Goal: Use online tool/utility: Utilize a website feature to perform a specific function

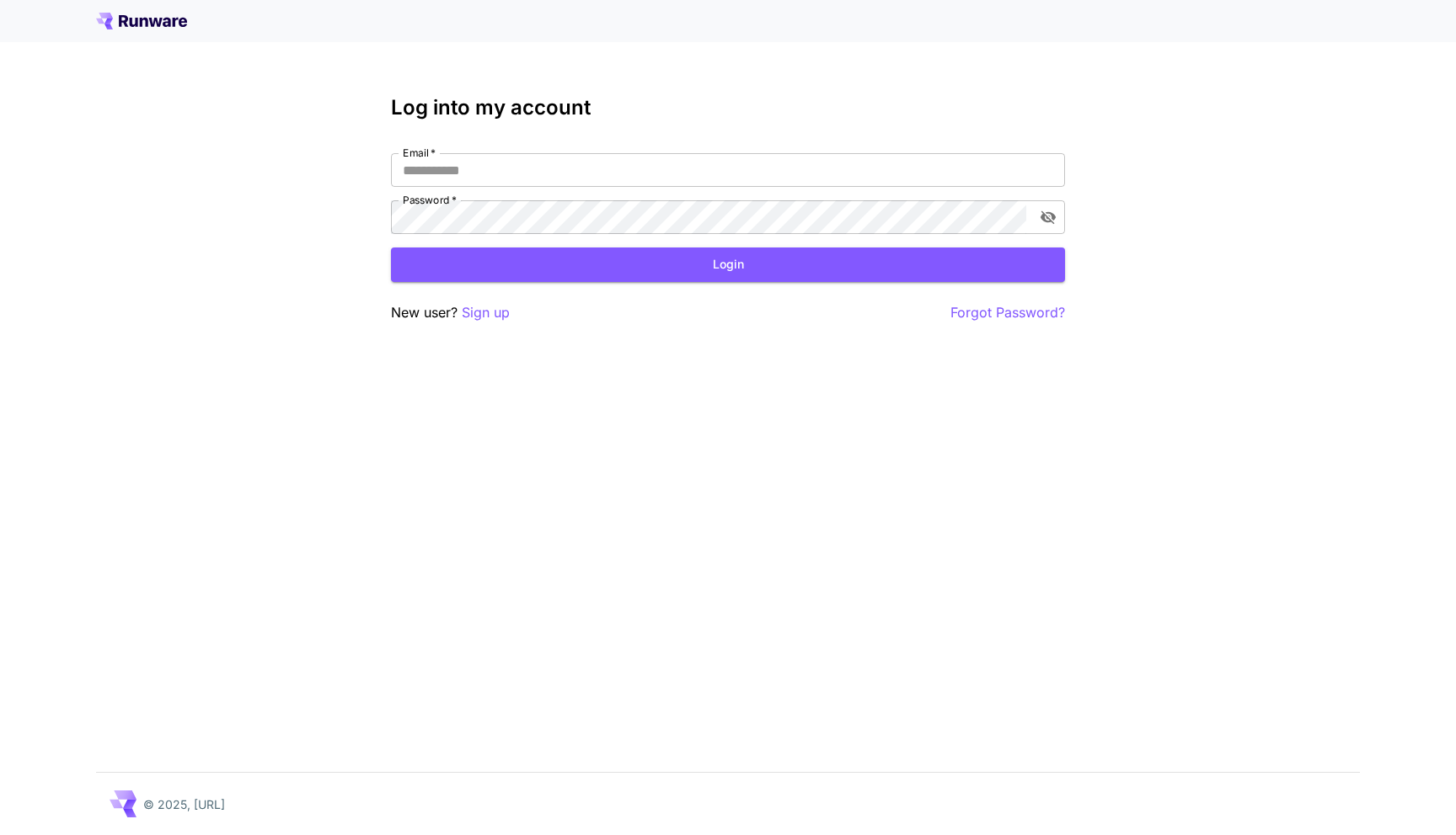
type input "**********"
click at [710, 265] on button "Login" at bounding box center [728, 265] width 674 height 34
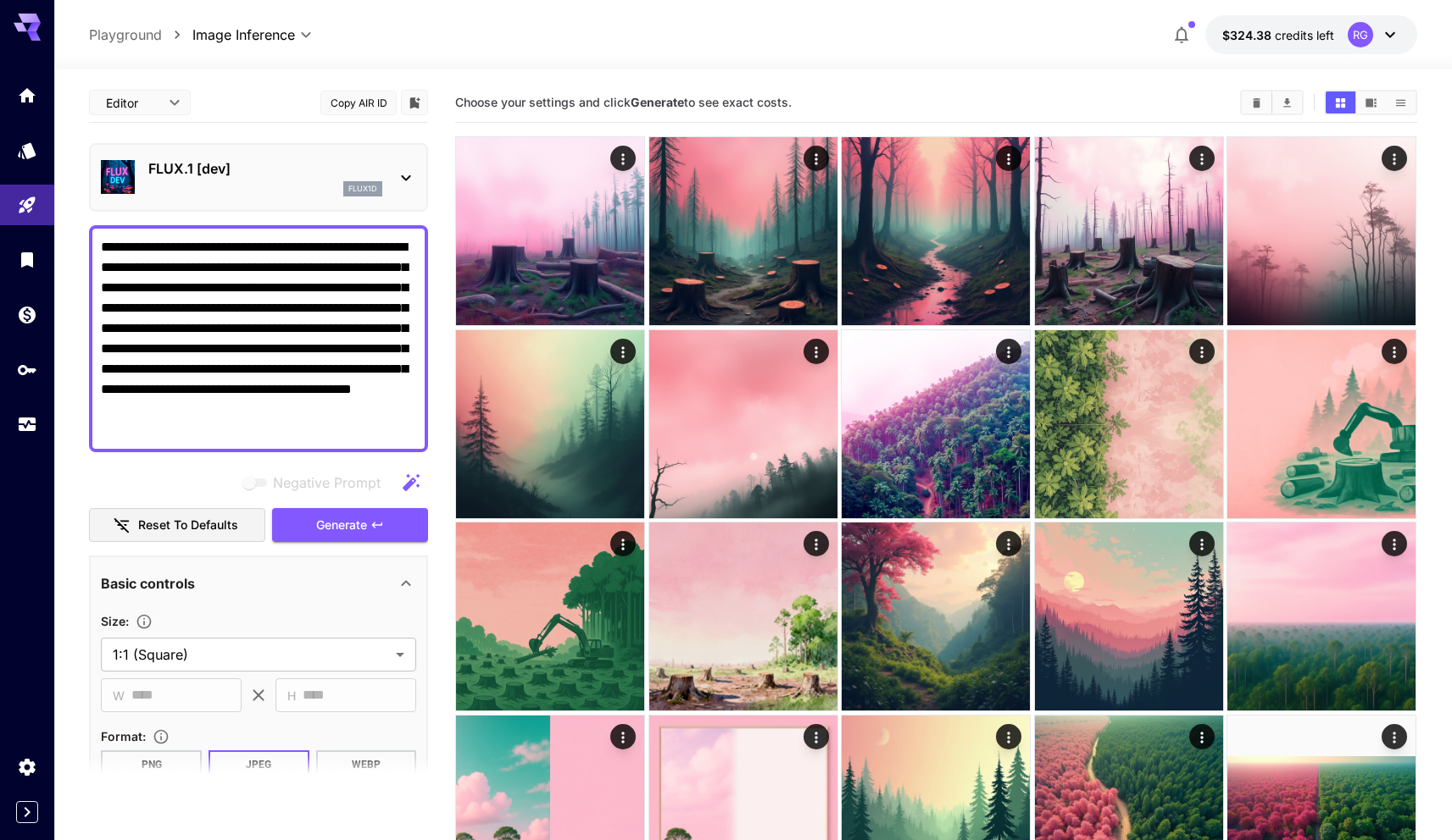
click at [724, 55] on div at bounding box center [753, 59] width 1398 height 20
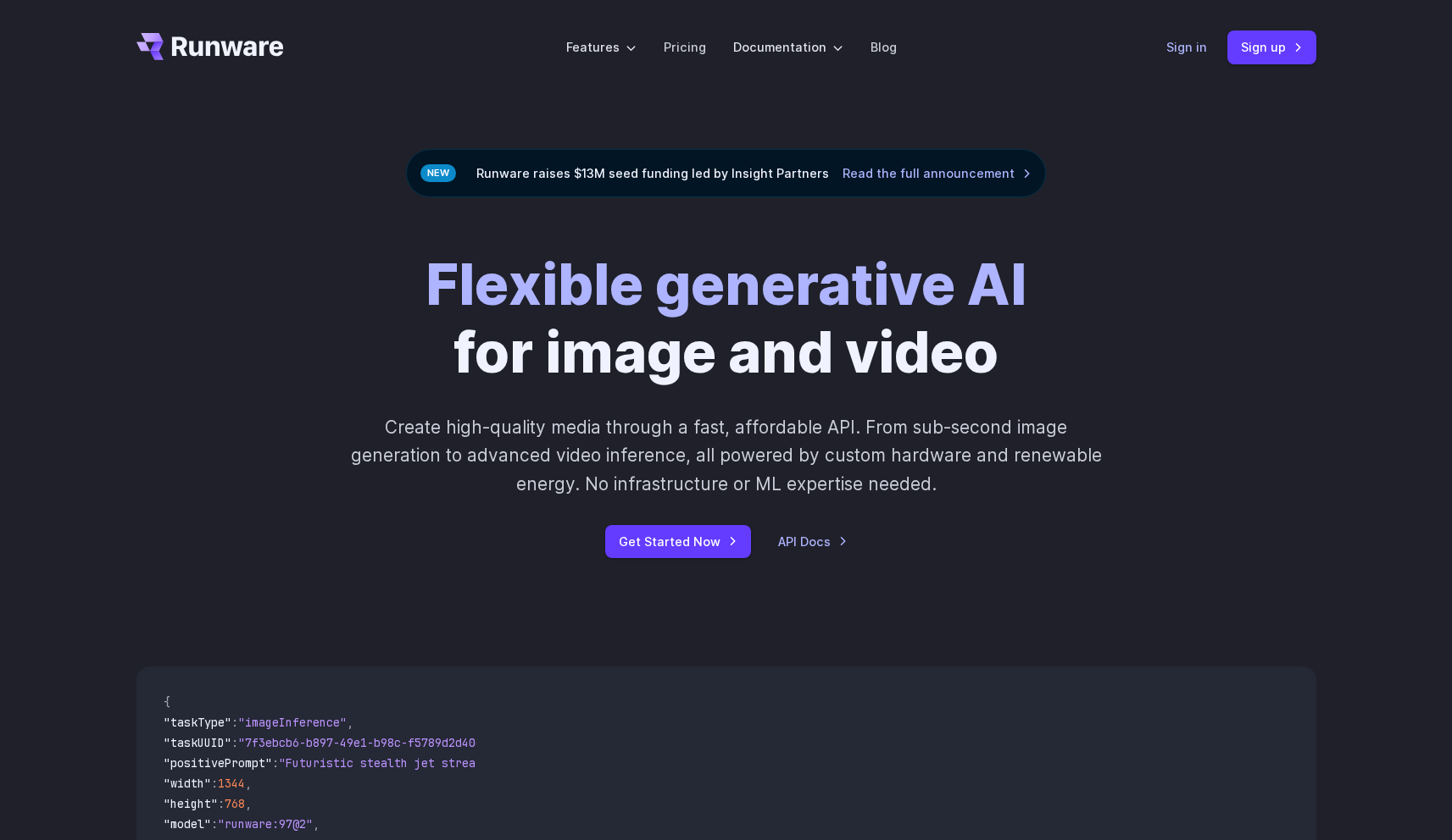
click at [1202, 45] on link "Sign in" at bounding box center [1186, 47] width 41 height 20
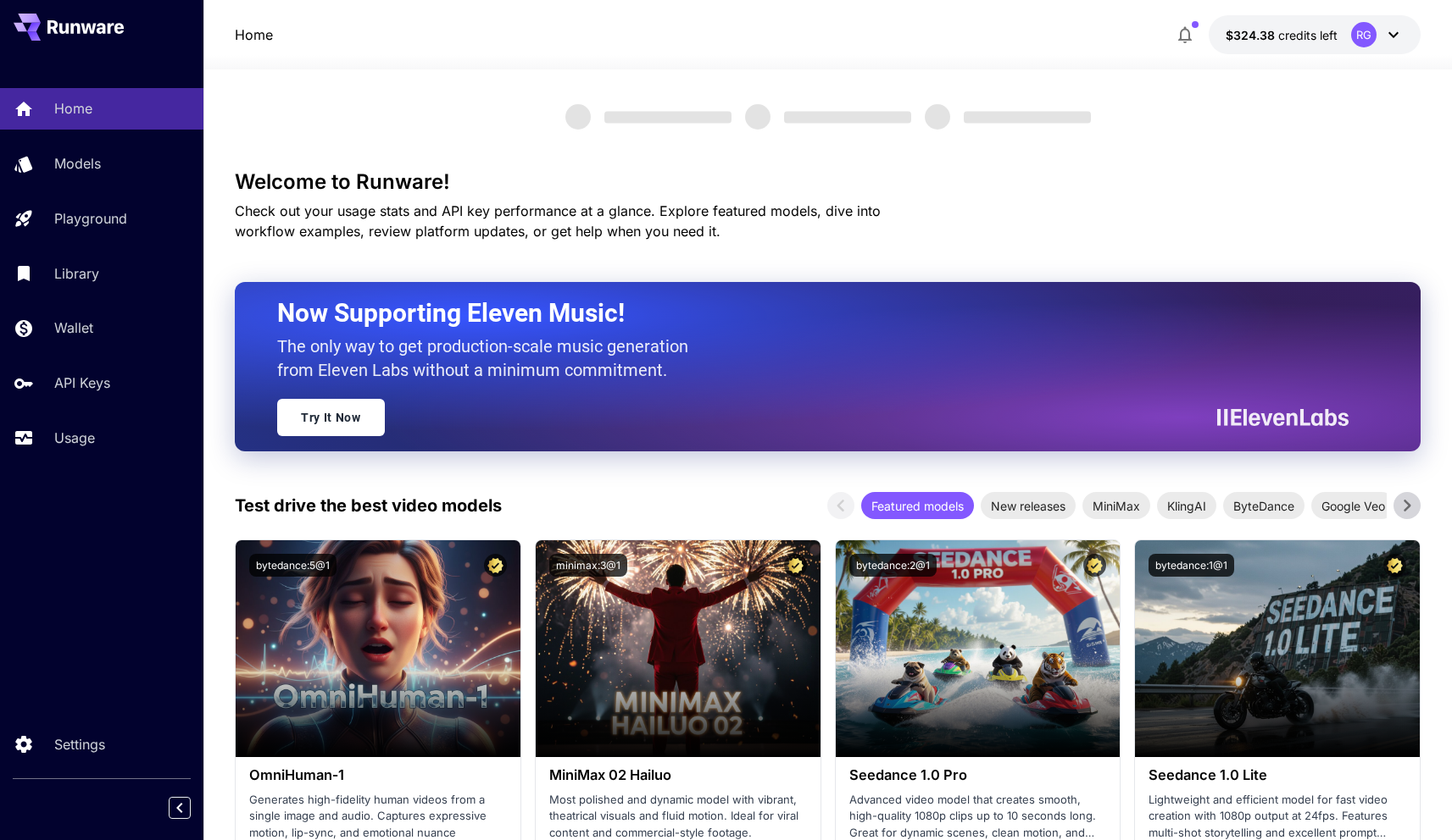
scroll to position [4, 0]
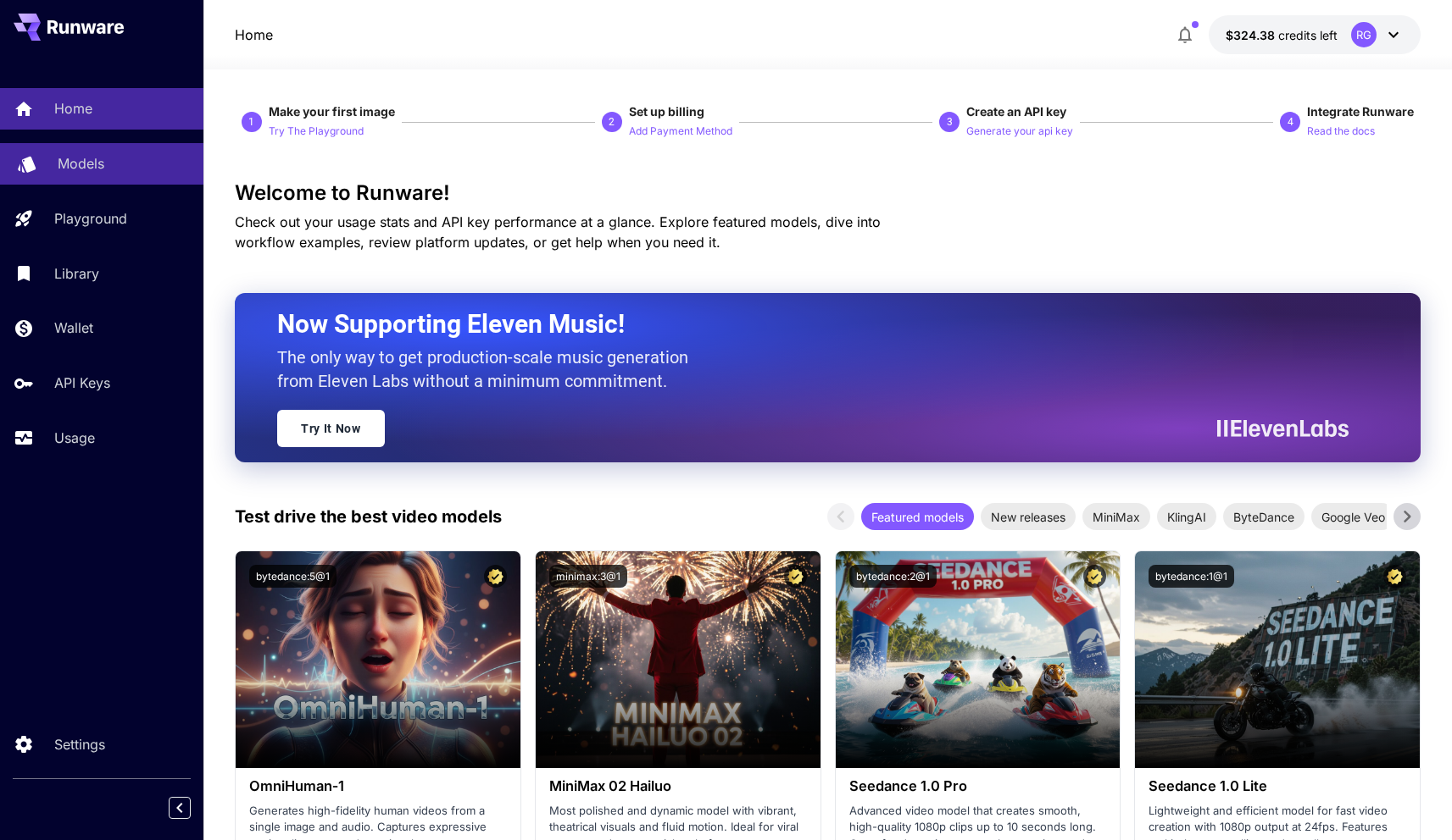
click at [81, 151] on link "Models" at bounding box center [102, 164] width 203 height 42
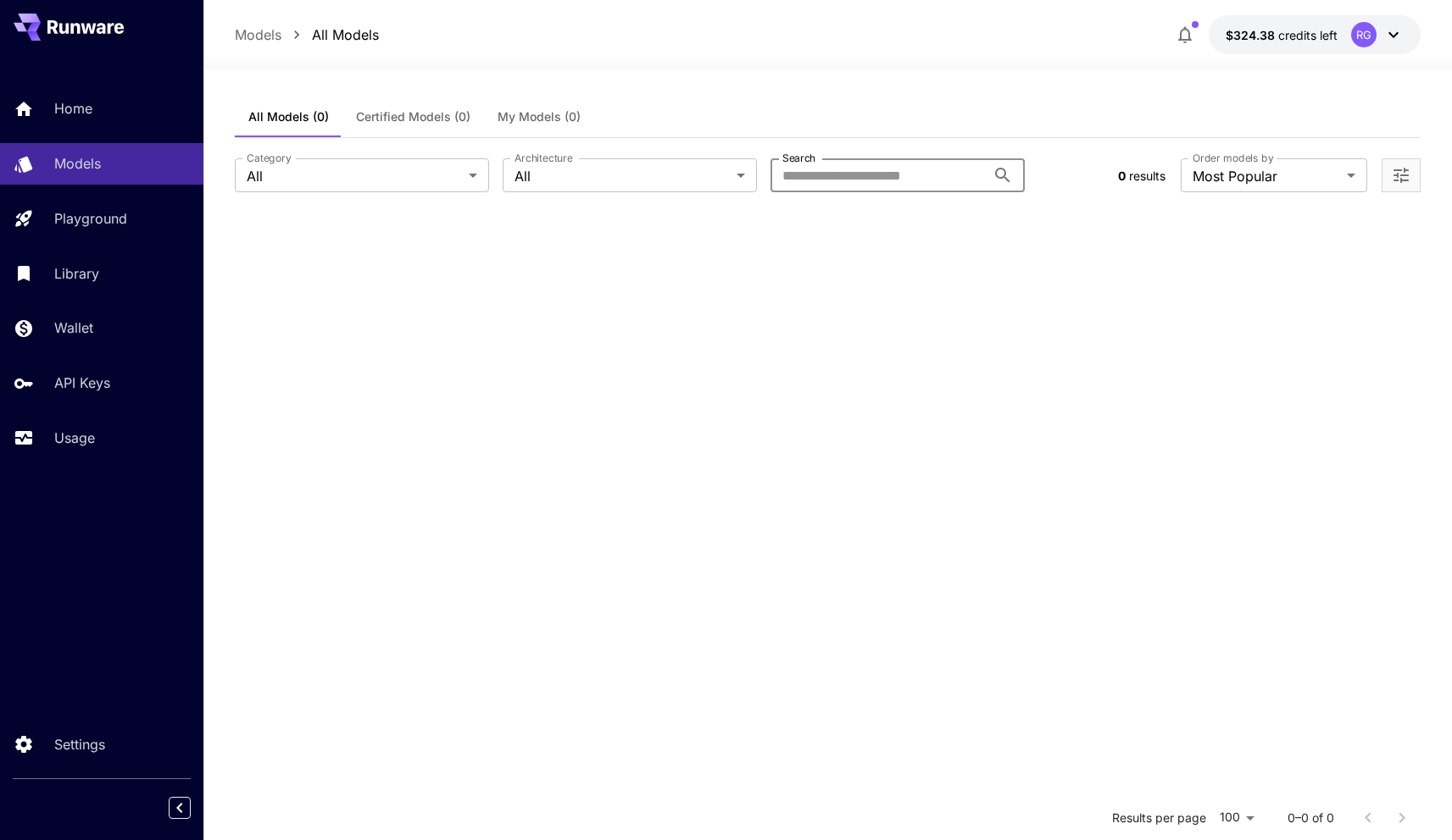
click at [816, 175] on input "Search" at bounding box center [877, 175] width 215 height 34
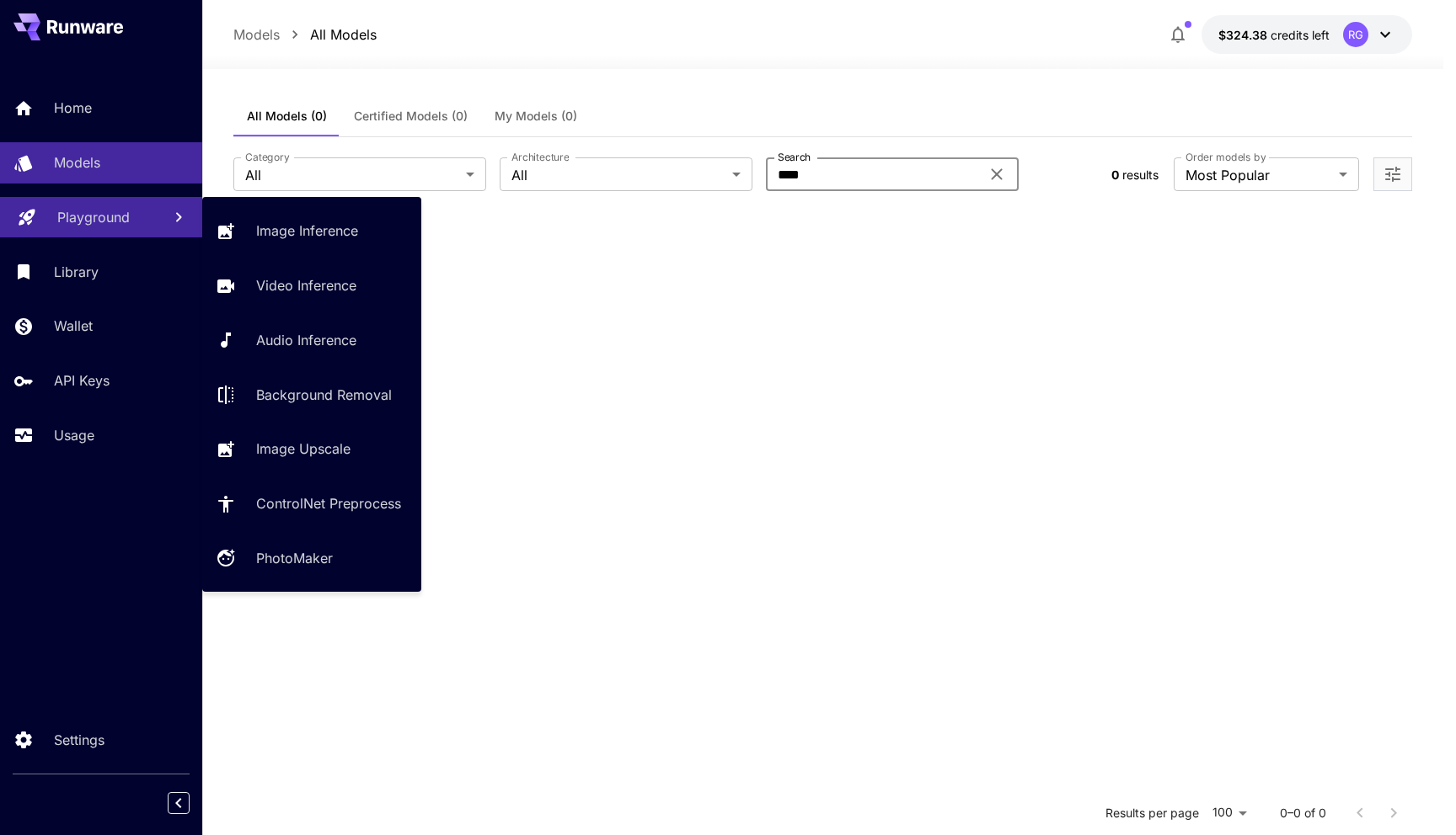
type input "****"
click at [93, 216] on p "Playground" at bounding box center [94, 217] width 72 height 20
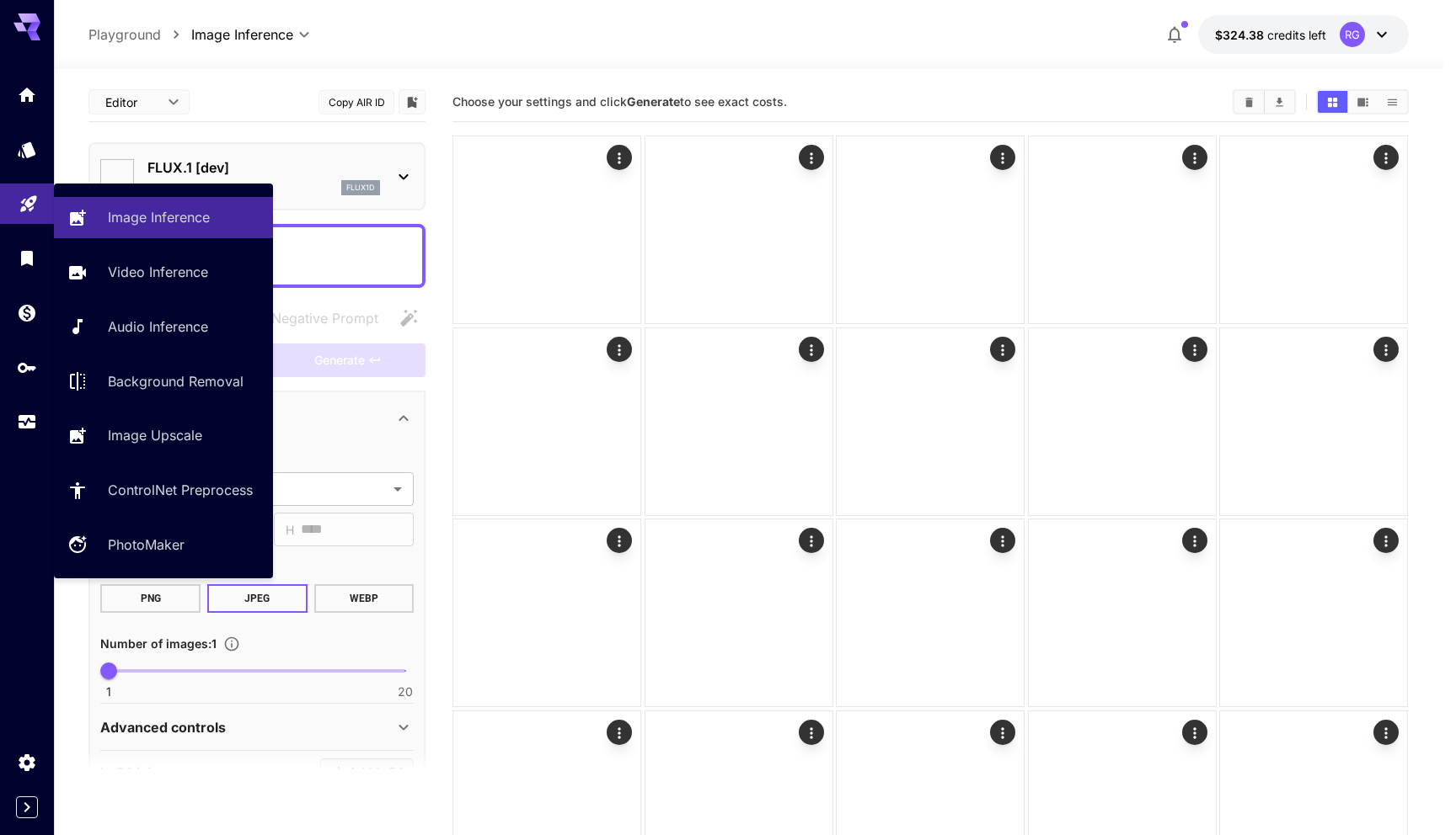
type input "**********"
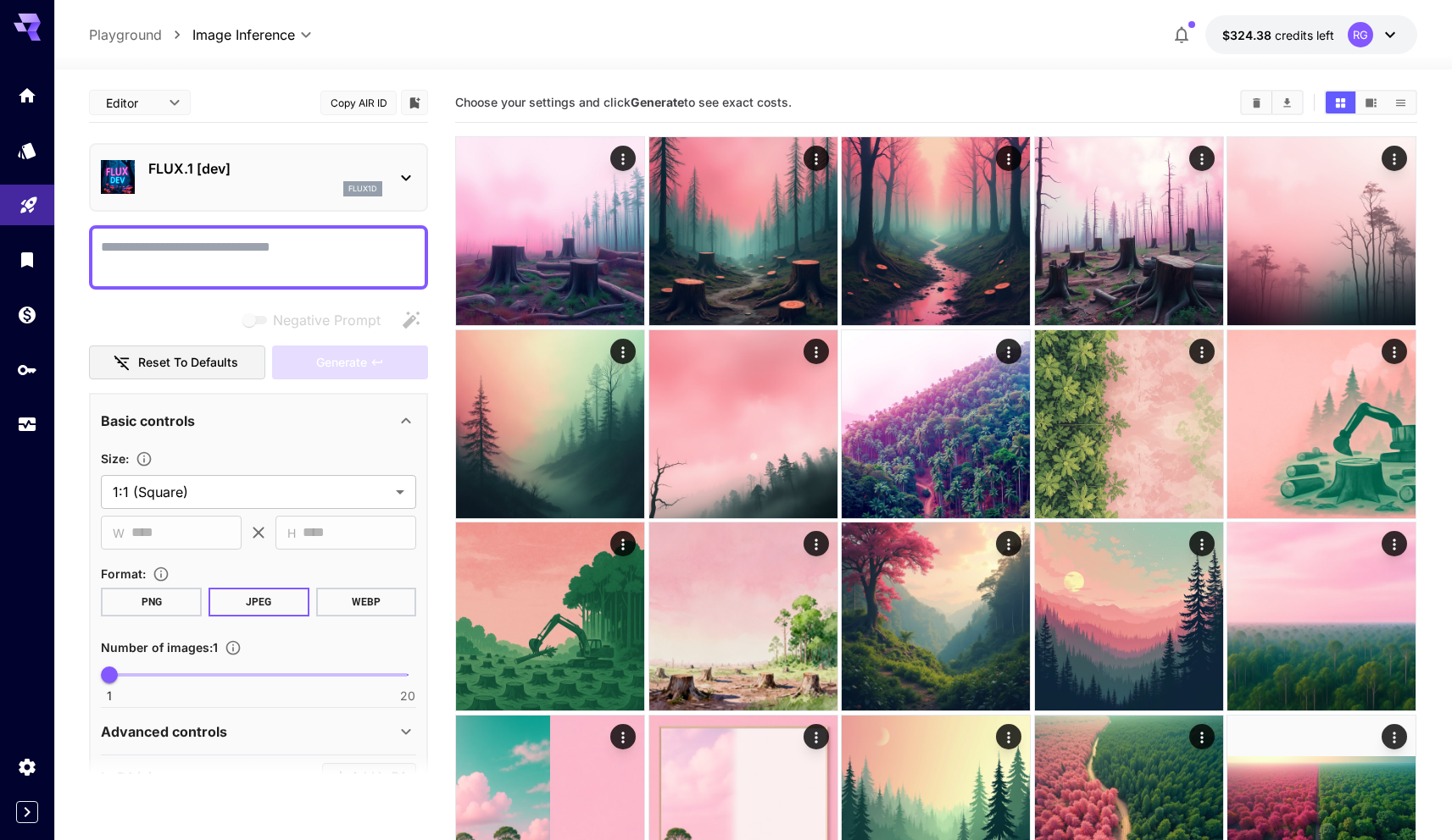
click at [208, 170] on p "FLUX.1 [dev]" at bounding box center [266, 169] width 234 height 20
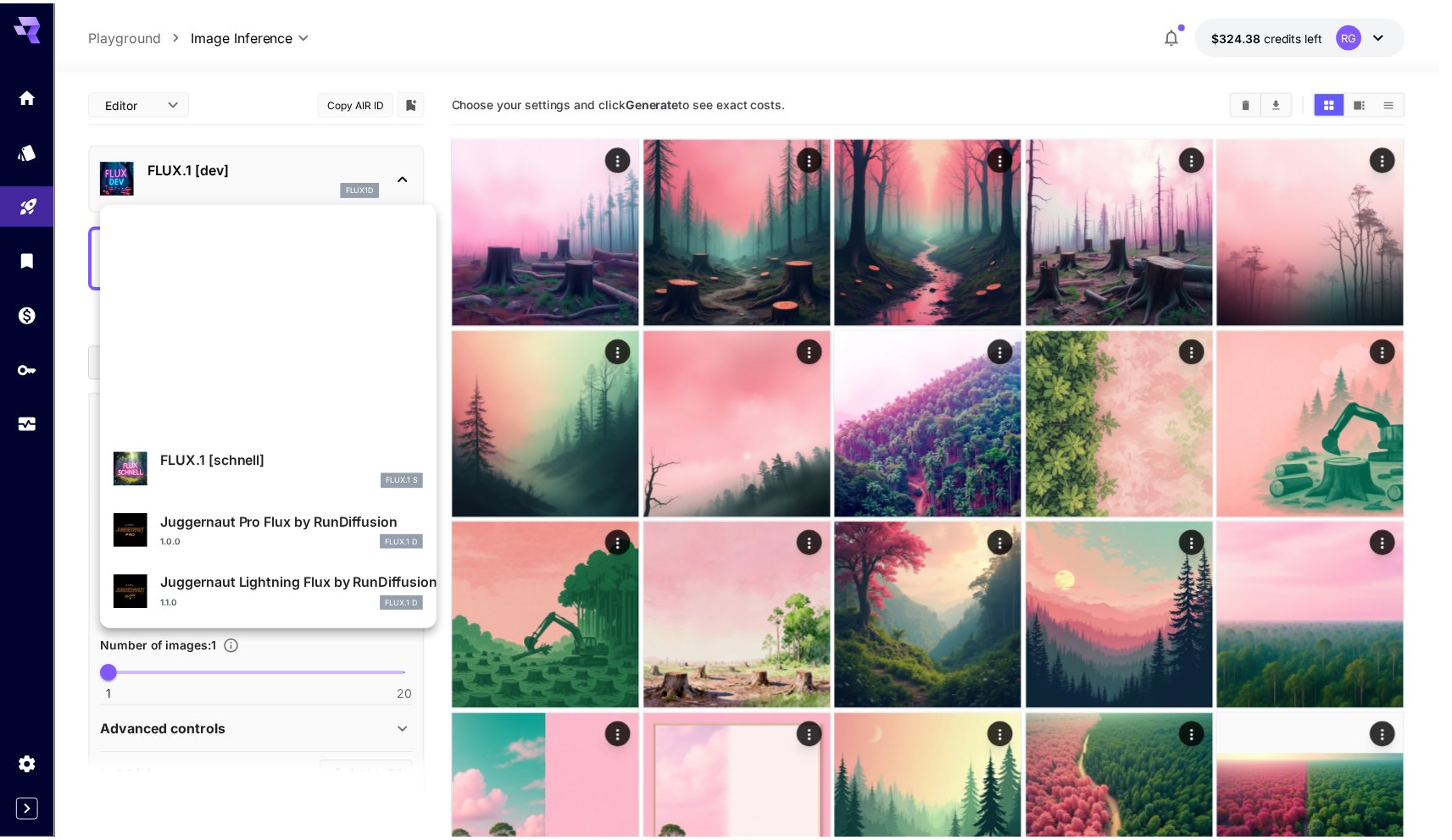
scroll to position [2124, 0]
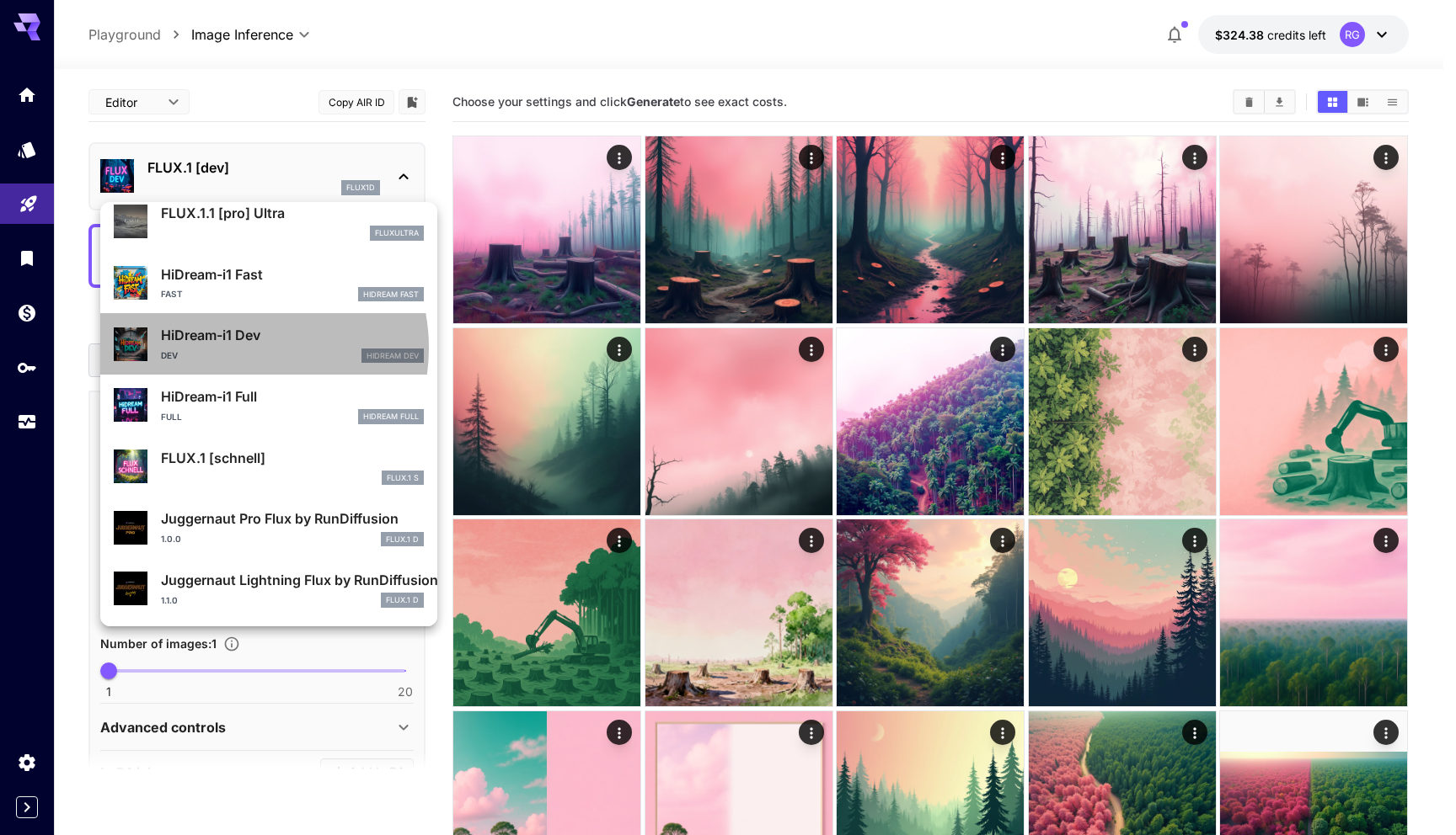
click at [232, 349] on div "Dev HiDream Dev" at bounding box center [293, 356] width 263 height 15
type input "*"
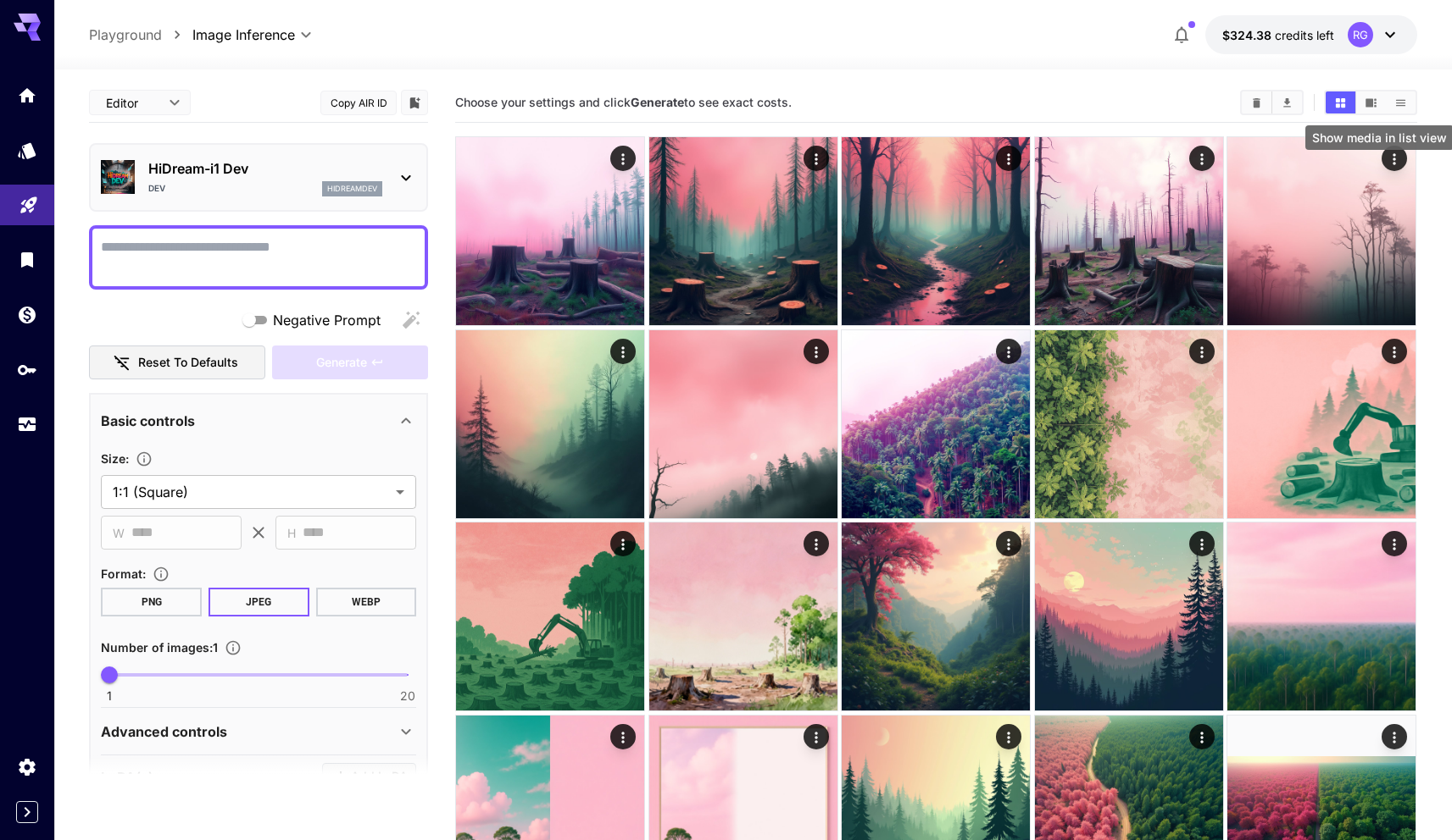
click at [1404, 99] on icon "Show media in list view" at bounding box center [1400, 101] width 9 height 6
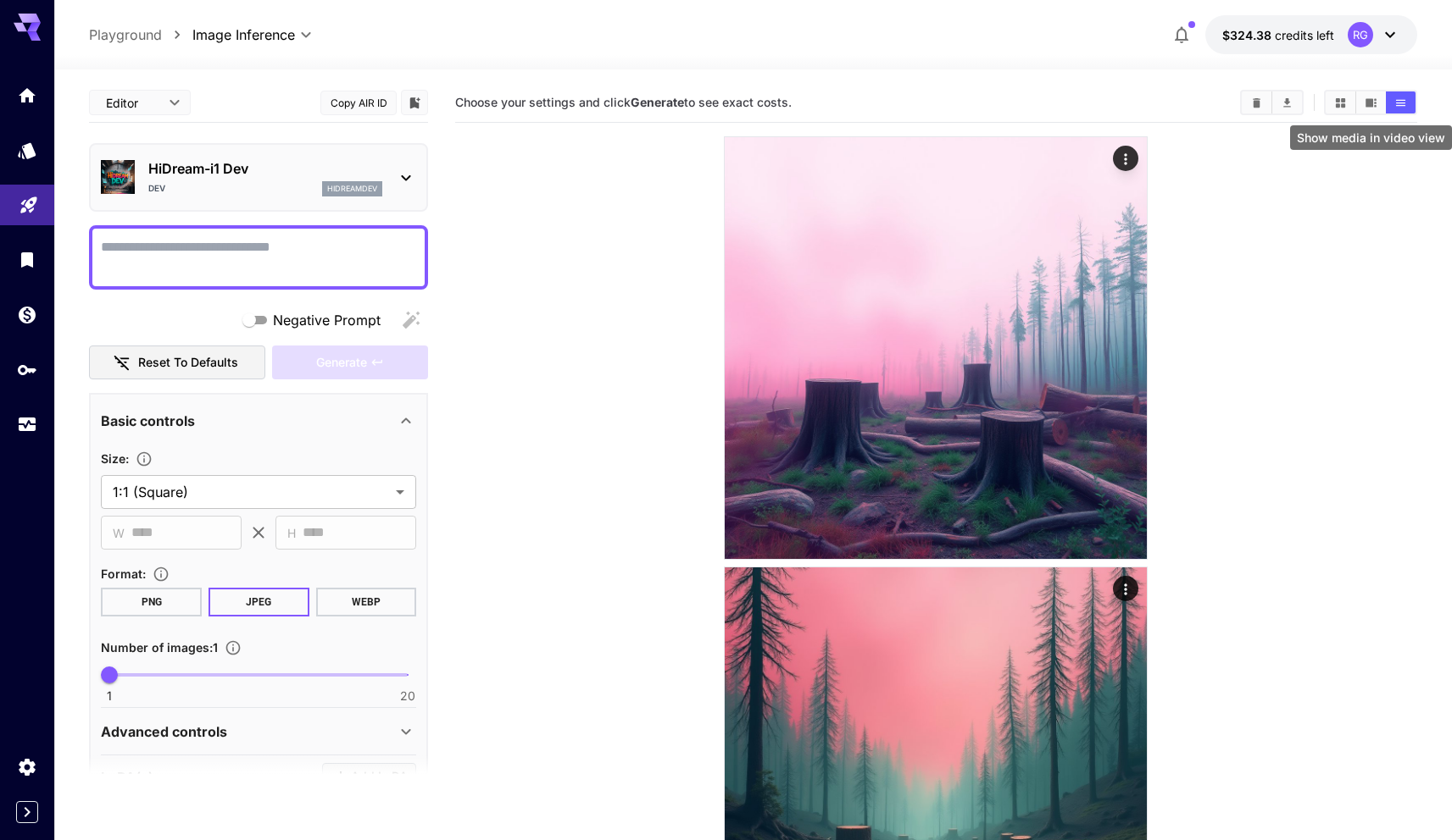
click at [1374, 101] on icon "Show media in video view" at bounding box center [1370, 103] width 13 height 13
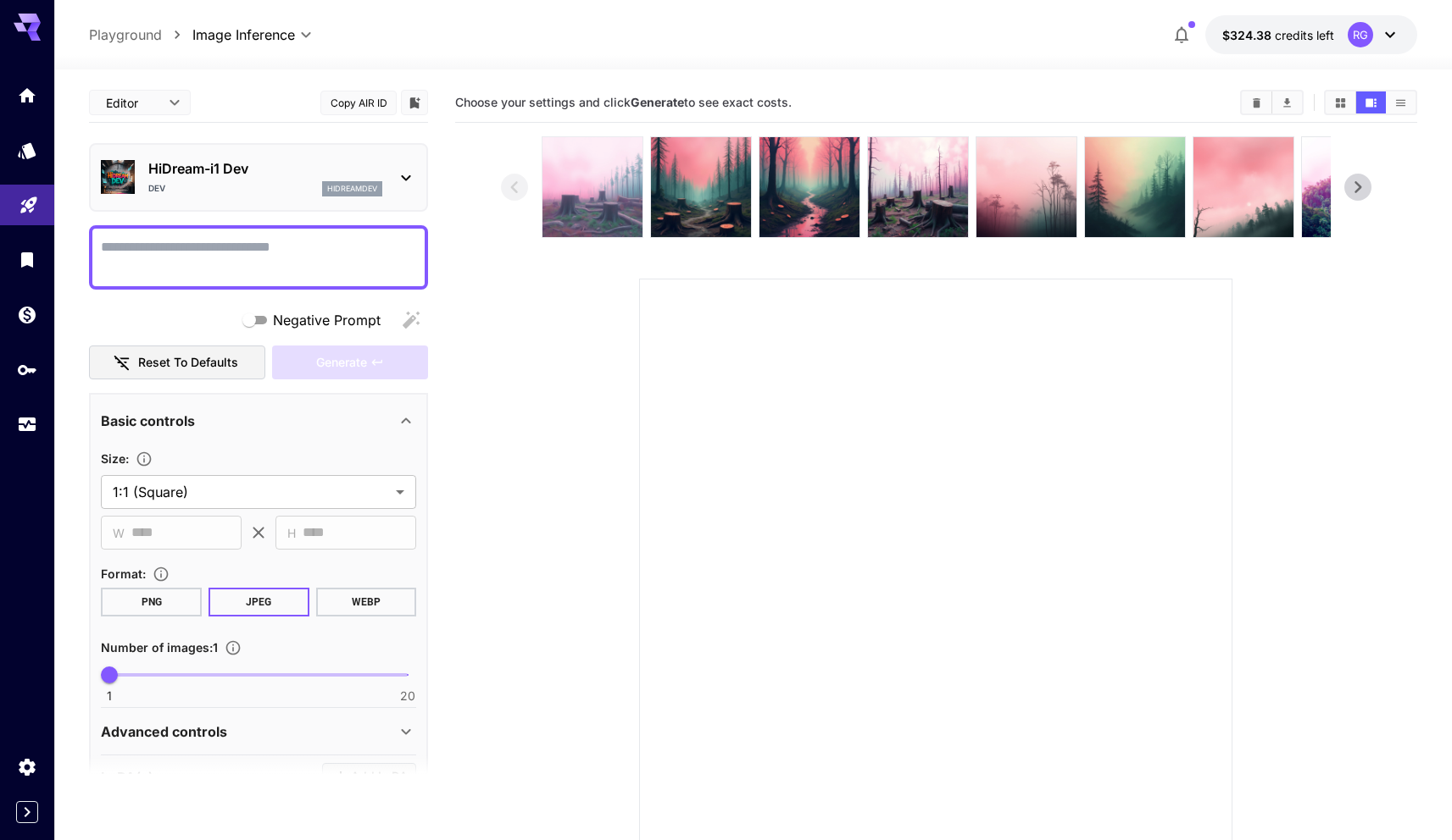
click at [602, 166] on img at bounding box center [592, 187] width 100 height 100
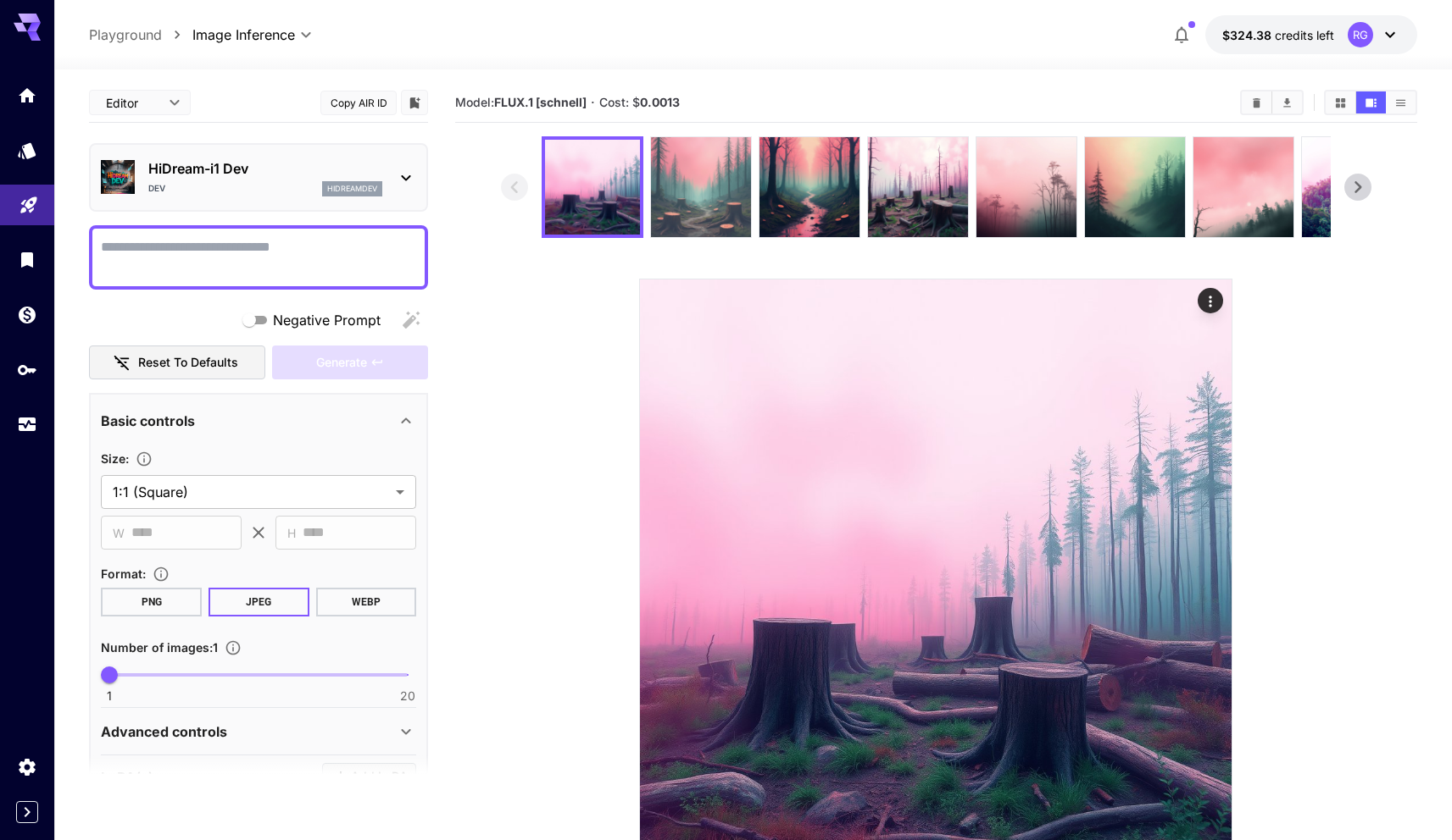
click at [669, 176] on img at bounding box center [701, 187] width 100 height 100
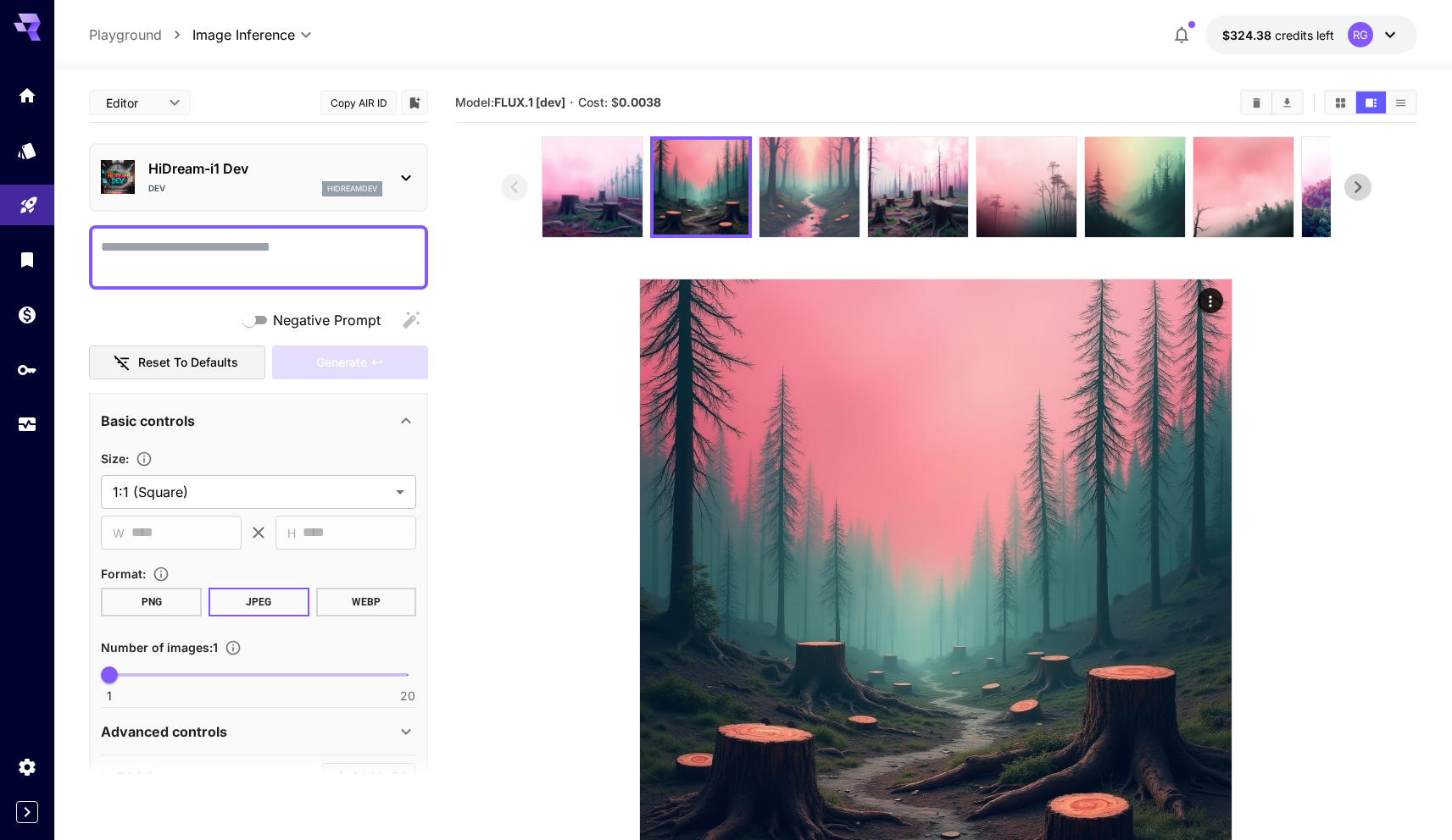
click at [799, 169] on img at bounding box center [809, 187] width 100 height 100
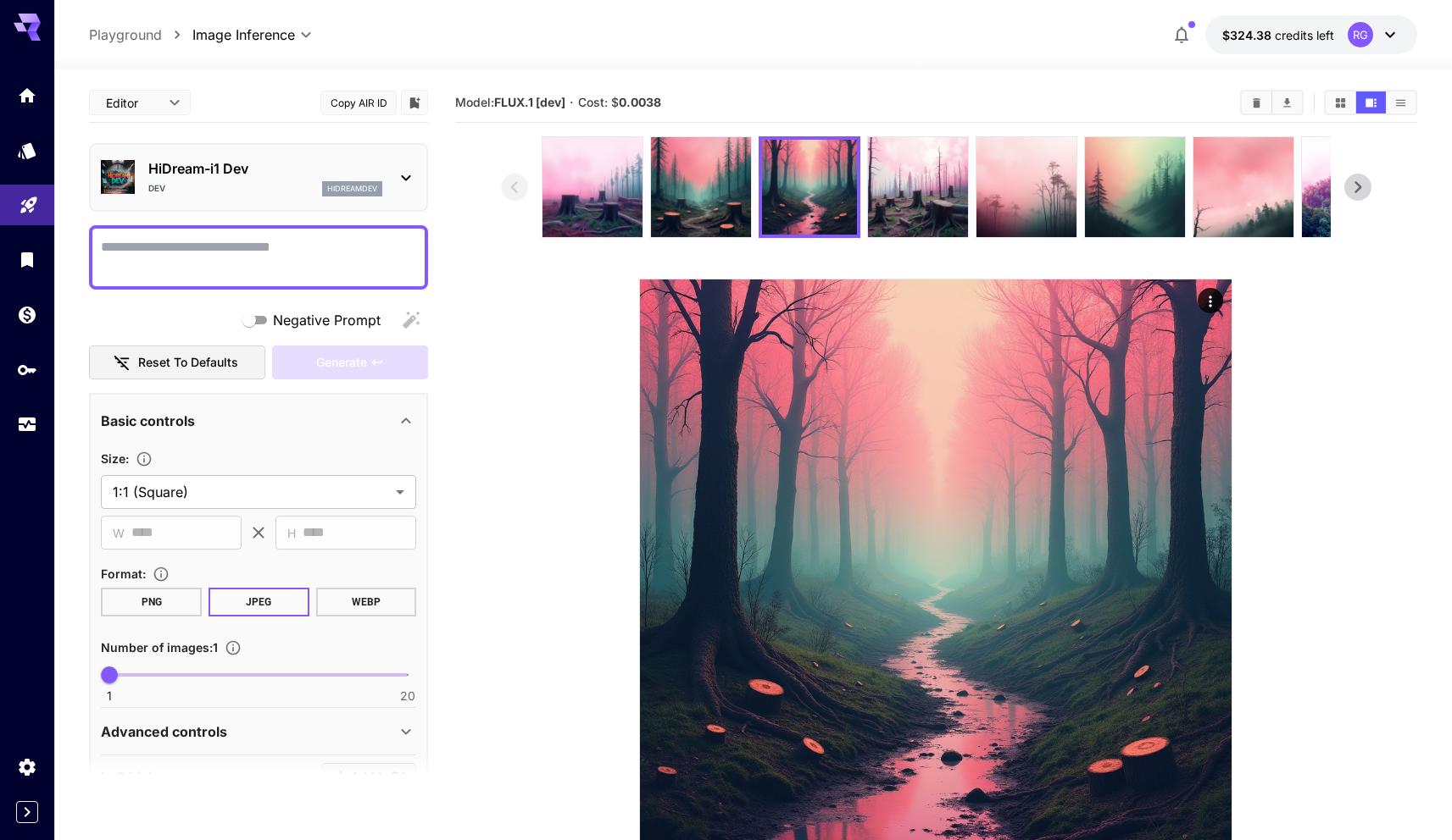
click at [1352, 190] on icon at bounding box center [1358, 188] width 25 height 25
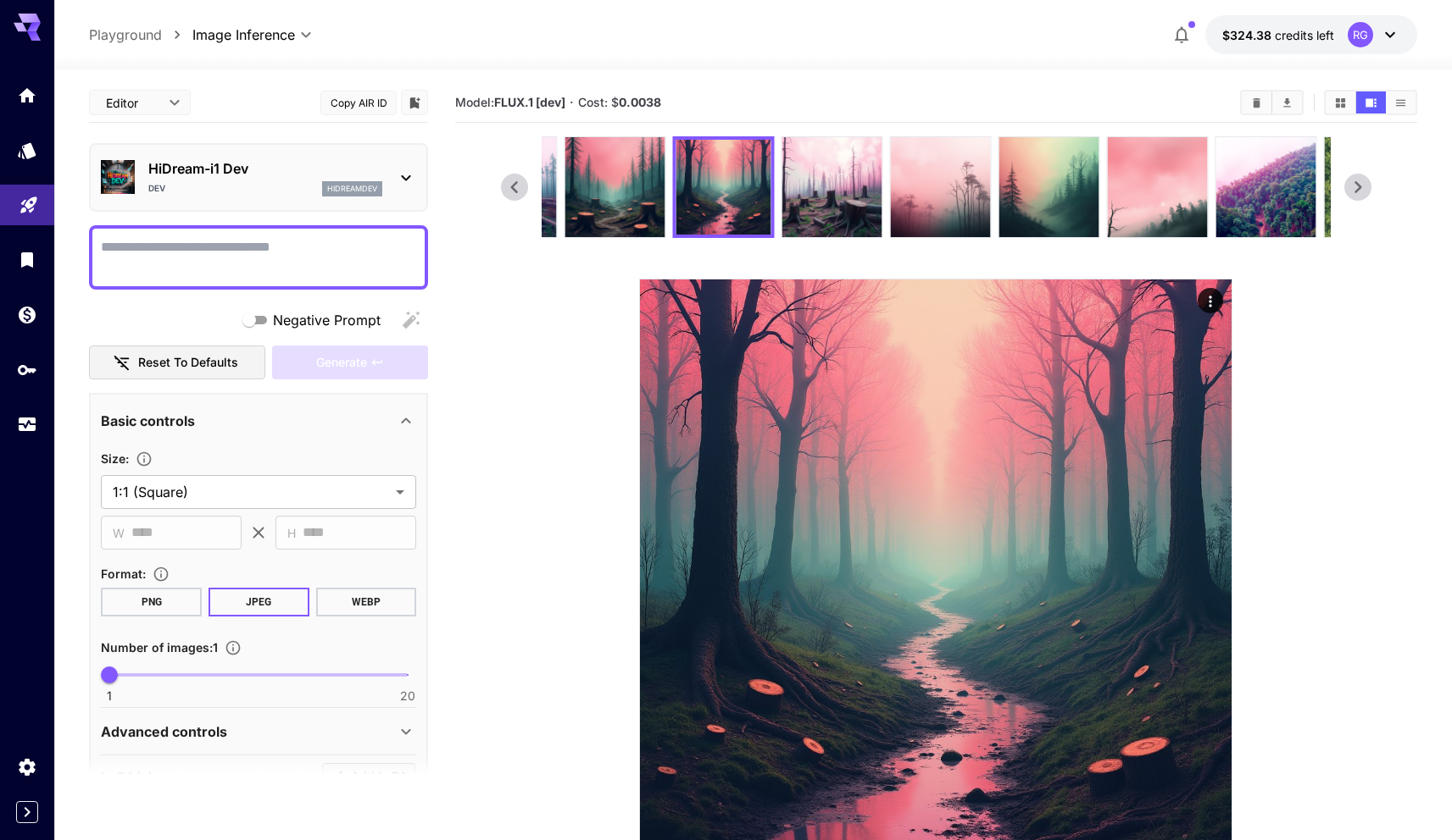
click at [1352, 190] on icon at bounding box center [1358, 188] width 25 height 25
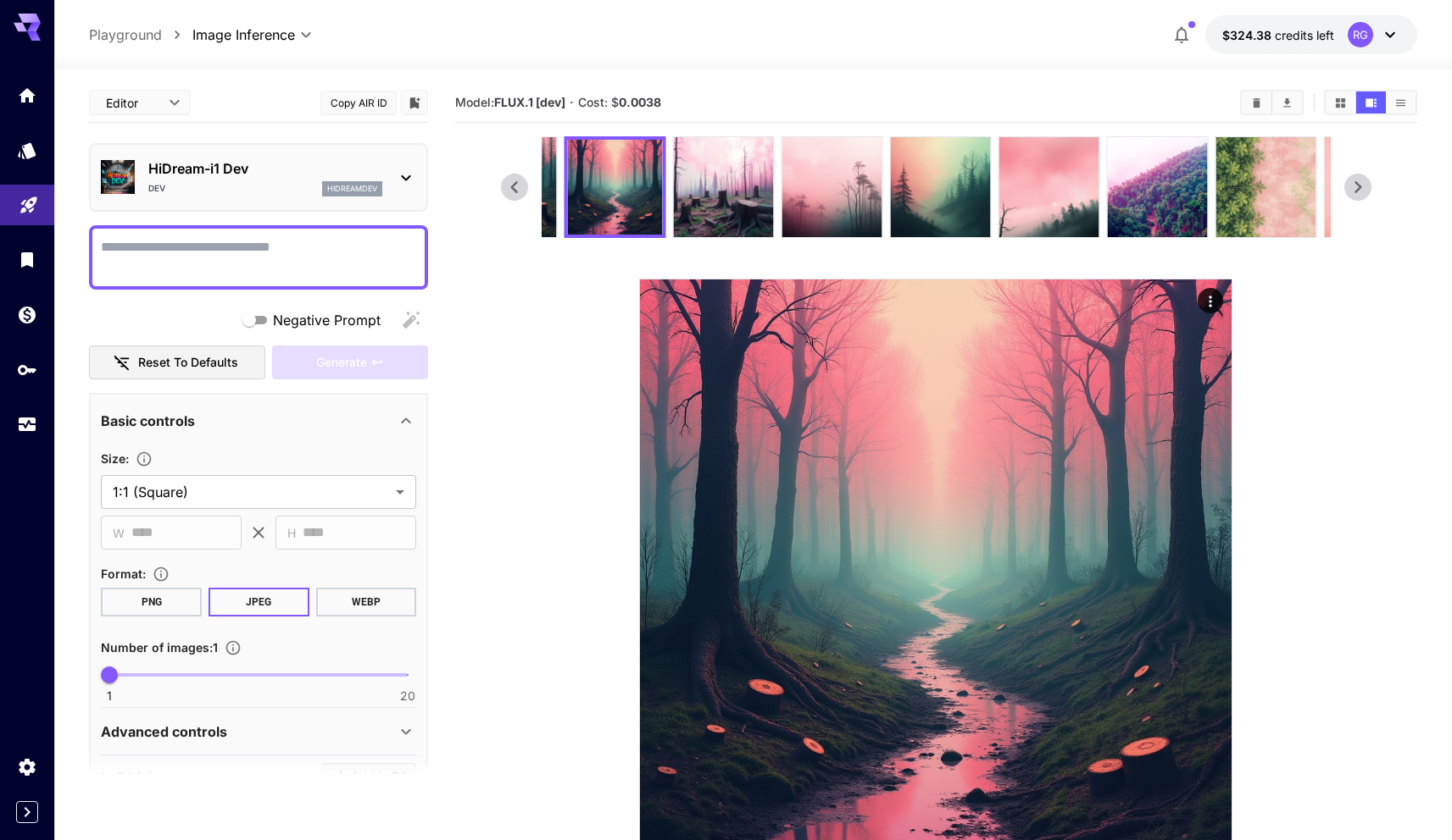
click at [1352, 190] on icon at bounding box center [1358, 188] width 25 height 25
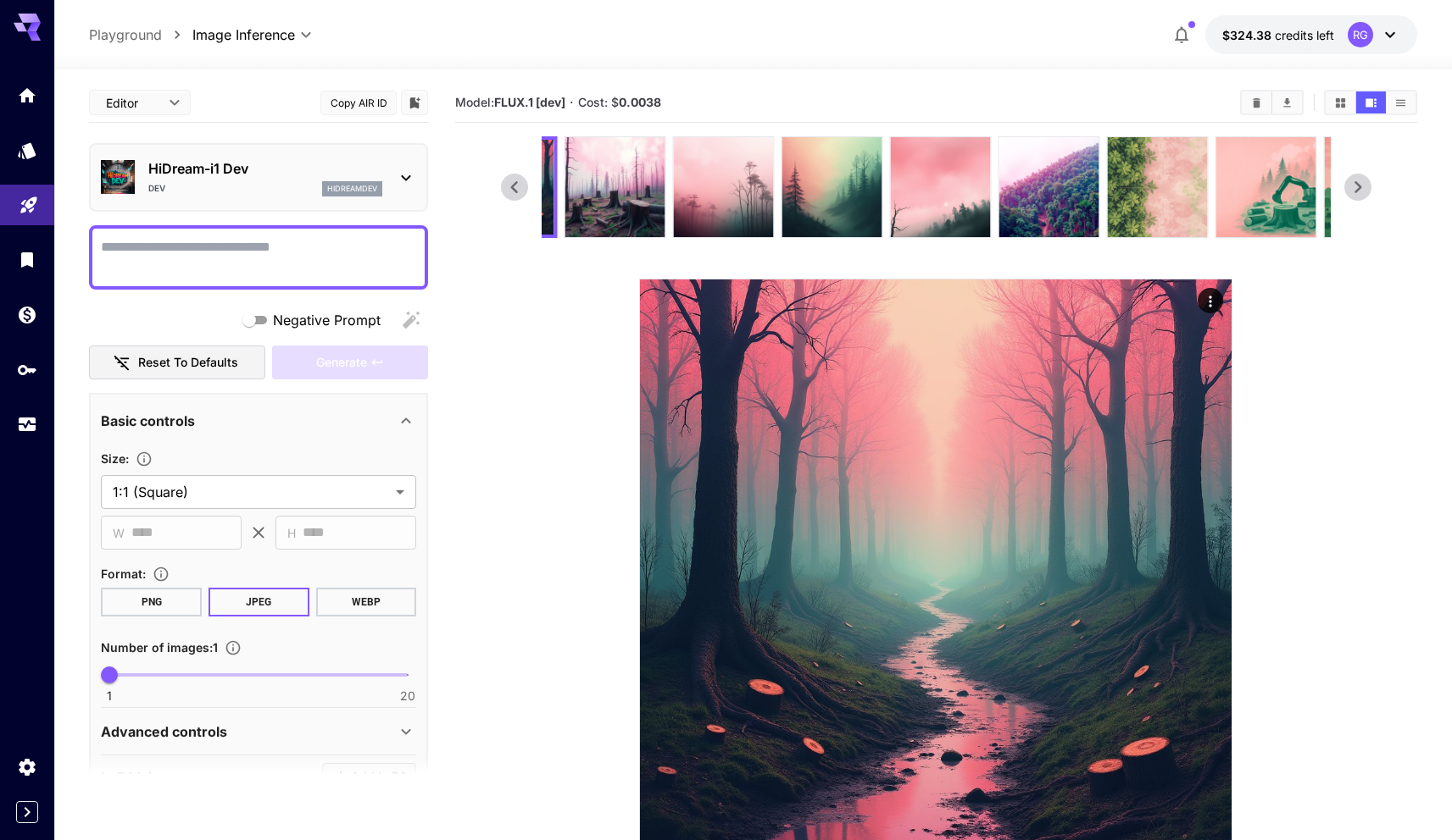
click at [1352, 190] on icon at bounding box center [1358, 188] width 25 height 25
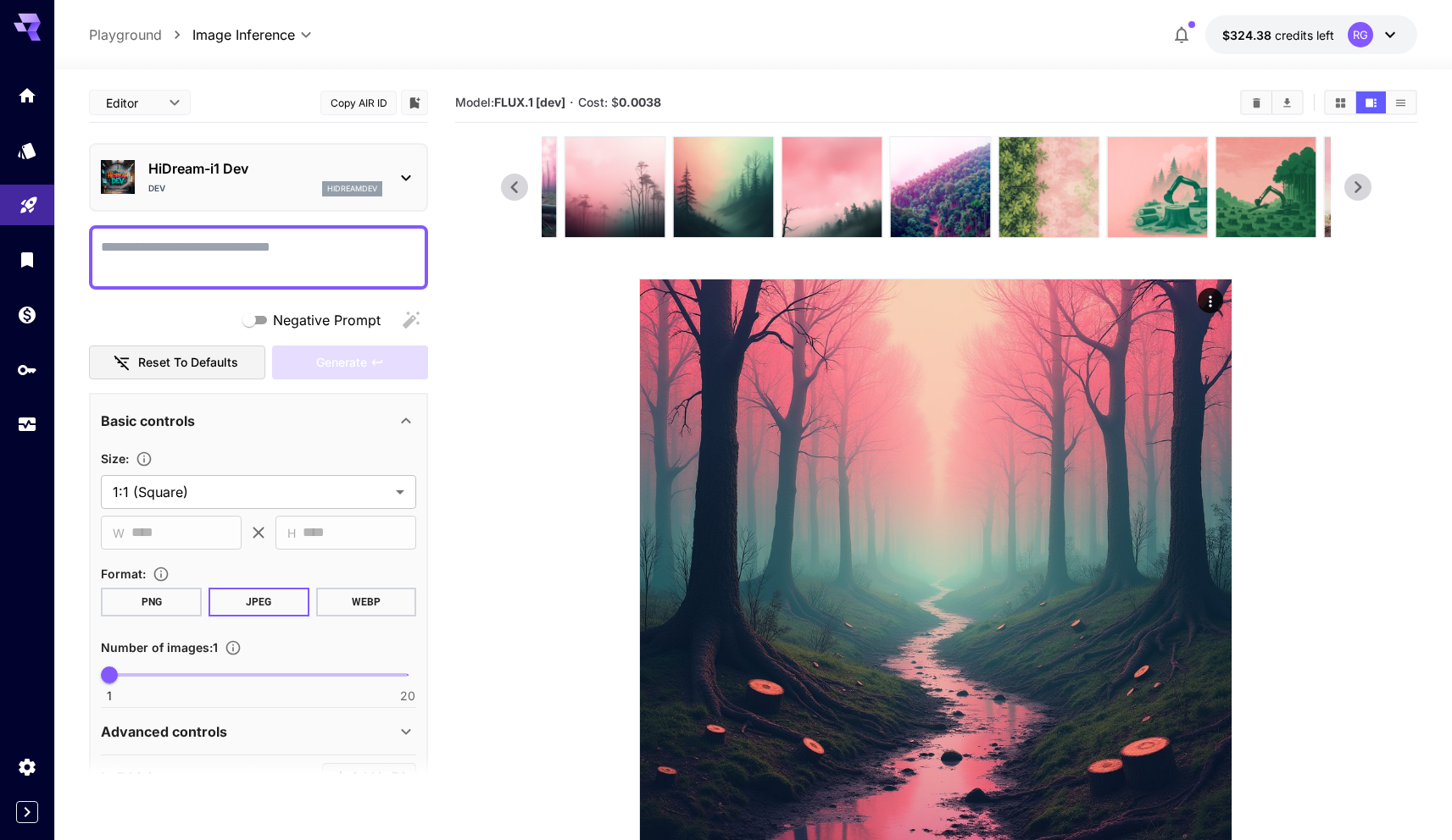
click at [1352, 190] on icon at bounding box center [1358, 188] width 25 height 25
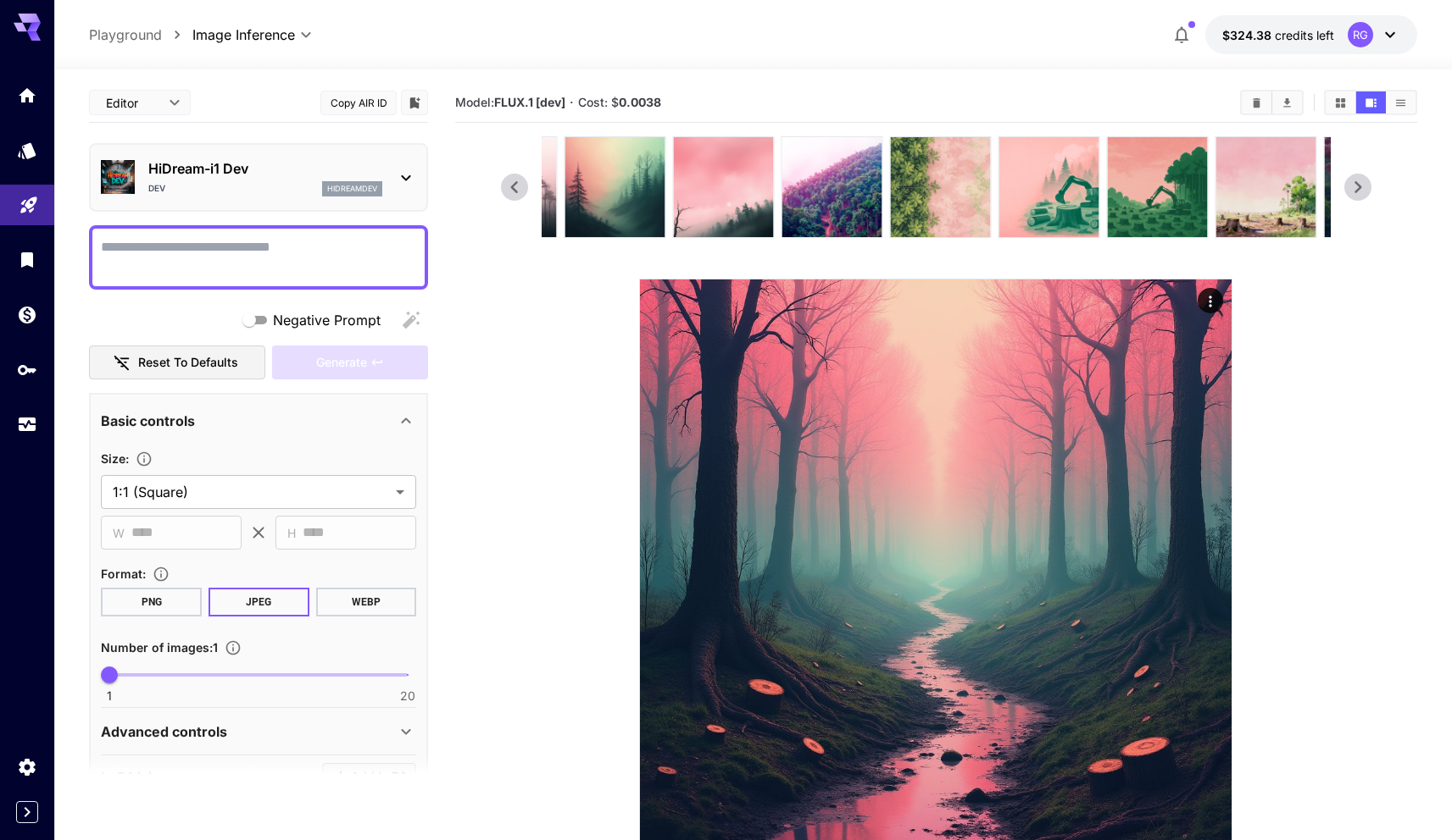
click at [1352, 190] on icon at bounding box center [1358, 188] width 25 height 25
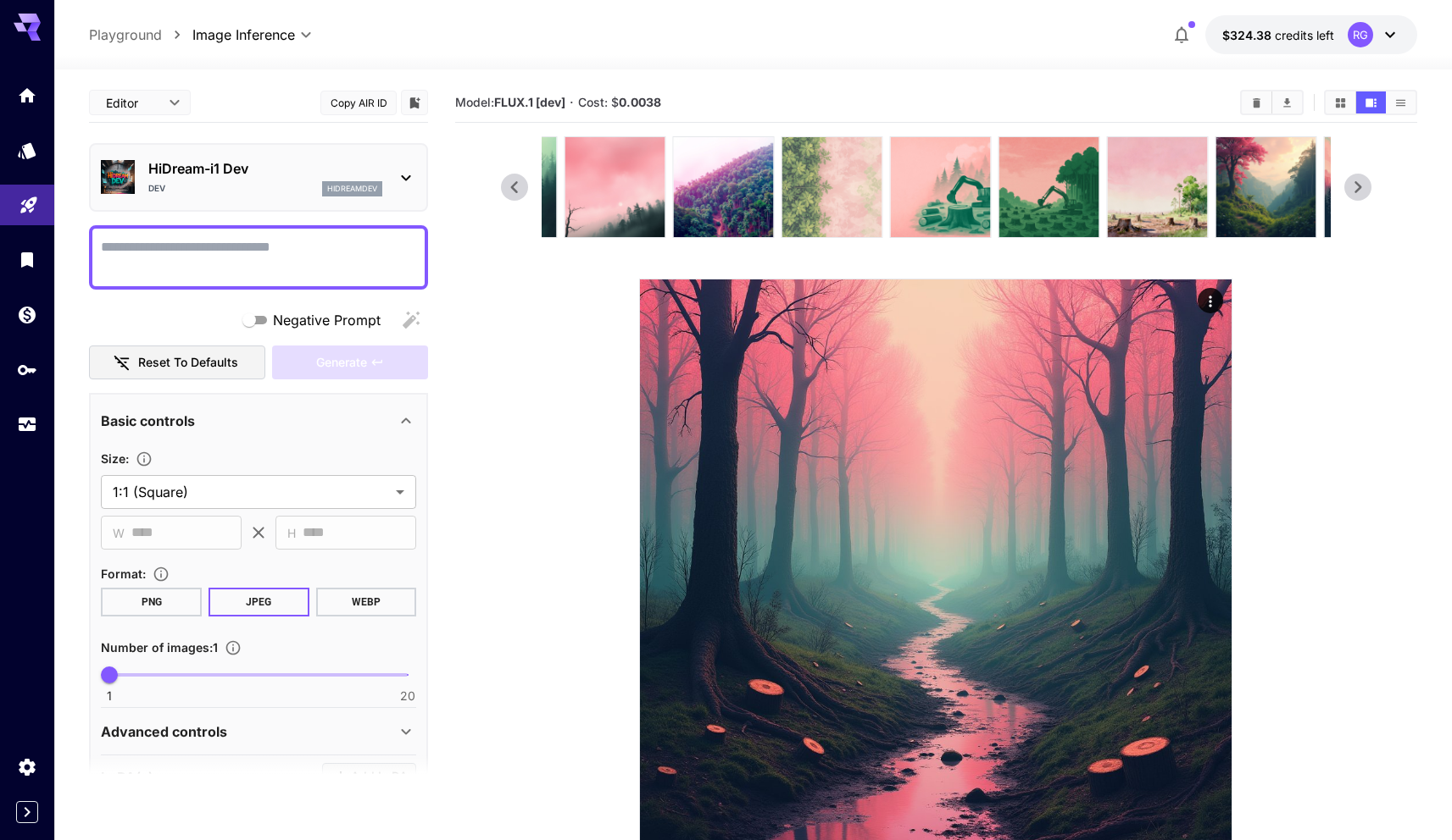
click at [782, 181] on img at bounding box center [831, 187] width 100 height 100
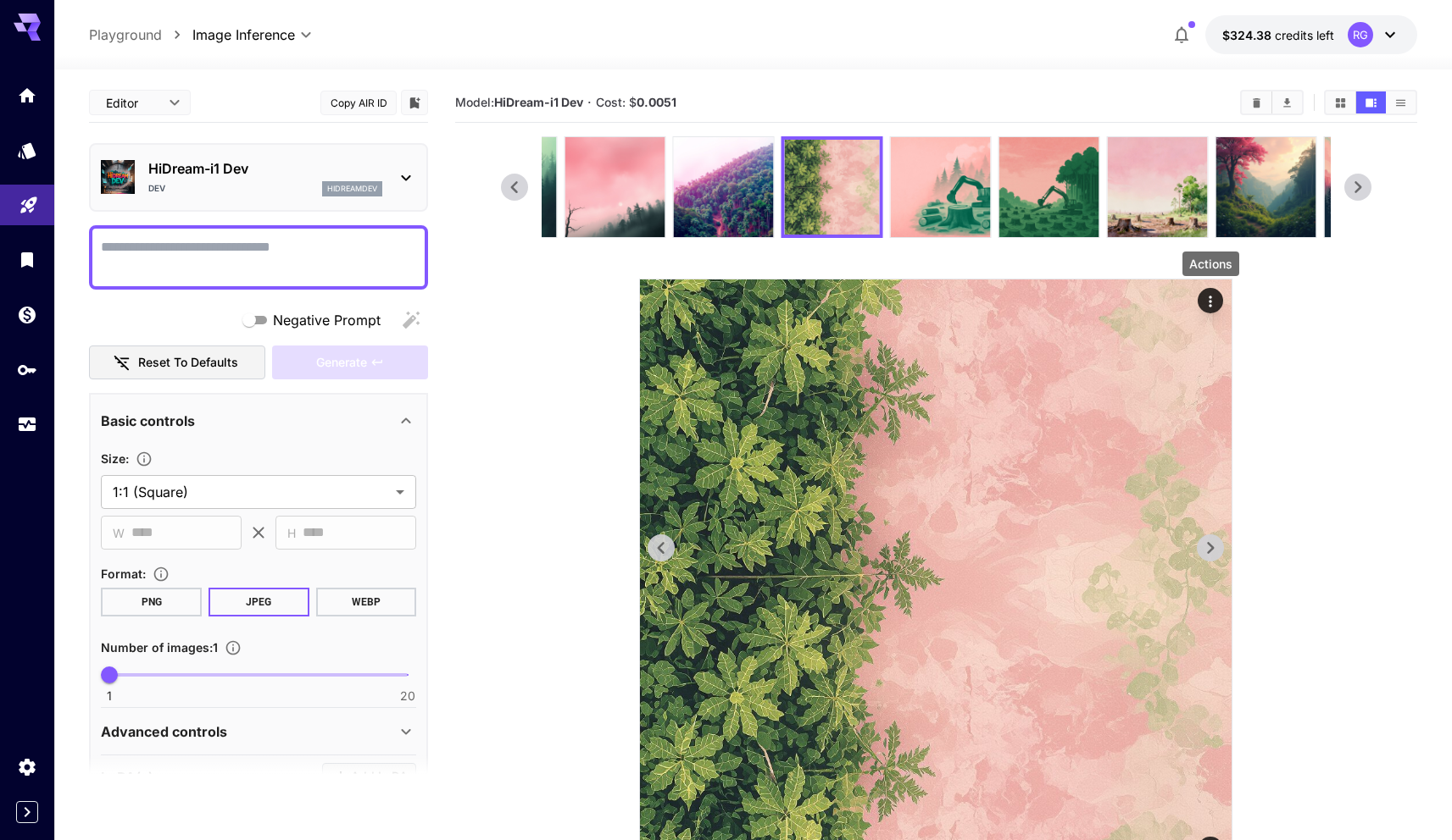
click at [1205, 301] on icon "Actions" at bounding box center [1210, 301] width 17 height 17
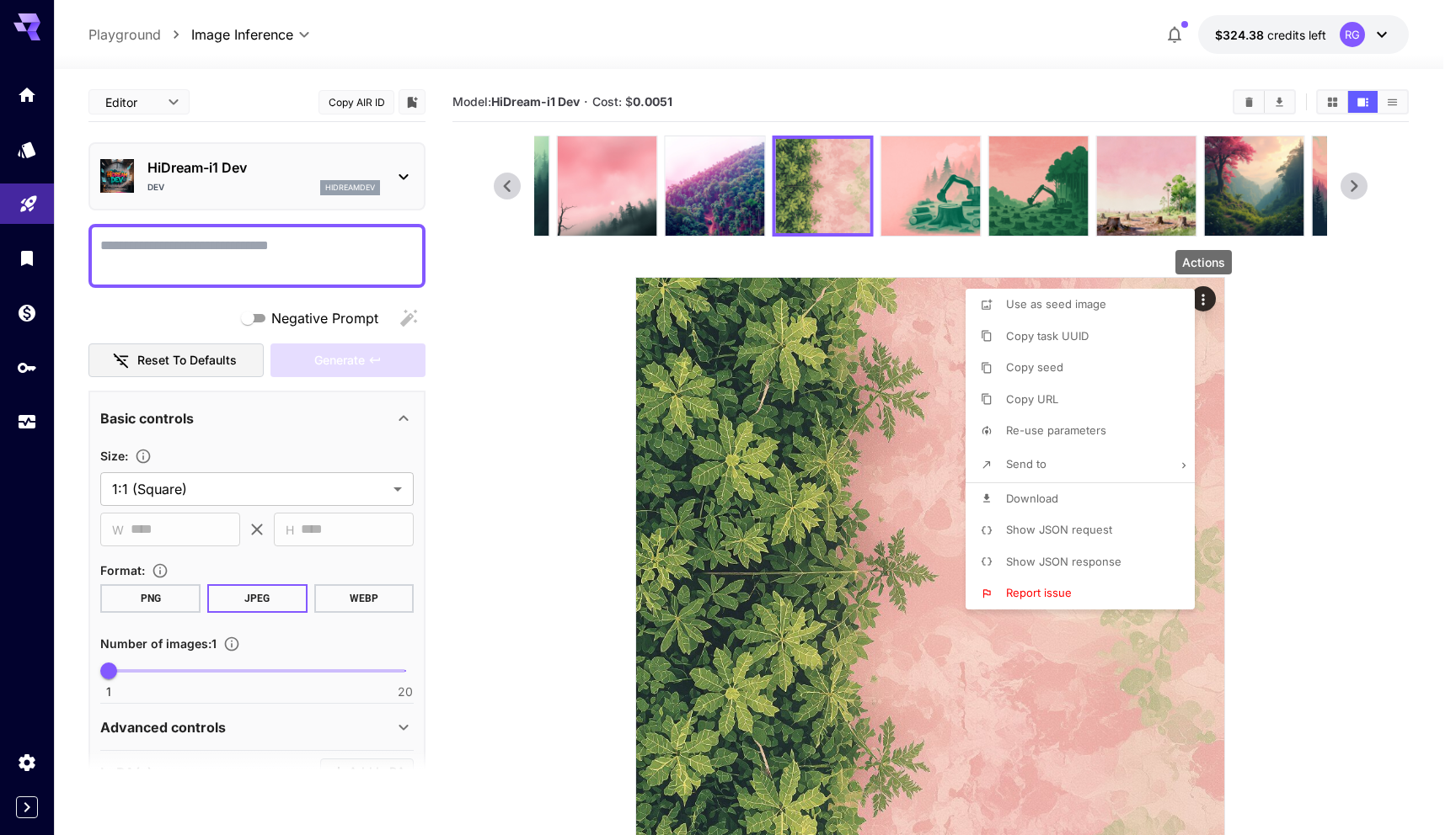
click at [1055, 420] on li "Re-use parameters" at bounding box center [1085, 431] width 240 height 32
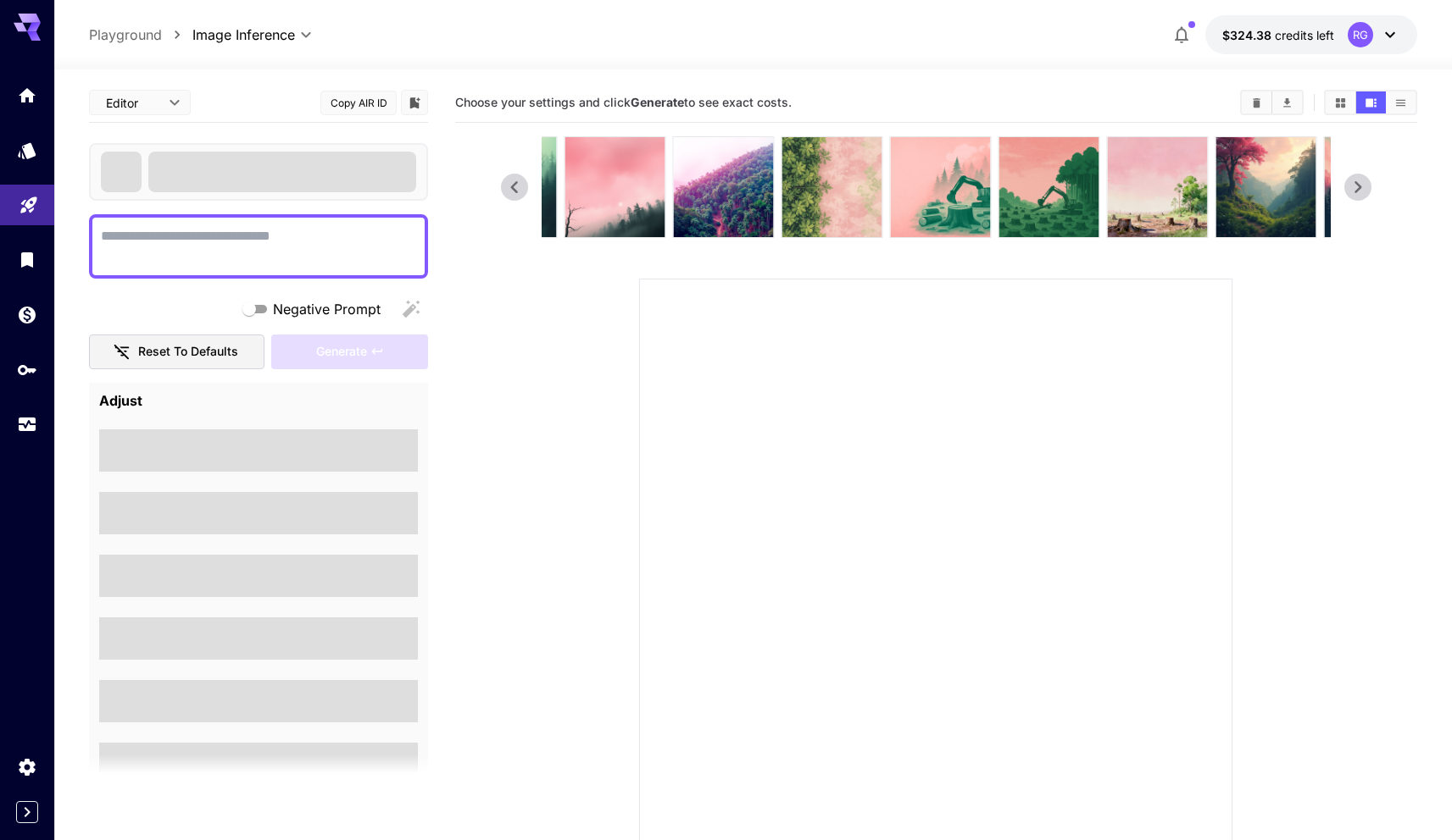
type textarea "**********"
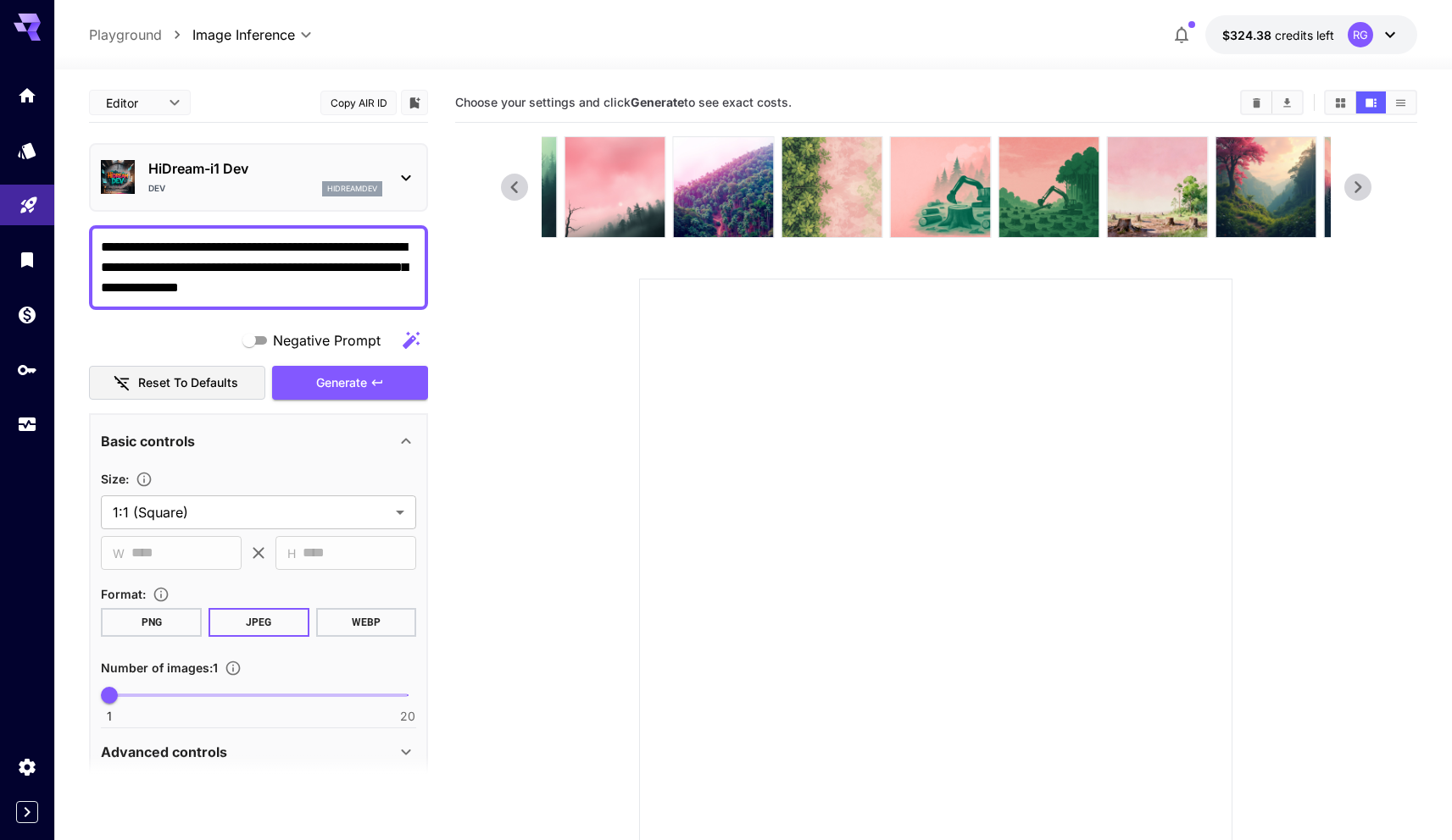
click at [188, 255] on textarea "**********" at bounding box center [258, 267] width 315 height 61
click at [722, 183] on img at bounding box center [722, 187] width 100 height 100
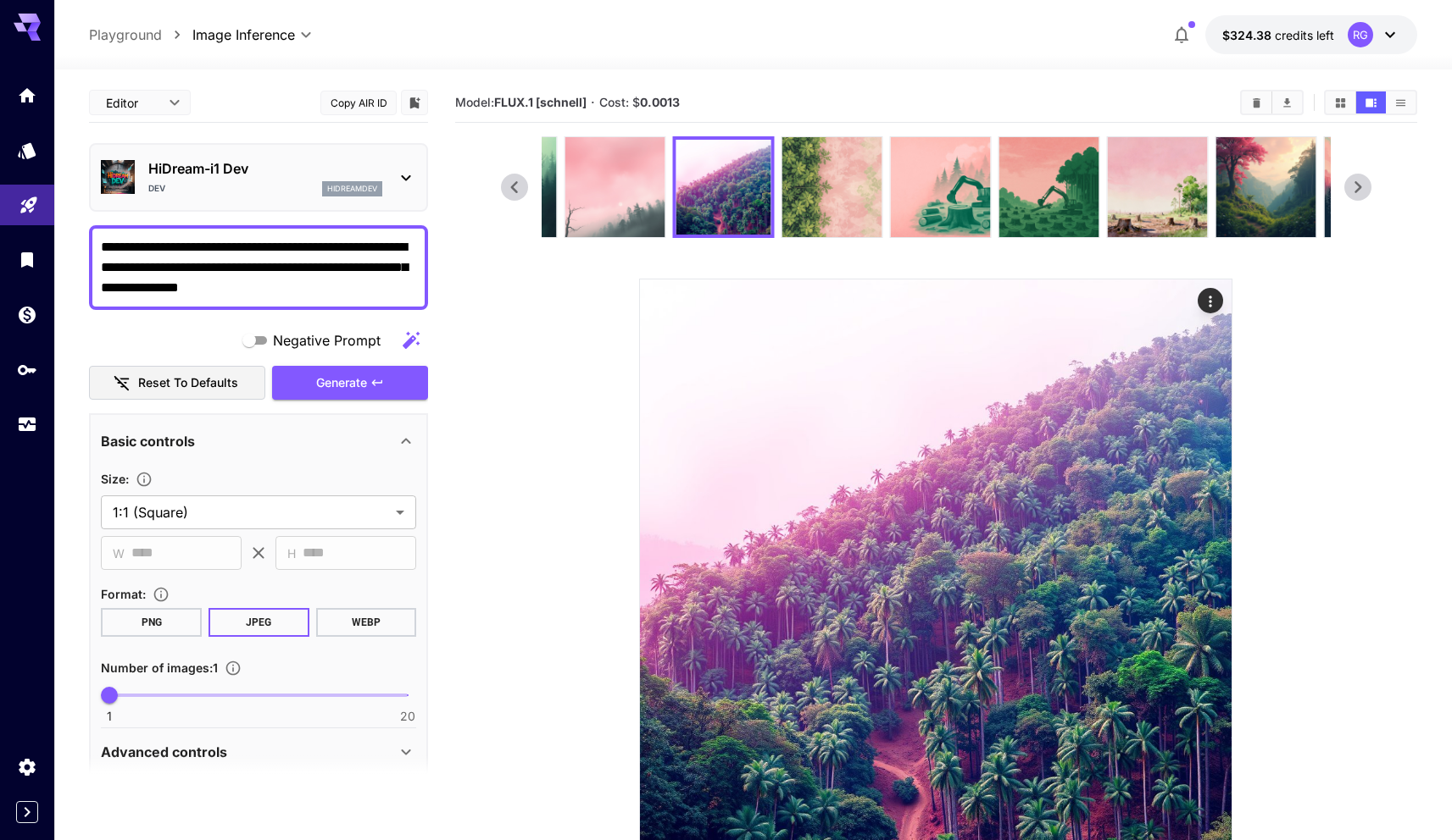
click at [646, 188] on img at bounding box center [615, 187] width 100 height 100
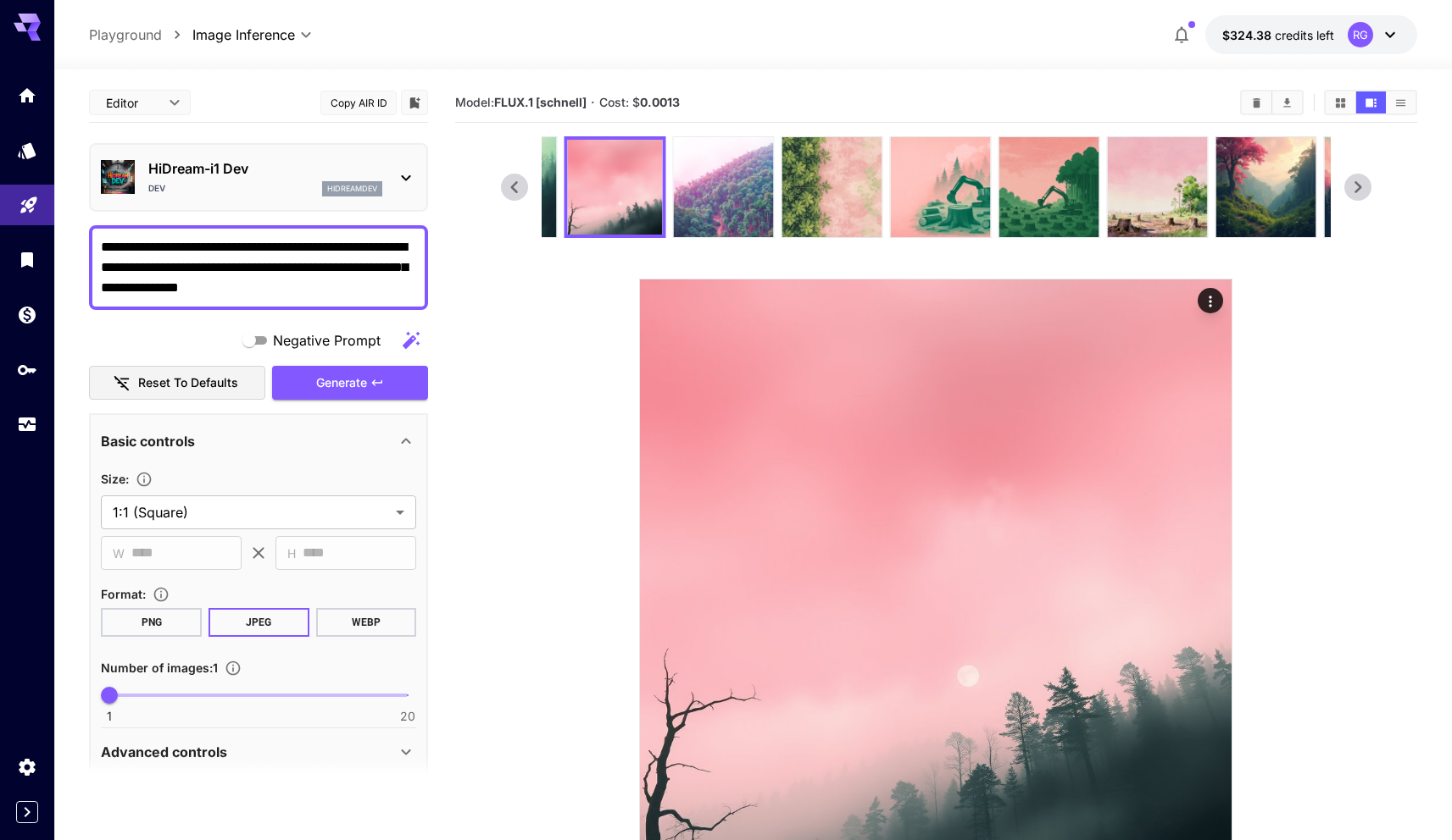
click at [736, 186] on img at bounding box center [722, 187] width 100 height 100
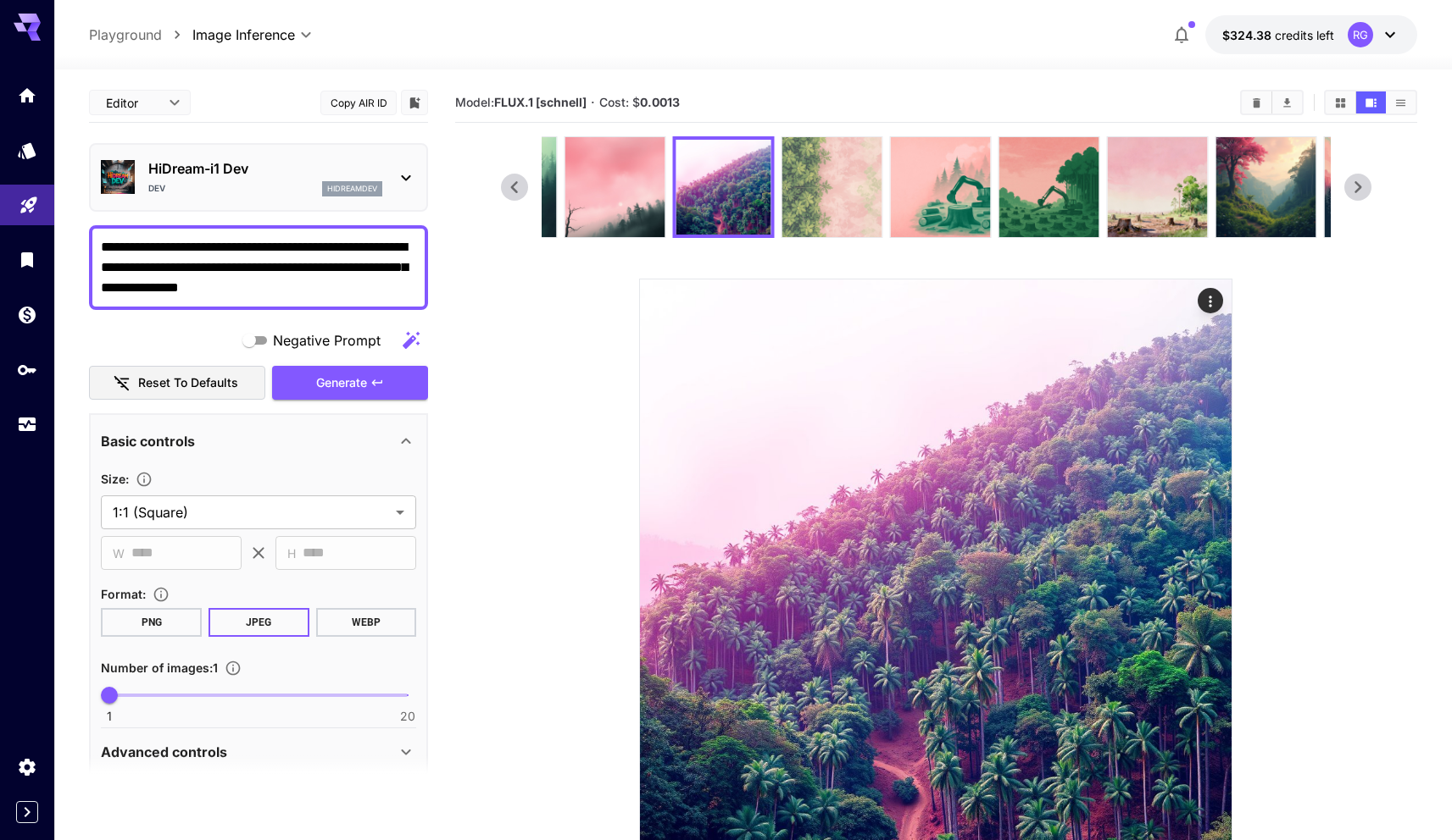
click at [825, 178] on img at bounding box center [831, 187] width 100 height 100
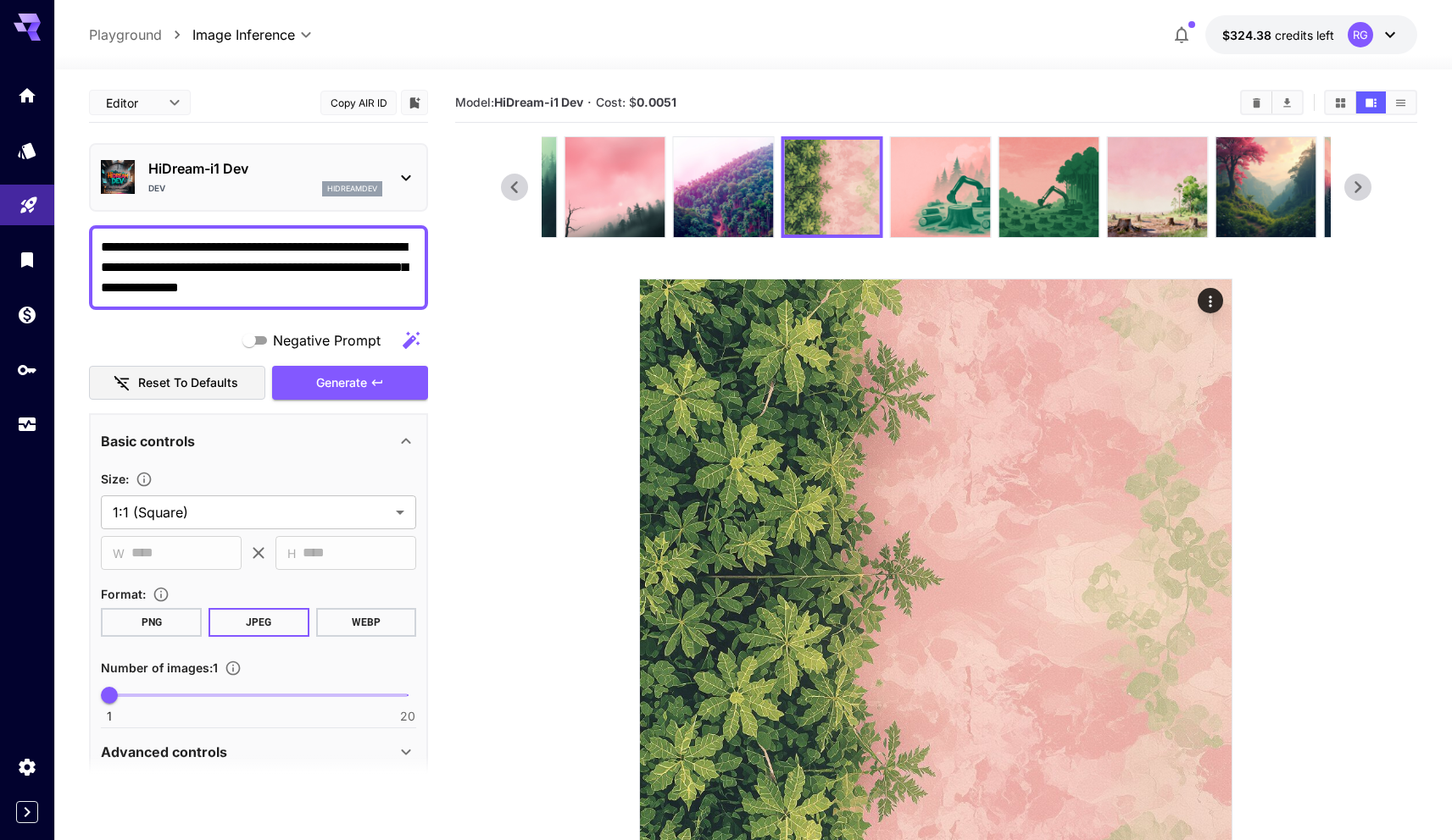
click at [1366, 186] on icon at bounding box center [1358, 188] width 25 height 25
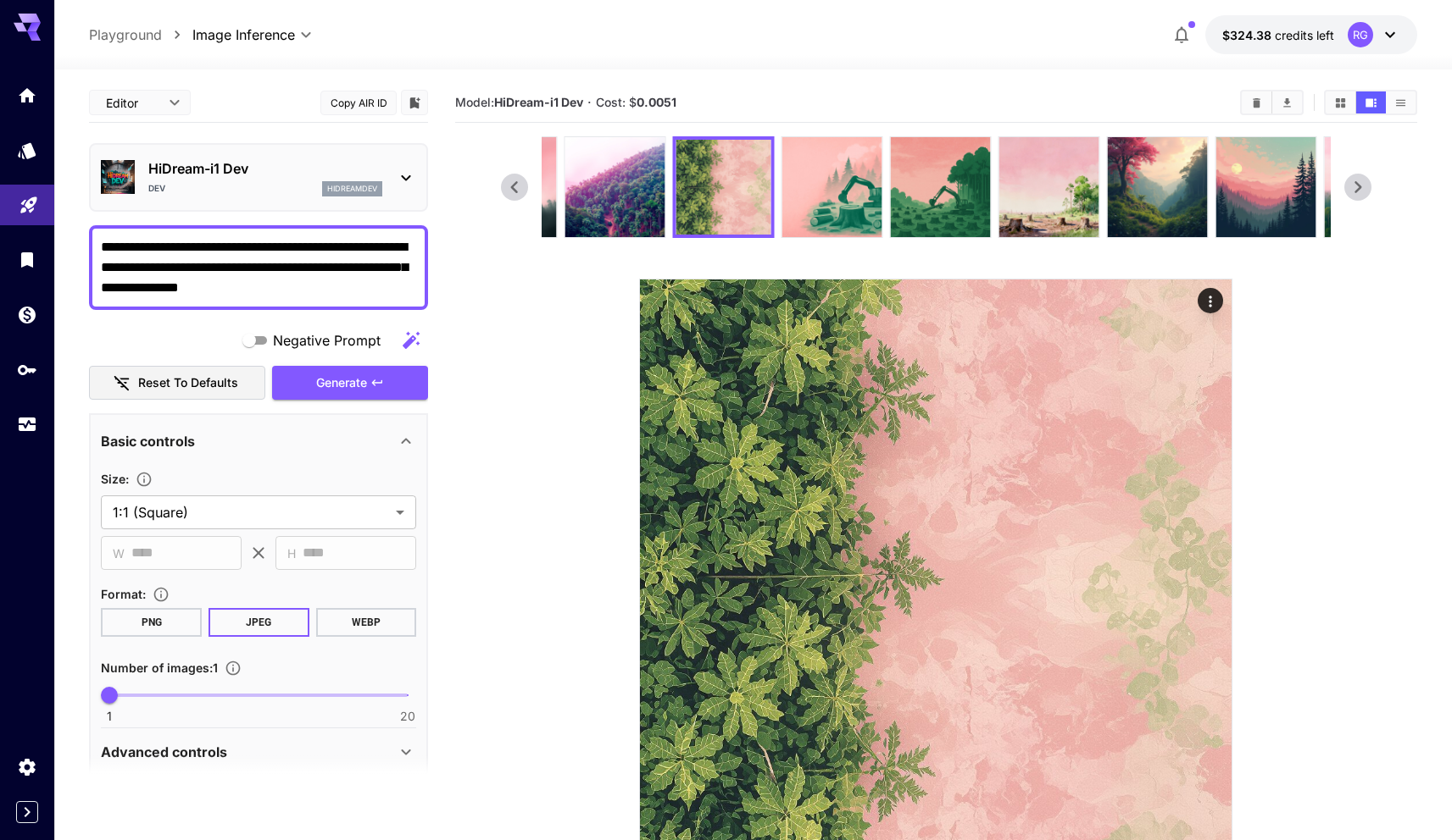
click at [1366, 186] on icon at bounding box center [1358, 188] width 25 height 25
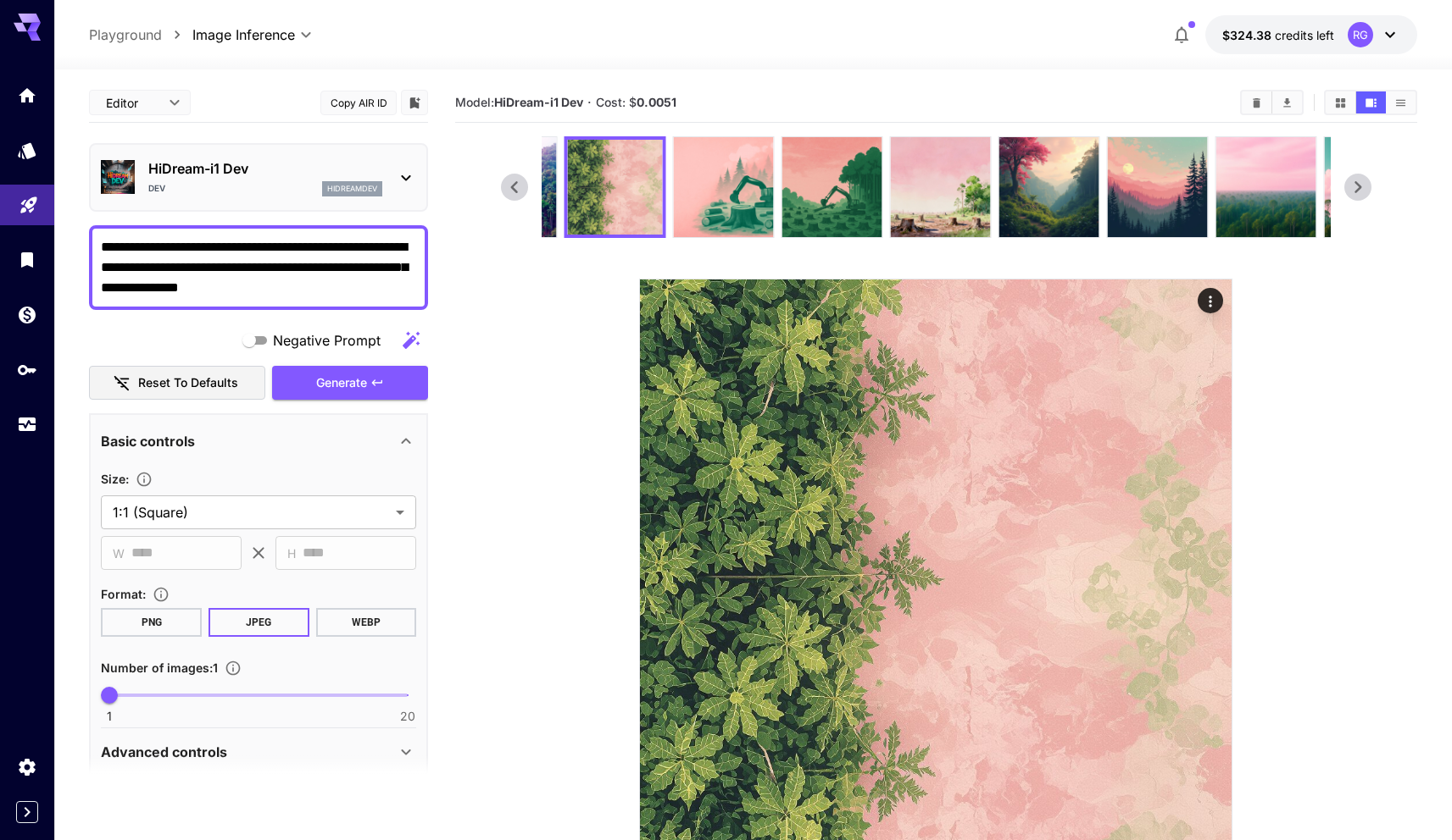
click at [1366, 186] on icon at bounding box center [1358, 188] width 25 height 25
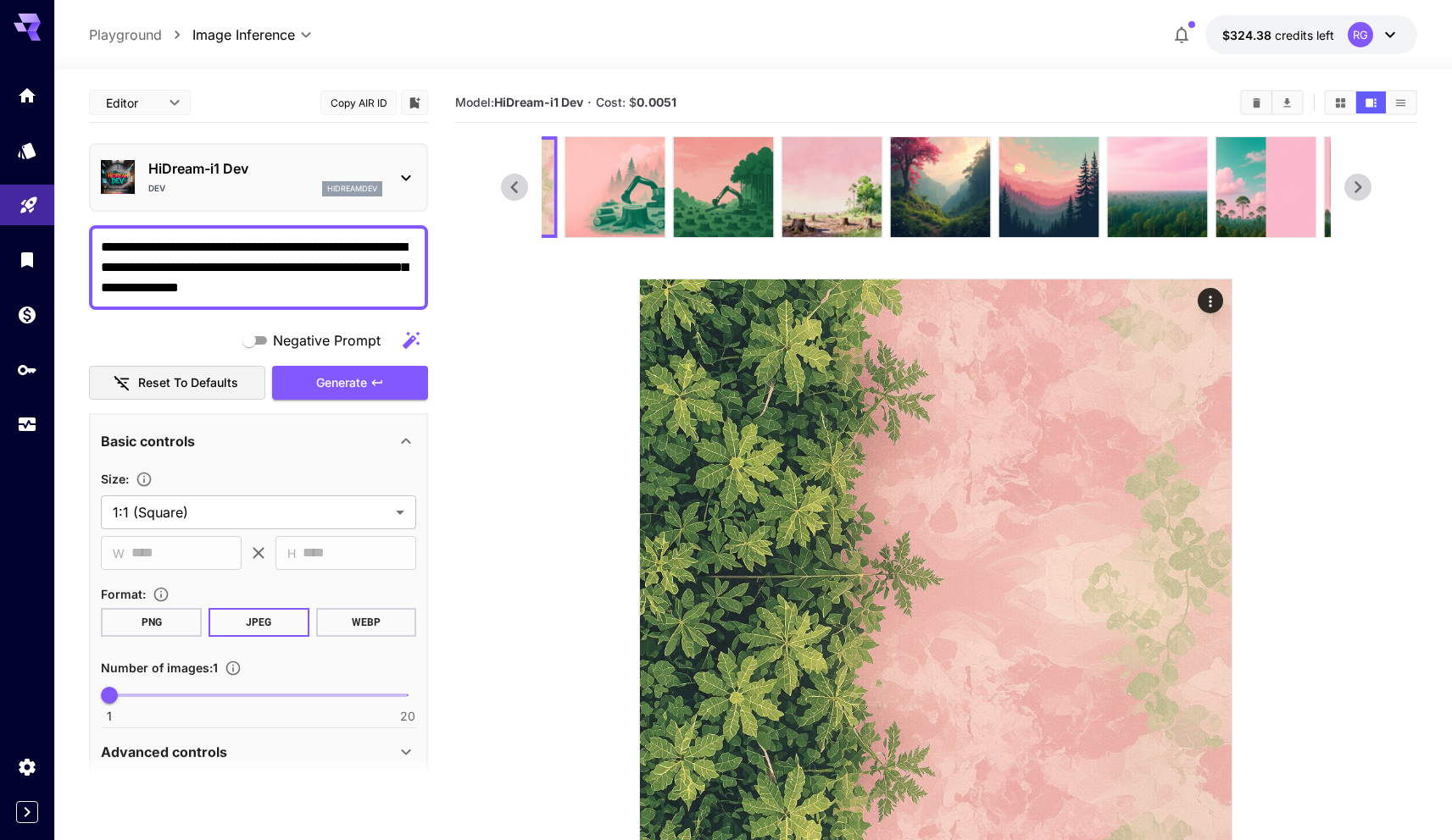
click at [1366, 186] on icon at bounding box center [1358, 188] width 25 height 25
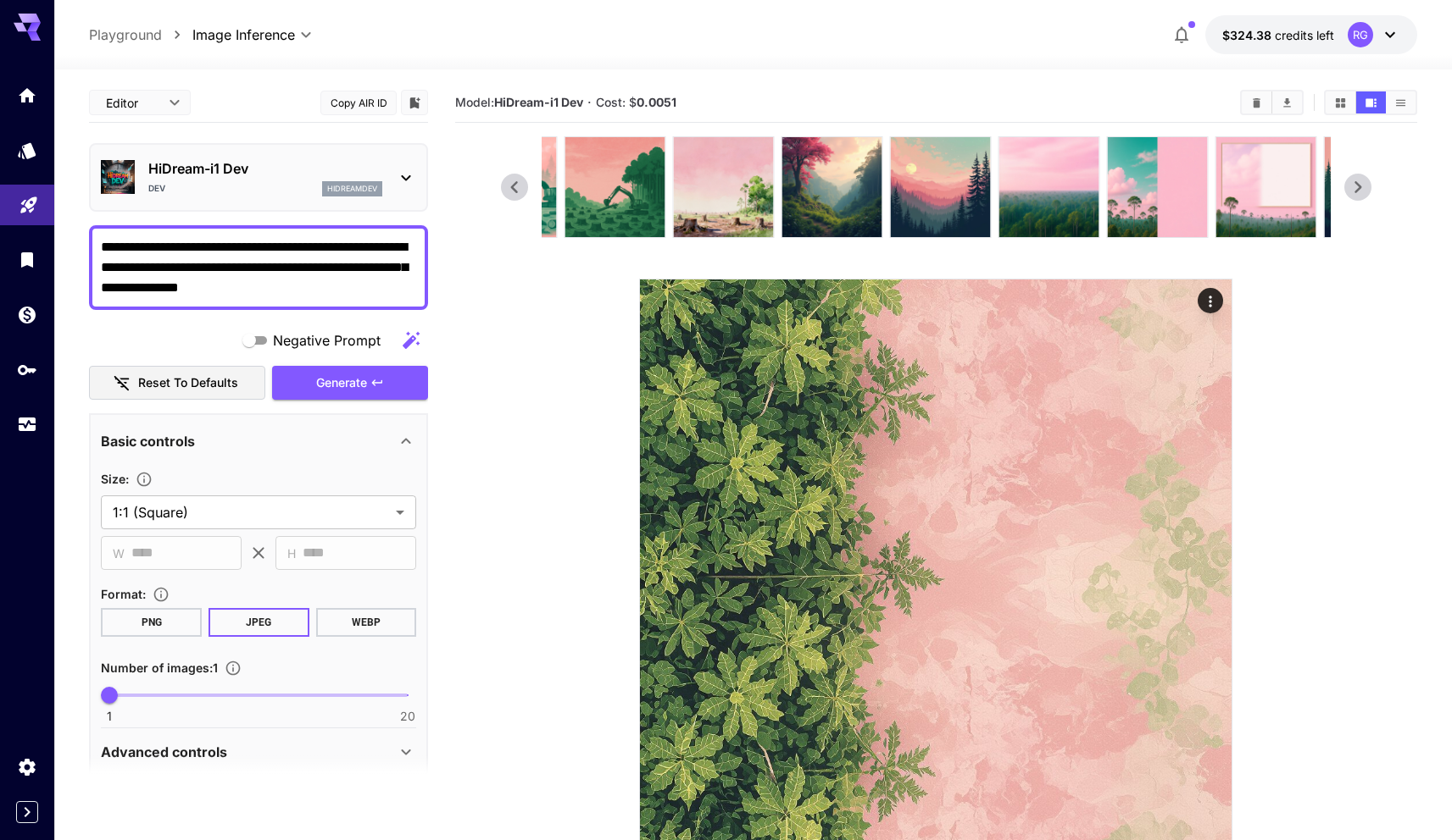
click at [1366, 186] on icon at bounding box center [1358, 188] width 25 height 25
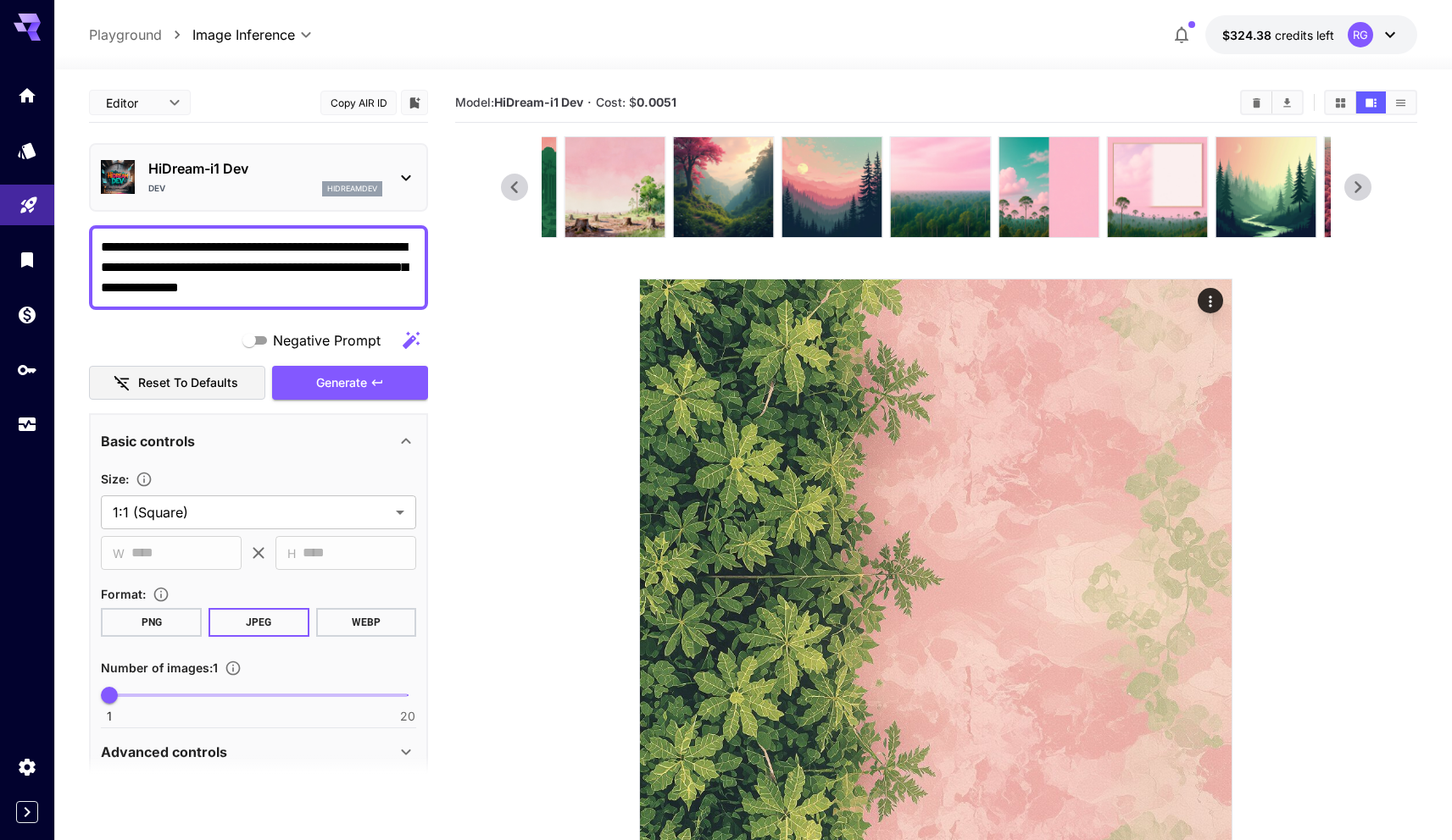
click at [1366, 186] on icon at bounding box center [1358, 188] width 25 height 25
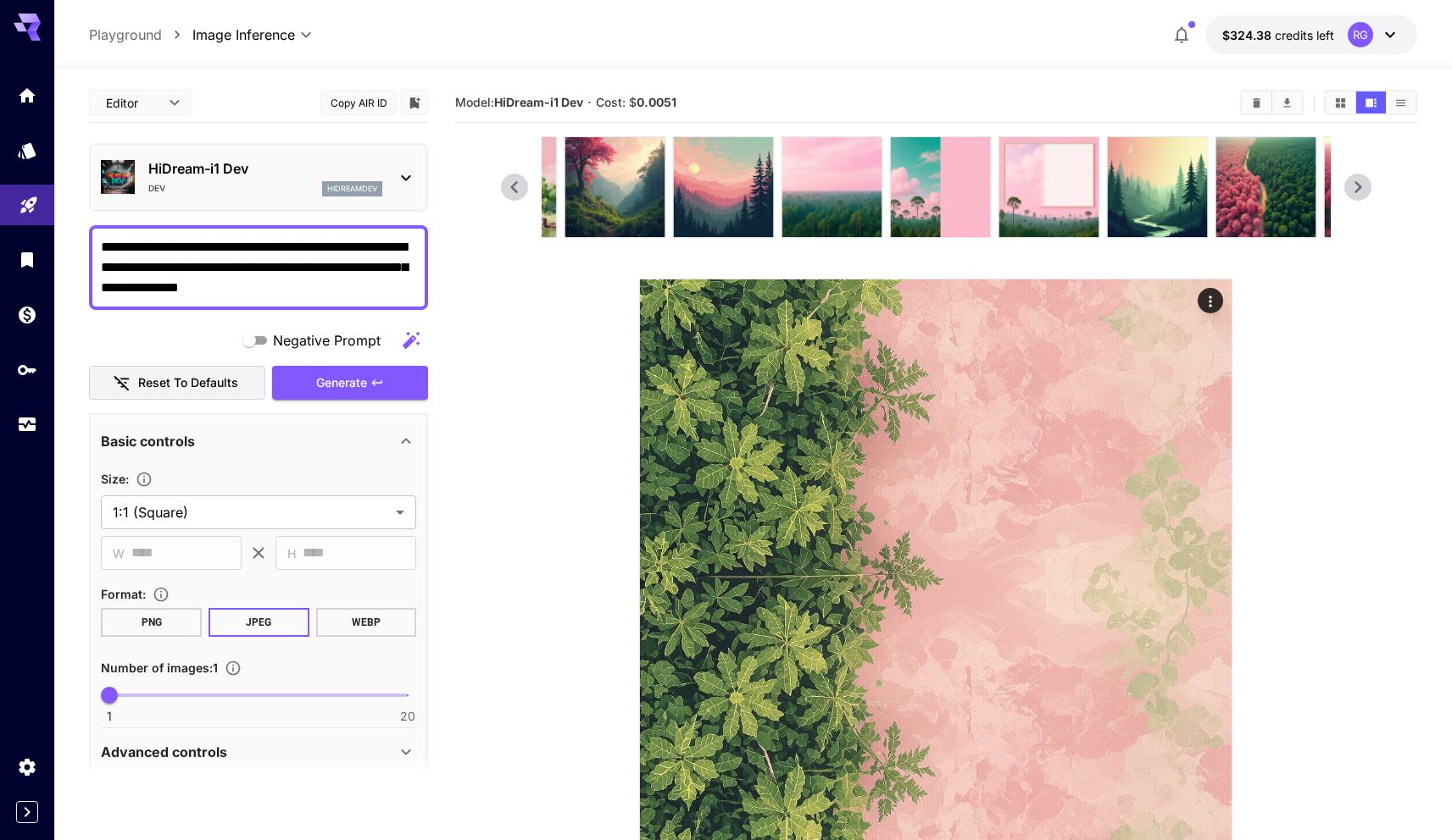
click at [1366, 186] on icon at bounding box center [1358, 188] width 25 height 25
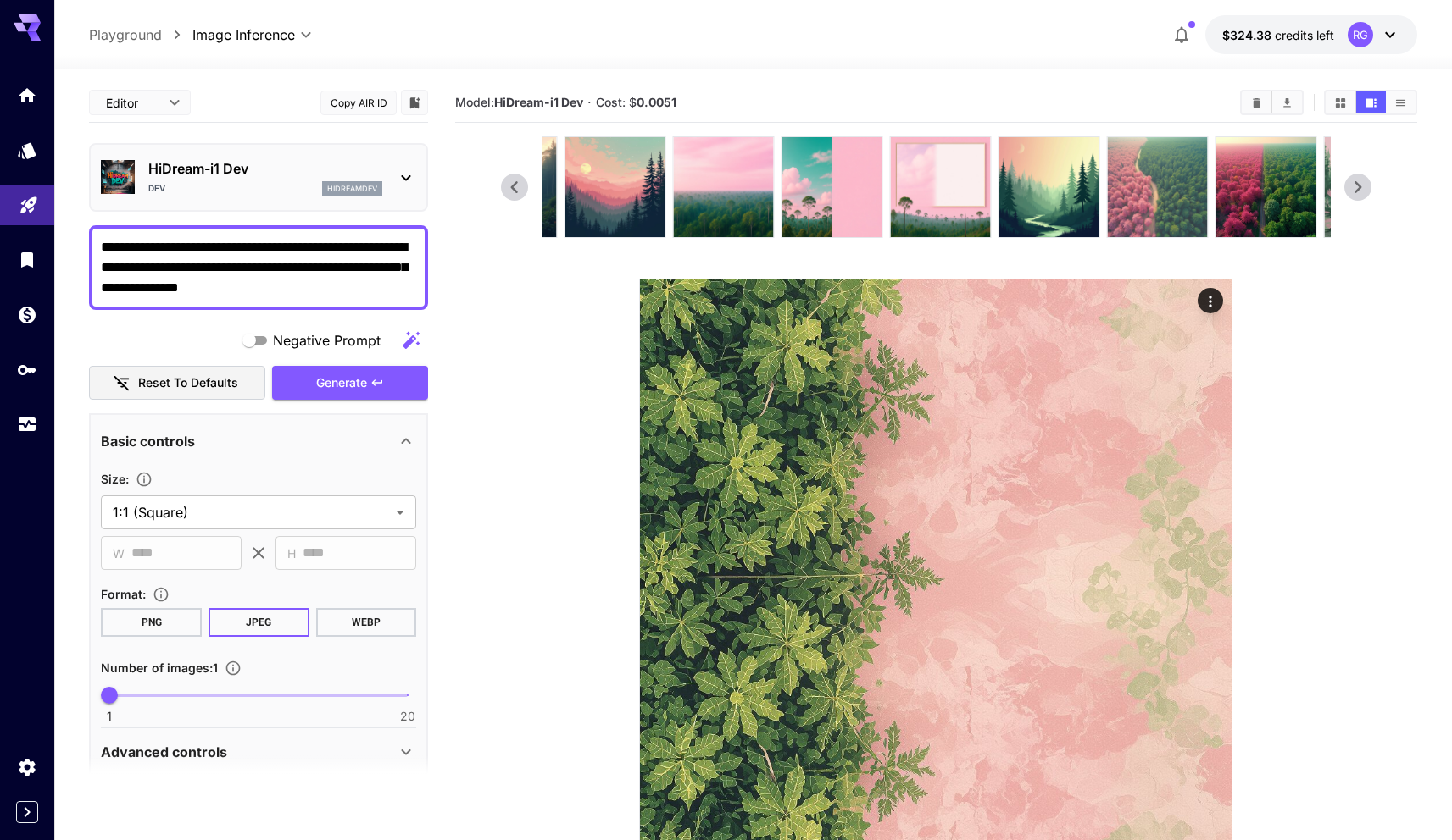
click at [1173, 172] on img at bounding box center [1157, 187] width 100 height 100
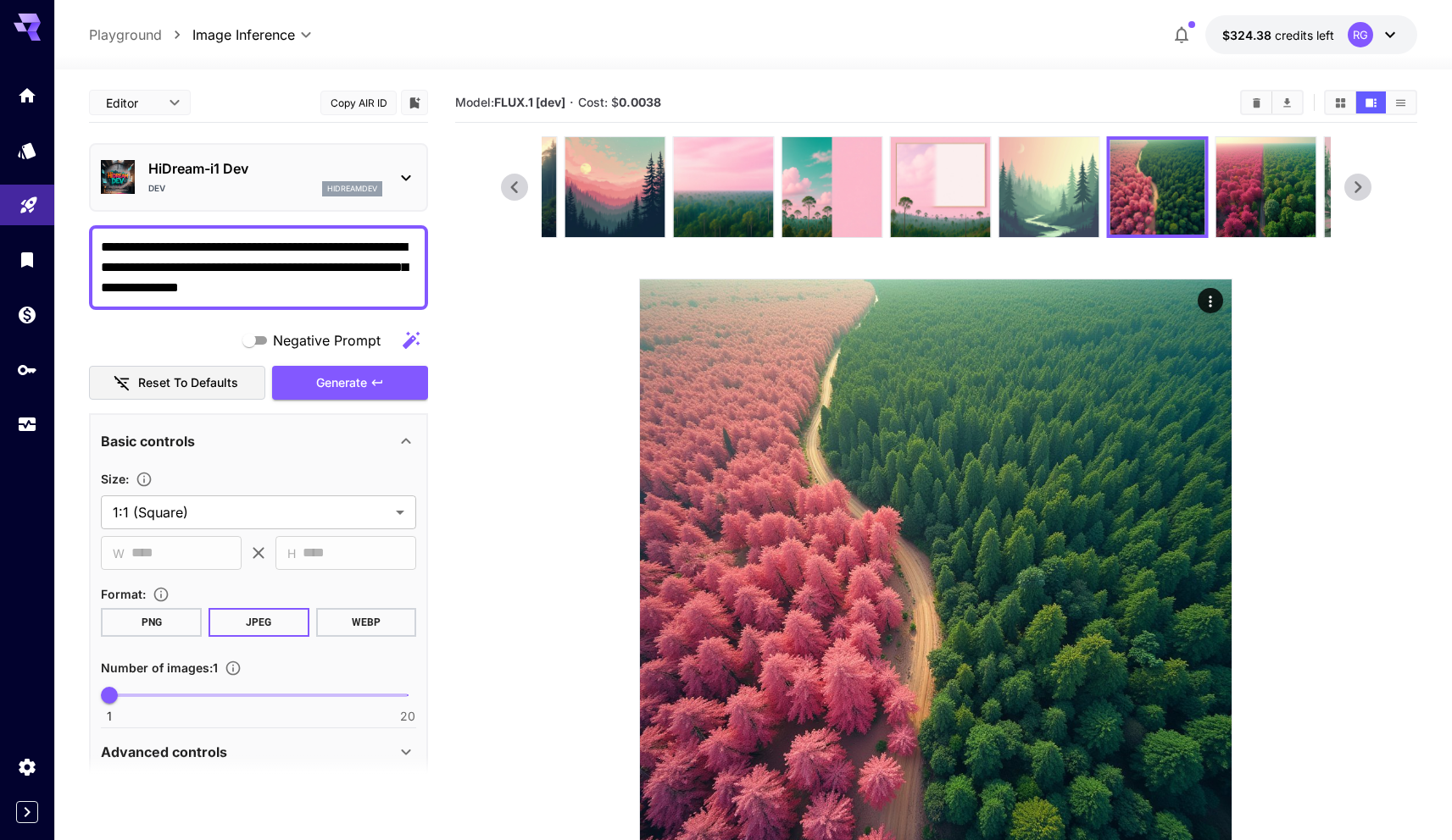
click at [1050, 179] on img at bounding box center [1048, 187] width 100 height 100
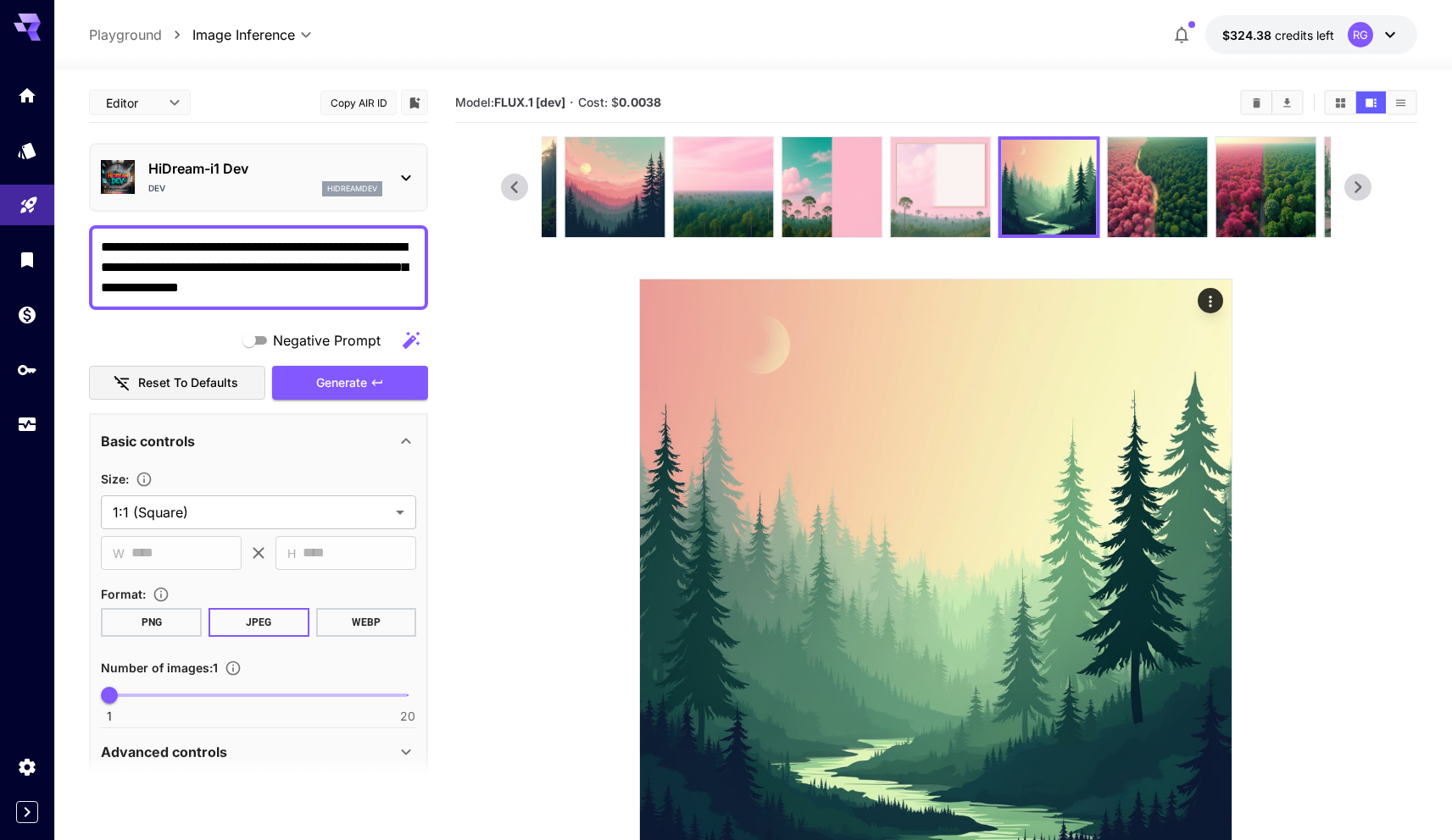
click at [960, 188] on img at bounding box center [940, 187] width 100 height 100
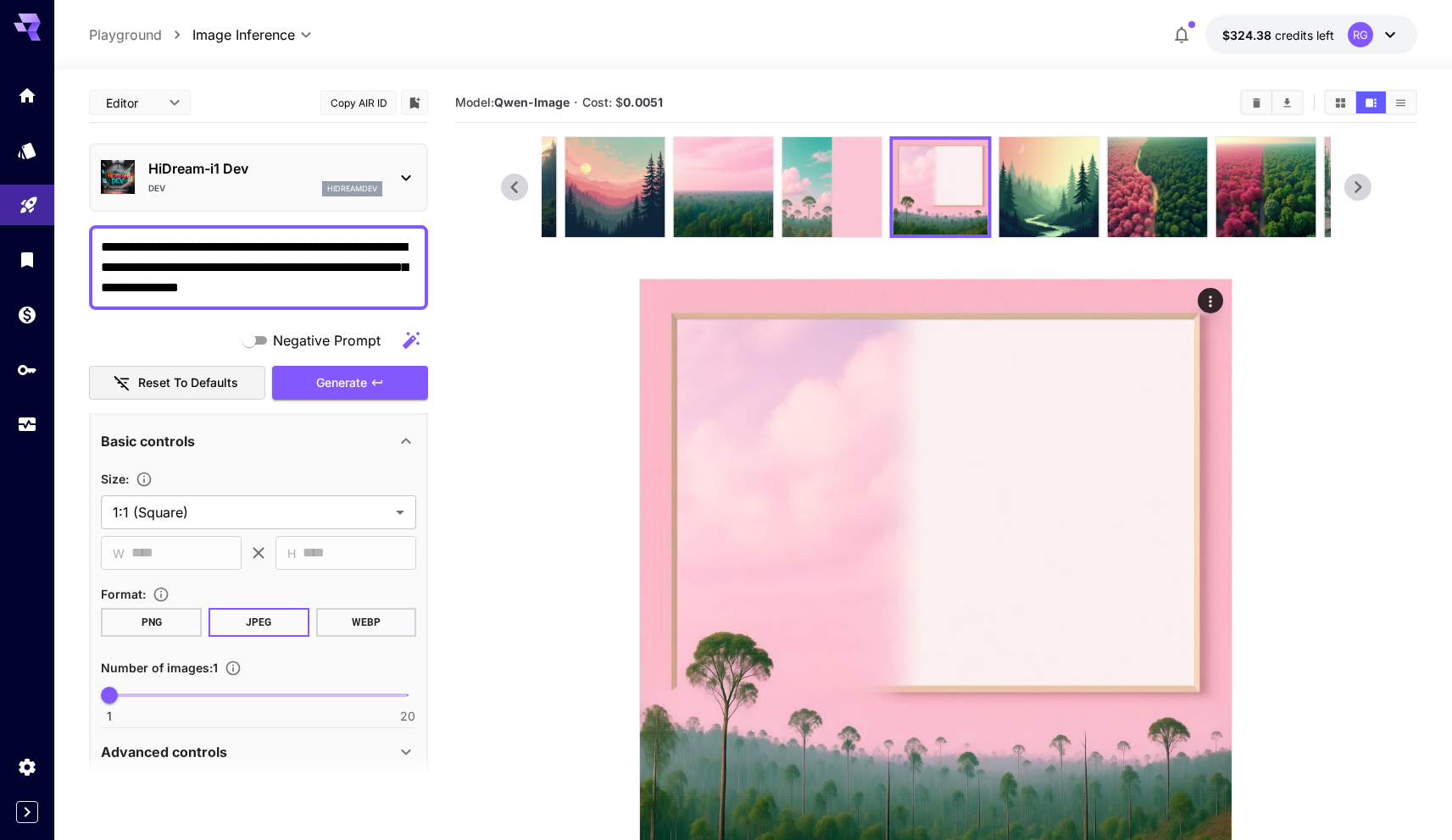
click at [855, 190] on img at bounding box center [831, 187] width 100 height 100
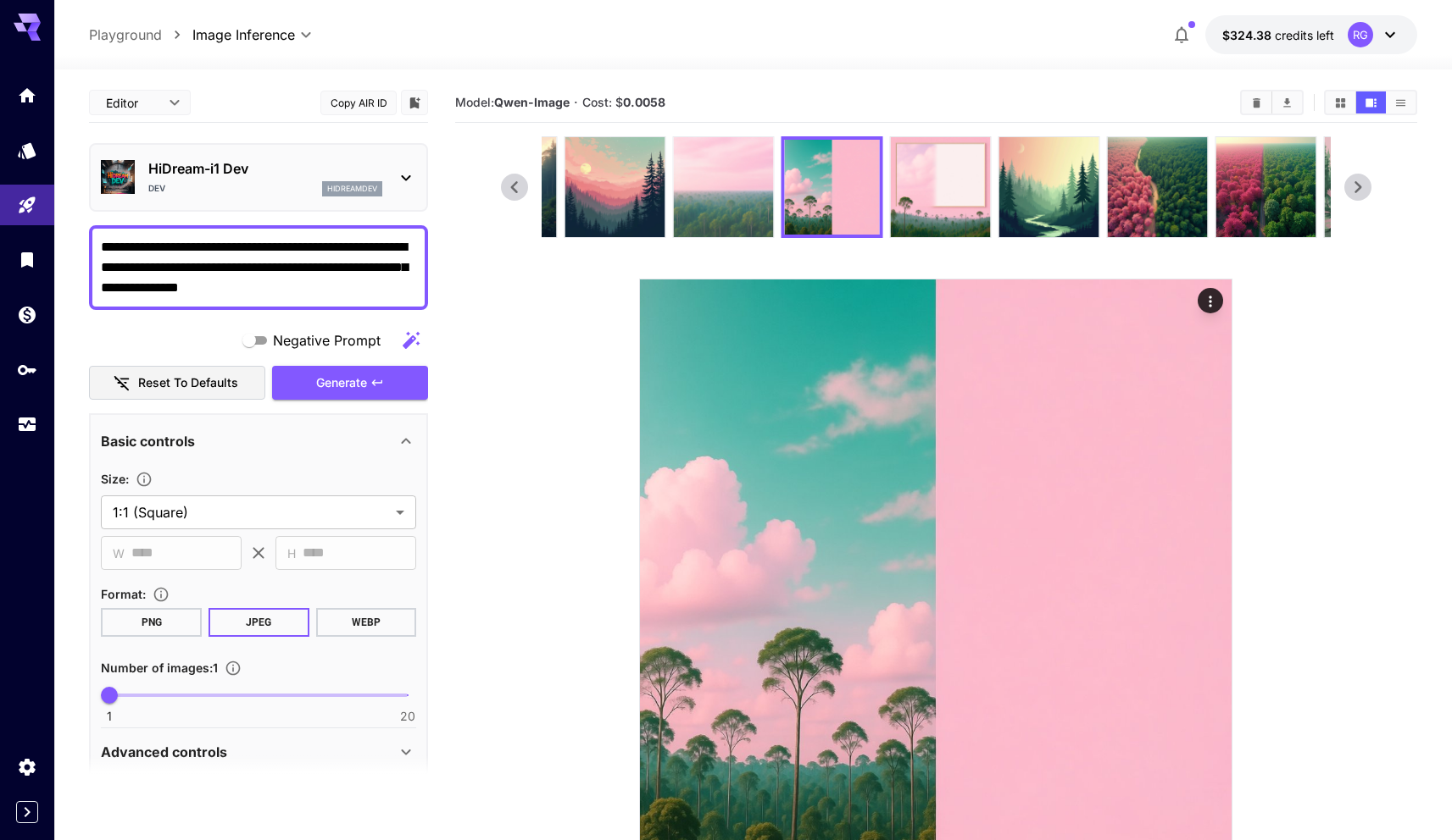
click at [736, 198] on img at bounding box center [722, 187] width 100 height 100
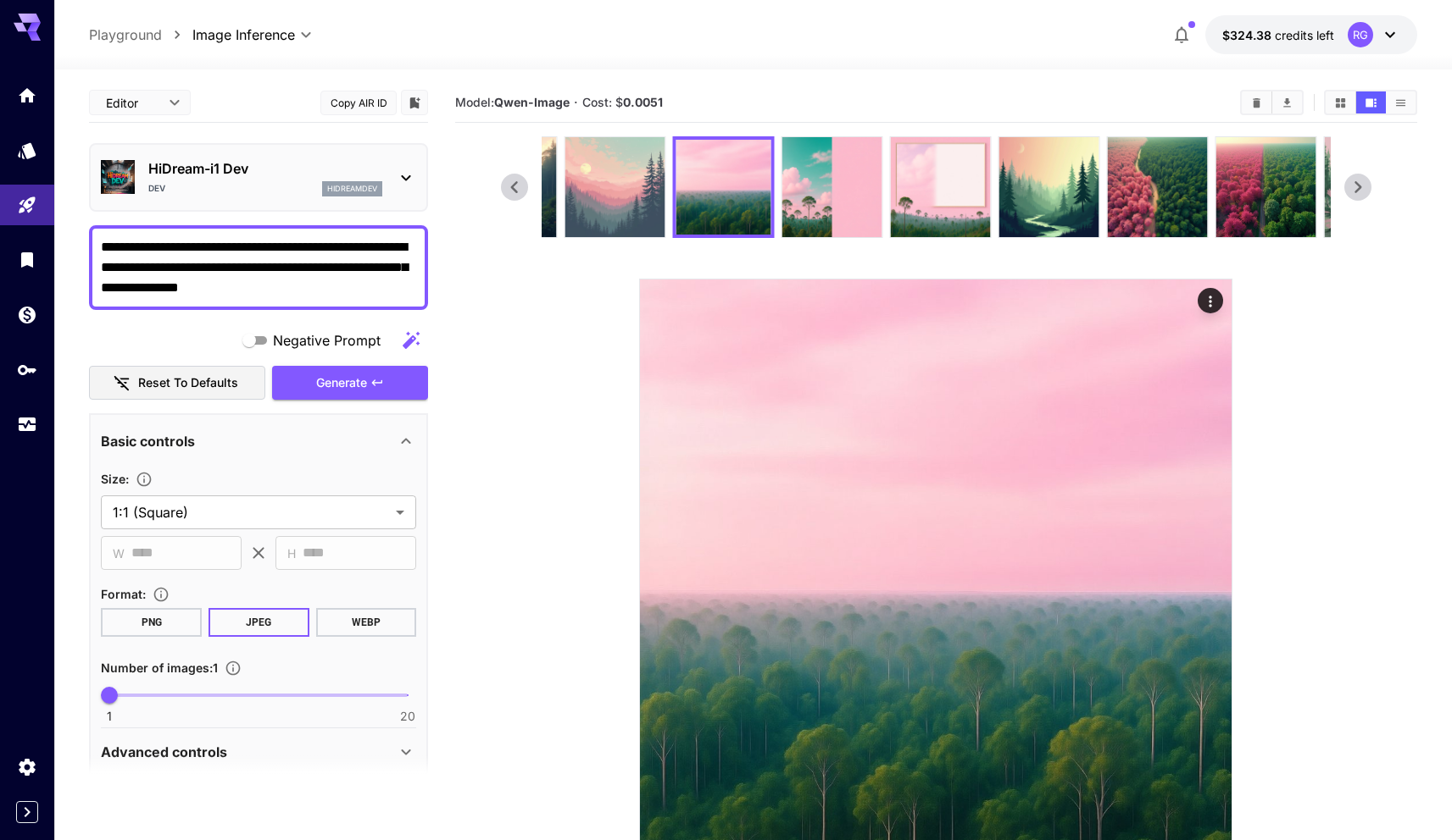
click at [629, 193] on img at bounding box center [615, 187] width 100 height 100
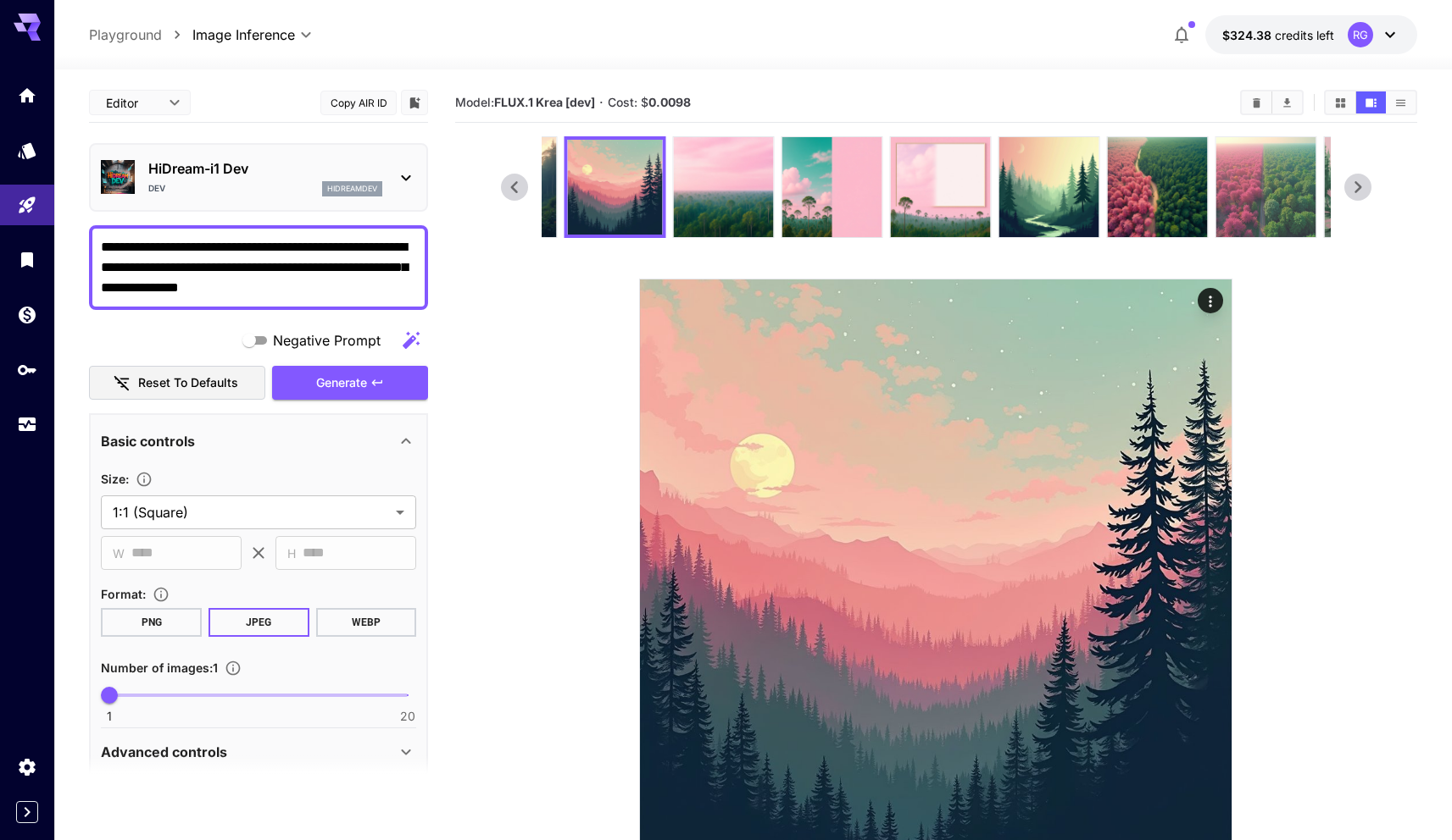
click at [1282, 177] on img at bounding box center [1265, 187] width 100 height 100
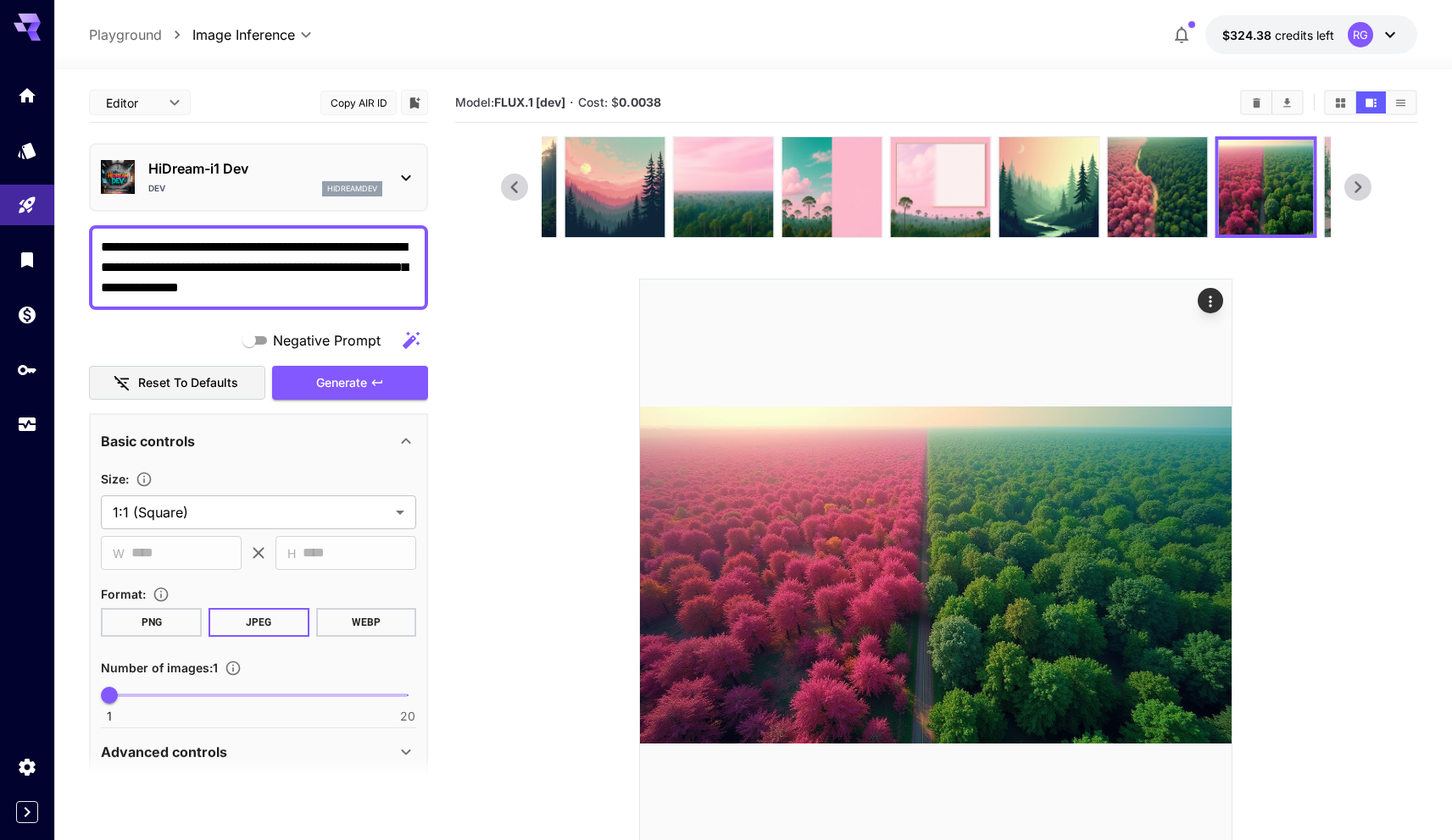
click at [1361, 186] on icon at bounding box center [1358, 187] width 6 height 12
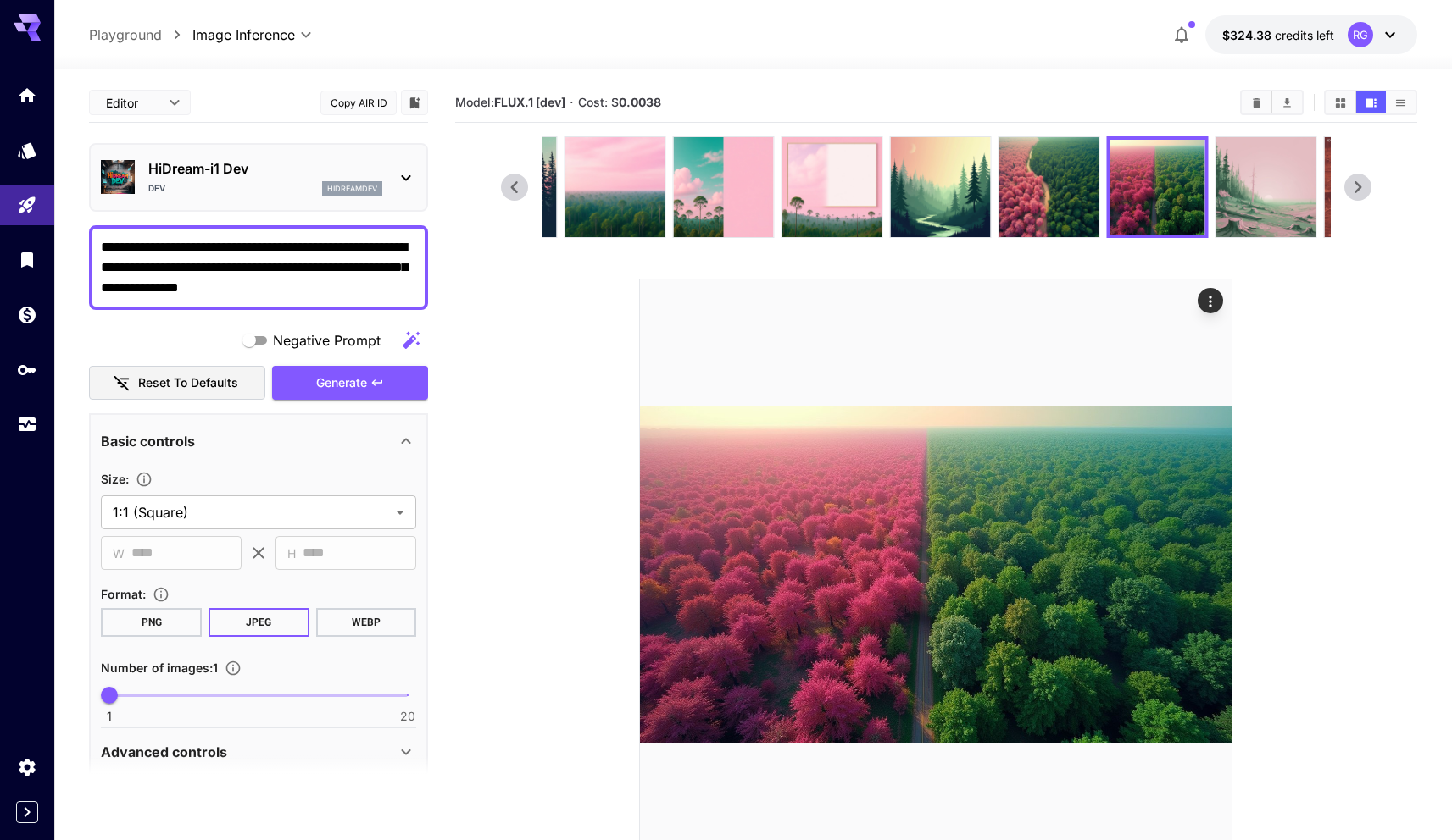
click at [1361, 186] on icon at bounding box center [1358, 187] width 6 height 12
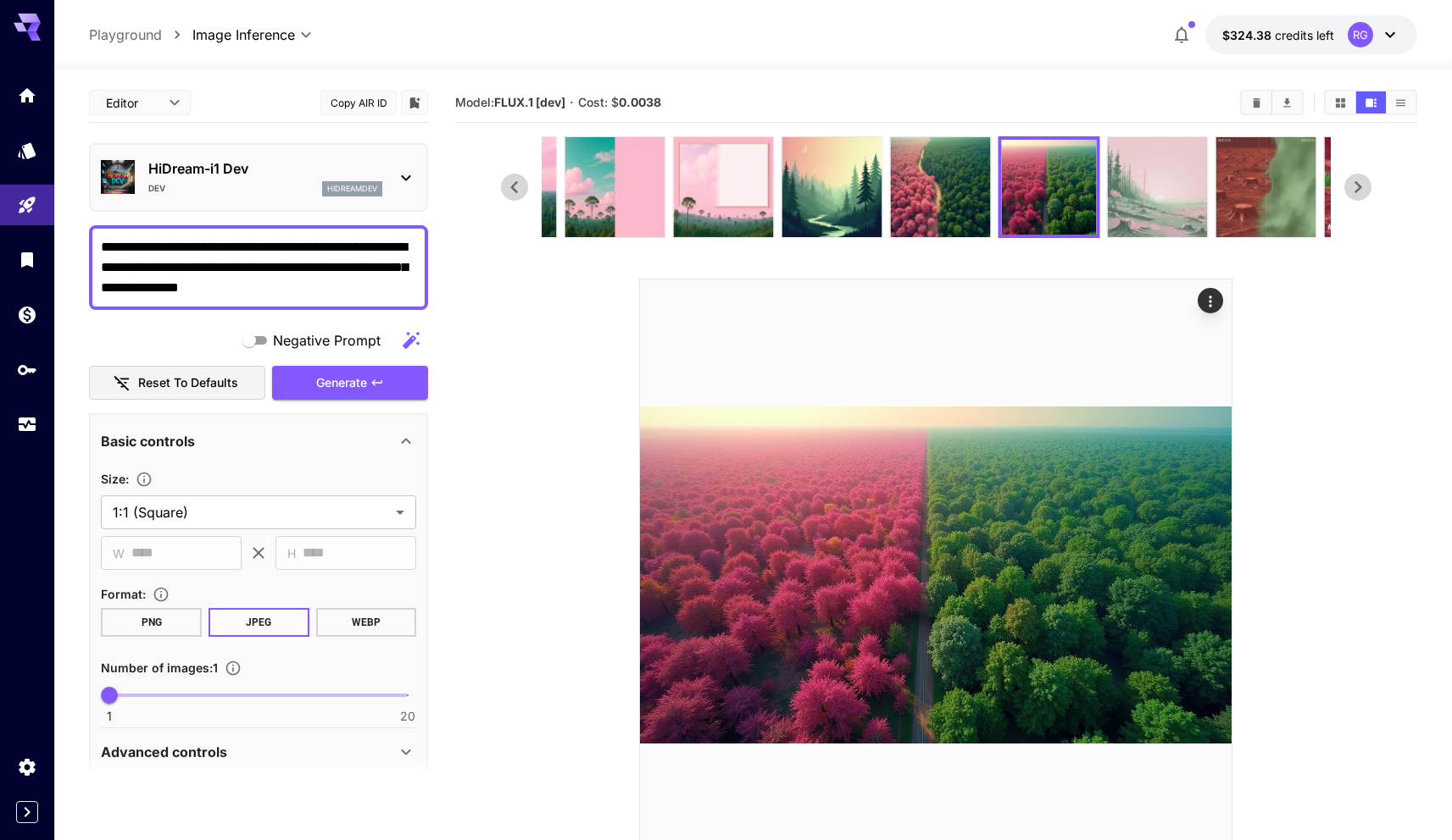
click at [1178, 185] on img at bounding box center [1157, 187] width 100 height 100
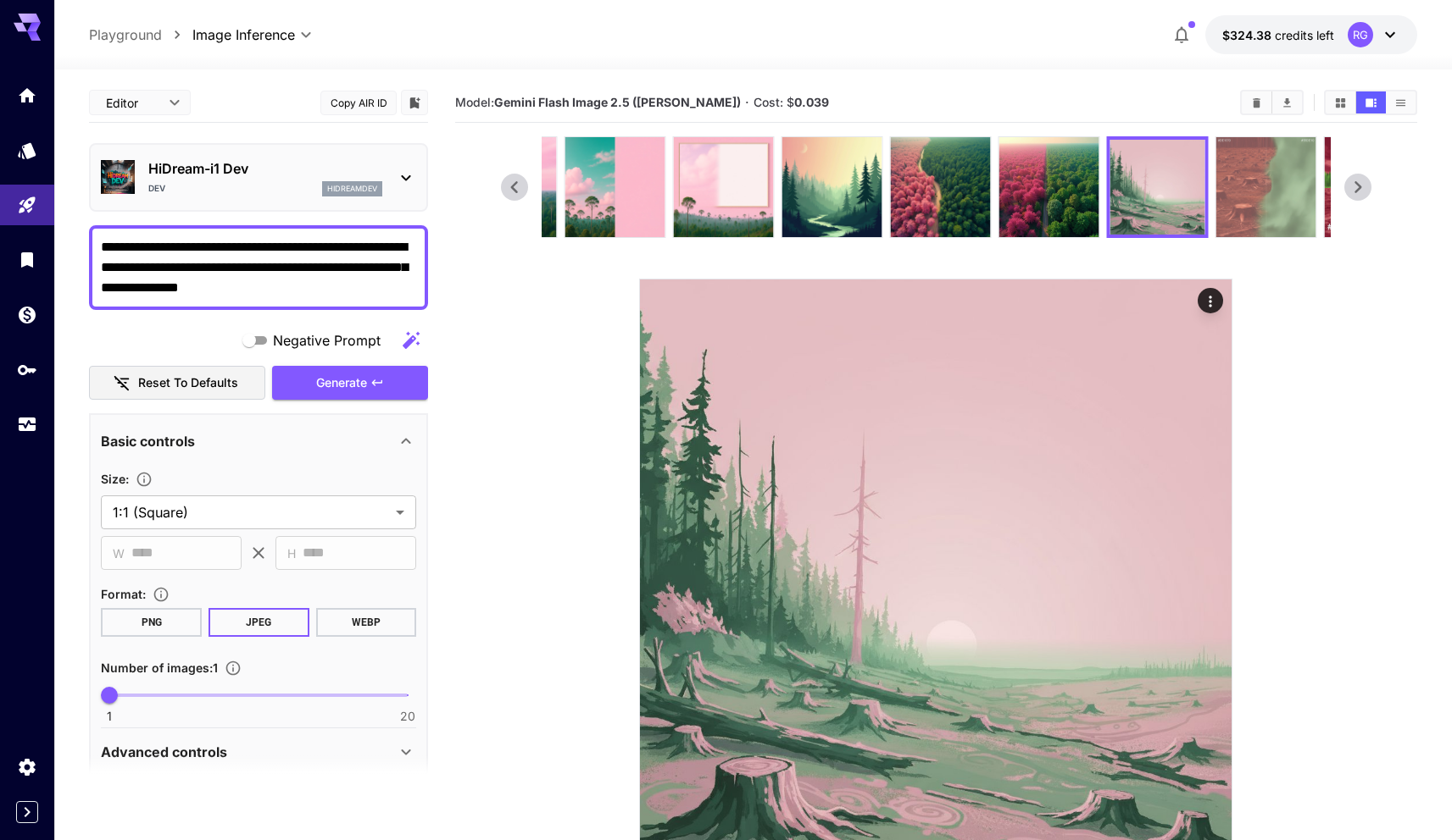
click at [1234, 188] on img at bounding box center [1265, 187] width 100 height 100
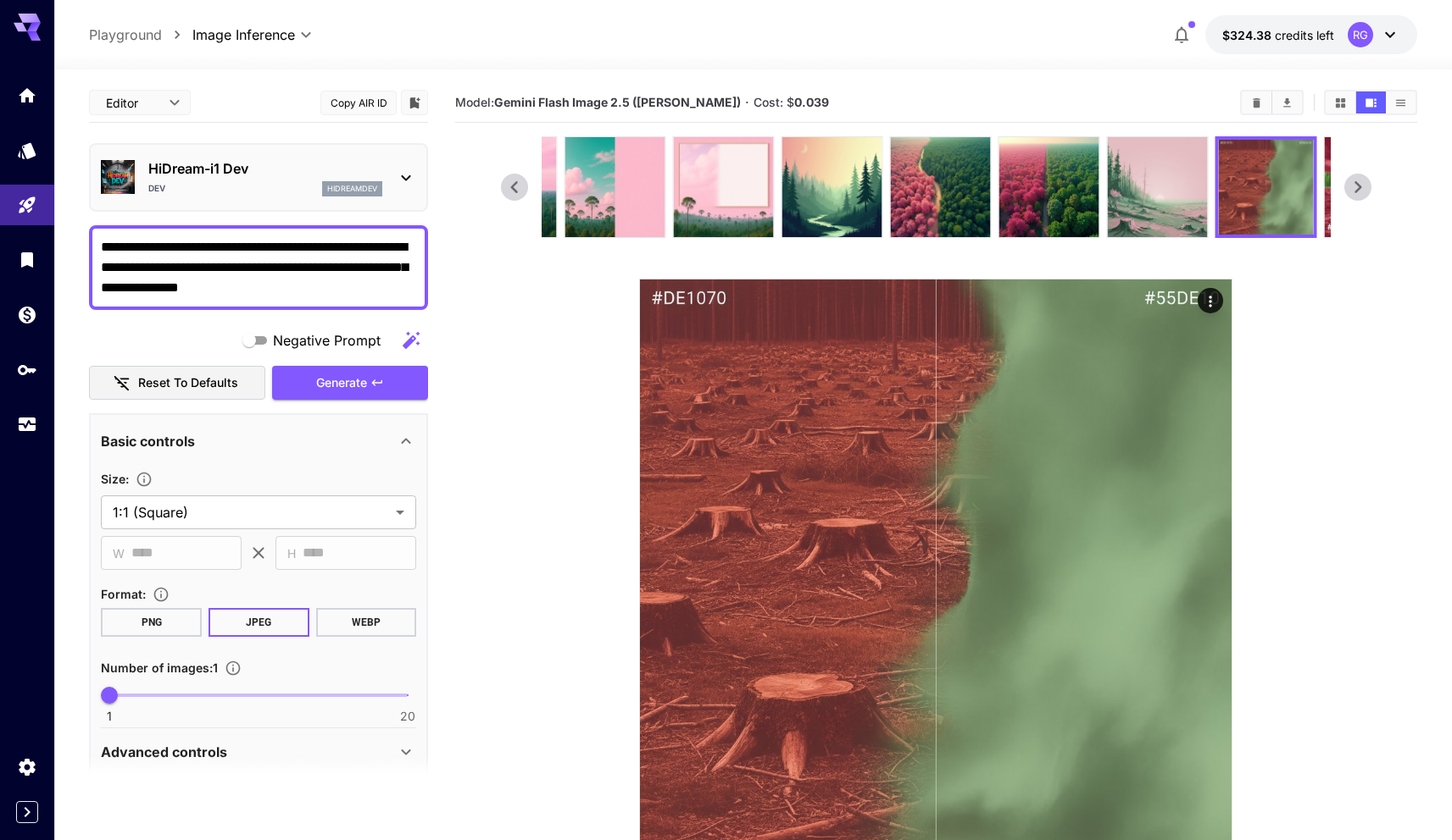
click at [1364, 183] on icon at bounding box center [1358, 188] width 25 height 25
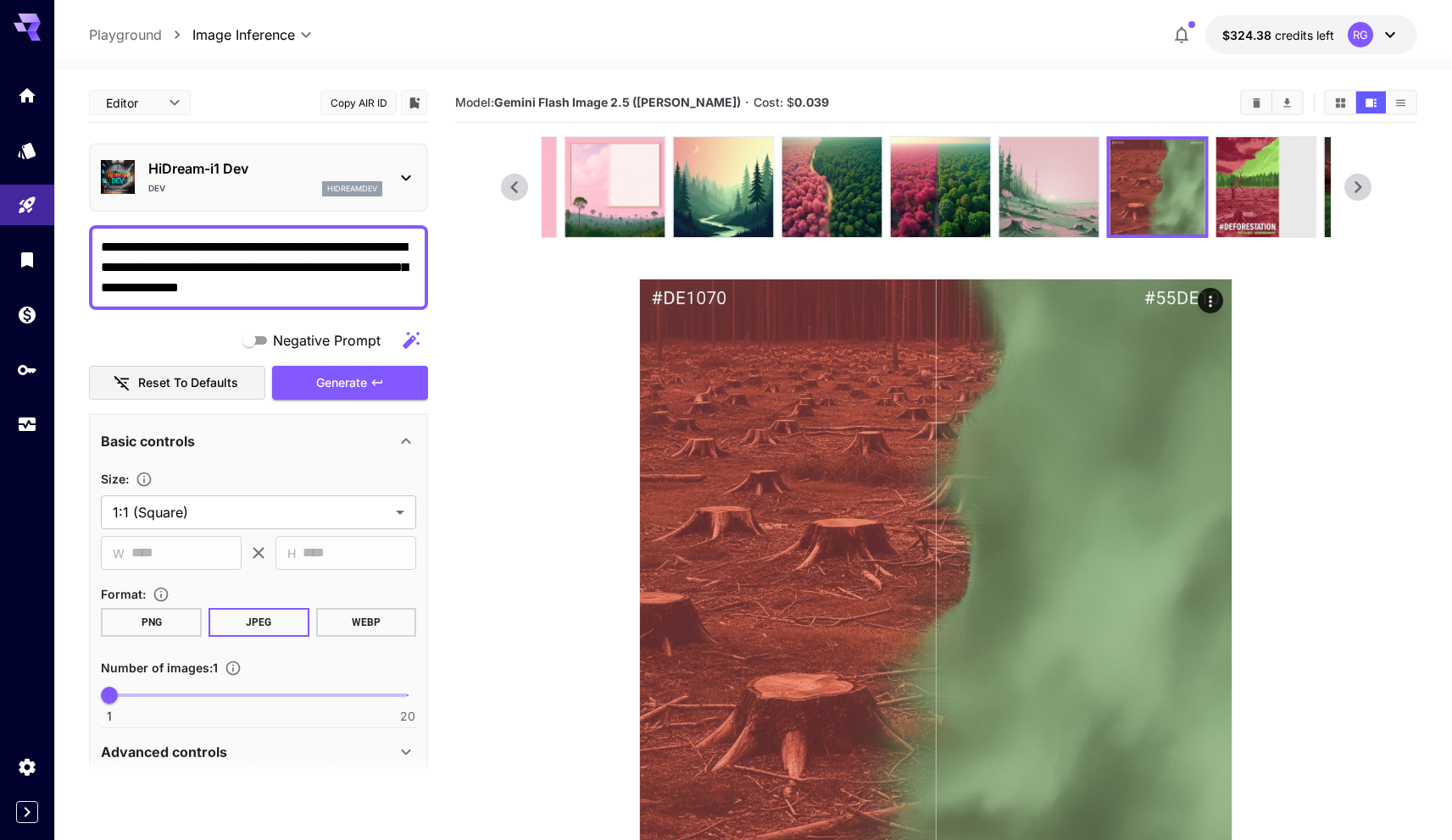
click at [1364, 183] on icon at bounding box center [1358, 188] width 25 height 25
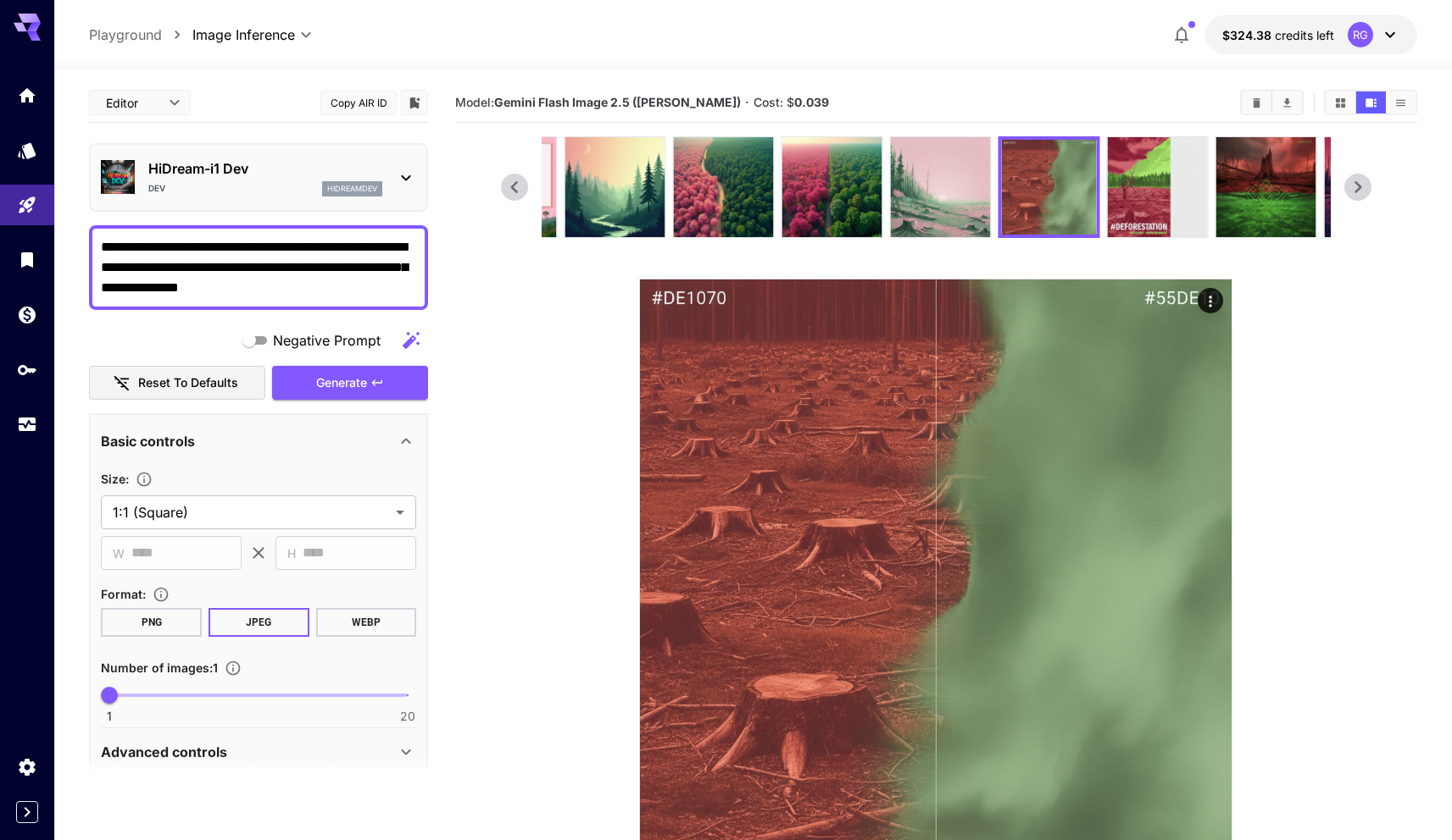
click at [1364, 183] on icon at bounding box center [1358, 188] width 25 height 25
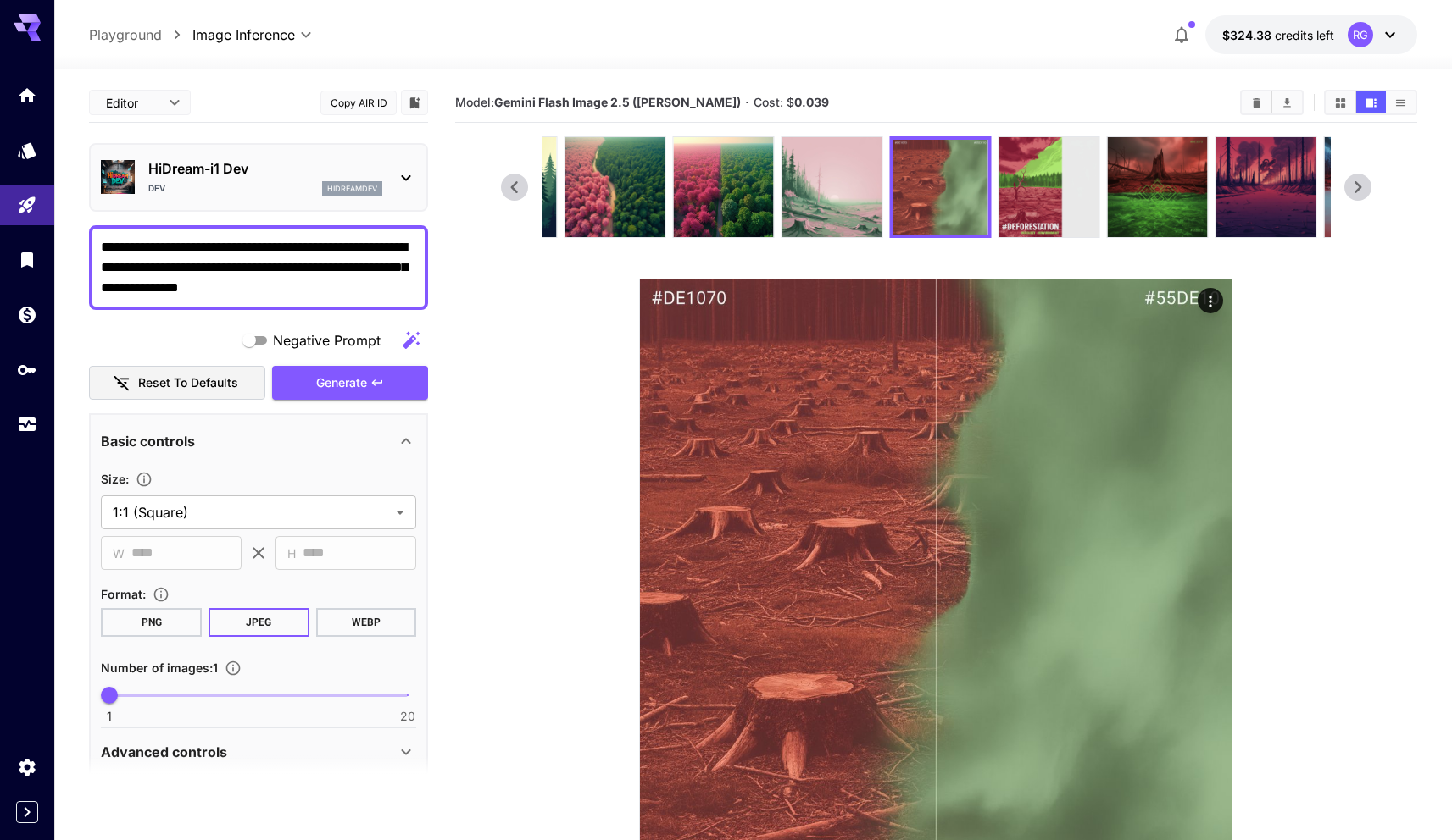
click at [1364, 183] on icon at bounding box center [1358, 188] width 25 height 25
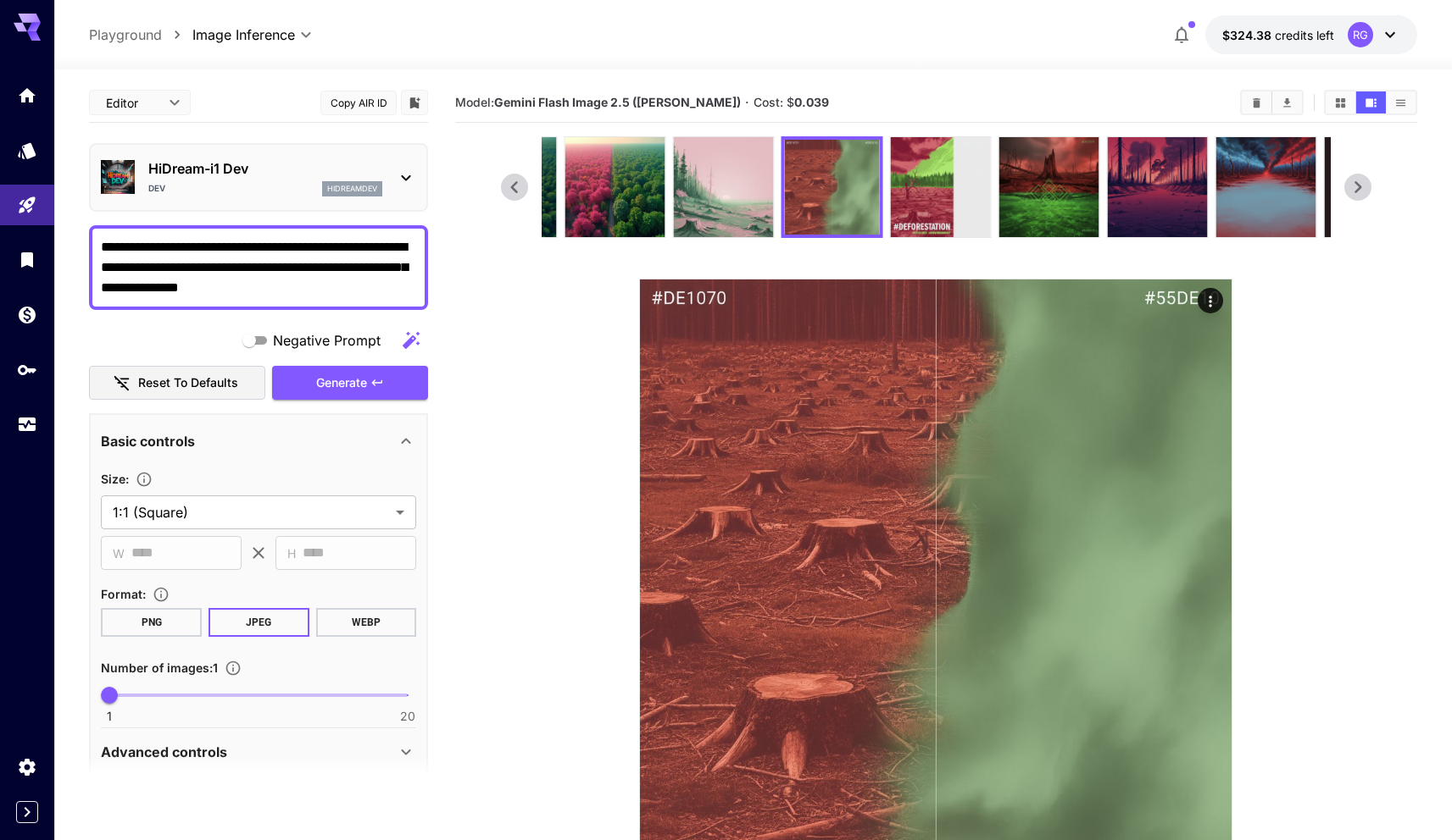
click at [1364, 183] on icon at bounding box center [1358, 188] width 25 height 25
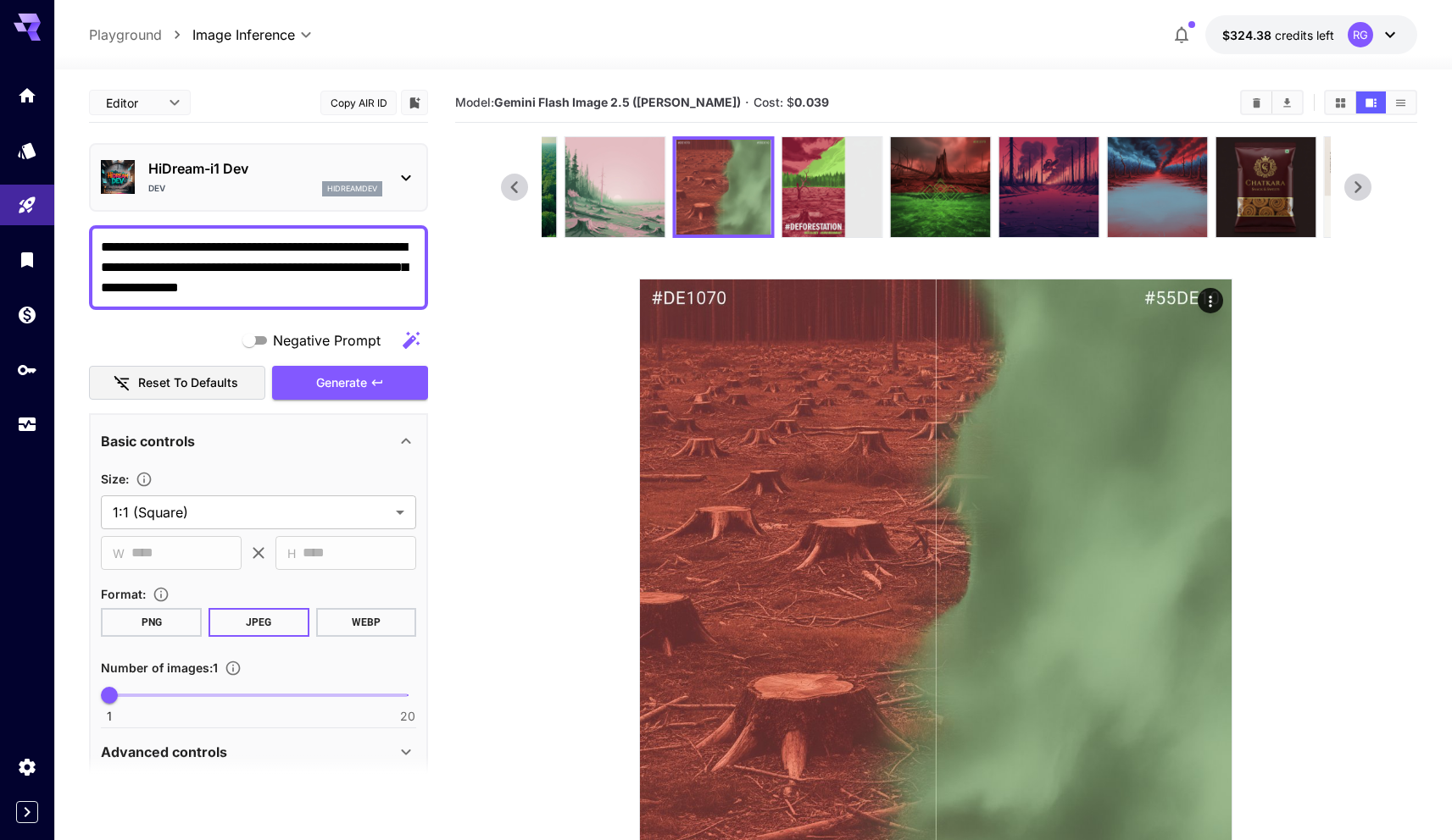
click at [1364, 183] on icon at bounding box center [1358, 188] width 25 height 25
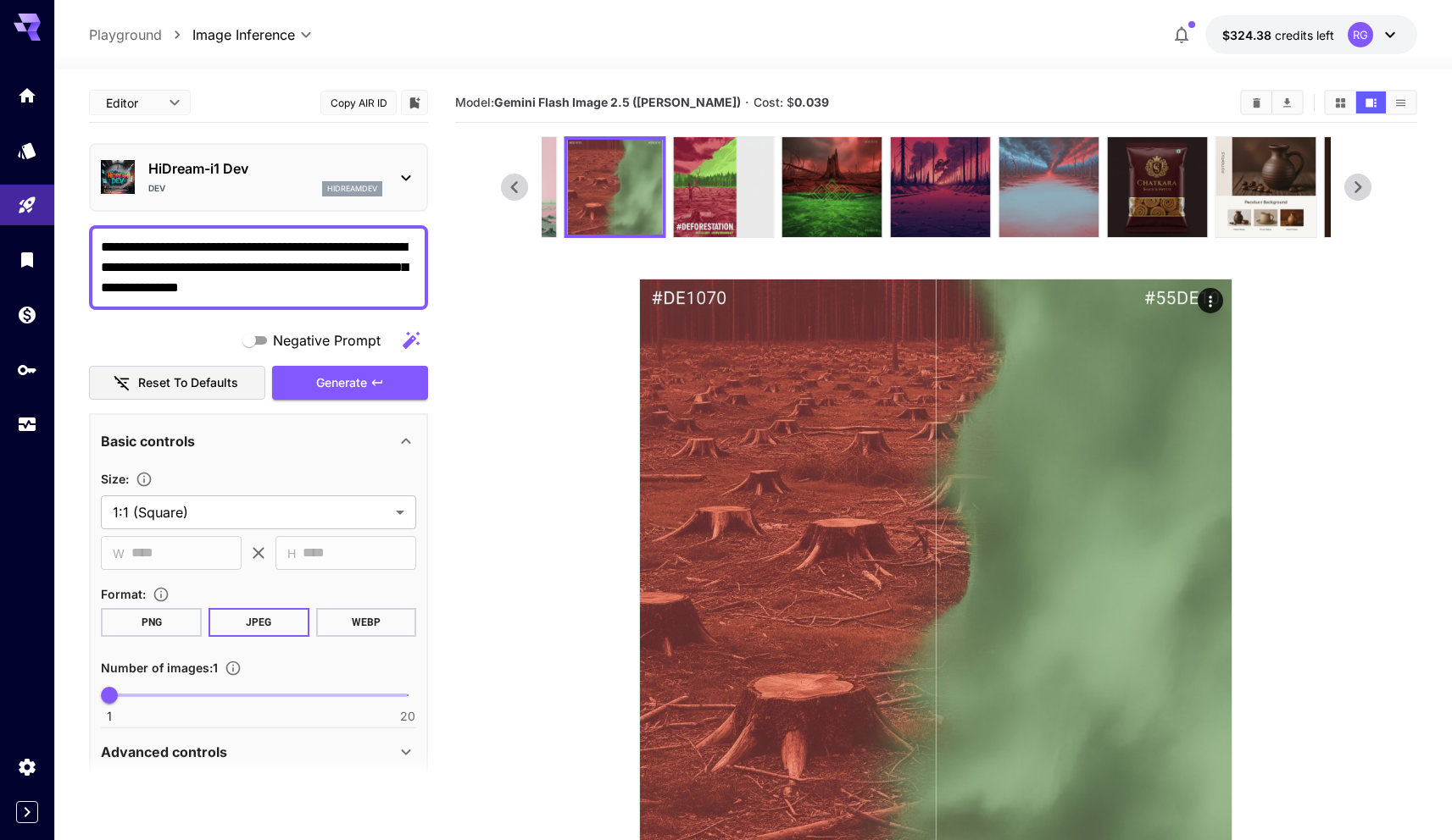
click at [1069, 194] on img at bounding box center [1048, 187] width 100 height 100
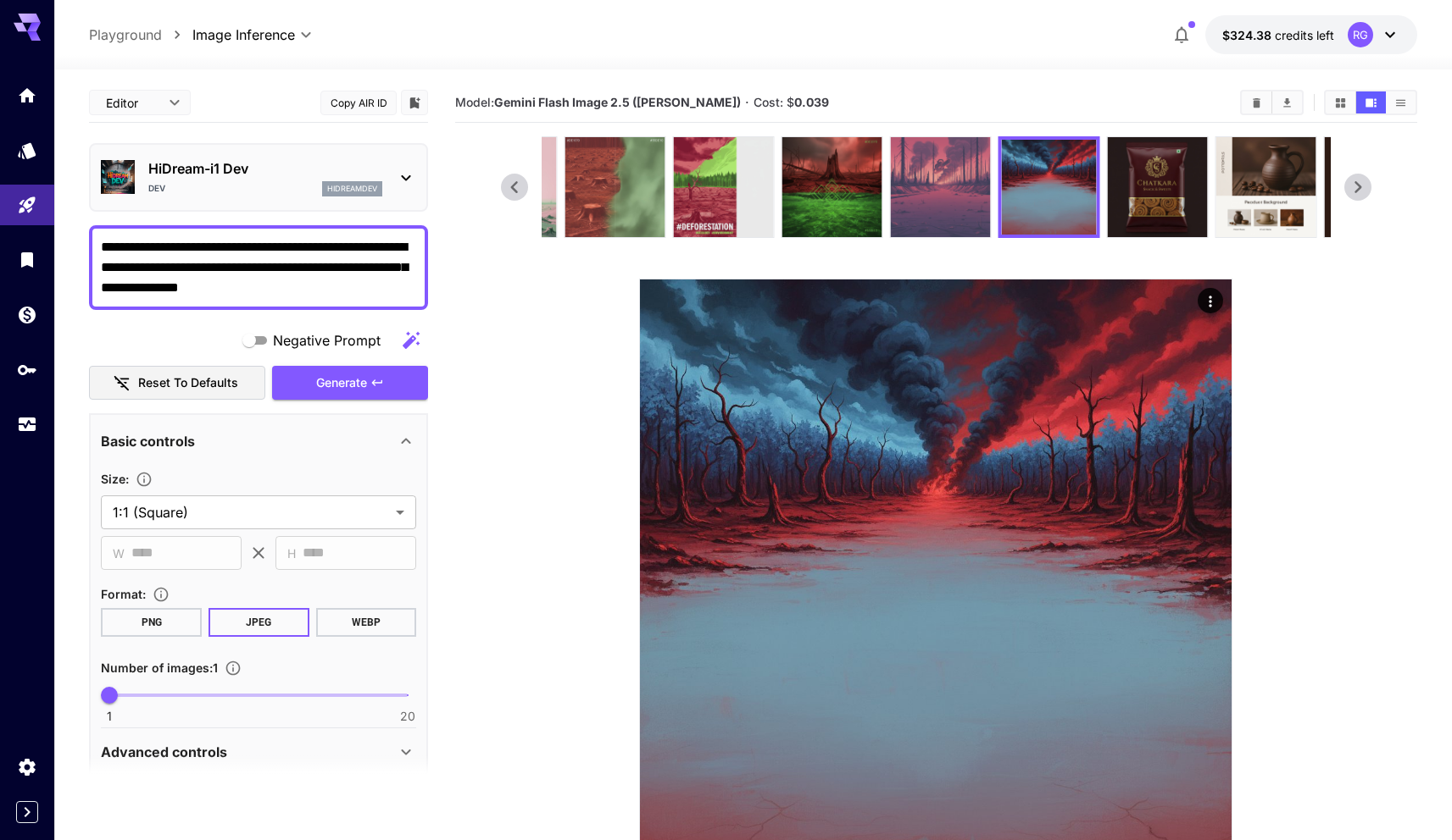
click at [942, 196] on img at bounding box center [940, 187] width 100 height 100
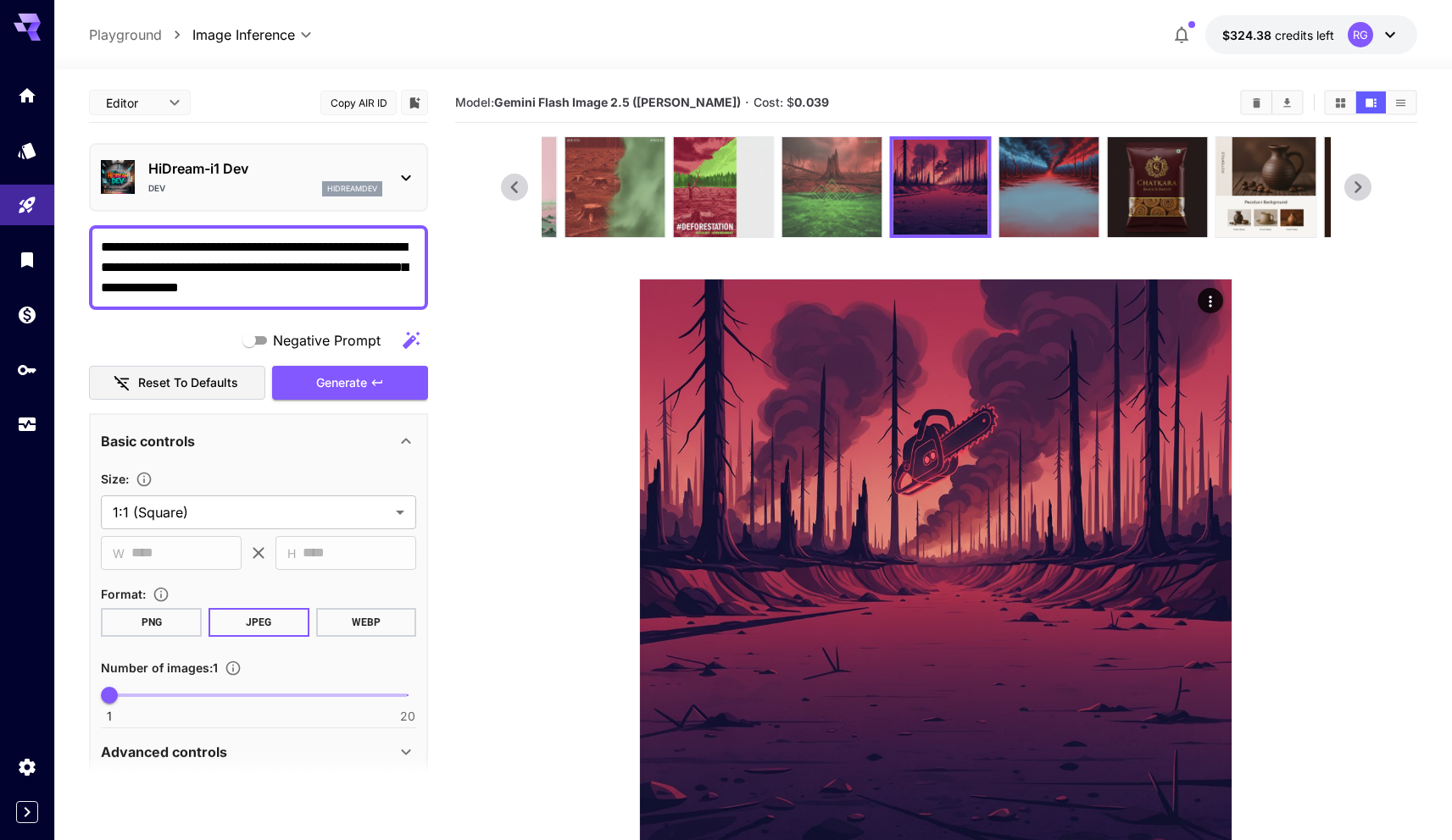
click at [856, 194] on img at bounding box center [831, 187] width 100 height 100
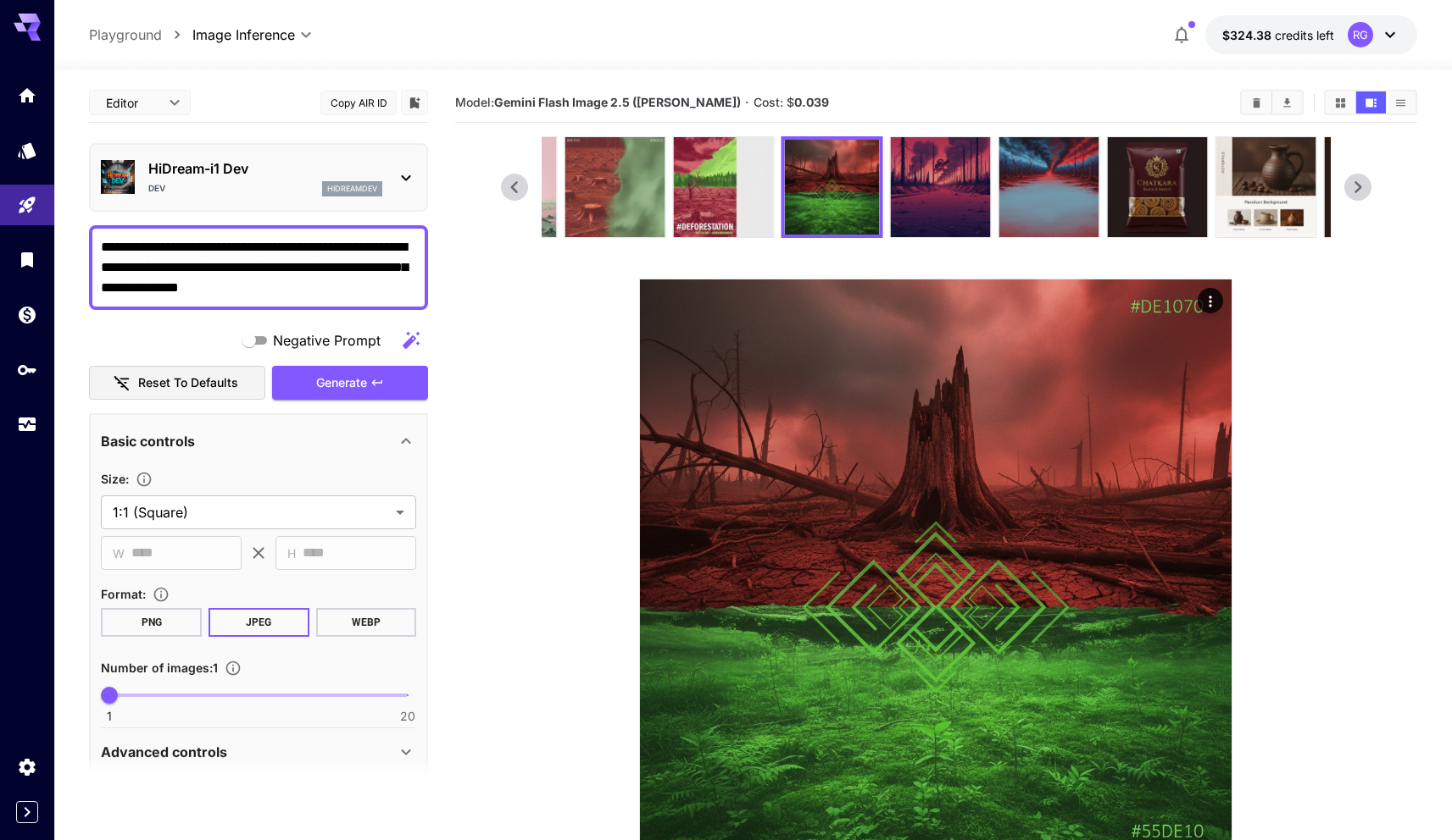
click at [1370, 188] on icon at bounding box center [1358, 188] width 25 height 25
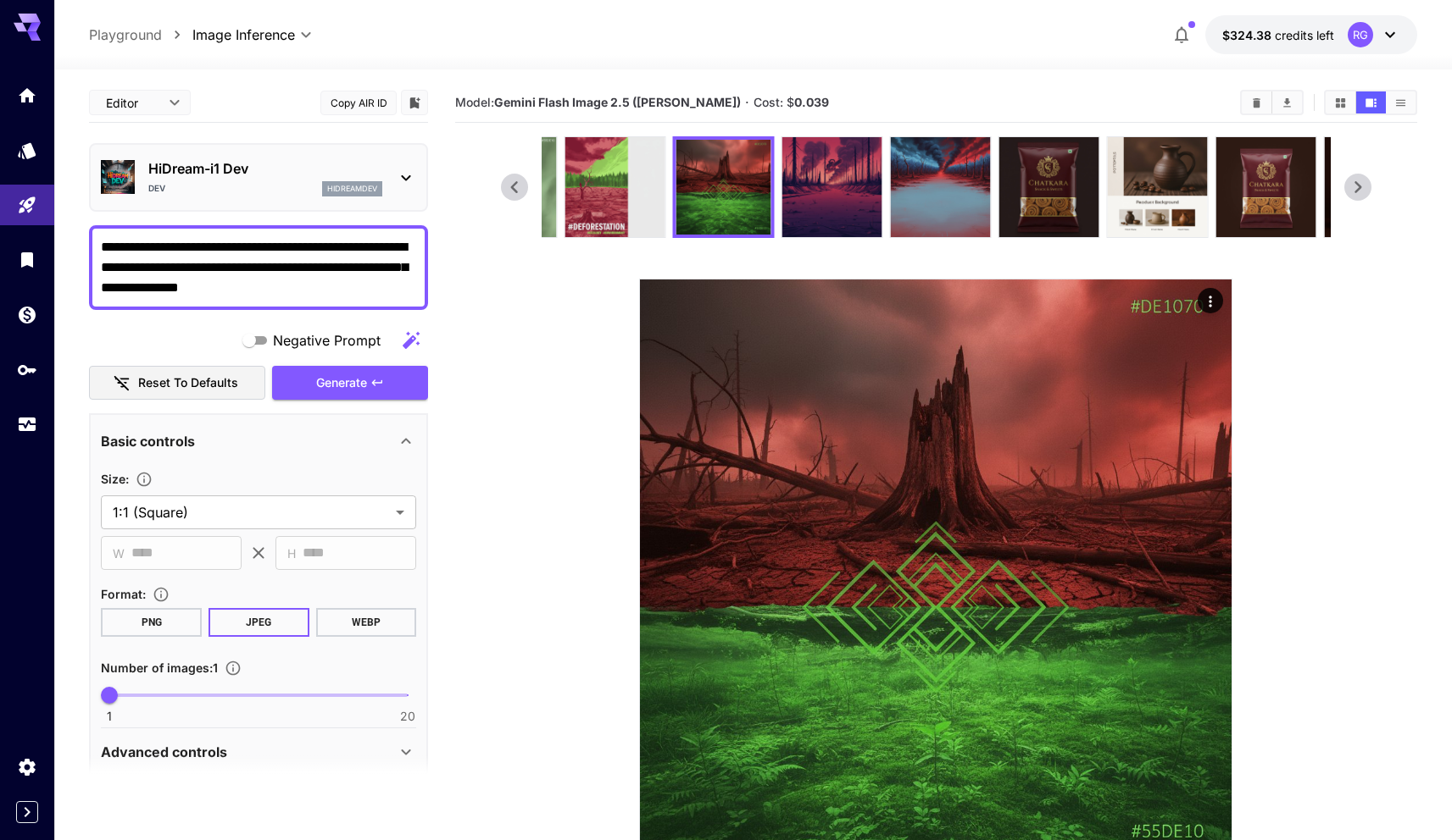
click at [1370, 188] on icon at bounding box center [1358, 188] width 25 height 25
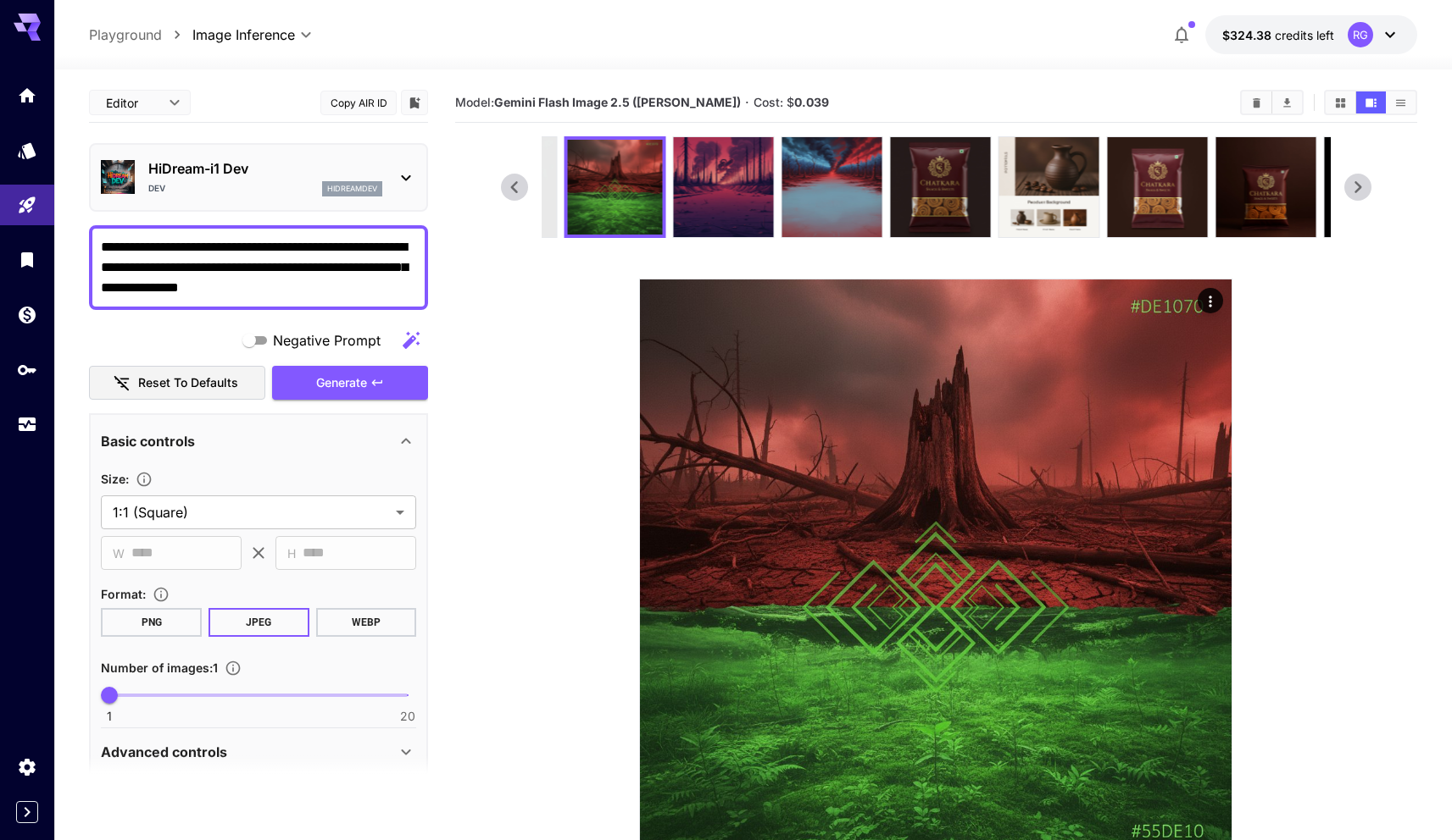
click at [1370, 188] on icon at bounding box center [1358, 188] width 25 height 25
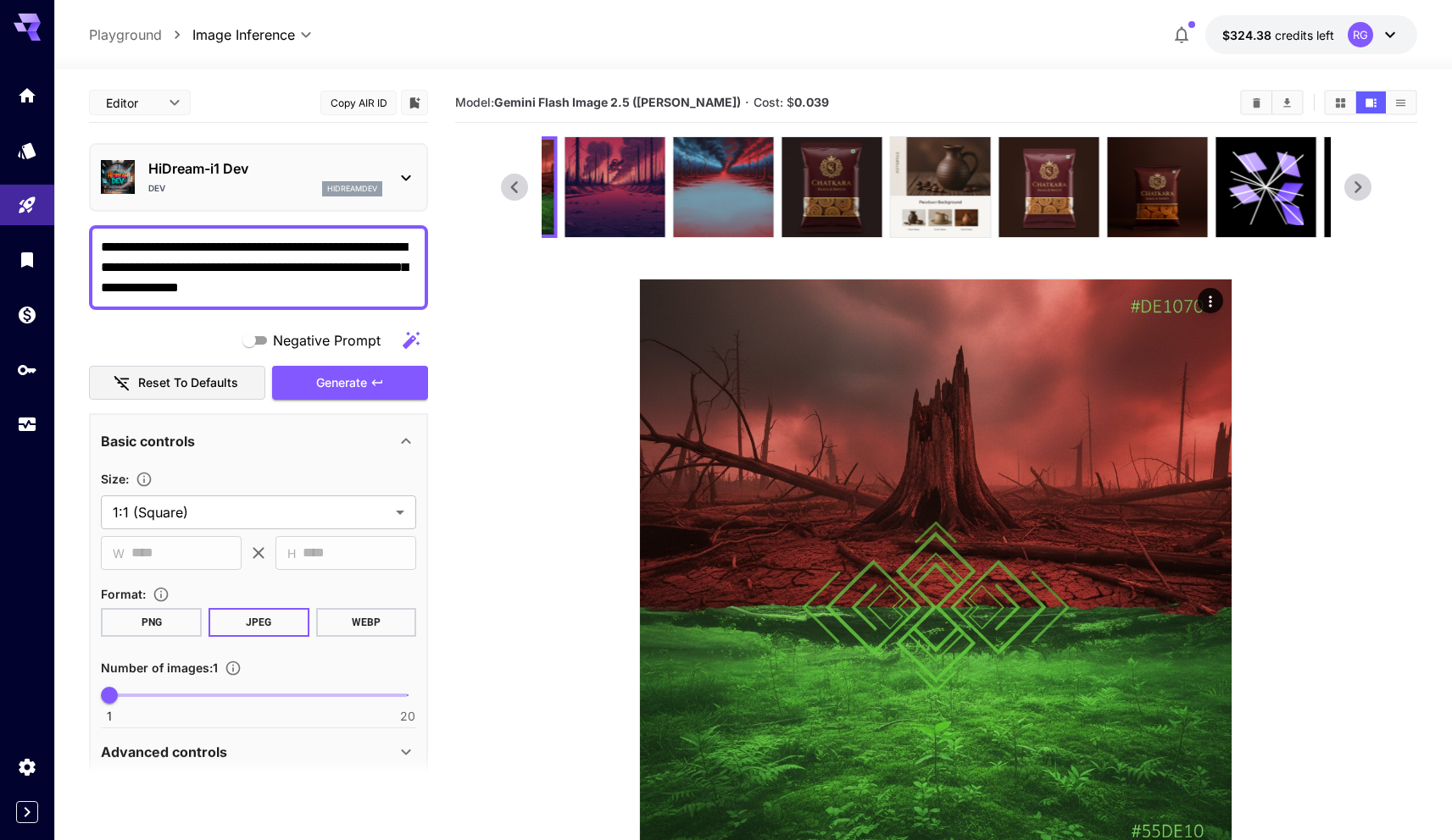
click at [1370, 188] on icon at bounding box center [1358, 188] width 25 height 25
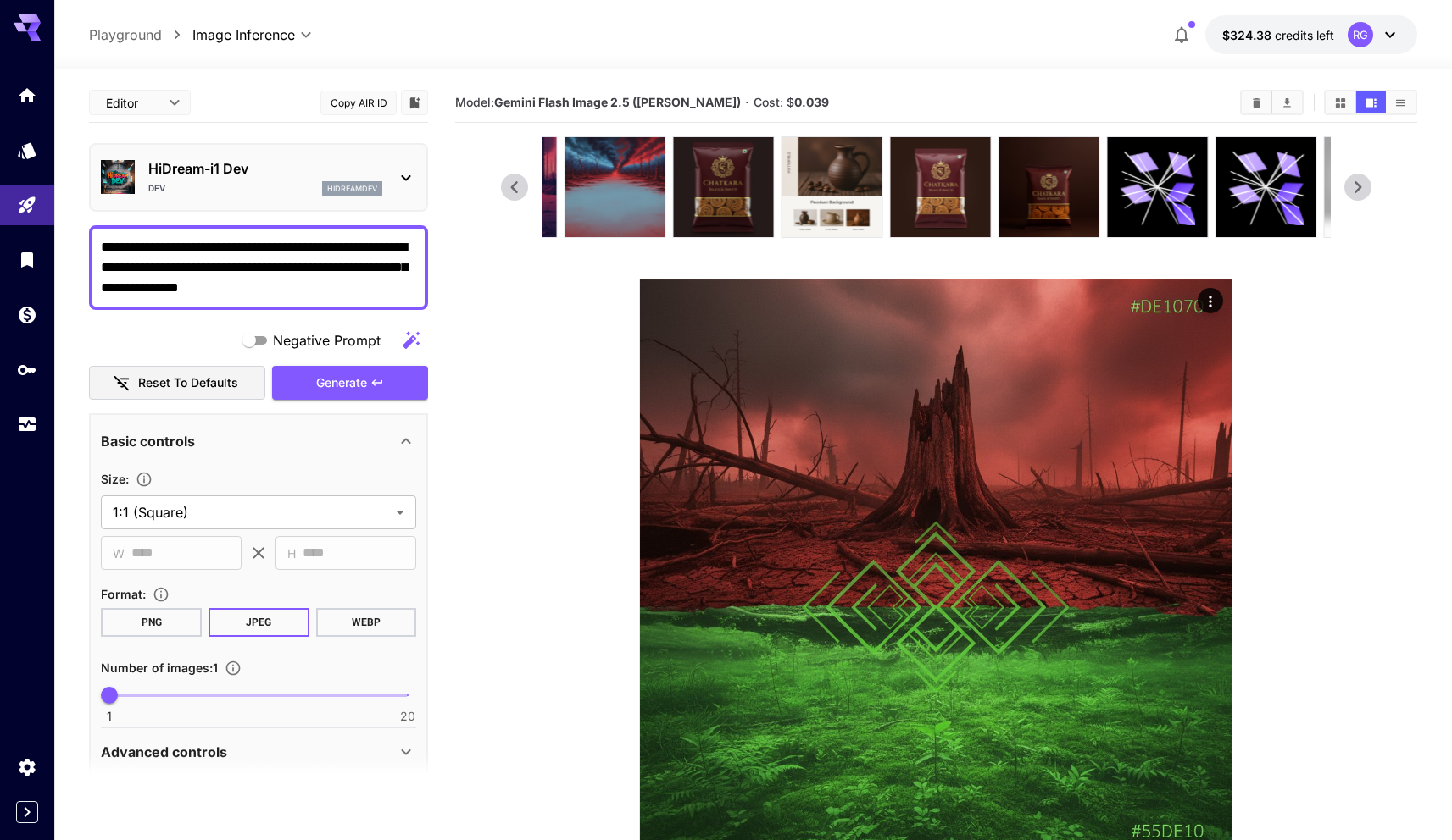
click at [1370, 188] on icon at bounding box center [1358, 188] width 25 height 25
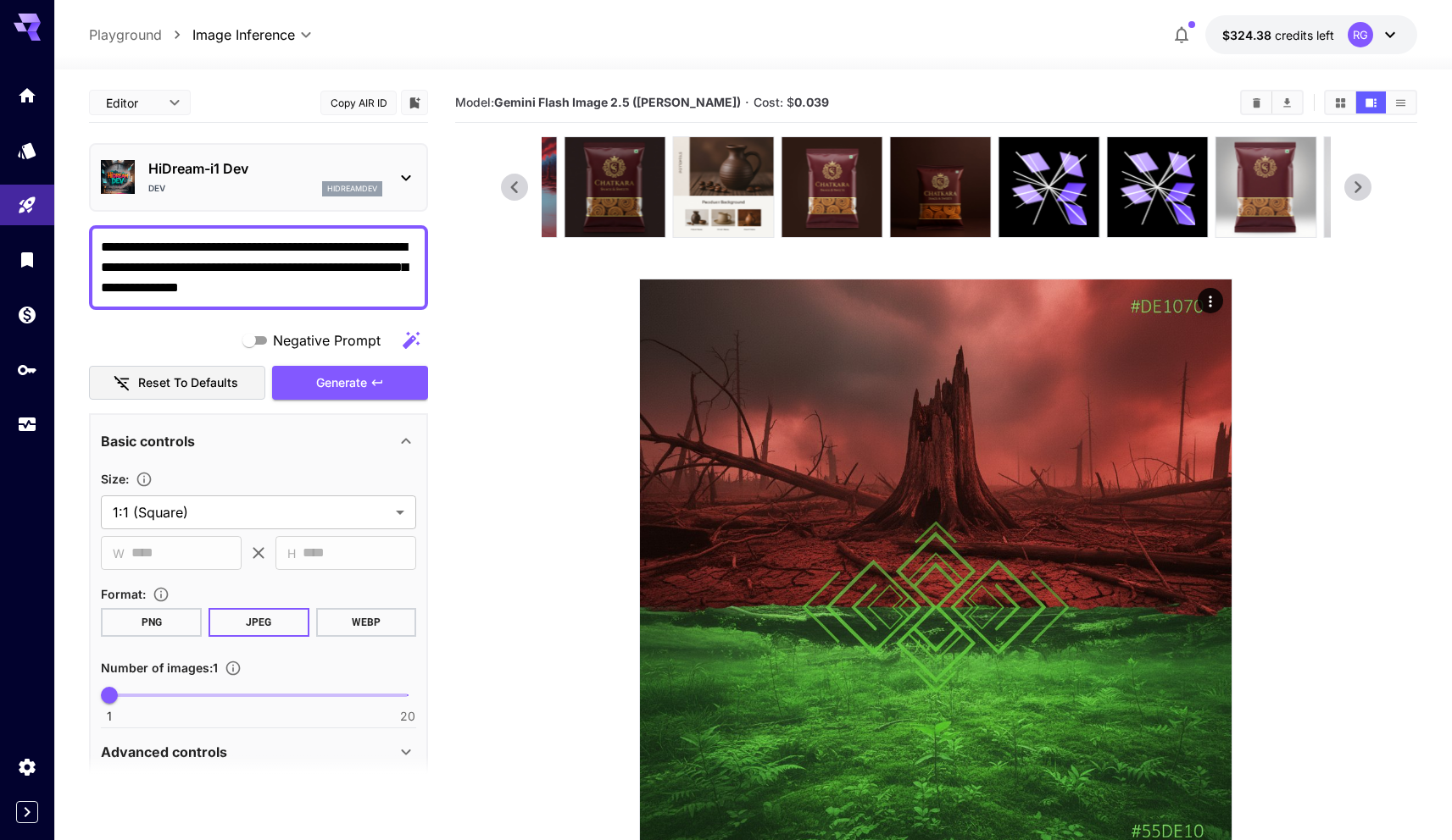
click at [1370, 188] on icon at bounding box center [1358, 188] width 25 height 25
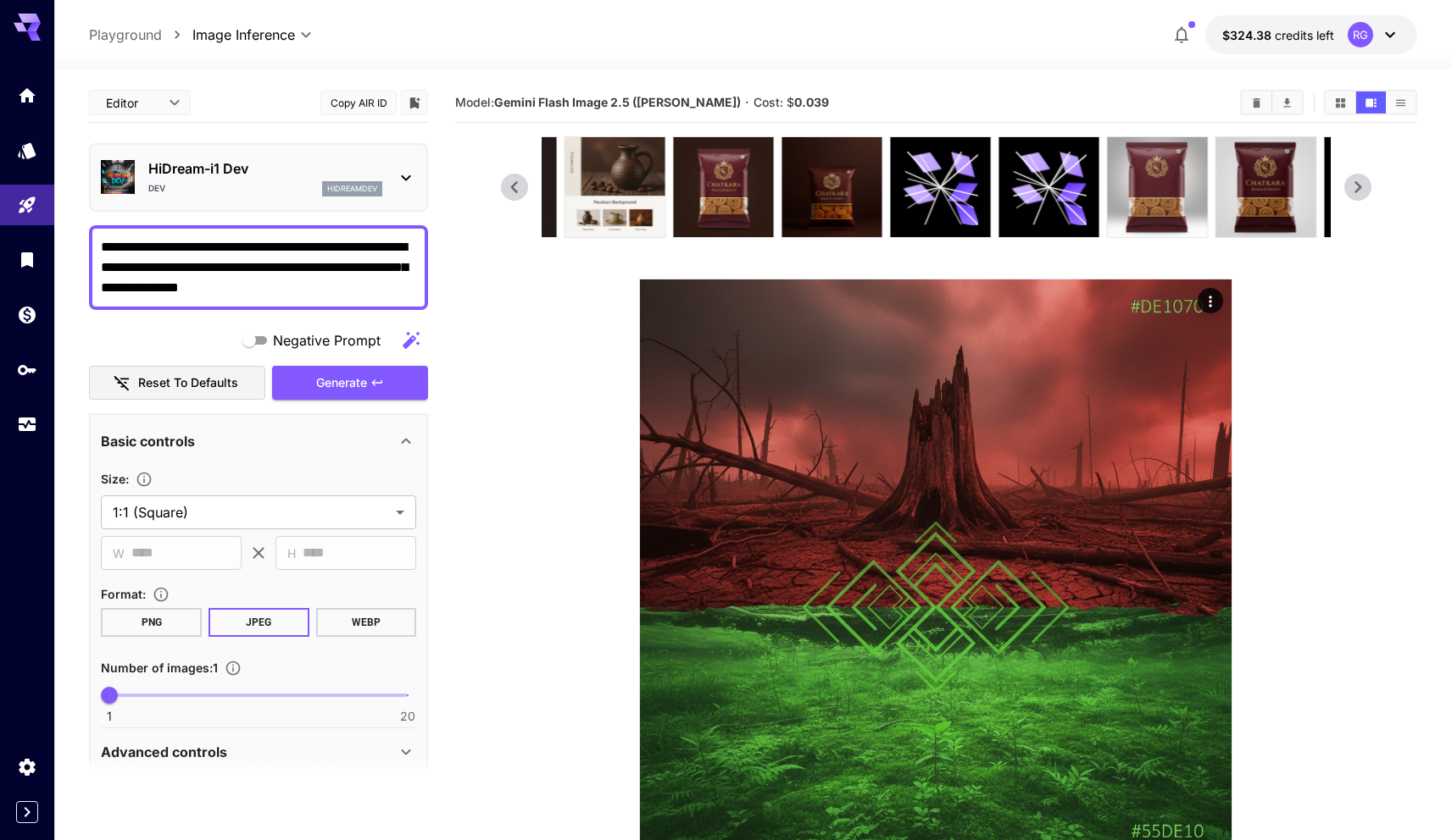
click at [1370, 188] on icon at bounding box center [1358, 188] width 25 height 25
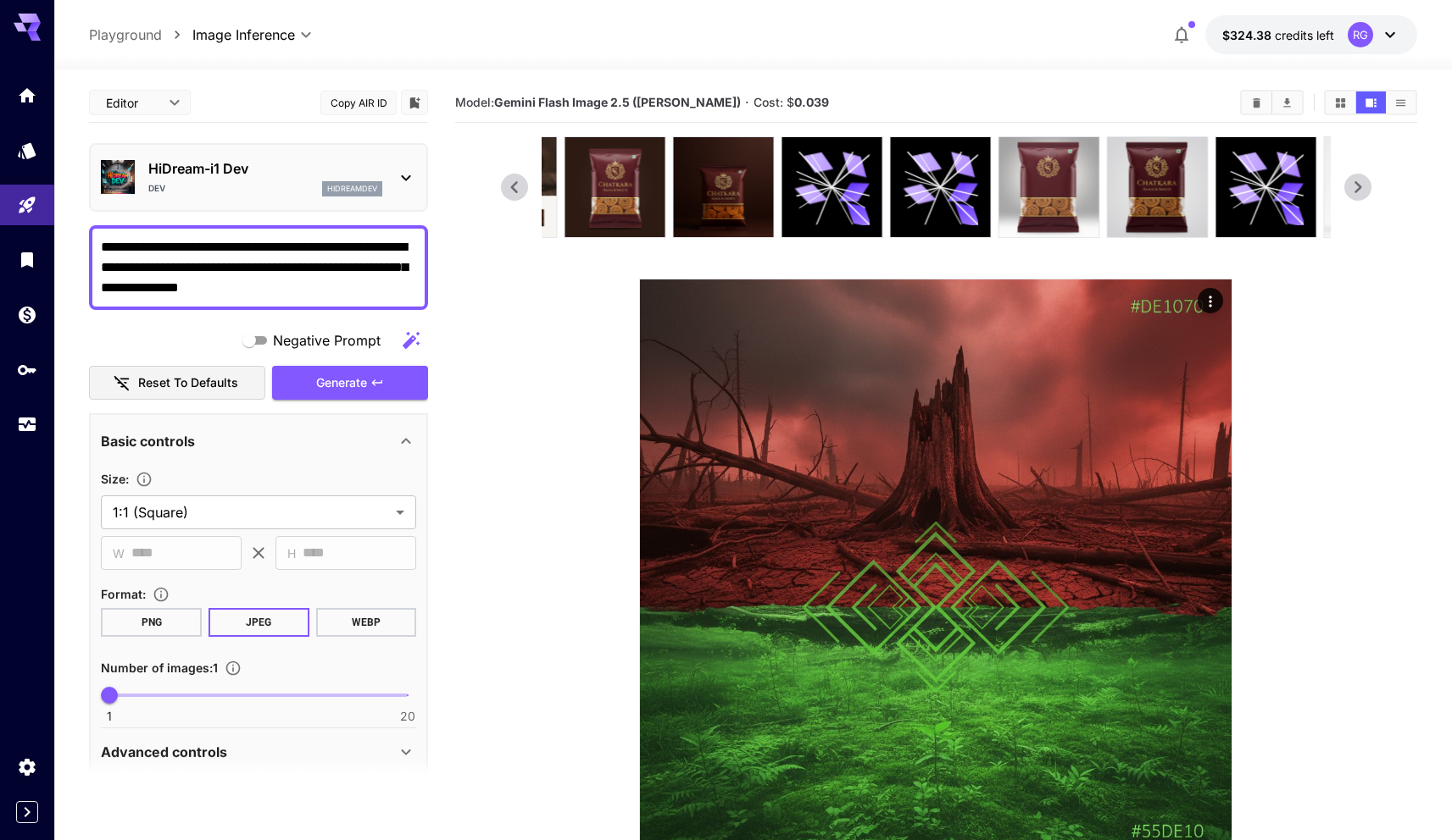
click at [1370, 188] on icon at bounding box center [1358, 188] width 25 height 25
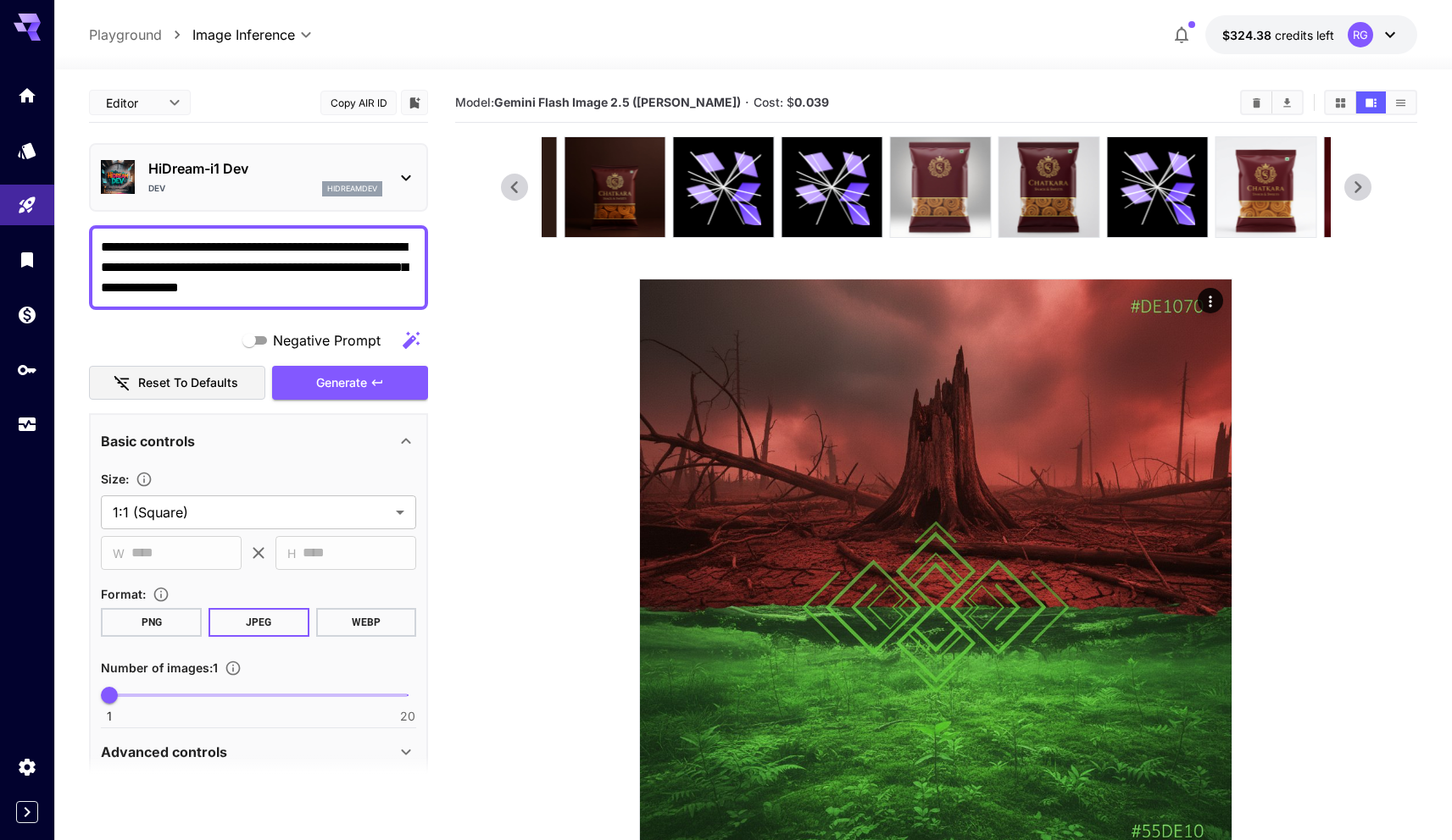
click at [1370, 188] on icon at bounding box center [1358, 188] width 25 height 25
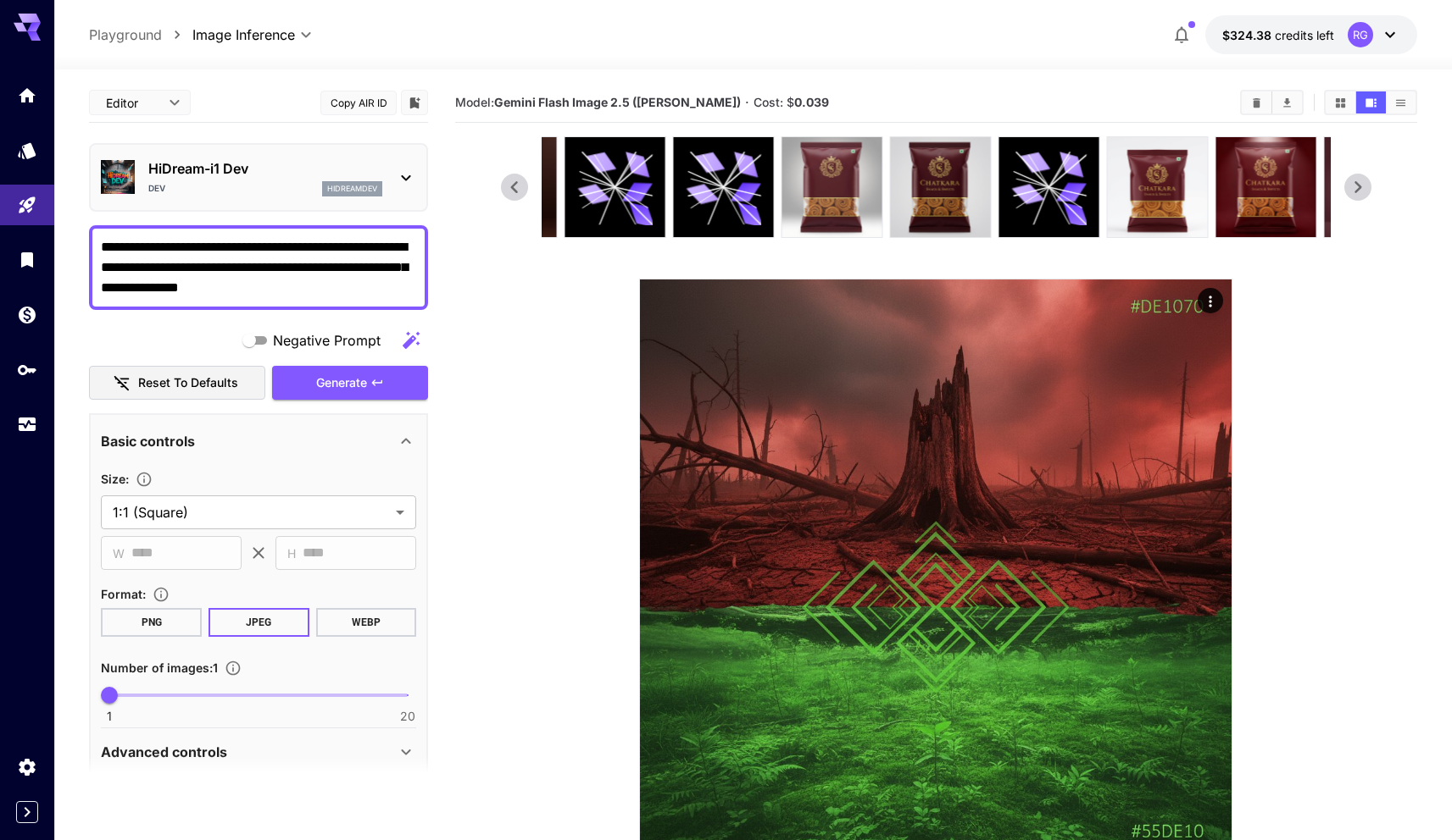
click at [1370, 188] on icon at bounding box center [1358, 188] width 25 height 25
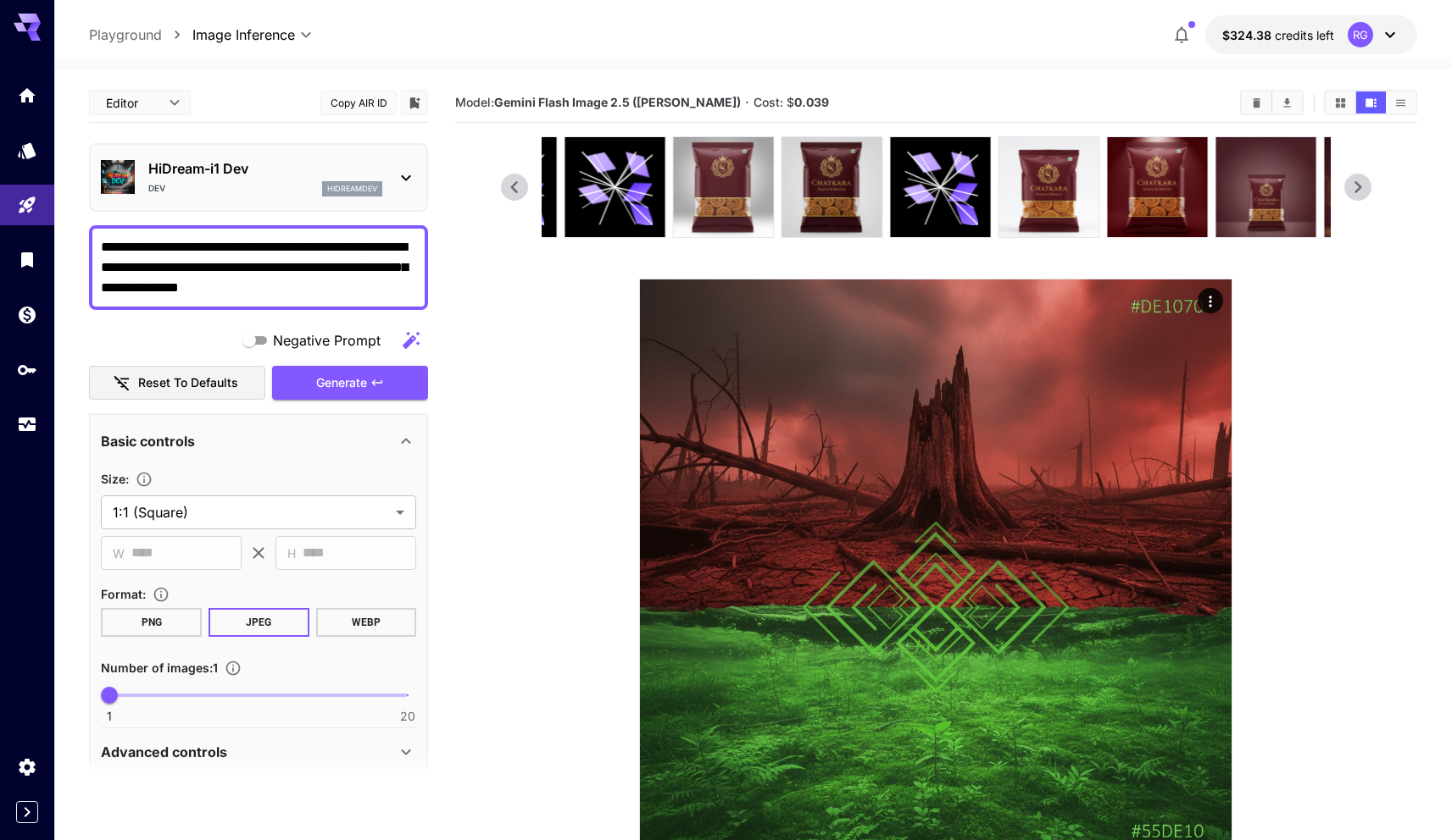
click at [1370, 188] on icon at bounding box center [1358, 188] width 25 height 25
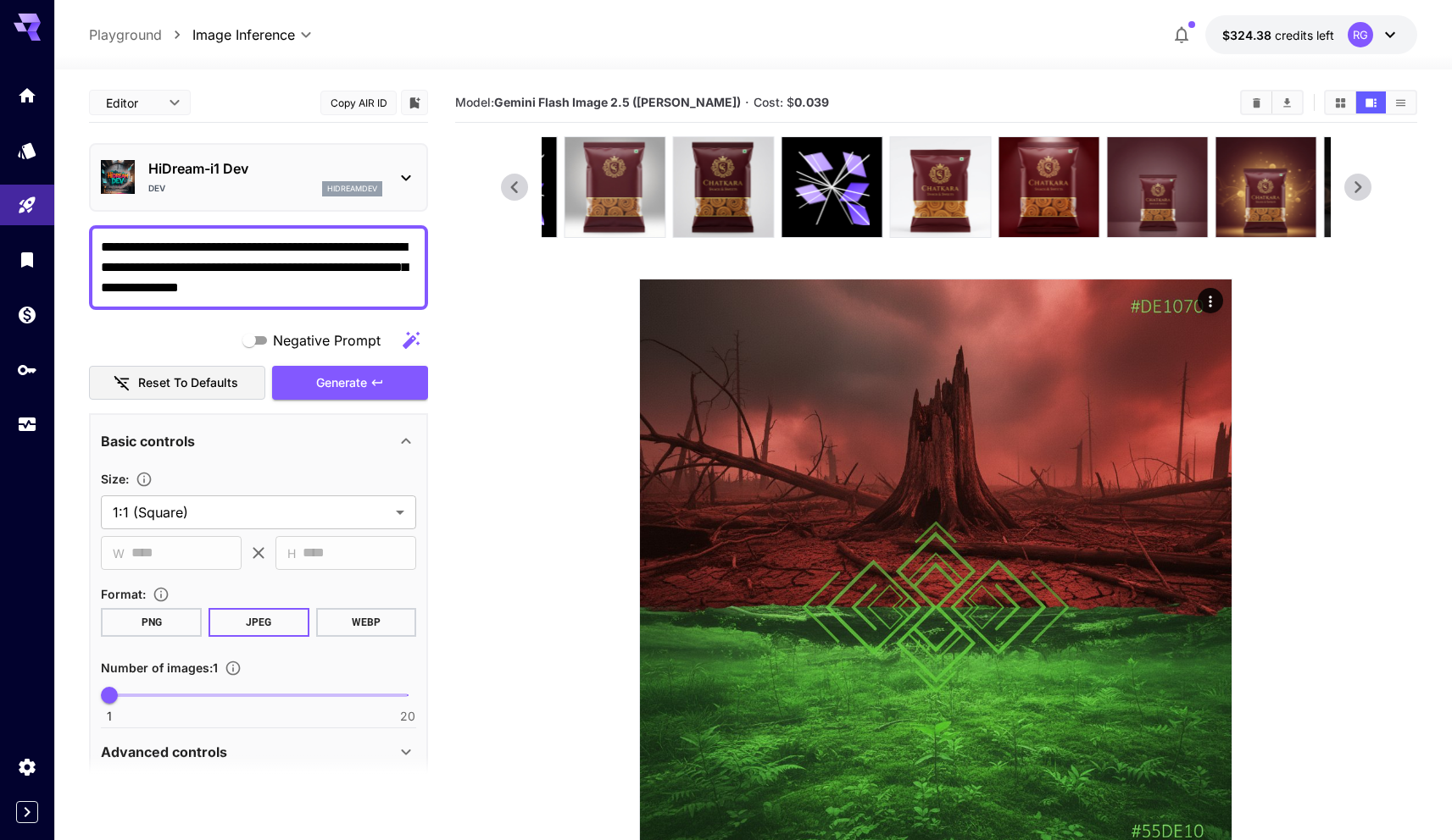
click at [1370, 188] on icon at bounding box center [1358, 188] width 25 height 25
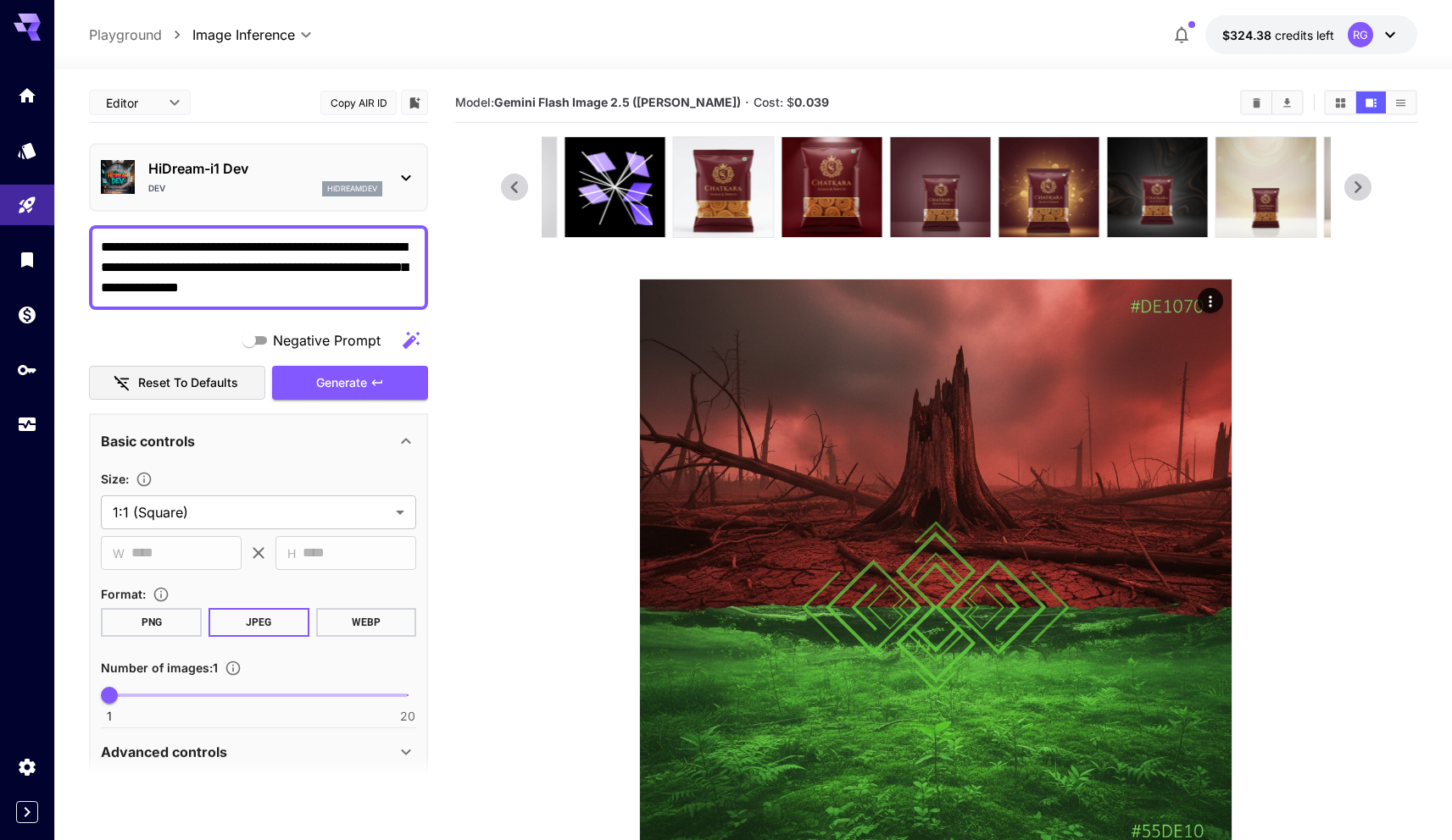
click at [1370, 188] on icon at bounding box center [1358, 188] width 25 height 25
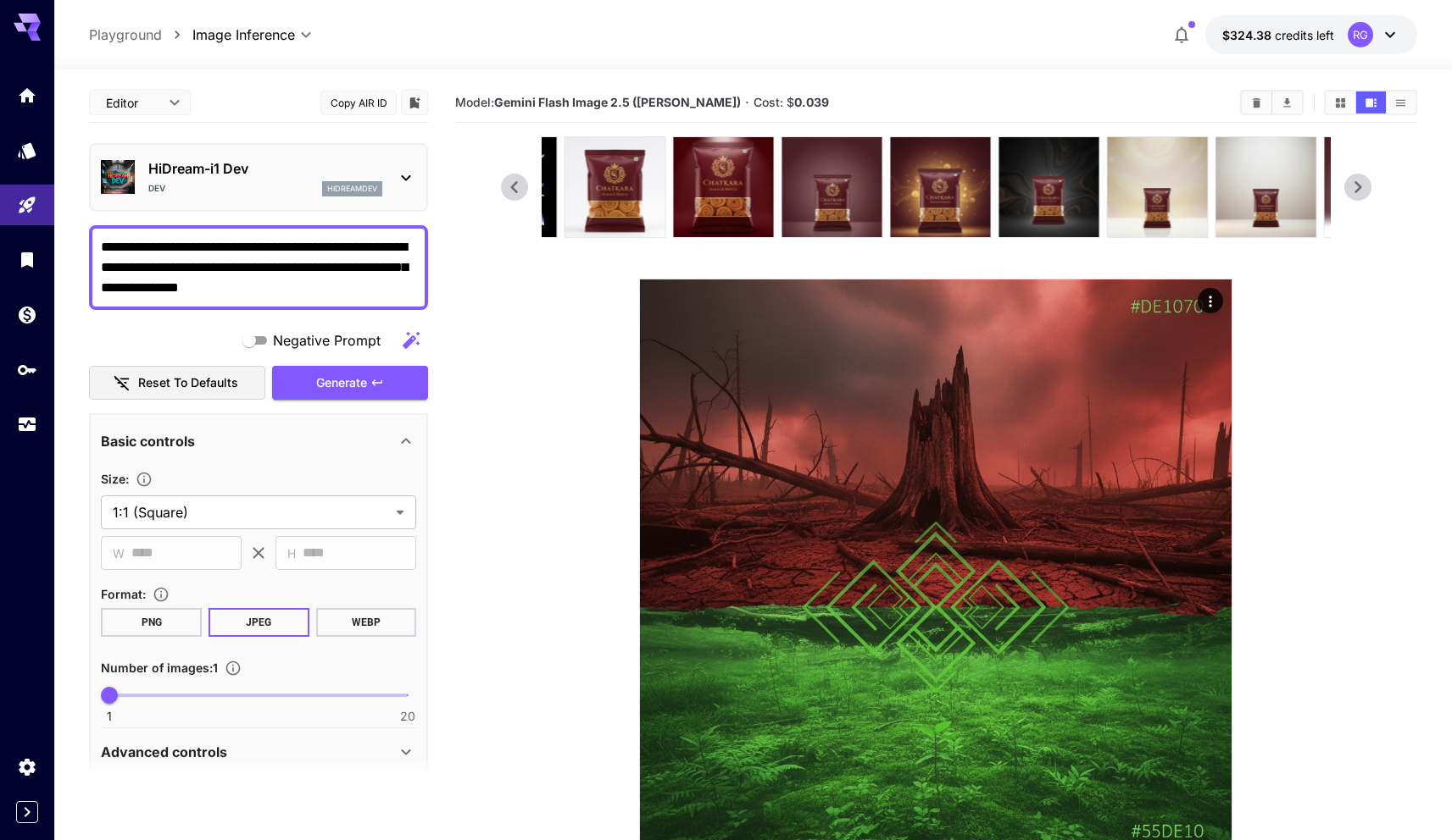
click at [1370, 188] on icon at bounding box center [1358, 188] width 25 height 25
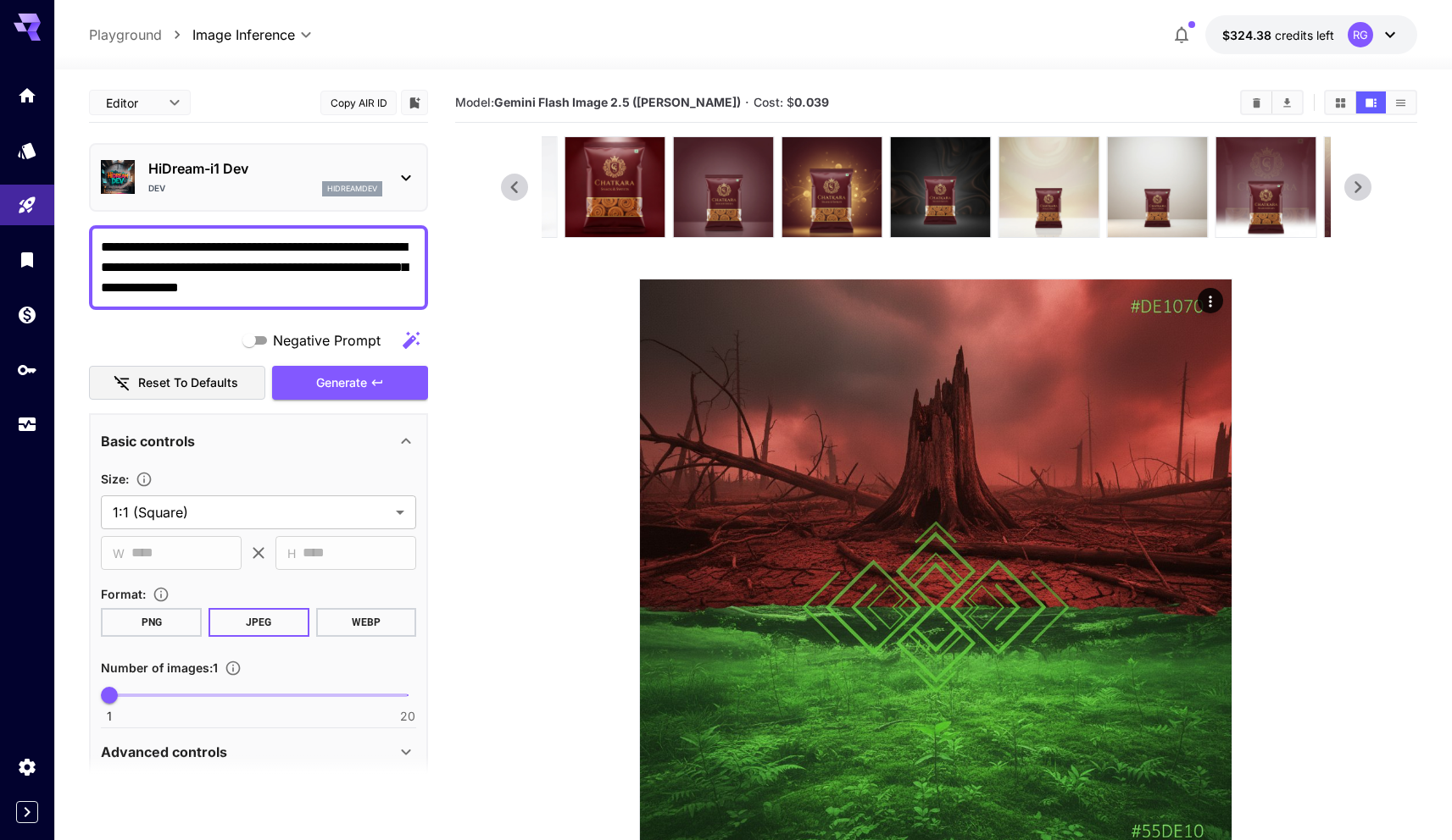
click at [1370, 188] on icon at bounding box center [1358, 188] width 25 height 25
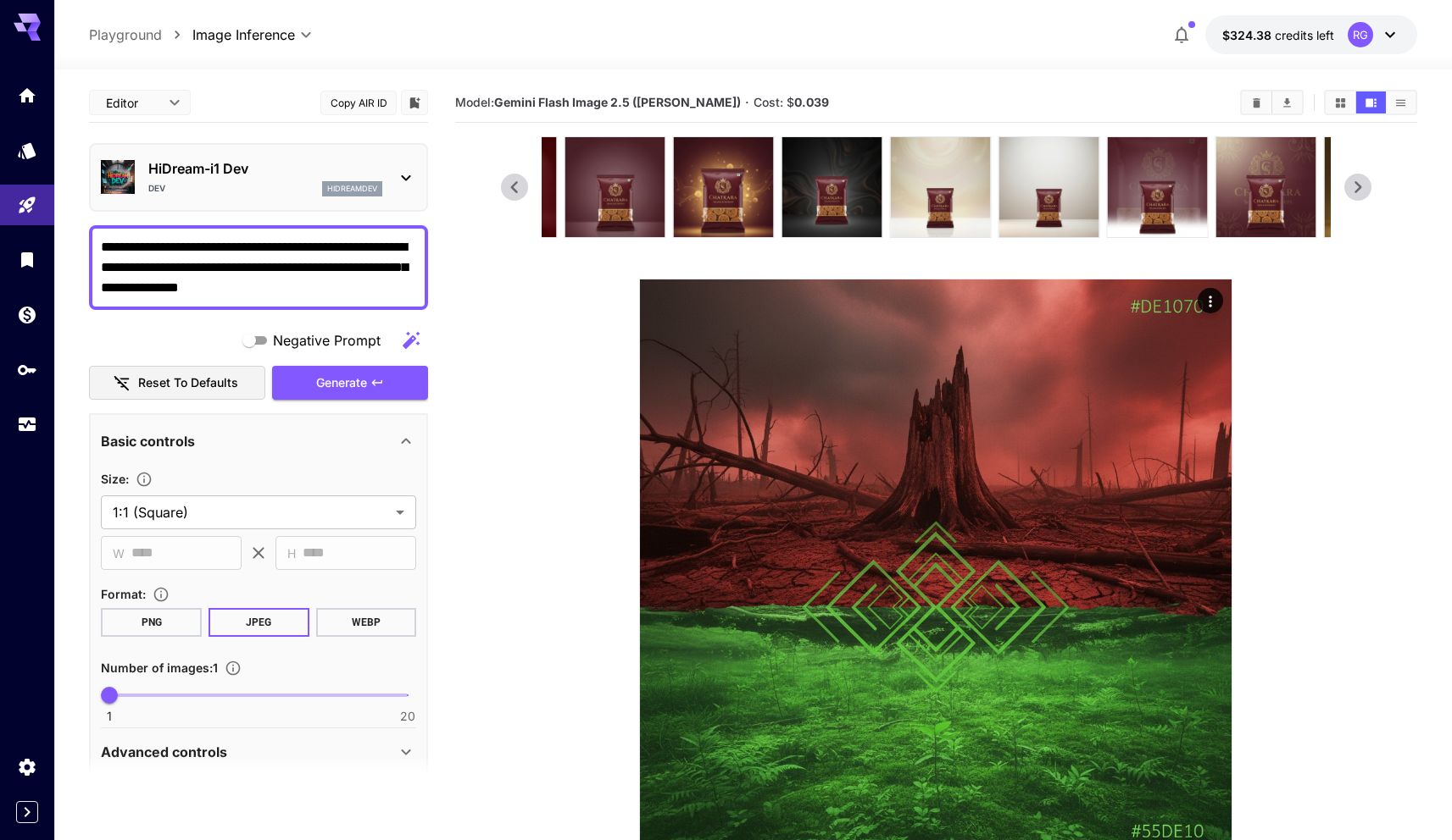
click at [1370, 188] on icon at bounding box center [1358, 188] width 25 height 25
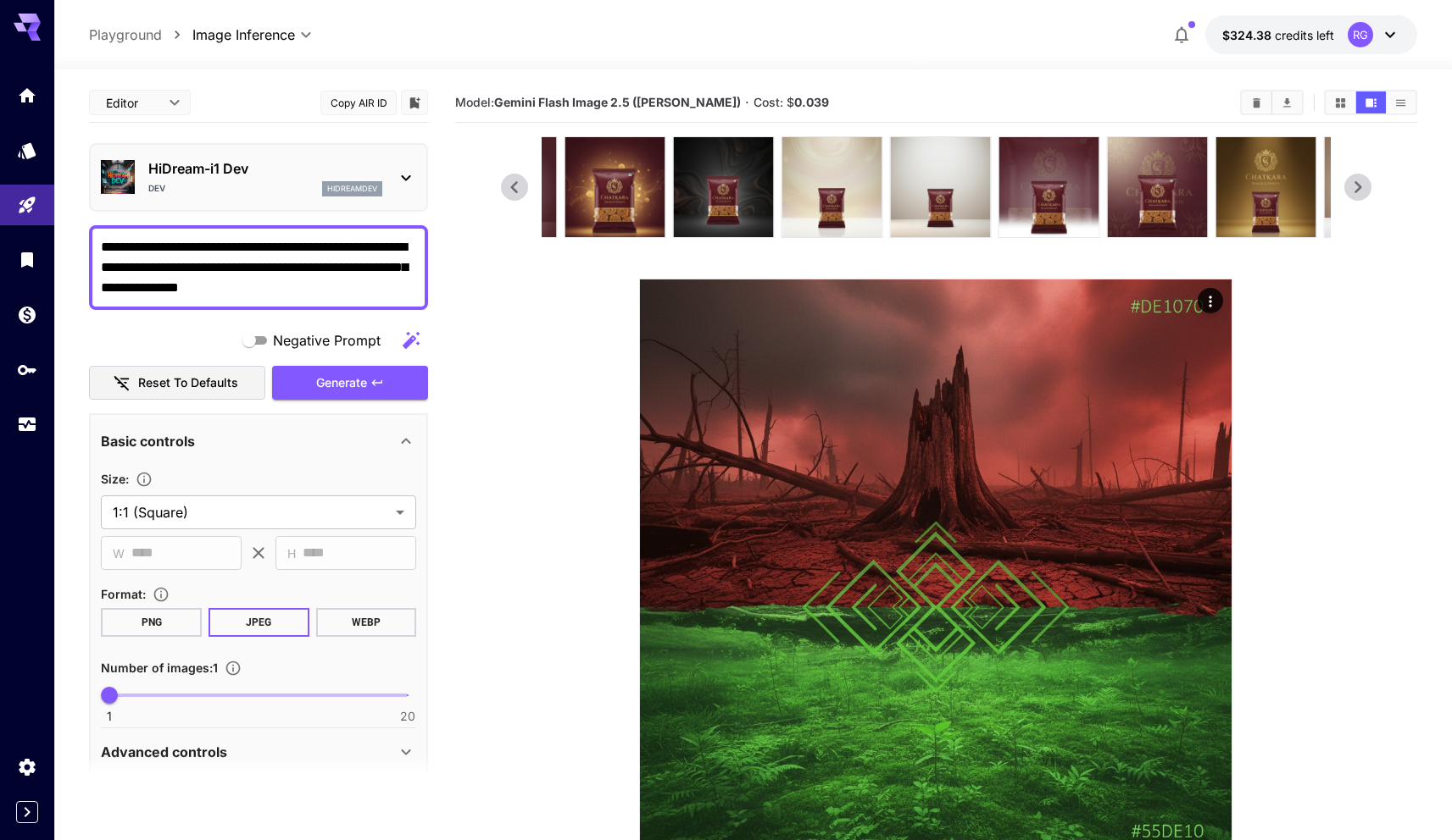
click at [1370, 188] on icon at bounding box center [1358, 188] width 25 height 25
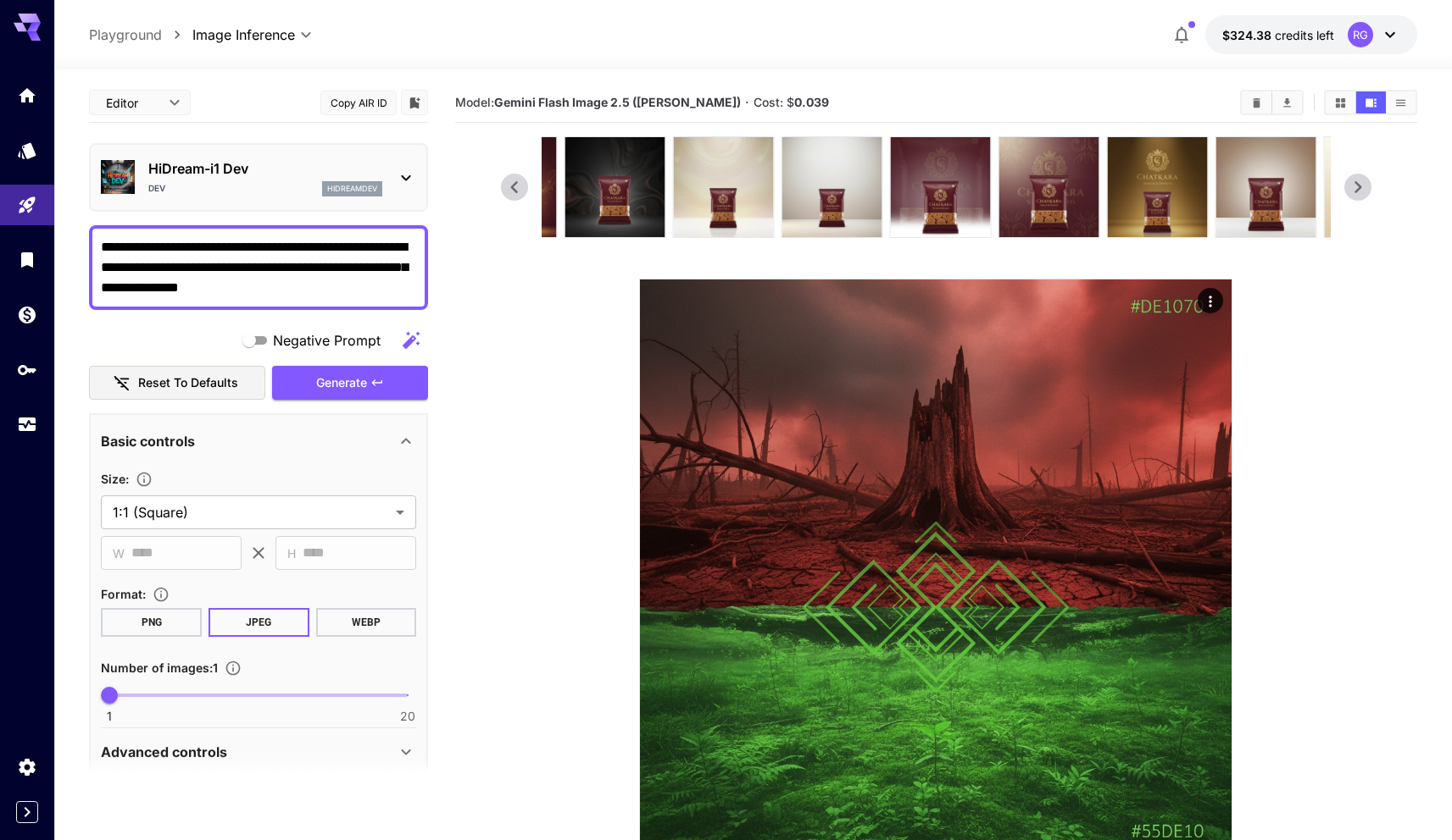
click at [1370, 188] on icon at bounding box center [1358, 188] width 25 height 25
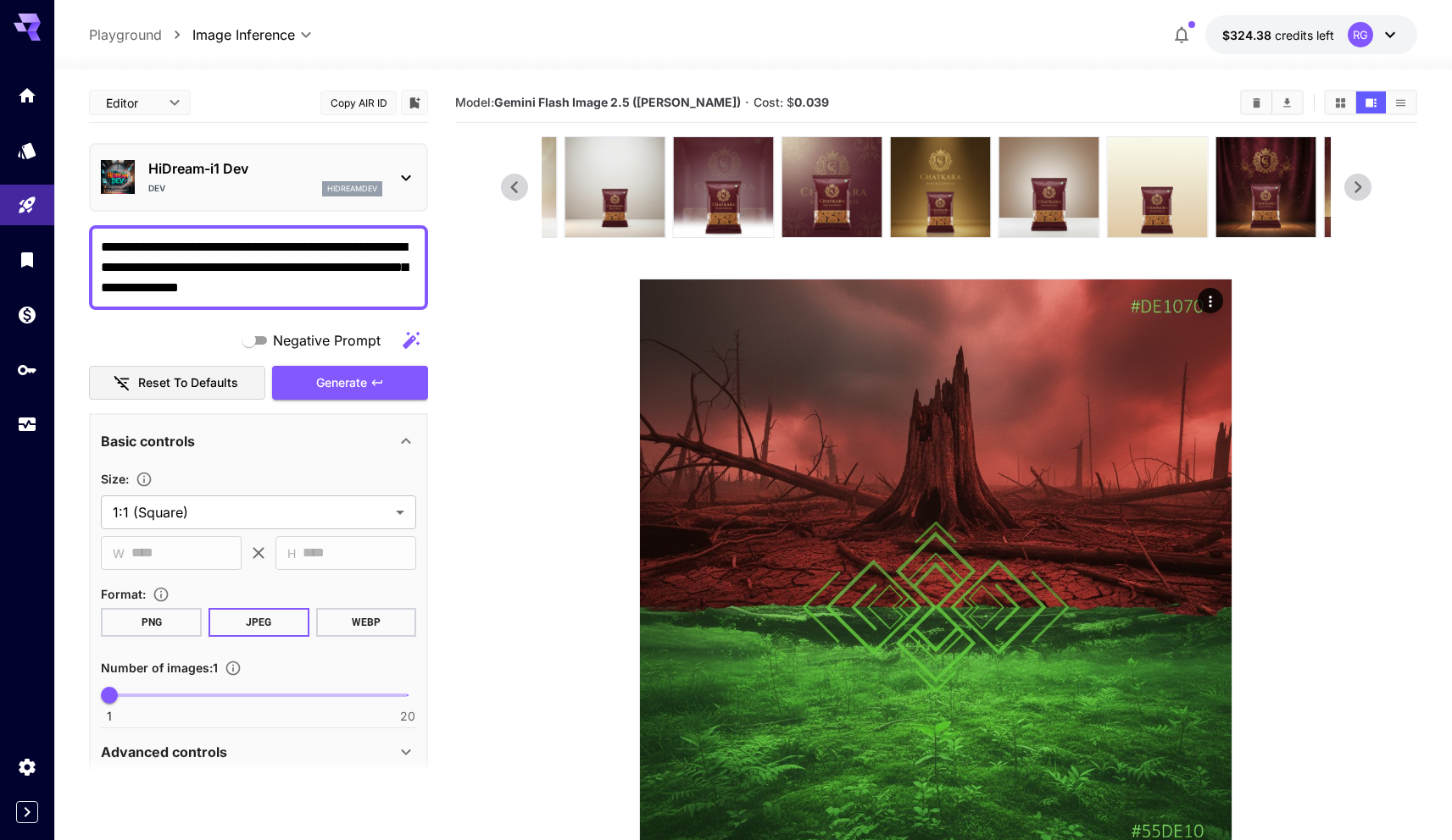
click at [1370, 188] on icon at bounding box center [1358, 188] width 25 height 25
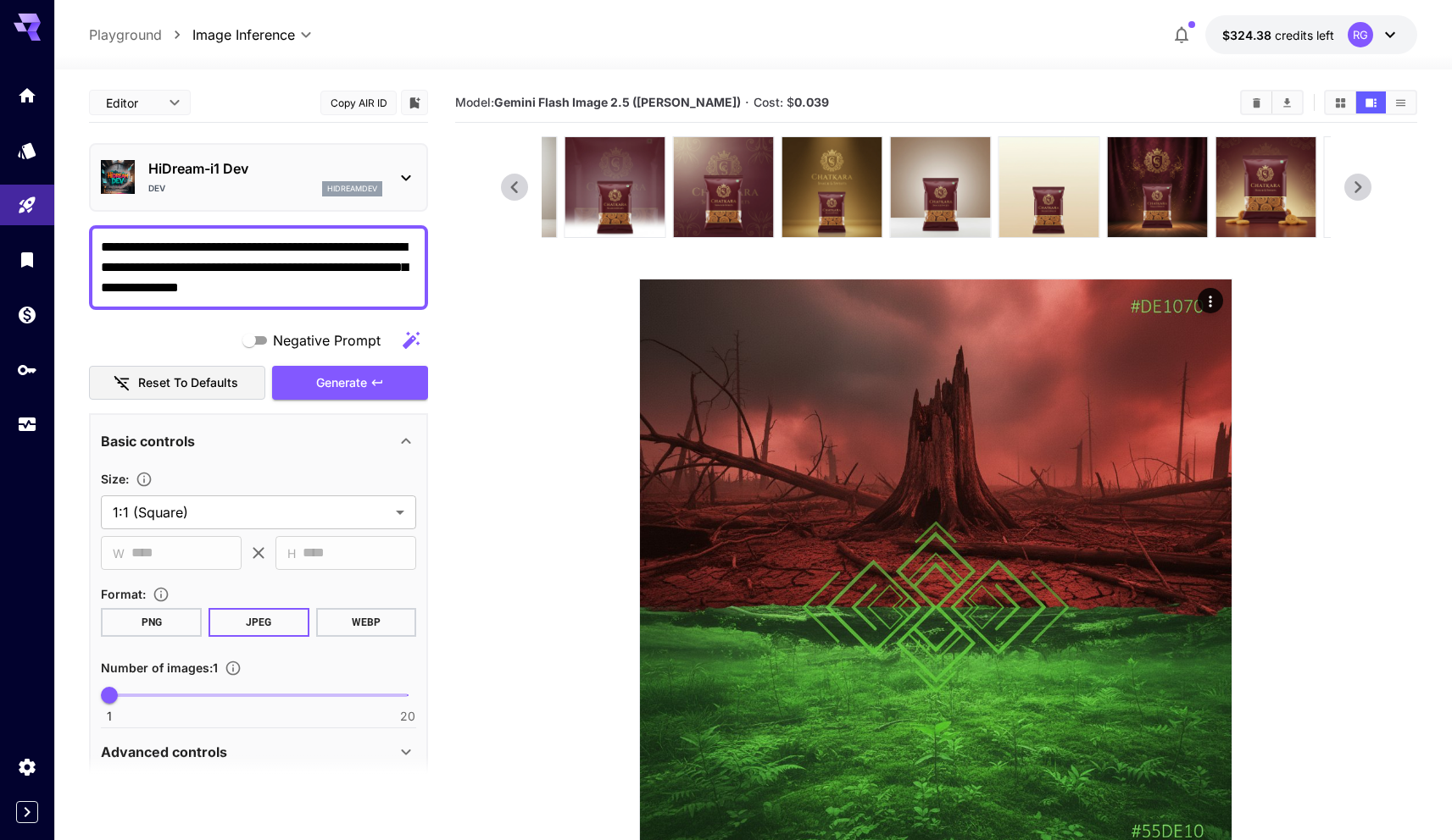
click at [1370, 188] on icon at bounding box center [1358, 188] width 25 height 25
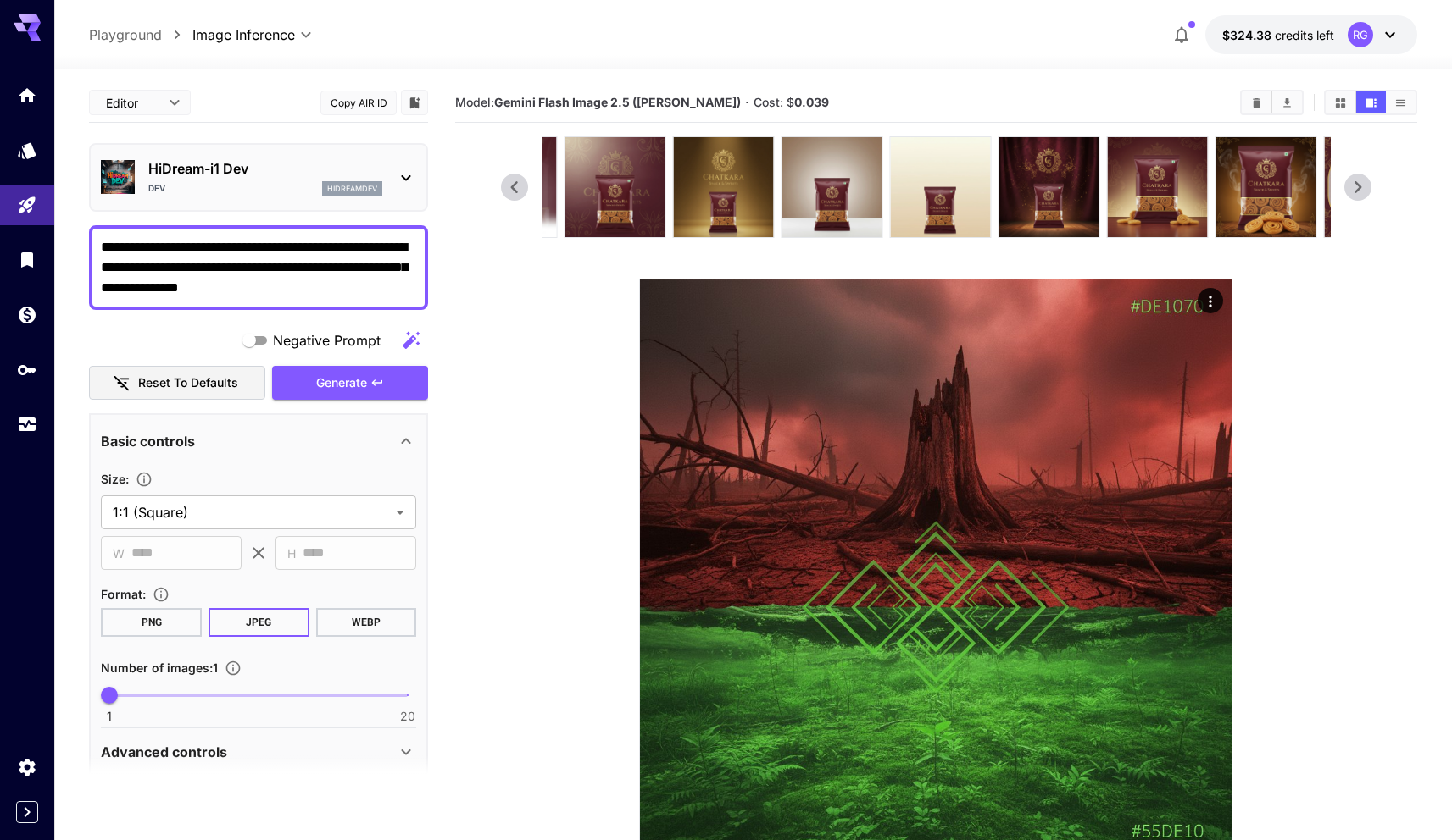
click at [1370, 188] on icon at bounding box center [1358, 188] width 25 height 25
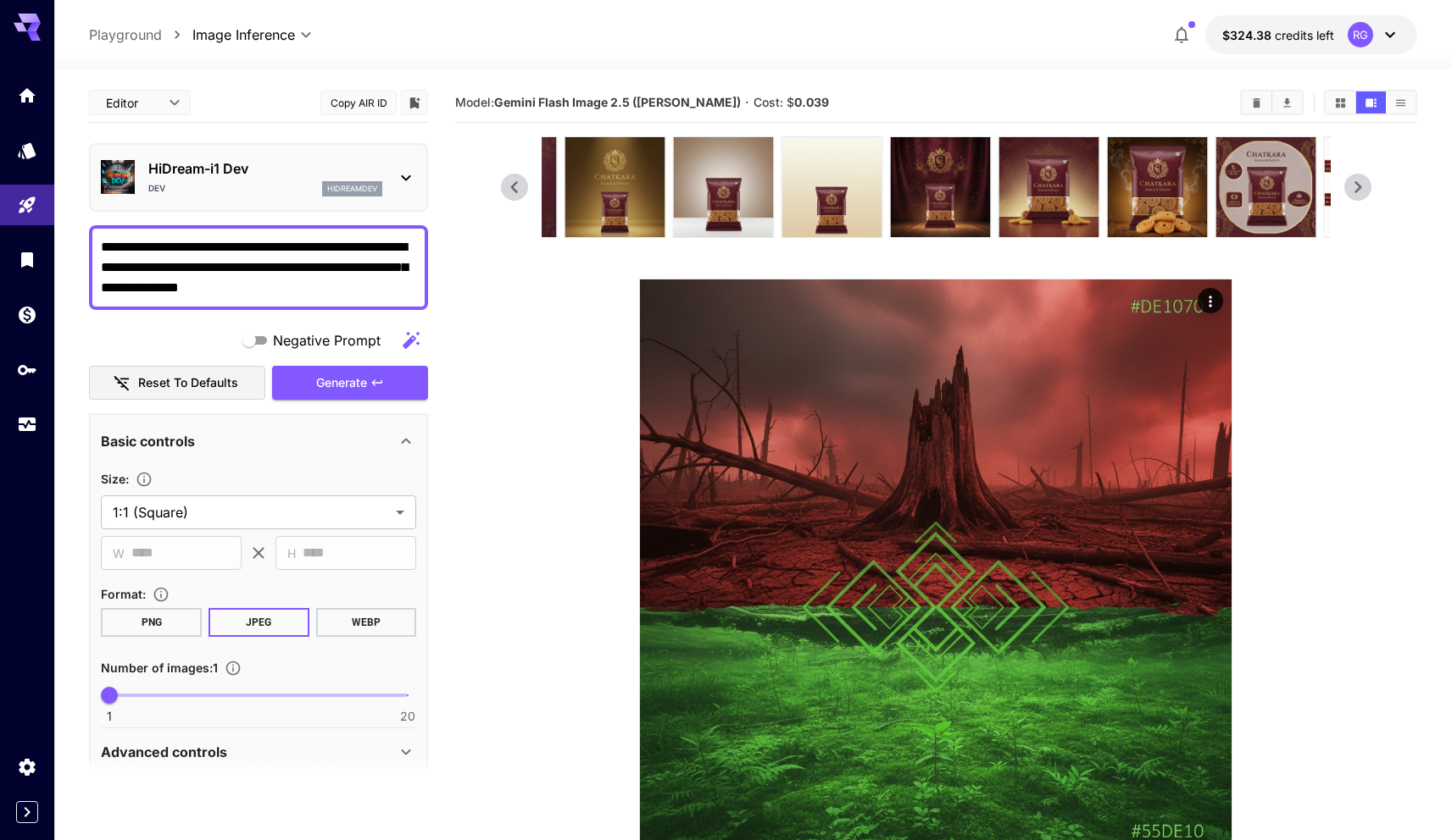
click at [1370, 188] on icon at bounding box center [1358, 188] width 25 height 25
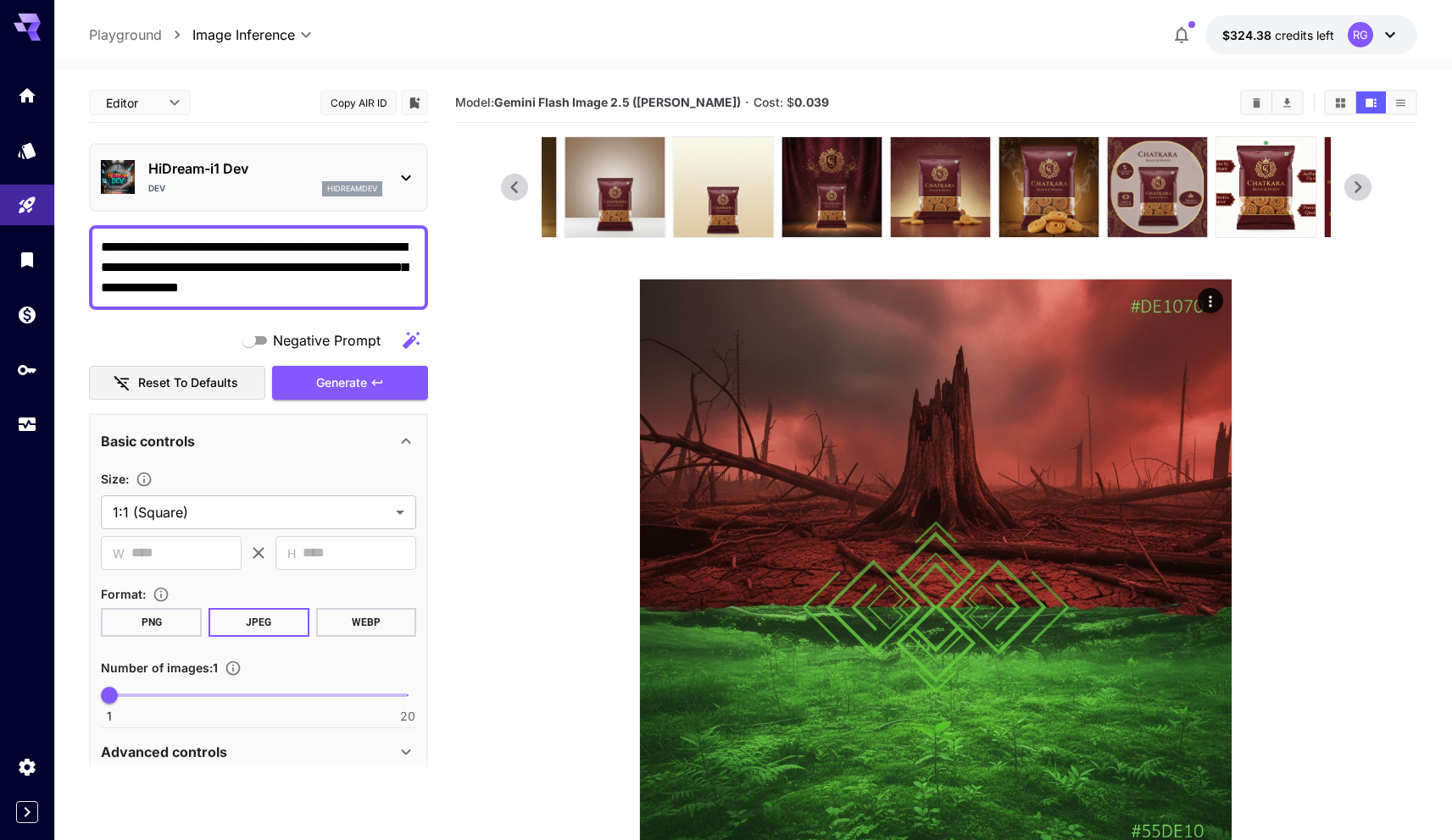
click at [1370, 188] on icon at bounding box center [1358, 188] width 25 height 25
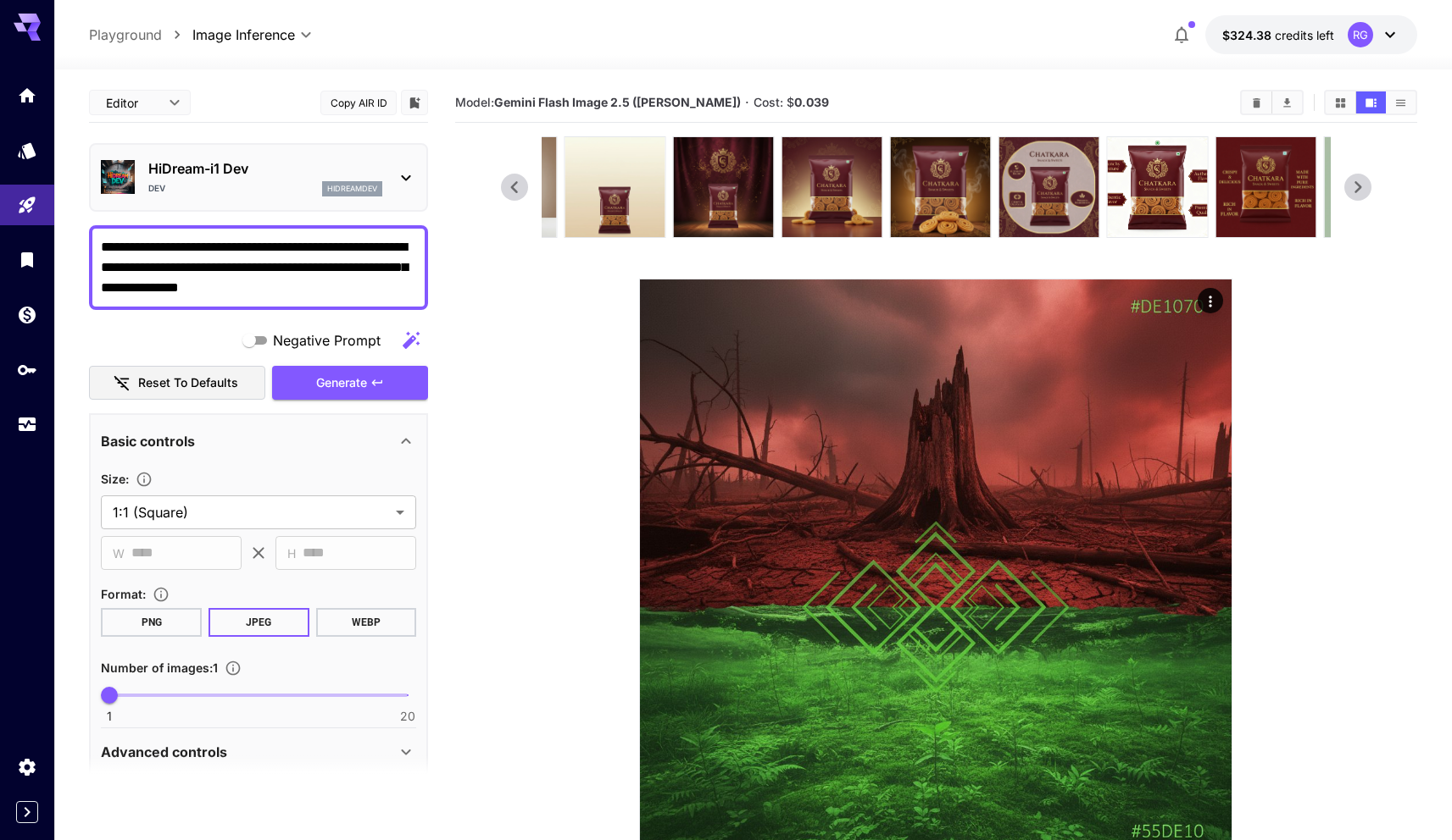
click at [1370, 188] on icon at bounding box center [1358, 188] width 25 height 25
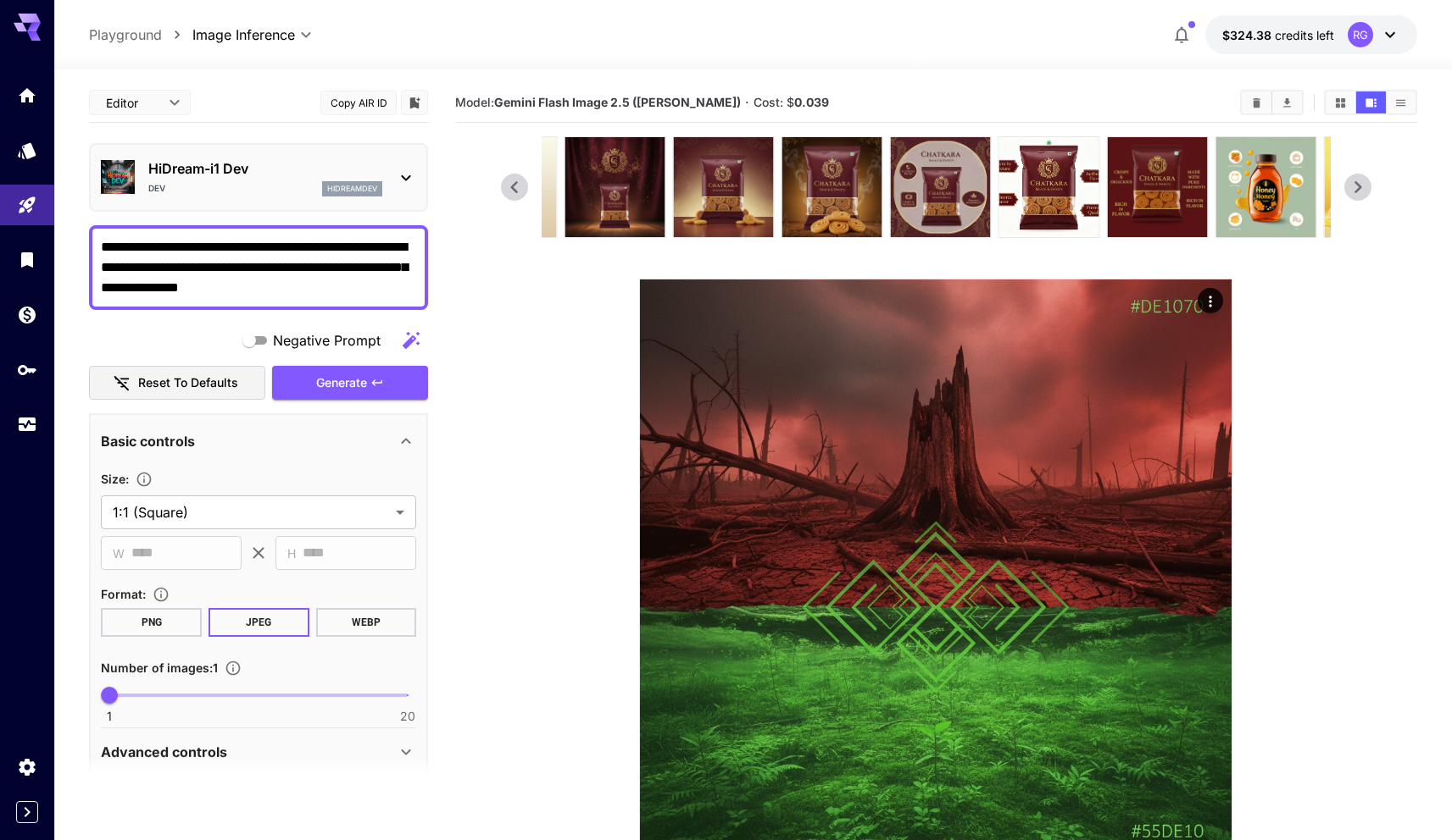
click at [1370, 188] on icon at bounding box center [1358, 188] width 25 height 25
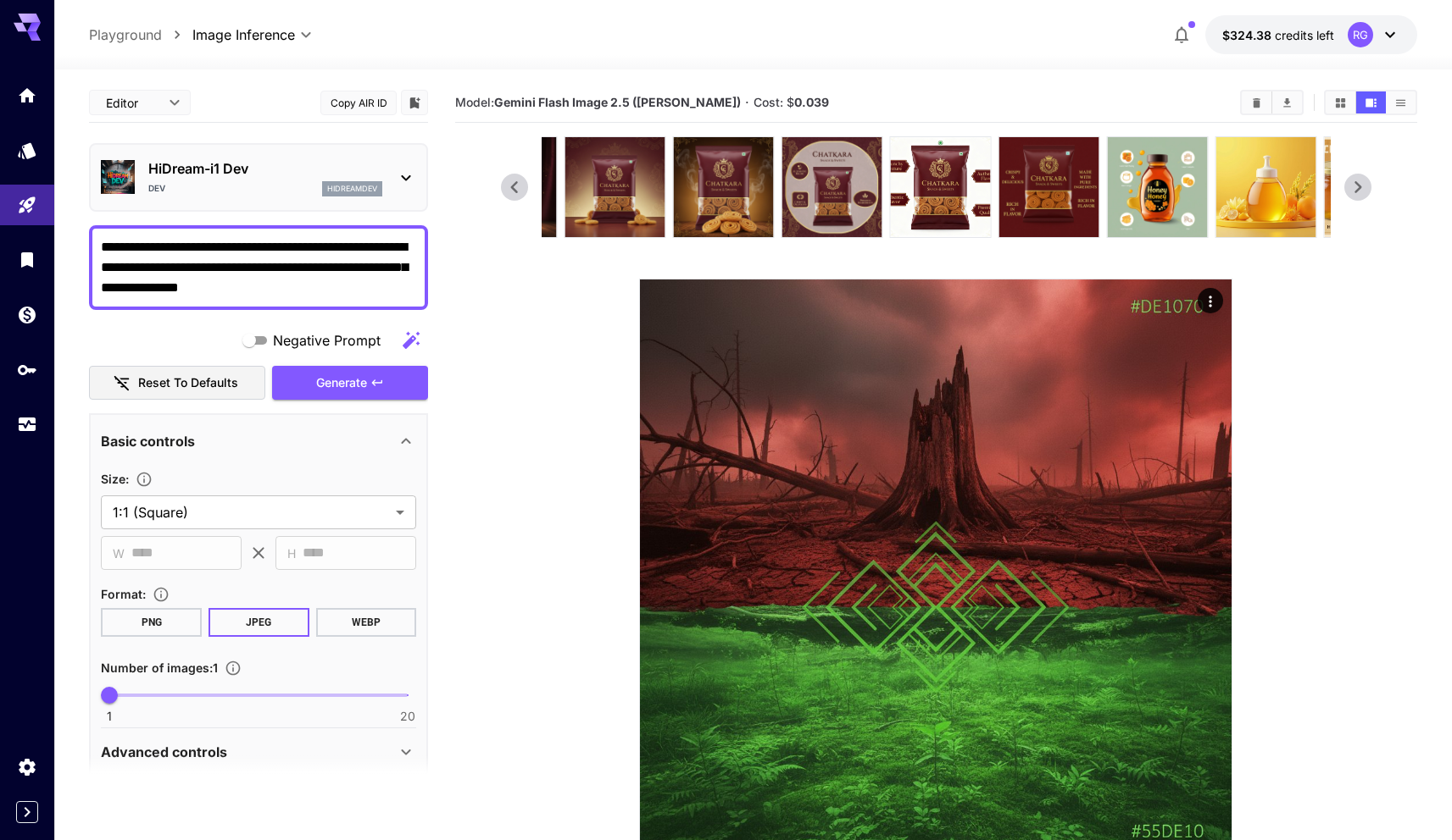
click at [1370, 188] on icon at bounding box center [1358, 188] width 25 height 25
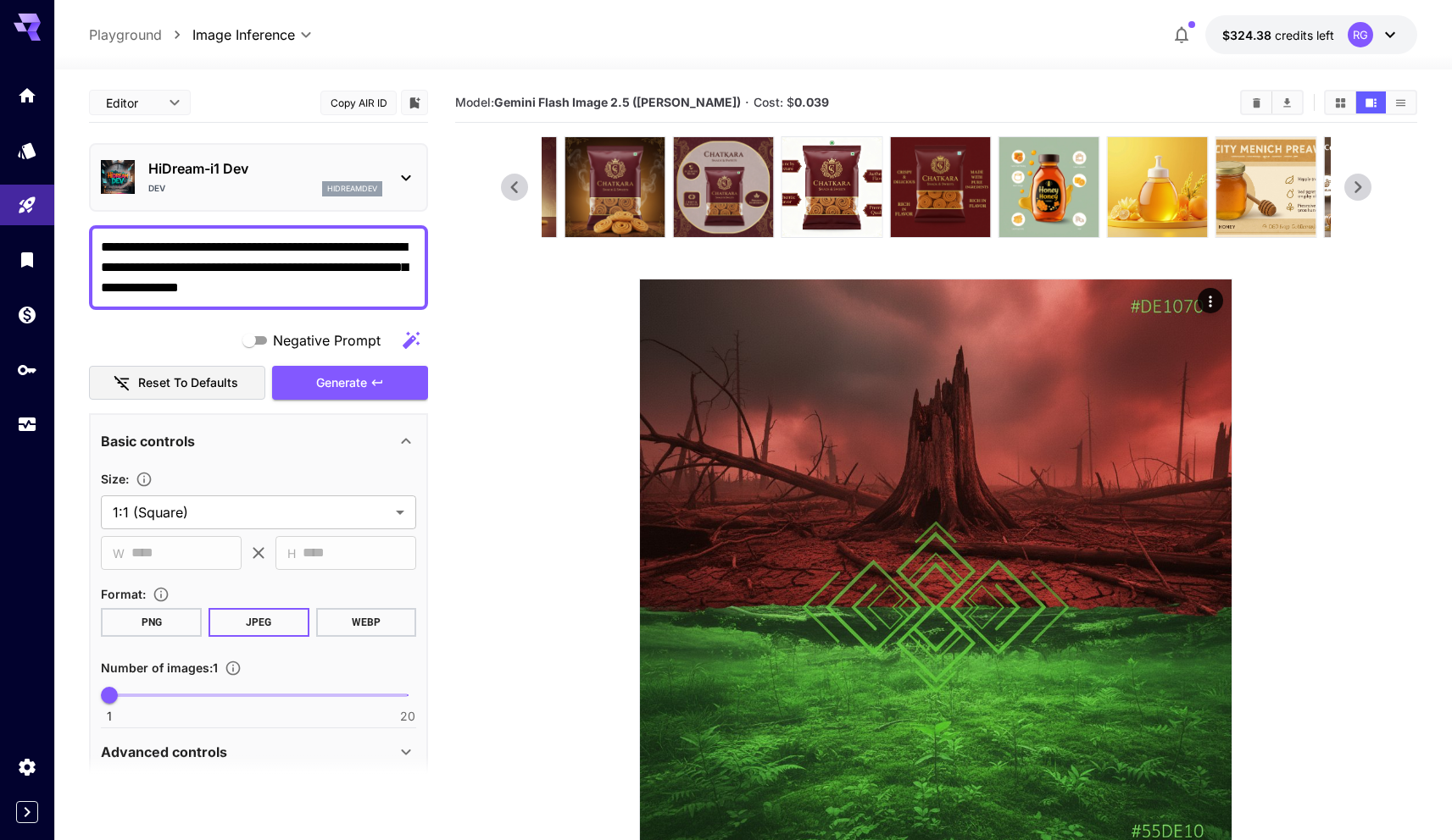
click at [1370, 188] on icon at bounding box center [1358, 188] width 25 height 25
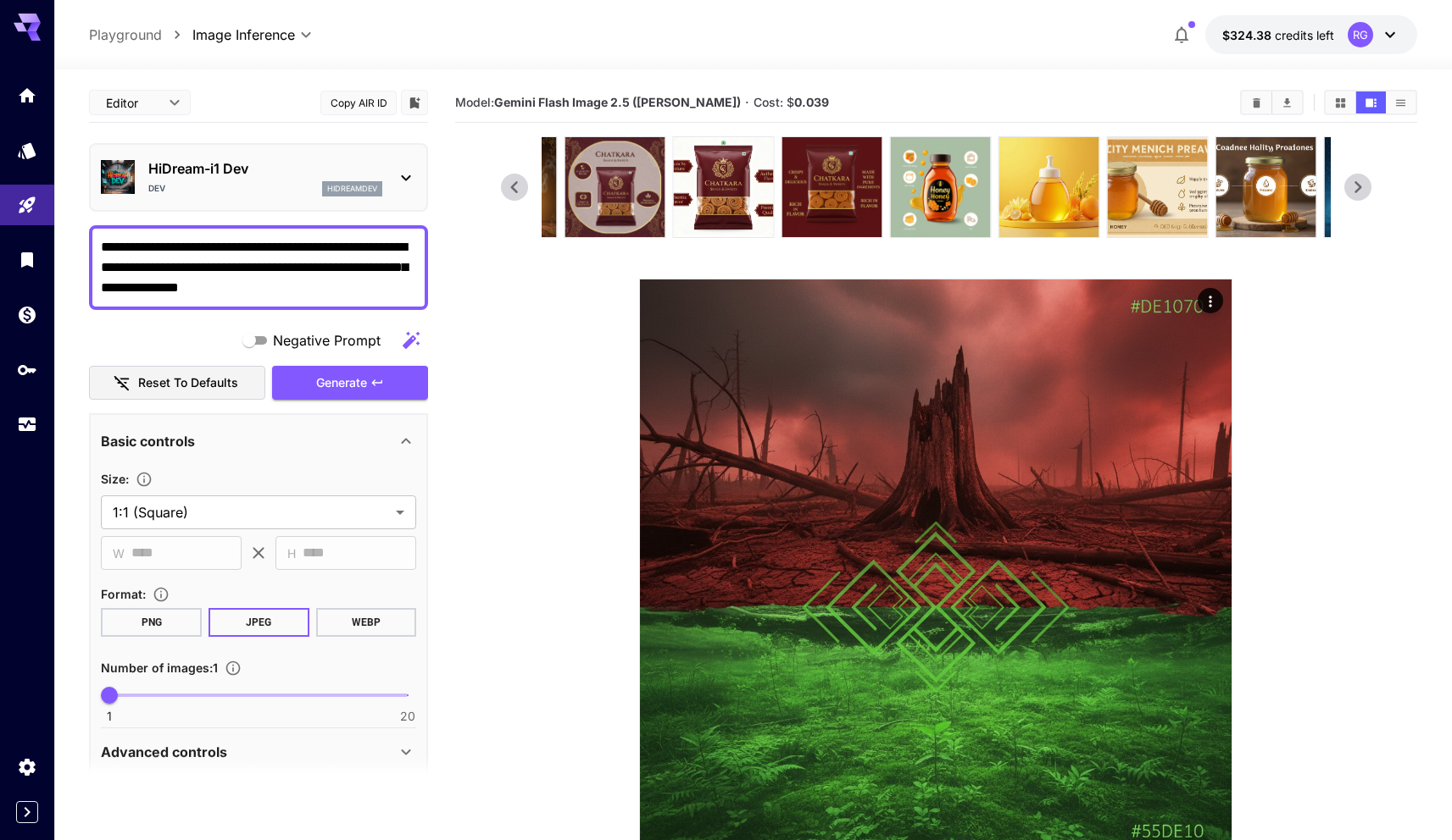
click at [1370, 188] on icon at bounding box center [1358, 188] width 25 height 25
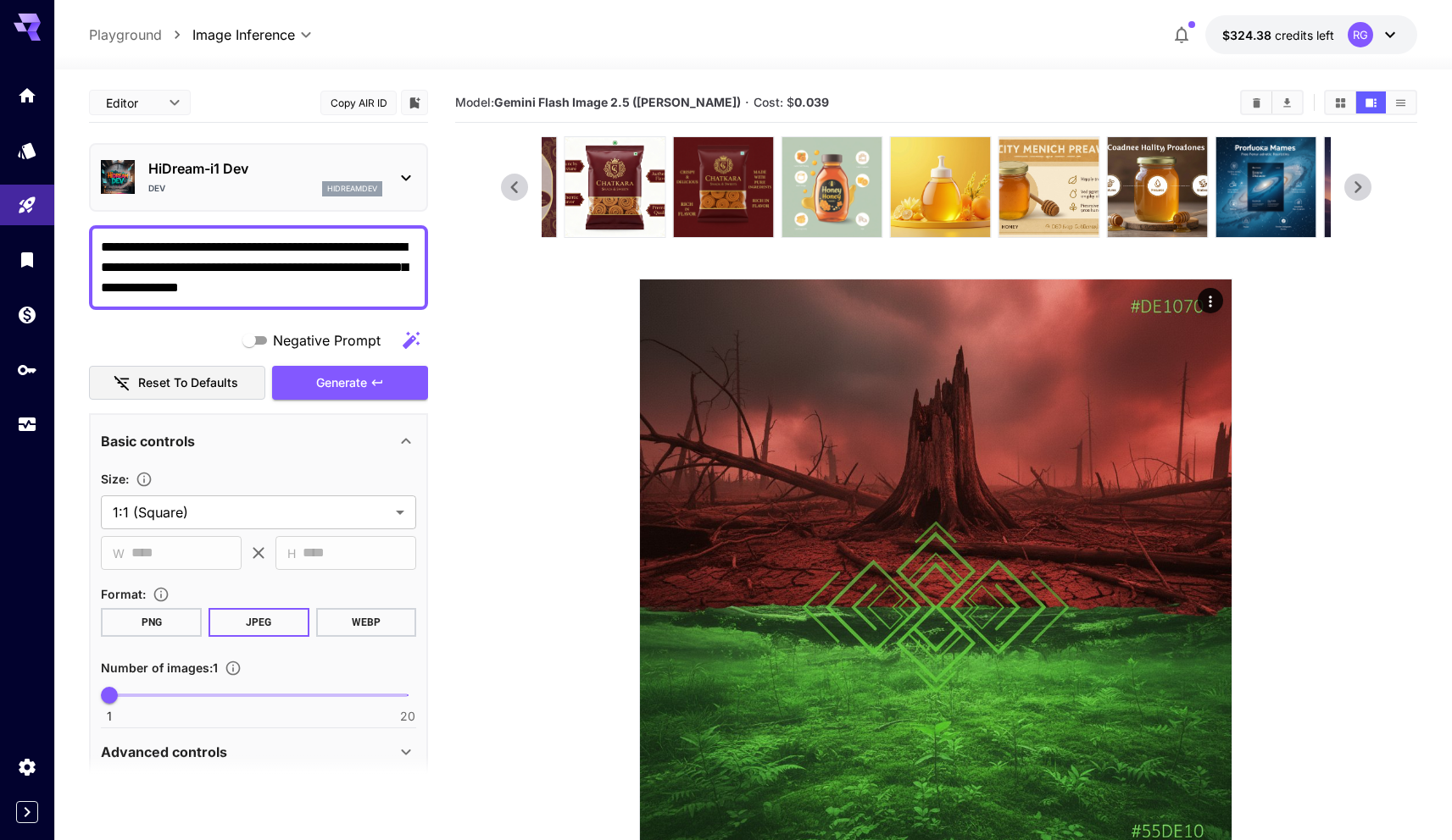
click at [840, 196] on img at bounding box center [831, 187] width 100 height 100
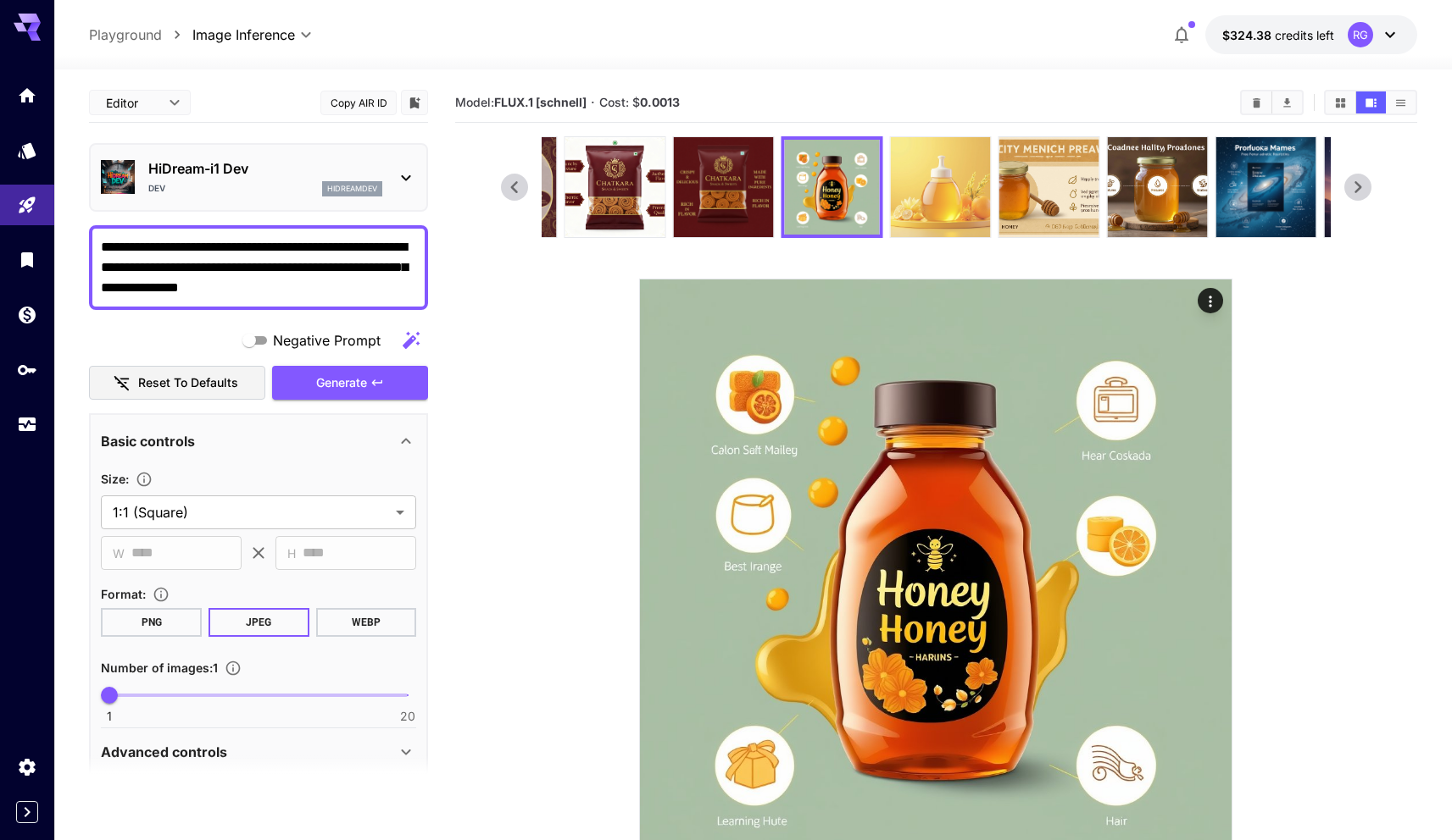
click at [927, 196] on img at bounding box center [940, 187] width 100 height 100
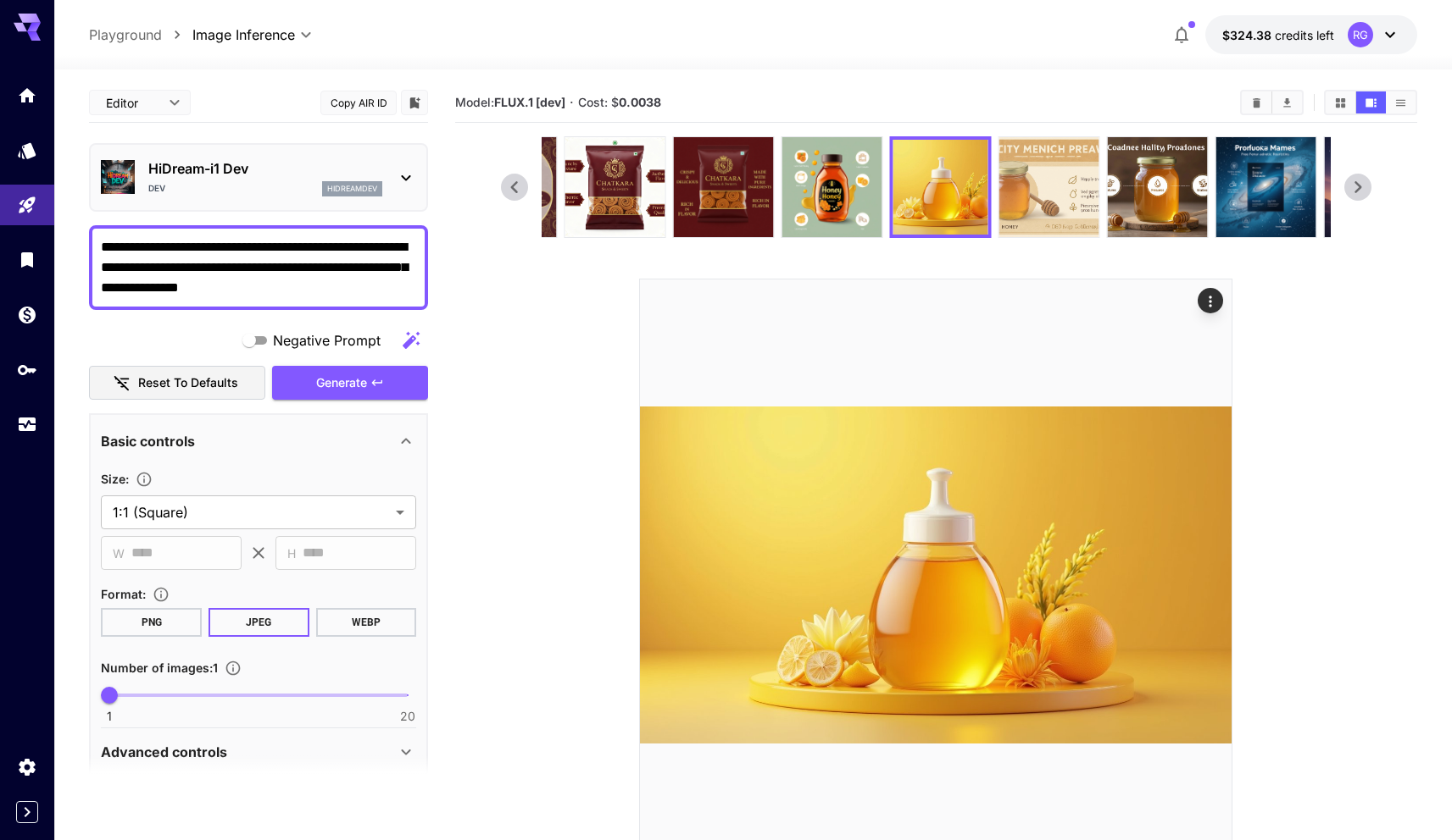
click at [1026, 185] on img at bounding box center [1048, 187] width 100 height 100
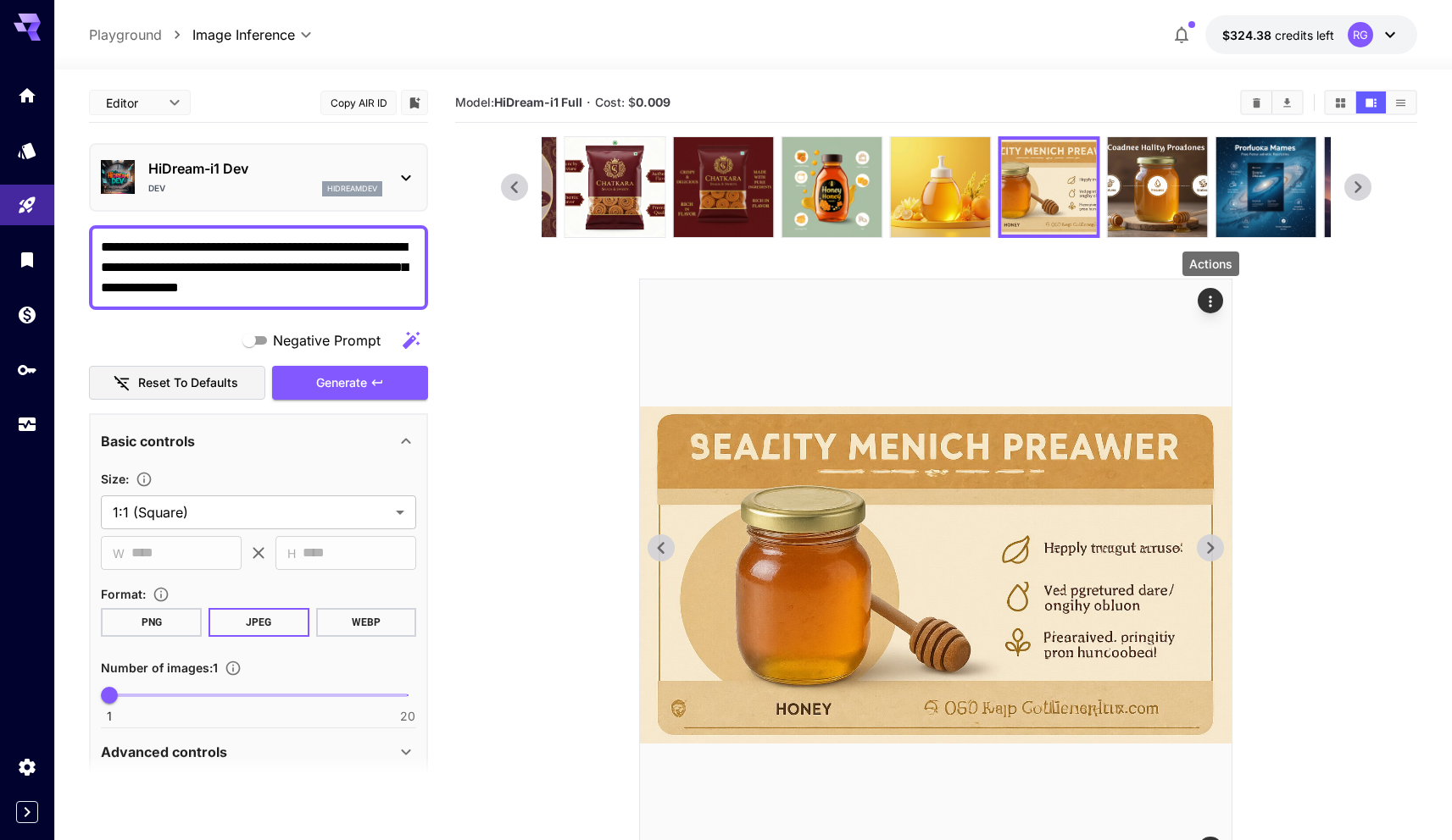
click at [1214, 291] on div "Actions" at bounding box center [1210, 301] width 17 height 20
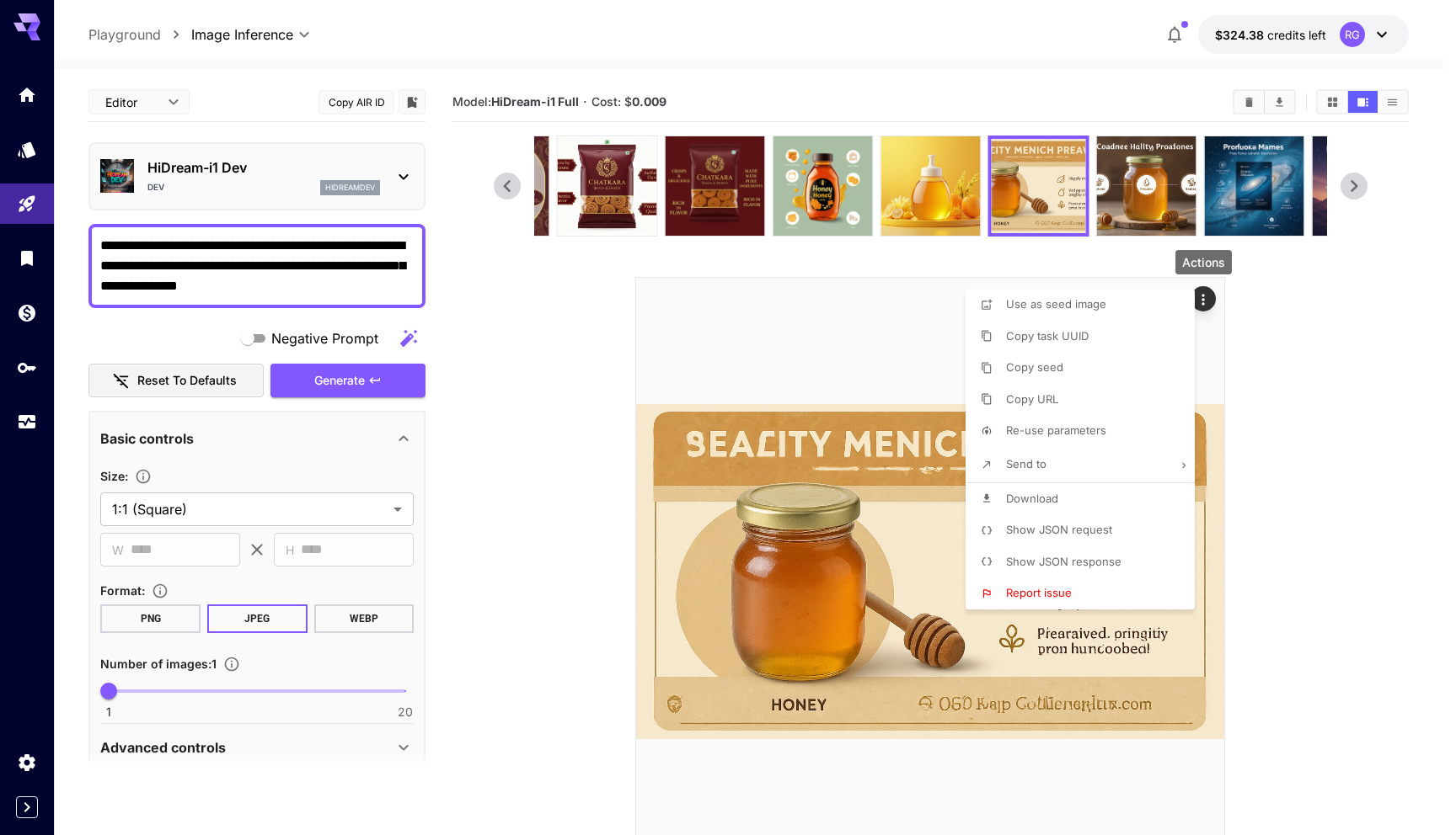
click at [1085, 424] on span "Re-use parameters" at bounding box center [1055, 430] width 100 height 14
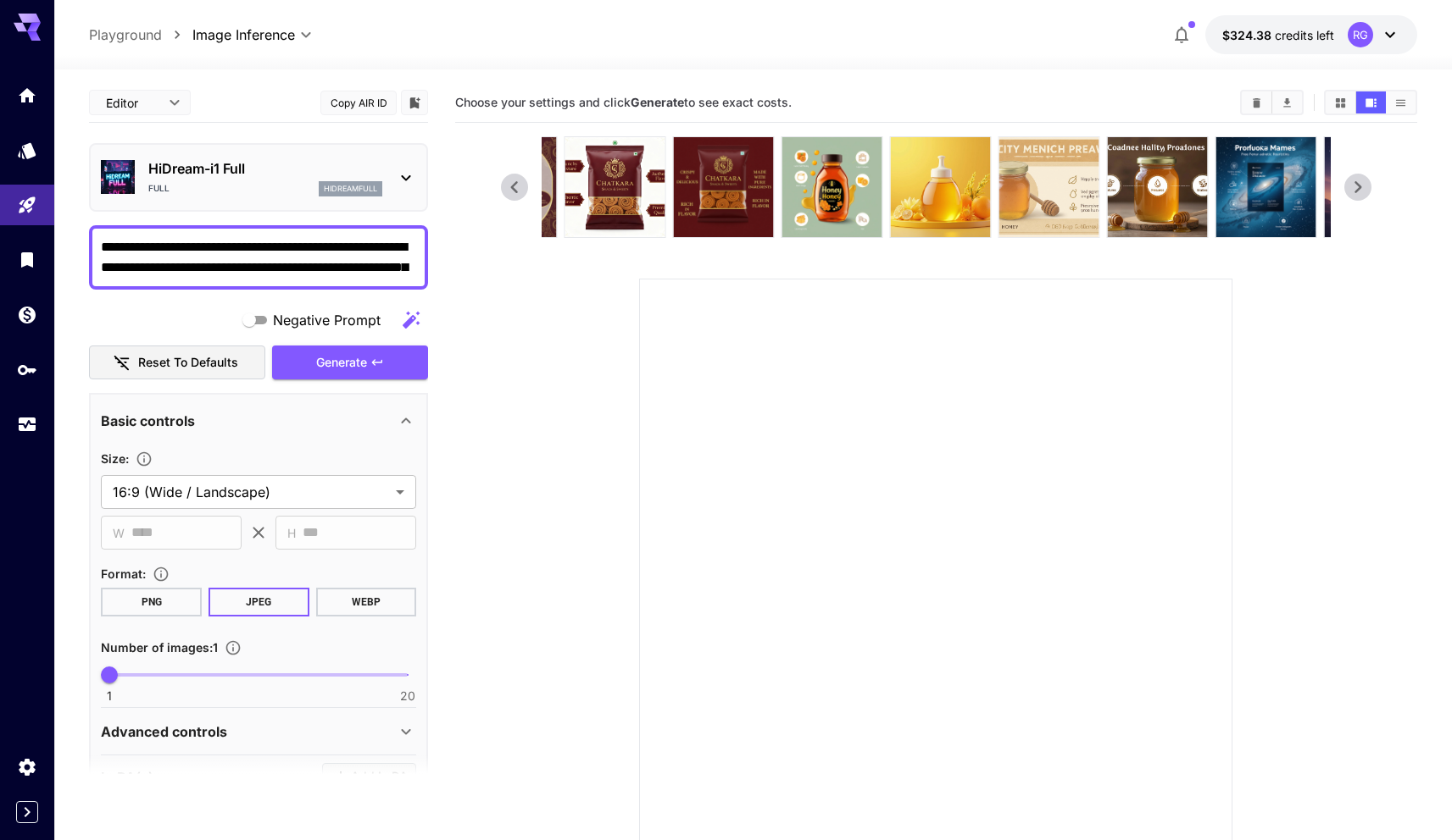
click at [1044, 190] on img at bounding box center [1048, 187] width 100 height 100
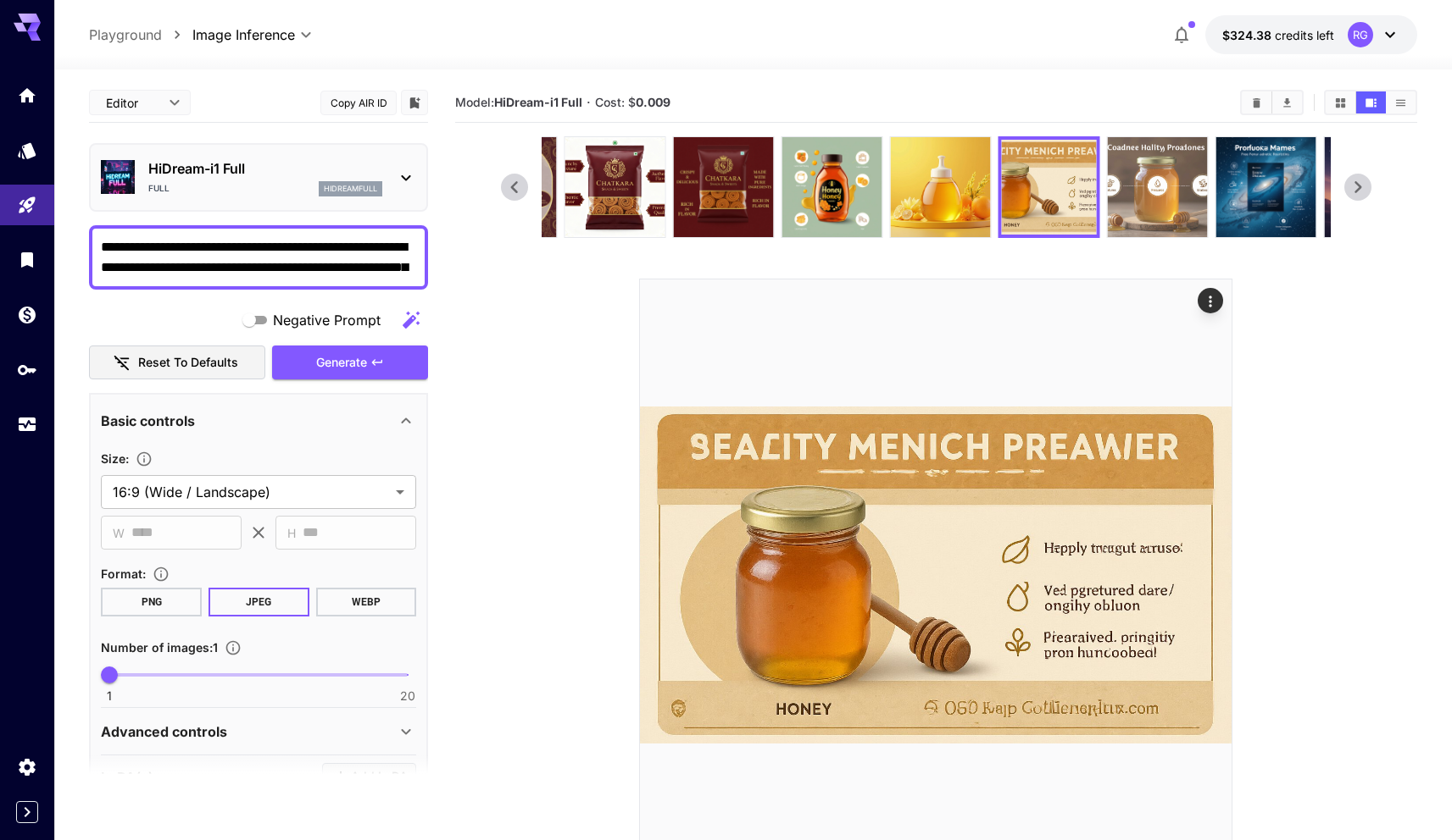
click at [1170, 179] on img at bounding box center [1157, 187] width 100 height 100
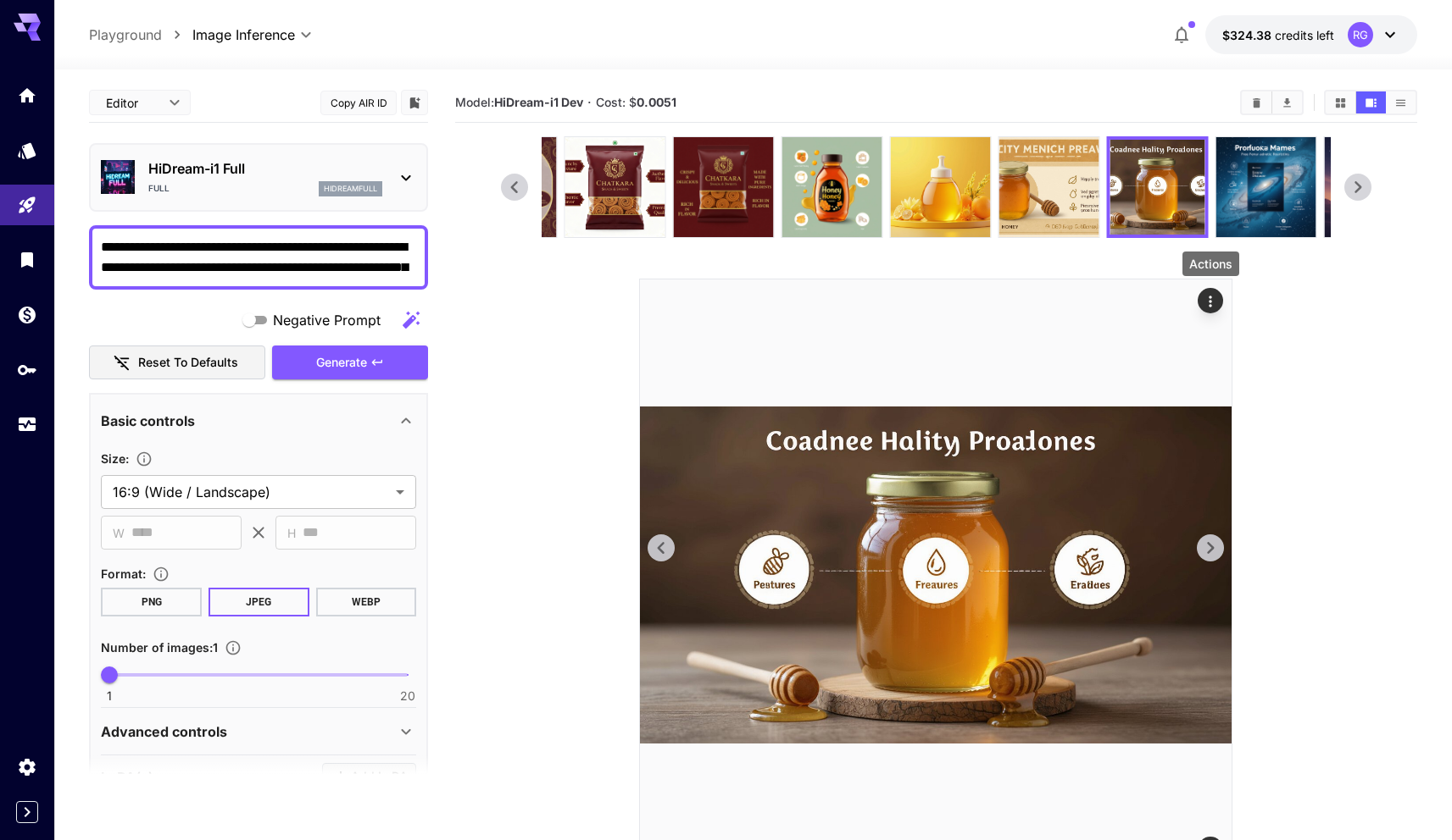
click at [1213, 298] on icon "Actions" at bounding box center [1210, 301] width 17 height 17
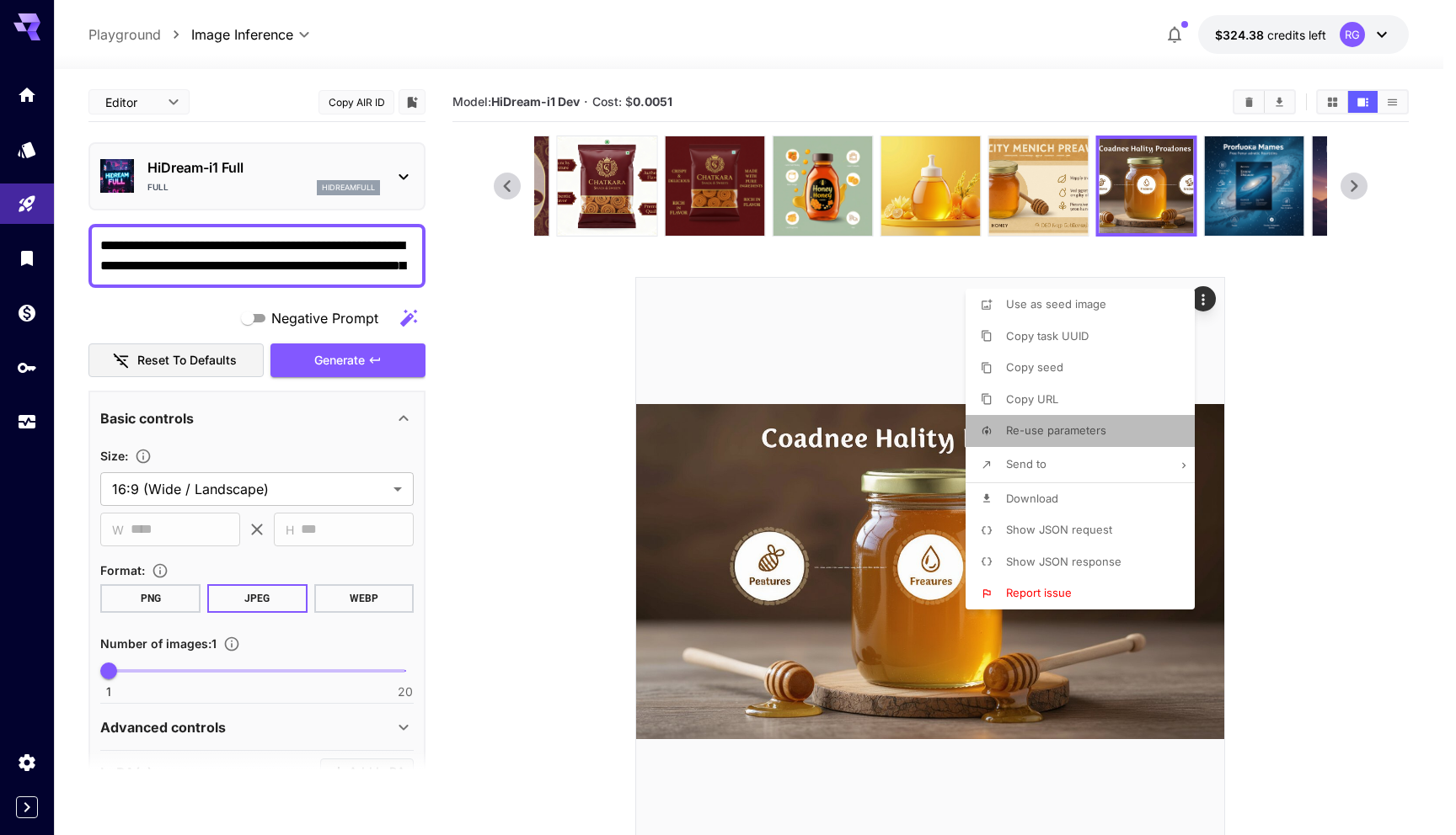
click at [1103, 431] on span "Re-use parameters" at bounding box center [1055, 430] width 100 height 14
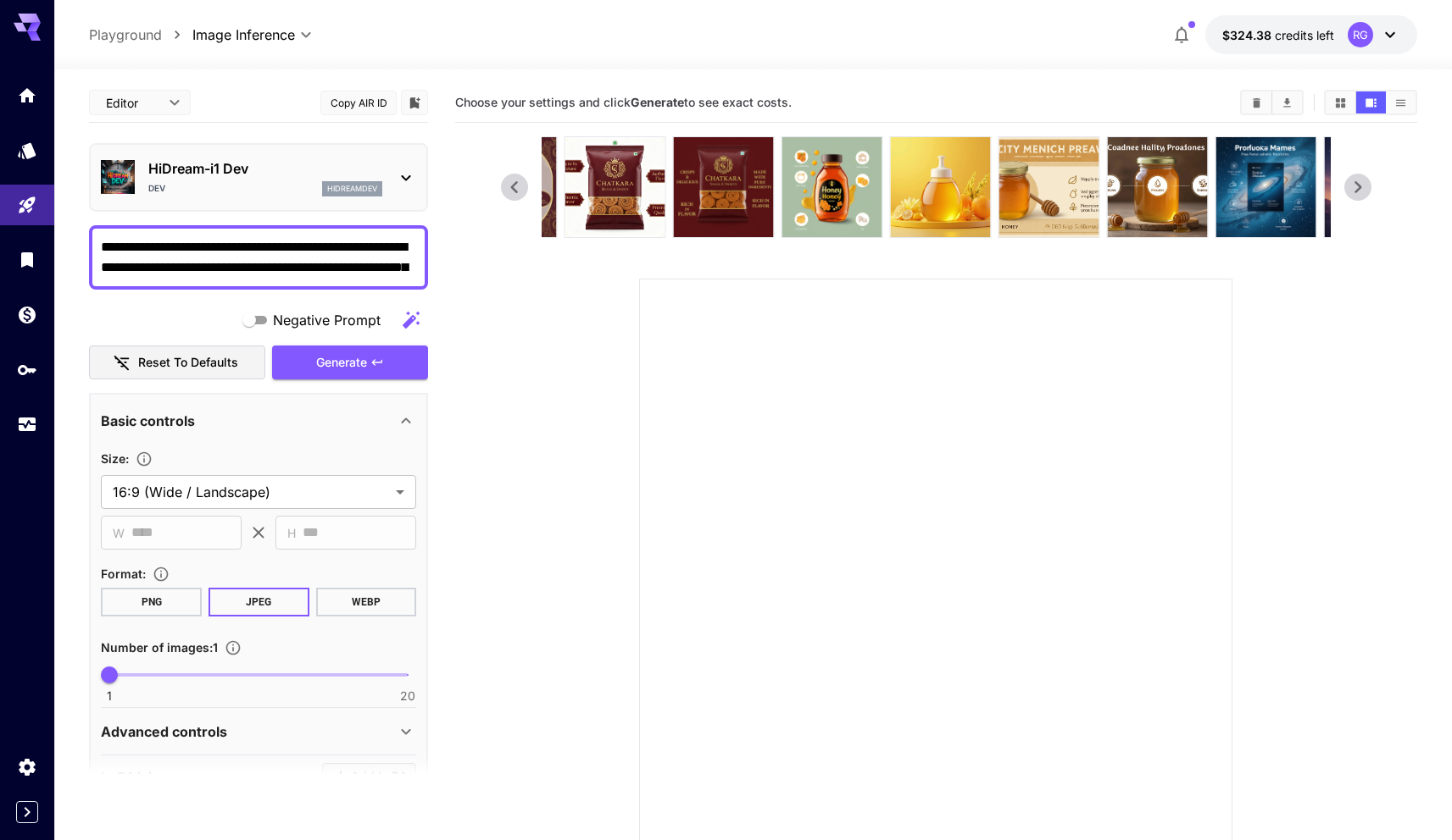
click at [250, 266] on textarea "**********" at bounding box center [258, 257] width 315 height 41
click at [1046, 188] on img at bounding box center [1048, 187] width 100 height 100
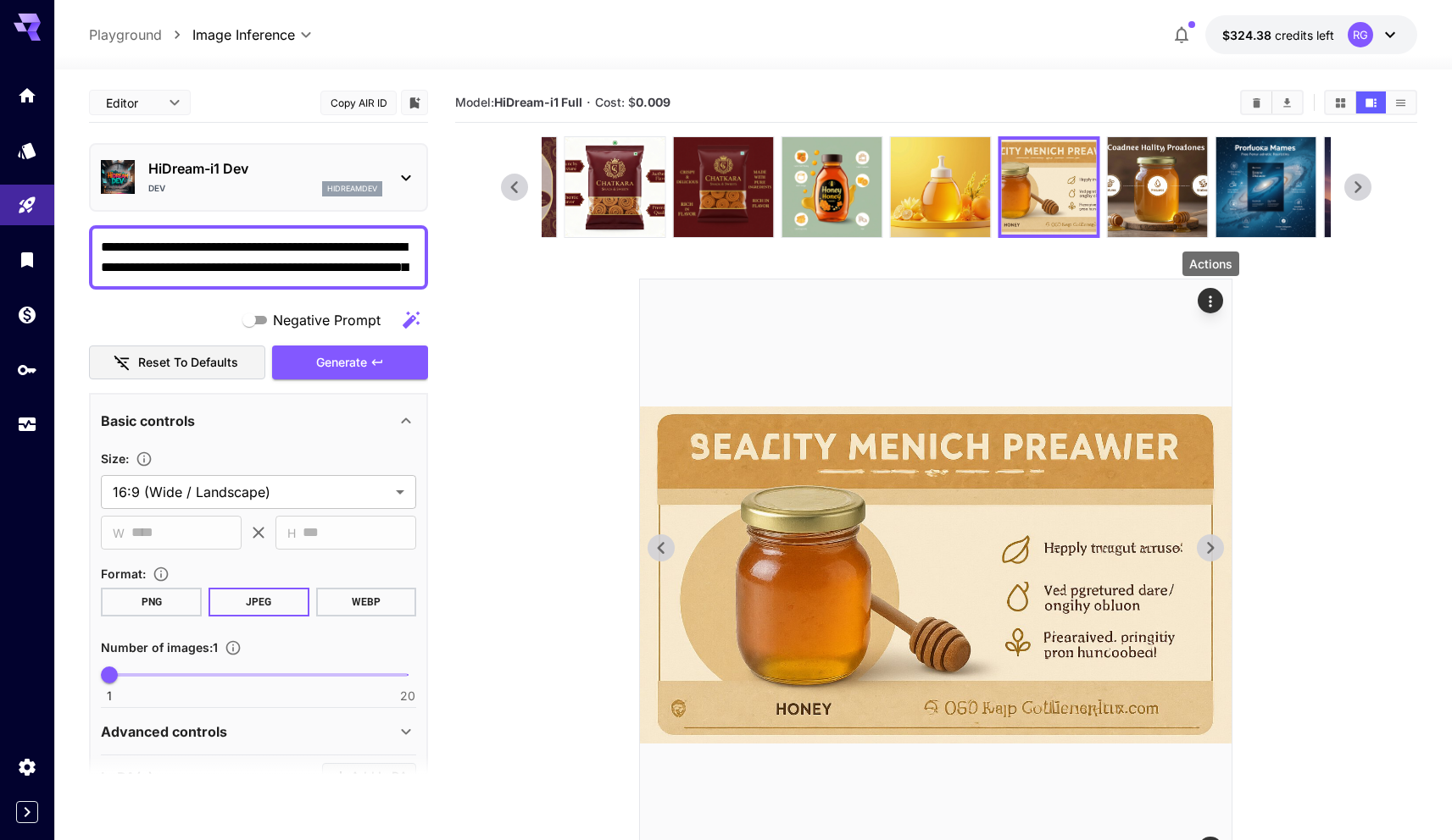
click at [1215, 300] on icon "Actions" at bounding box center [1210, 301] width 17 height 17
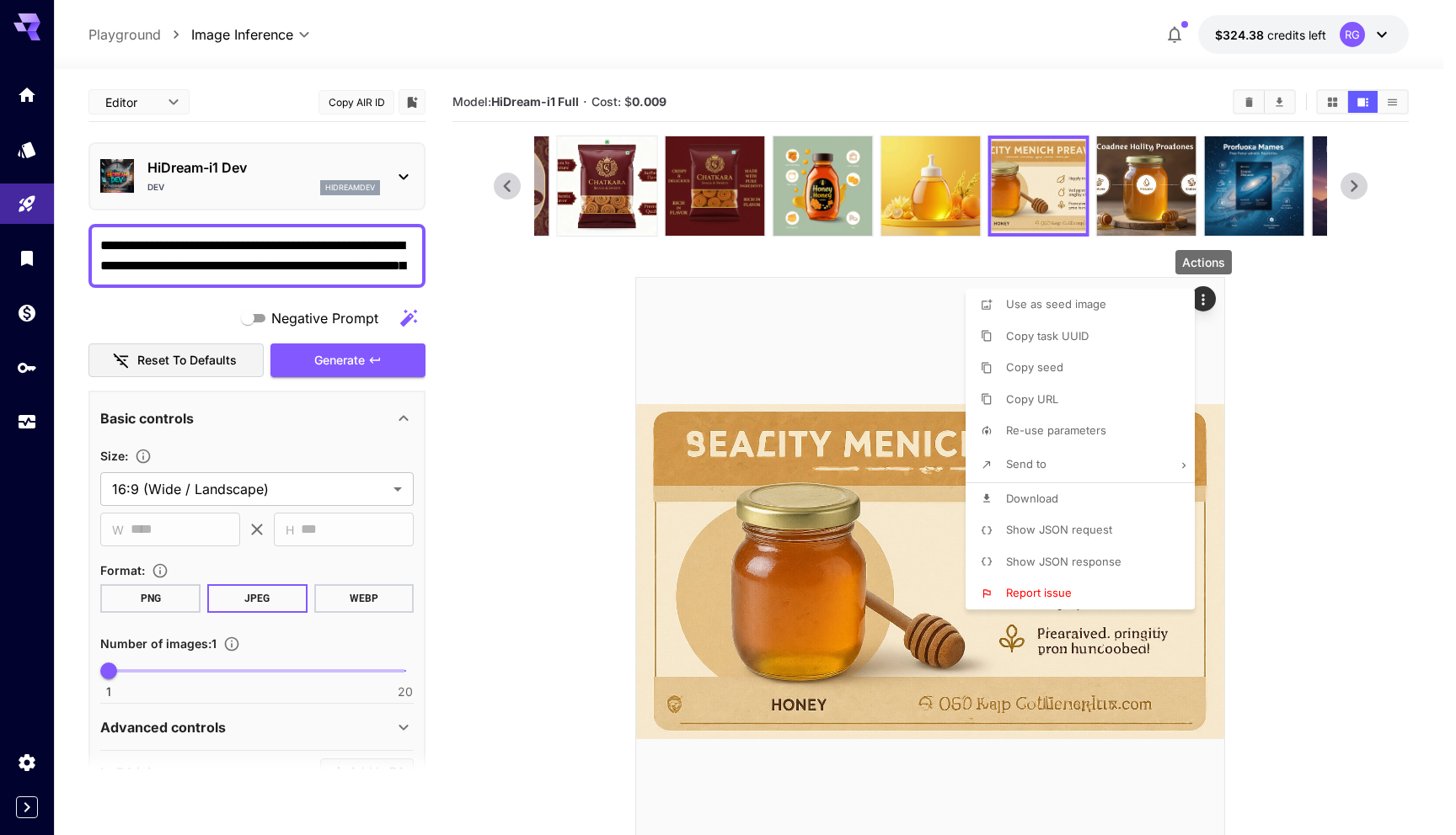
click at [1066, 419] on li "Re-use parameters" at bounding box center [1085, 431] width 240 height 32
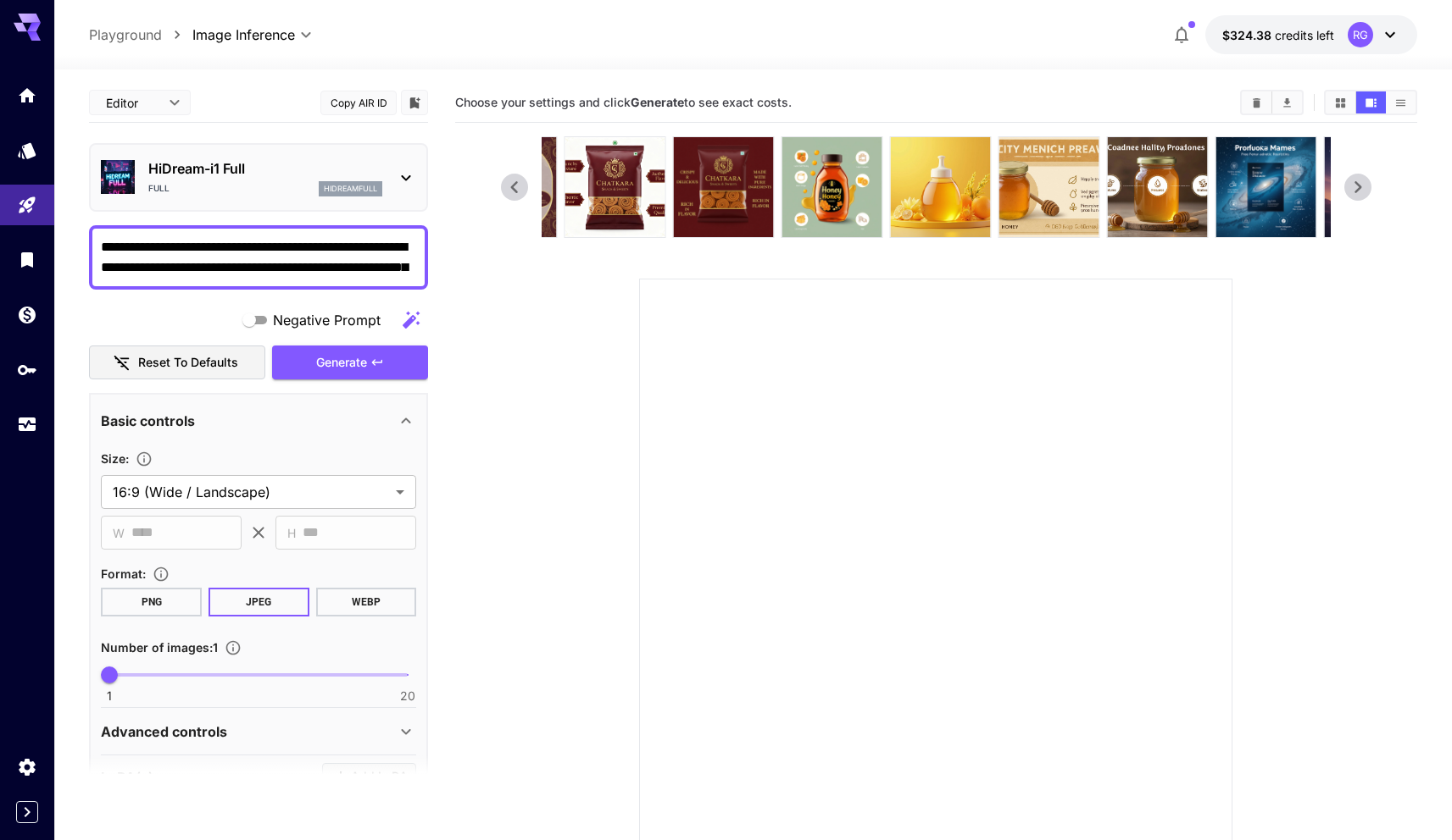
click at [202, 244] on textarea "**********" at bounding box center [258, 257] width 315 height 41
click at [210, 244] on textarea "**********" at bounding box center [258, 257] width 315 height 41
click at [240, 244] on textarea "**********" at bounding box center [258, 257] width 315 height 41
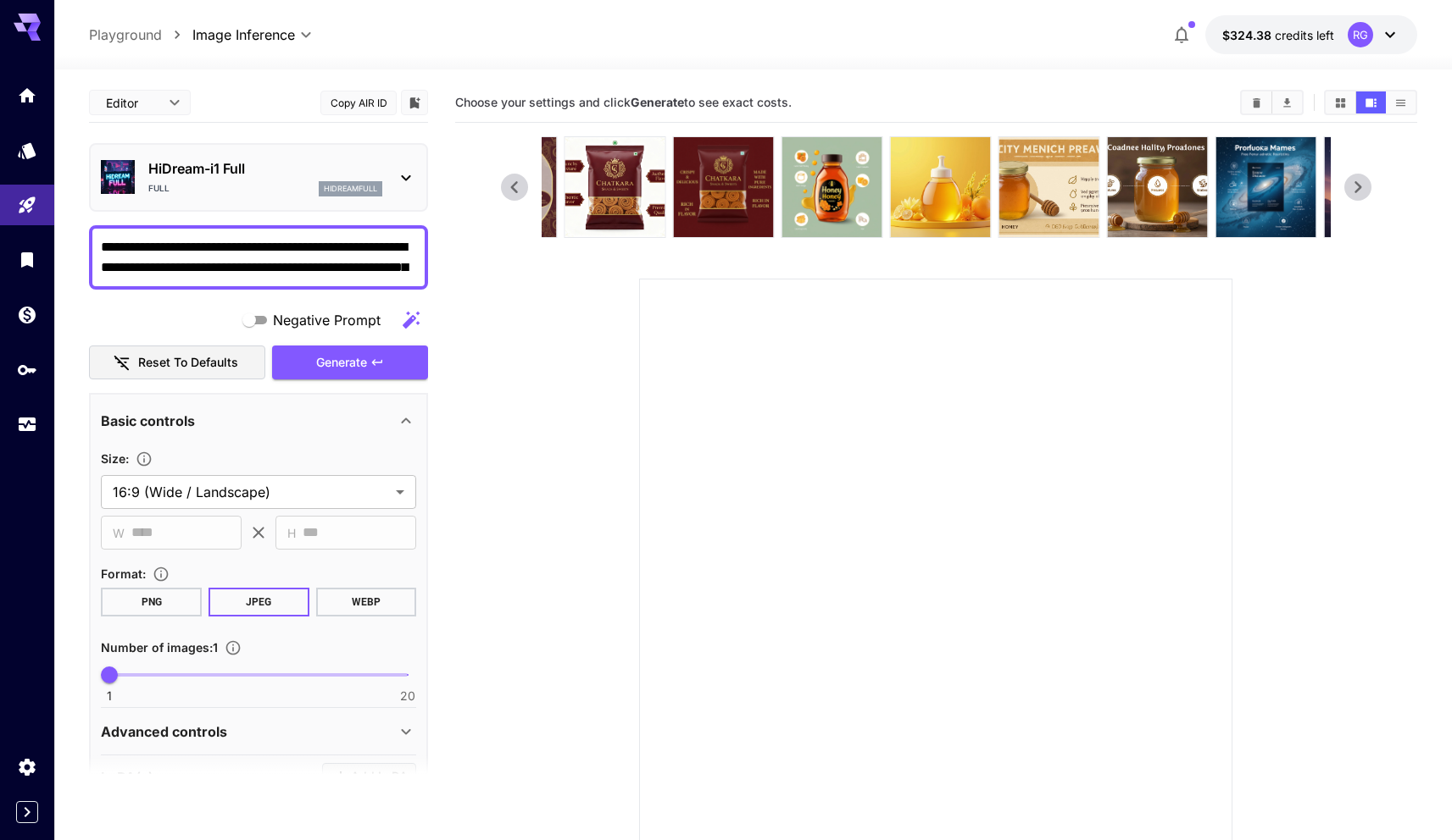
click at [225, 242] on textarea "**********" at bounding box center [258, 257] width 315 height 41
type textarea "**********"
click at [194, 161] on p "HiDream-i1 Full" at bounding box center [266, 169] width 234 height 20
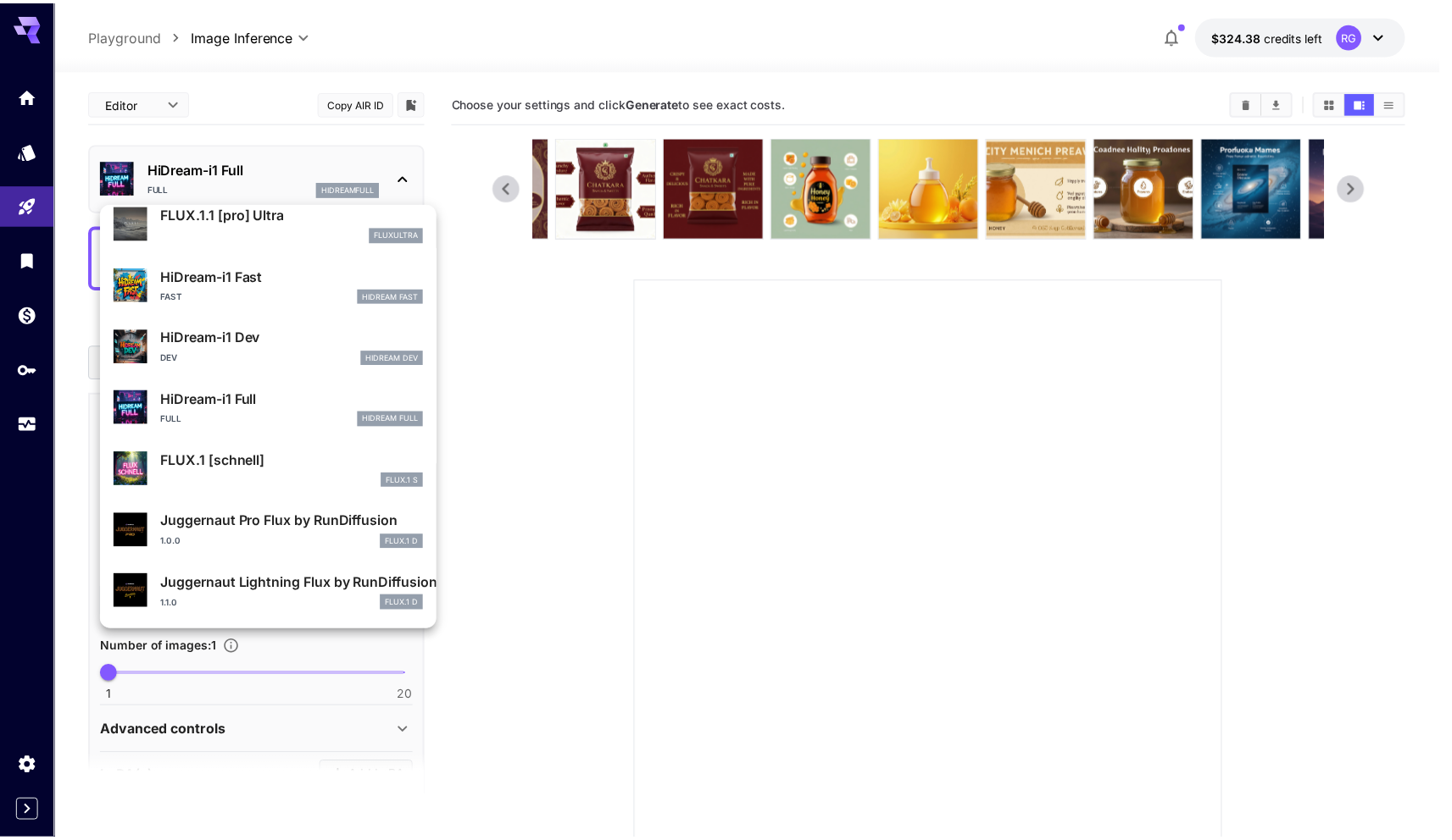
scroll to position [1690, 0]
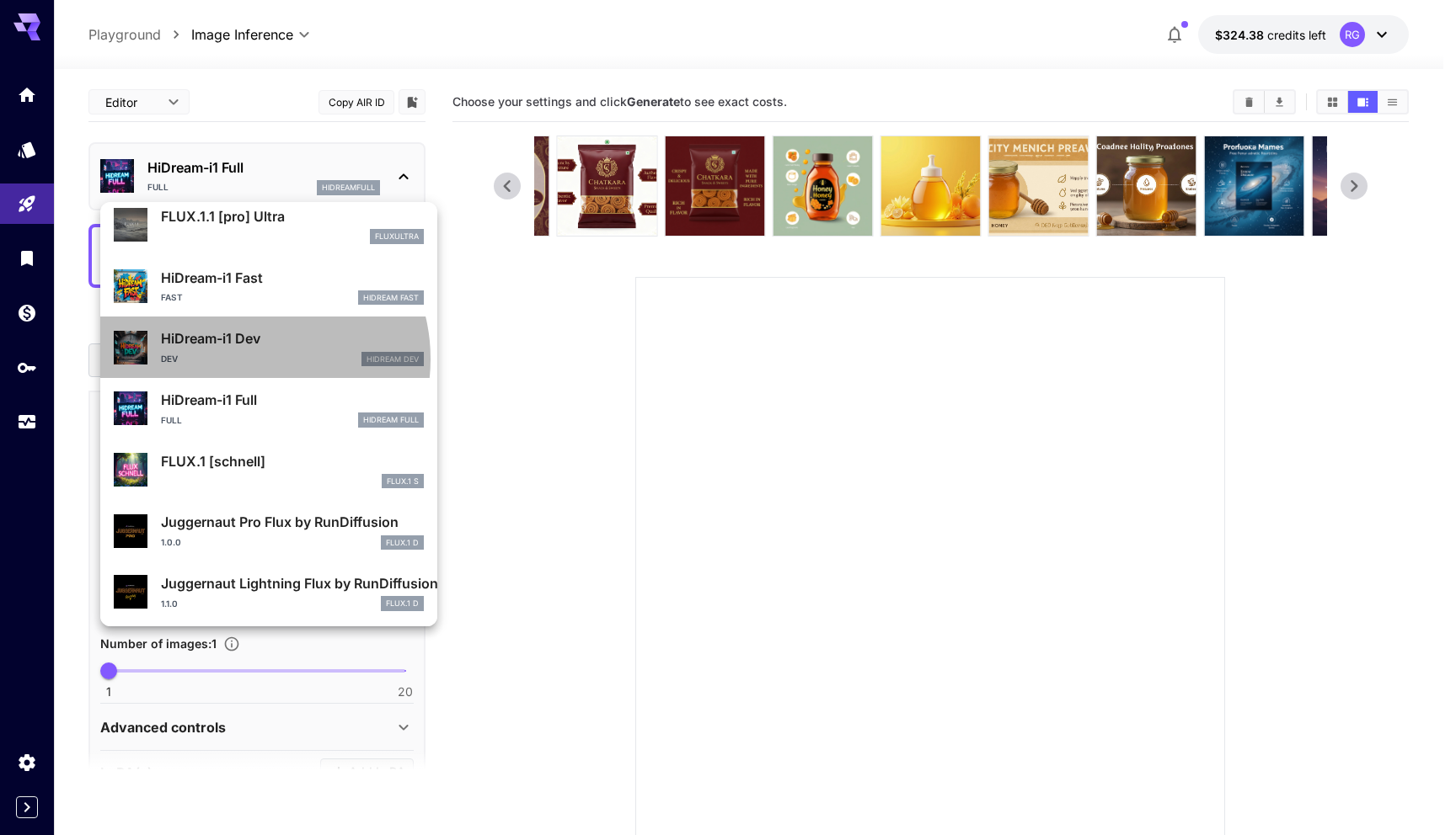
click at [250, 359] on div "Dev HiDream Dev" at bounding box center [293, 359] width 263 height 15
type input "**"
type input "*"
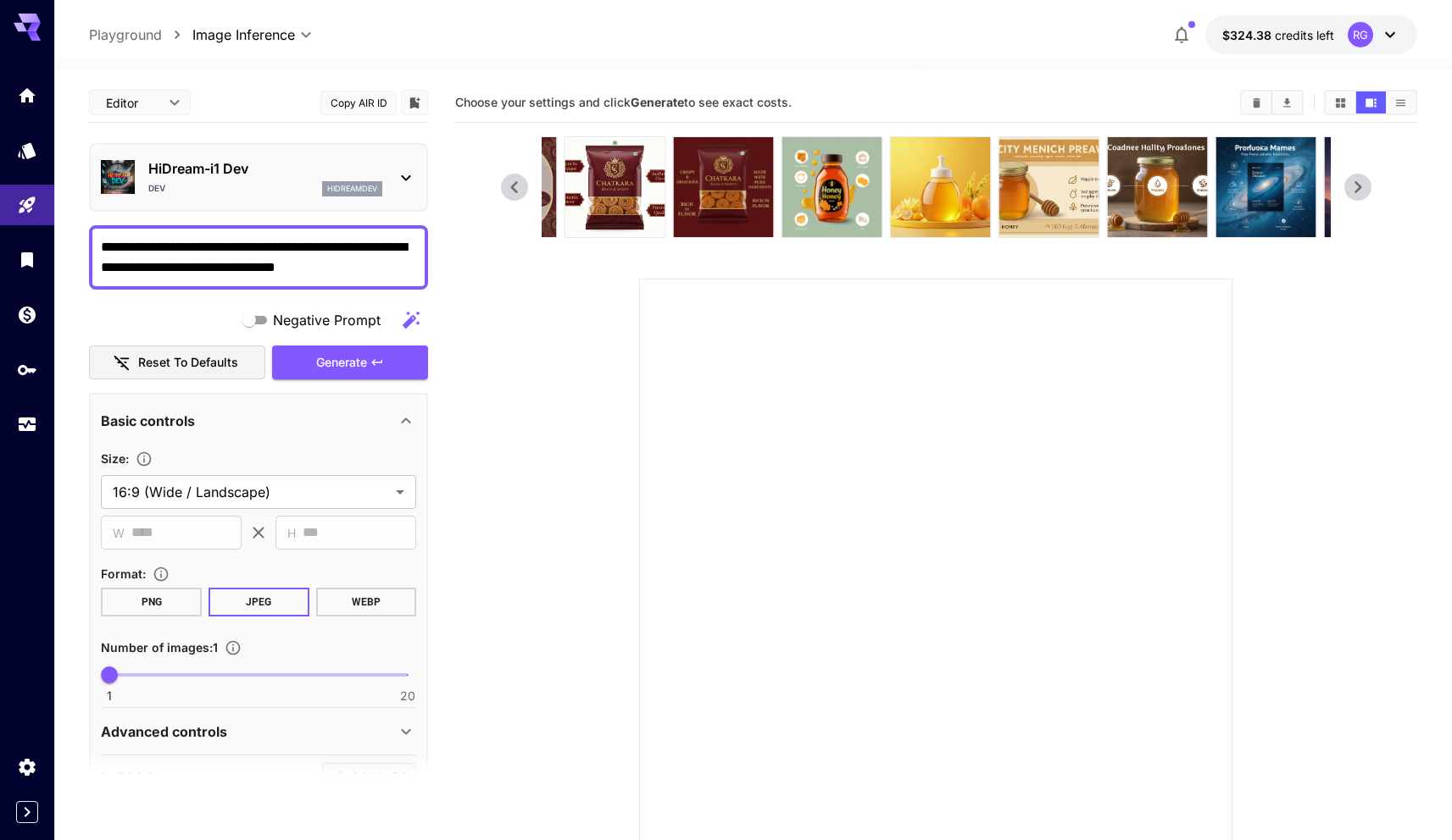
click at [175, 244] on textarea "**********" at bounding box center [258, 257] width 315 height 41
drag, startPoint x: 219, startPoint y: 265, endPoint x: 454, endPoint y: 268, distance: 235.0
click at [454, 268] on main "**********" at bounding box center [752, 510] width 1328 height 854
click at [312, 249] on textarea "**********" at bounding box center [258, 257] width 315 height 41
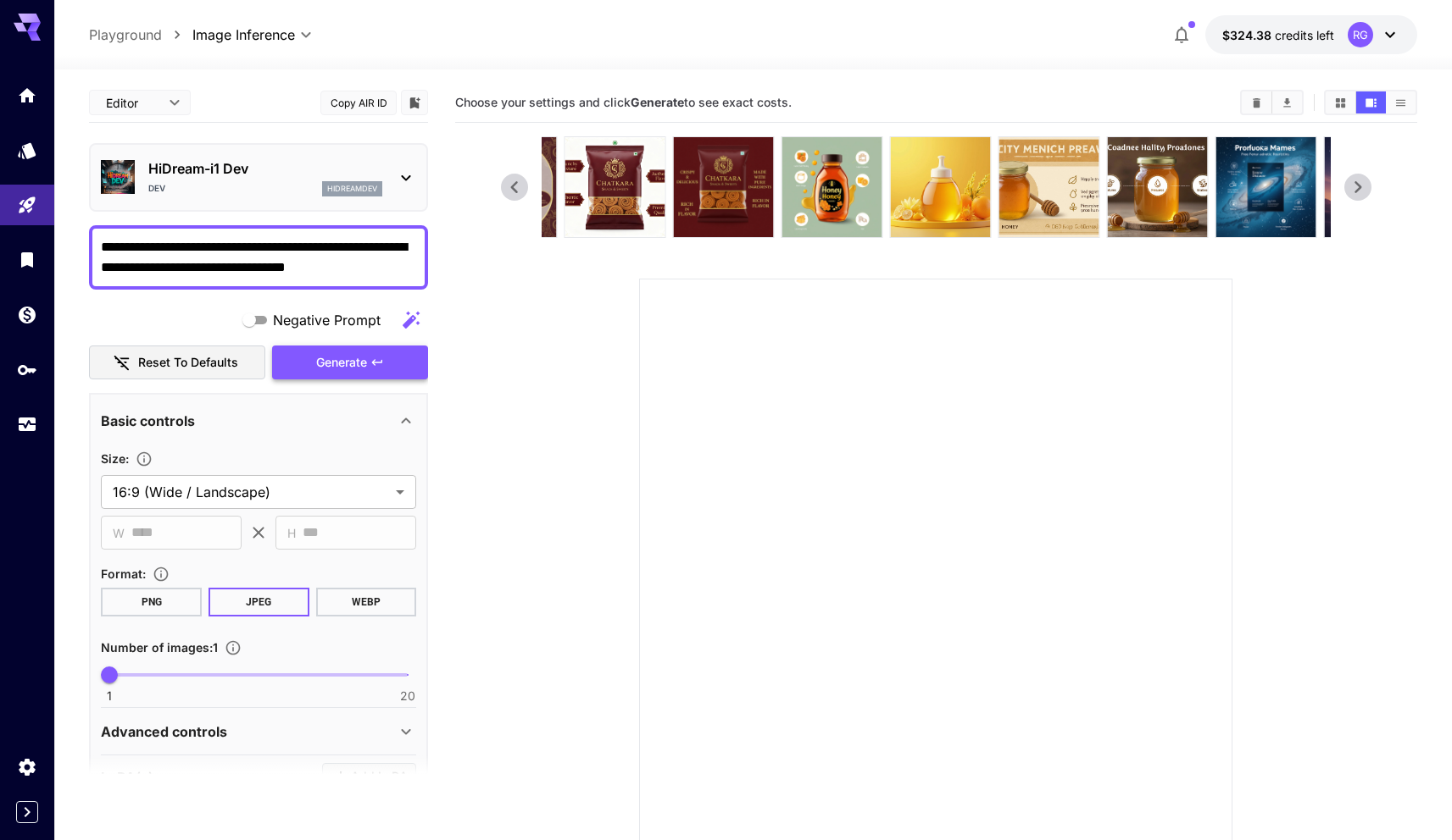
type textarea "**********"
click at [358, 356] on span "Generate" at bounding box center [342, 362] width 51 height 21
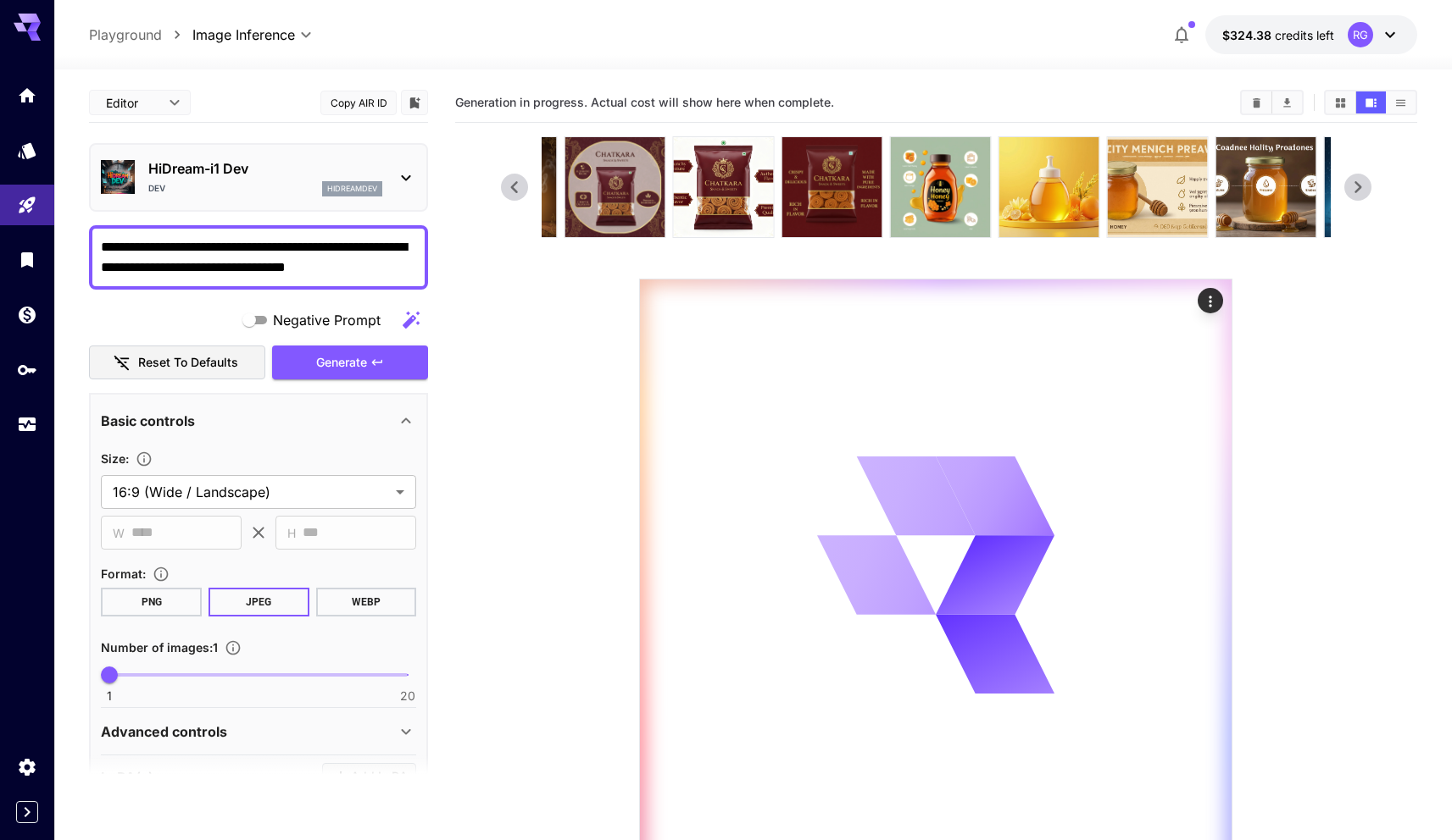
click at [324, 254] on textarea "**********" at bounding box center [258, 257] width 315 height 41
click at [553, 462] on section at bounding box center [936, 505] width 871 height 736
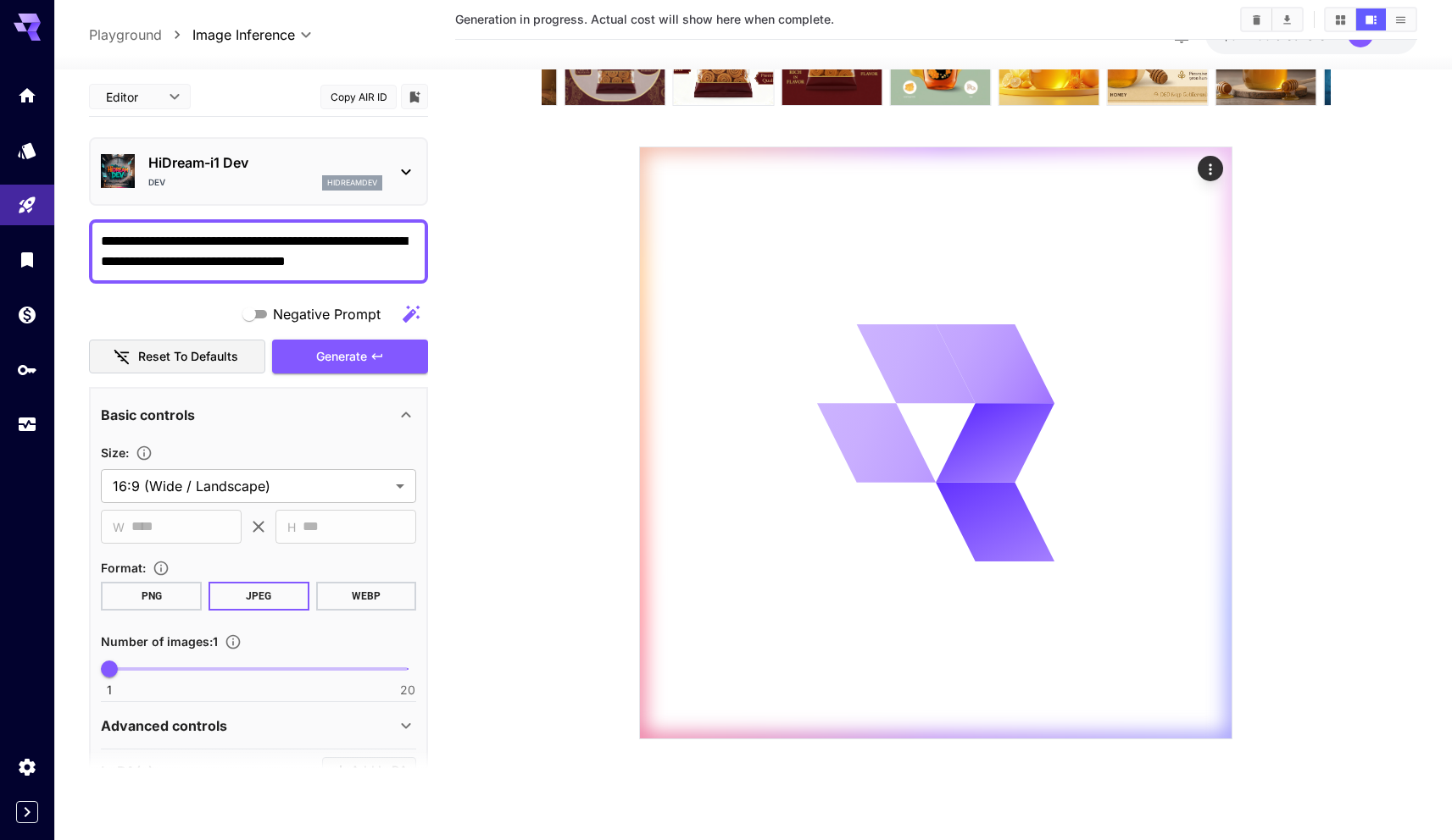
scroll to position [134, 0]
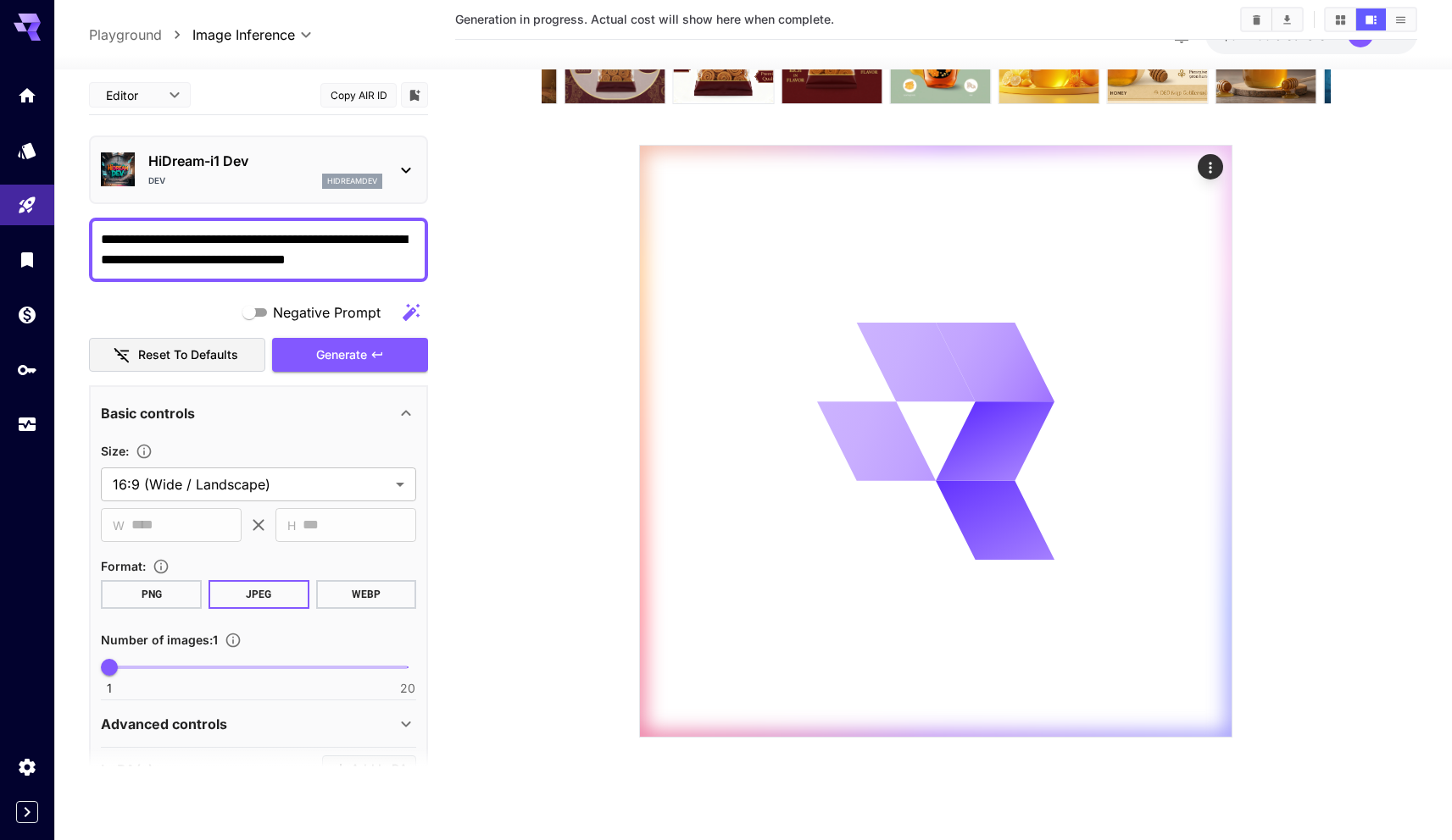
click at [528, 343] on section at bounding box center [936, 371] width 871 height 736
click at [204, 726] on p "Advanced controls" at bounding box center [163, 723] width 126 height 20
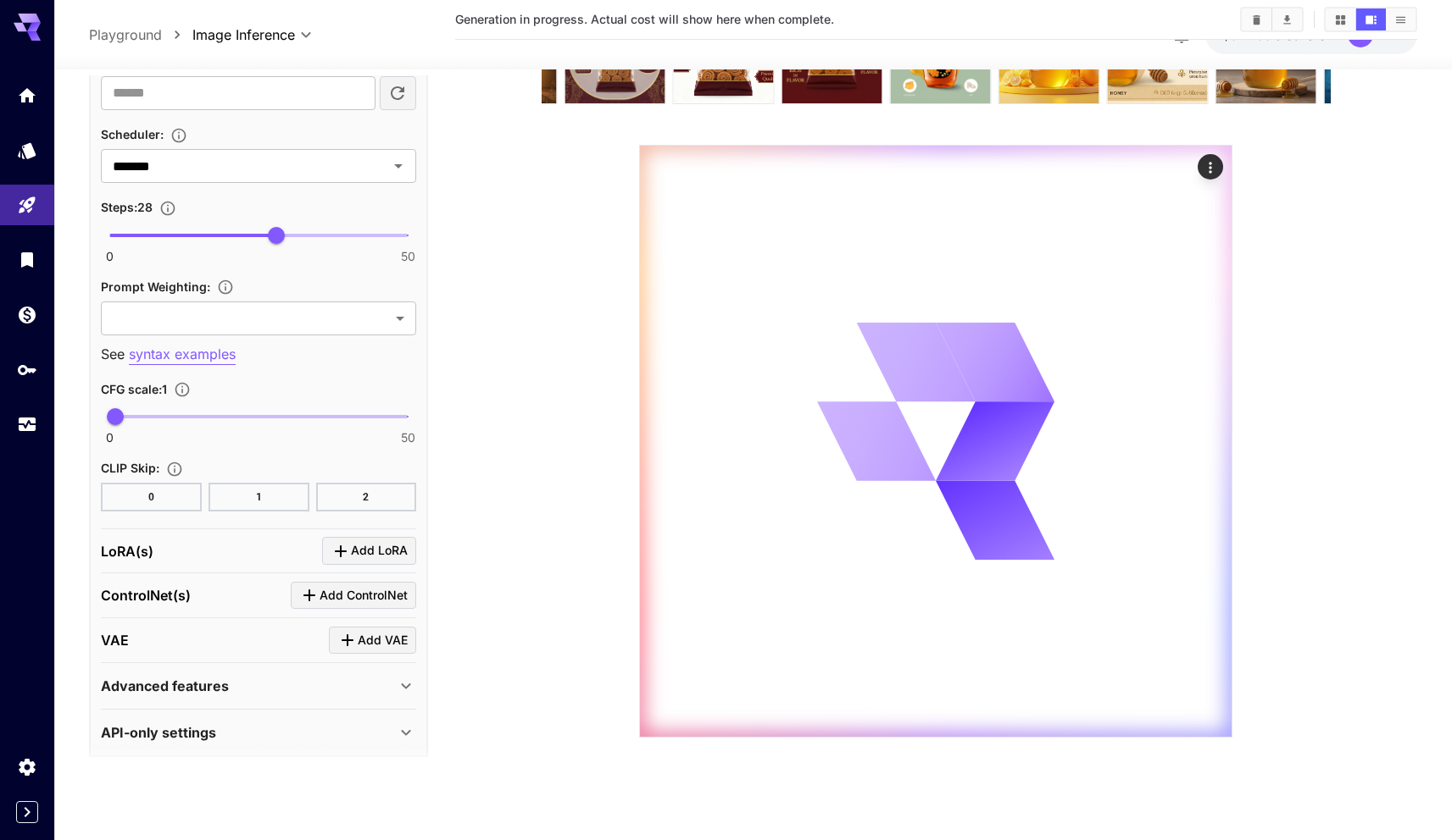
scroll to position [1069, 0]
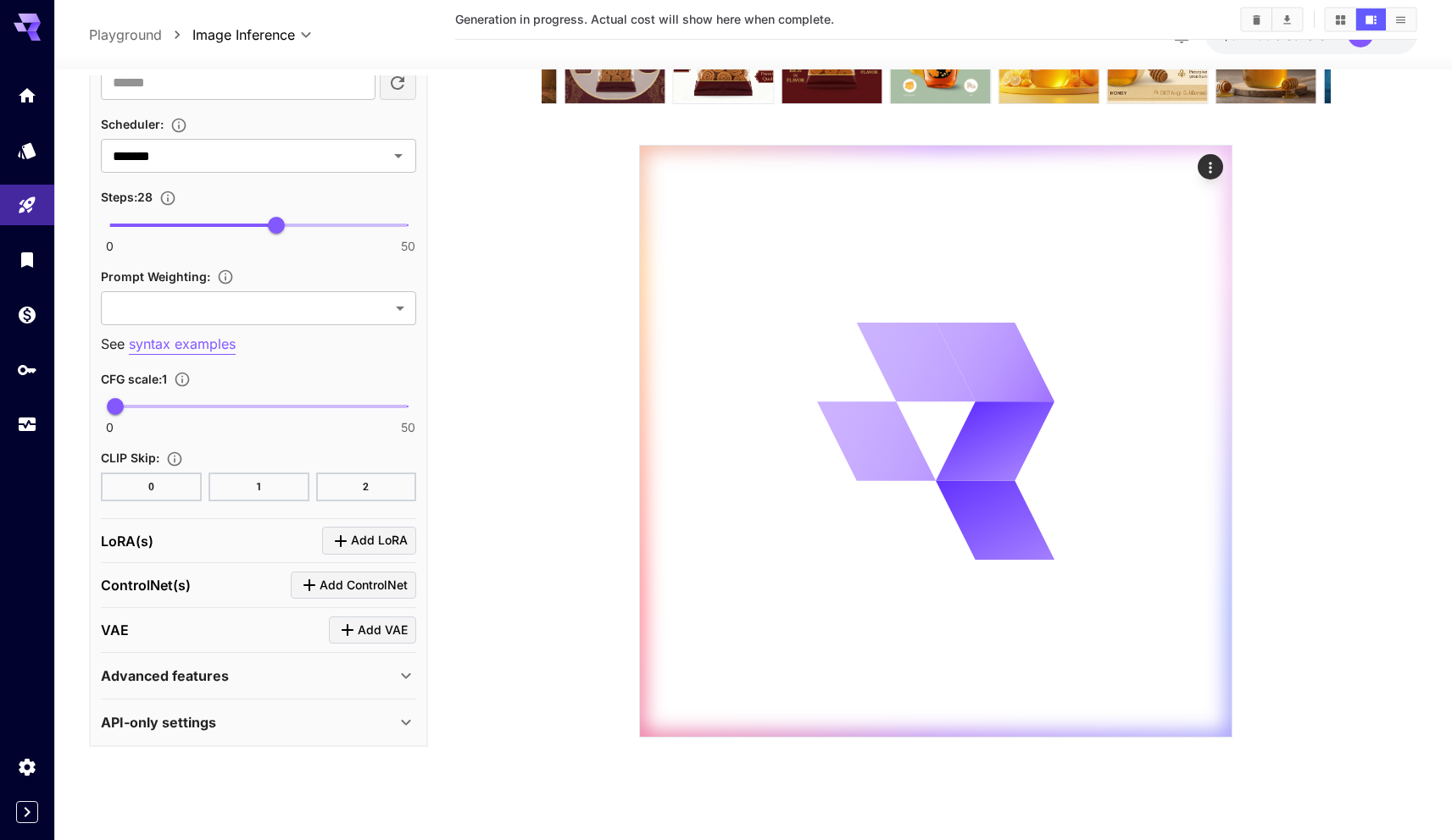
click at [502, 517] on section at bounding box center [936, 371] width 871 height 736
click at [532, 487] on section at bounding box center [936, 371] width 871 height 736
click at [1216, 165] on icon "Actions" at bounding box center [1210, 168] width 17 height 17
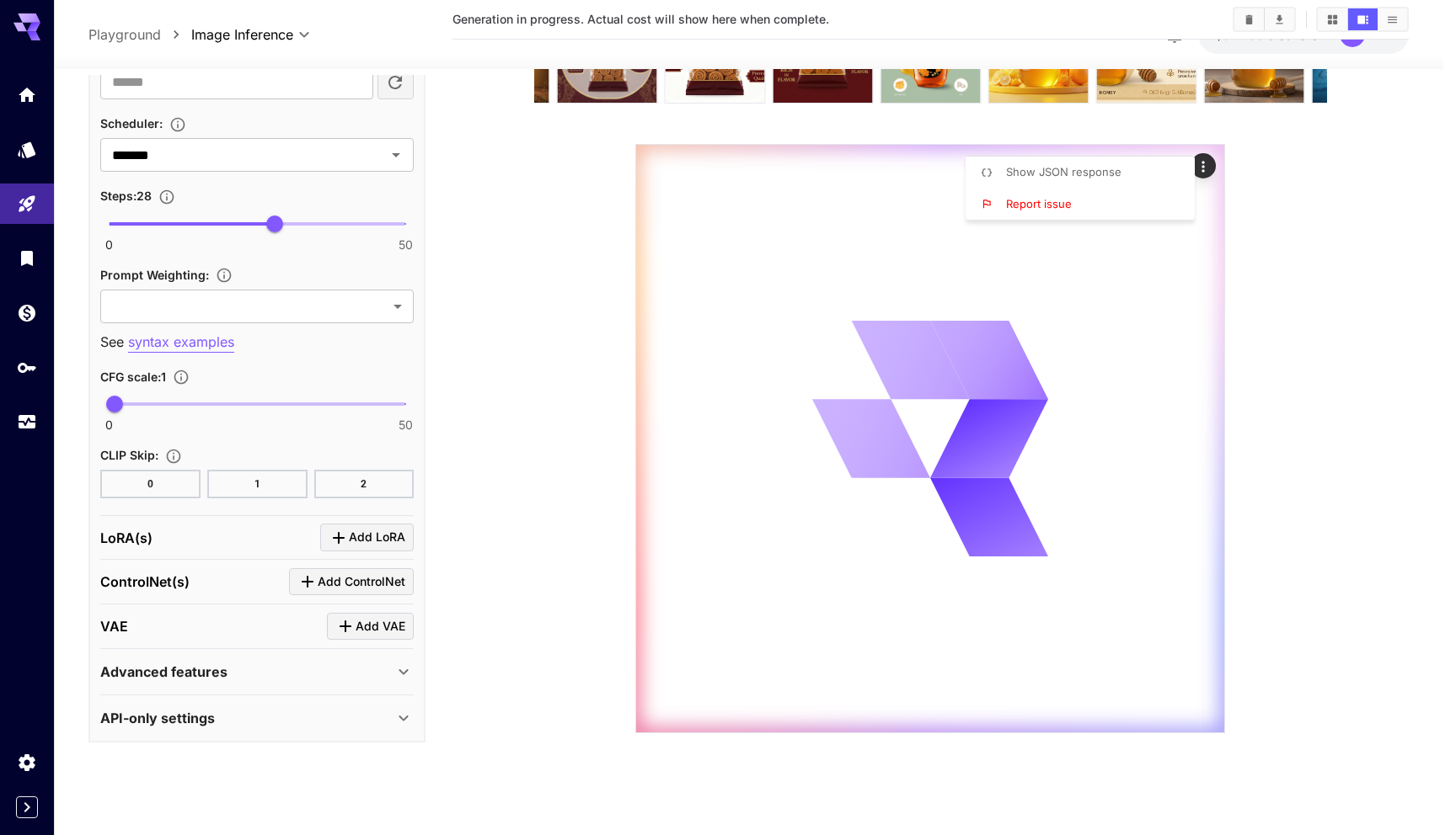
click at [342, 630] on div at bounding box center [728, 417] width 1456 height 835
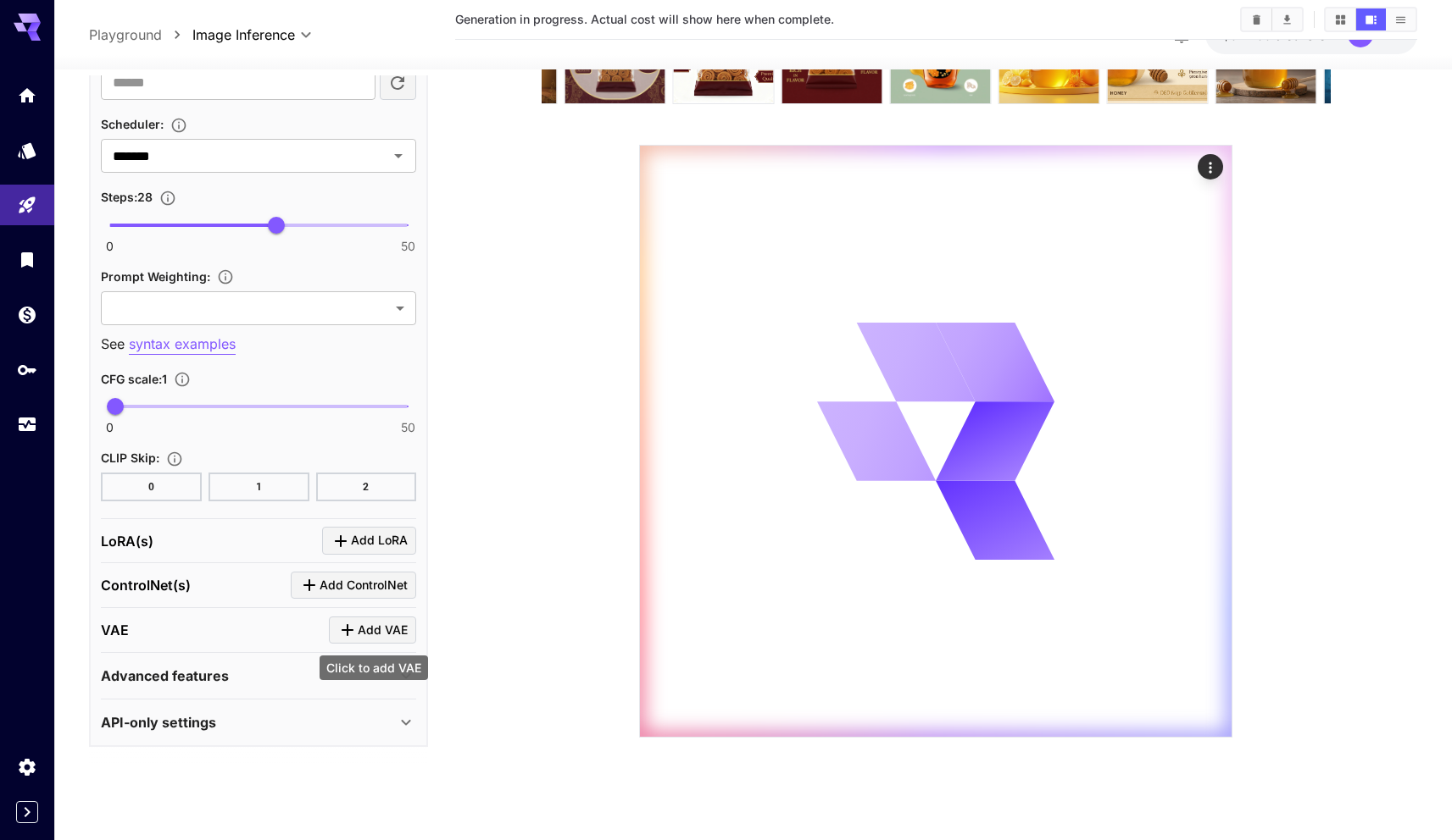
click at [377, 623] on span "Add VAE" at bounding box center [382, 629] width 50 height 21
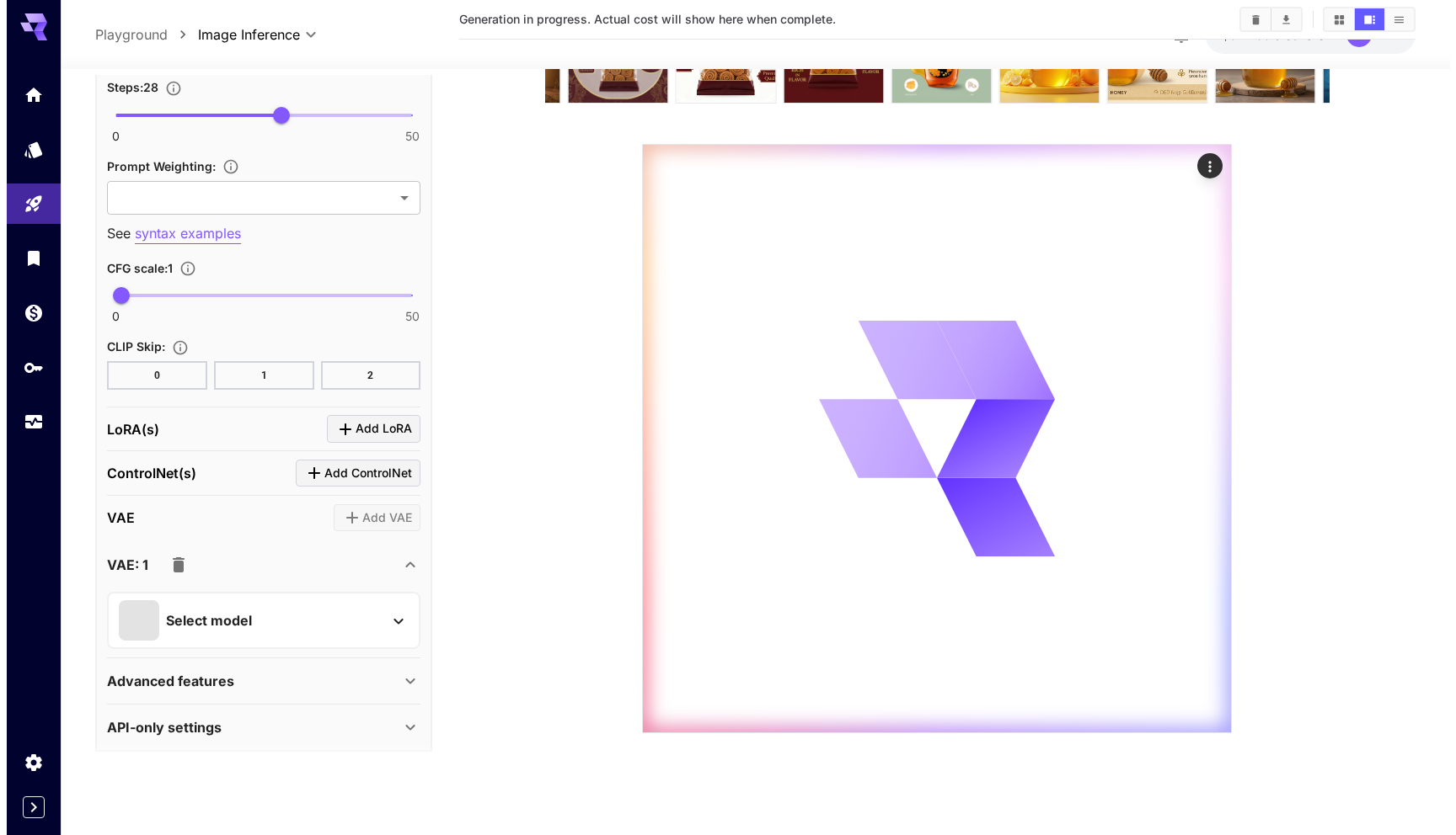
scroll to position [1175, 0]
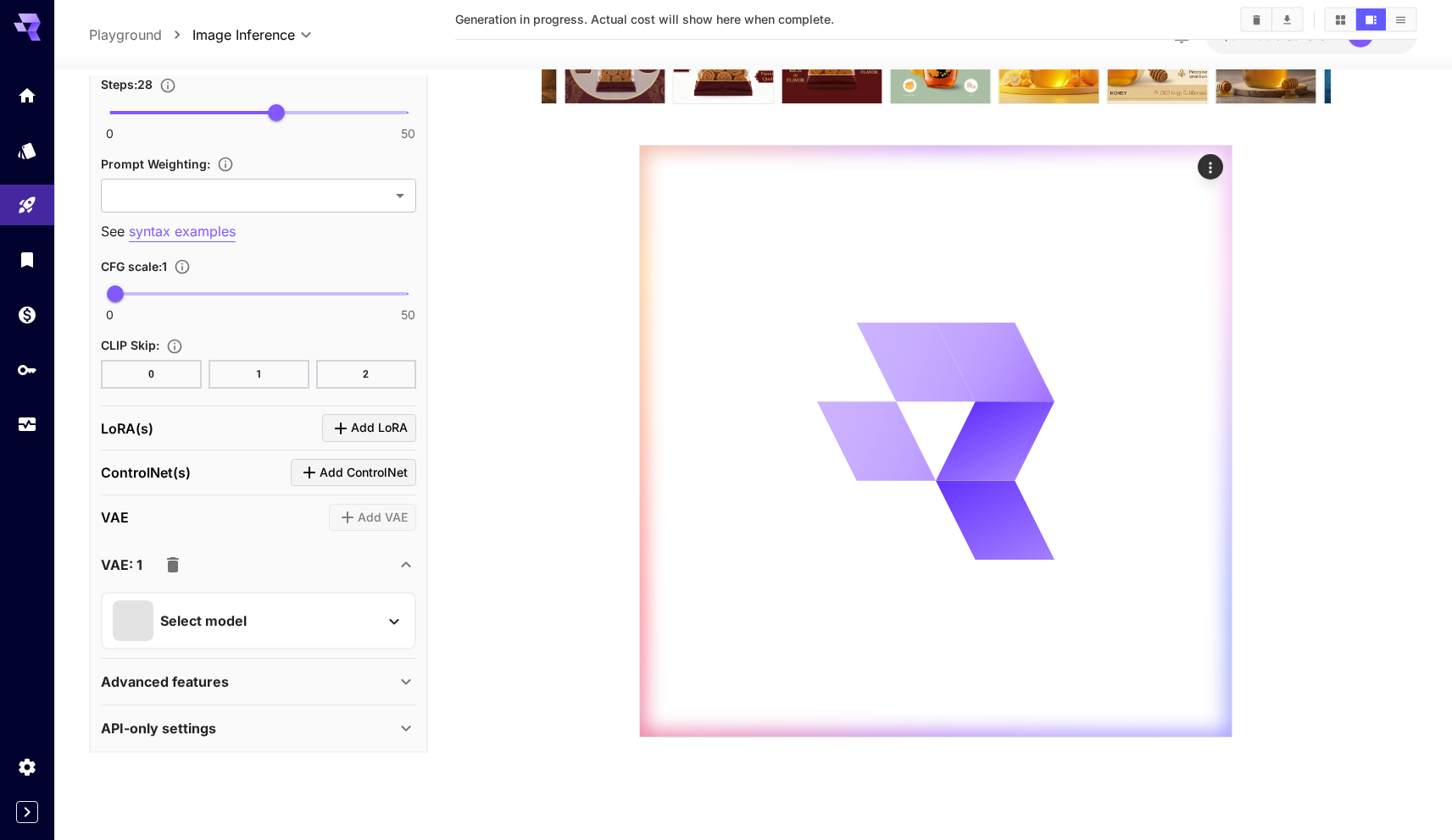
click at [275, 615] on div "Select model" at bounding box center [245, 621] width 265 height 41
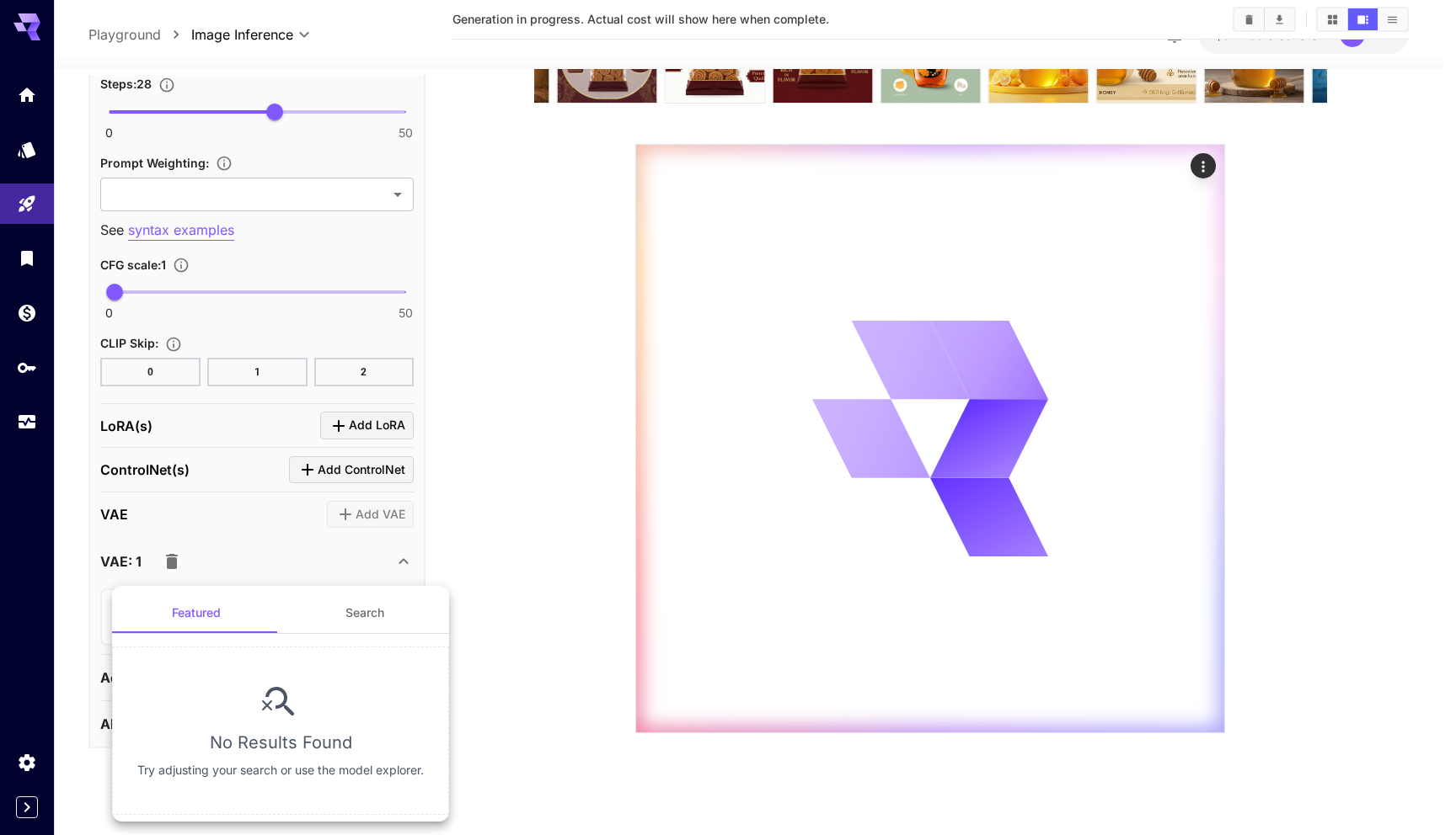
click at [350, 612] on button "Search" at bounding box center [364, 613] width 168 height 41
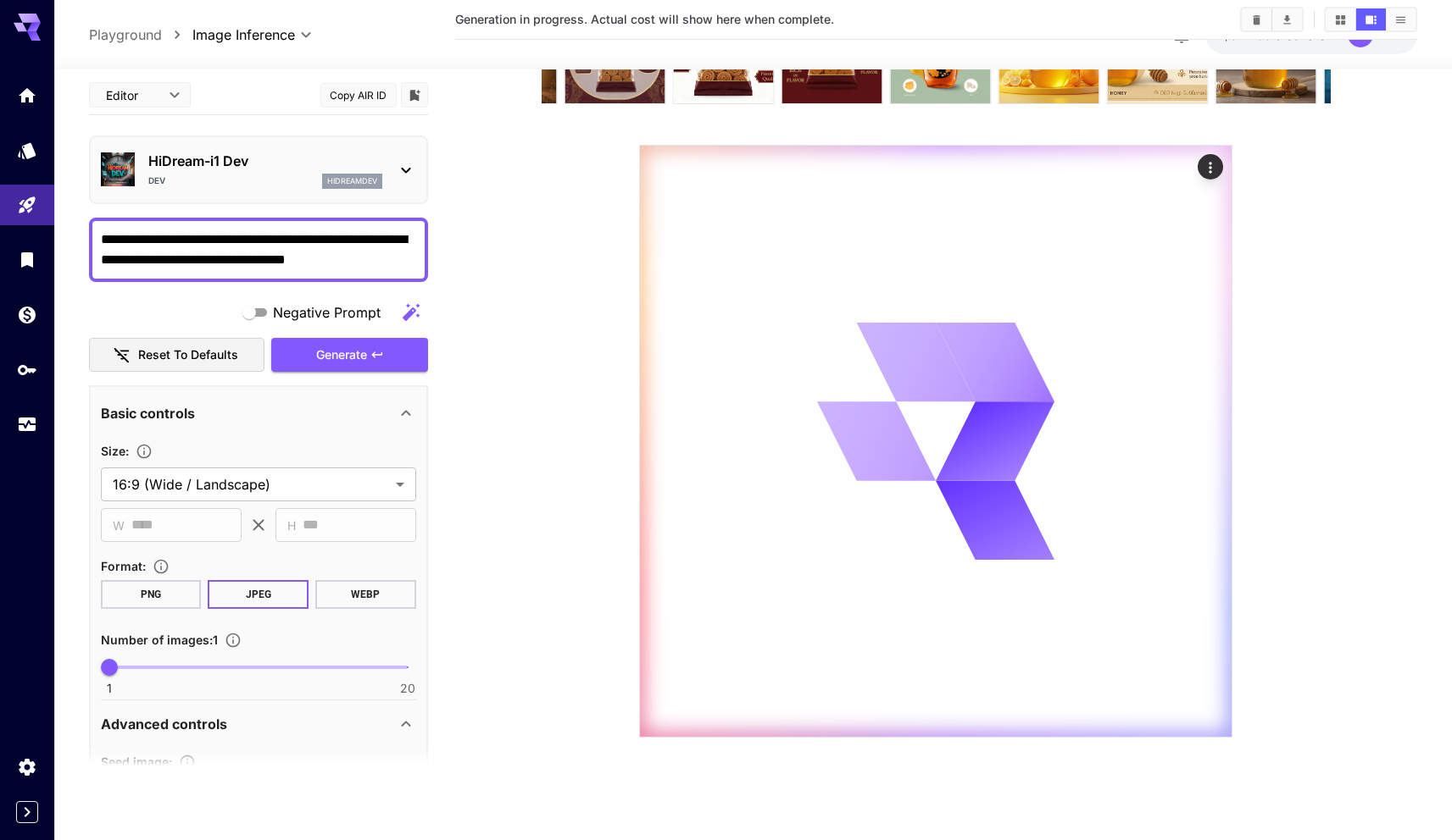
scroll to position [1182, 0]
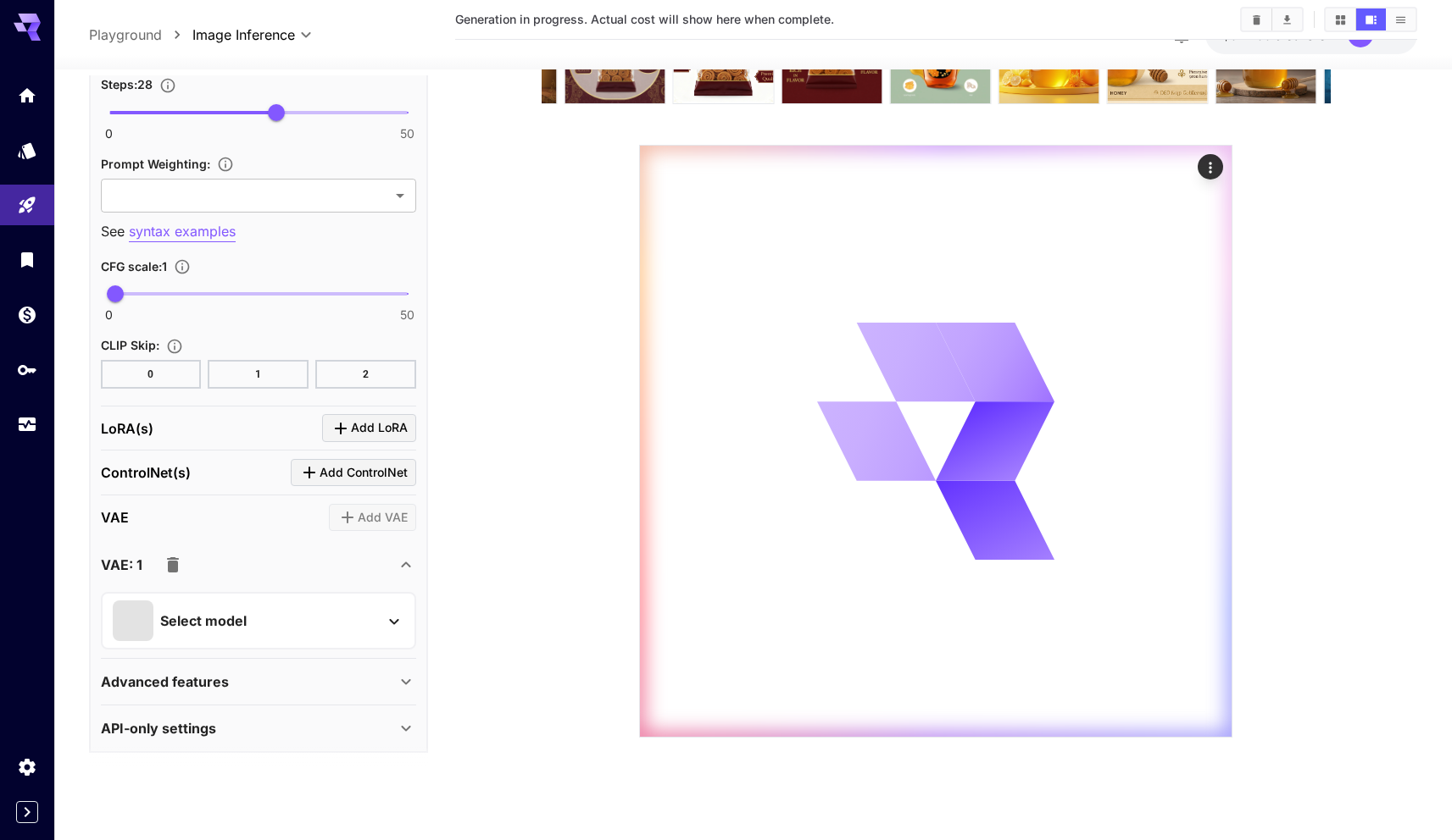
click at [177, 560] on icon "button" at bounding box center [173, 565] width 20 height 20
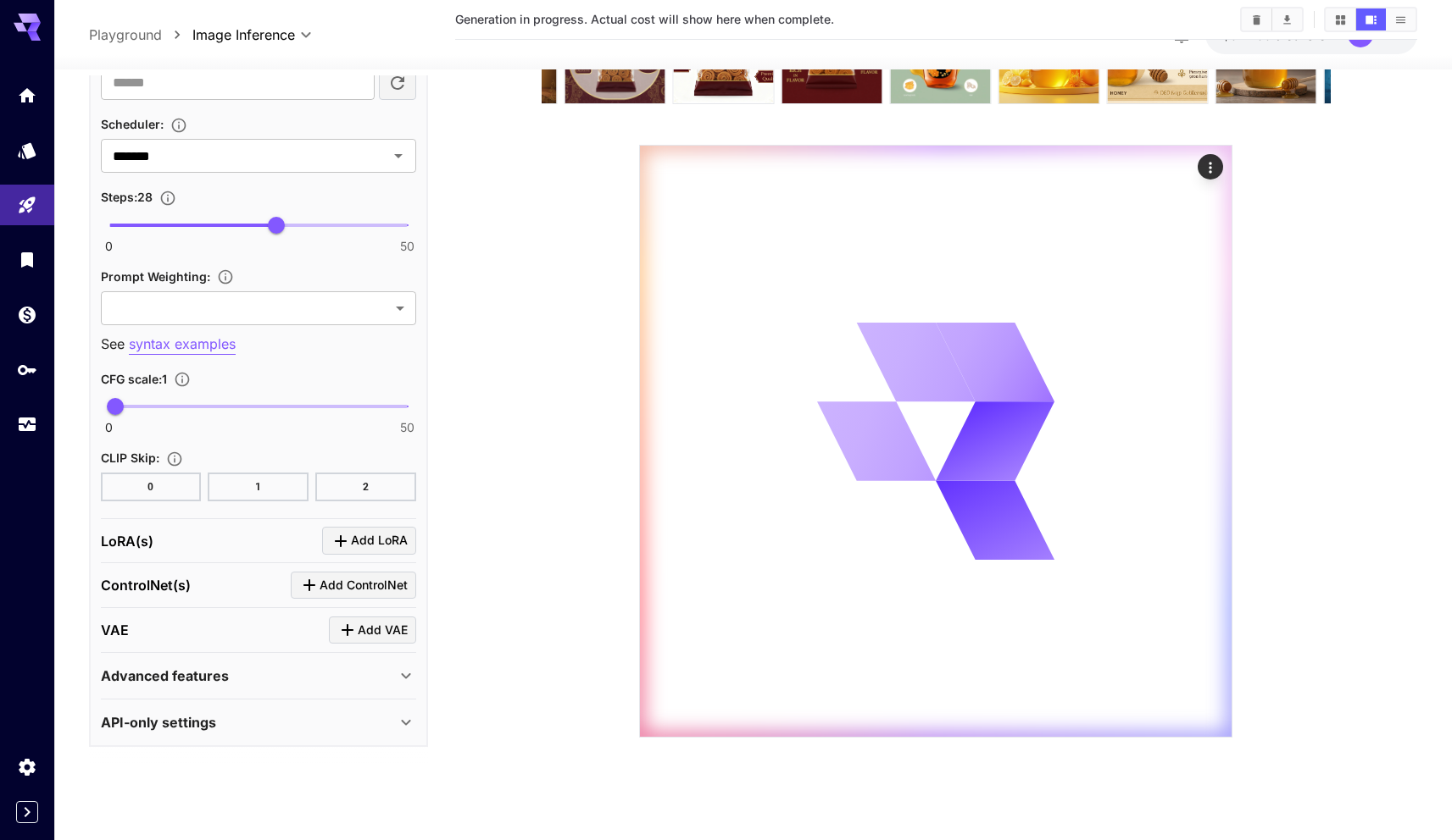
scroll to position [1069, 0]
click at [484, 535] on section at bounding box center [935, 371] width 962 height 736
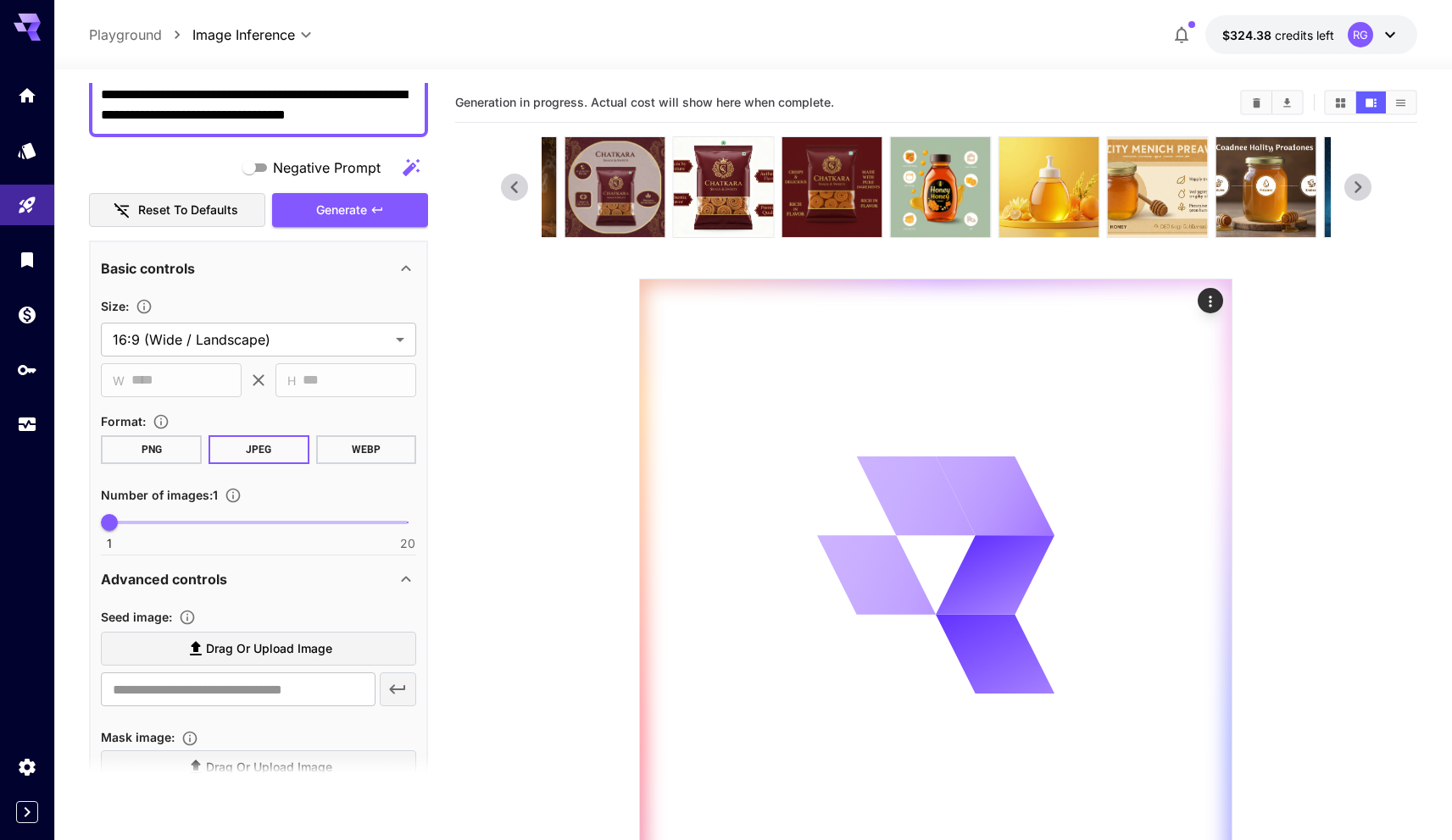
scroll to position [0, 0]
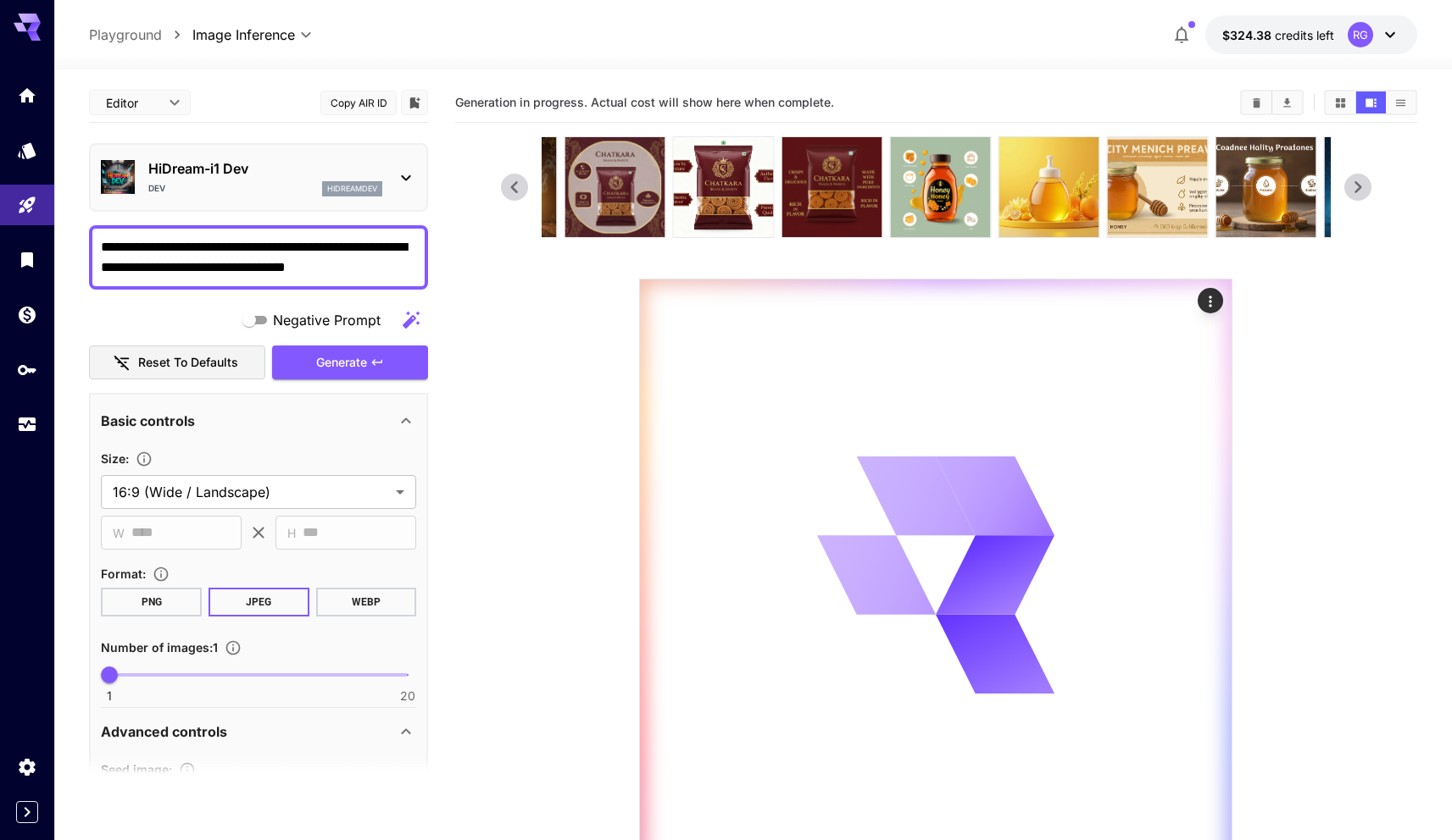
click at [295, 264] on textarea "**********" at bounding box center [258, 257] width 315 height 41
click at [529, 374] on section at bounding box center [936, 505] width 871 height 736
click at [478, 363] on section at bounding box center [935, 505] width 962 height 736
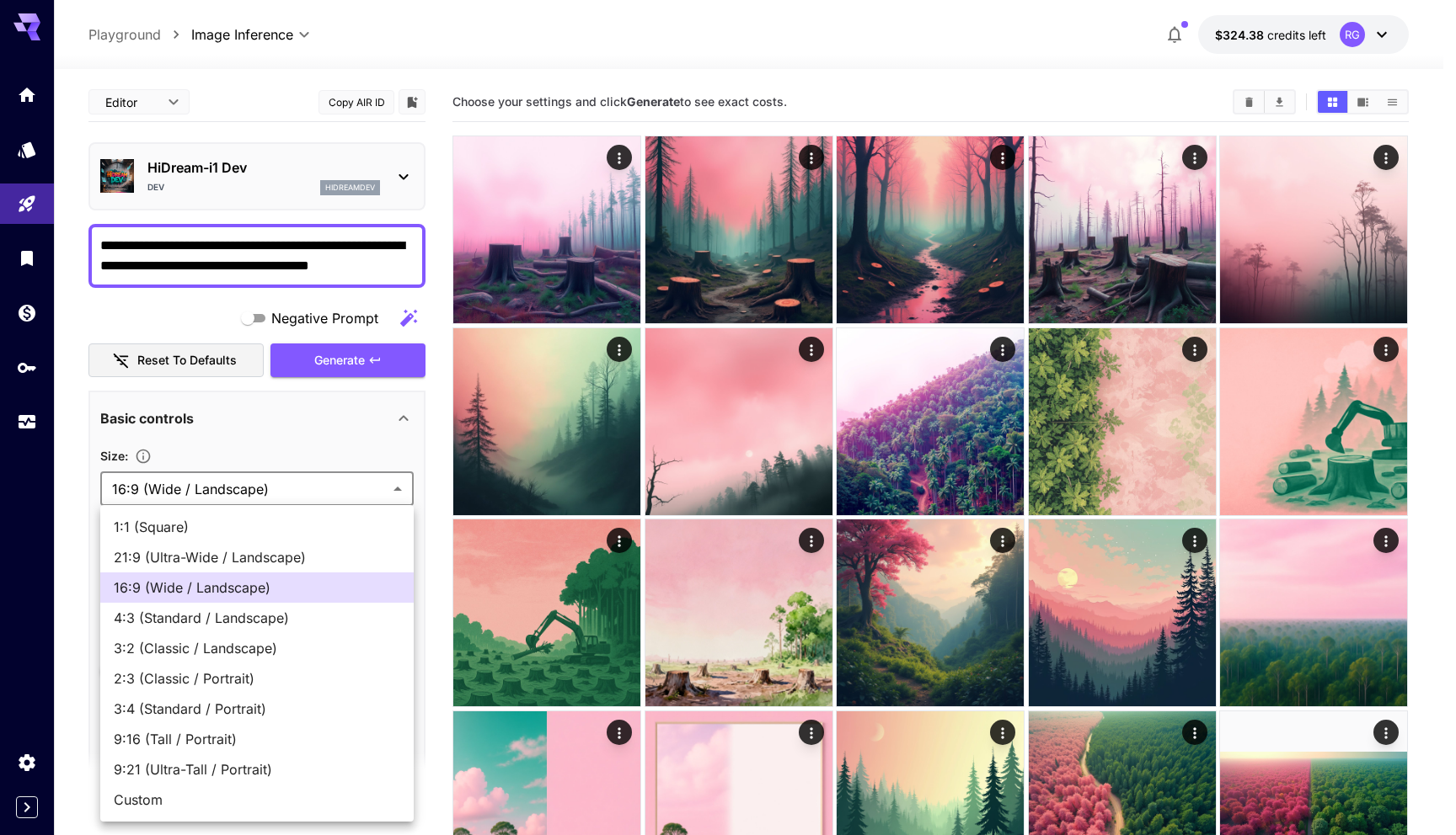
click at [195, 522] on span "1:1 (Square)" at bounding box center [257, 527] width 287 height 20
type input "**********"
type input "****"
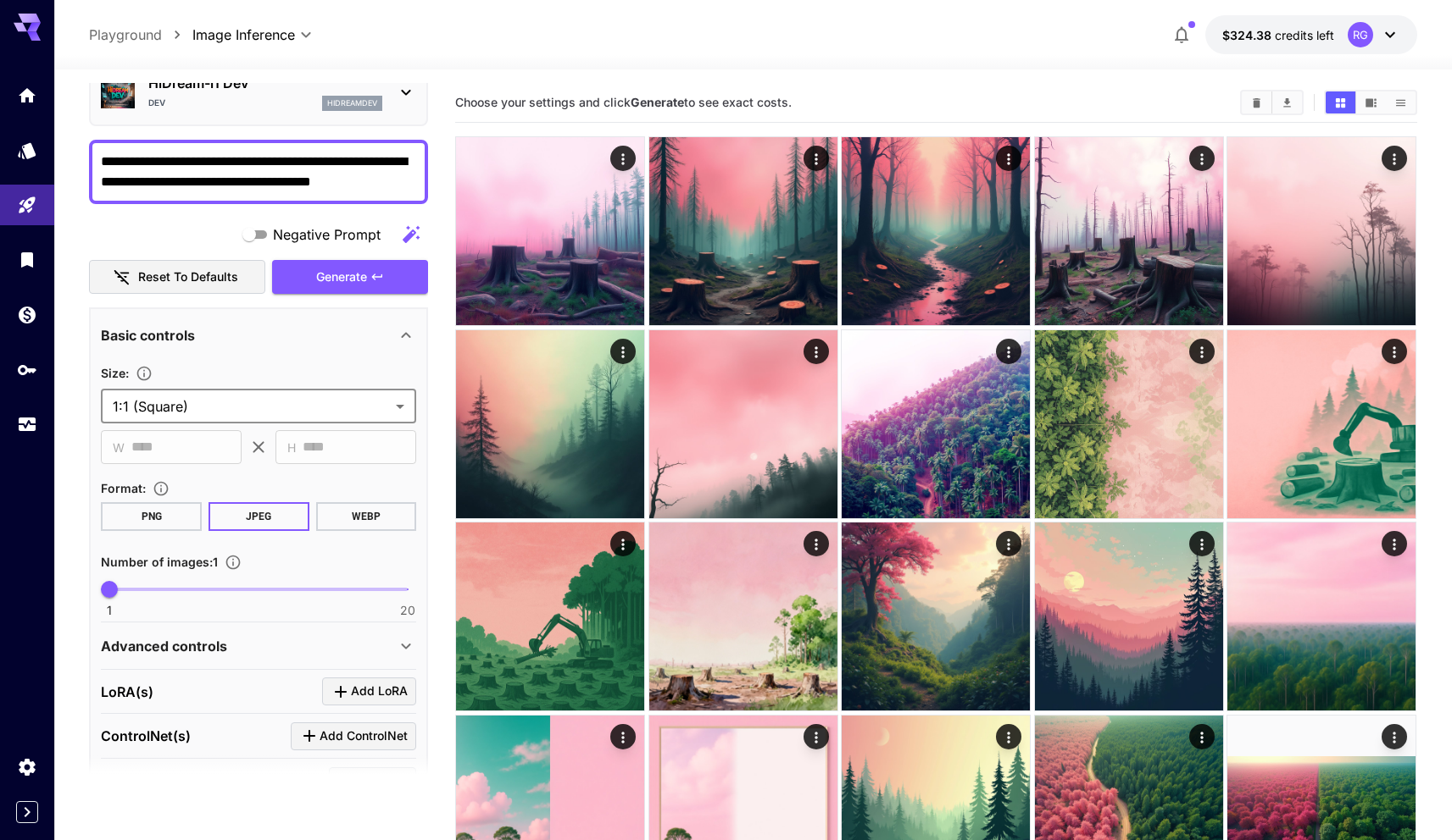
scroll to position [229, 0]
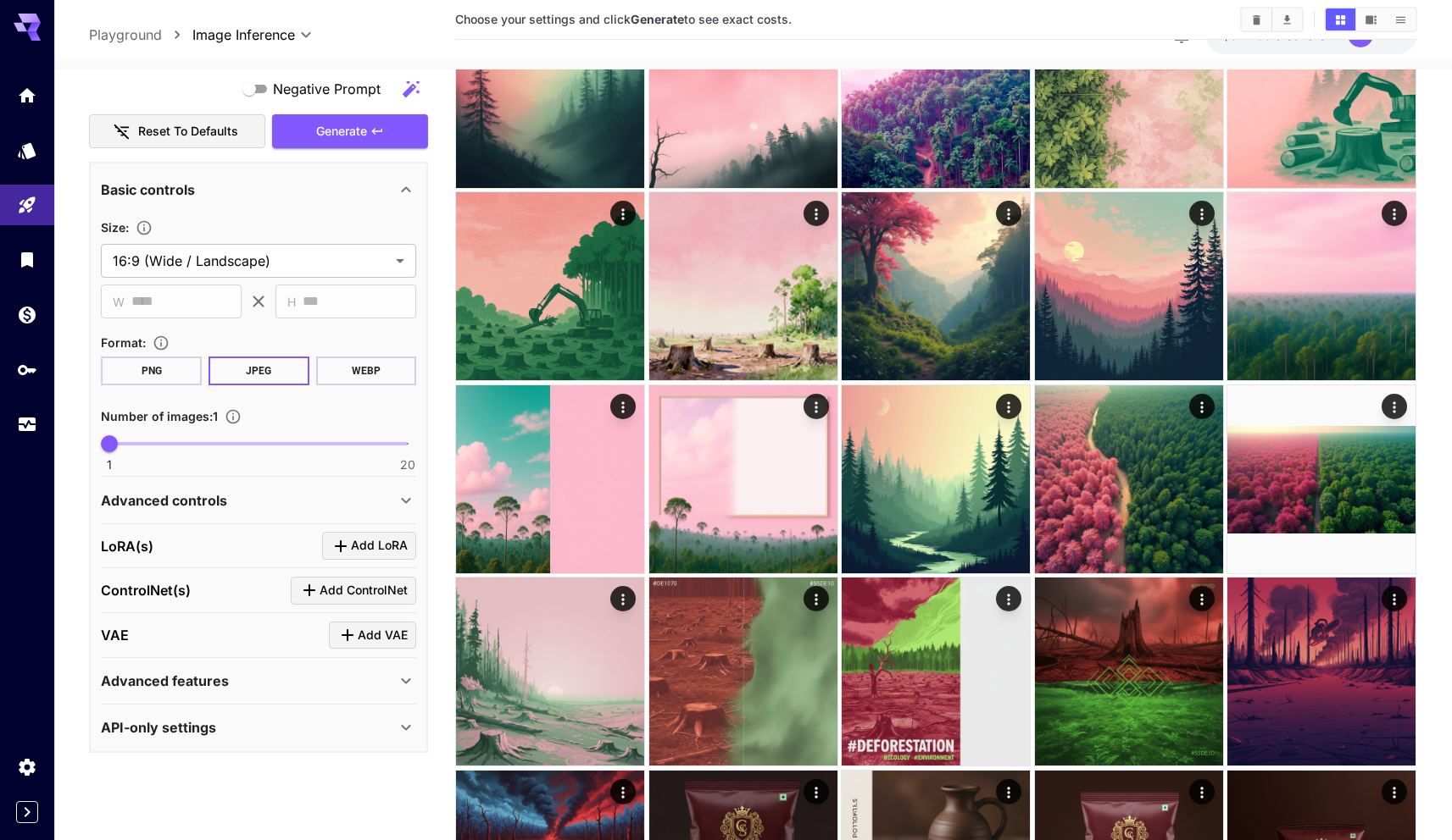
scroll to position [379, 0]
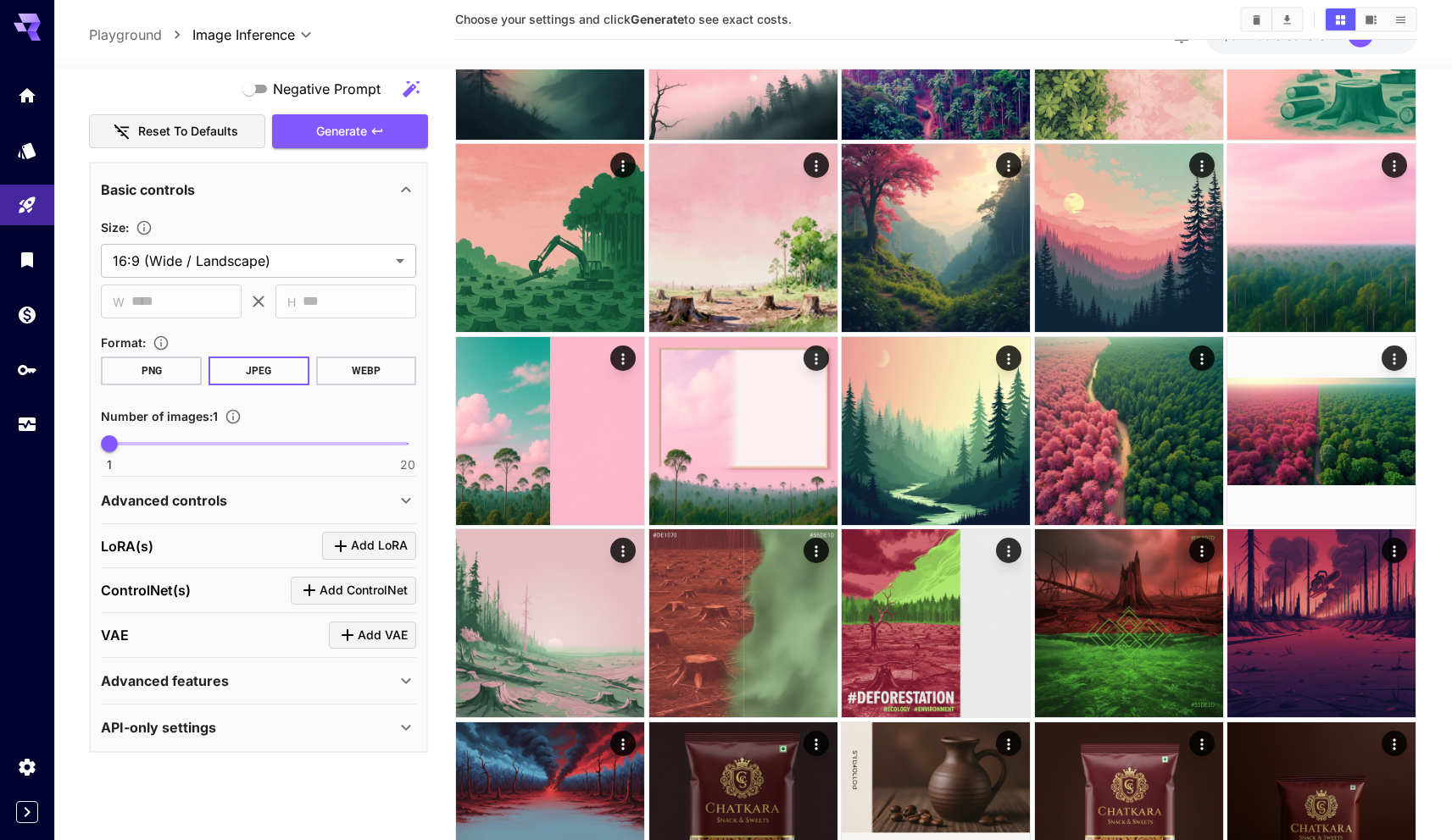
click at [268, 500] on div "Advanced controls" at bounding box center [247, 500] width 295 height 20
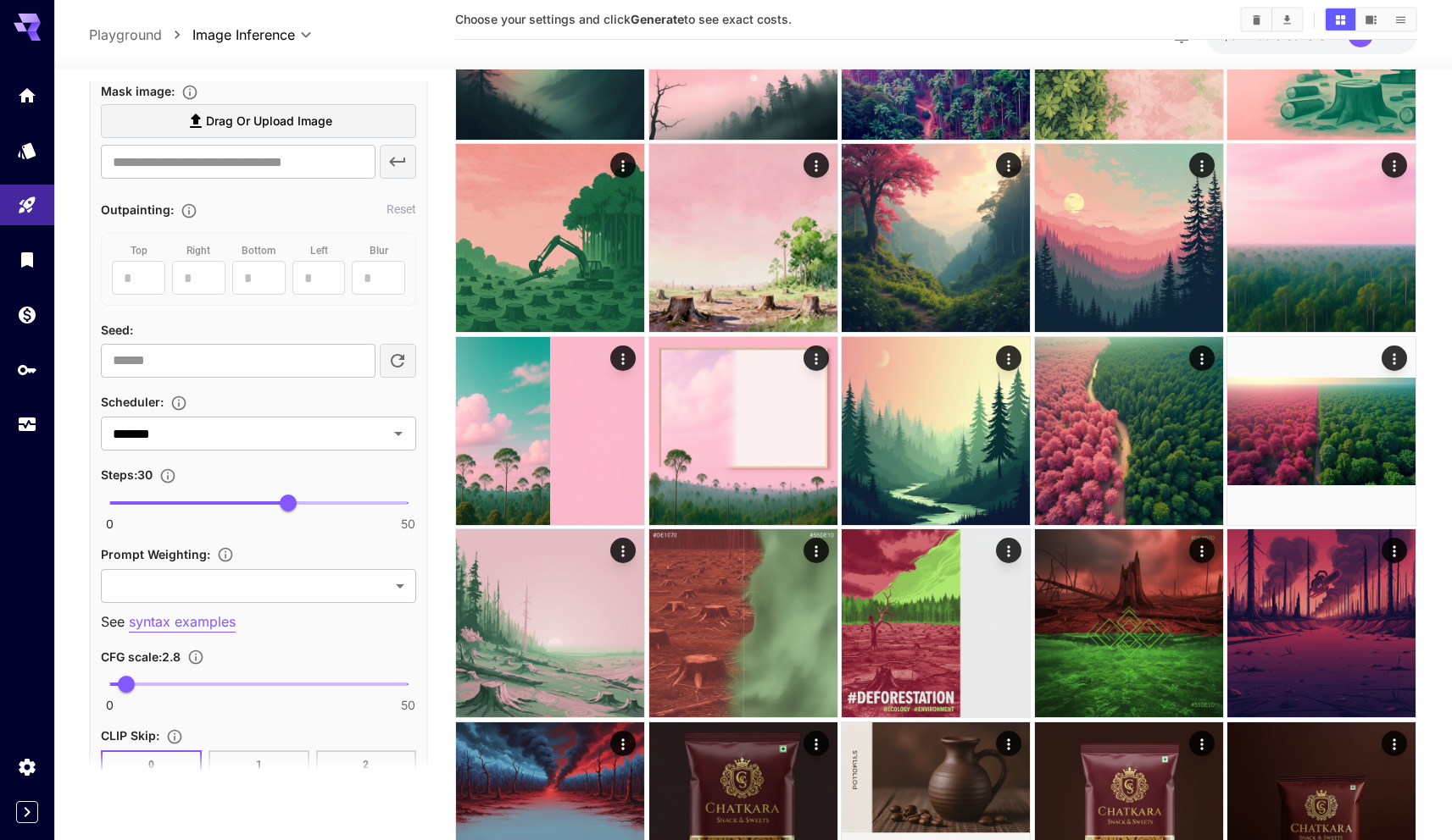
scroll to position [806, 0]
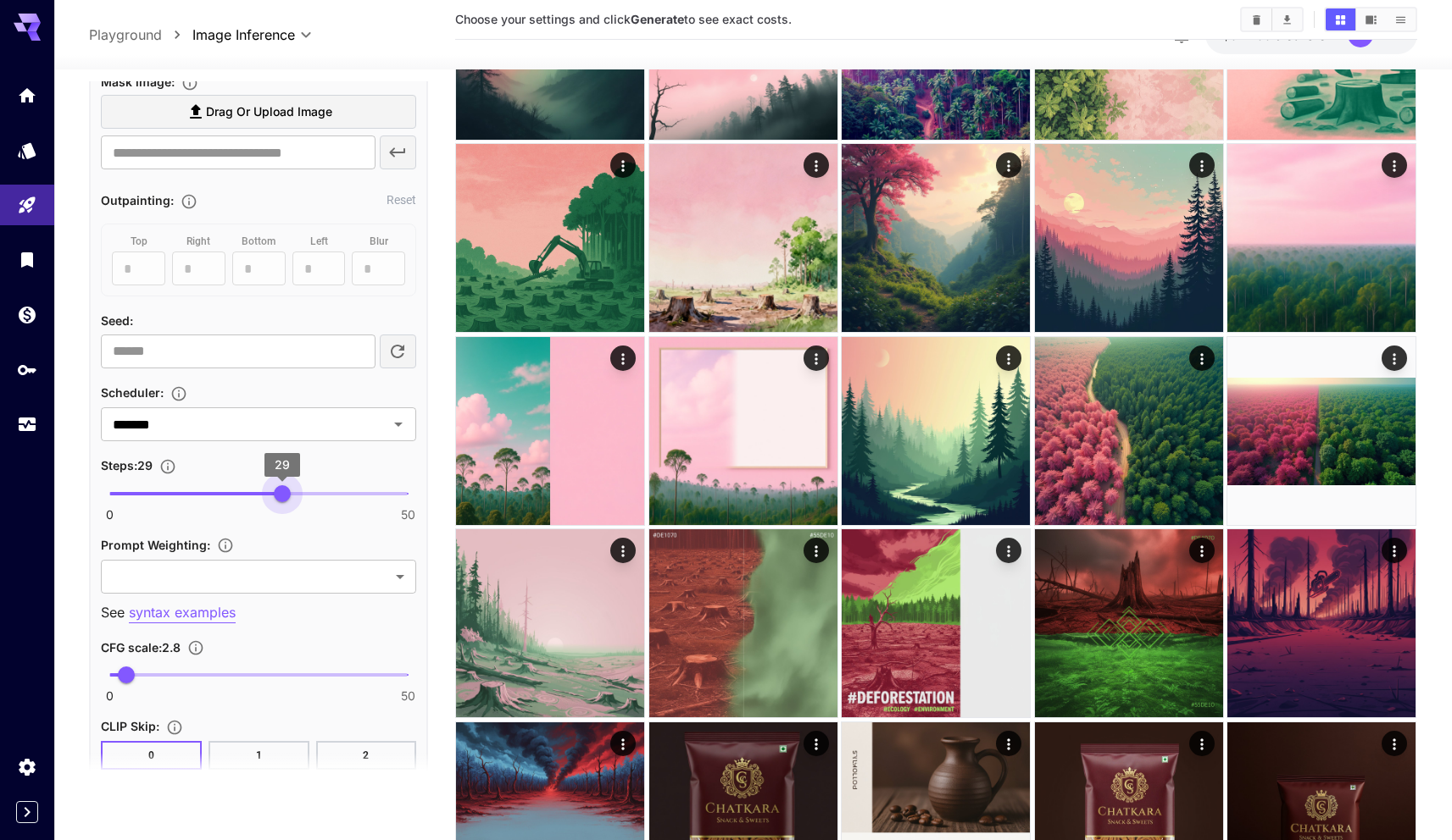
type input "**"
drag, startPoint x: 288, startPoint y: 490, endPoint x: 276, endPoint y: 491, distance: 12.0
click at [276, 491] on span "28" at bounding box center [276, 494] width 17 height 17
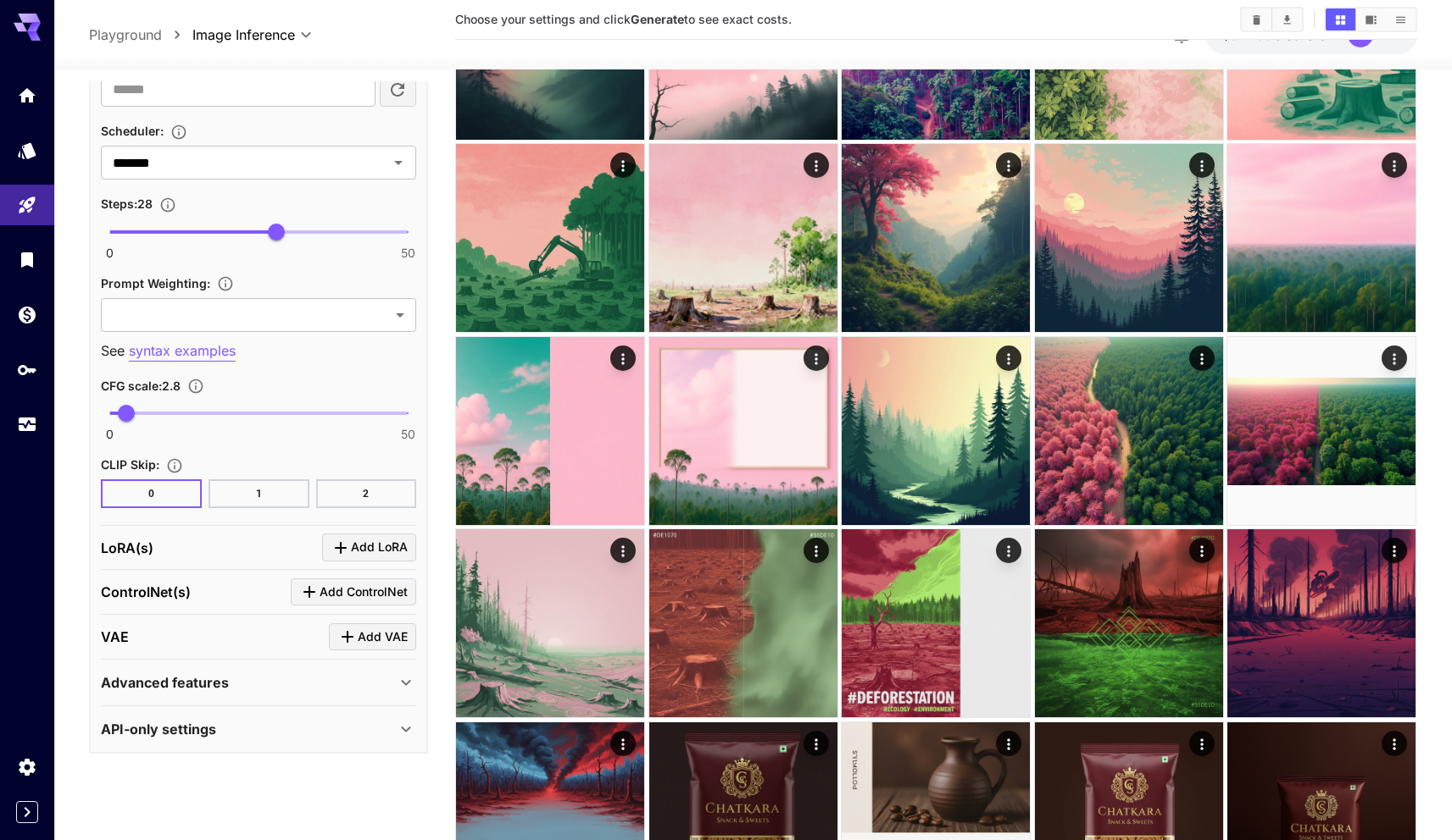
scroll to position [1069, 0]
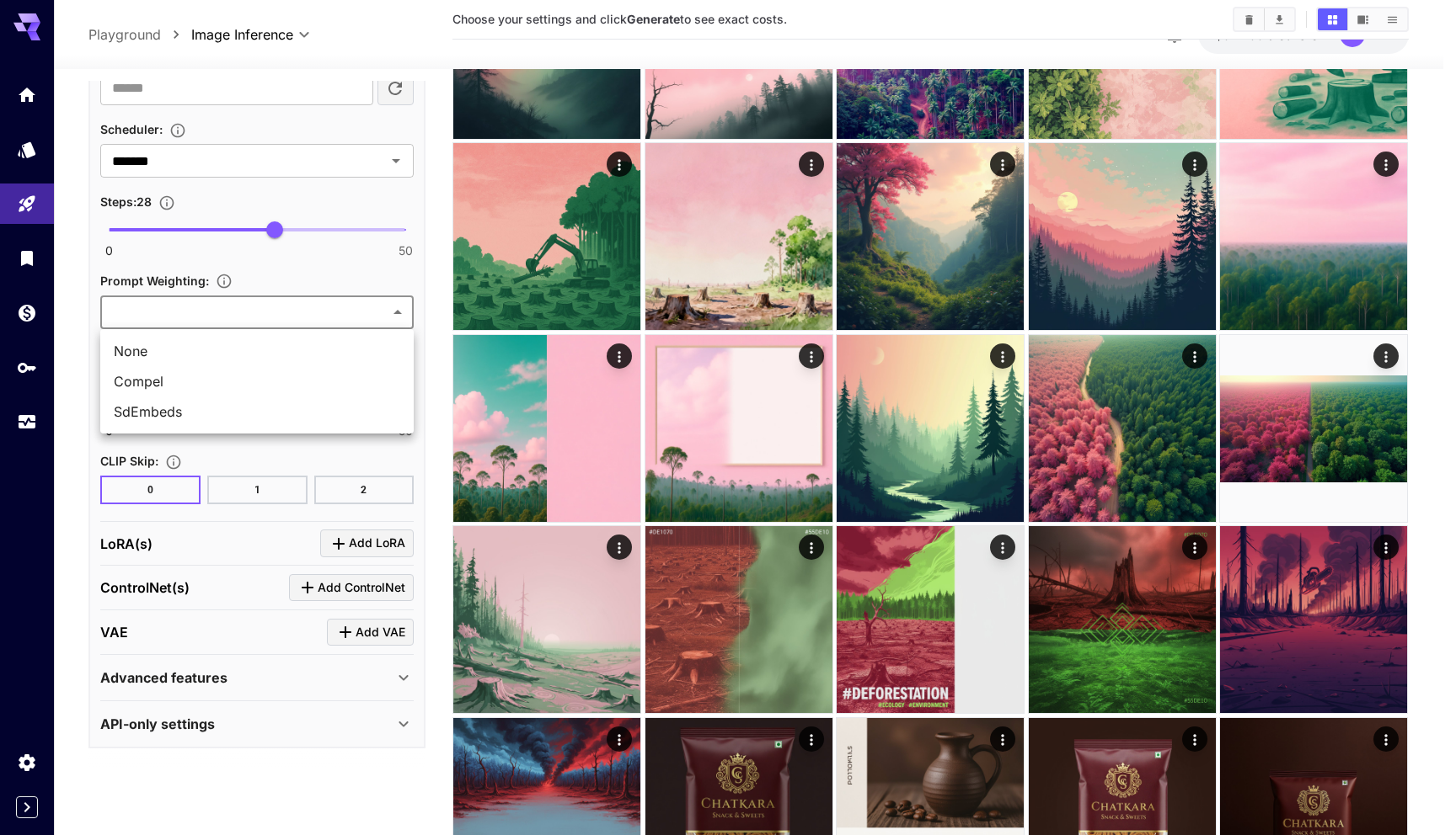
click at [367, 259] on div at bounding box center [728, 417] width 1456 height 835
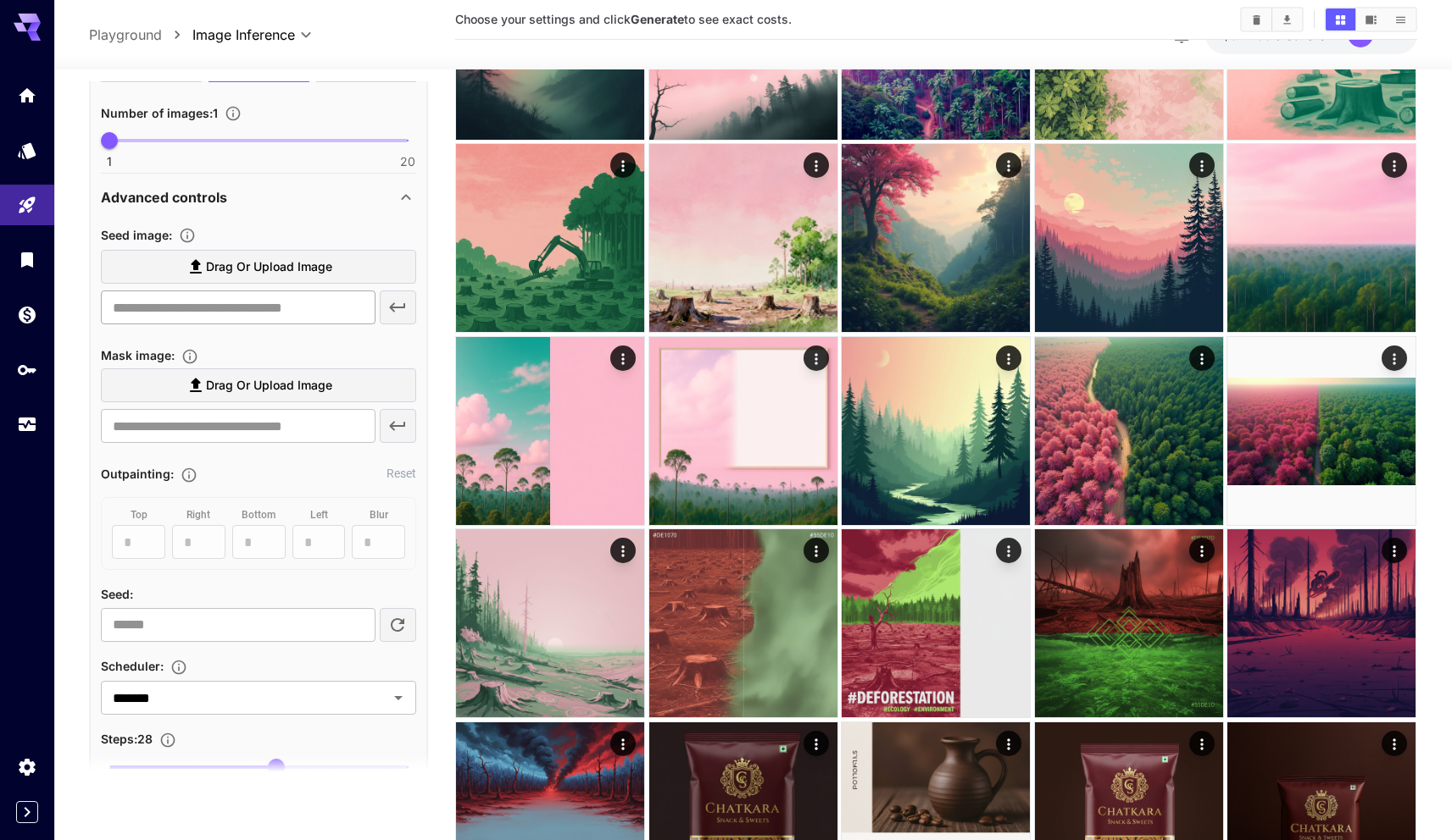
scroll to position [0, 0]
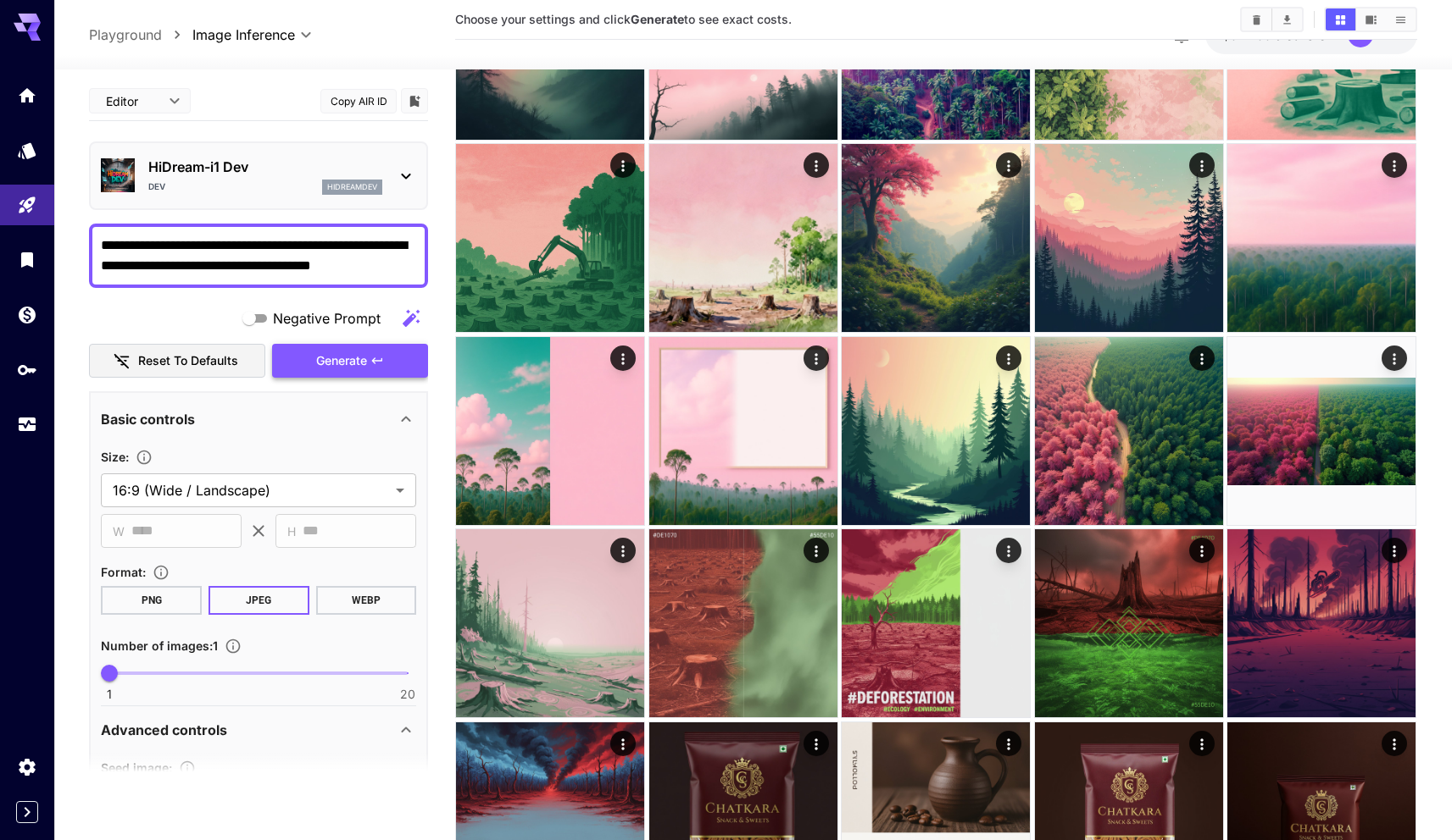
click at [333, 356] on span "Generate" at bounding box center [342, 361] width 51 height 21
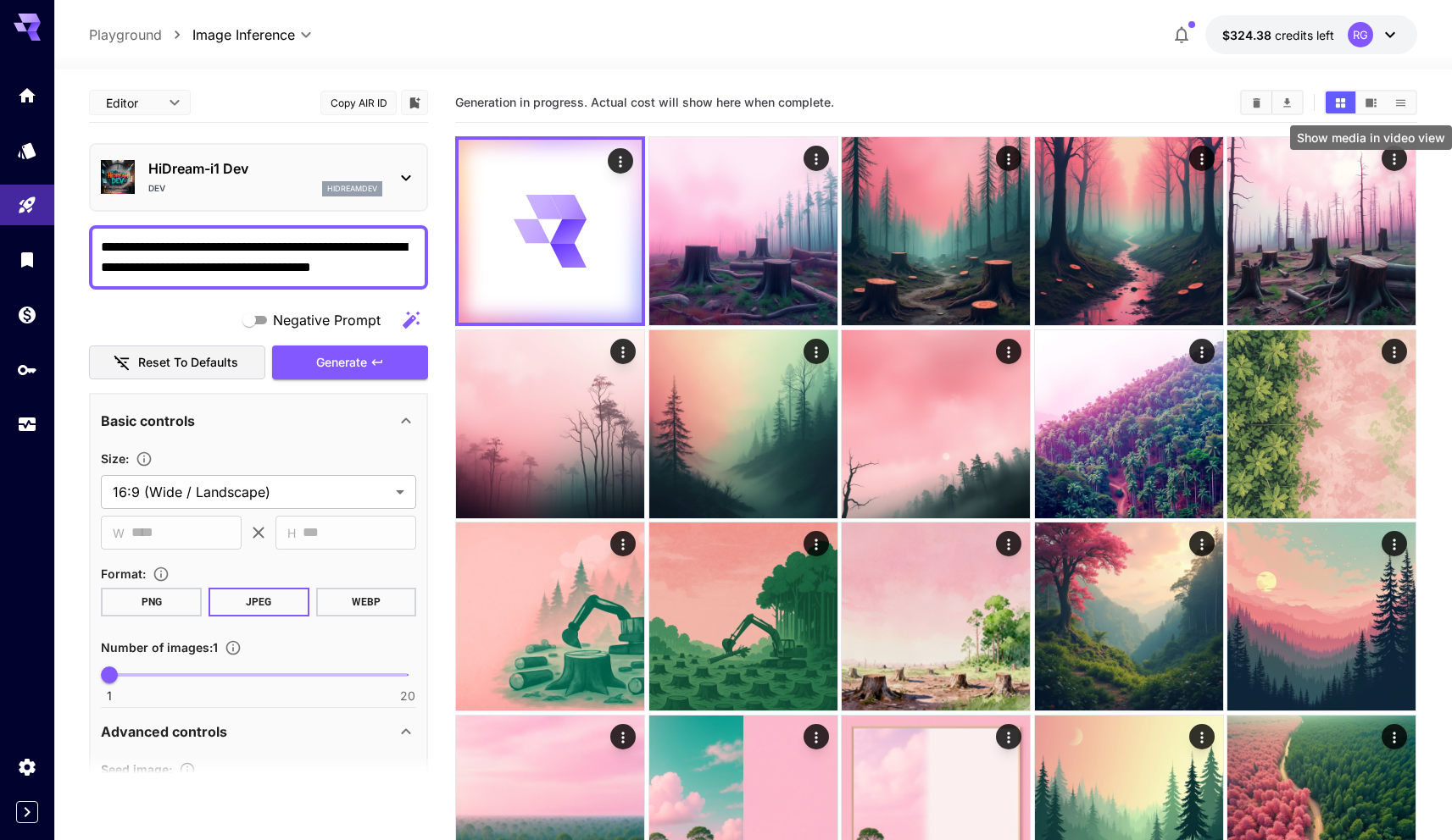
click at [1371, 100] on icon "Show media in video view" at bounding box center [1370, 101] width 11 height 8
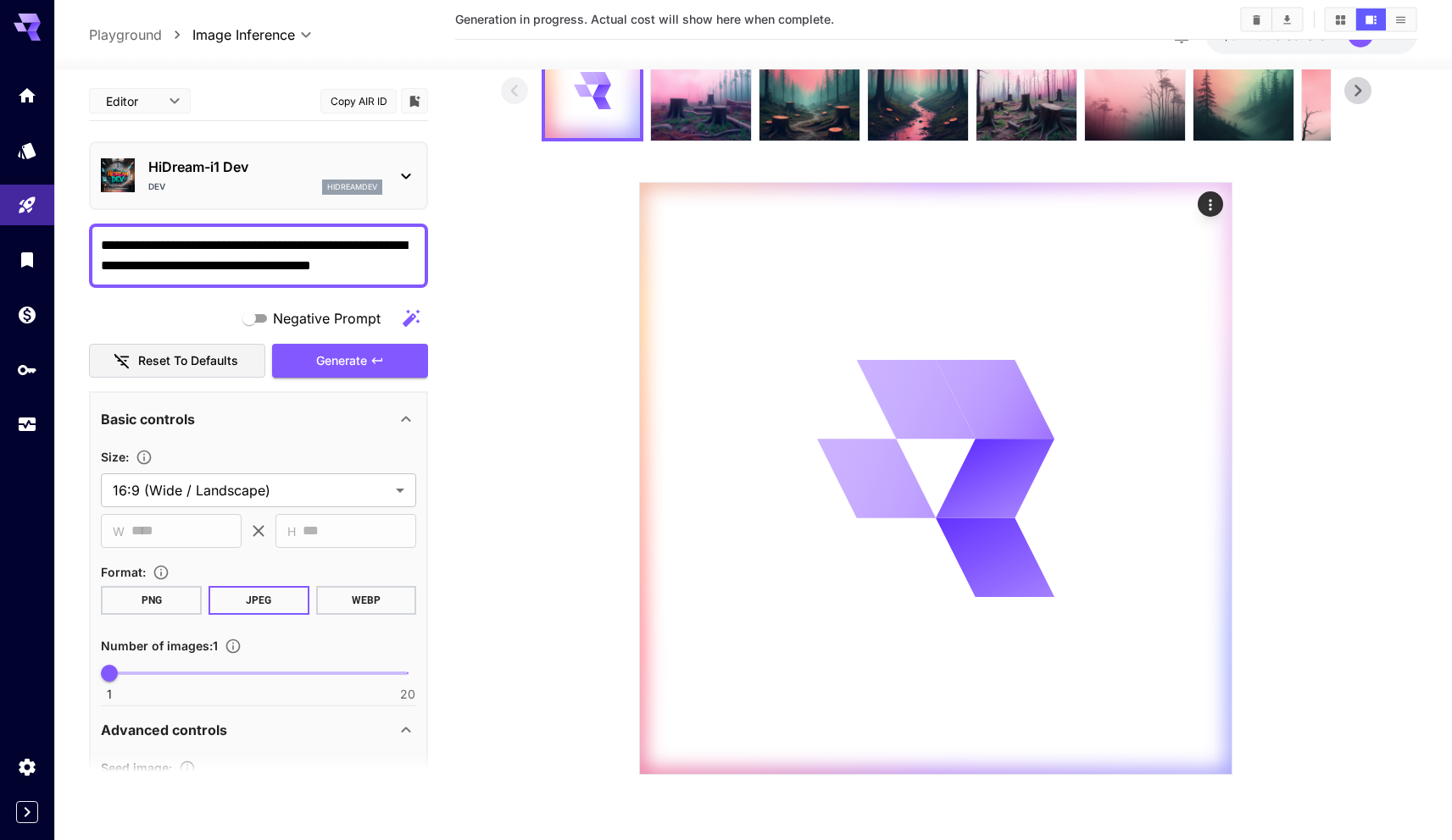
scroll to position [134, 0]
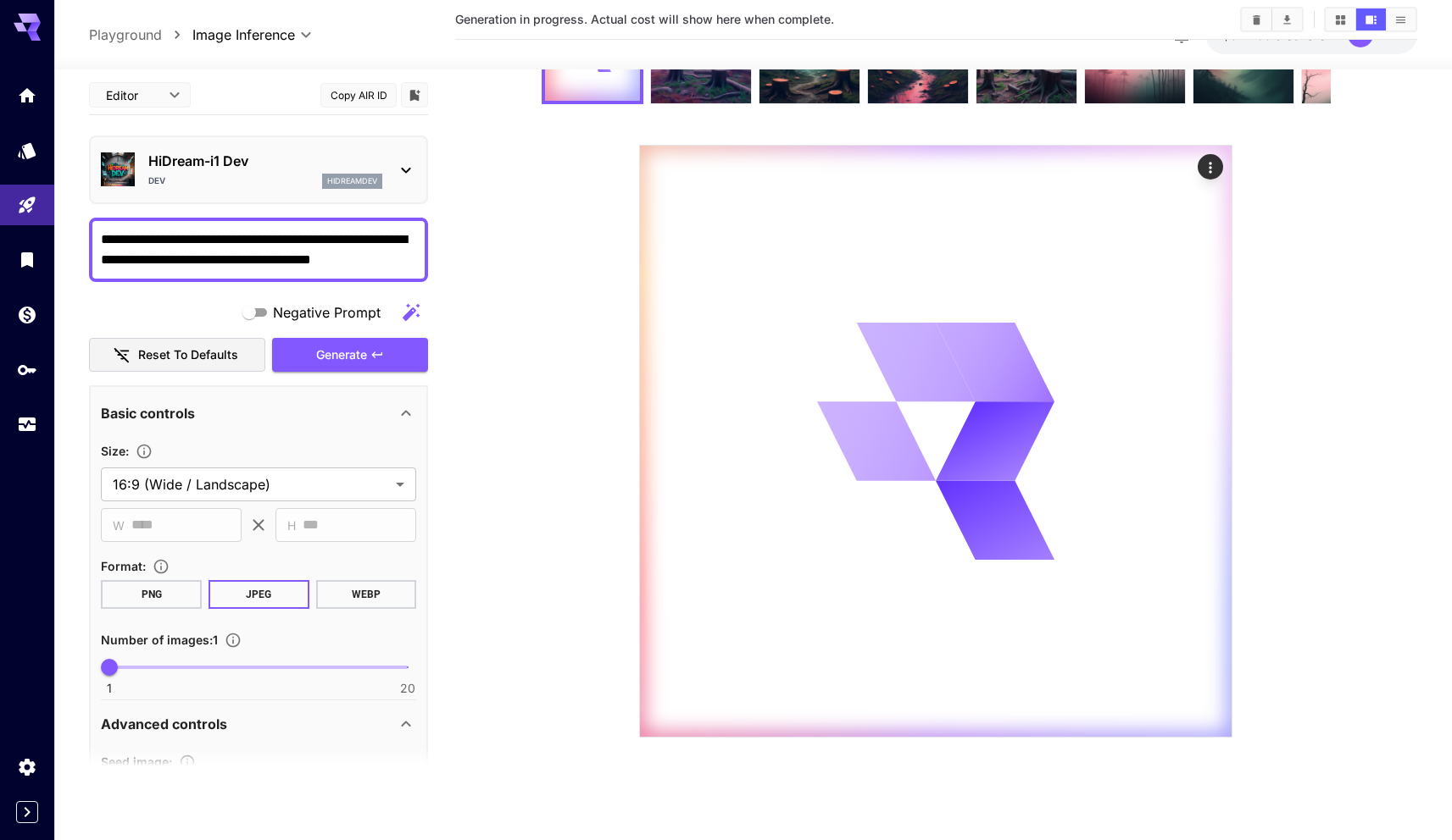
click at [505, 333] on section at bounding box center [936, 371] width 871 height 736
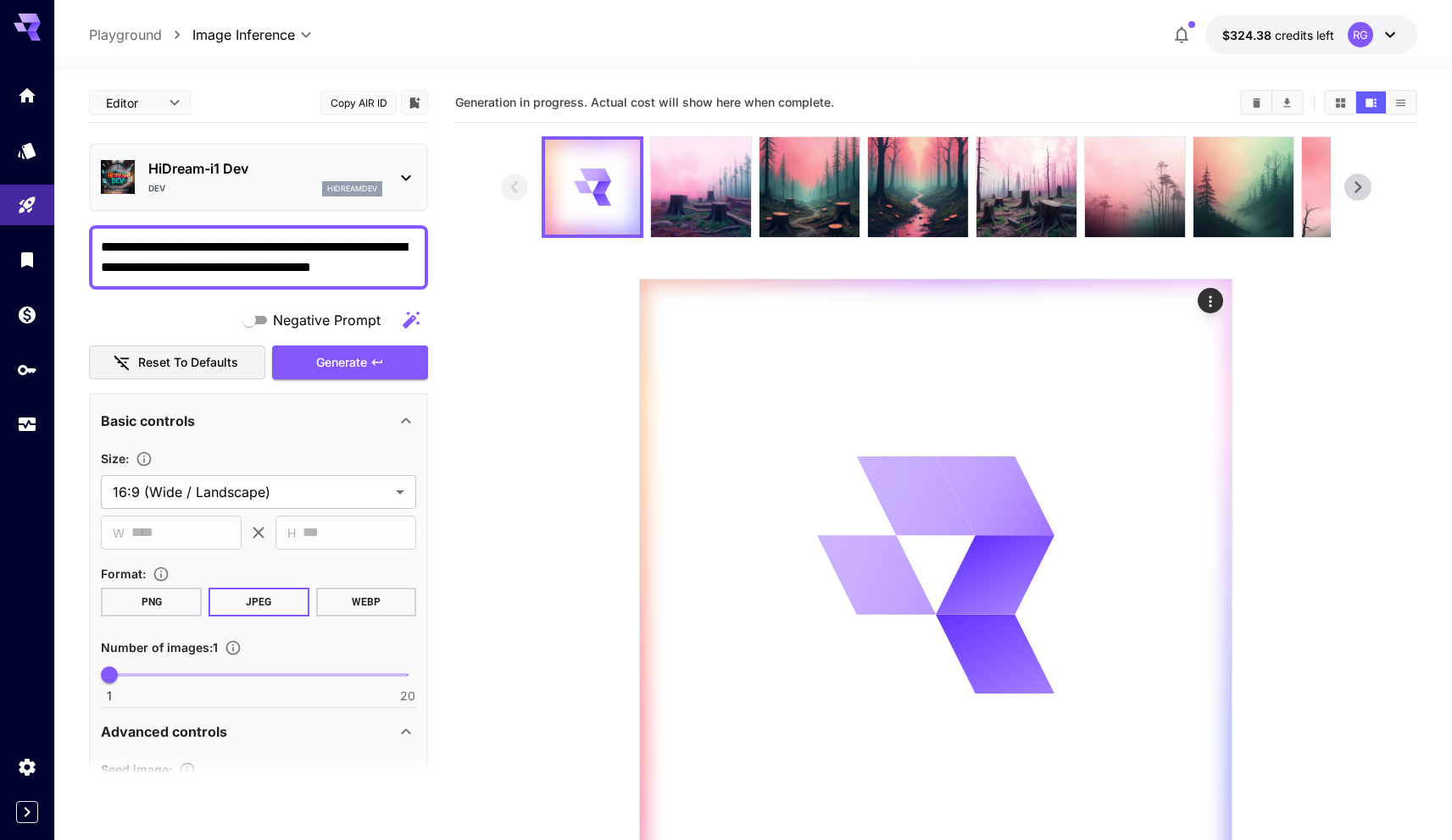
scroll to position [4, 0]
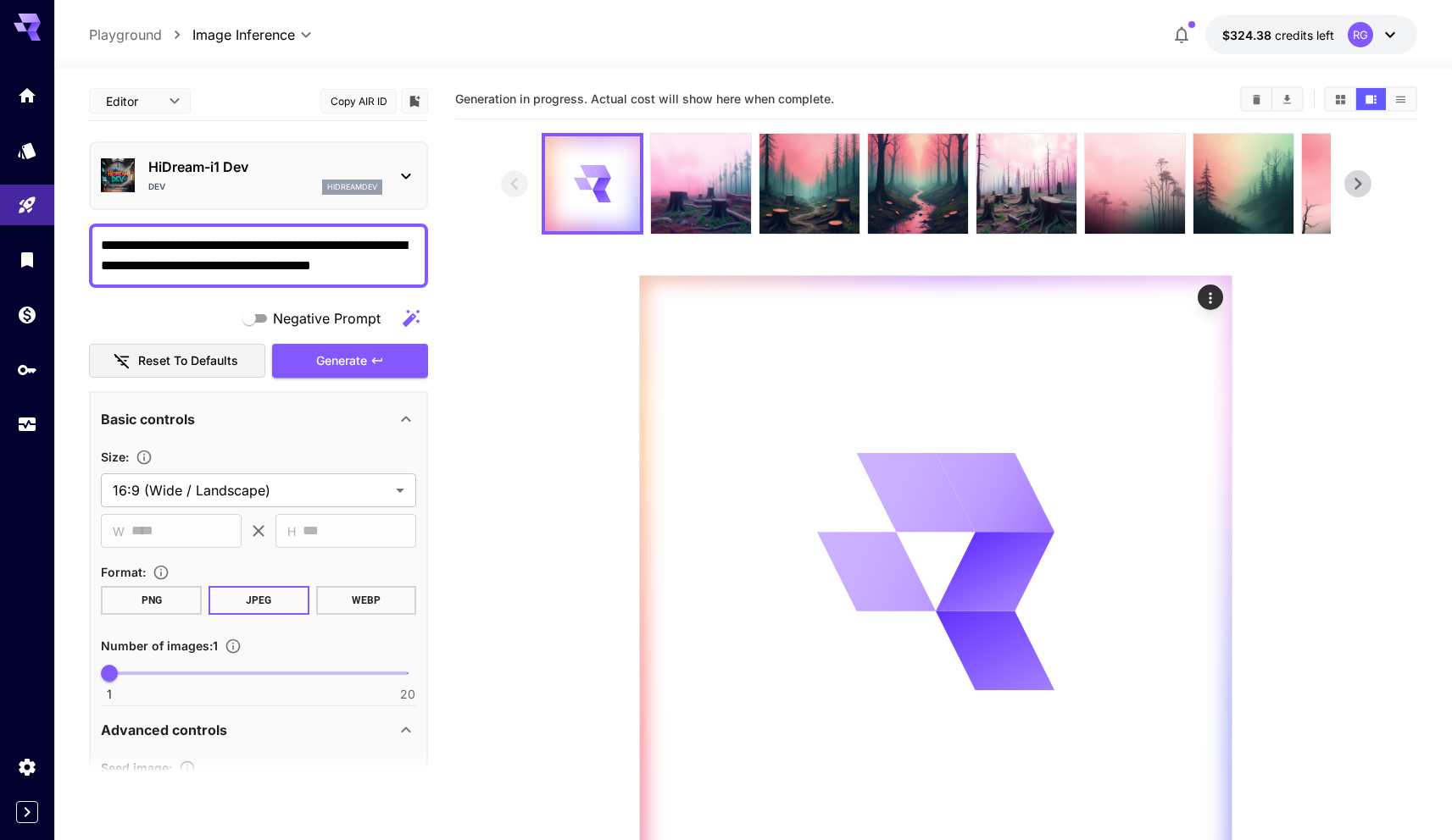
click at [1365, 185] on icon at bounding box center [1358, 184] width 25 height 25
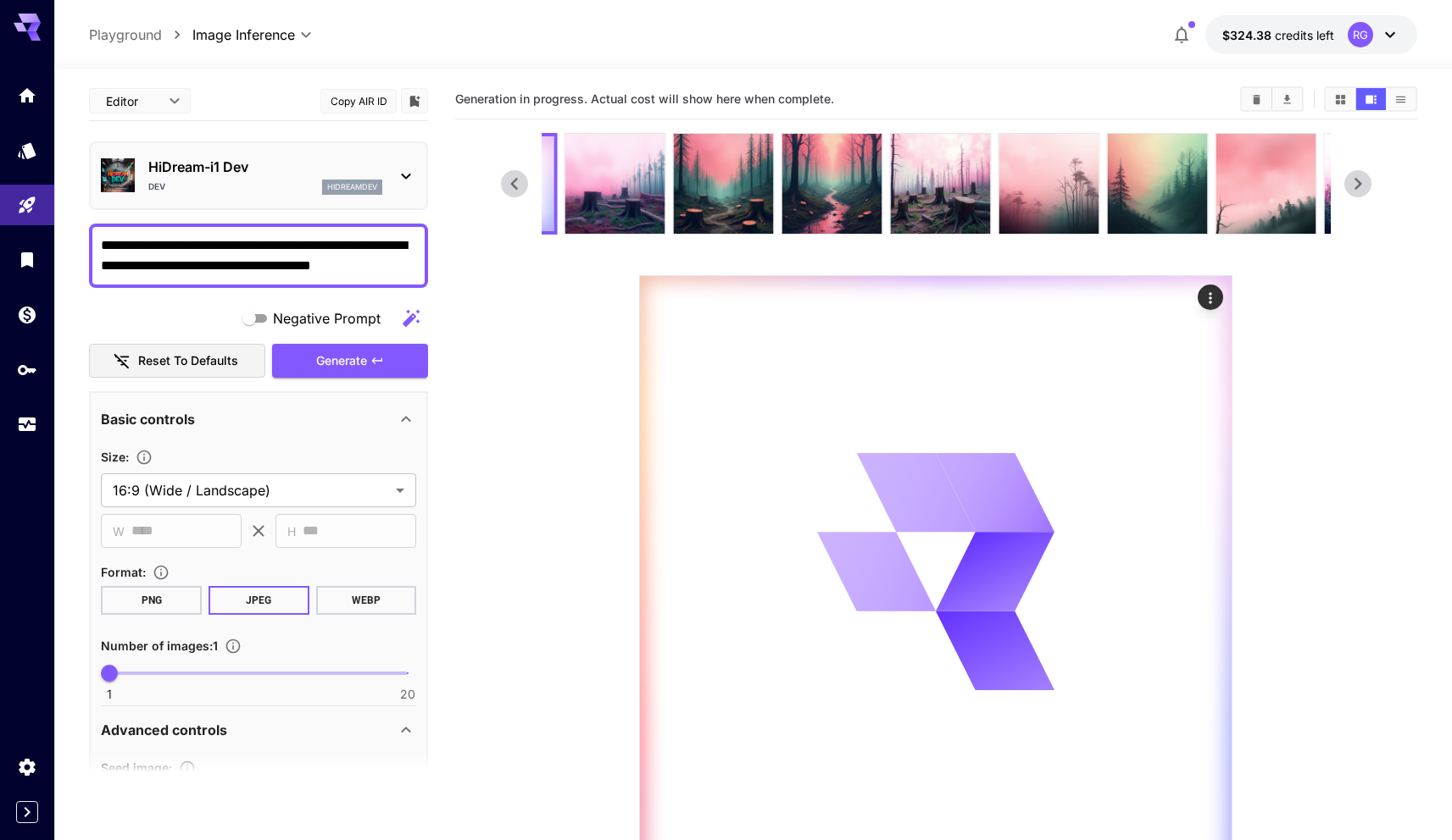
click at [1365, 185] on icon at bounding box center [1358, 184] width 25 height 25
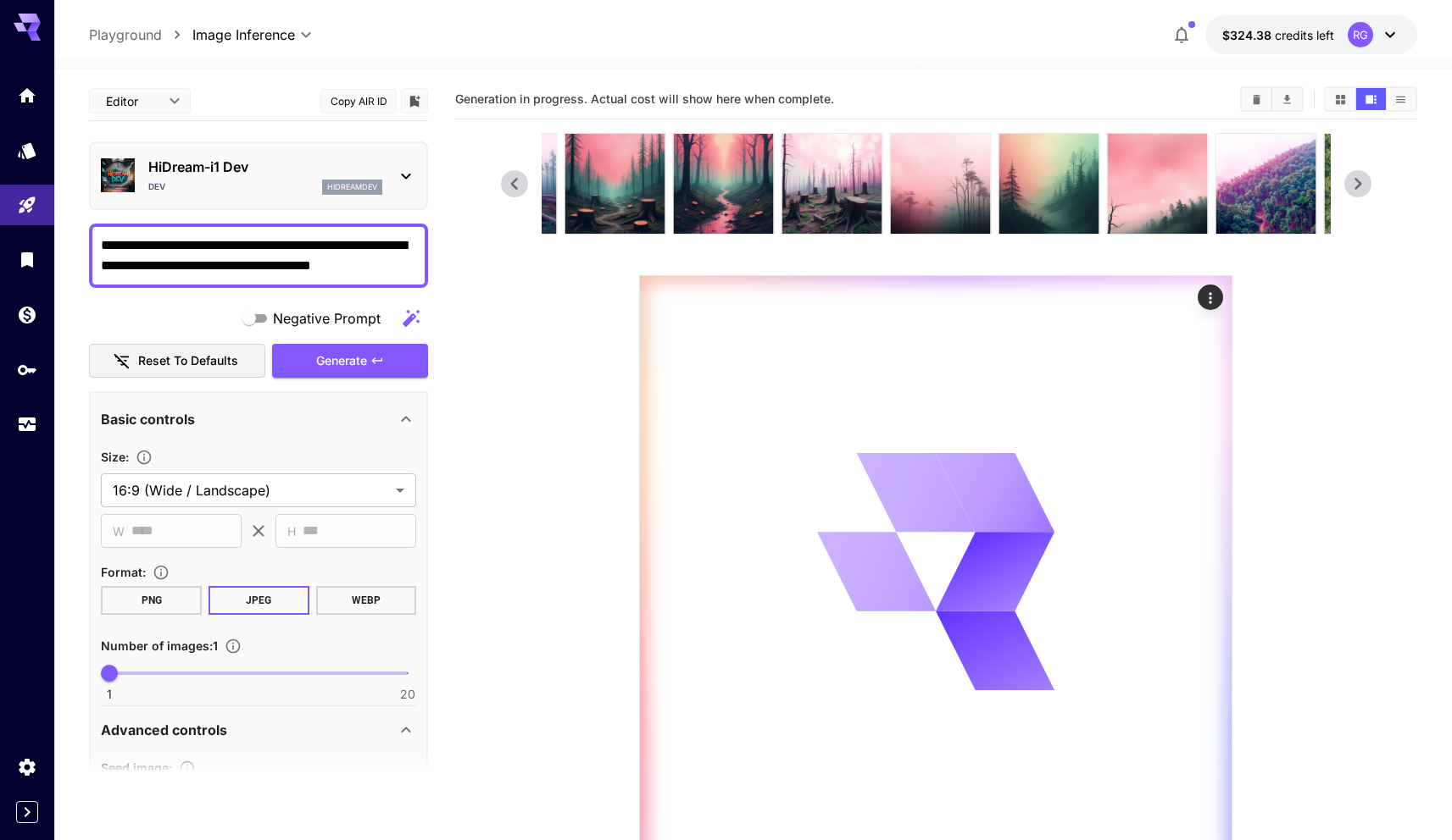
click at [1365, 185] on icon at bounding box center [1358, 184] width 25 height 25
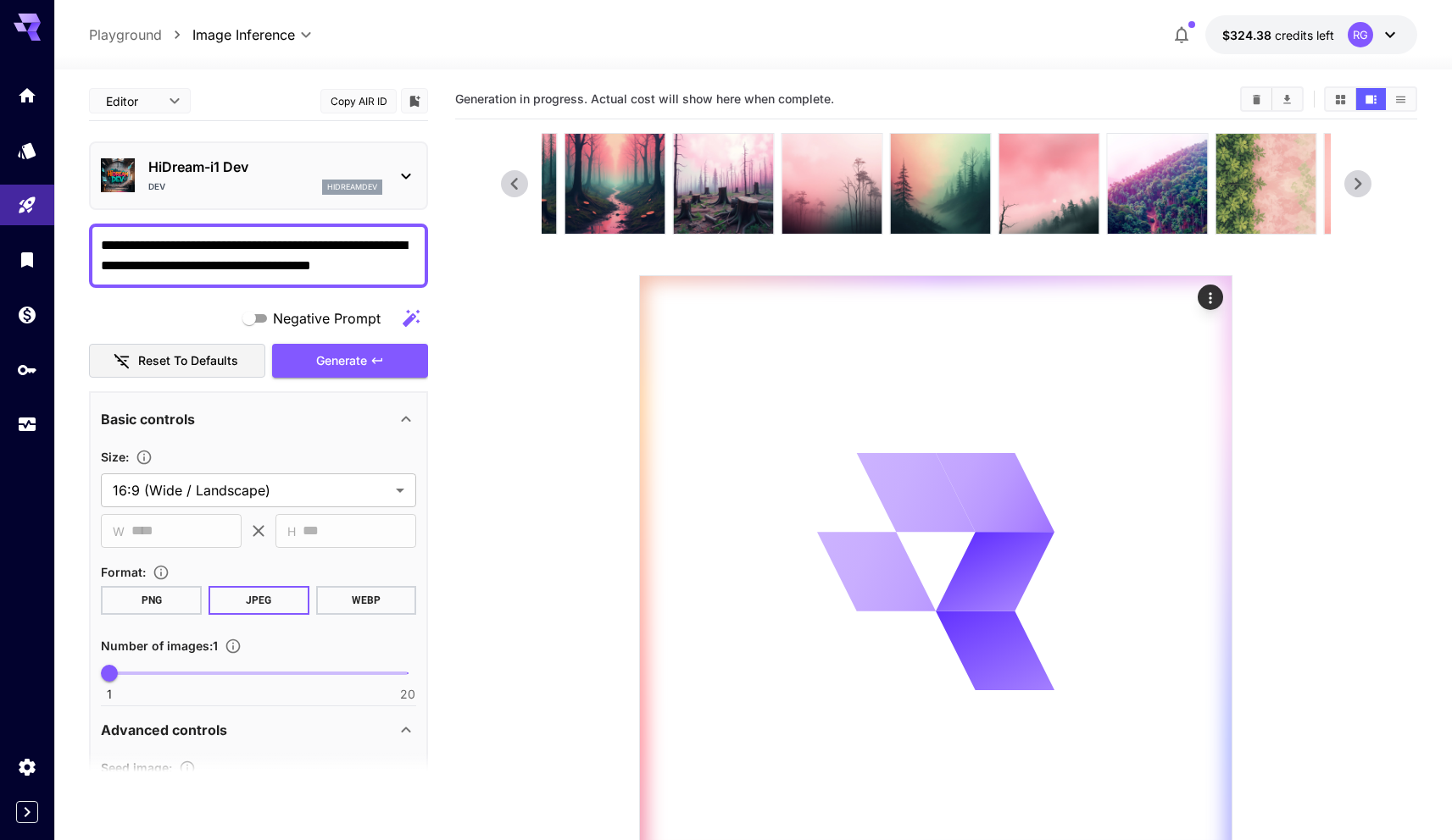
click at [1365, 185] on icon at bounding box center [1358, 184] width 25 height 25
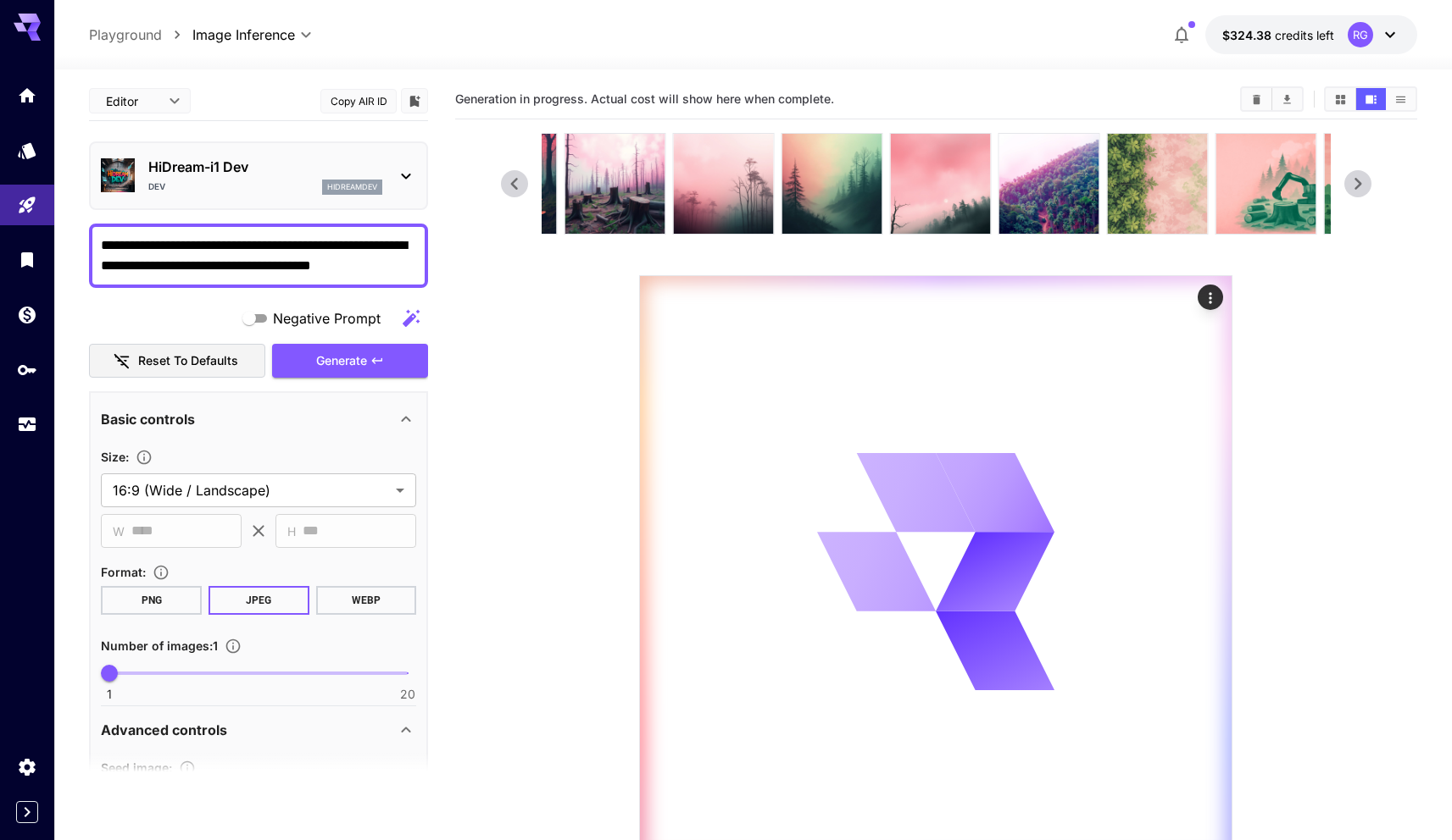
click at [1365, 185] on icon at bounding box center [1358, 184] width 25 height 25
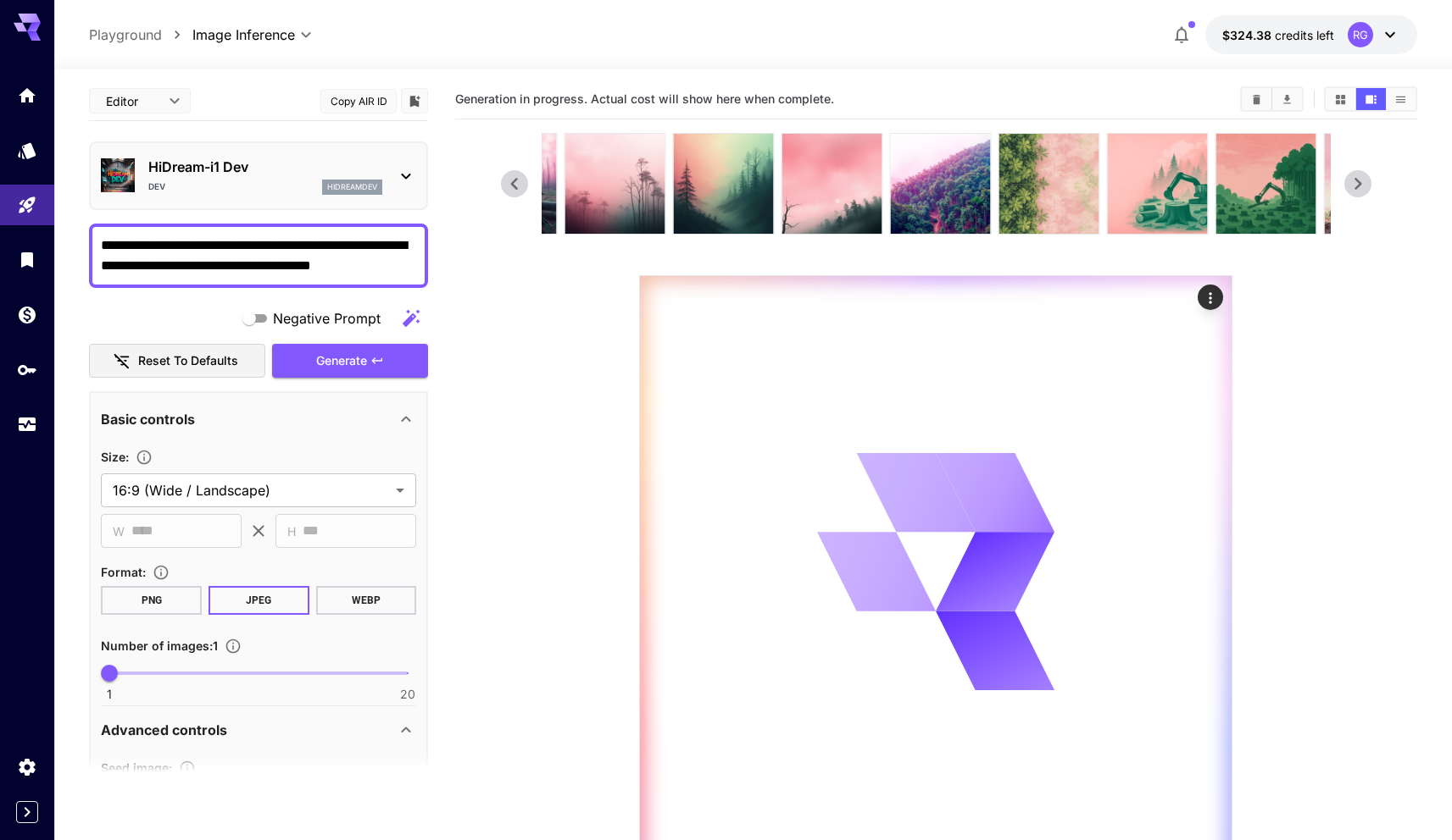
click at [1365, 185] on icon at bounding box center [1358, 184] width 25 height 25
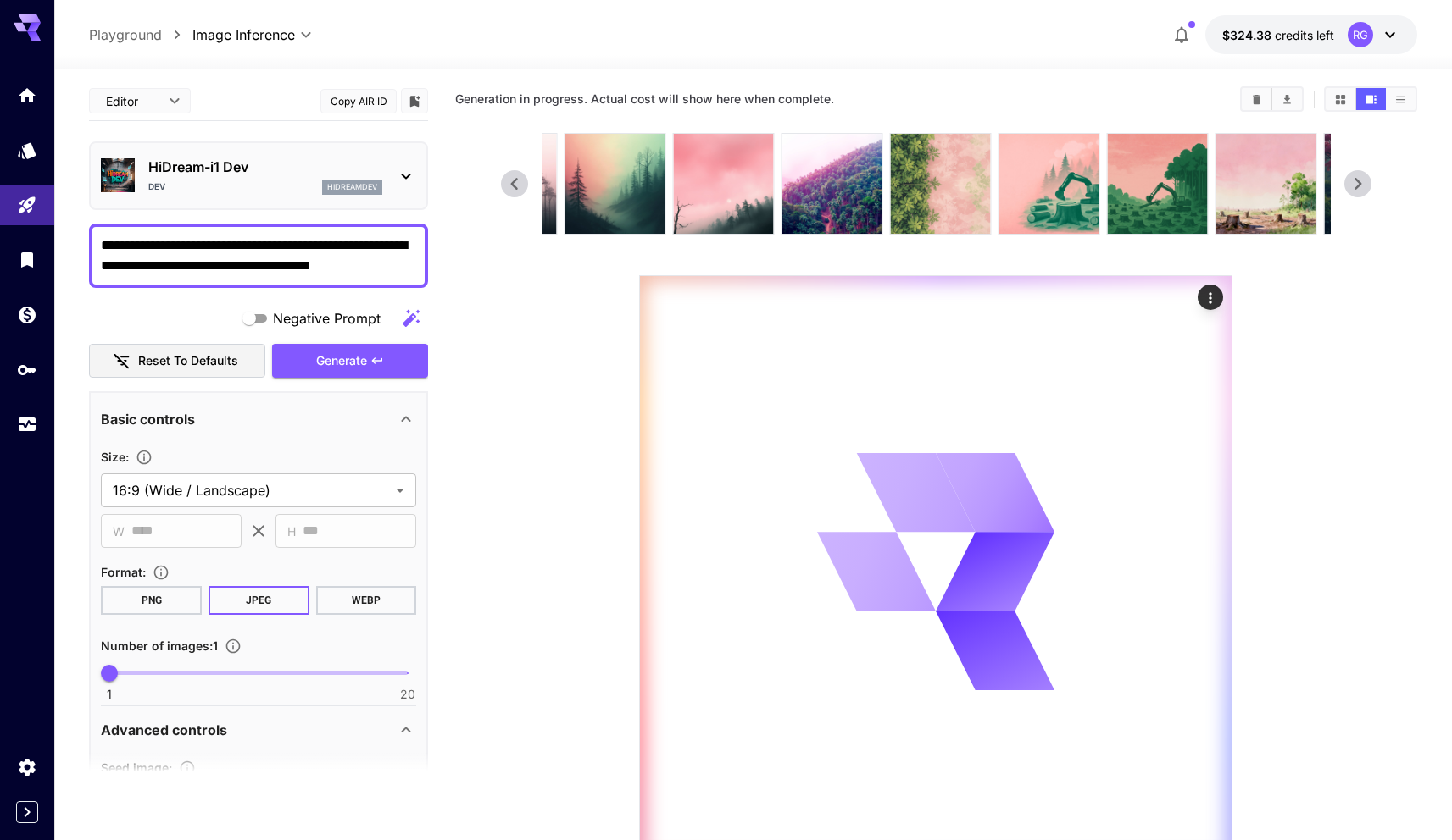
click at [1365, 185] on icon at bounding box center [1358, 184] width 25 height 25
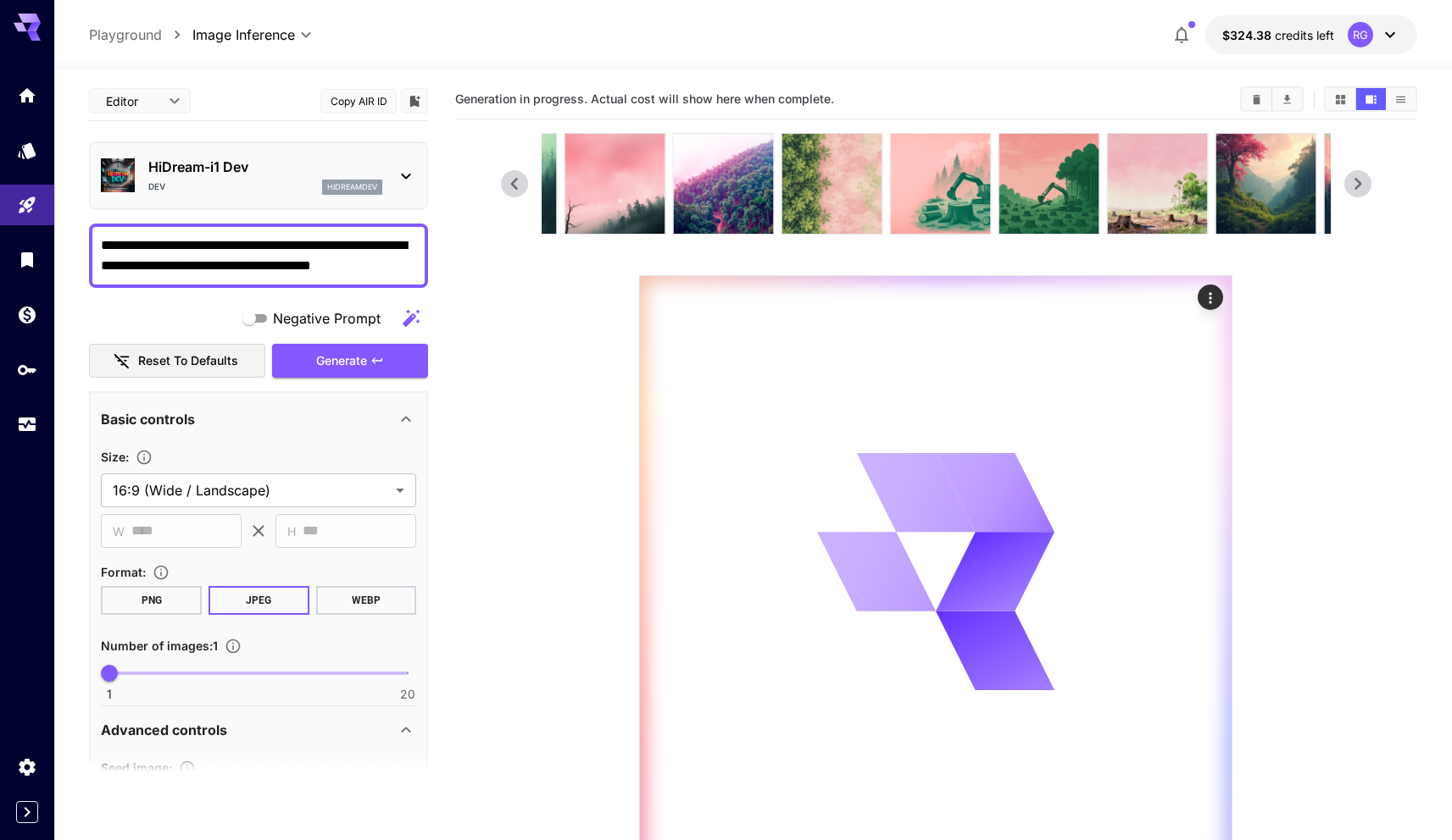
click at [1365, 185] on icon at bounding box center [1358, 184] width 25 height 25
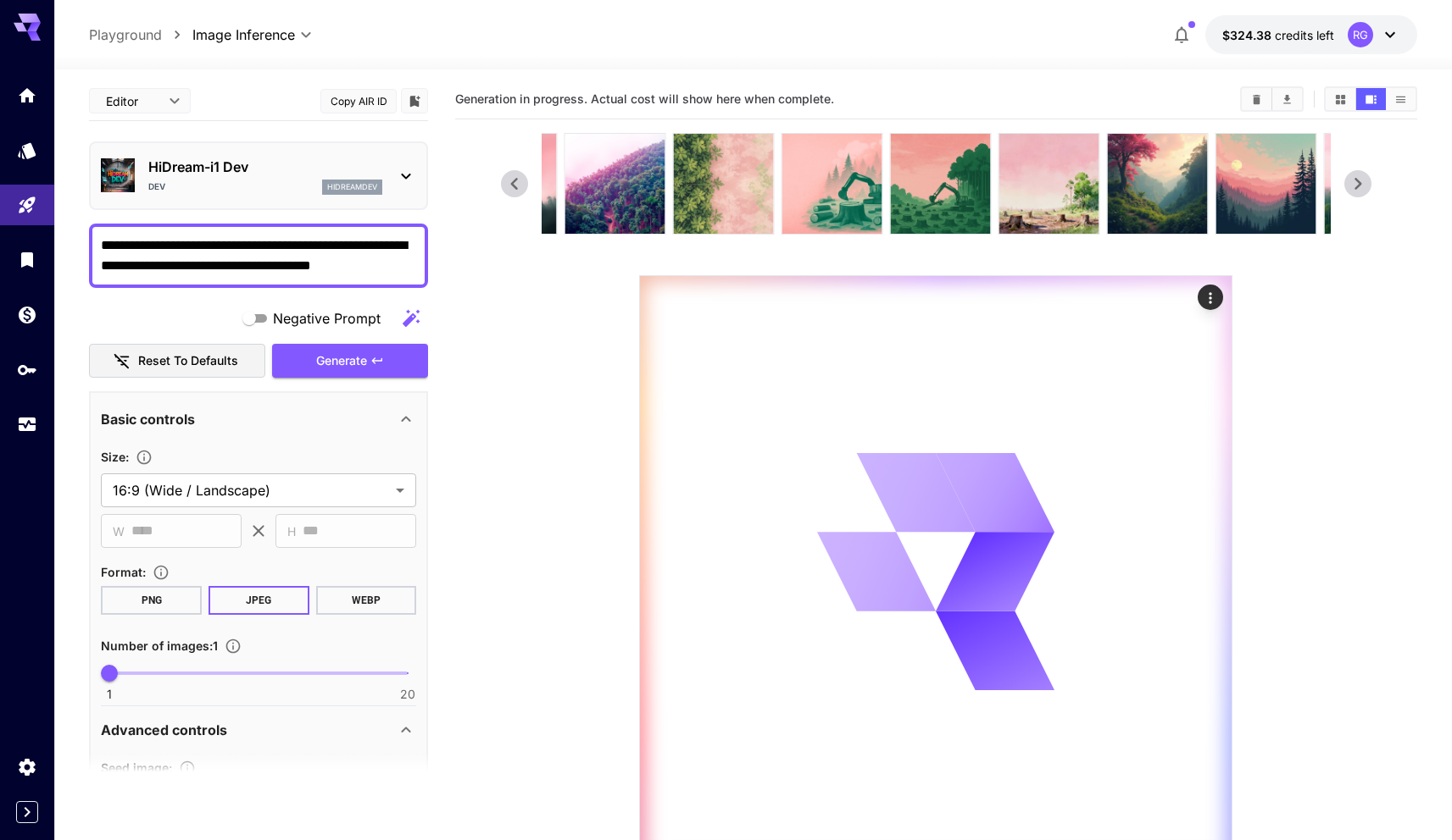
click at [1365, 185] on icon at bounding box center [1358, 184] width 25 height 25
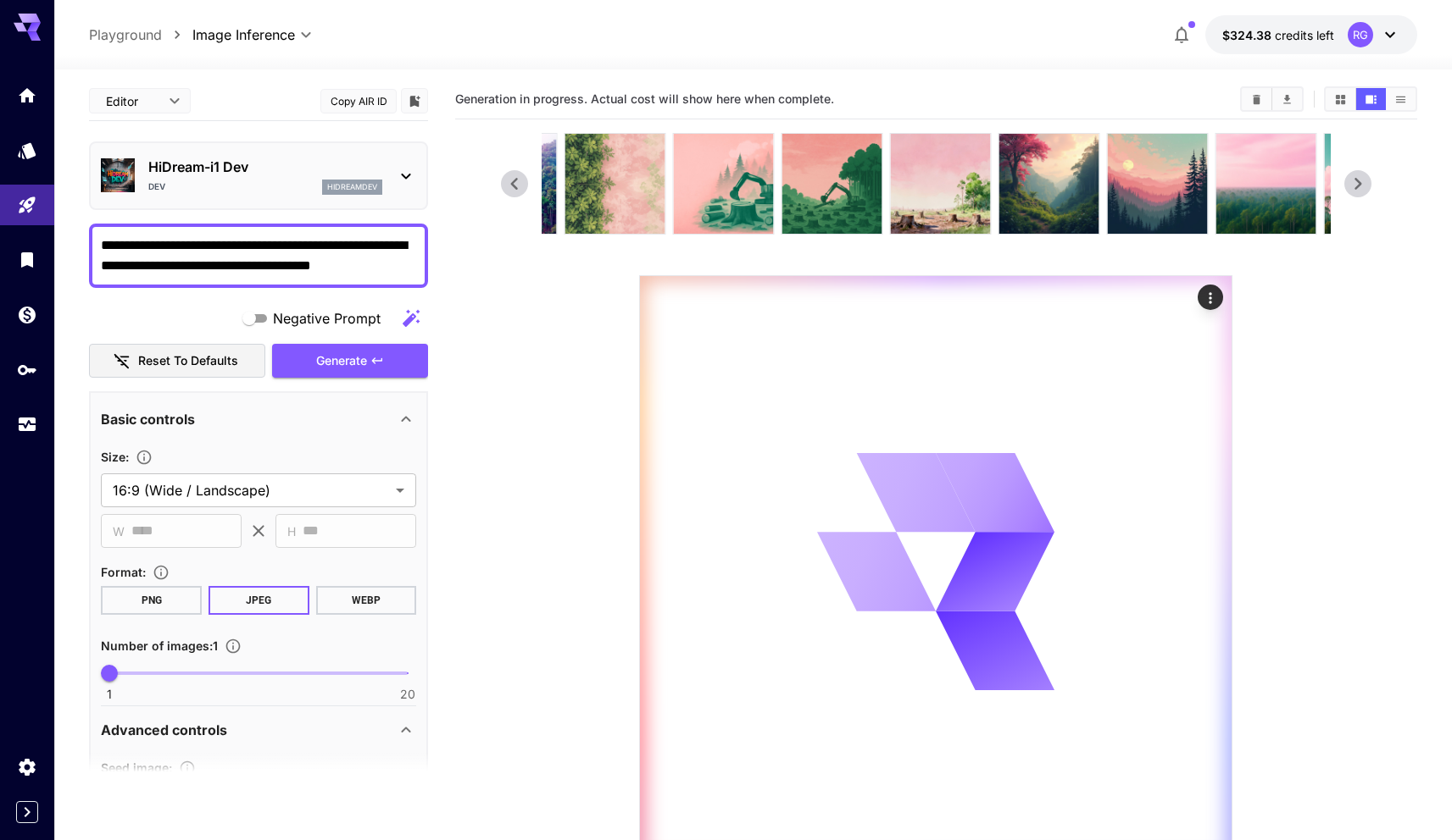
click at [1365, 185] on icon at bounding box center [1358, 184] width 25 height 25
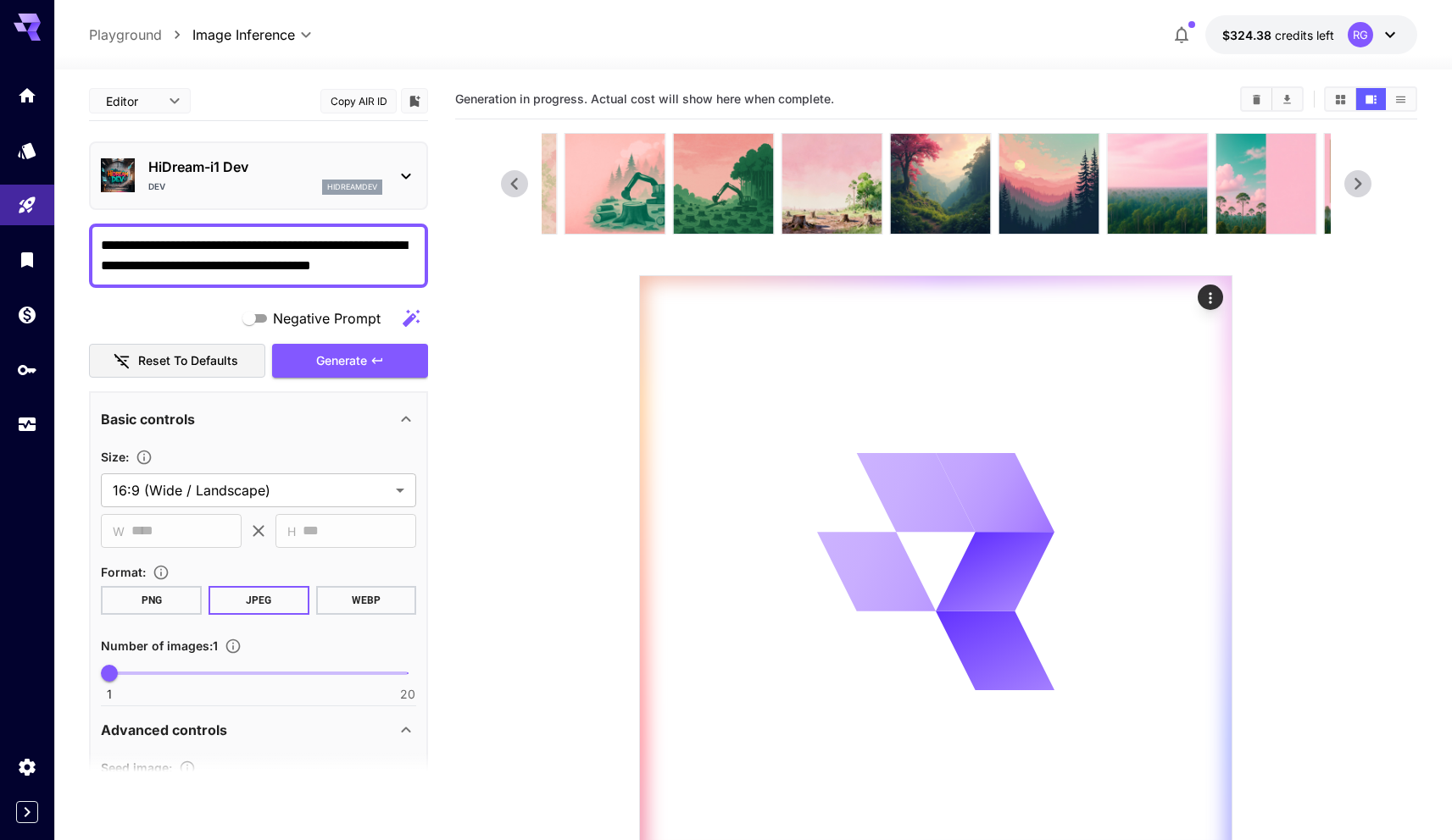
click at [1365, 185] on icon at bounding box center [1358, 184] width 25 height 25
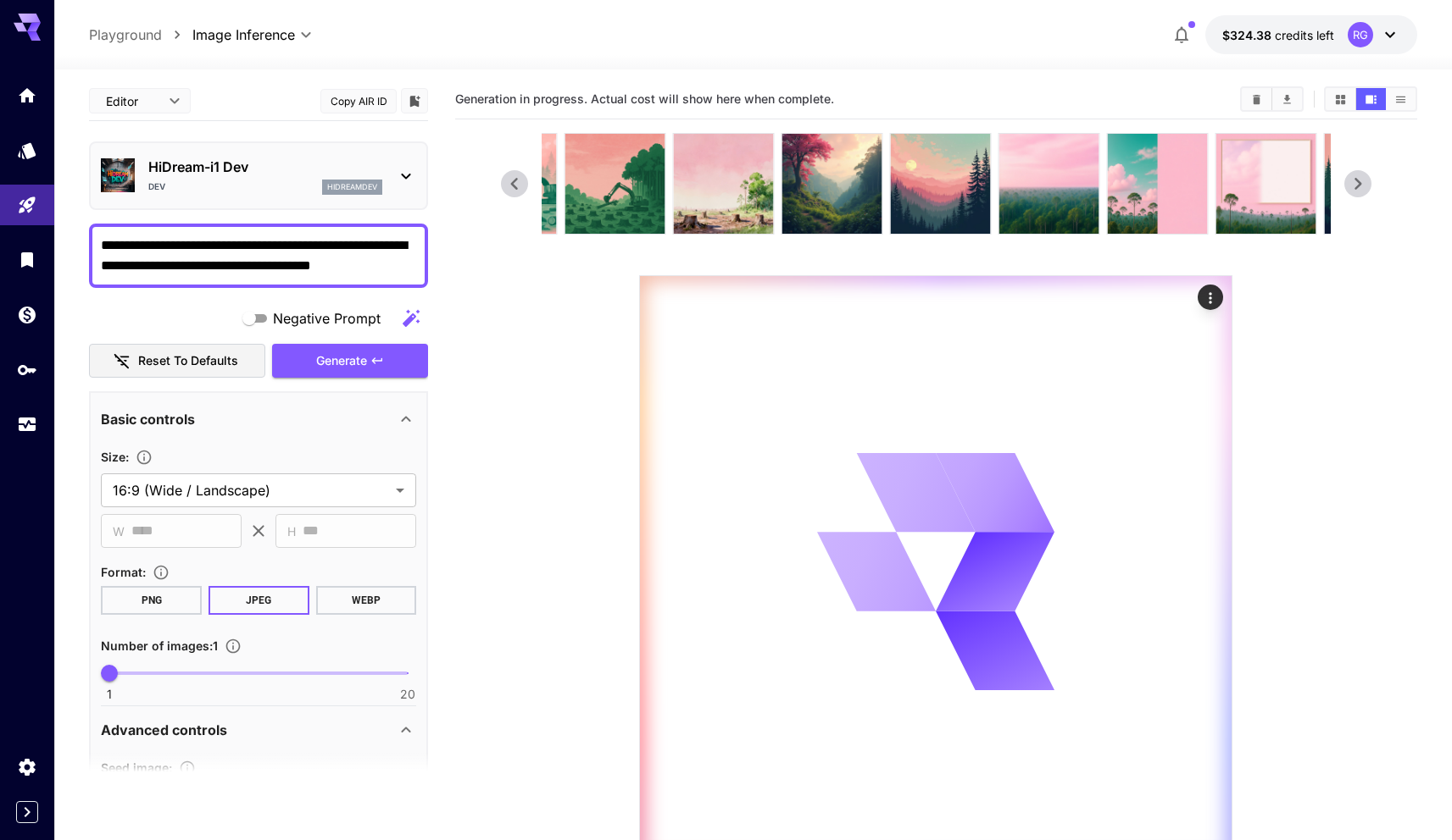
click at [1365, 185] on icon at bounding box center [1358, 184] width 25 height 25
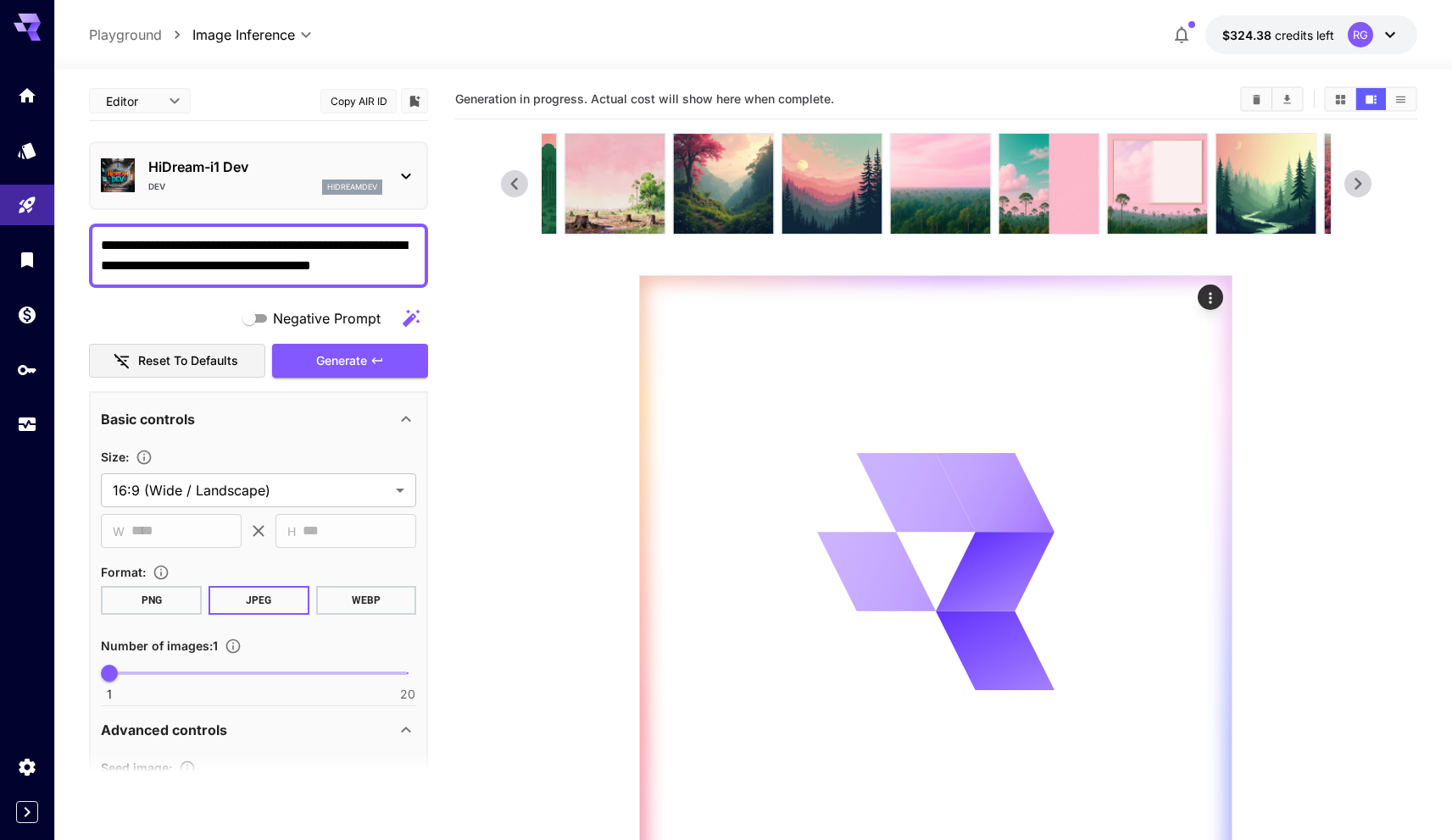
click at [1365, 185] on icon at bounding box center [1358, 184] width 25 height 25
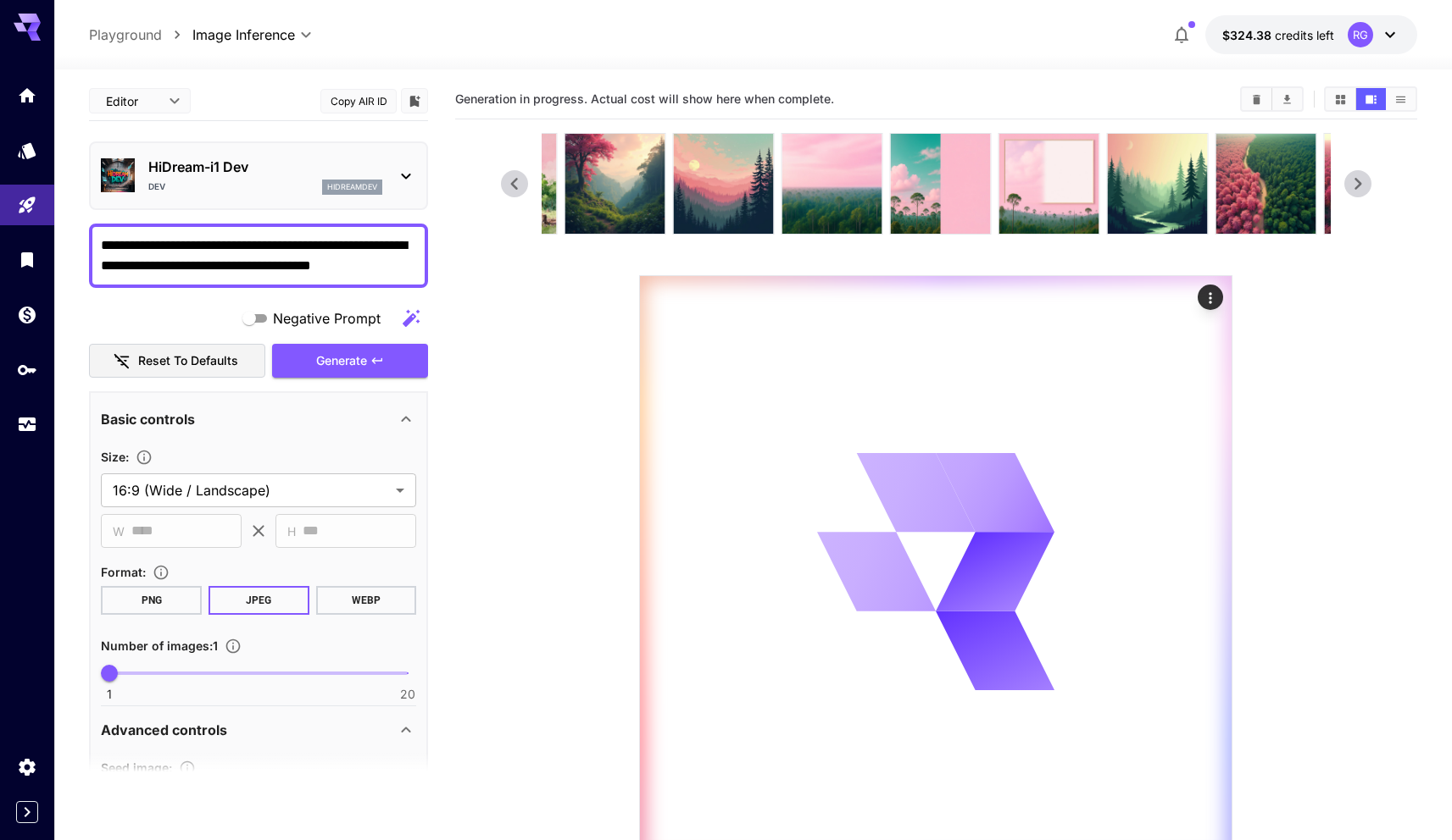
click at [1365, 185] on icon at bounding box center [1358, 184] width 25 height 25
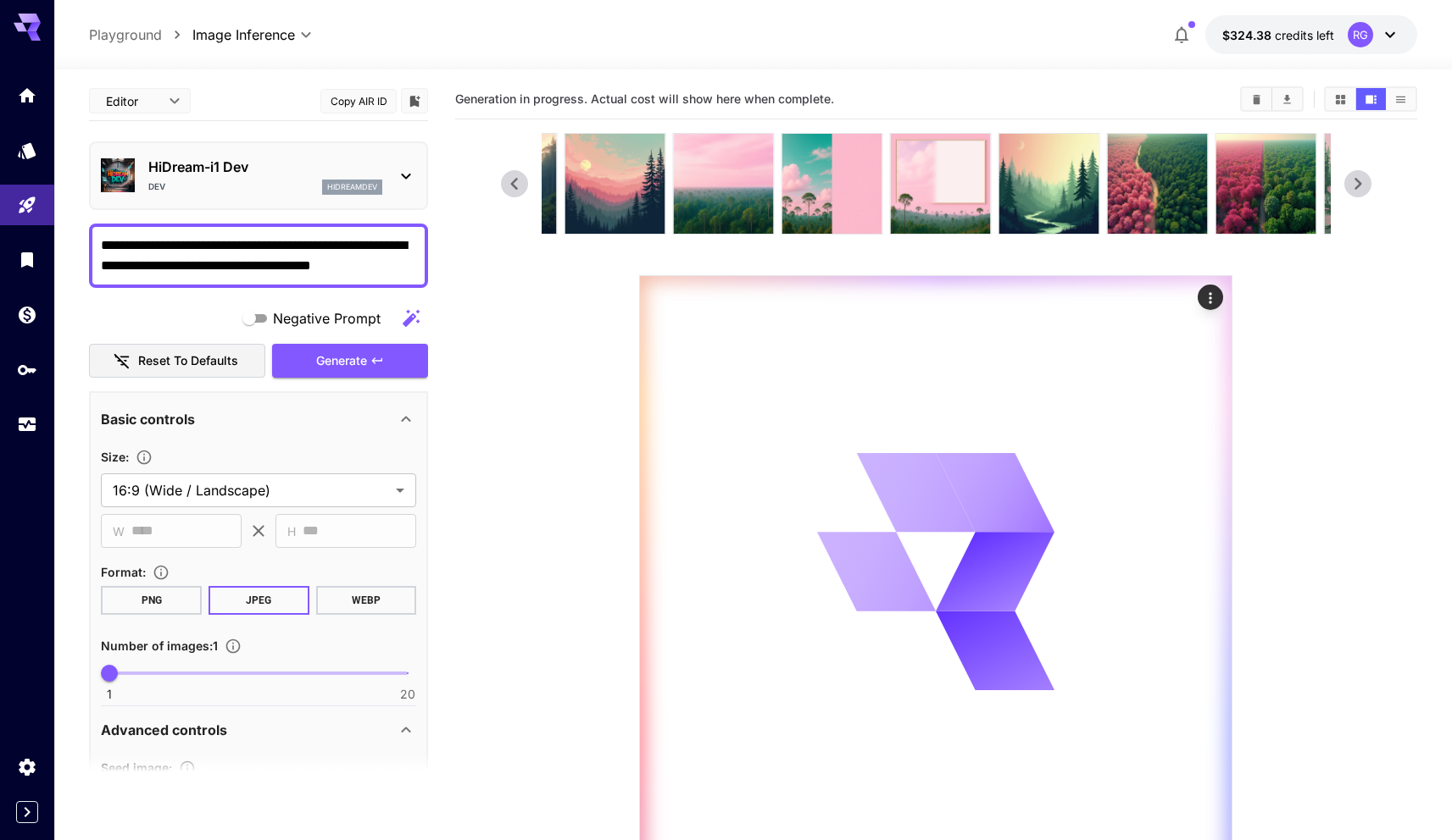
click at [1365, 185] on icon at bounding box center [1358, 184] width 25 height 25
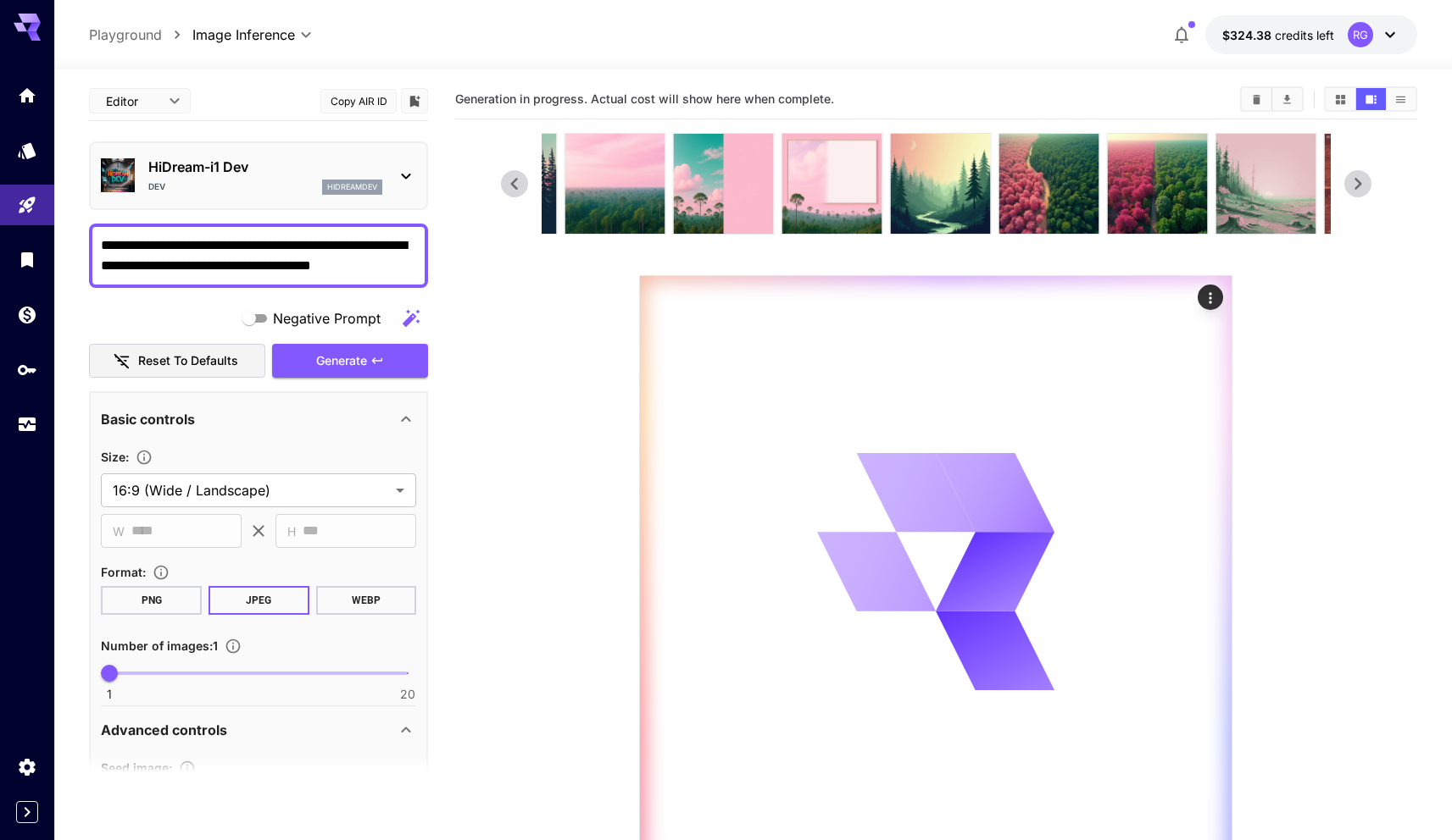
click at [1365, 185] on icon at bounding box center [1358, 184] width 25 height 25
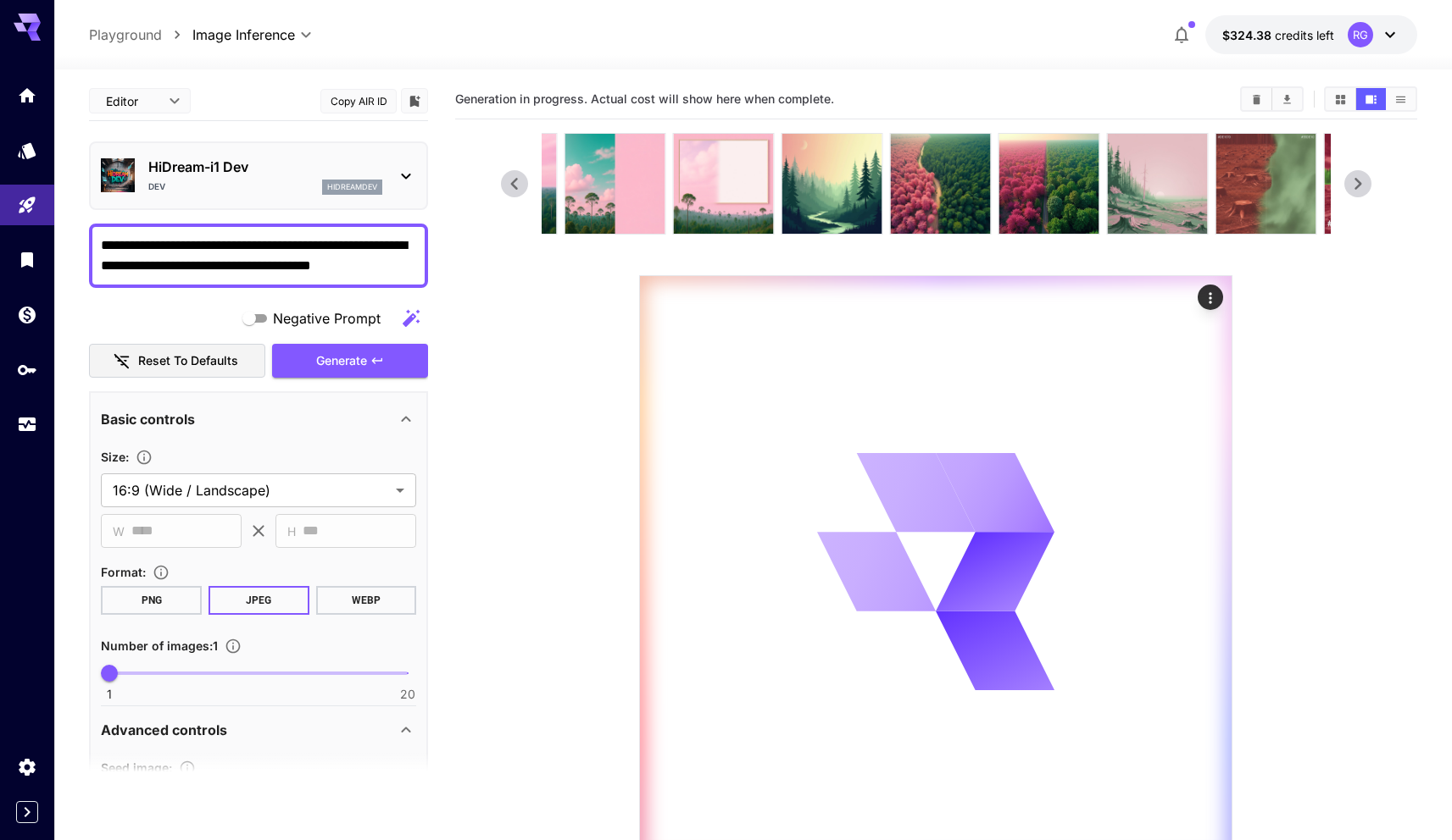
click at [1365, 185] on icon at bounding box center [1358, 184] width 25 height 25
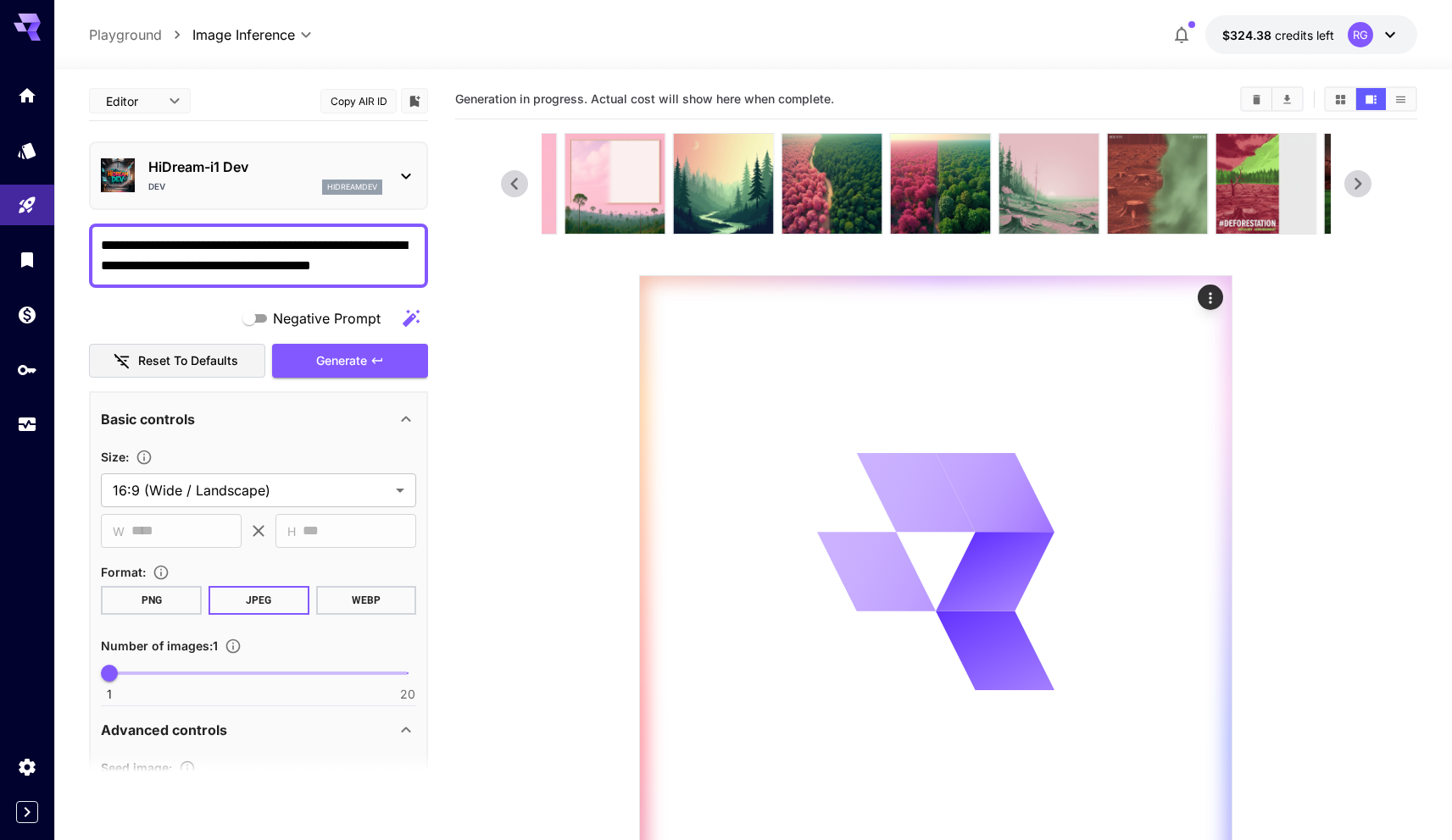
click at [1365, 185] on icon at bounding box center [1358, 184] width 25 height 25
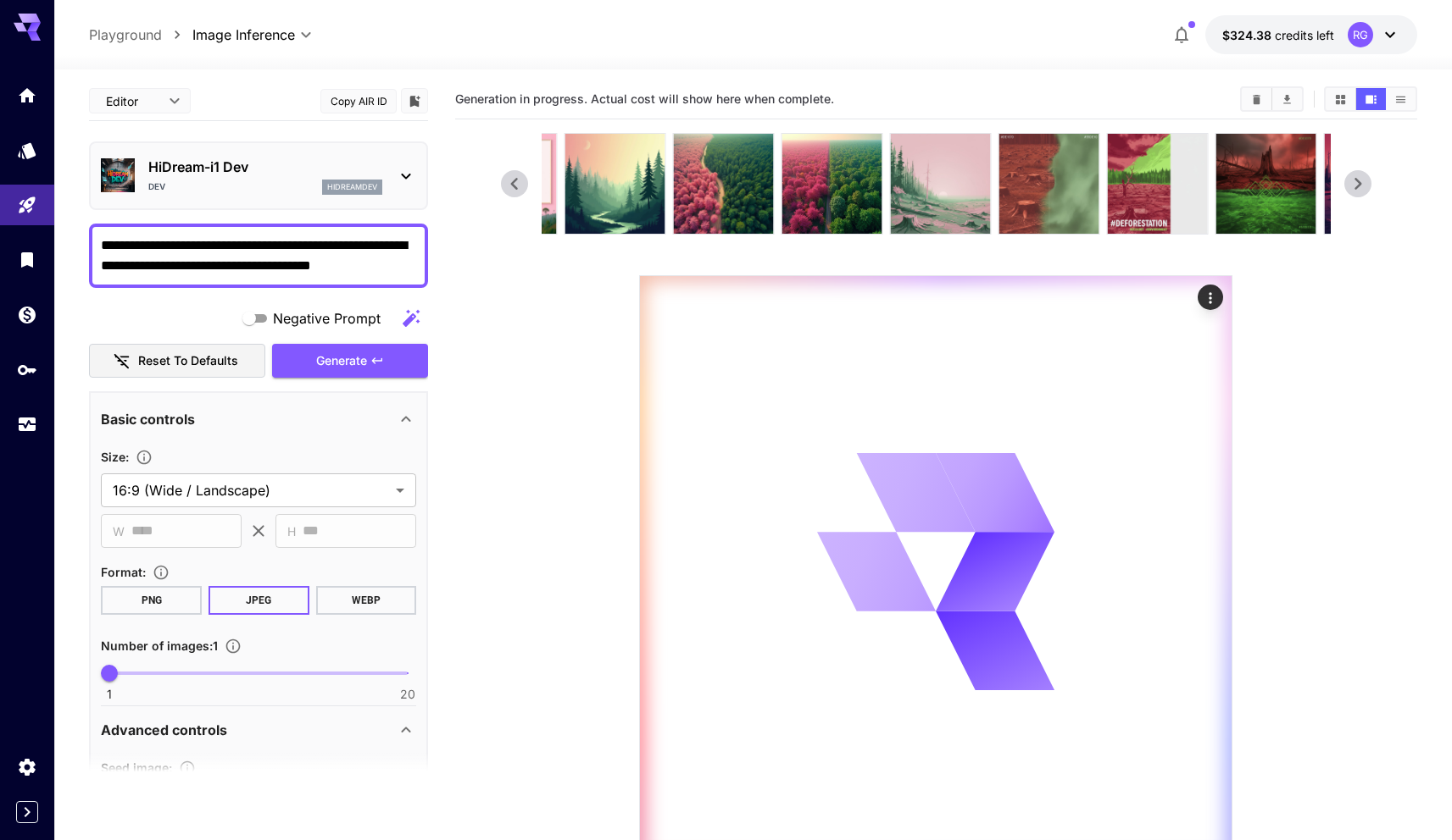
click at [1365, 185] on icon at bounding box center [1358, 184] width 25 height 25
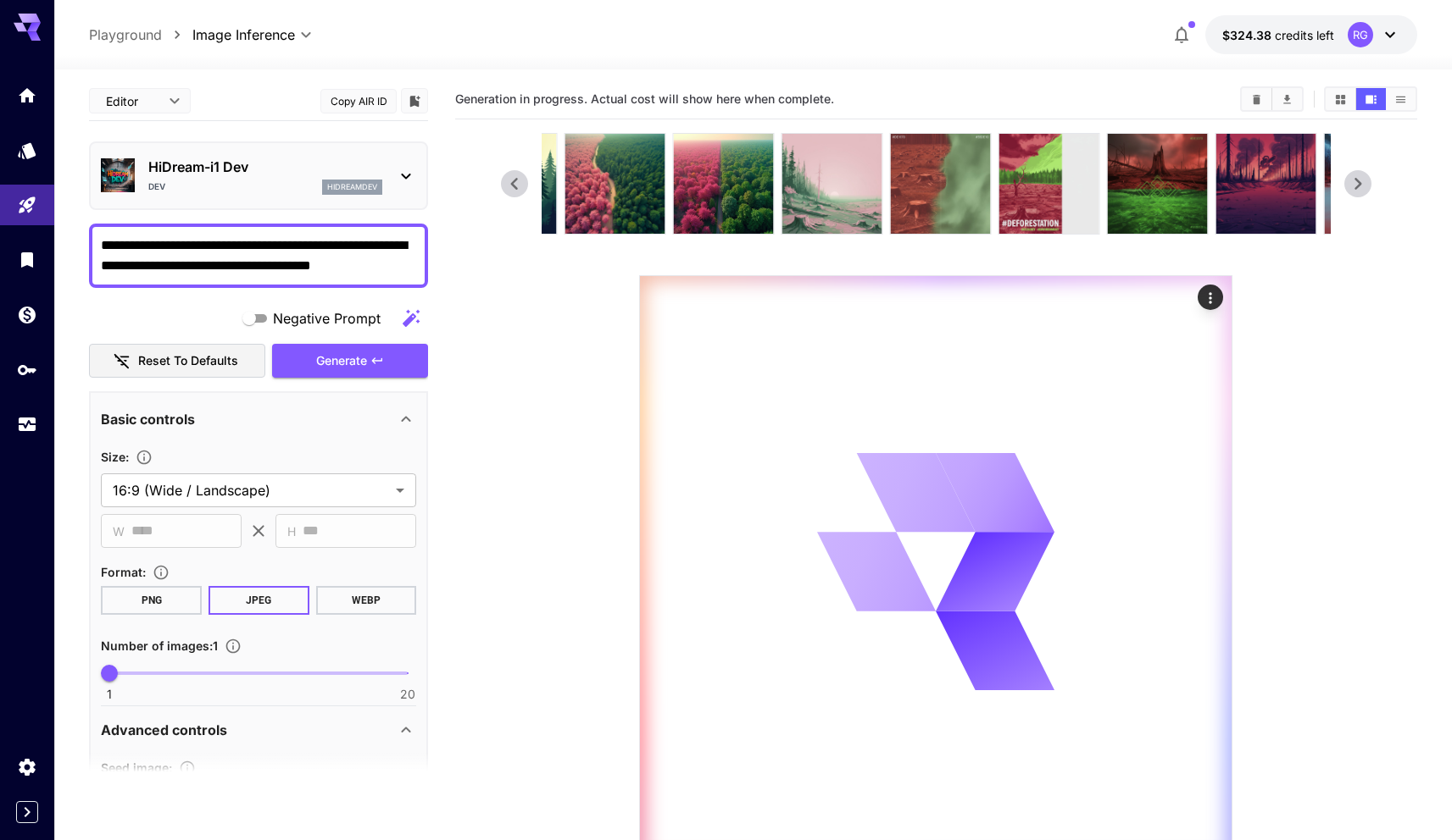
click at [1365, 185] on icon at bounding box center [1358, 184] width 25 height 25
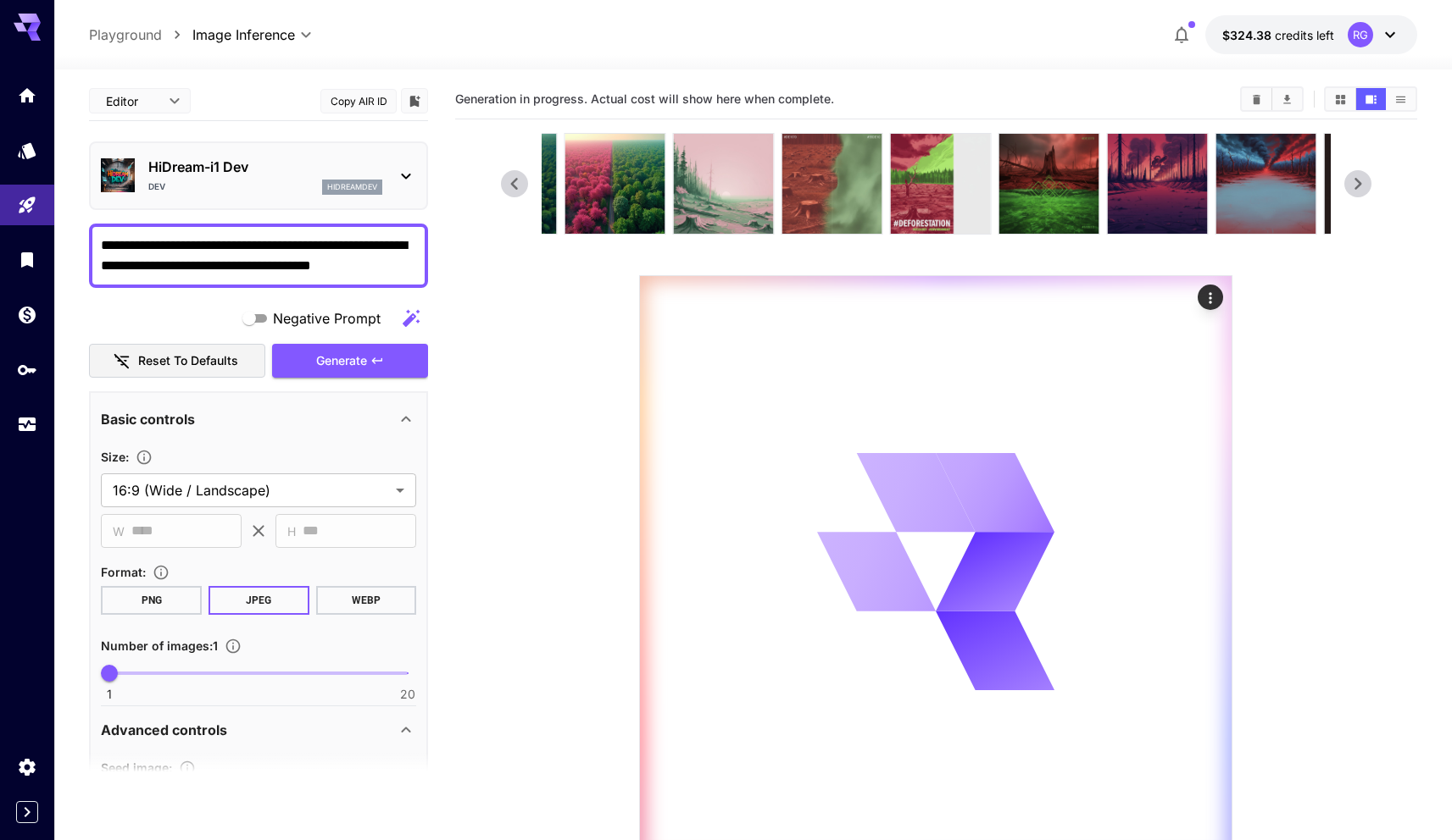
click at [1365, 185] on icon at bounding box center [1358, 184] width 25 height 25
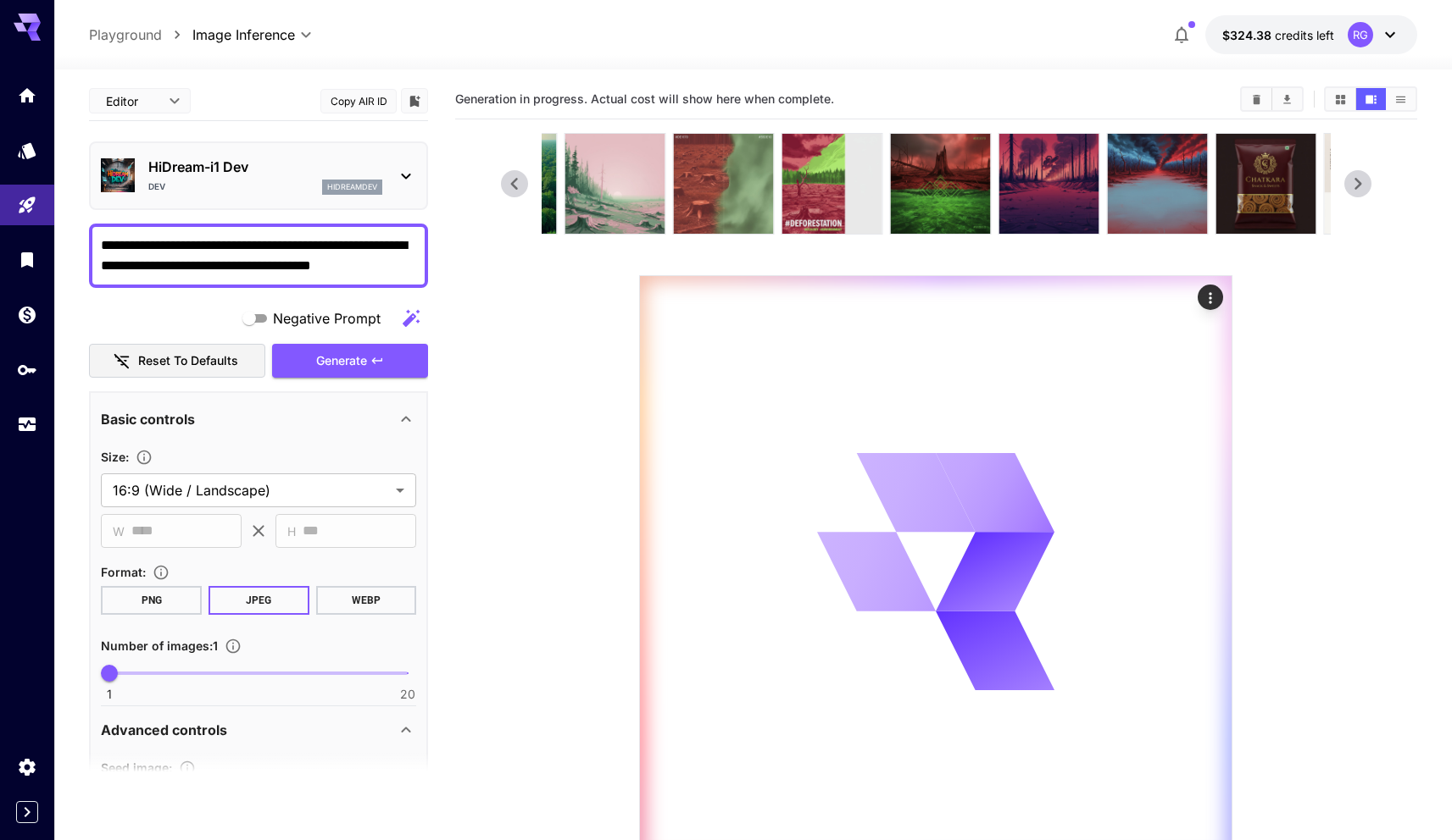
click at [1365, 185] on icon at bounding box center [1358, 184] width 25 height 25
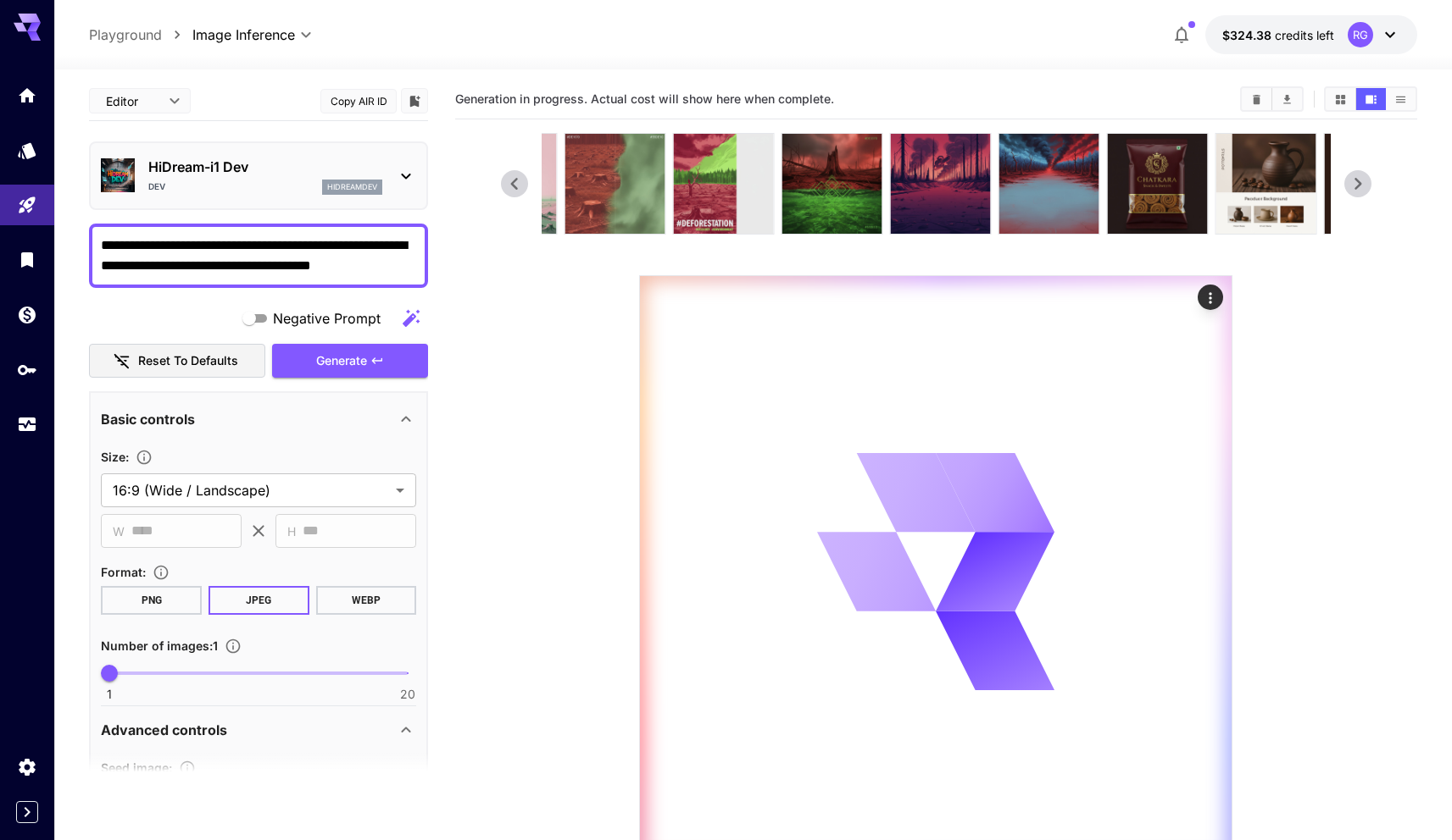
click at [1365, 184] on icon at bounding box center [1358, 184] width 25 height 25
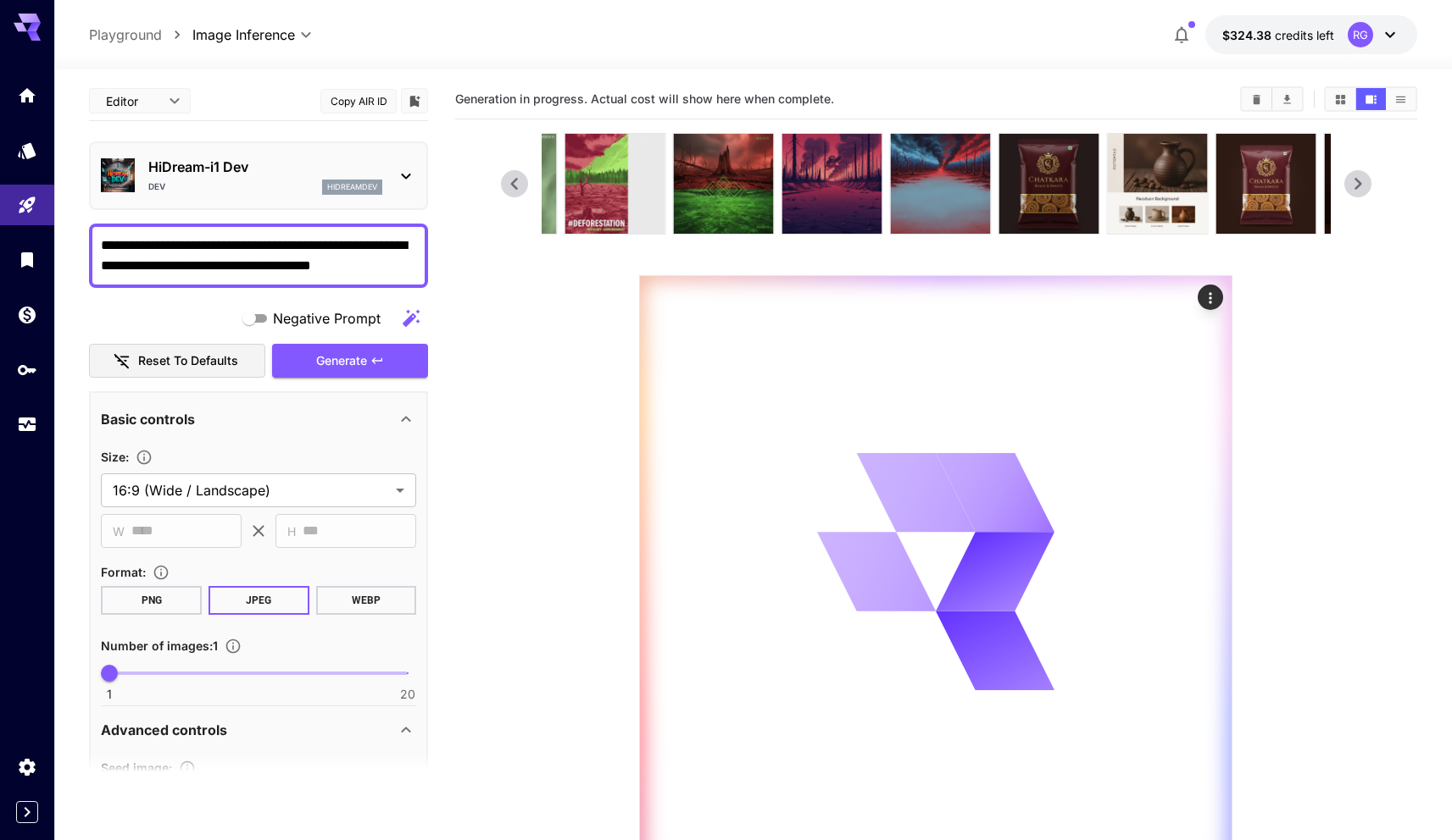
click at [1365, 184] on icon at bounding box center [1358, 184] width 25 height 25
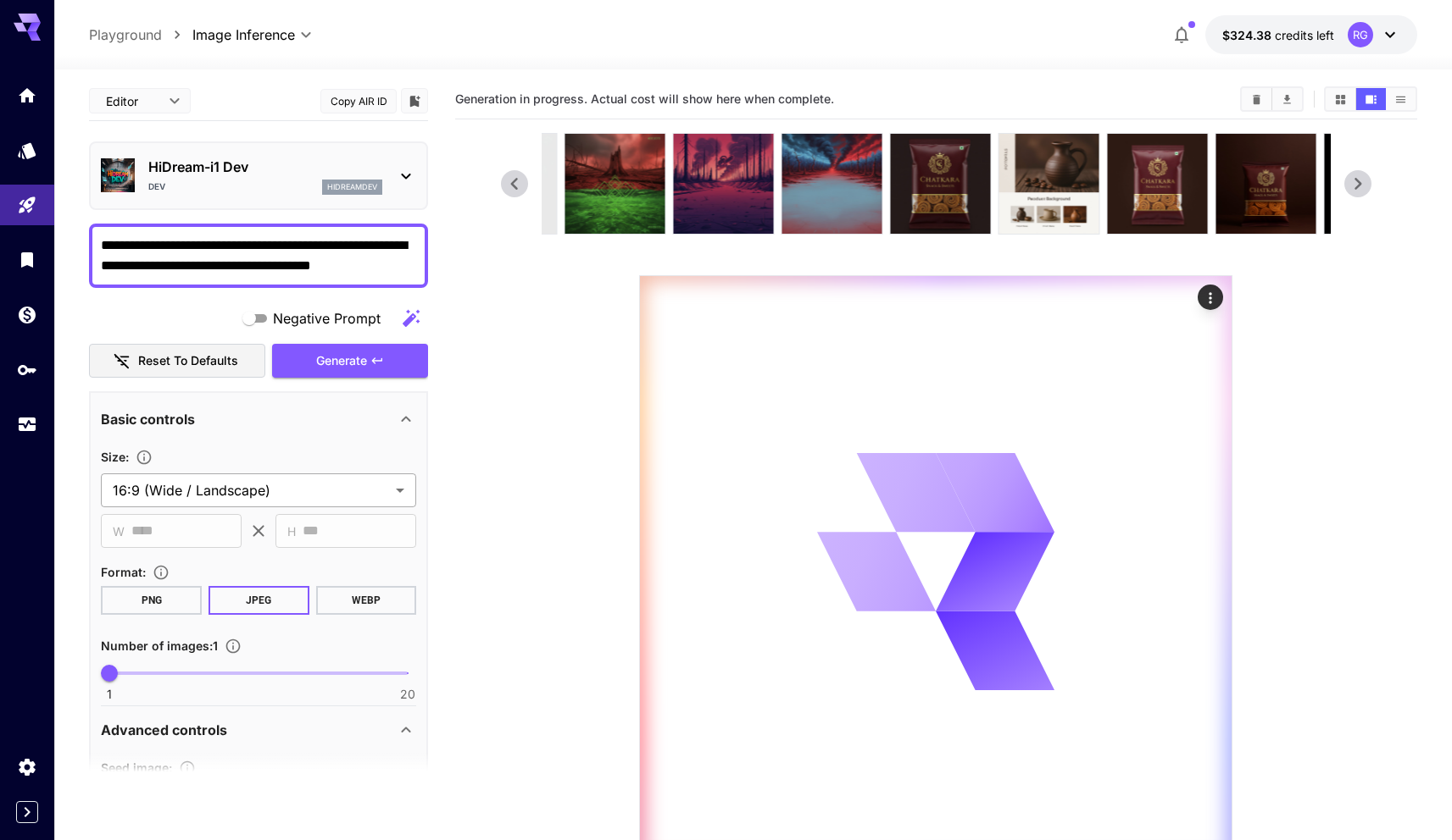
click at [253, 482] on body "**********" at bounding box center [726, 483] width 1452 height 974
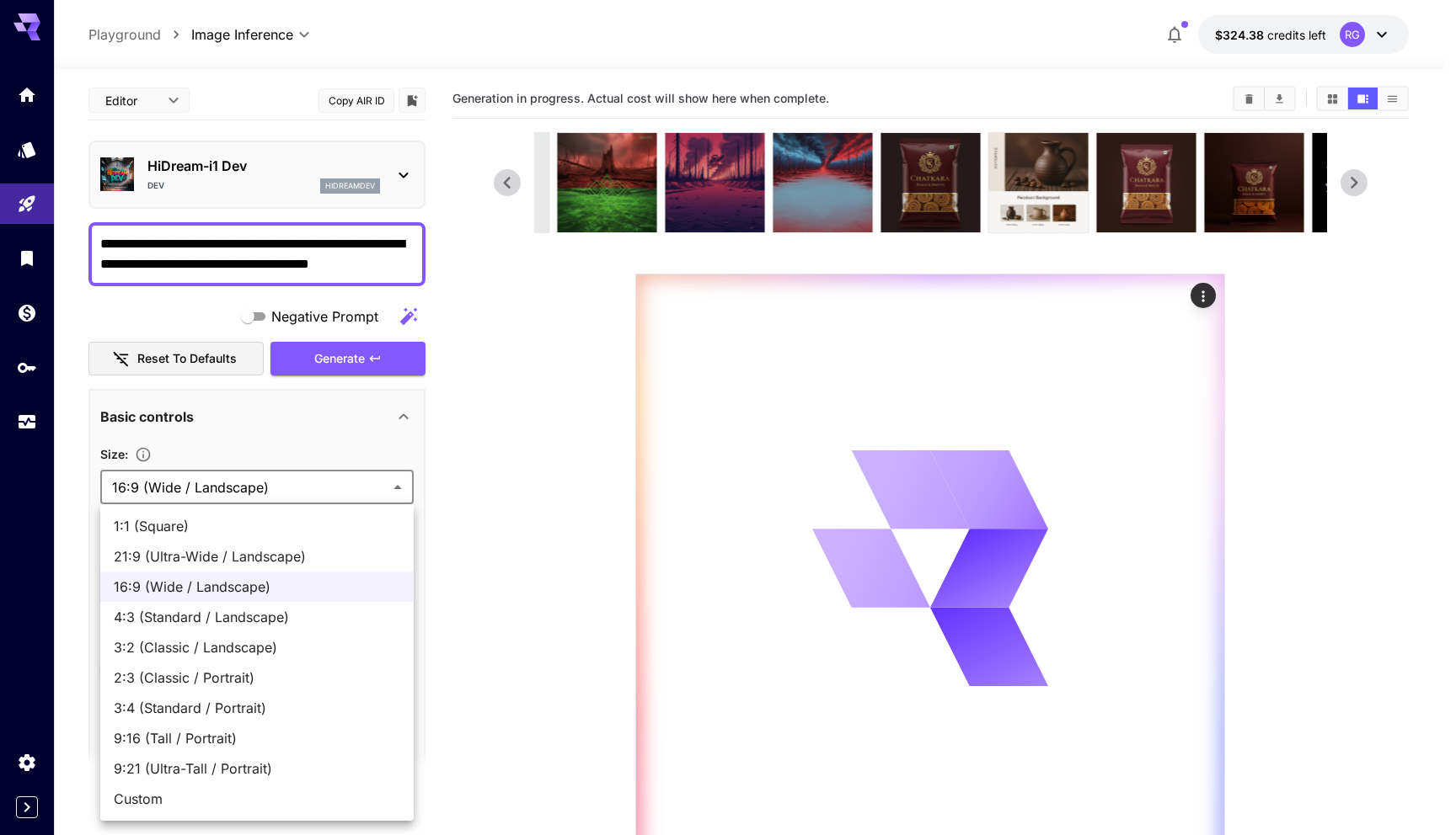
click at [216, 533] on span "1:1 (Square)" at bounding box center [257, 526] width 287 height 20
type input "**********"
type input "****"
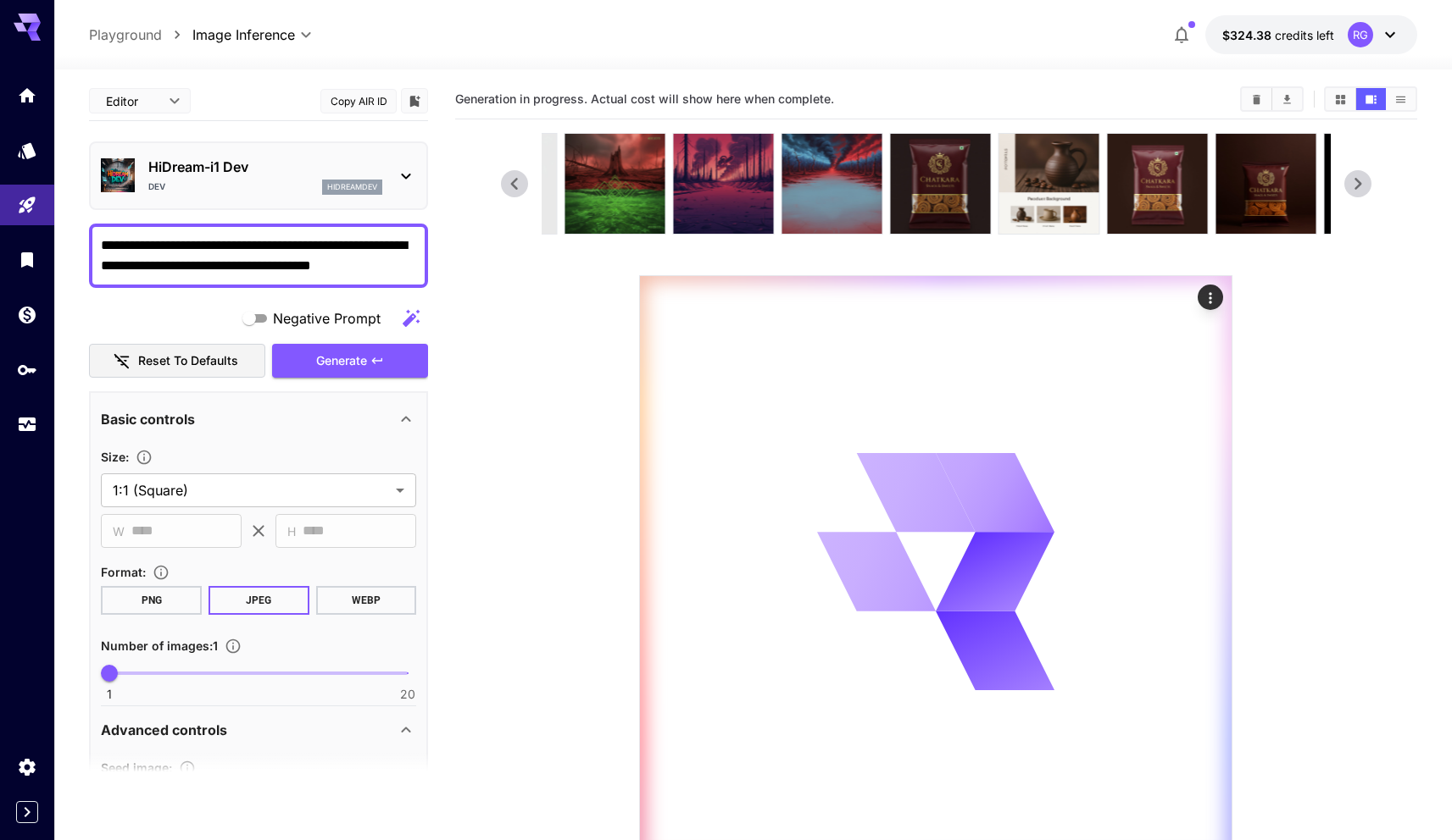
click at [521, 445] on section at bounding box center [936, 501] width 871 height 736
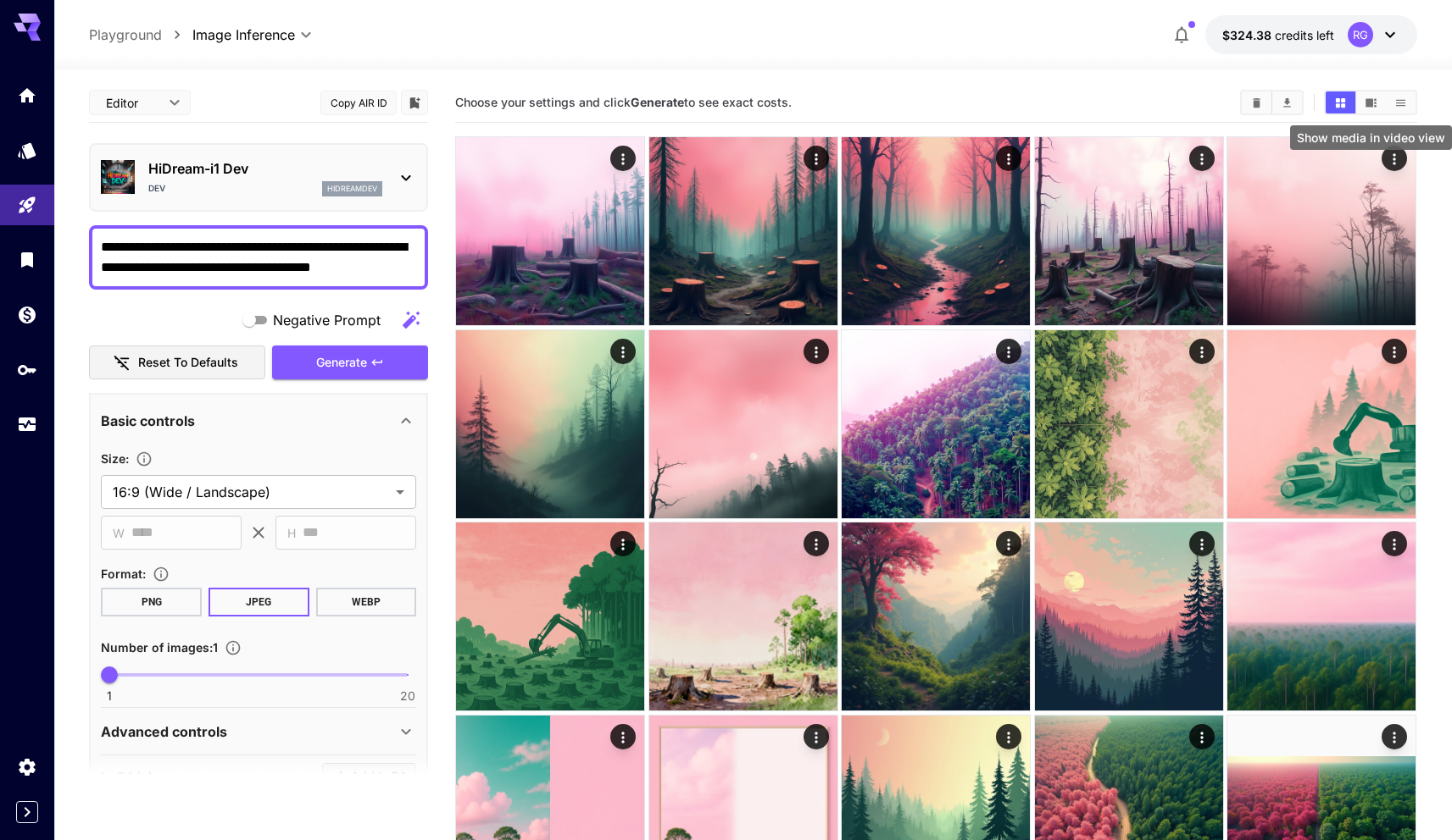
click at [1384, 97] on button "Show media in video view" at bounding box center [1370, 102] width 30 height 22
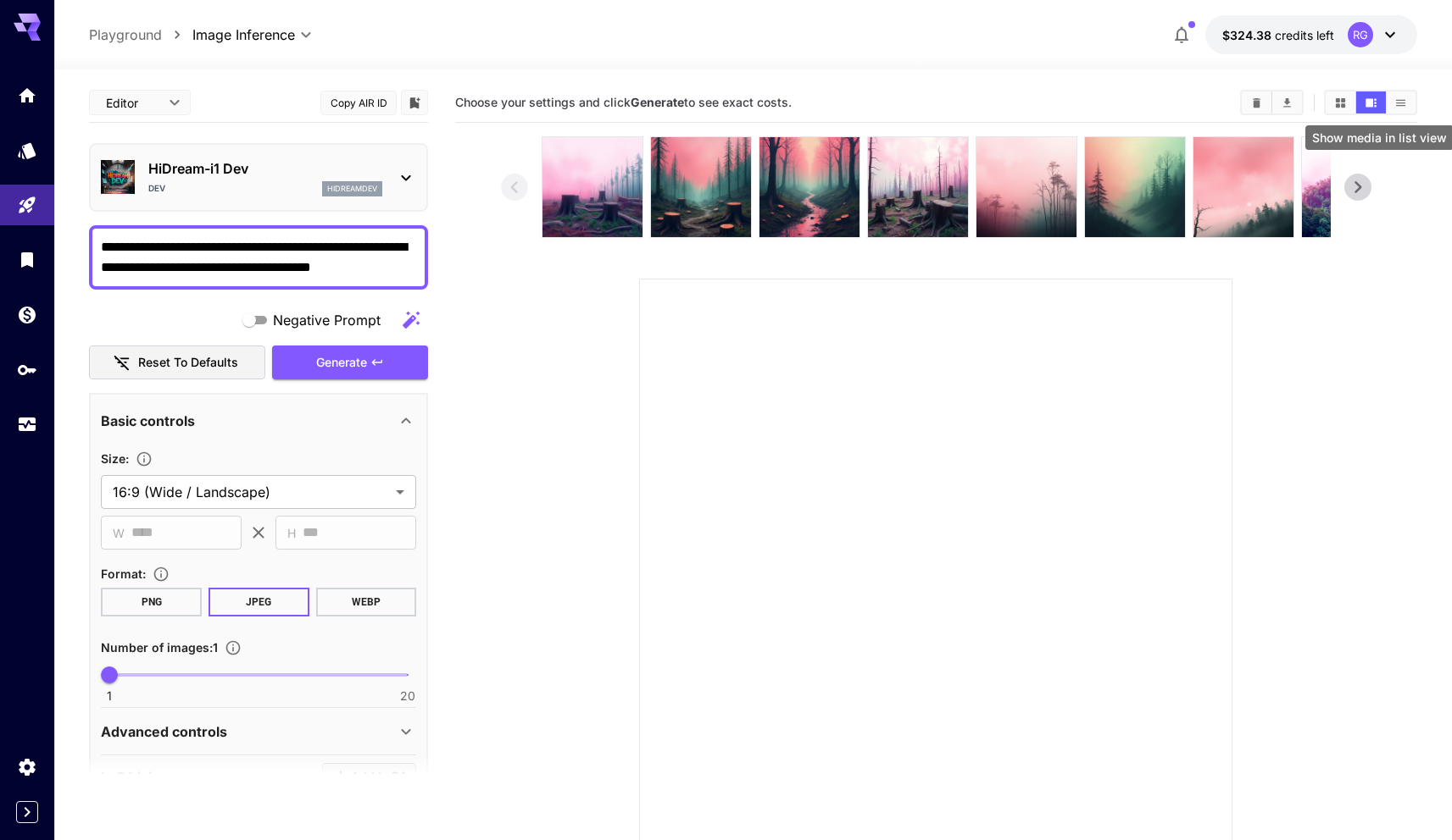
click at [1400, 101] on icon "Show media in list view" at bounding box center [1400, 103] width 13 height 13
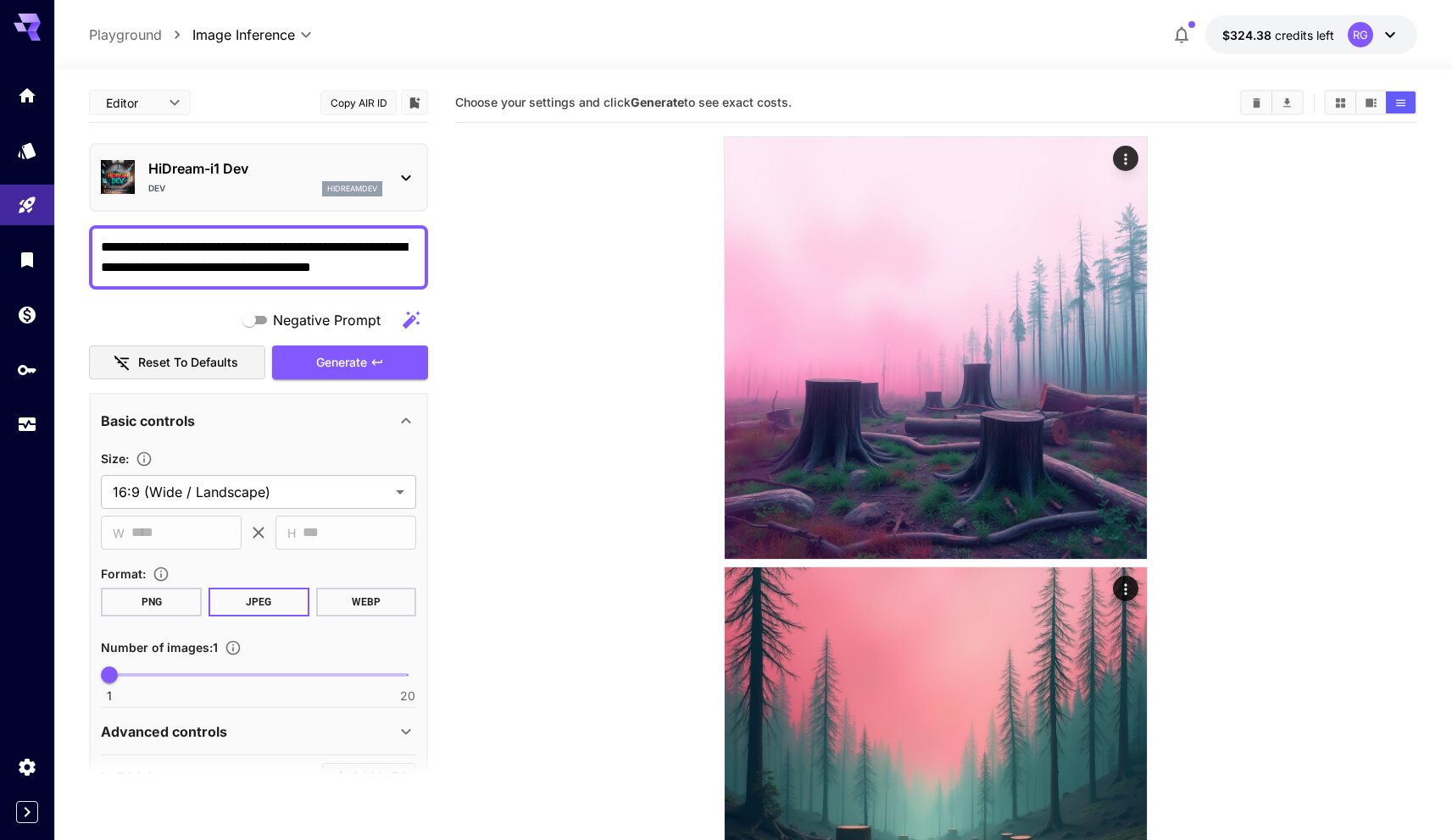
click at [301, 252] on textarea "**********" at bounding box center [258, 257] width 315 height 41
click at [373, 363] on icon "button" at bounding box center [376, 362] width 10 height 6
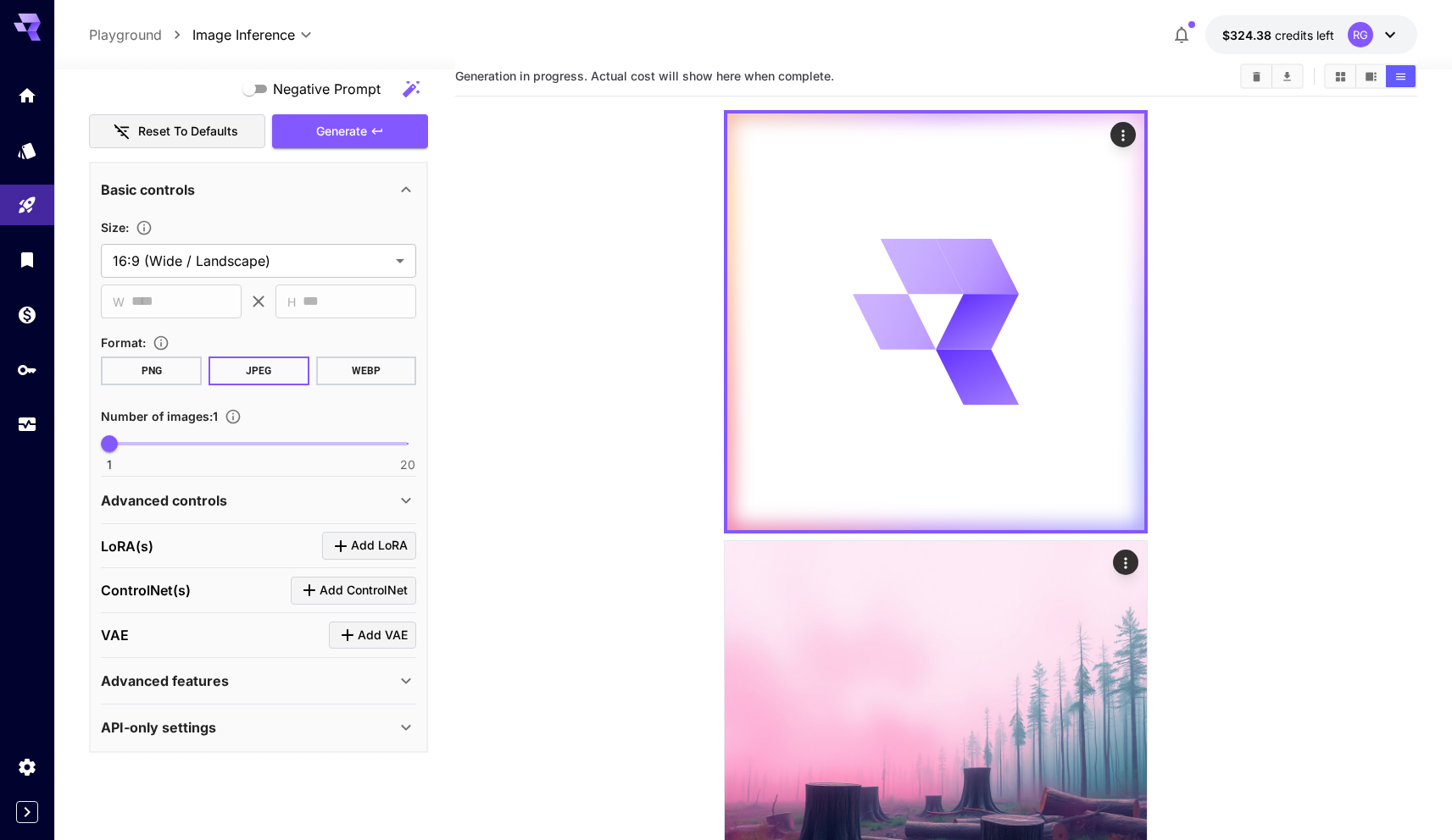
scroll to position [28, 0]
click at [215, 497] on p "Advanced controls" at bounding box center [163, 500] width 126 height 20
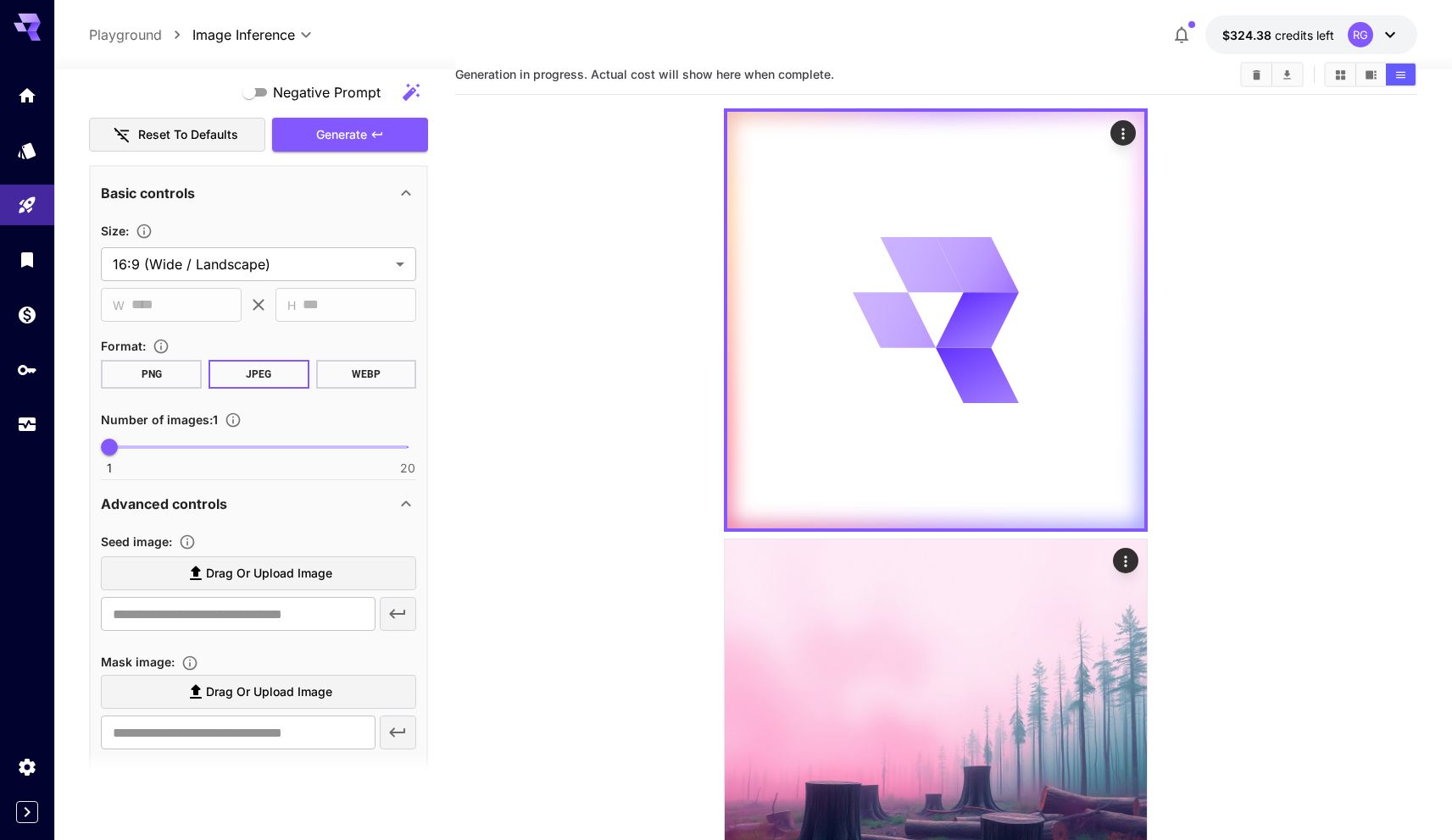
scroll to position [0, 0]
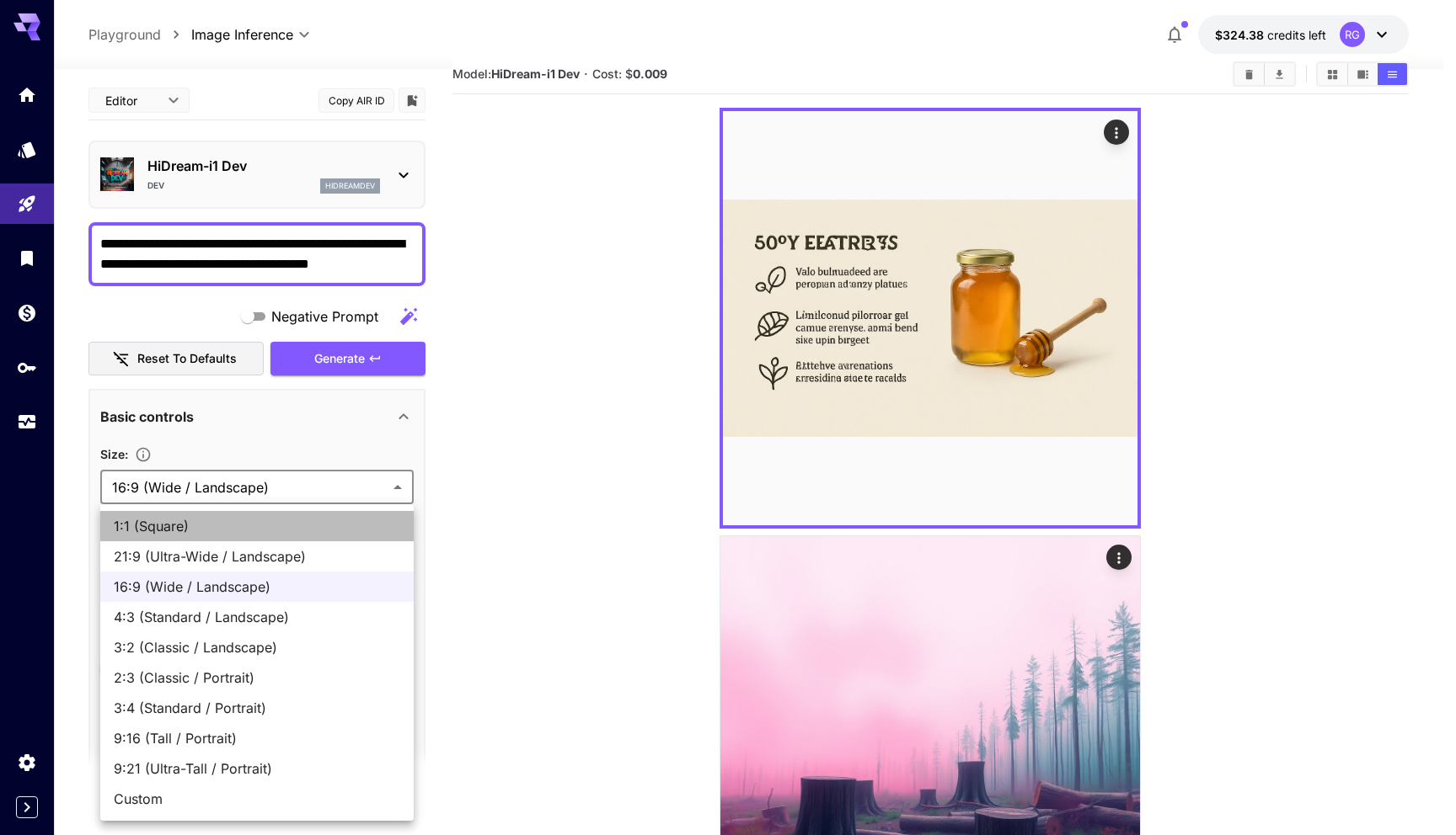
click at [168, 513] on li "1:1 (Square)" at bounding box center [257, 526] width 314 height 31
type input "**********"
type input "****"
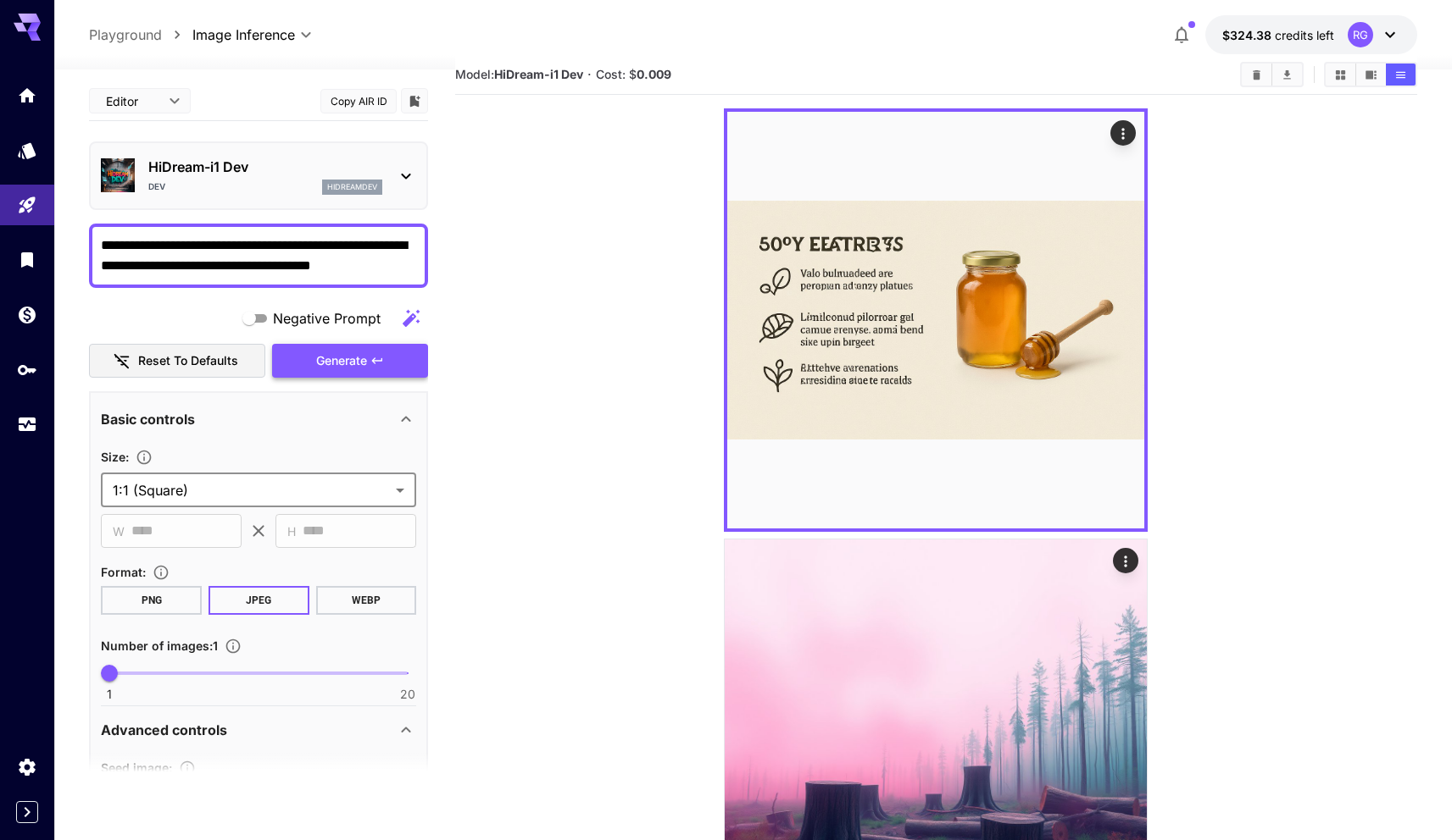
click at [345, 353] on span "Generate" at bounding box center [342, 361] width 51 height 21
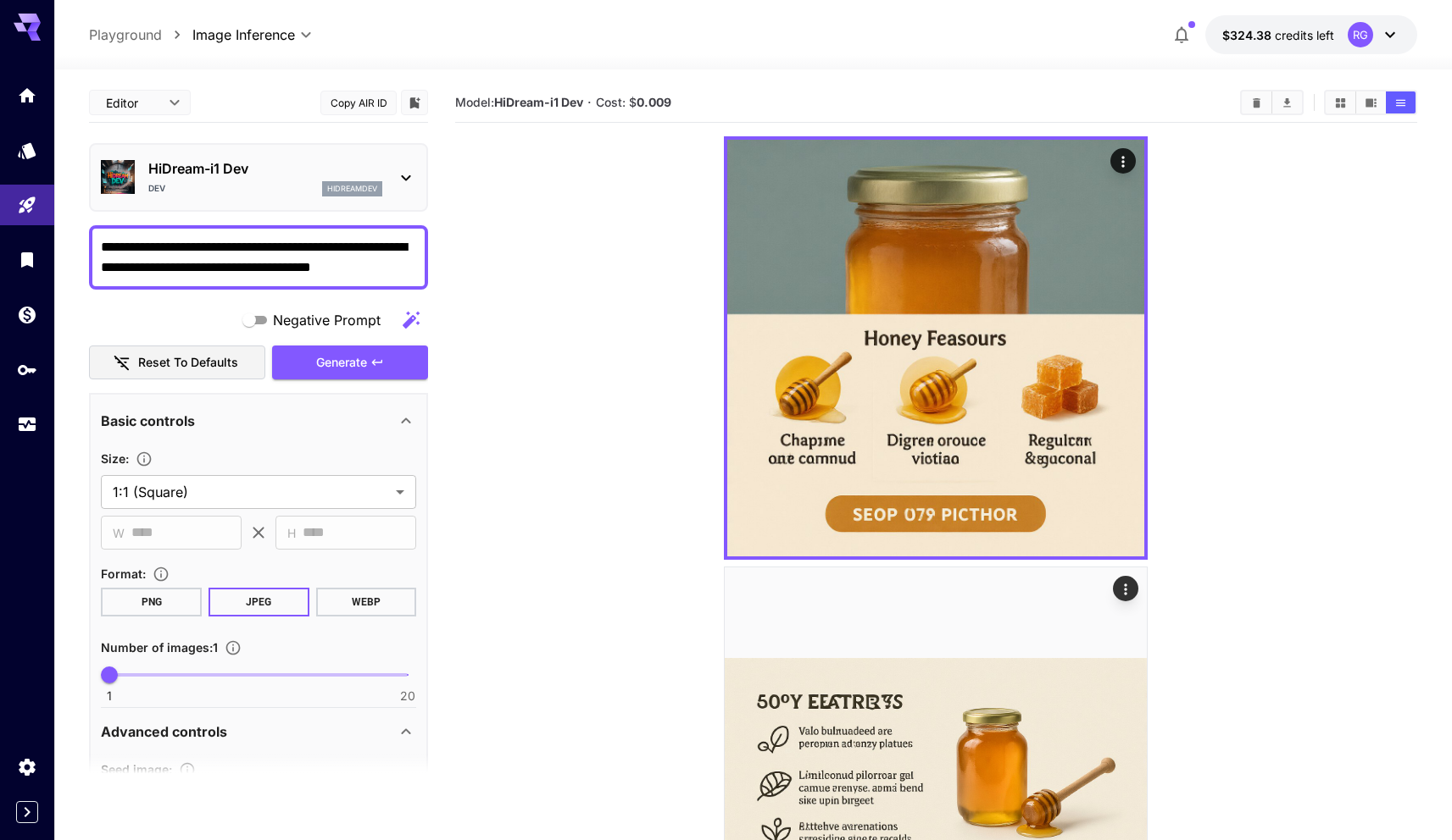
click at [250, 256] on textarea "**********" at bounding box center [258, 257] width 315 height 41
paste textarea "**********"
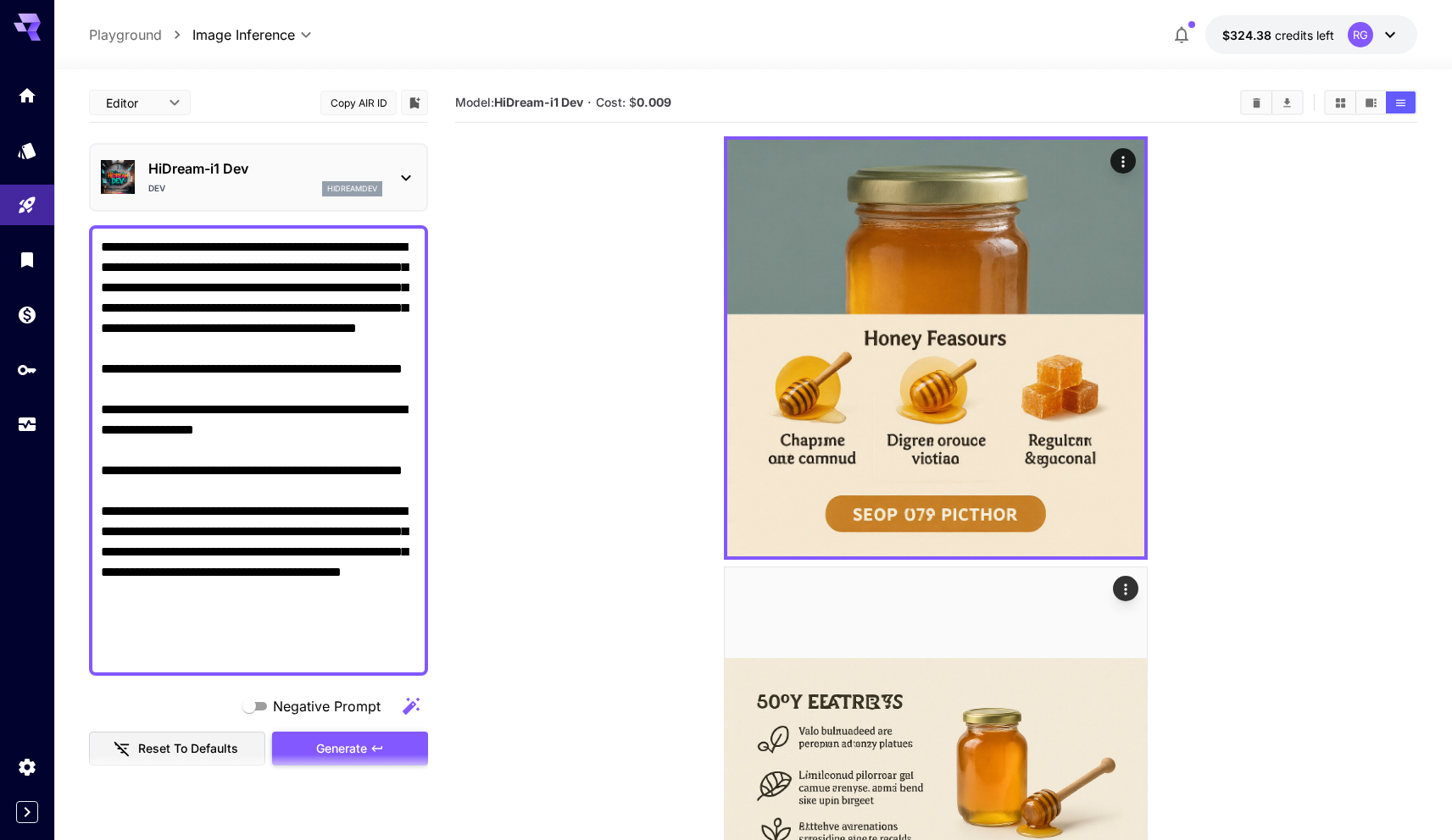
type textarea "**********"
click at [346, 739] on span "Generate" at bounding box center [342, 748] width 51 height 21
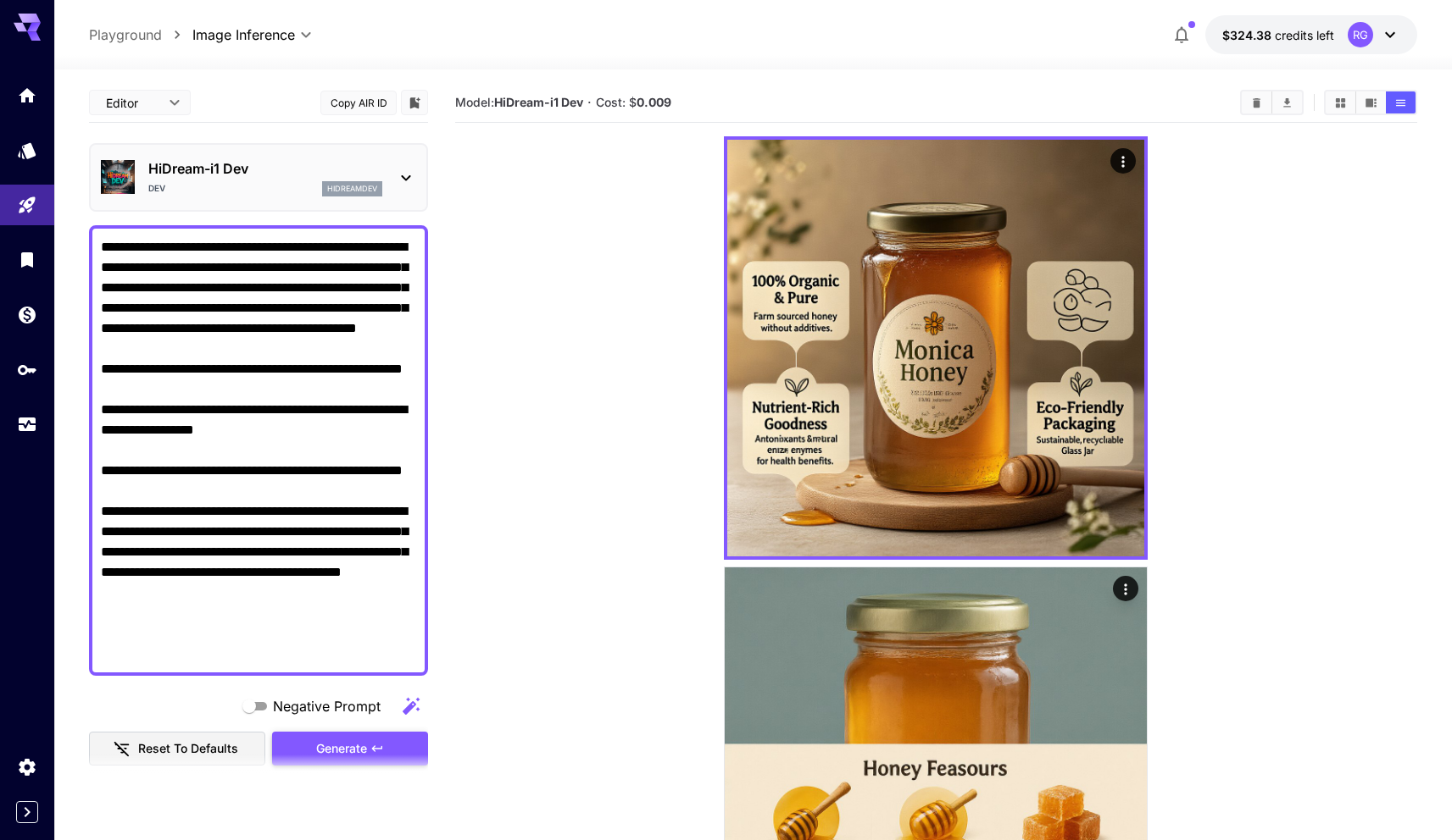
click at [346, 753] on span "Generate" at bounding box center [342, 748] width 51 height 21
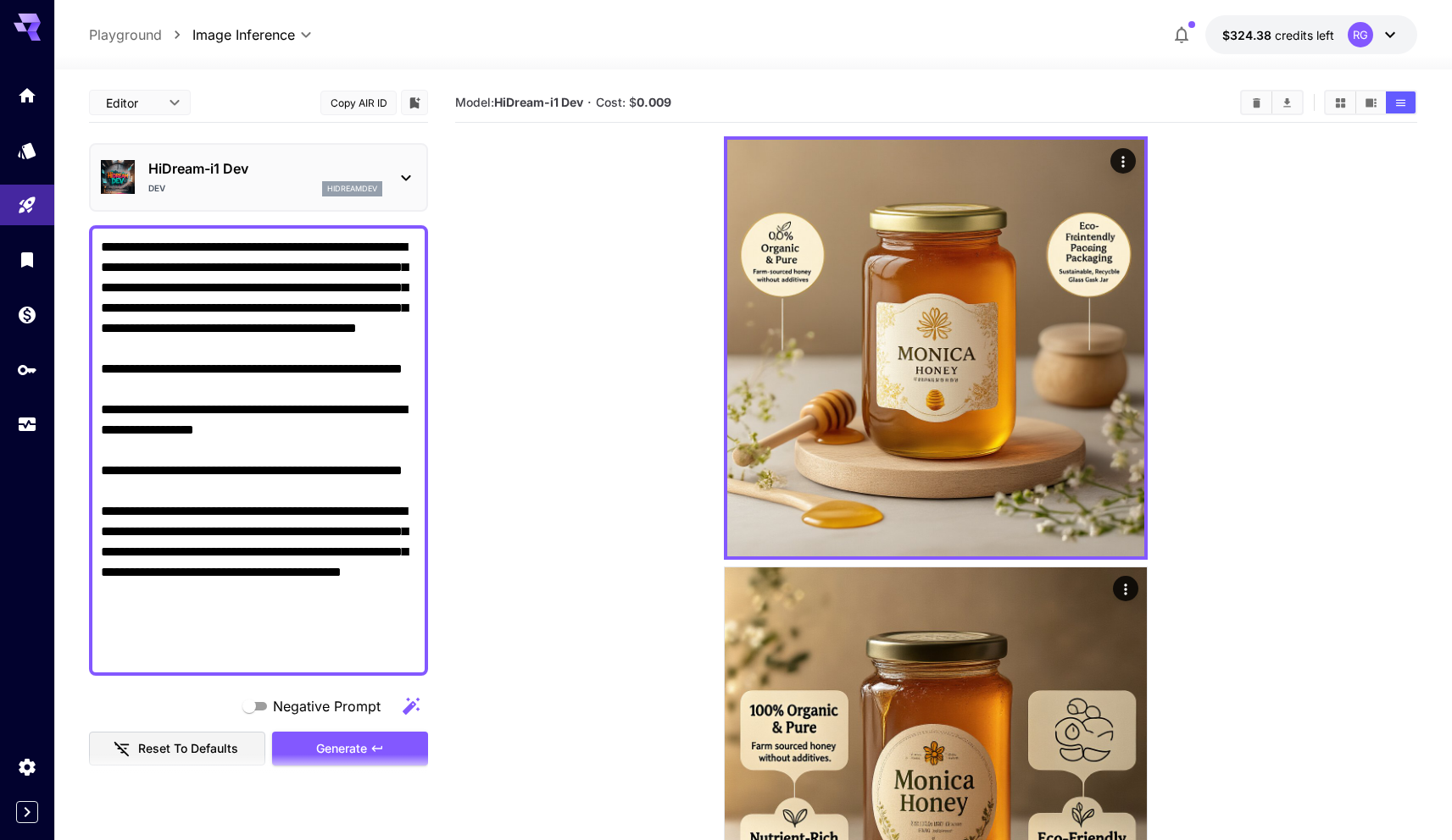
click at [323, 356] on textarea "**********" at bounding box center [258, 450] width 315 height 427
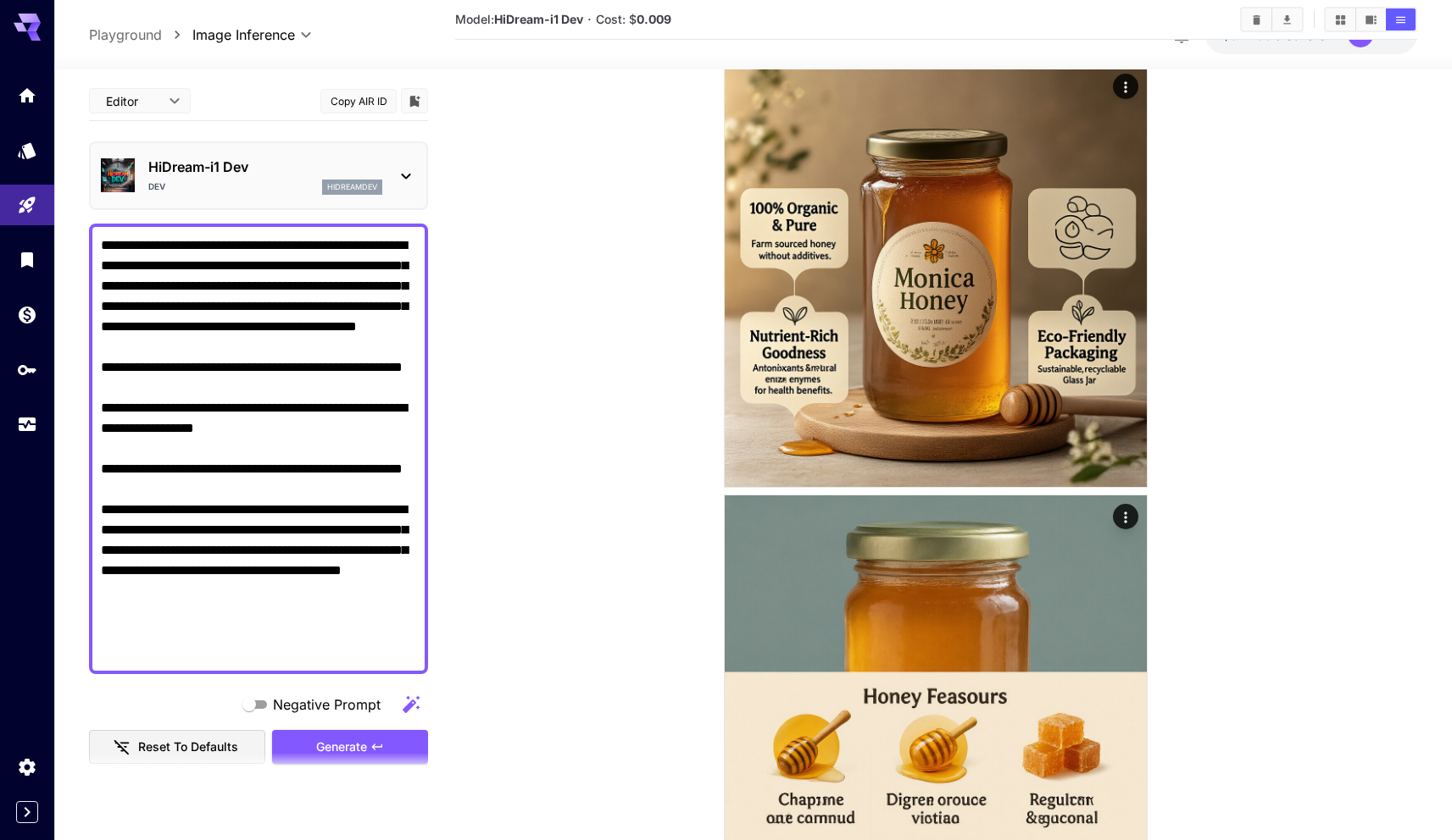
scroll to position [618, 0]
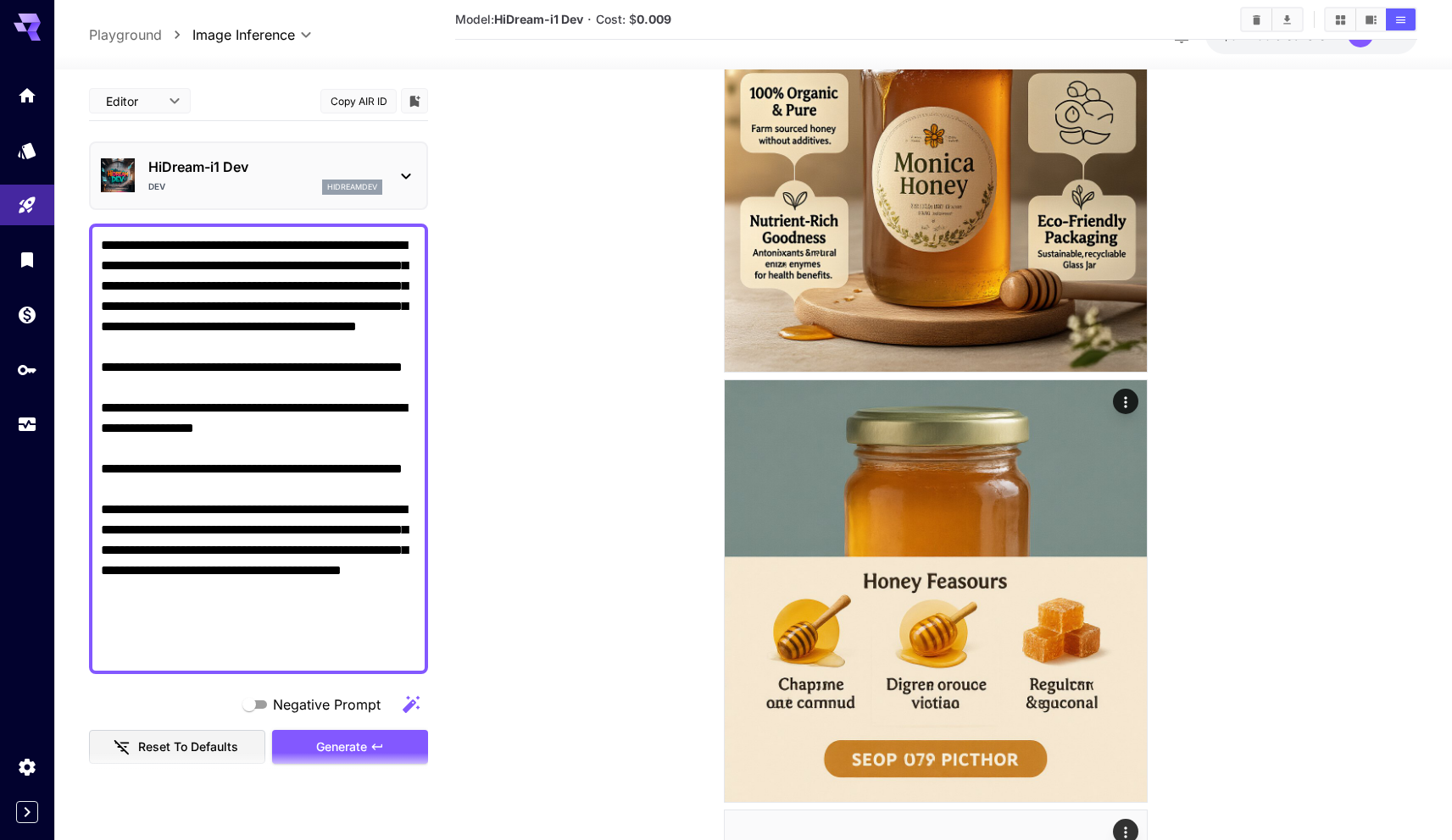
click at [280, 410] on textarea "**********" at bounding box center [258, 449] width 315 height 427
click at [249, 177] on div "HiDream-i1 [PERSON_NAME]" at bounding box center [266, 176] width 234 height 38
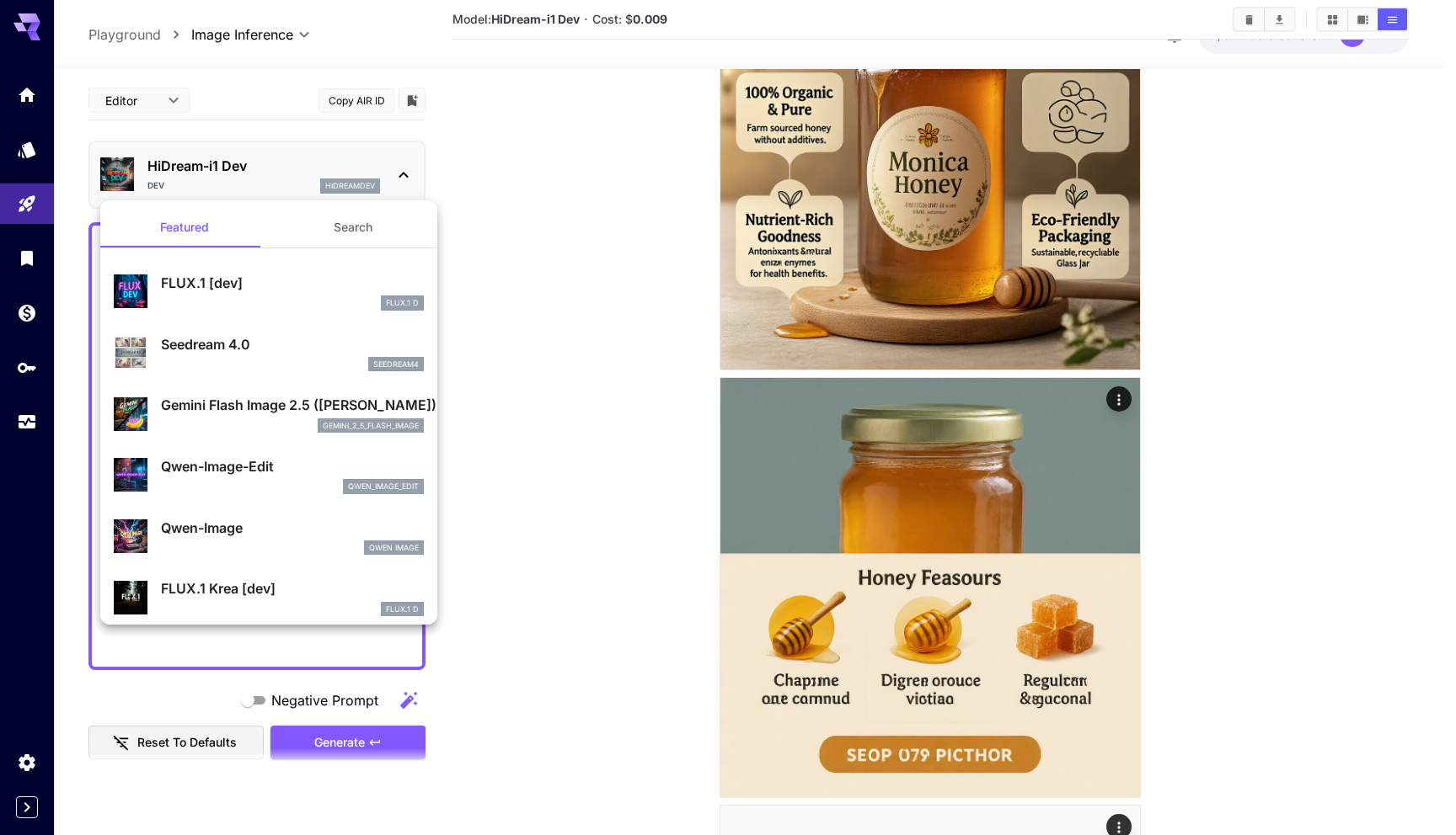
click at [258, 267] on div "FLUX.1 [dev] FLUX.1 D" at bounding box center [268, 291] width 310 height 51
type input "**"
type input "***"
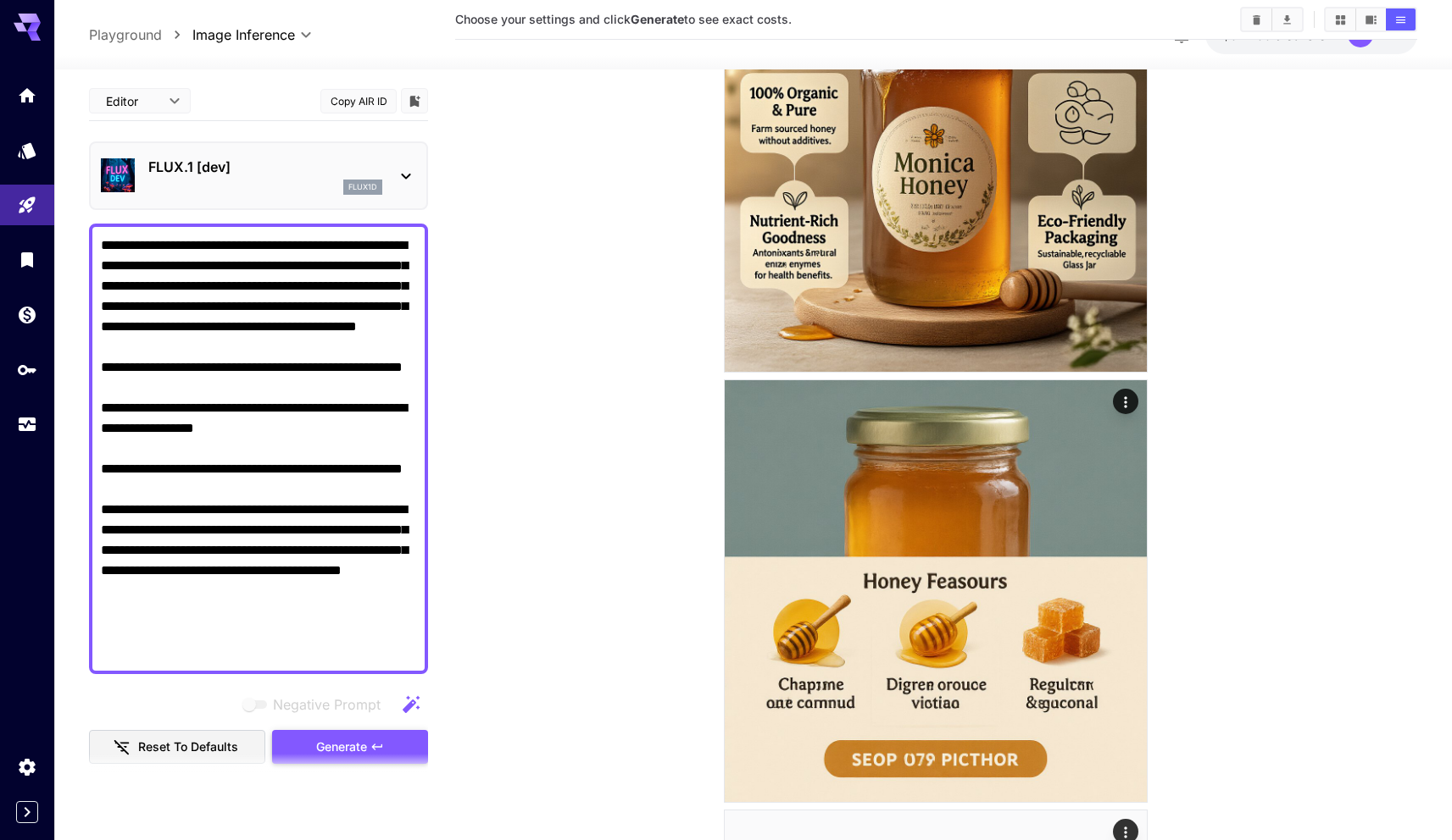
click at [334, 749] on span "Generate" at bounding box center [342, 747] width 51 height 21
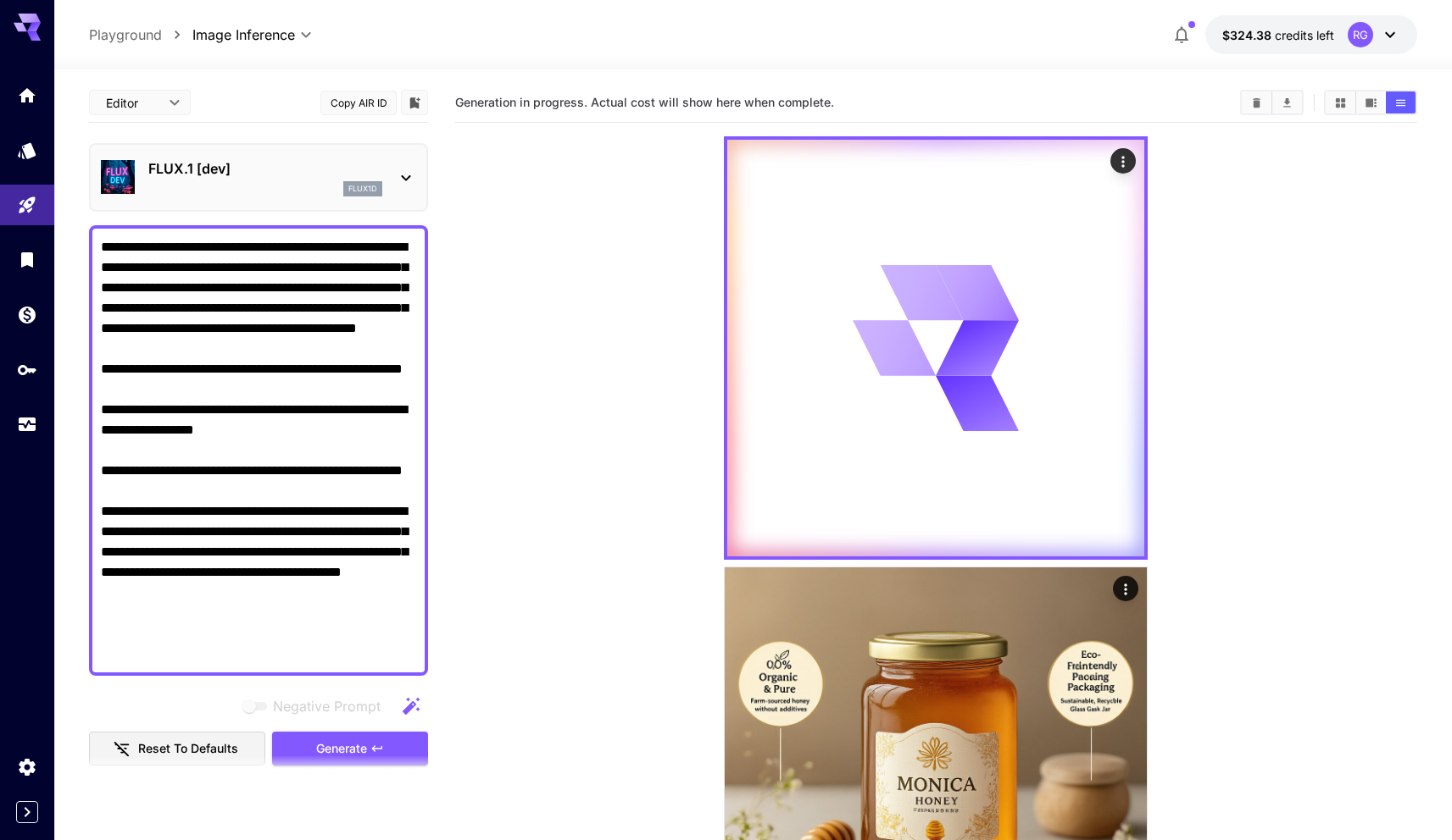
click at [211, 423] on textarea "**********" at bounding box center [258, 450] width 315 height 427
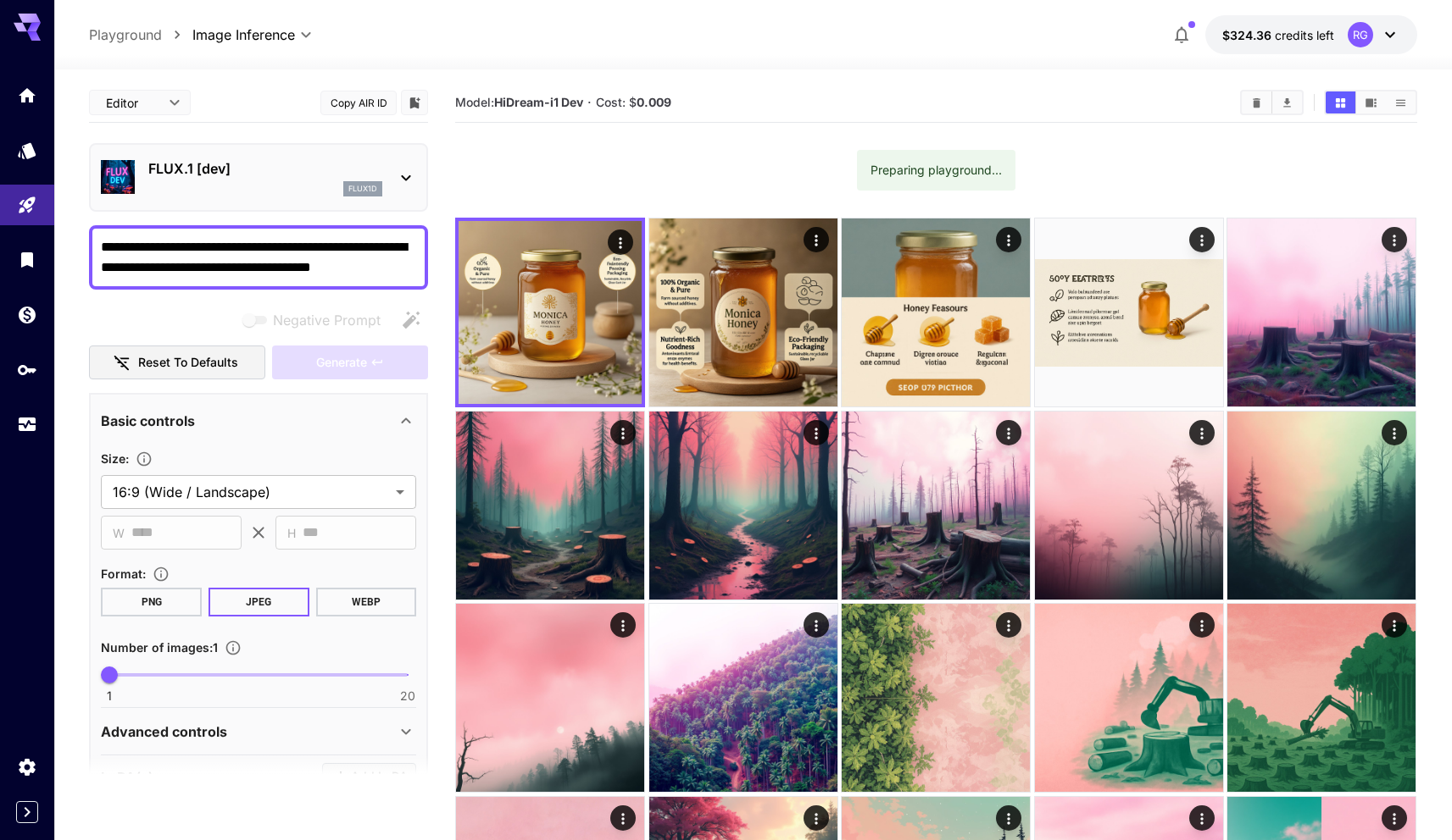
click at [306, 245] on textarea "**********" at bounding box center [258, 257] width 315 height 41
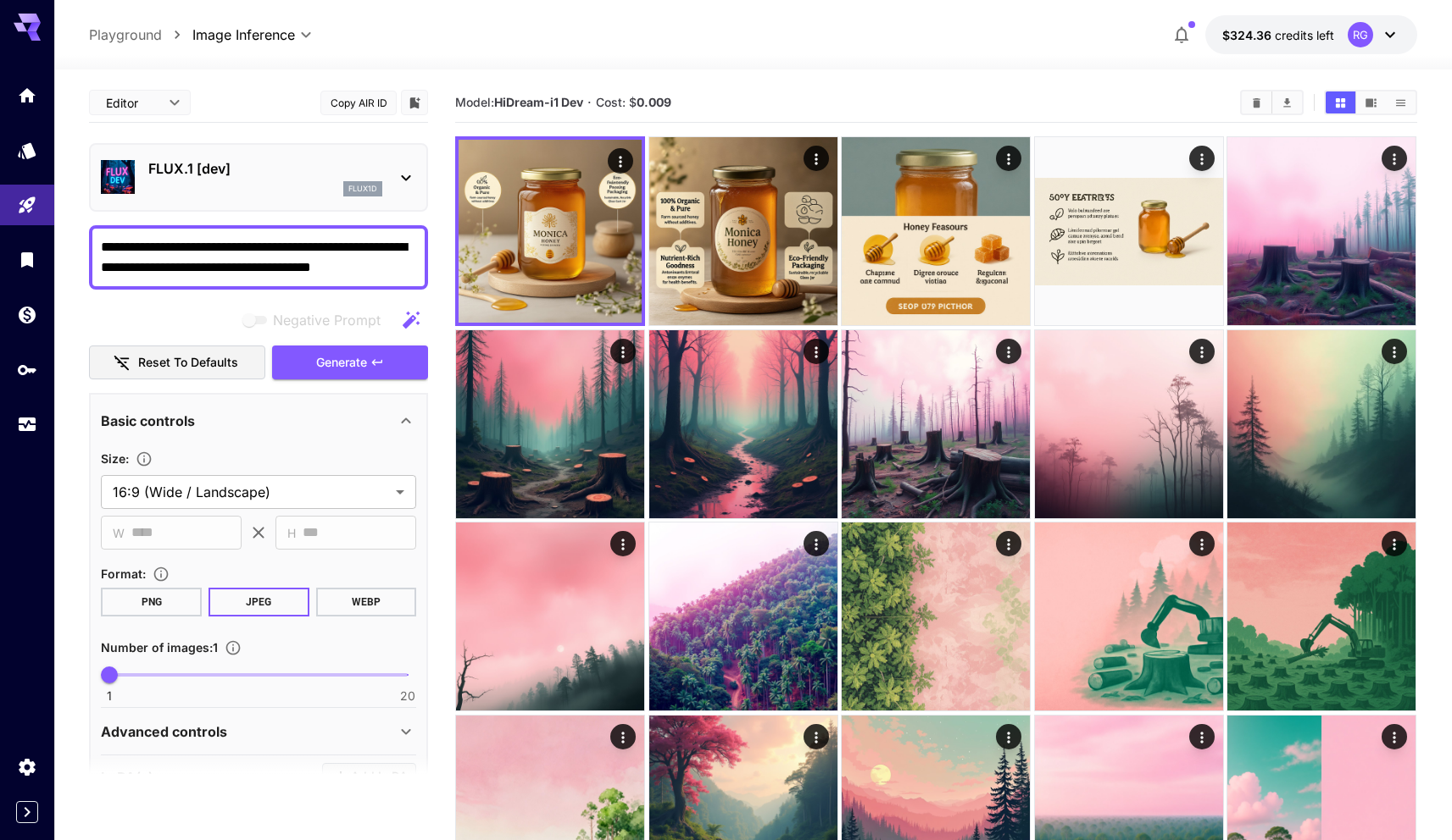
click at [306, 245] on textarea "**********" at bounding box center [258, 257] width 315 height 41
click at [306, 244] on textarea "**********" at bounding box center [258, 257] width 315 height 41
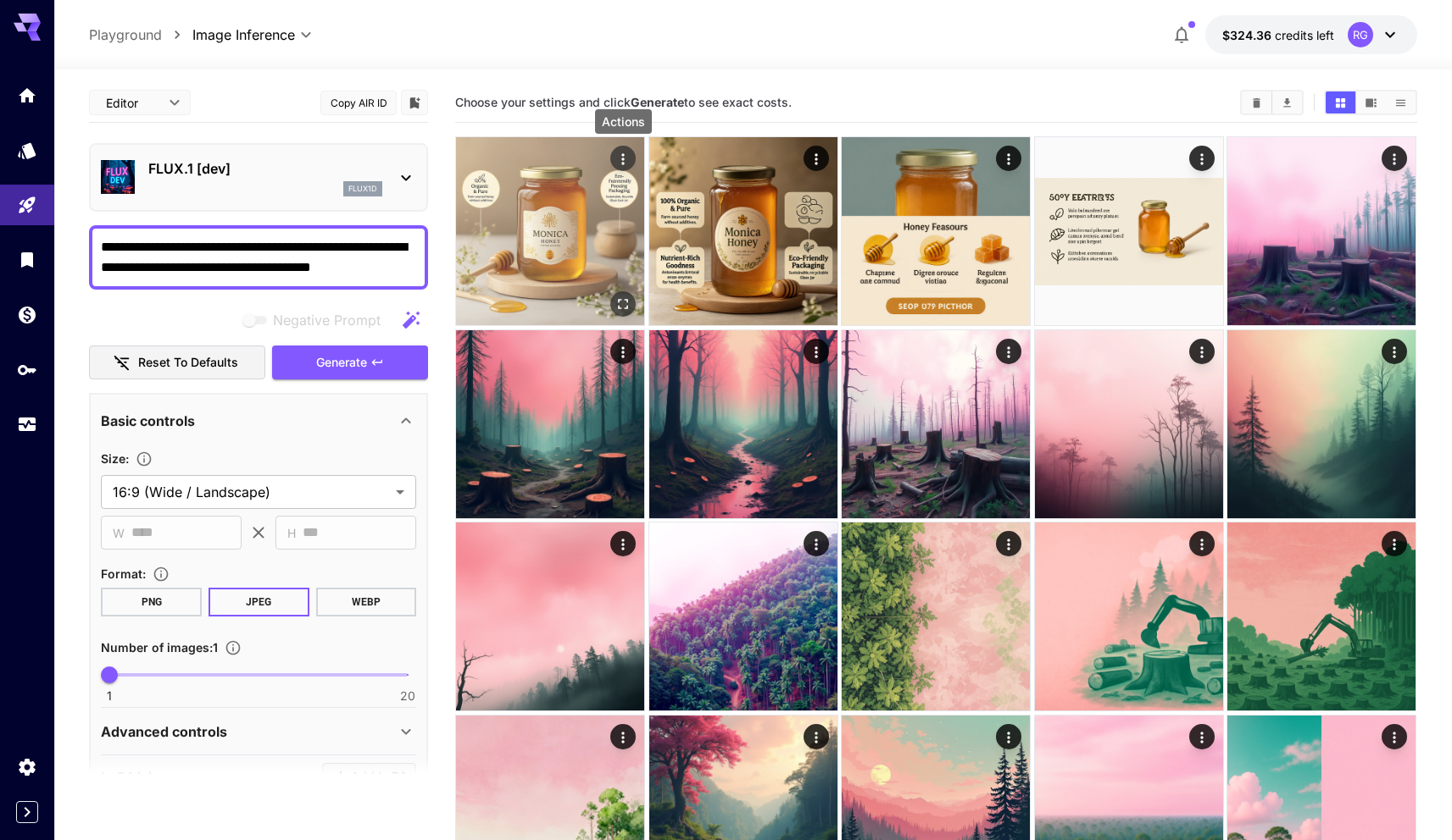
click at [624, 156] on icon "Actions" at bounding box center [624, 159] width 17 height 17
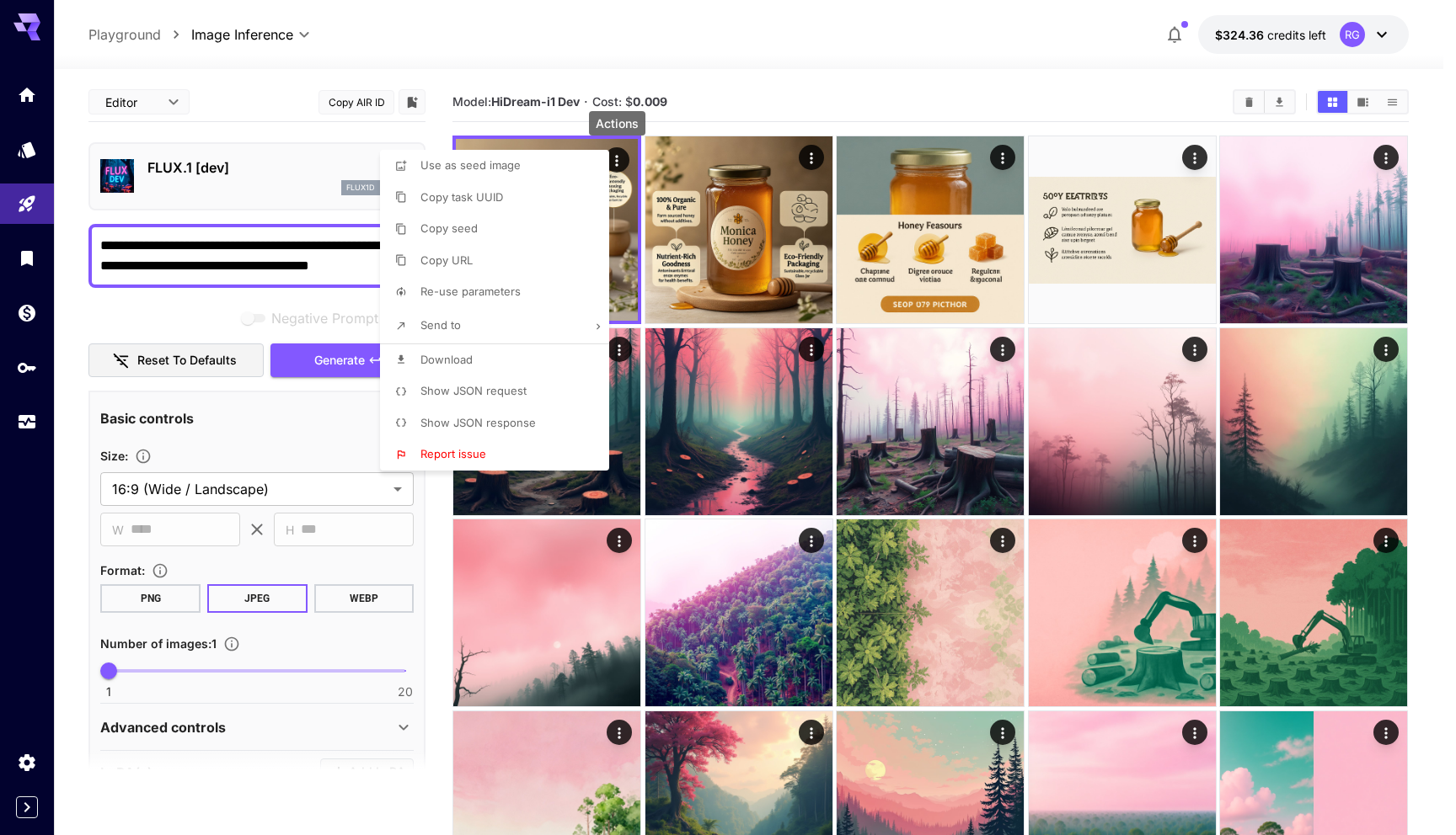
click at [501, 286] on span "Re-use parameters" at bounding box center [470, 291] width 100 height 14
type input "*********"
type input "*"
type input "*******"
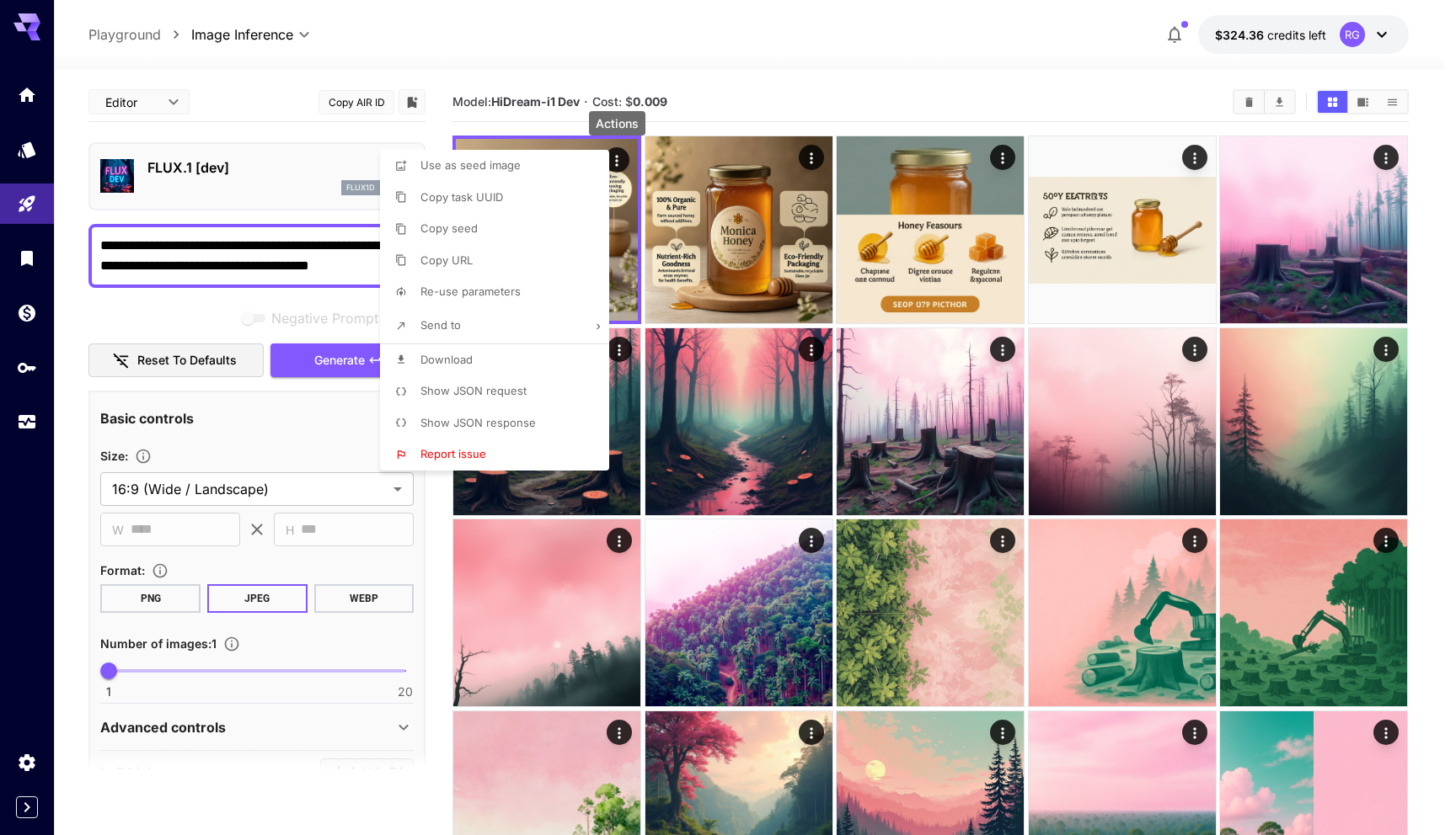
type input "**"
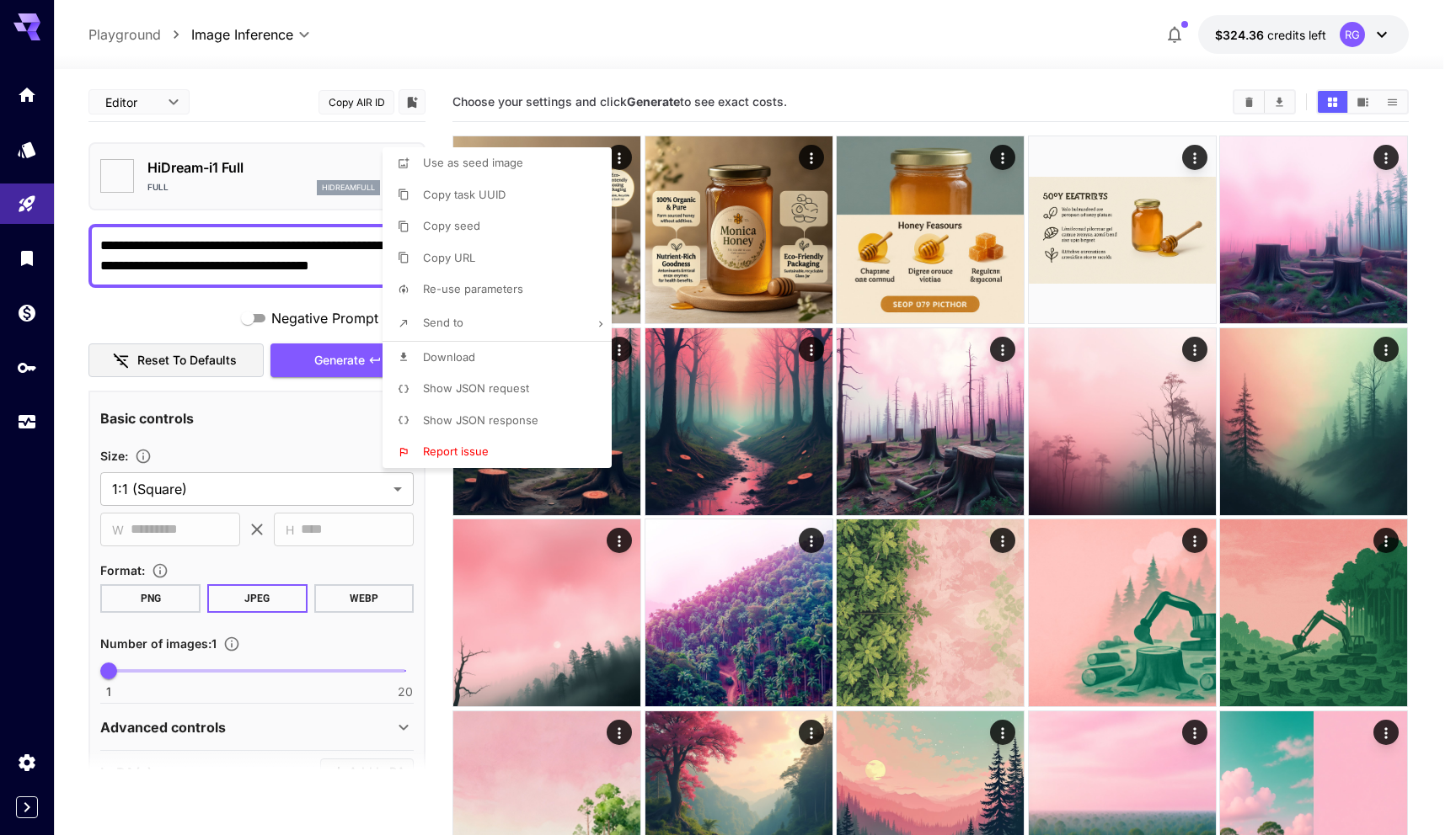
type input "**********"
type input "****"
type input "**"
type input "***"
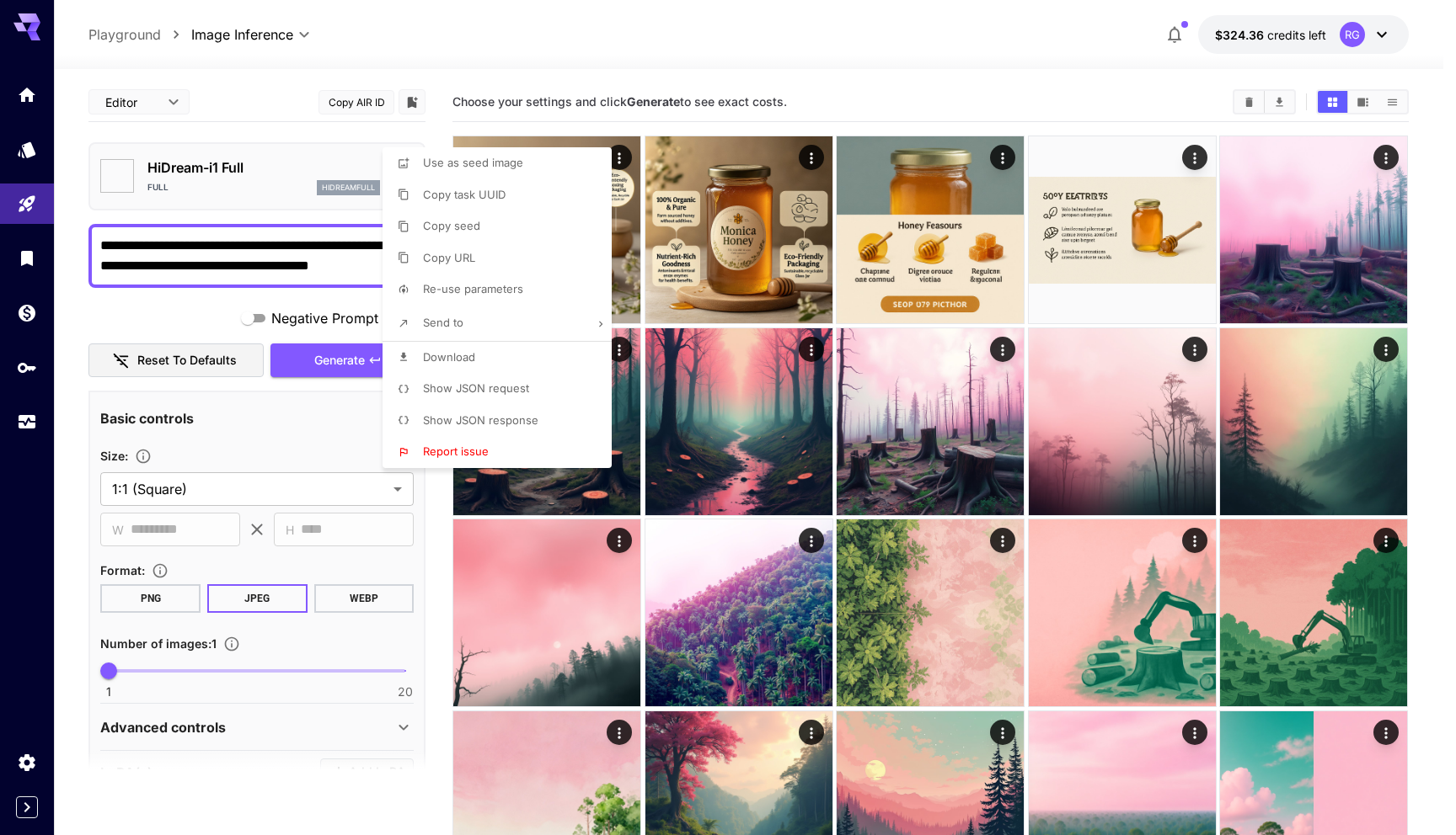
type input "**"
type input "*******"
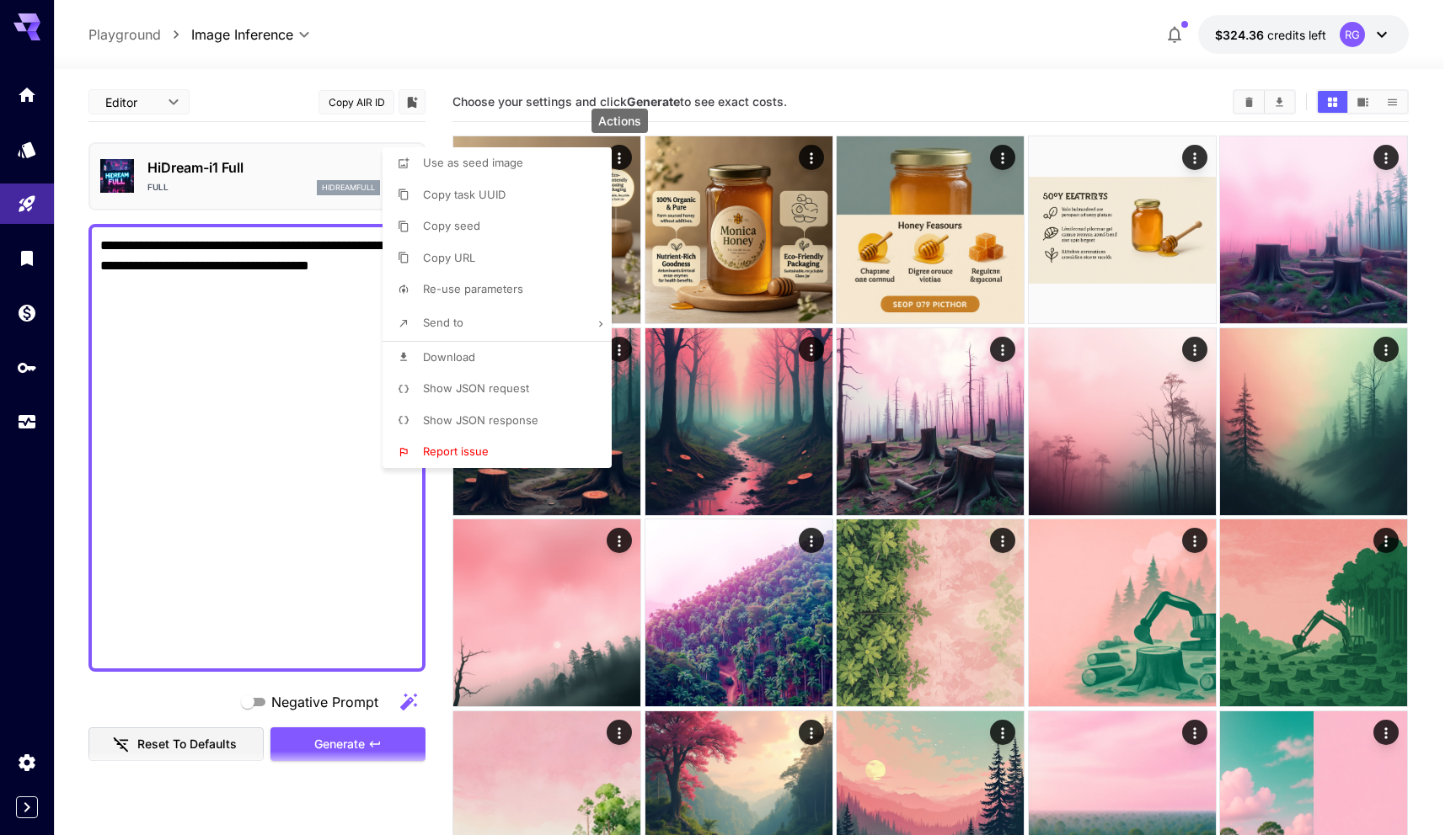
click at [296, 187] on div at bounding box center [728, 417] width 1456 height 835
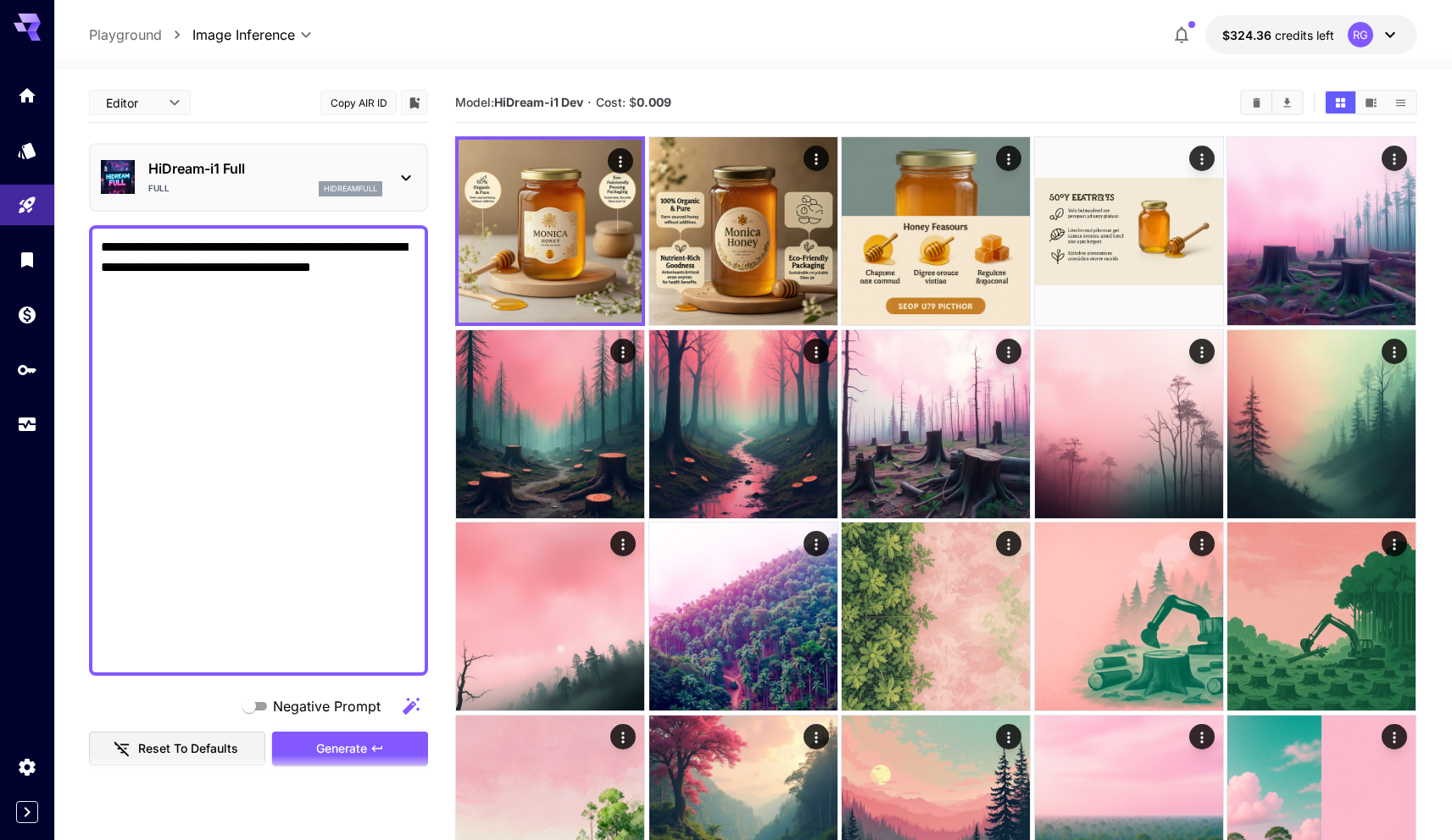
click at [292, 171] on p "HiDream-i1 Full" at bounding box center [266, 169] width 234 height 20
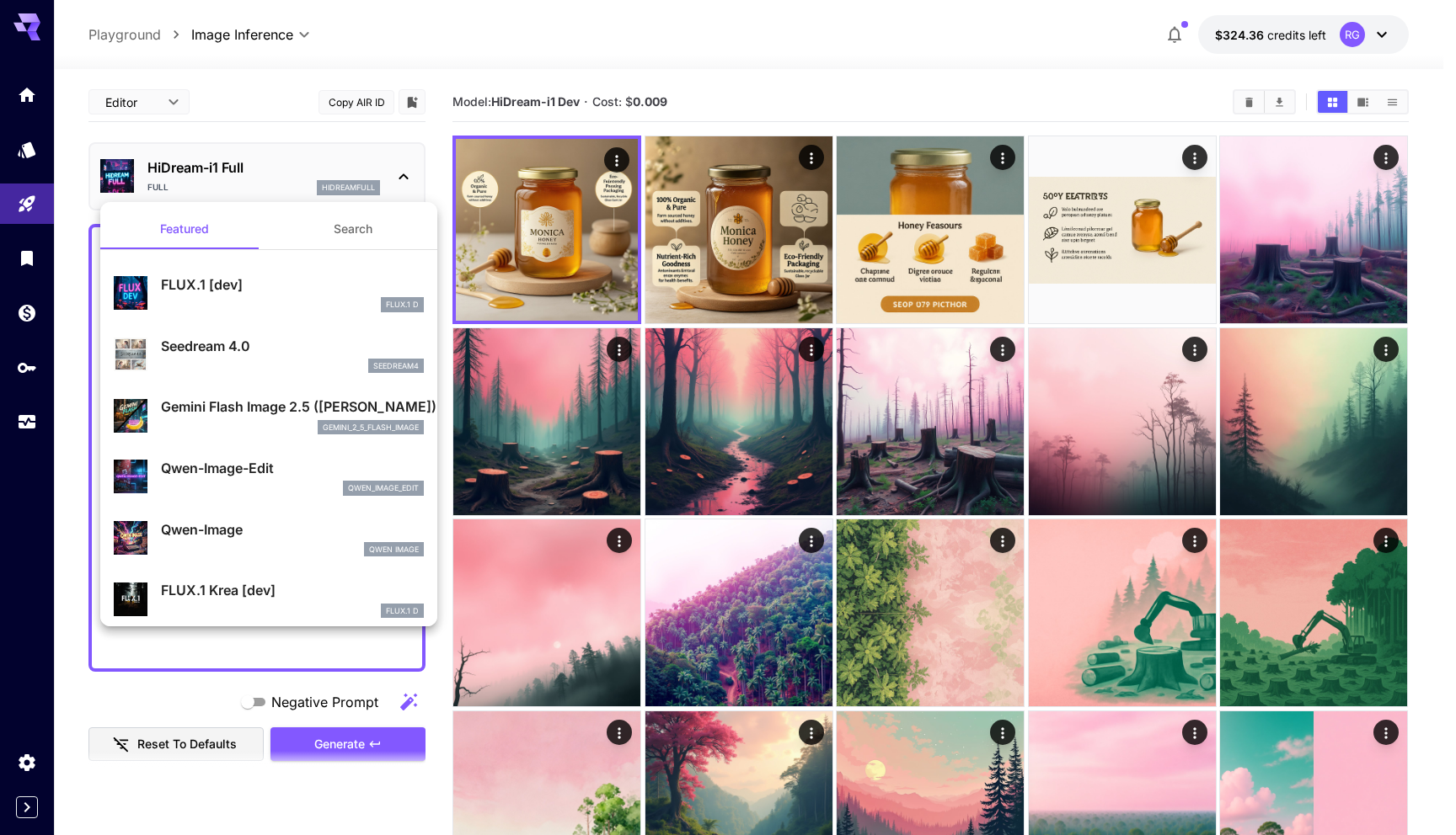
click at [226, 288] on p "FLUX.1 [dev]" at bounding box center [293, 285] width 263 height 20
type input "**"
type input "***"
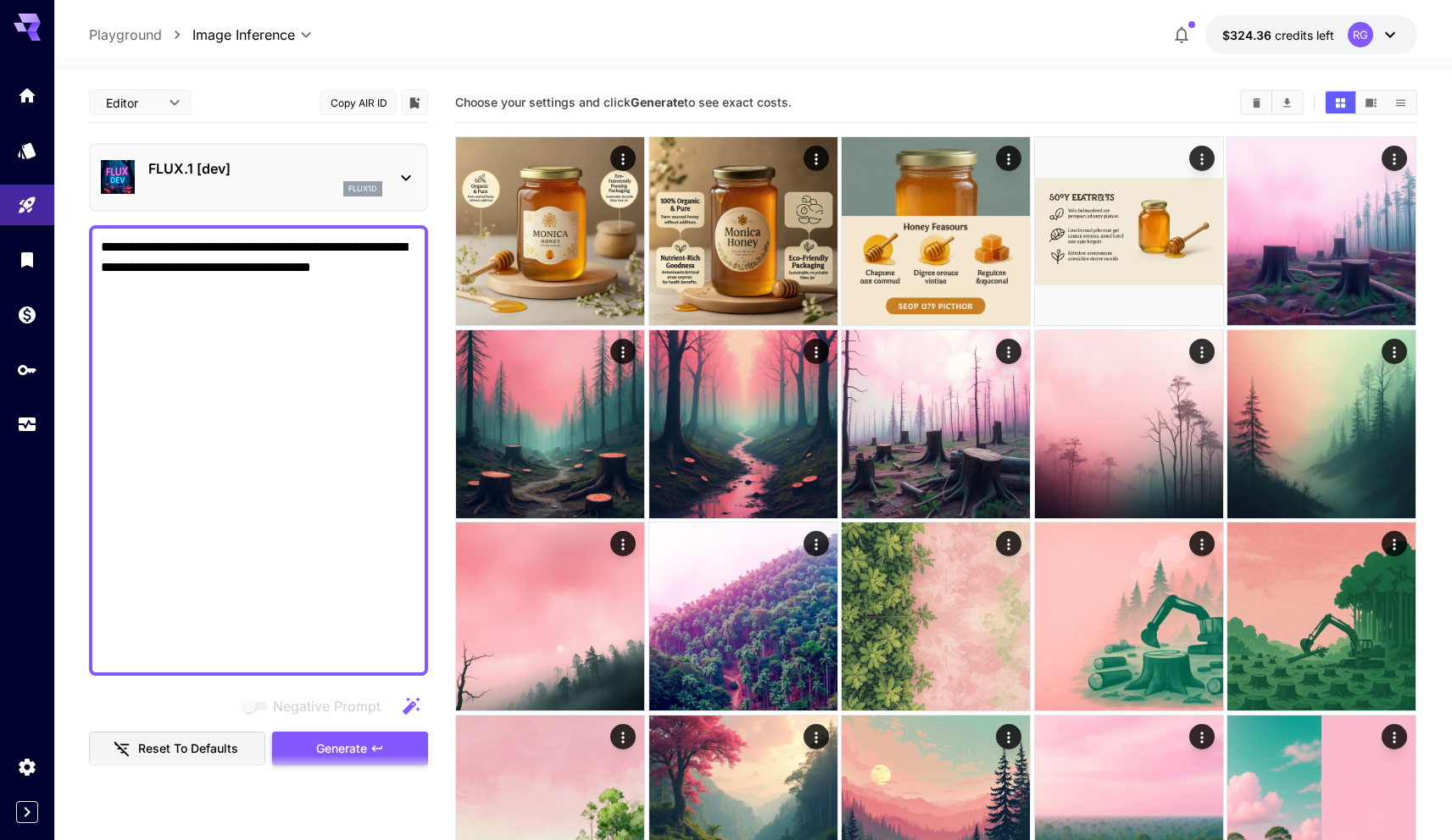
click at [371, 744] on icon "button" at bounding box center [377, 748] width 14 height 14
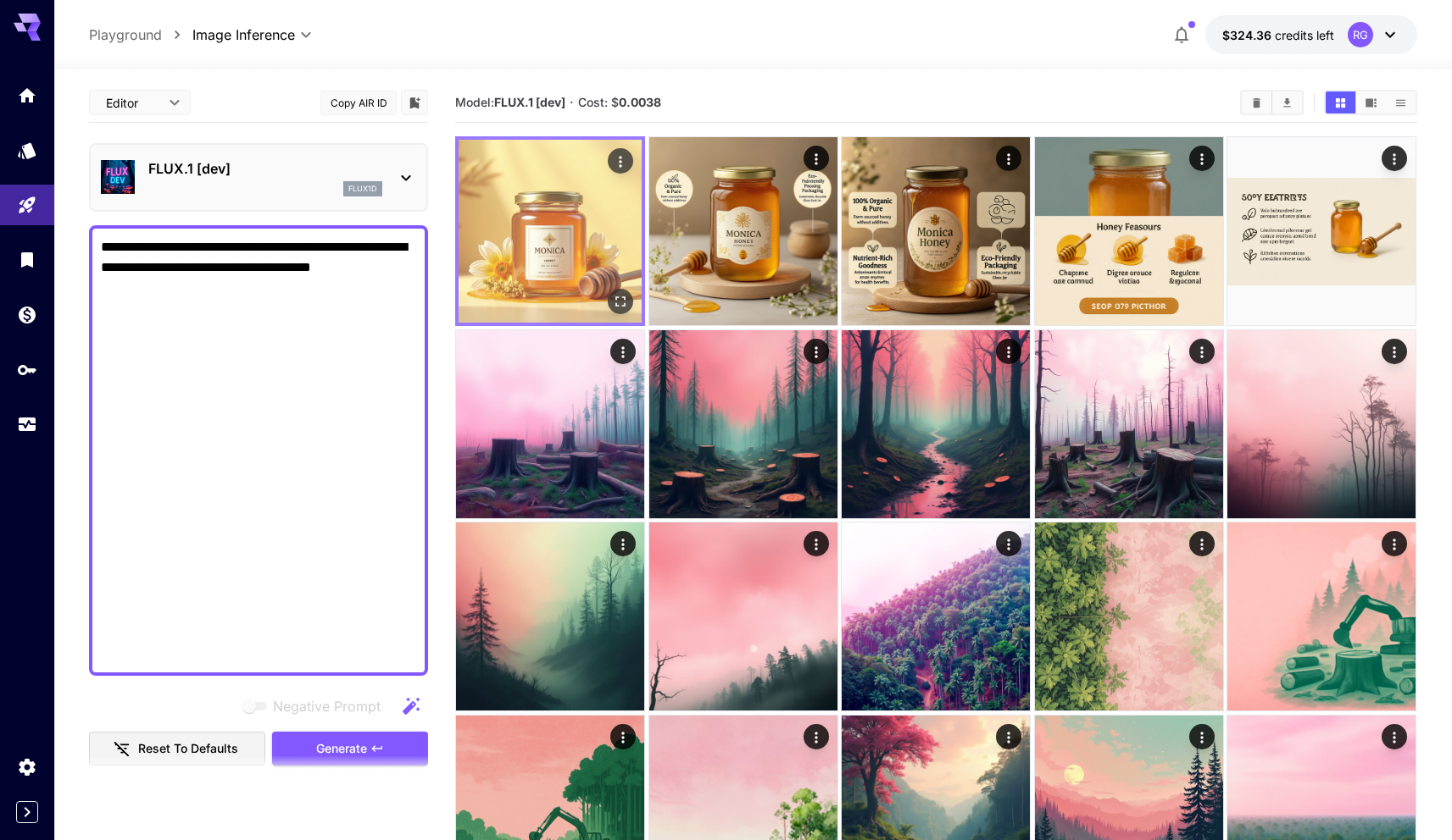
click at [575, 209] on img at bounding box center [550, 231] width 183 height 183
click at [621, 308] on icon "Open in fullscreen" at bounding box center [621, 301] width 17 height 17
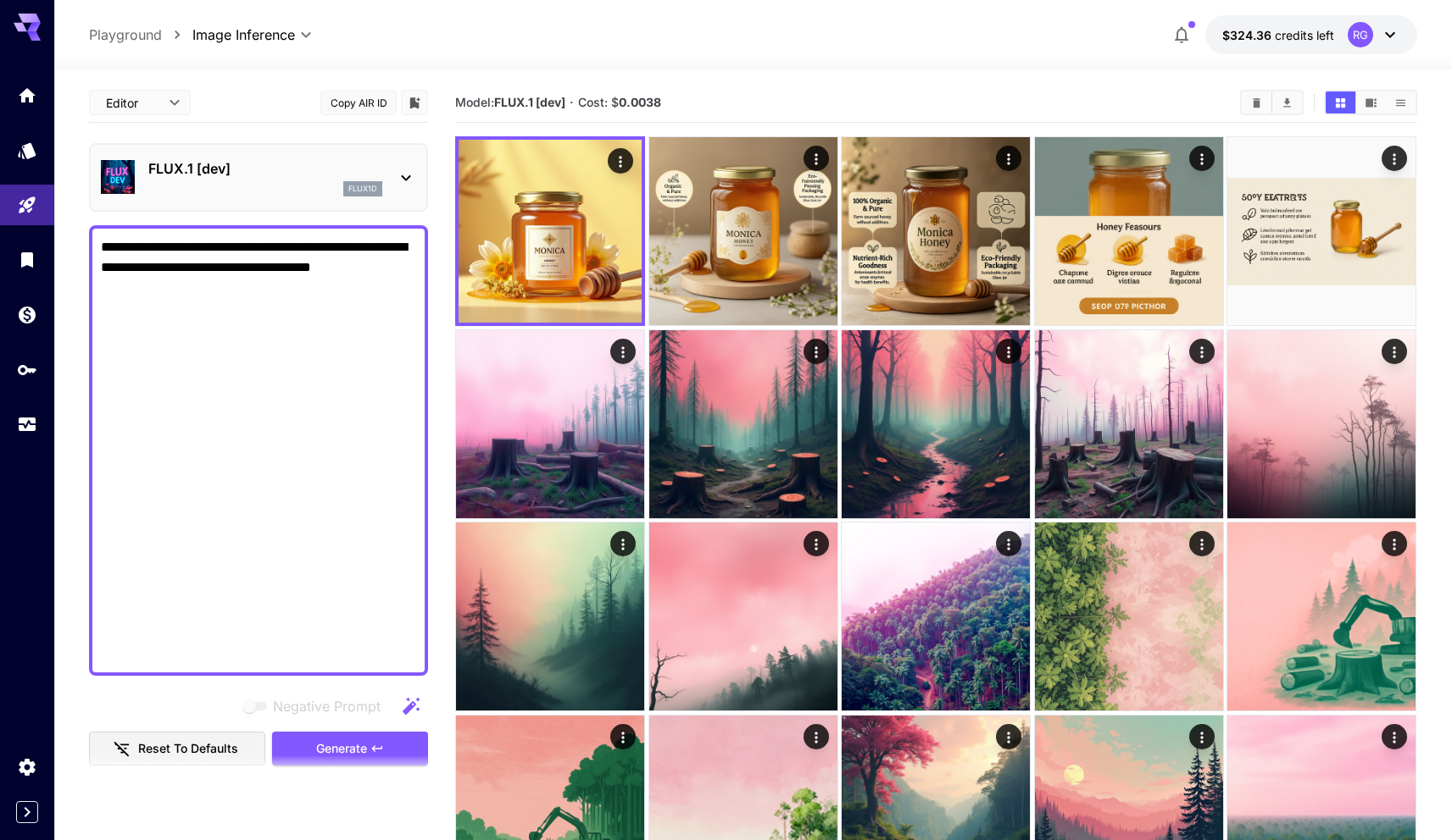
click at [361, 173] on p "FLUX.1 [dev]" at bounding box center [266, 169] width 234 height 20
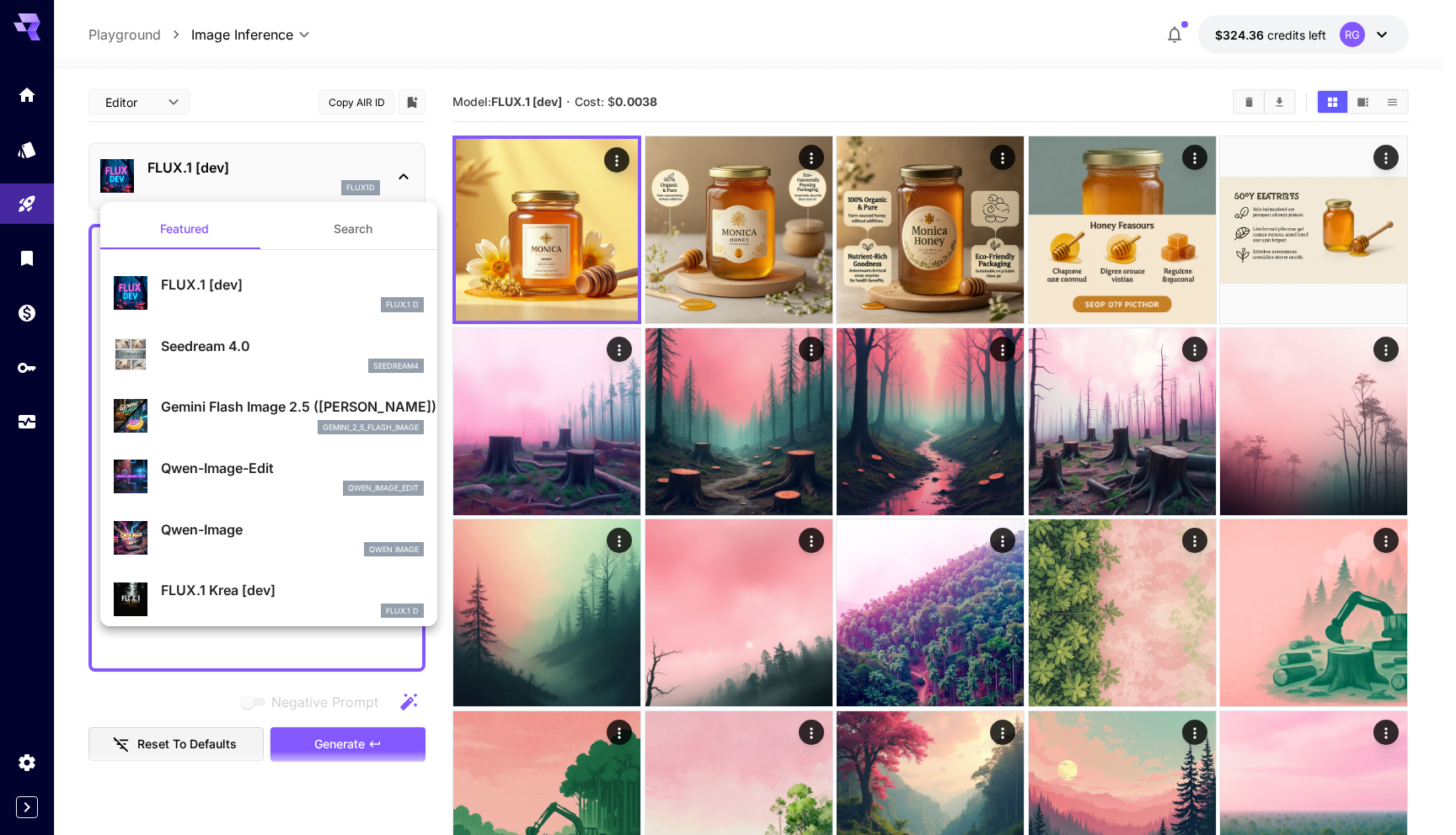
click at [287, 347] on p "Seedream 4.0" at bounding box center [293, 346] width 263 height 20
type input "**********"
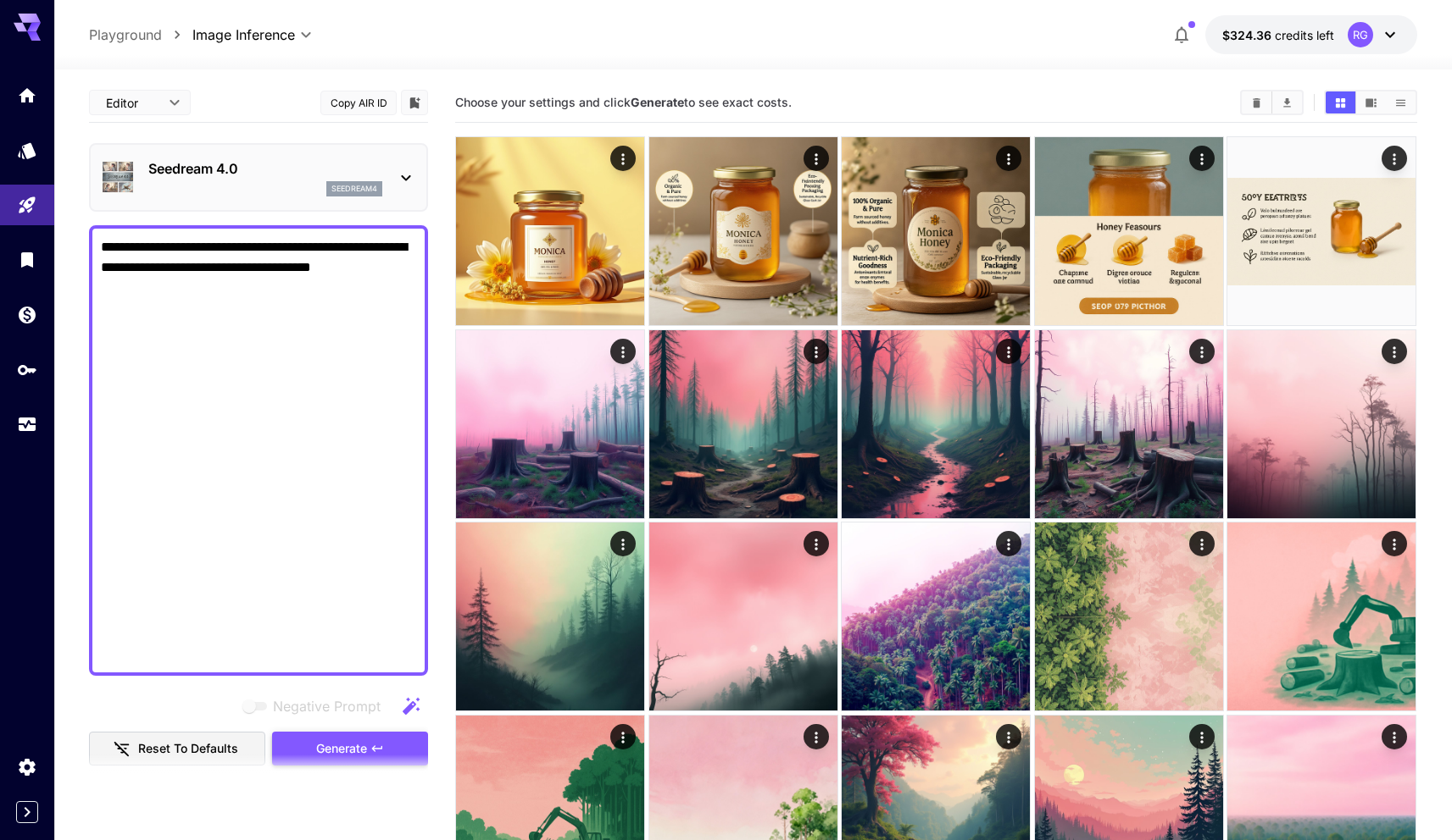
click at [350, 739] on span "Generate" at bounding box center [342, 748] width 51 height 21
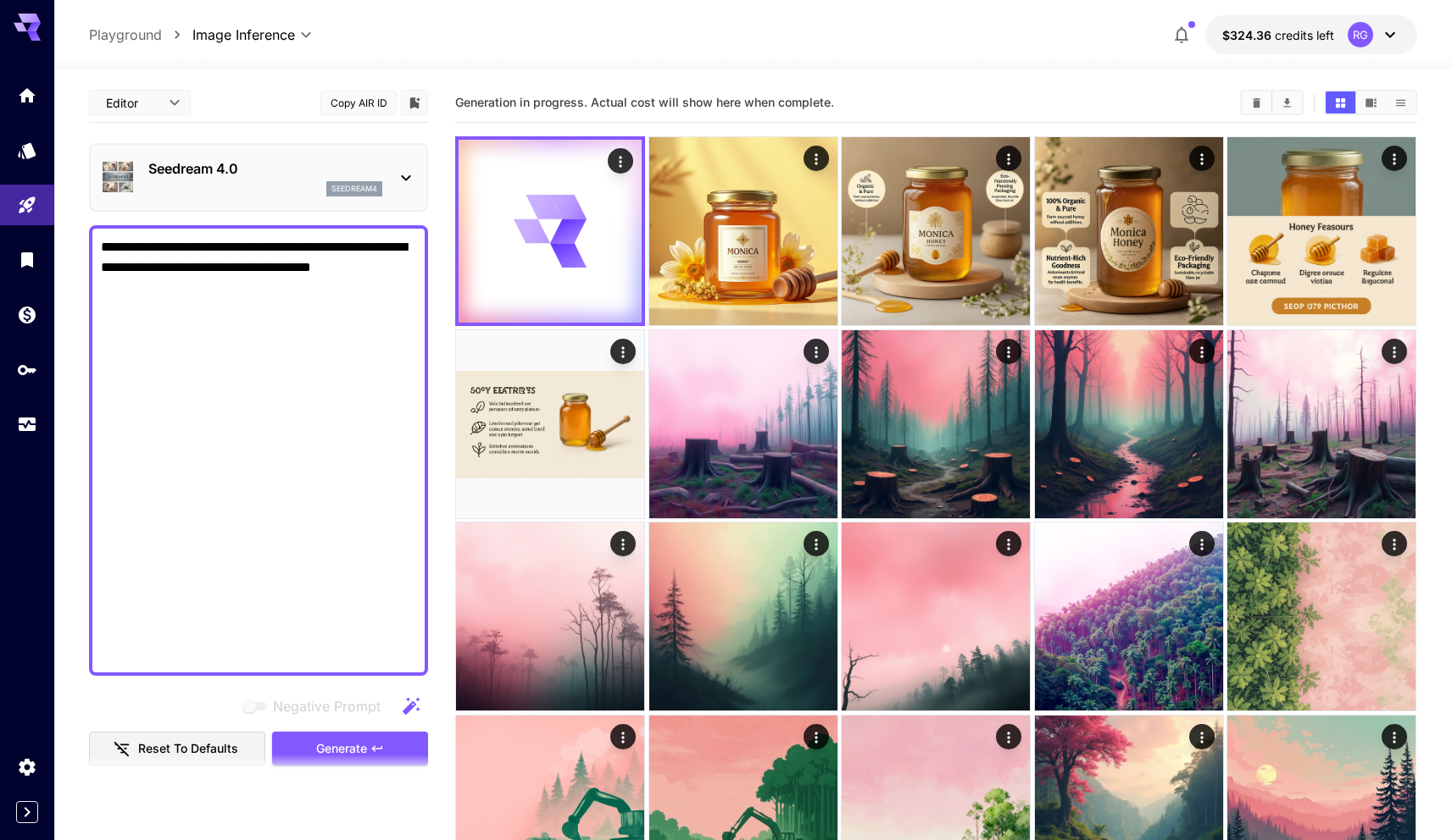
click at [861, 34] on div "**********" at bounding box center [752, 34] width 1328 height 39
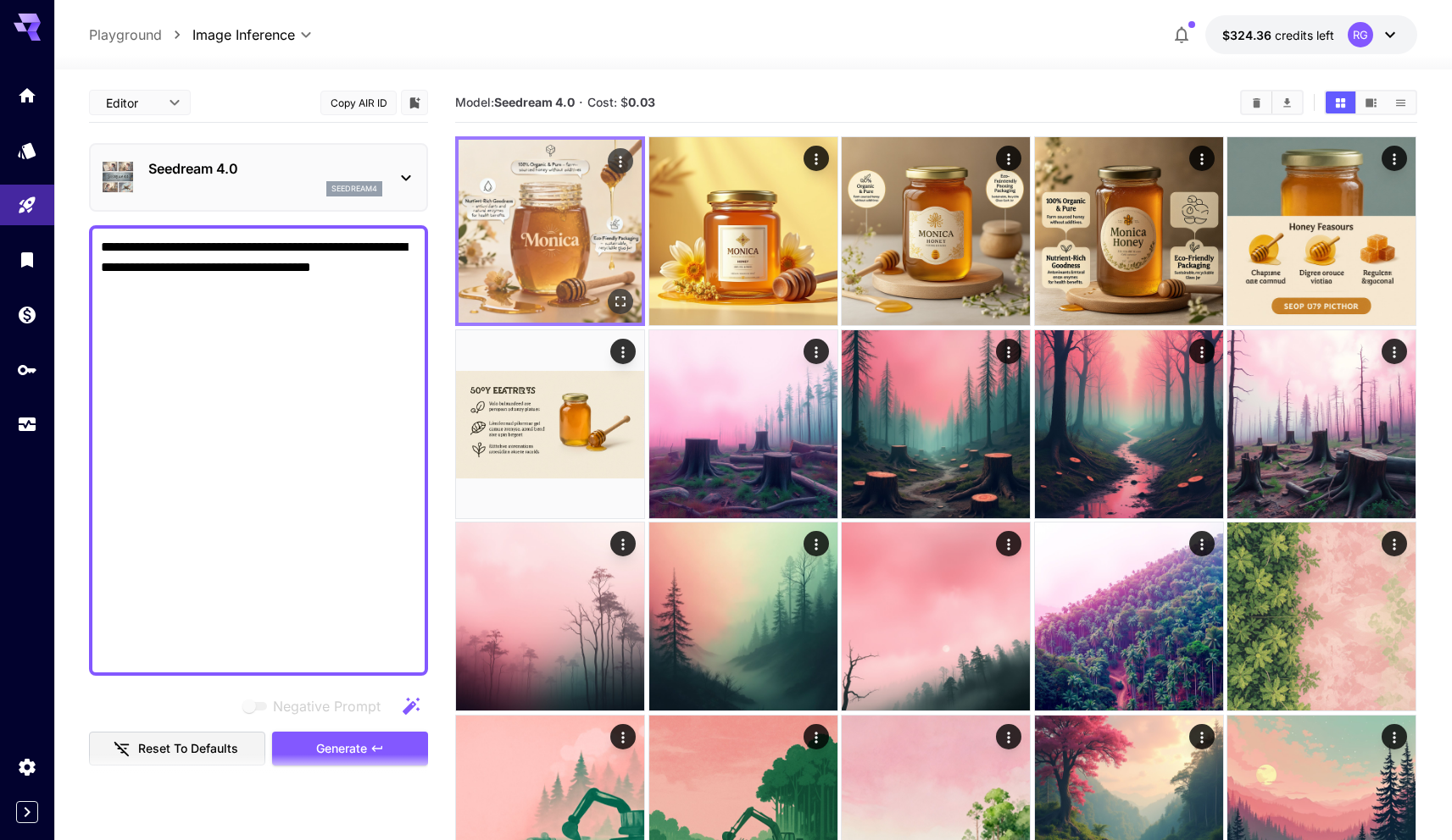
click at [536, 233] on img at bounding box center [550, 231] width 183 height 183
click at [563, 227] on img at bounding box center [550, 231] width 183 height 183
click at [619, 305] on icon "Open in fullscreen" at bounding box center [621, 301] width 17 height 17
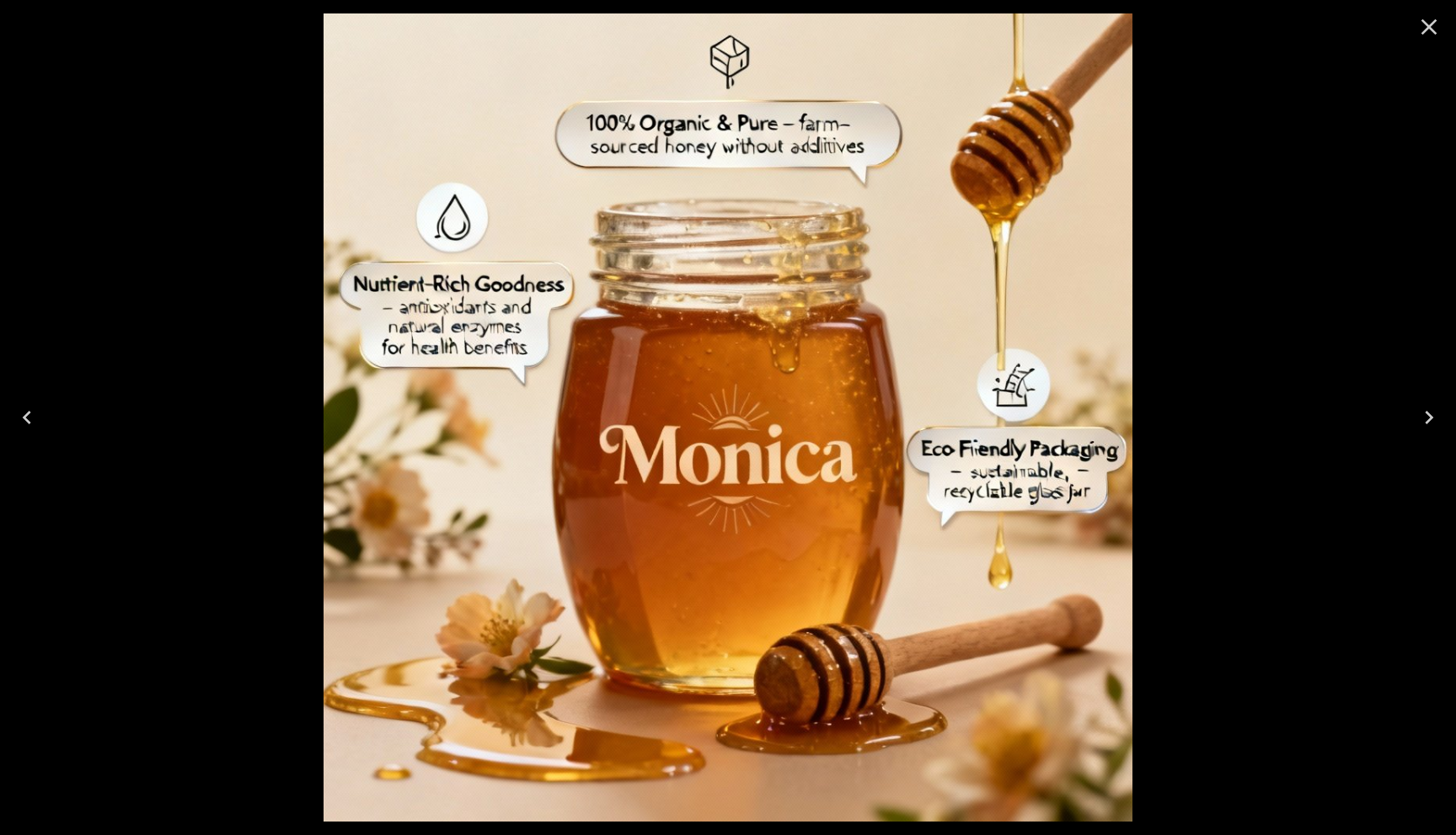
click at [270, 325] on div at bounding box center [728, 417] width 1456 height 835
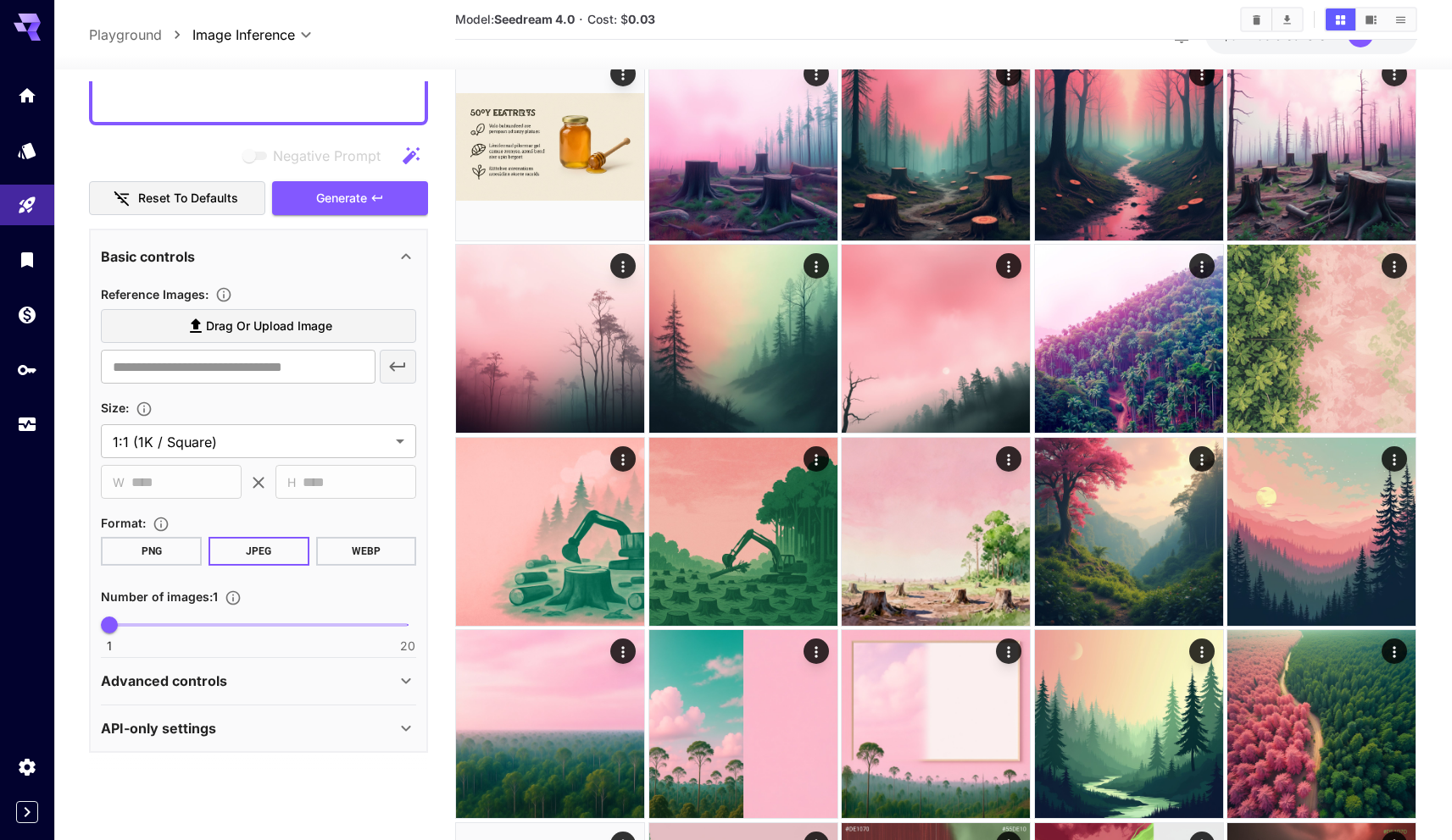
scroll to position [293, 0]
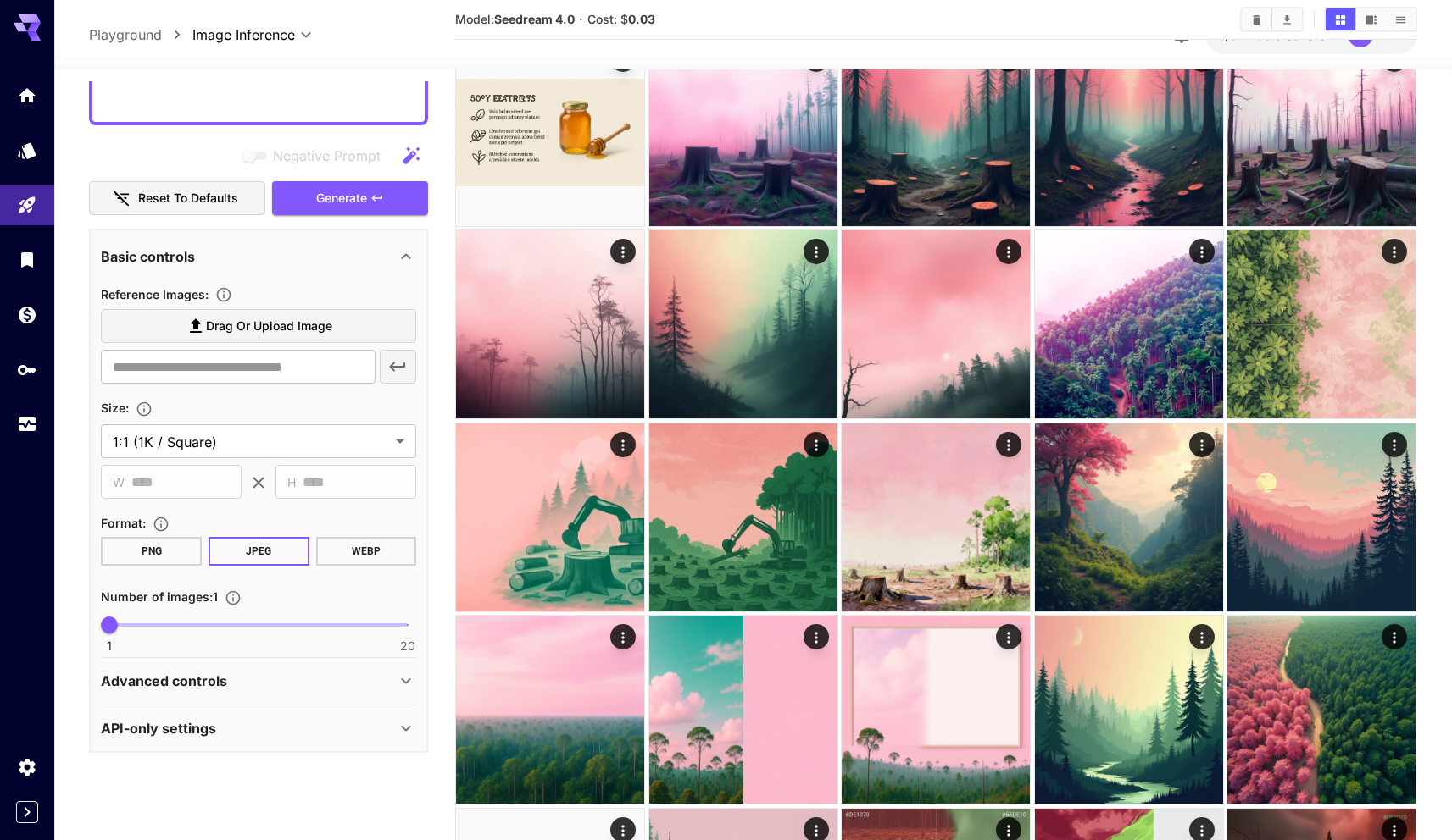
click at [227, 671] on div "Advanced controls" at bounding box center [247, 681] width 295 height 20
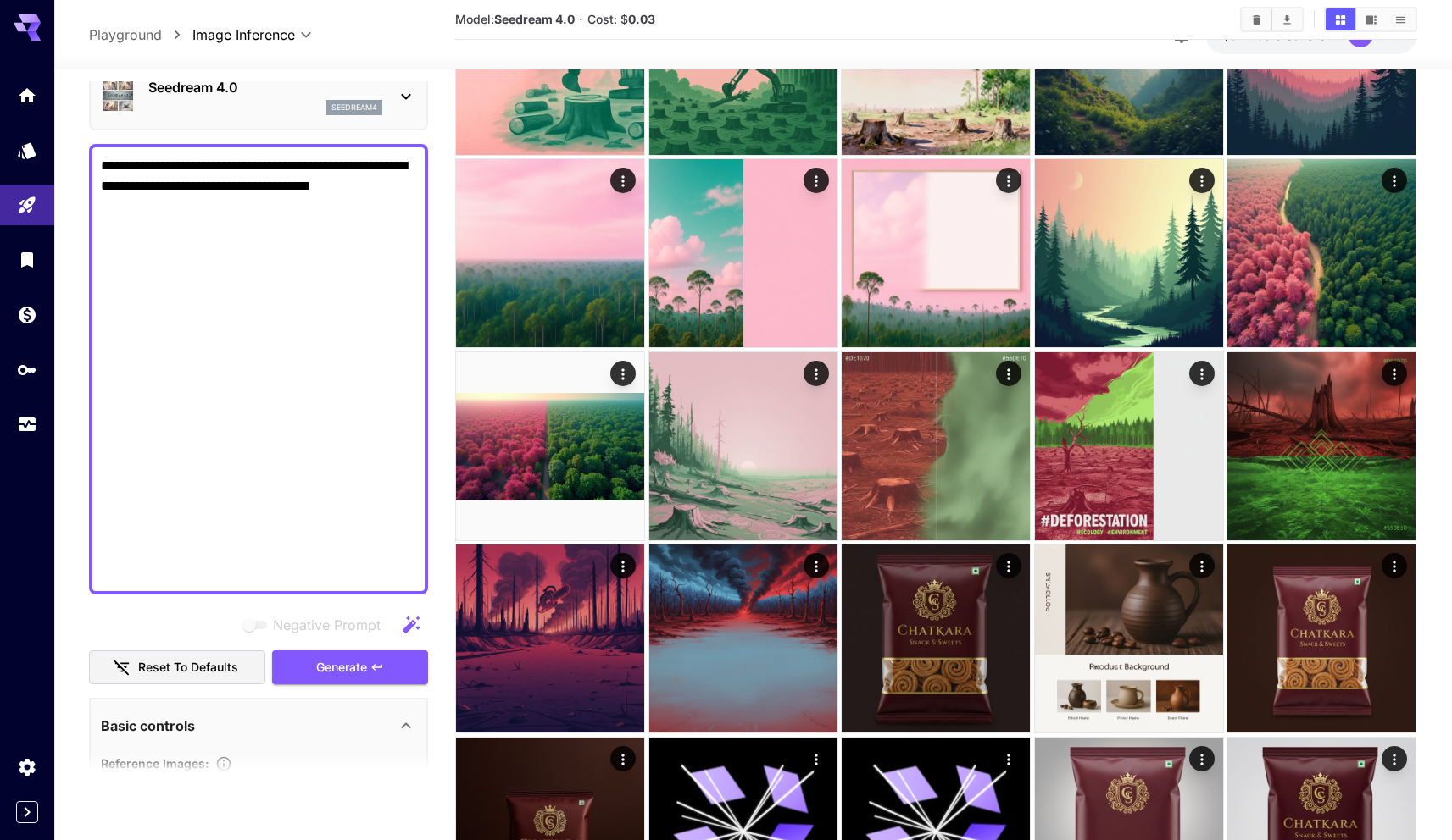
scroll to position [0, 0]
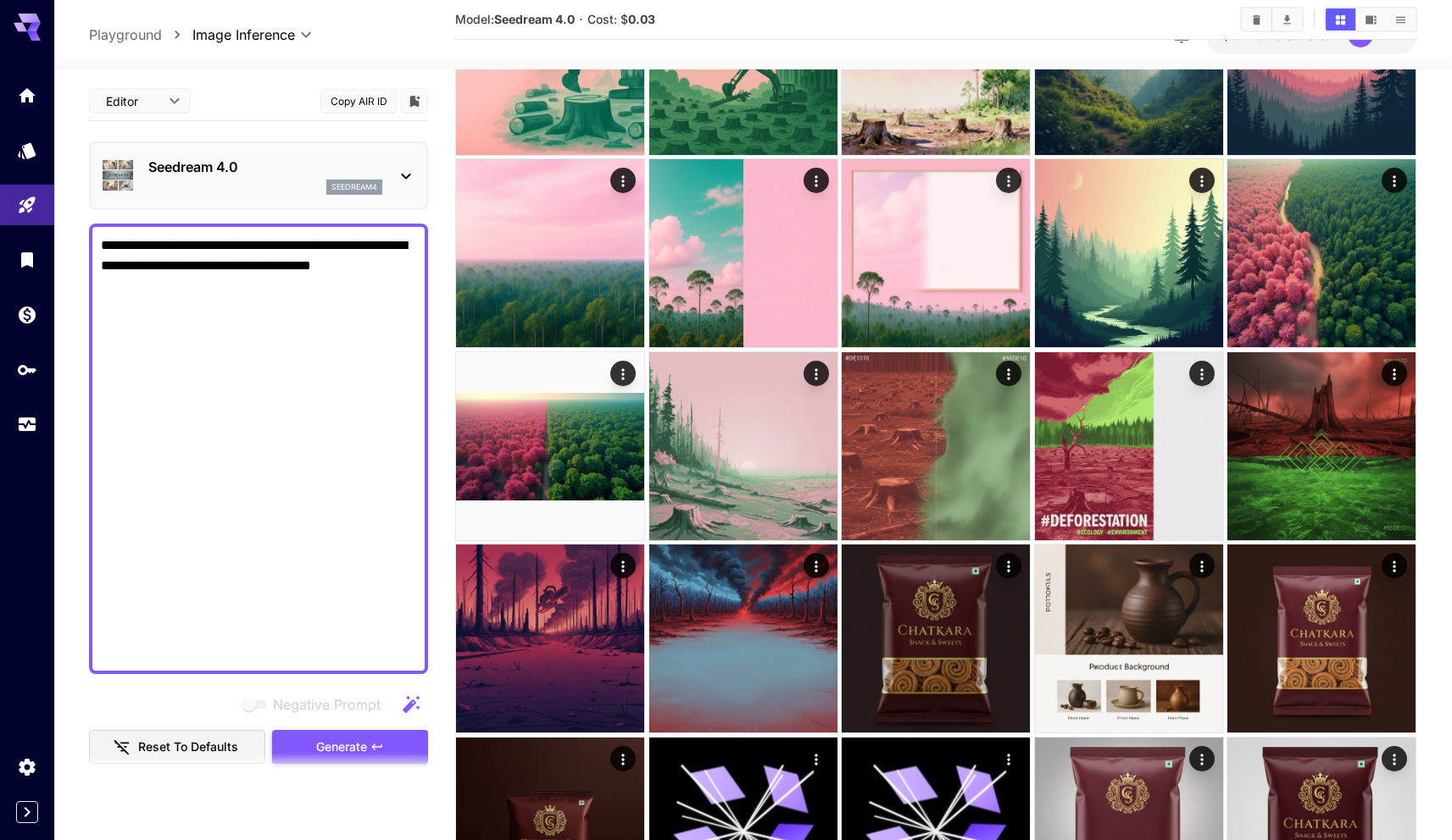
click at [340, 751] on span "Generate" at bounding box center [342, 747] width 51 height 21
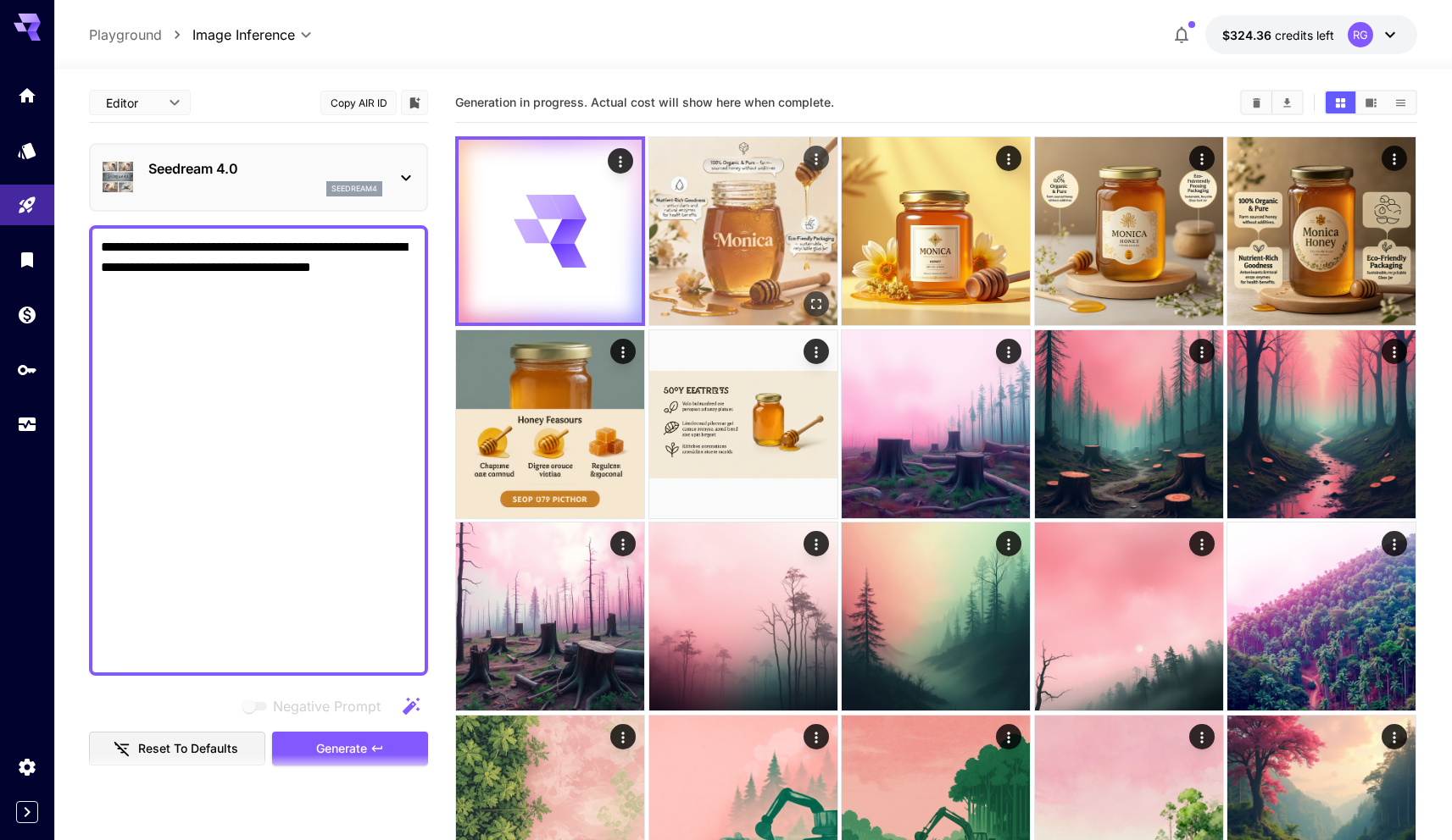
click at [711, 227] on img at bounding box center [743, 231] width 189 height 188
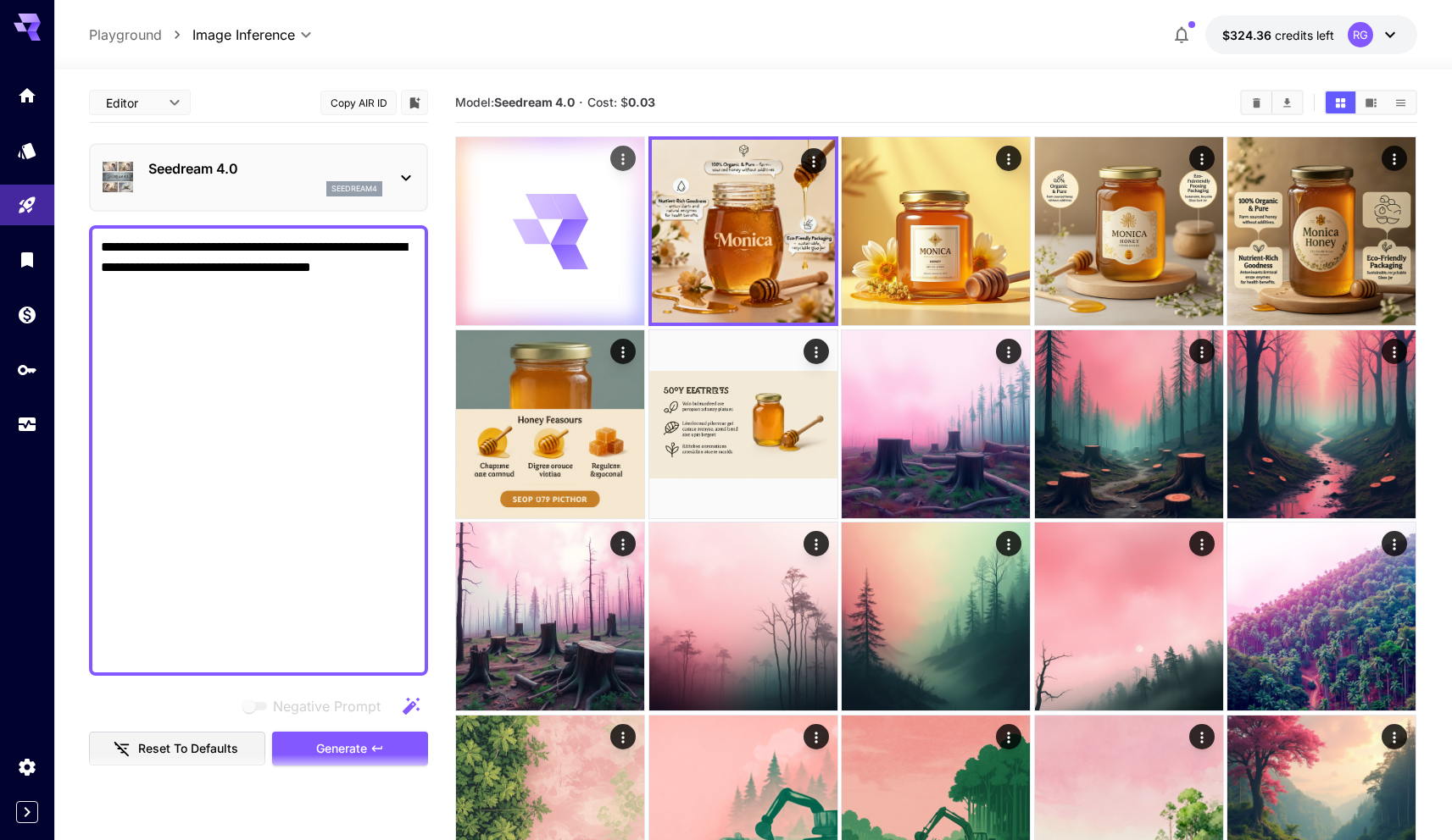
click at [569, 223] on icon at bounding box center [569, 231] width 38 height 25
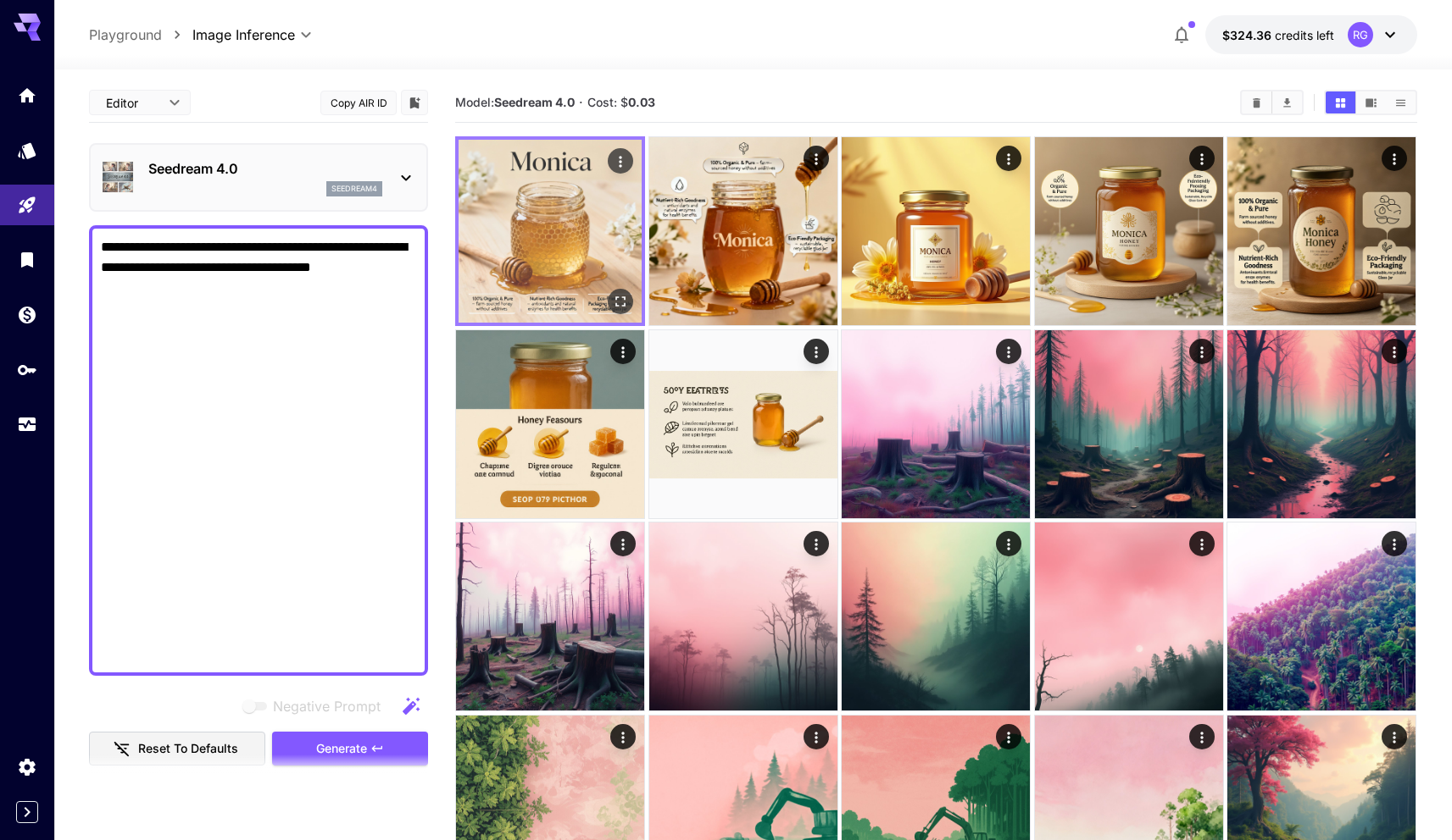
click at [528, 223] on img at bounding box center [550, 231] width 183 height 183
click at [548, 243] on img at bounding box center [550, 231] width 183 height 183
click at [621, 294] on icon "Open in fullscreen" at bounding box center [621, 301] width 17 height 17
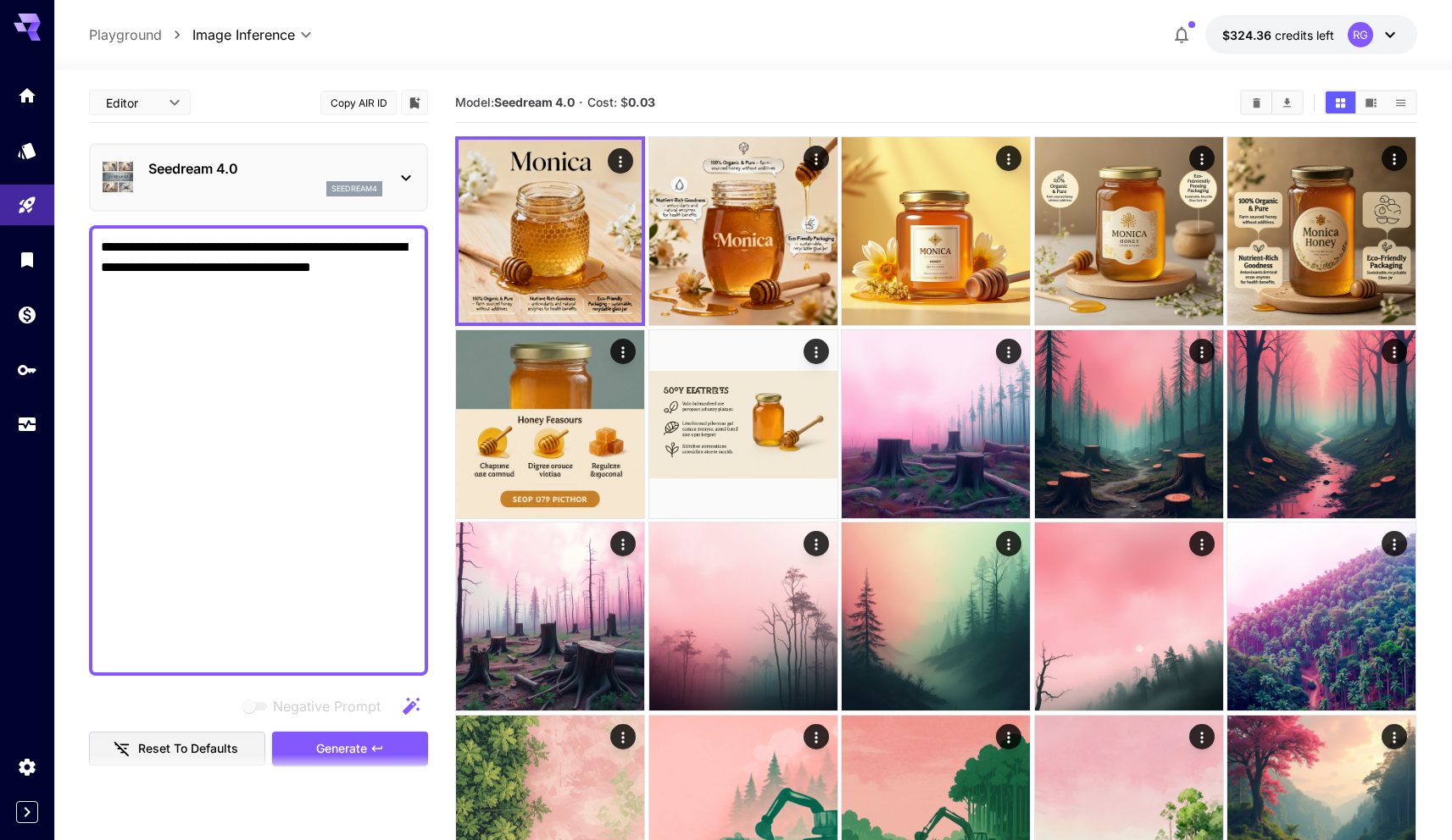
click at [920, 38] on div "**********" at bounding box center [752, 34] width 1328 height 39
click at [274, 159] on p "Seedream 4.0" at bounding box center [266, 169] width 234 height 20
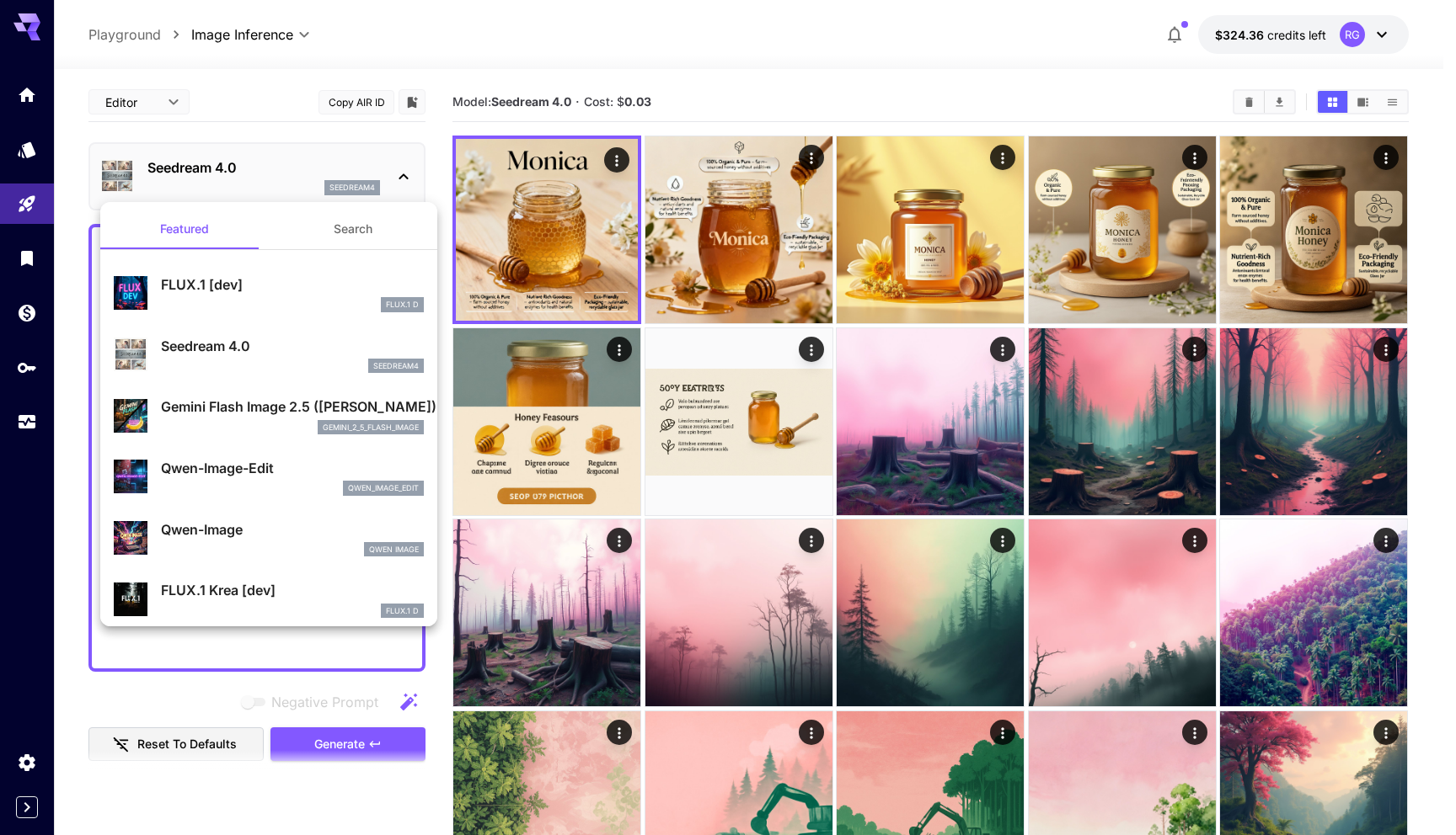
click at [223, 421] on div "gemini_2_5_flash_image" at bounding box center [293, 428] width 263 height 15
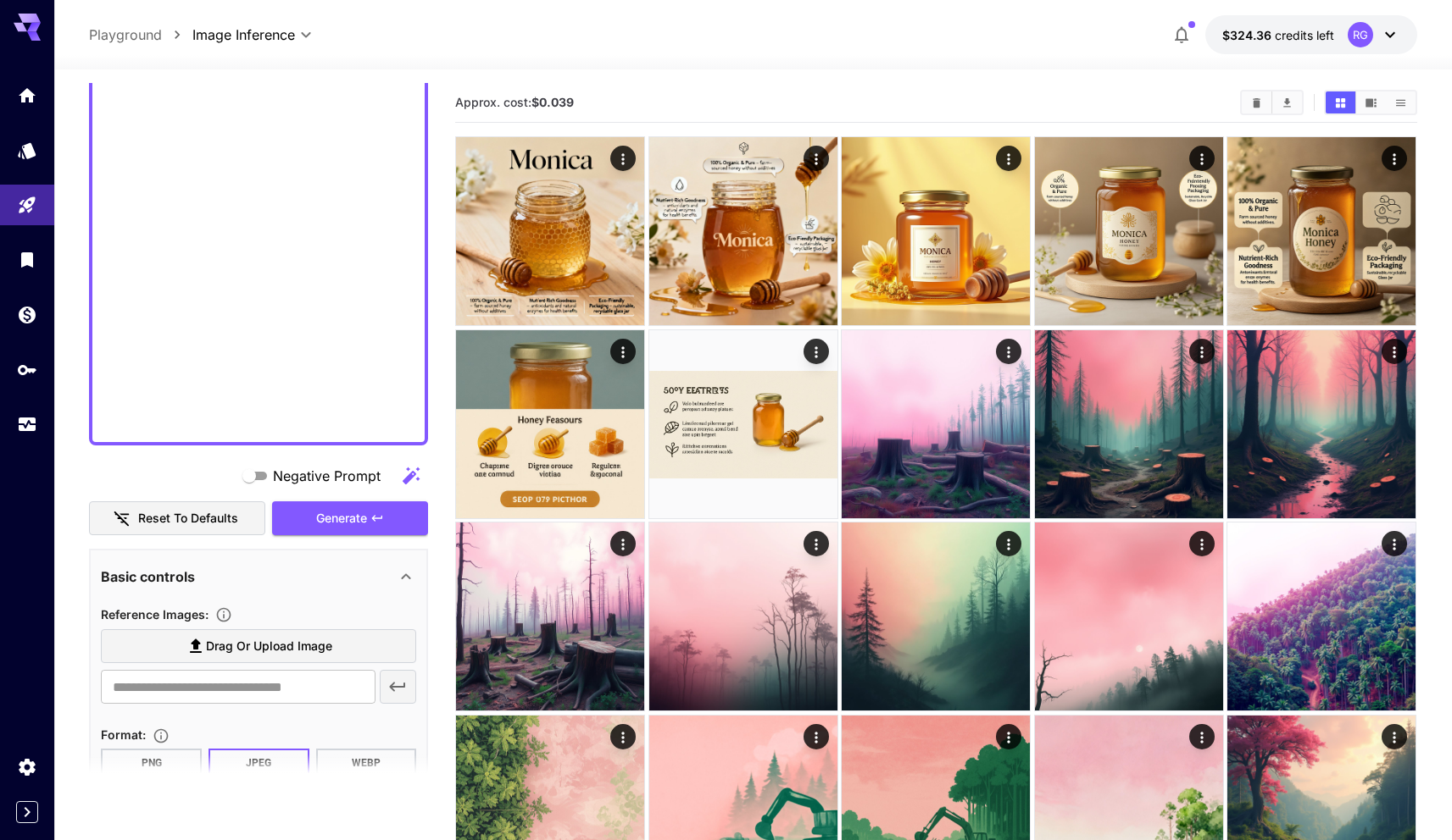
scroll to position [258, 0]
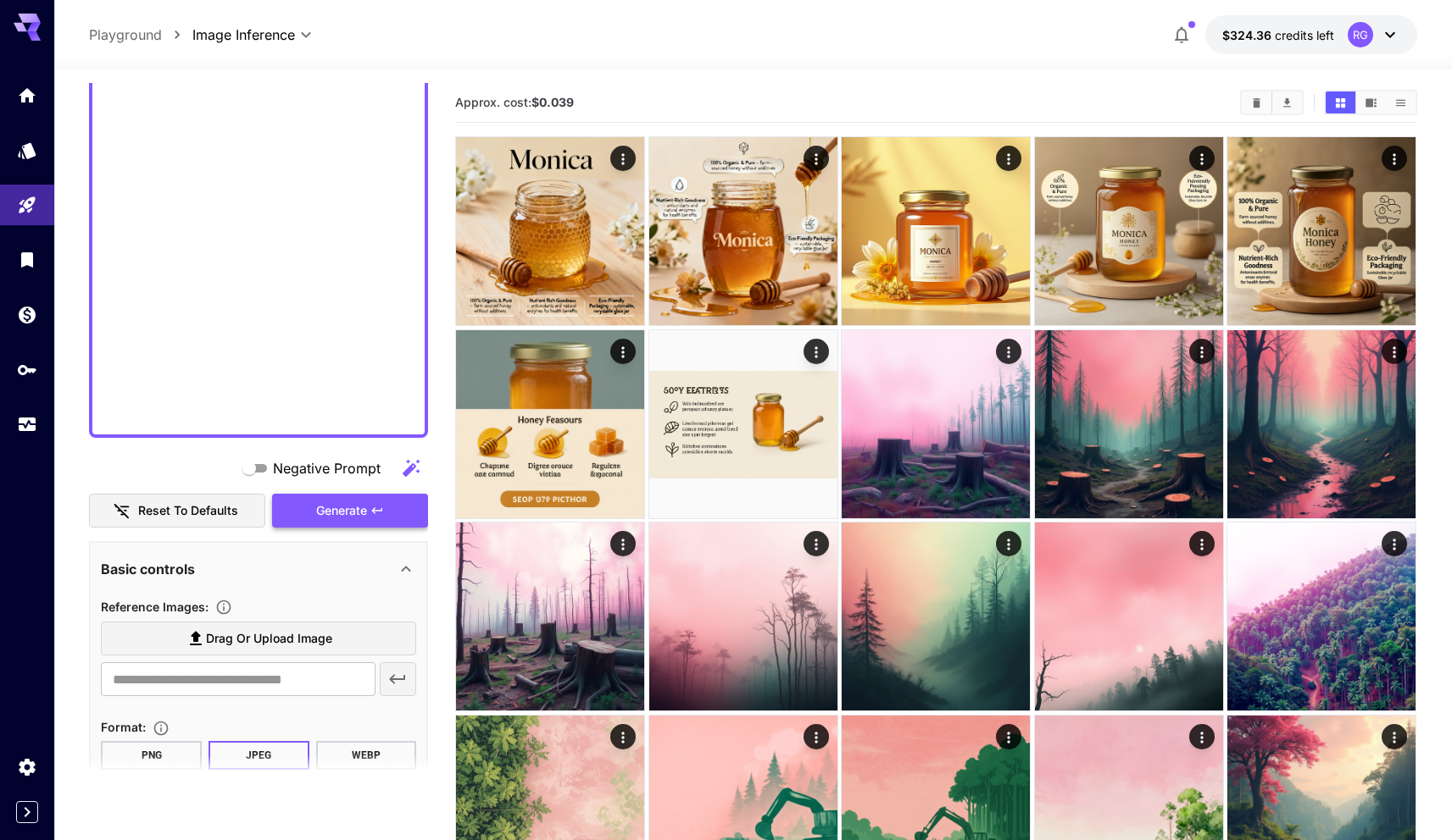
click at [324, 523] on button "Generate" at bounding box center [350, 511] width 156 height 34
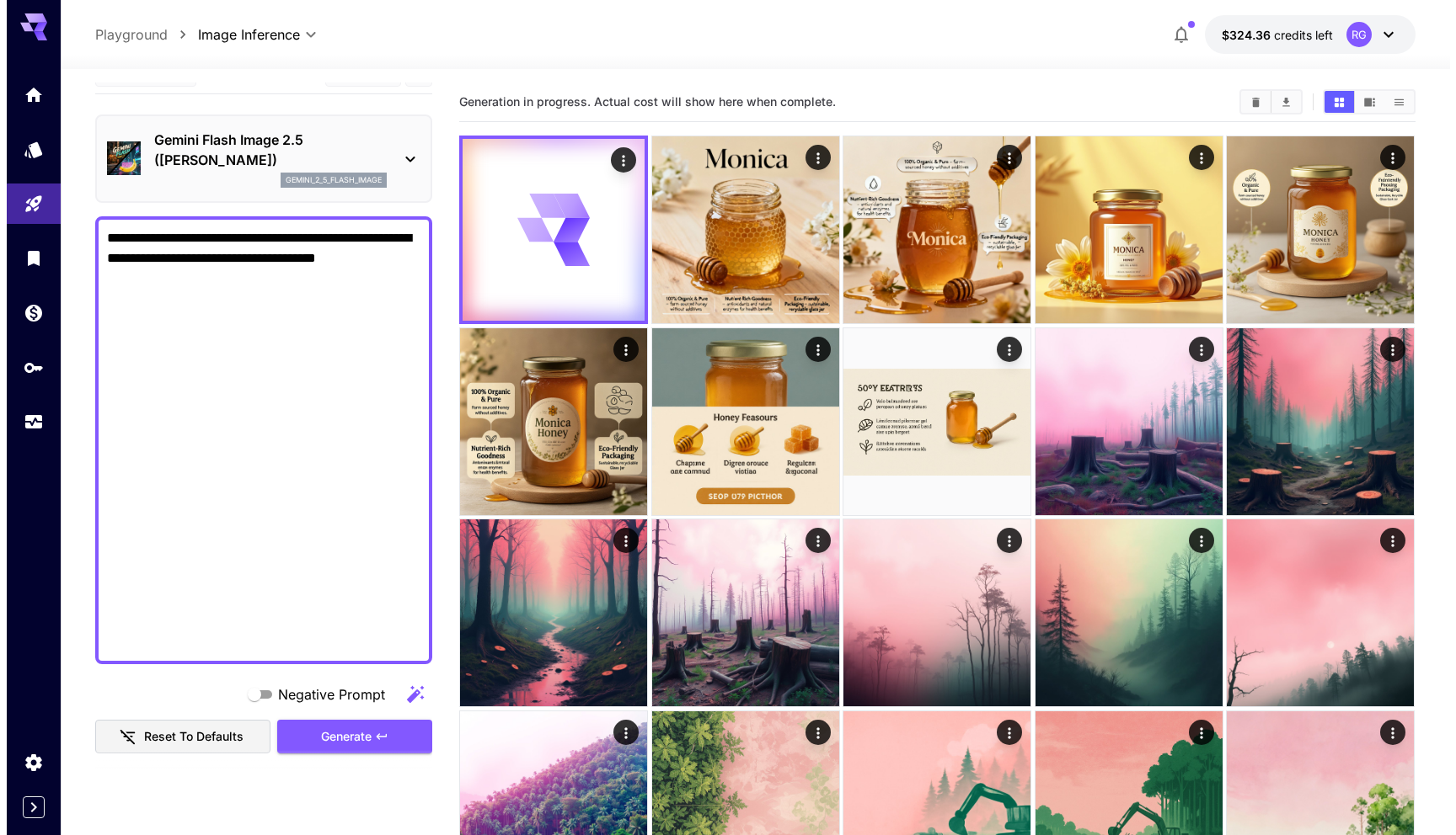
scroll to position [0, 0]
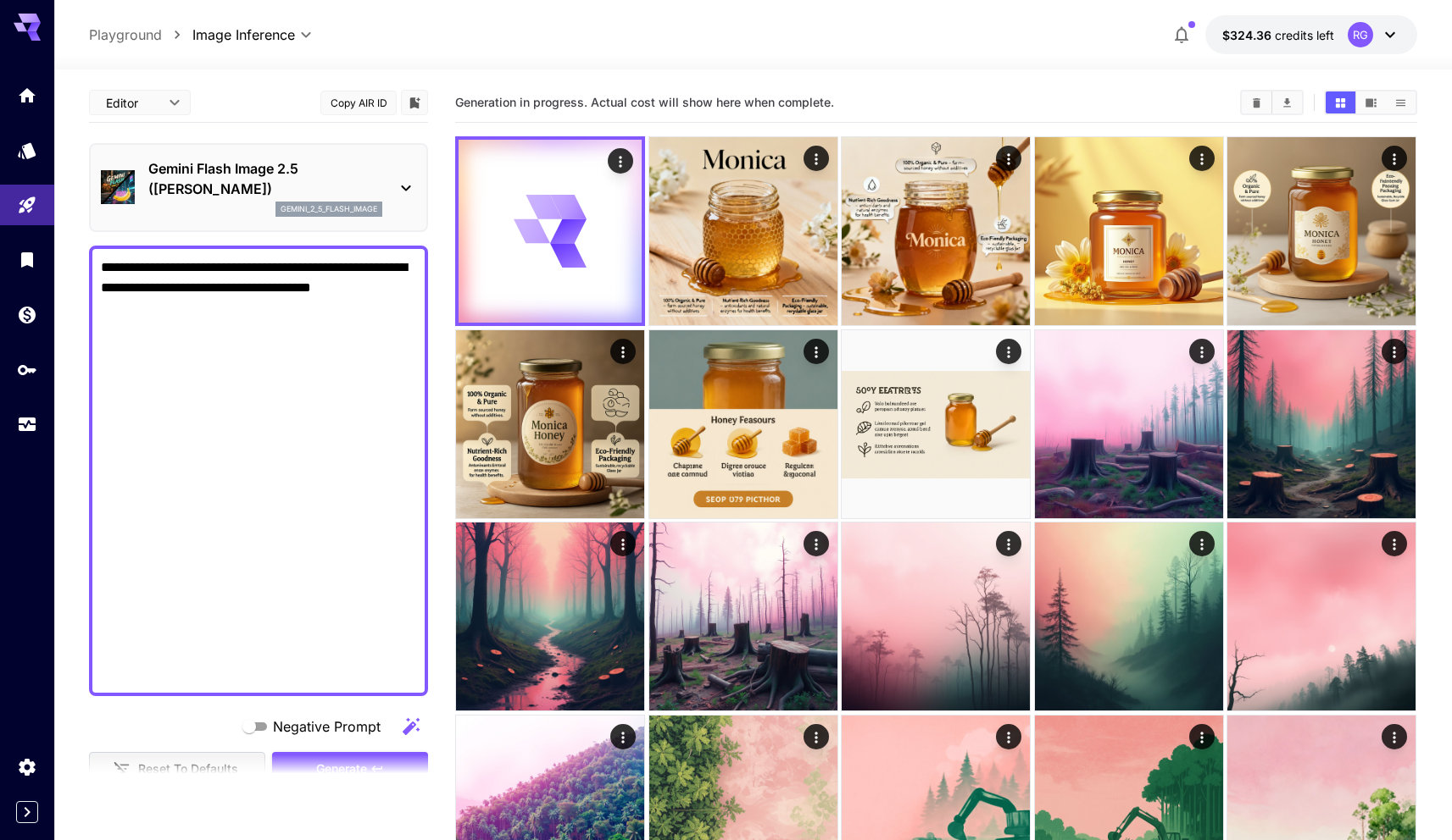
click at [256, 183] on p "Gemini Flash Image 2.5 (Nano Banana)" at bounding box center [266, 179] width 234 height 41
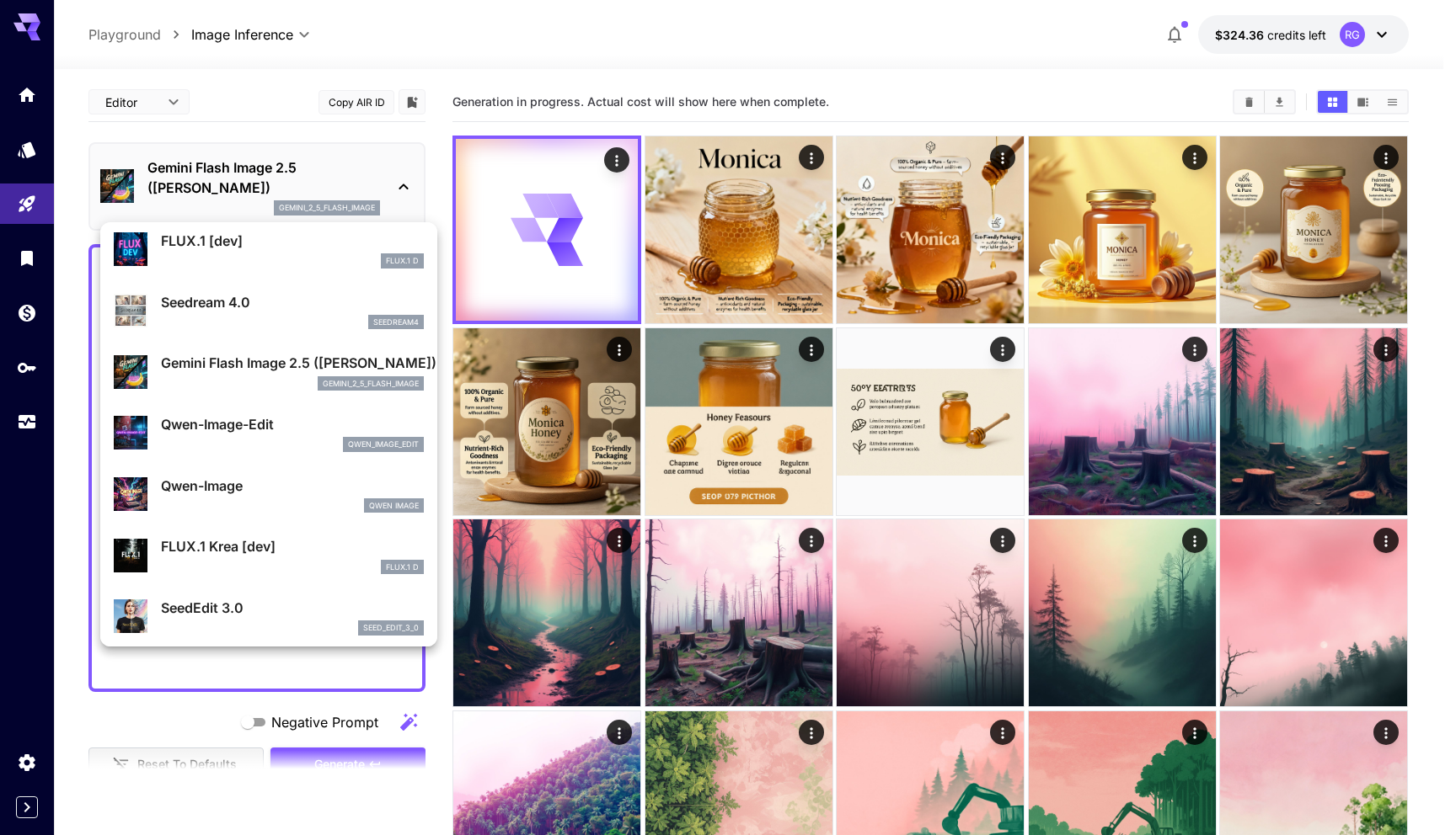
scroll to position [68, 0]
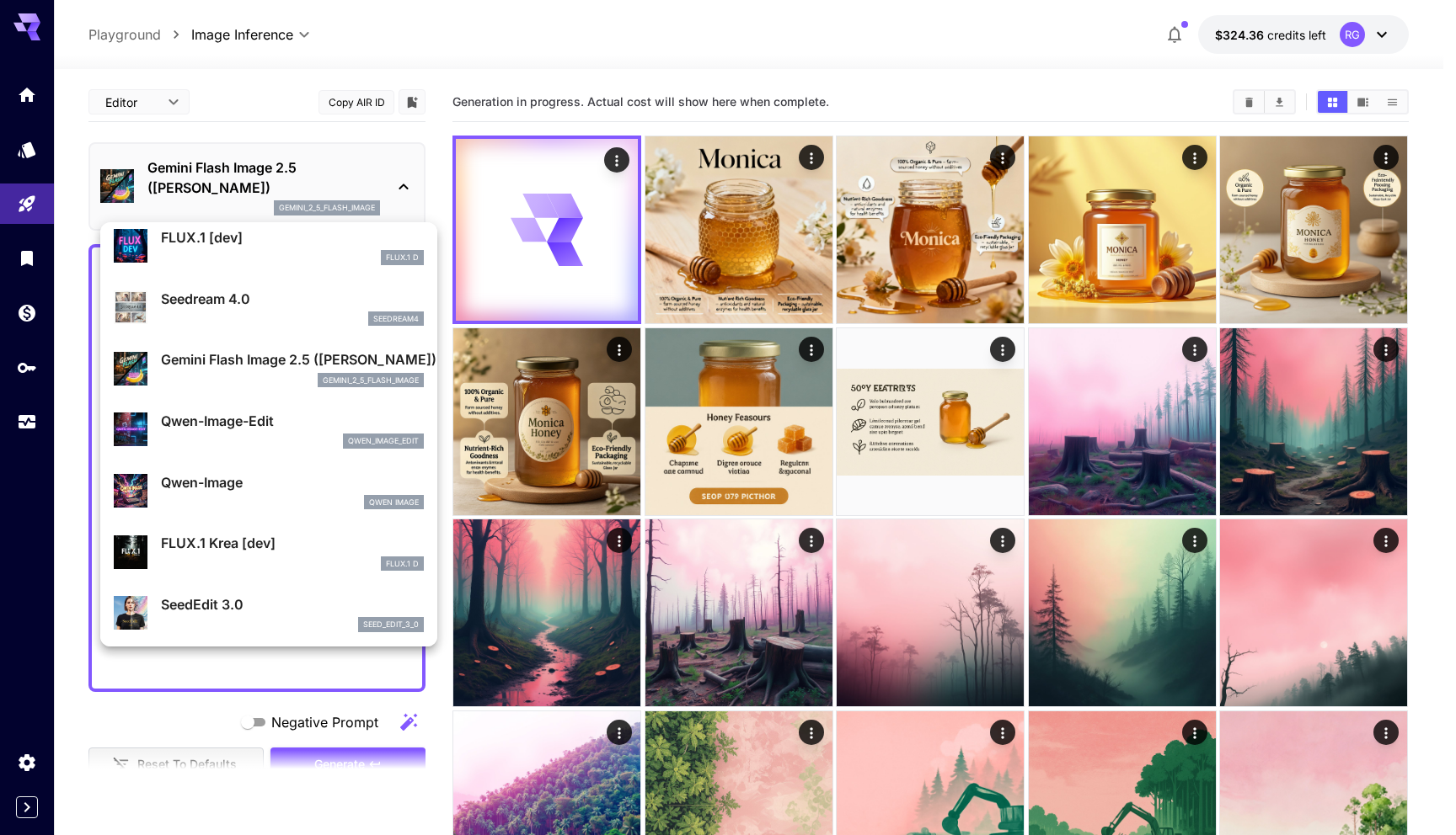
click at [252, 486] on p "Qwen-Image" at bounding box center [293, 482] width 263 height 20
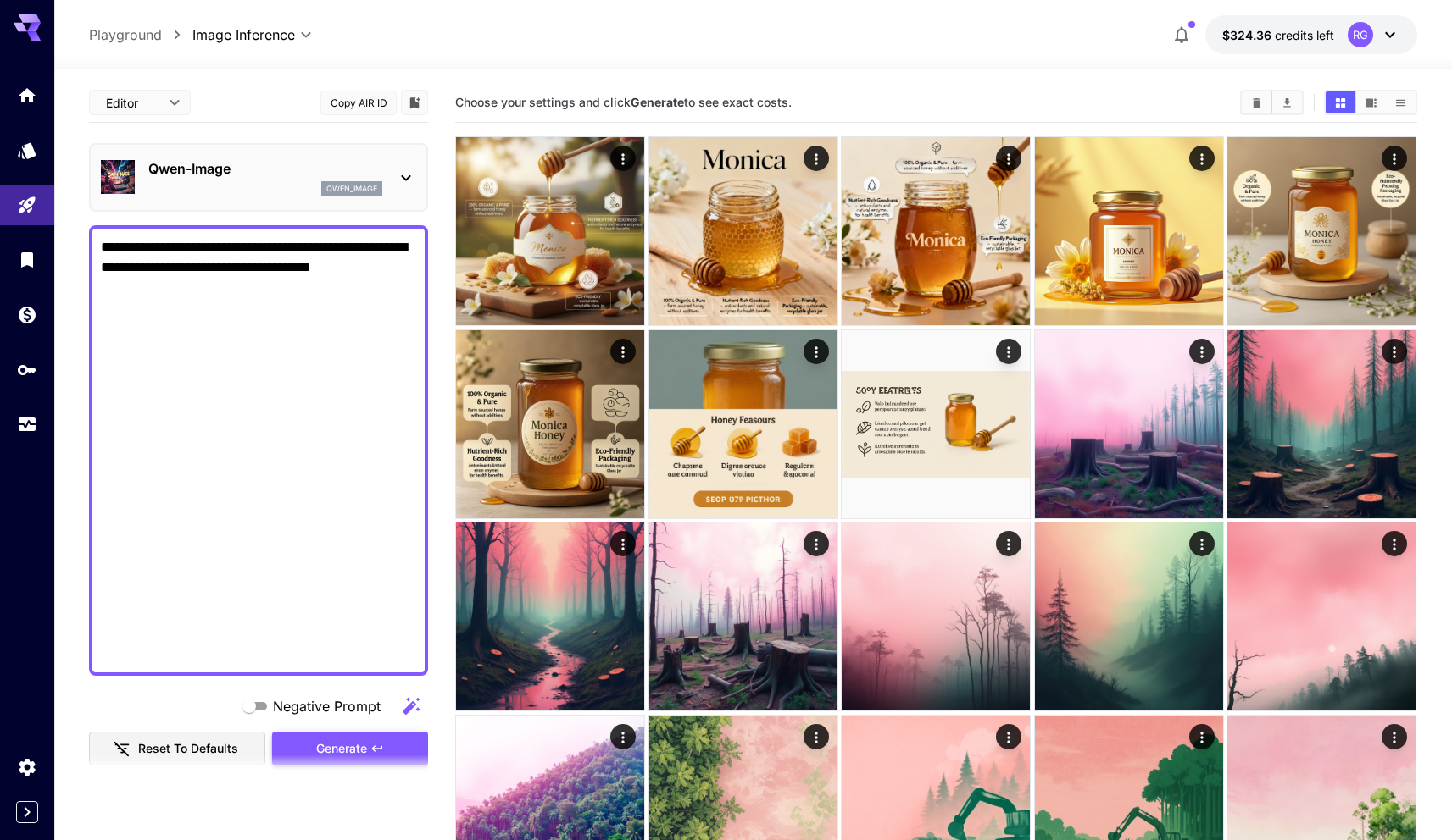
click at [355, 748] on span "Generate" at bounding box center [342, 748] width 51 height 21
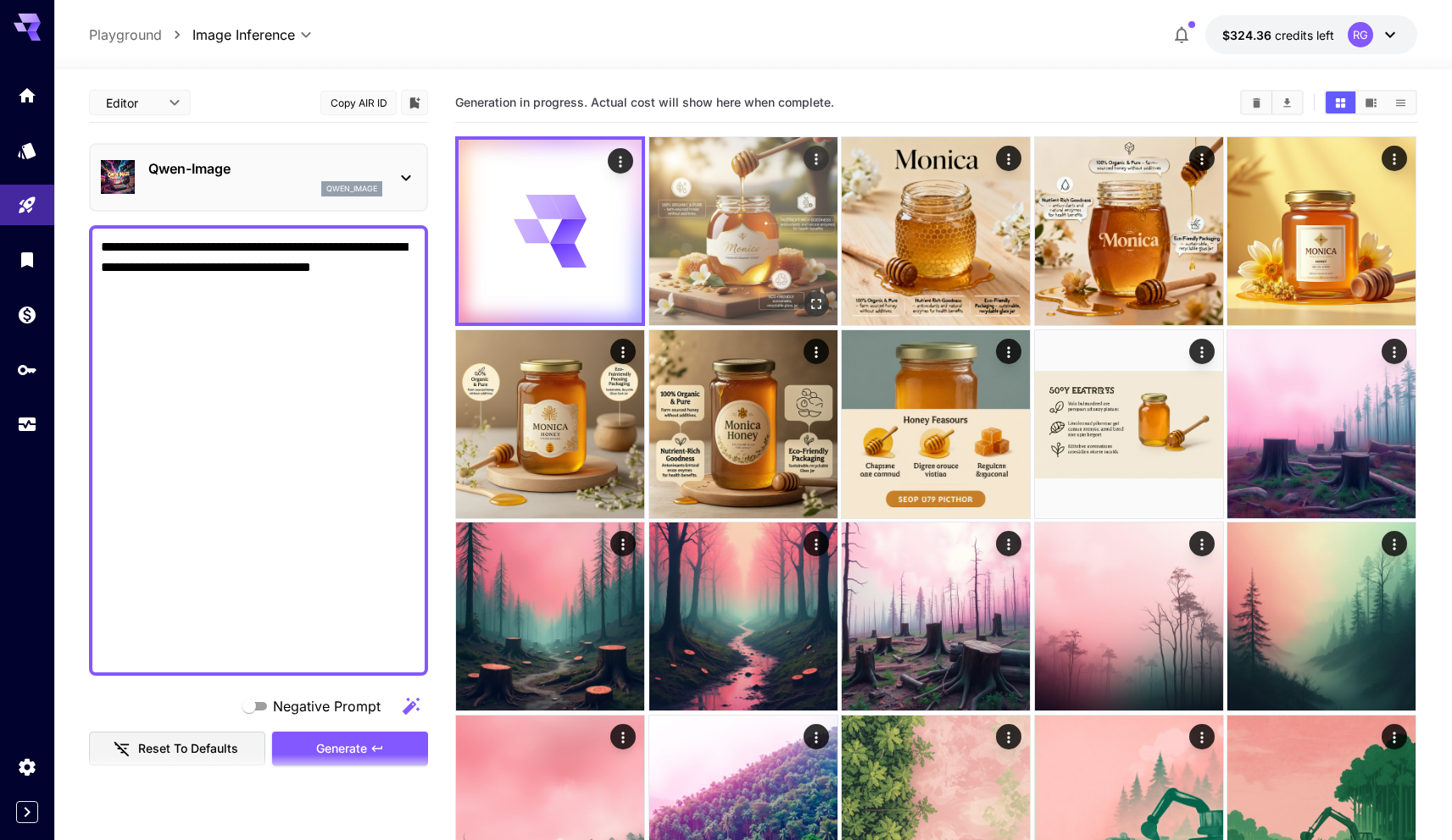
click at [750, 210] on img at bounding box center [743, 231] width 189 height 188
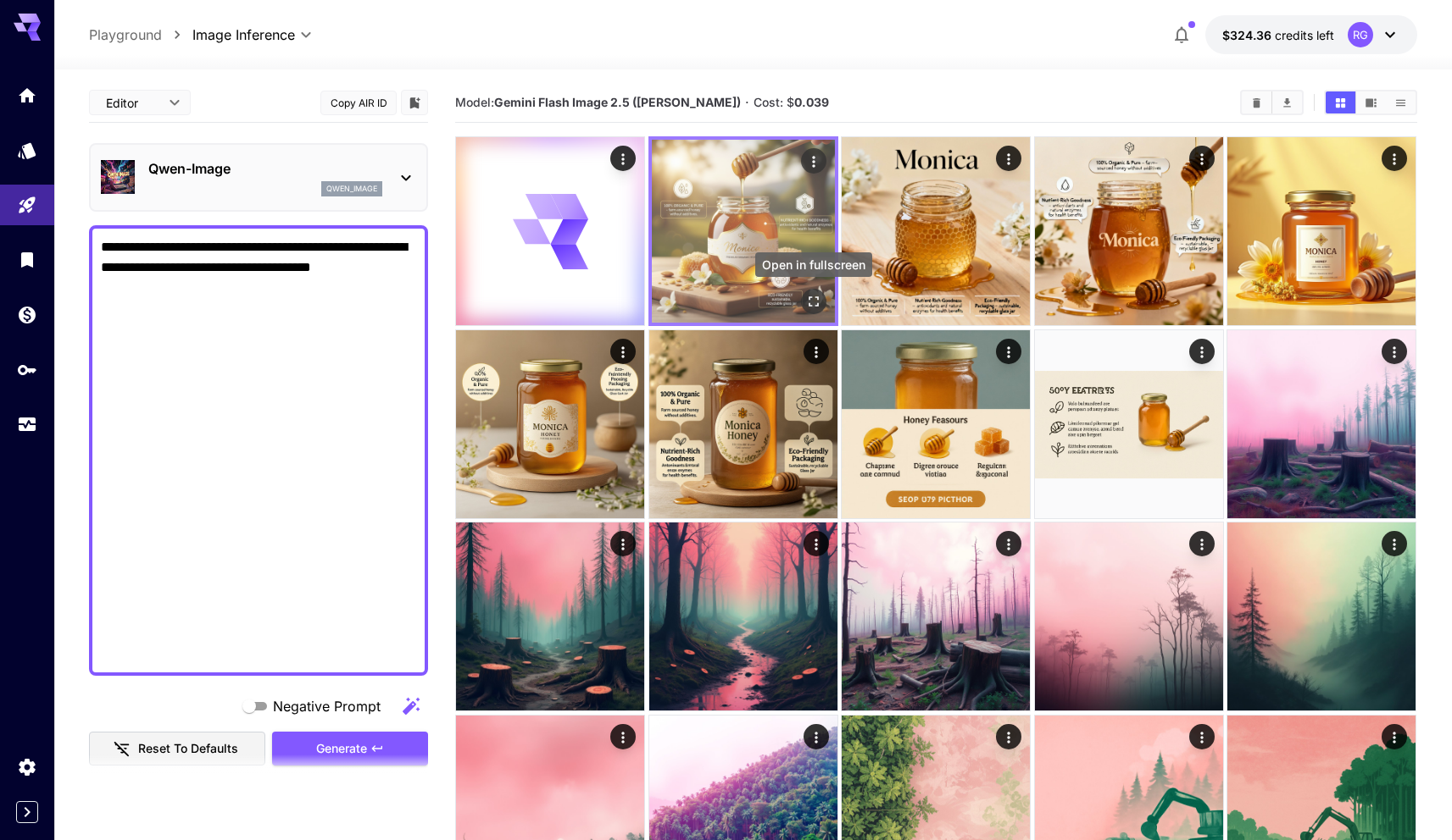
click at [810, 300] on icon "Open in fullscreen" at bounding box center [813, 301] width 17 height 17
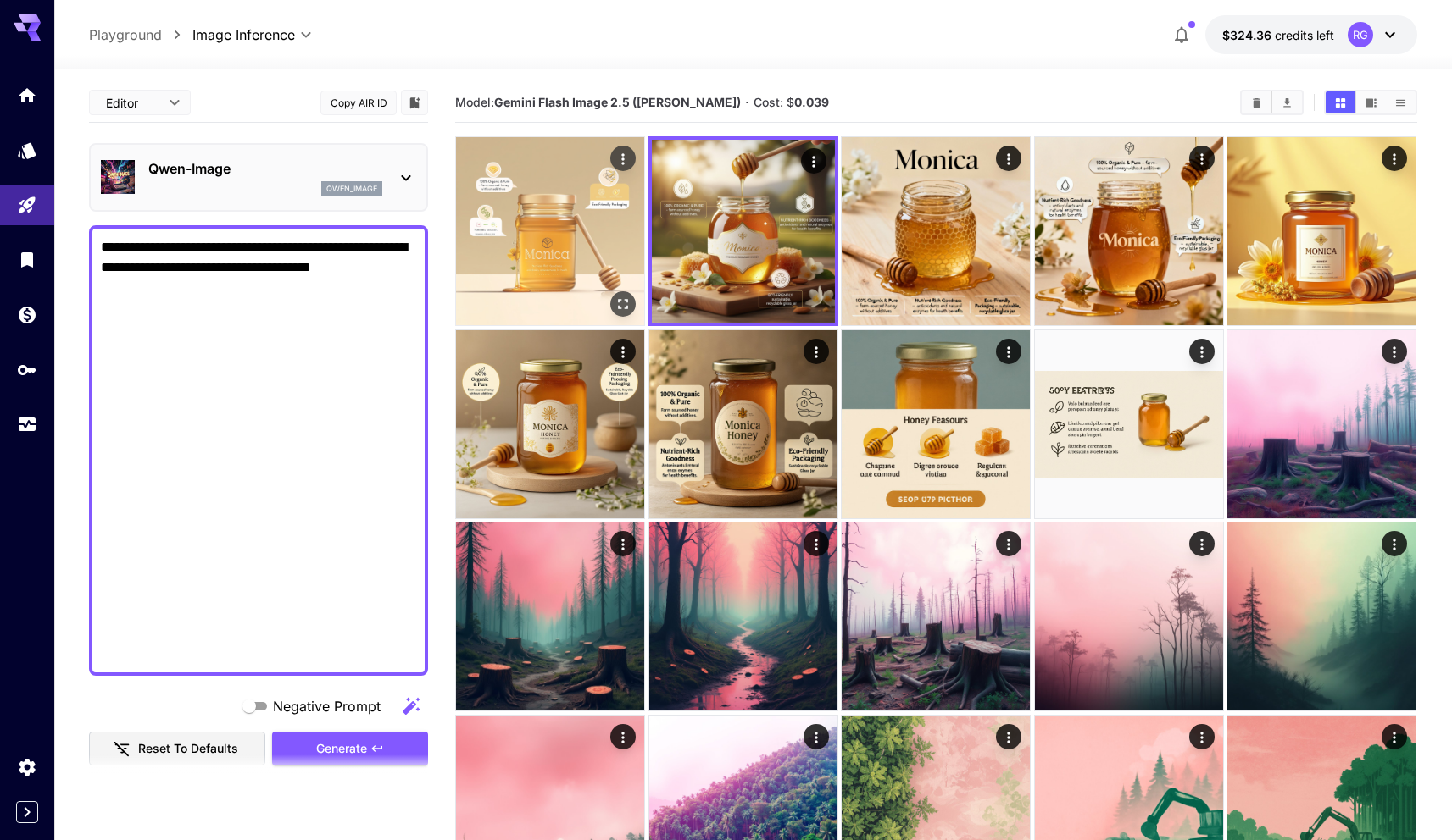
click at [504, 254] on img at bounding box center [550, 231] width 189 height 188
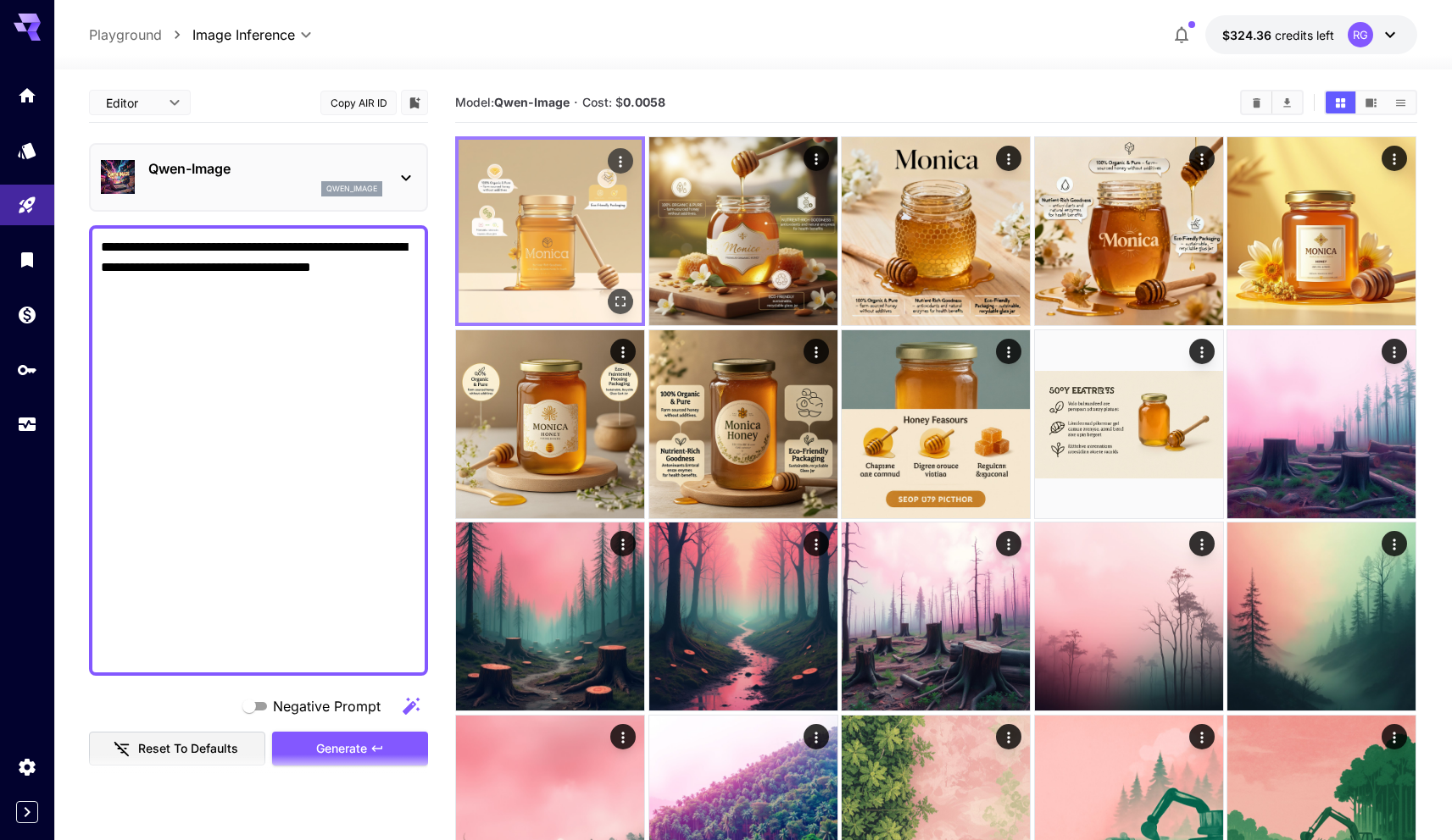
click at [617, 312] on button "Open in fullscreen" at bounding box center [621, 302] width 25 height 25
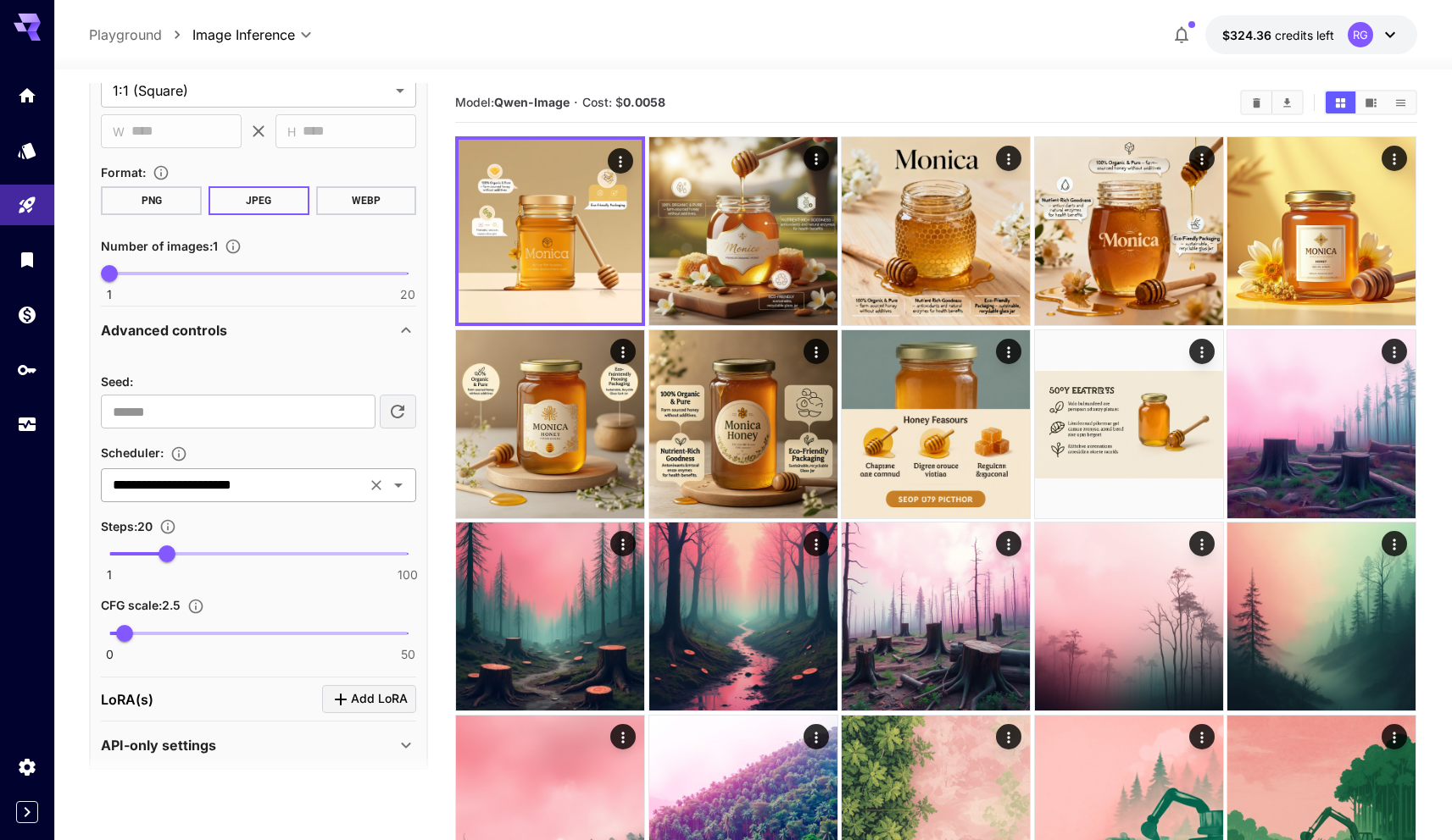
scroll to position [768, 0]
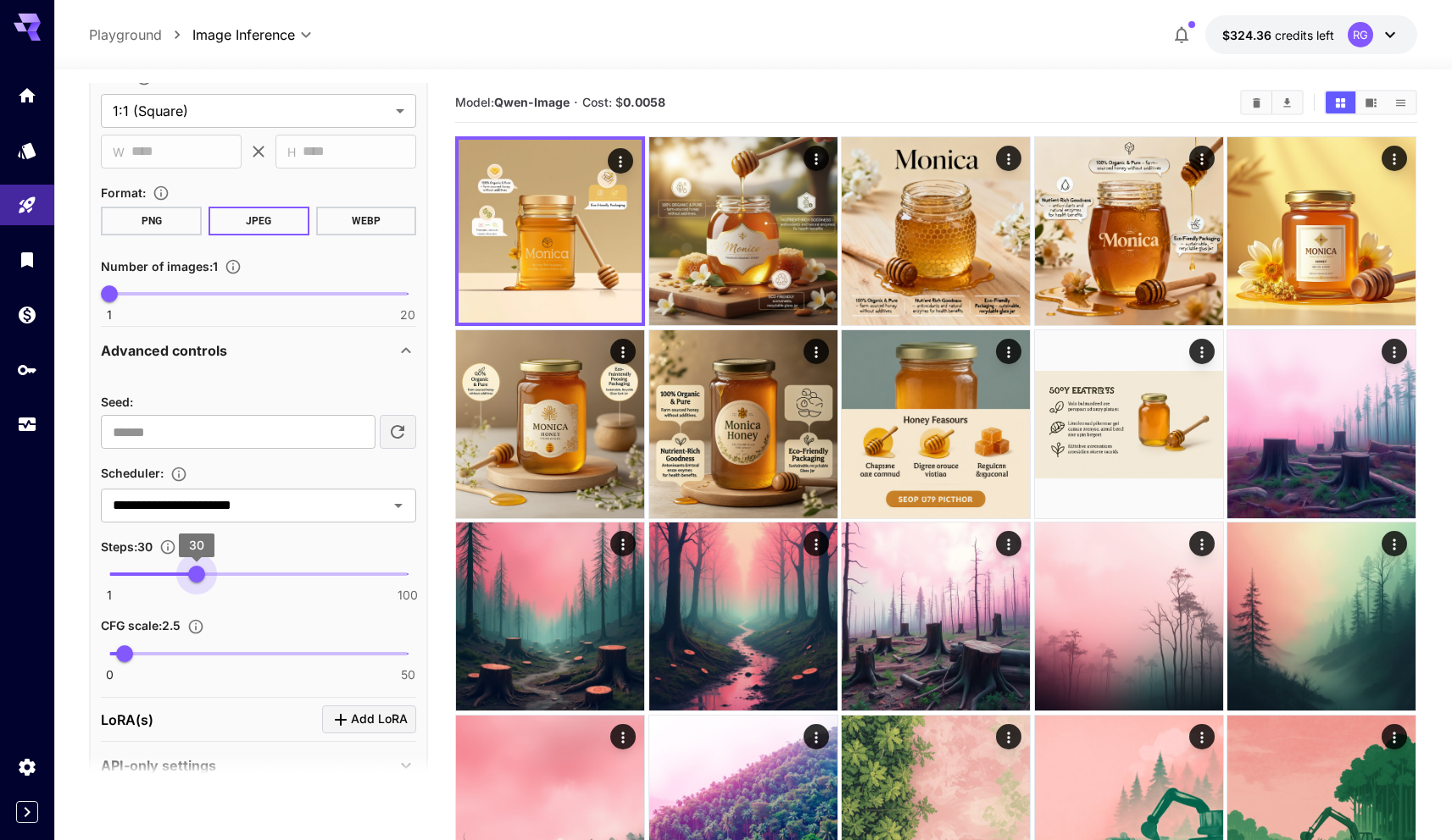
drag, startPoint x: 163, startPoint y: 572, endPoint x: 198, endPoint y: 568, distance: 35.2
click at [198, 568] on span "30" at bounding box center [197, 574] width 17 height 17
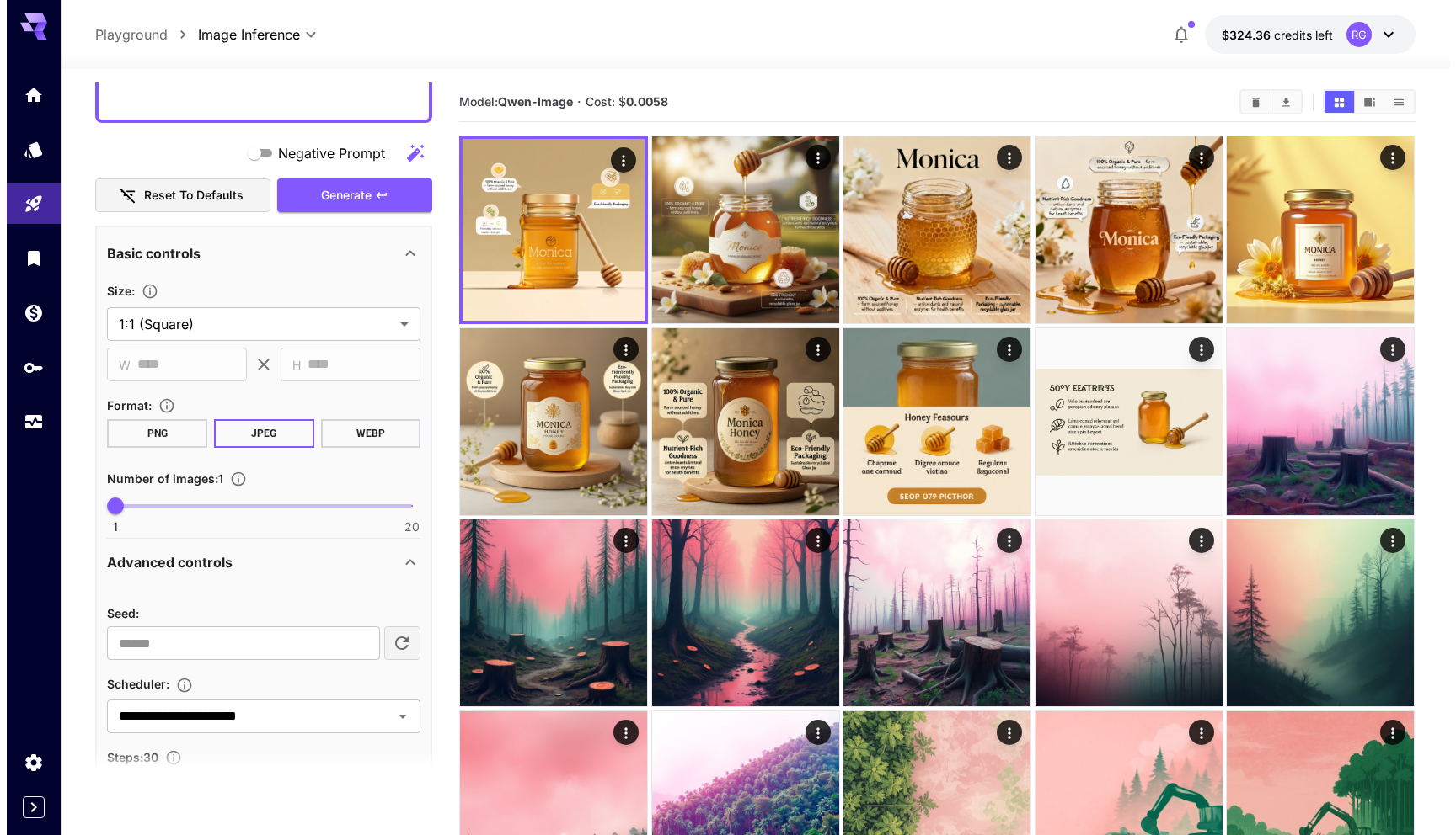
scroll to position [0, 0]
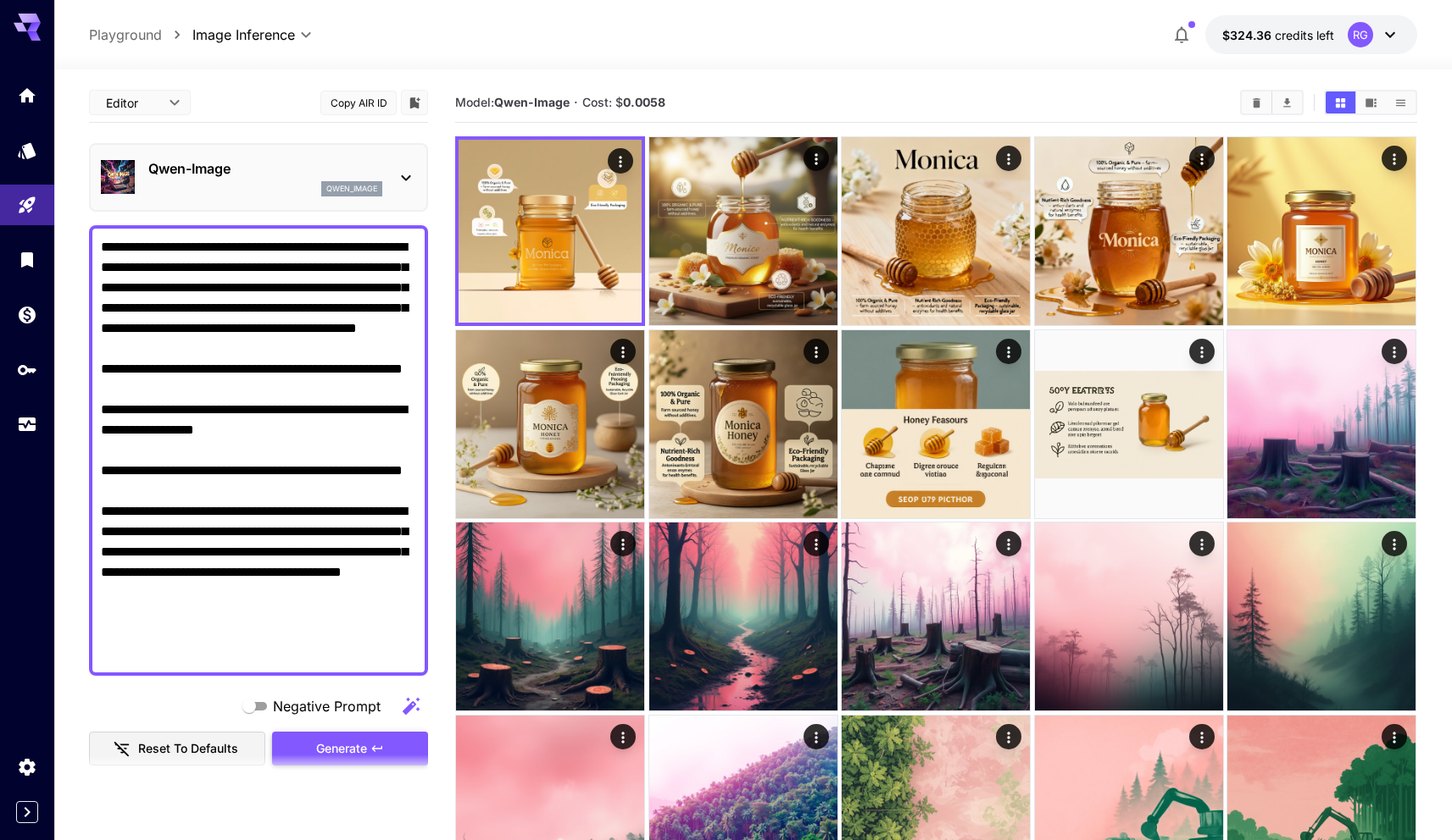
click at [342, 753] on span "Generate" at bounding box center [342, 748] width 51 height 21
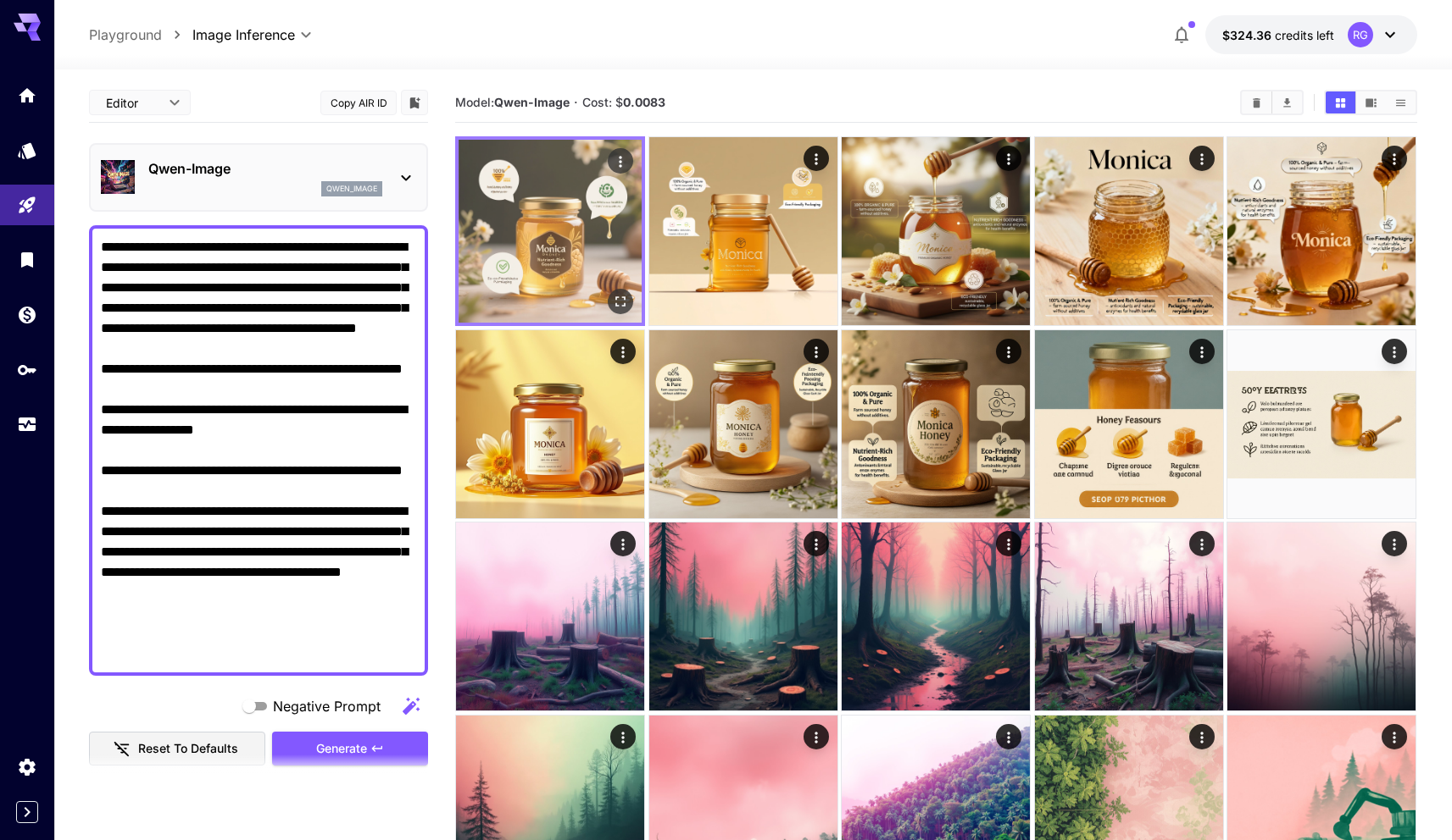
click at [627, 300] on icon "Open in fullscreen" at bounding box center [621, 301] width 17 height 17
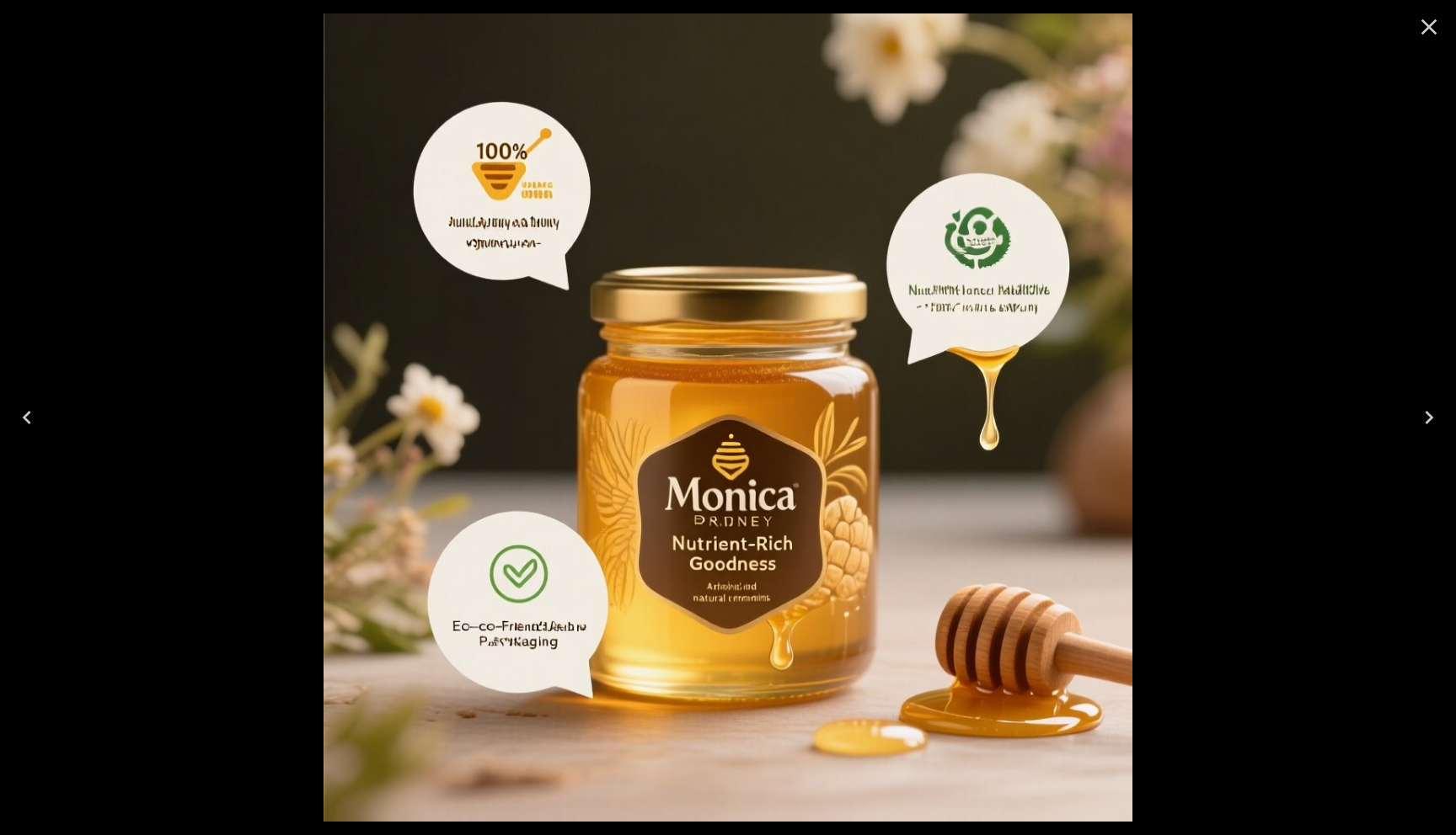
click at [213, 336] on div at bounding box center [728, 417] width 1456 height 835
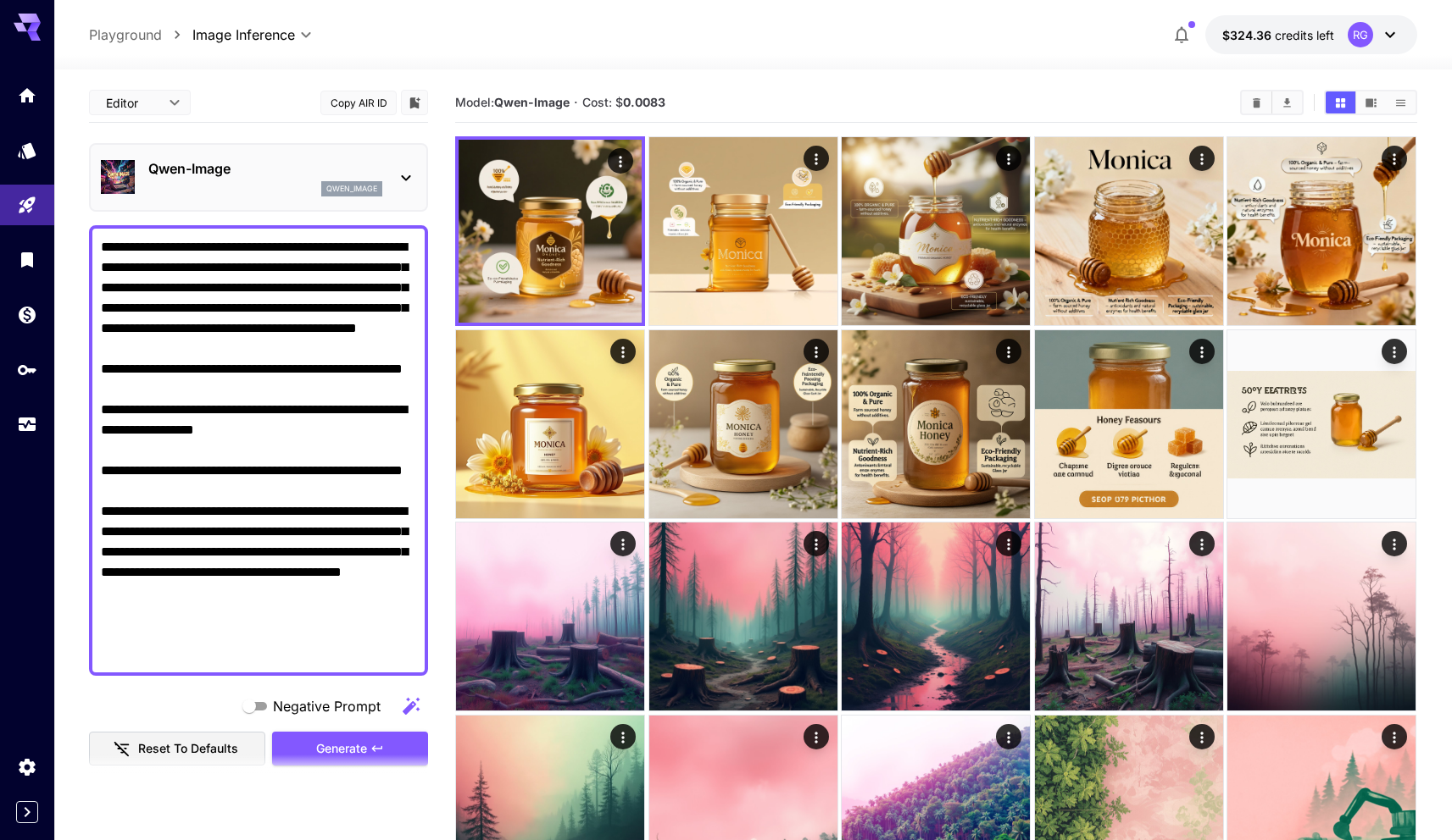
click at [213, 173] on p "Qwen-Image" at bounding box center [266, 169] width 234 height 20
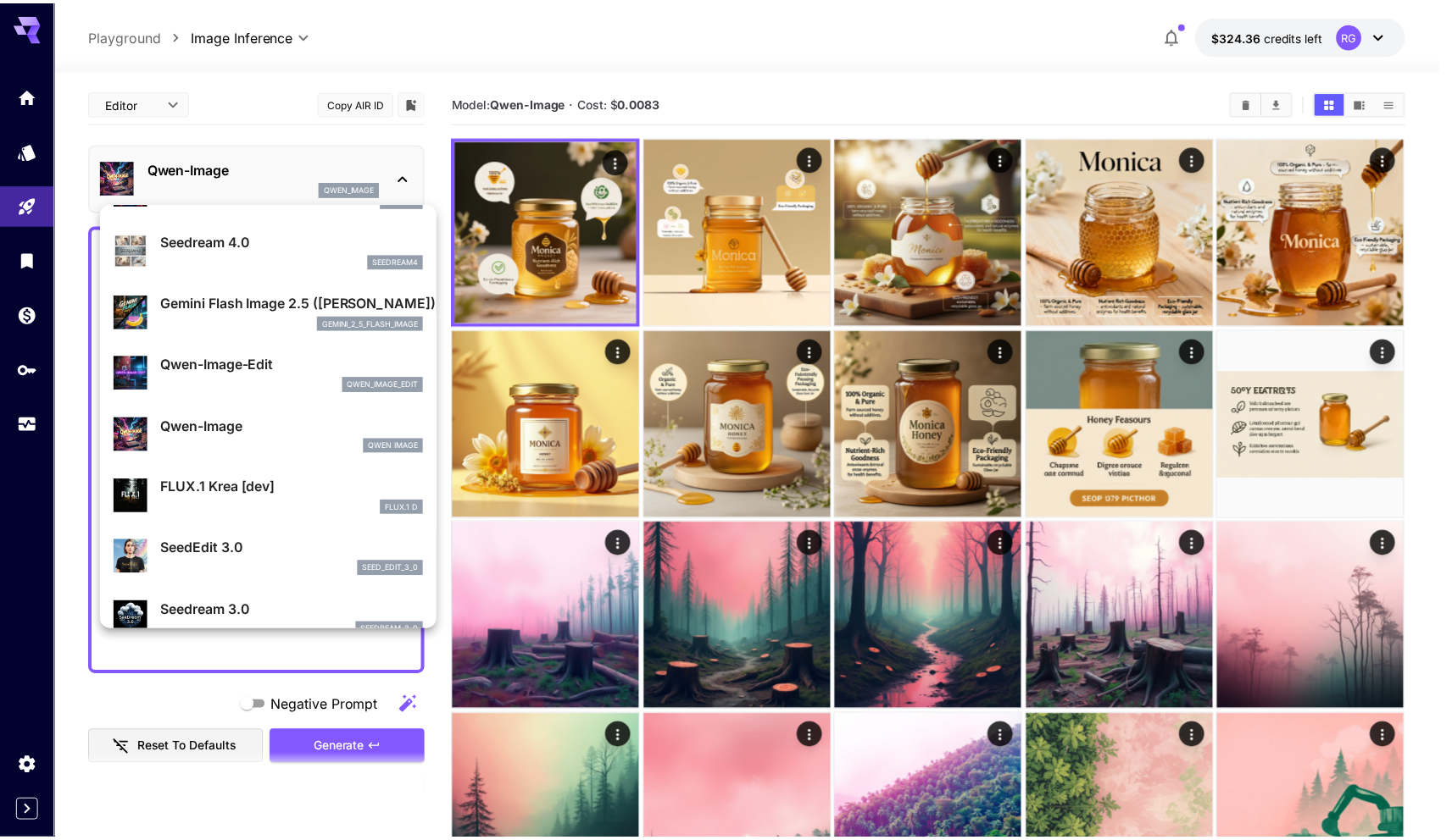
scroll to position [110, 0]
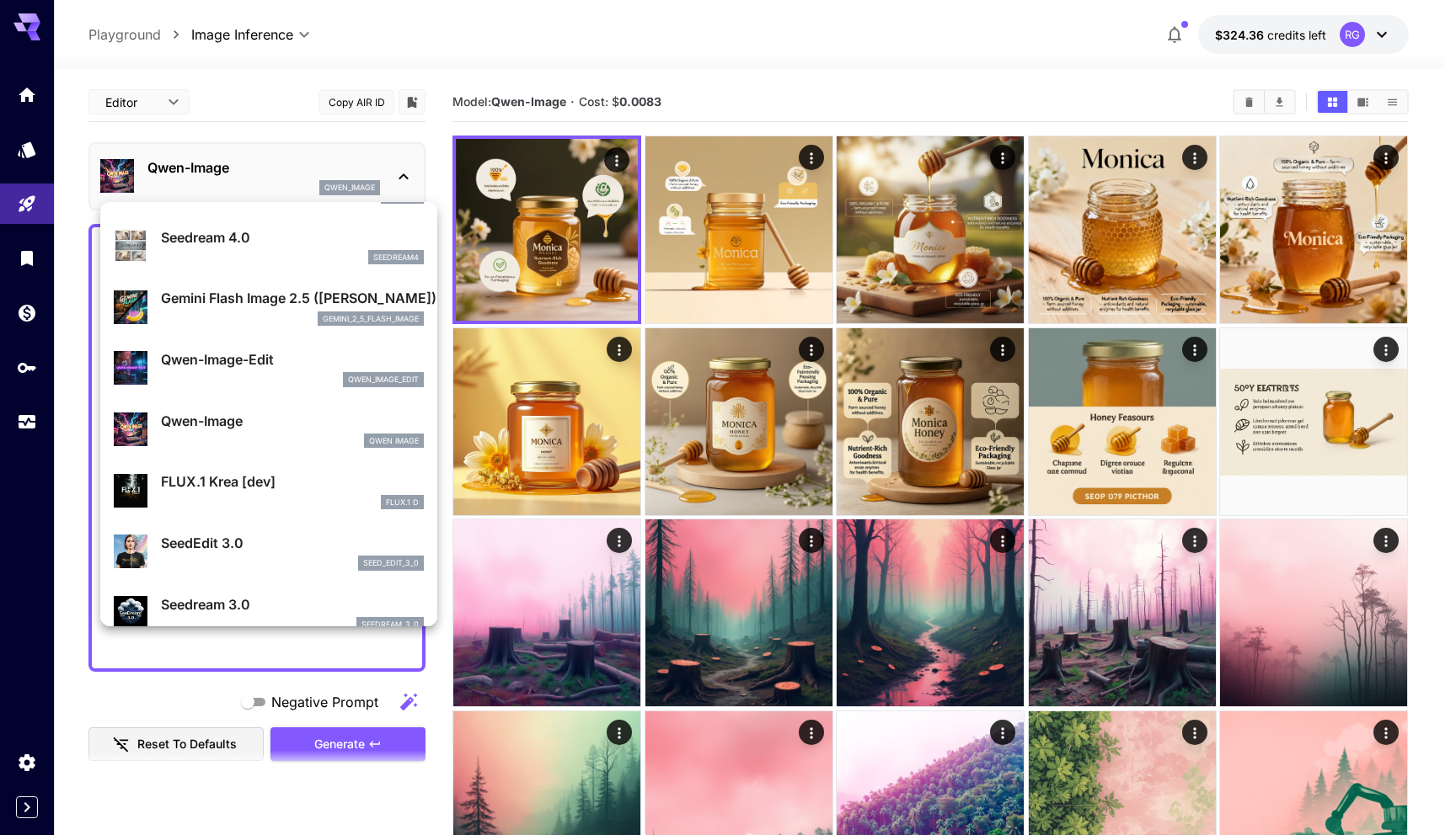
click at [224, 473] on p "FLUX.1 Krea [dev]" at bounding box center [293, 482] width 263 height 20
type input "**"
type input "***"
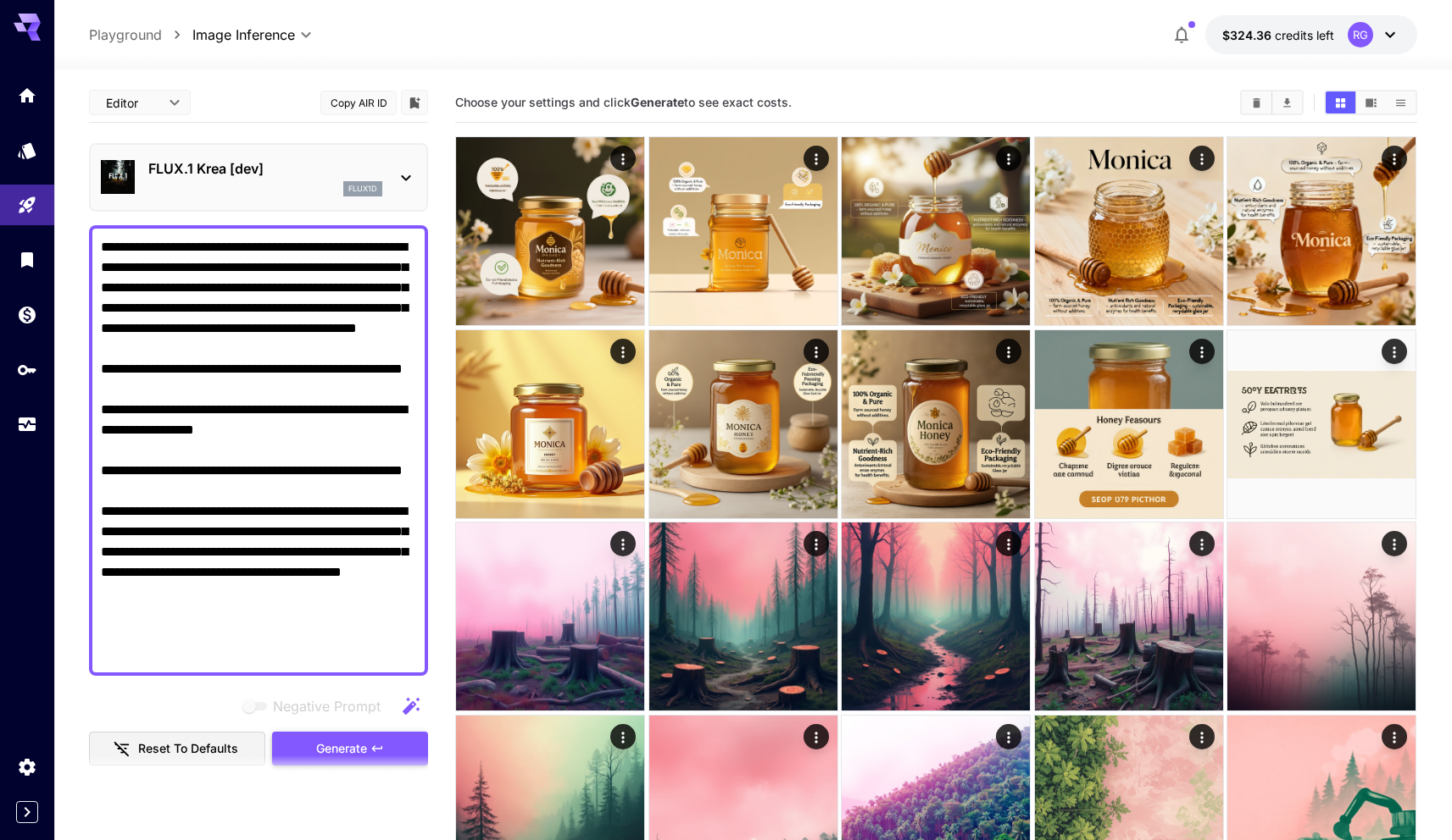
click at [337, 749] on span "Generate" at bounding box center [342, 748] width 51 height 21
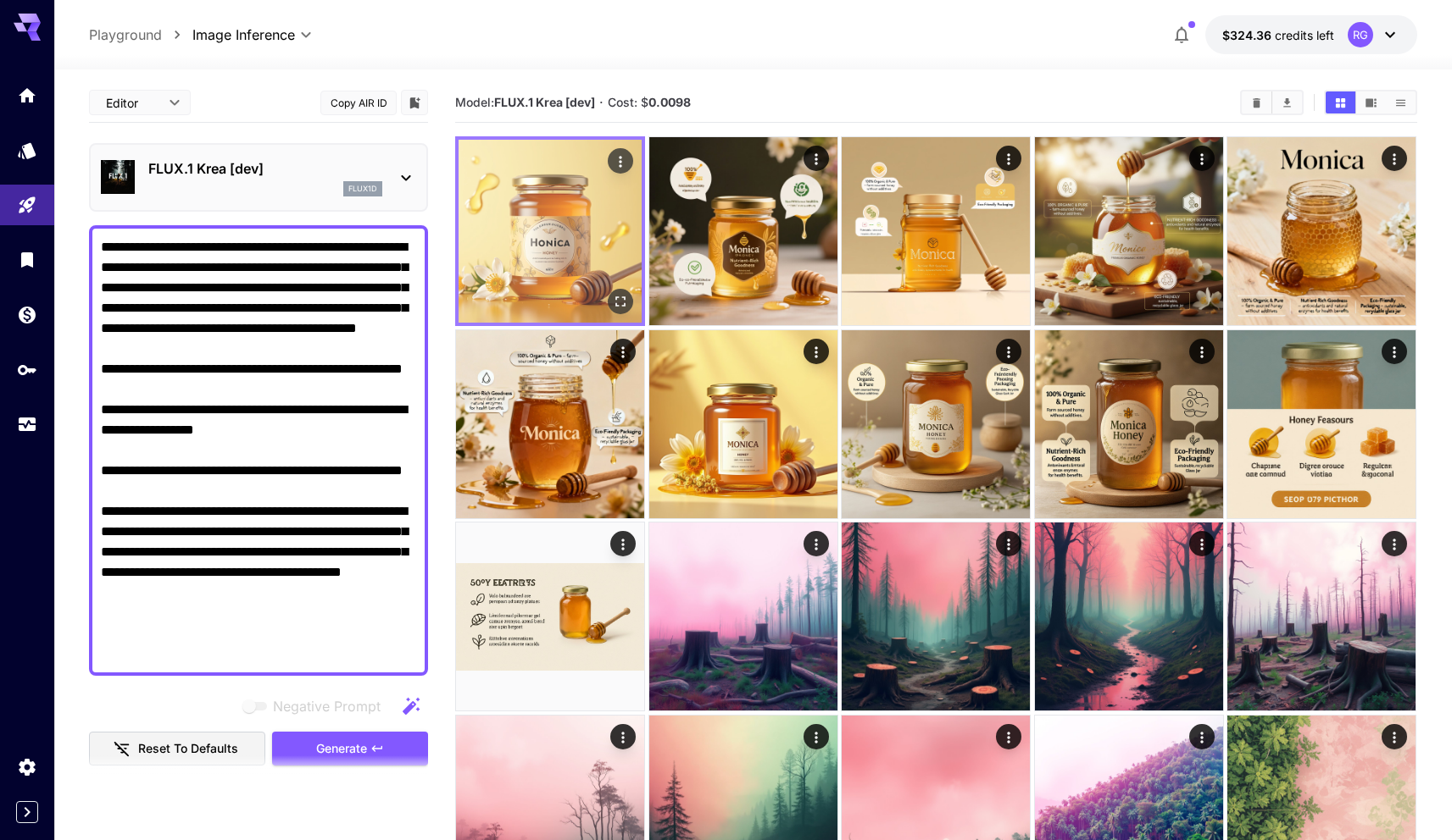
click at [568, 195] on img at bounding box center [550, 231] width 183 height 183
click at [566, 241] on img at bounding box center [550, 231] width 183 height 183
click at [627, 302] on icon "Open in fullscreen" at bounding box center [621, 301] width 17 height 17
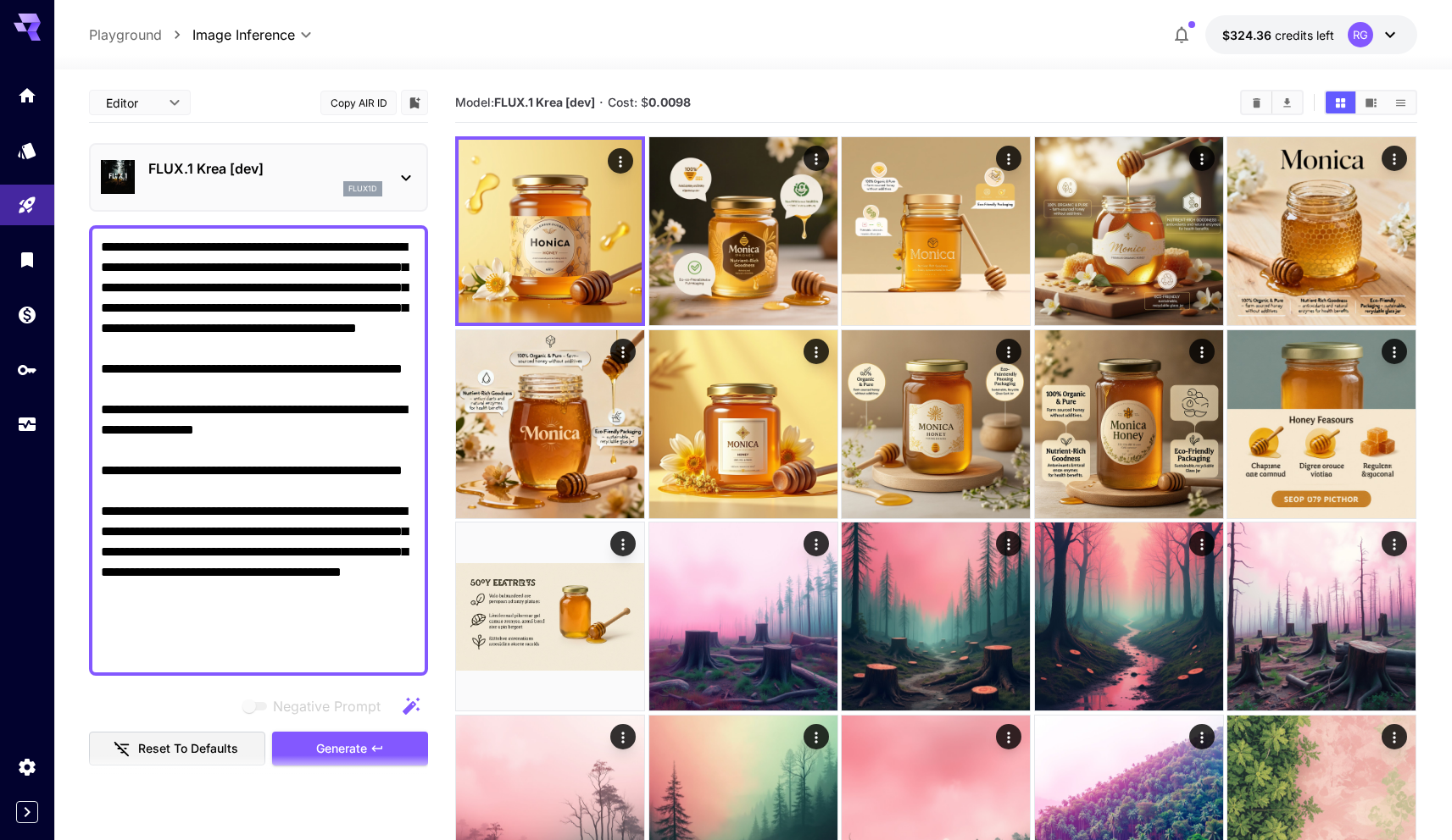
click at [254, 167] on p "FLUX.1 Krea [dev]" at bounding box center [266, 169] width 234 height 20
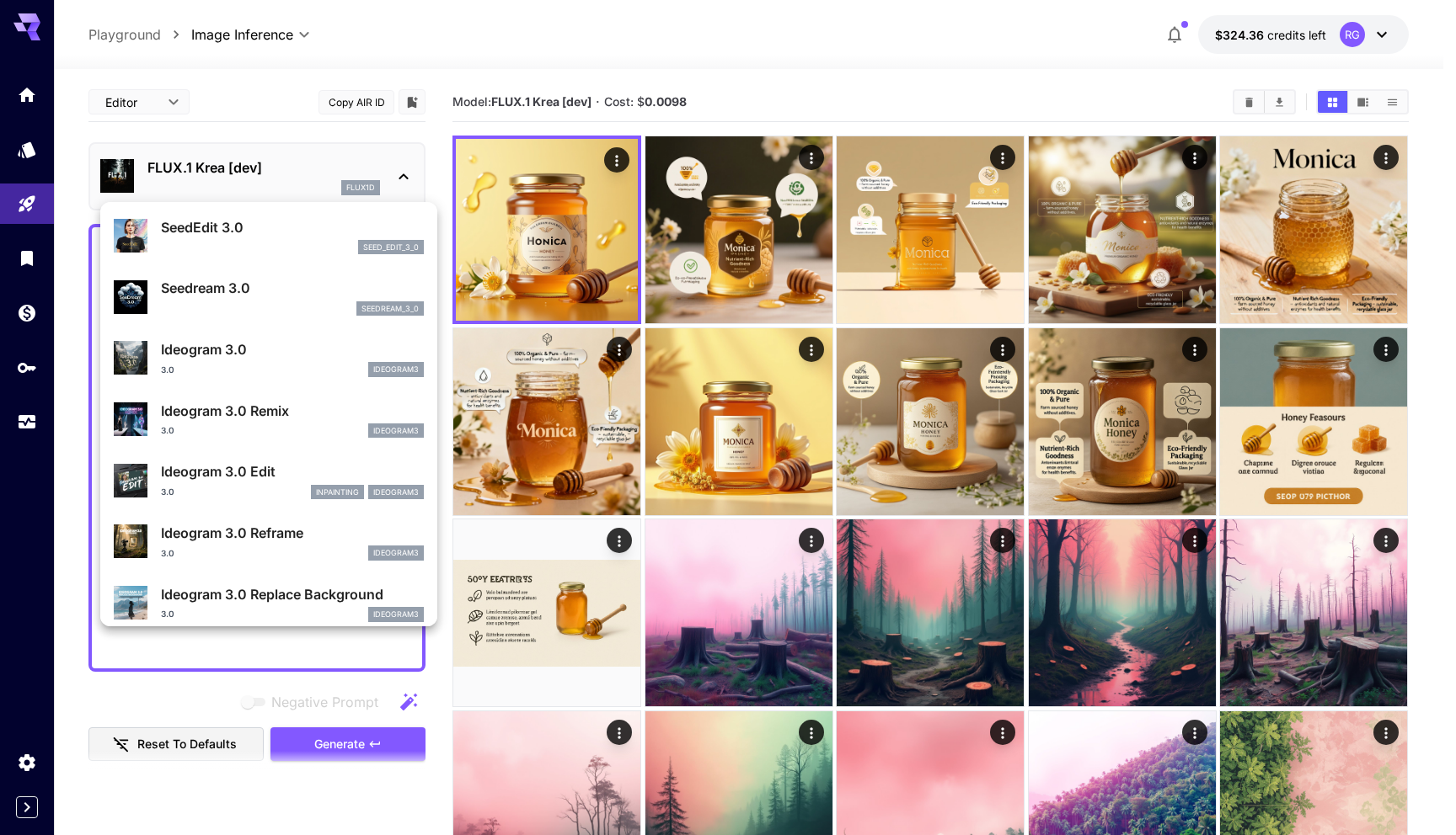
scroll to position [423, 0]
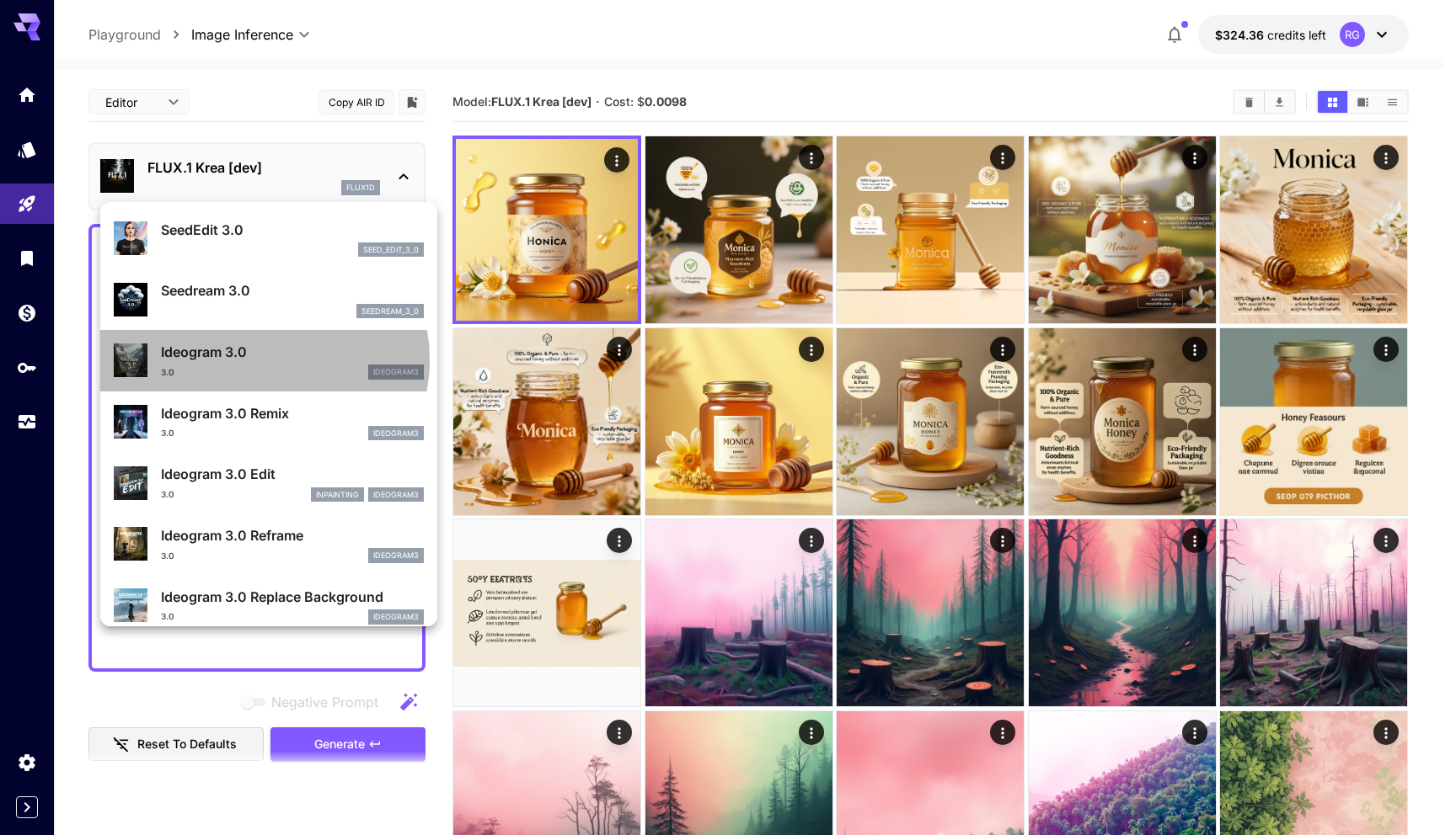
click at [263, 359] on p "Ideogram 3.0" at bounding box center [293, 352] width 263 height 20
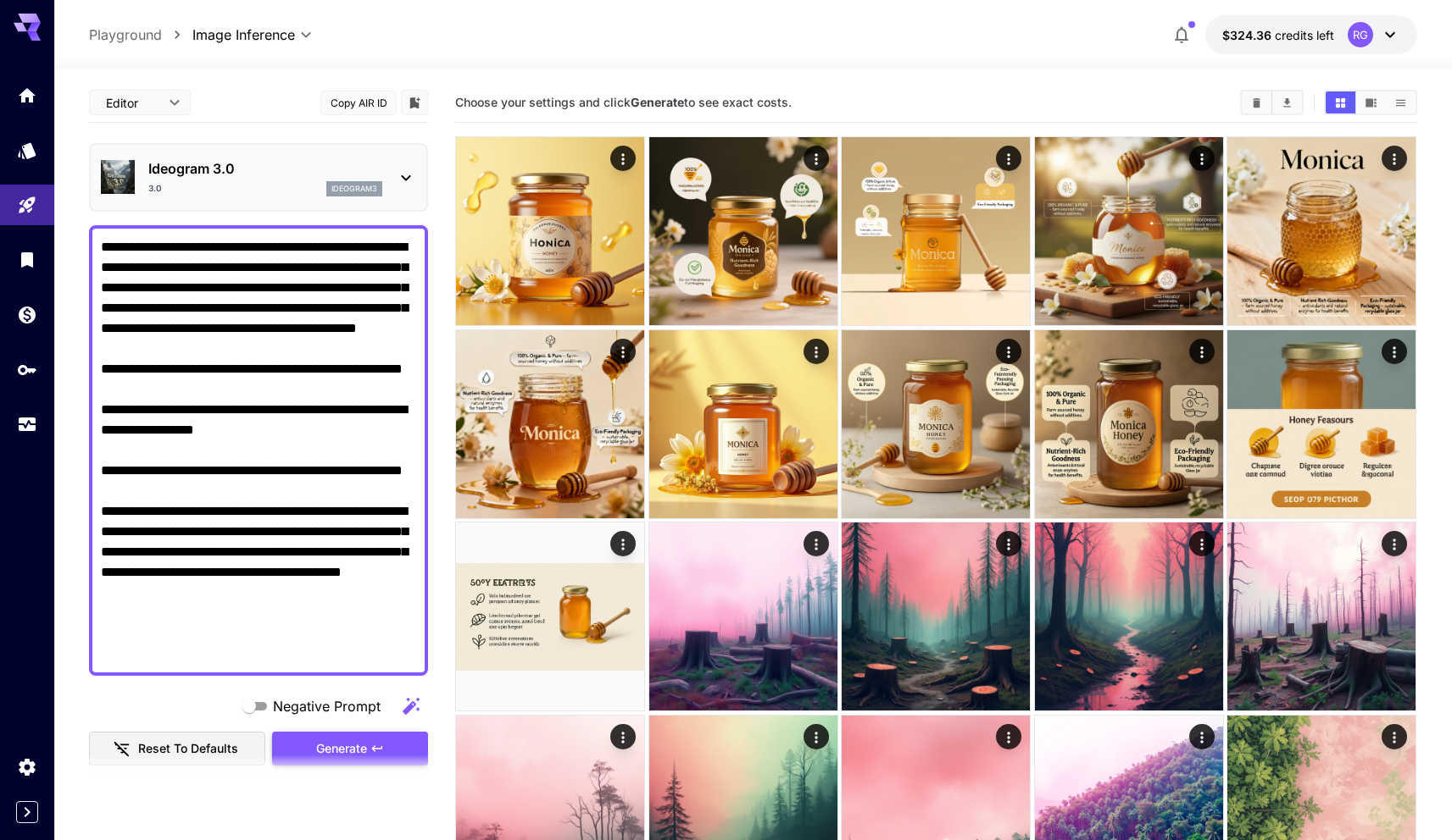
click at [355, 745] on span "Generate" at bounding box center [342, 748] width 51 height 21
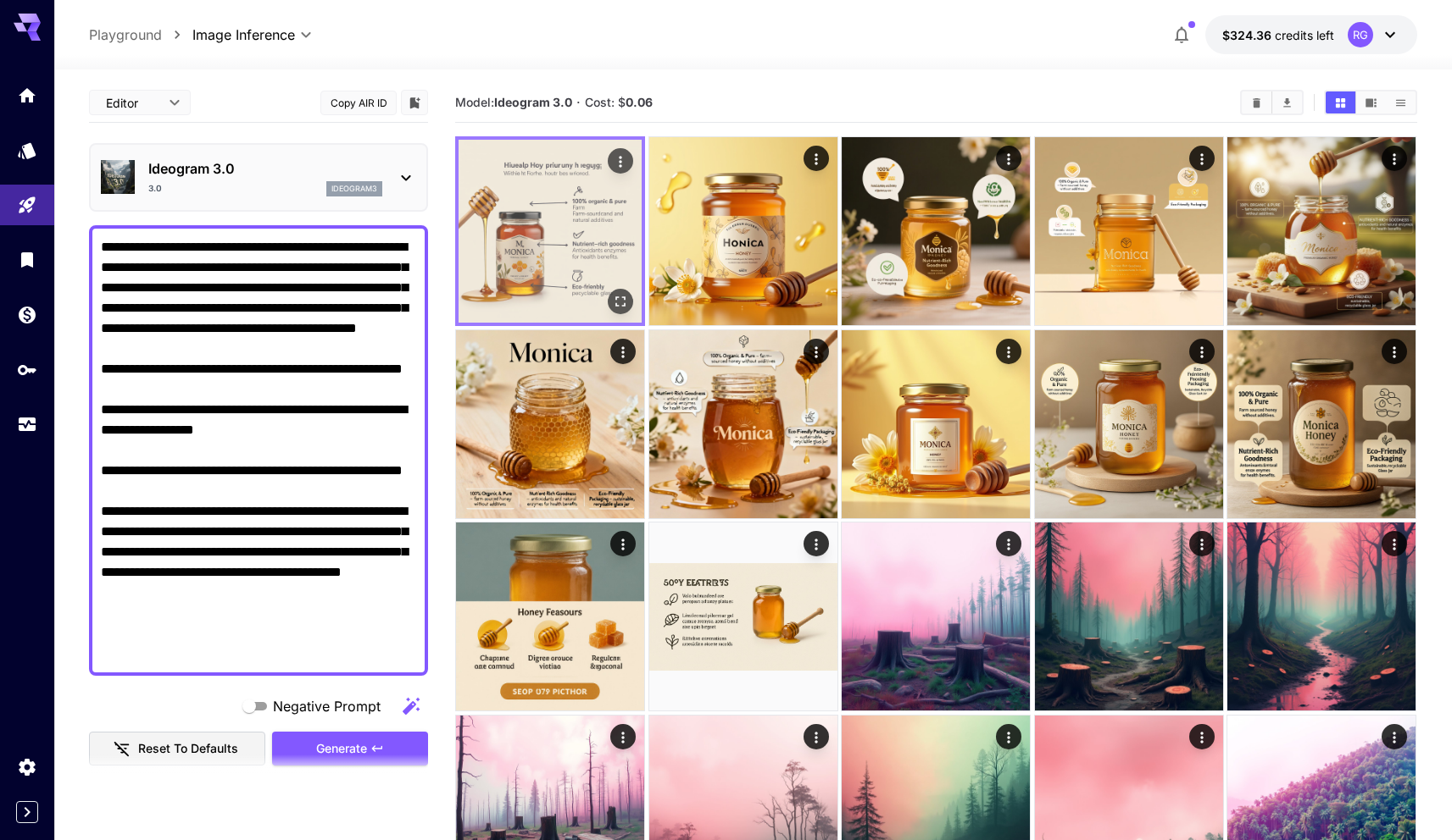
click at [553, 199] on img at bounding box center [550, 231] width 183 height 183
click at [626, 298] on icon "Open in fullscreen" at bounding box center [621, 301] width 17 height 17
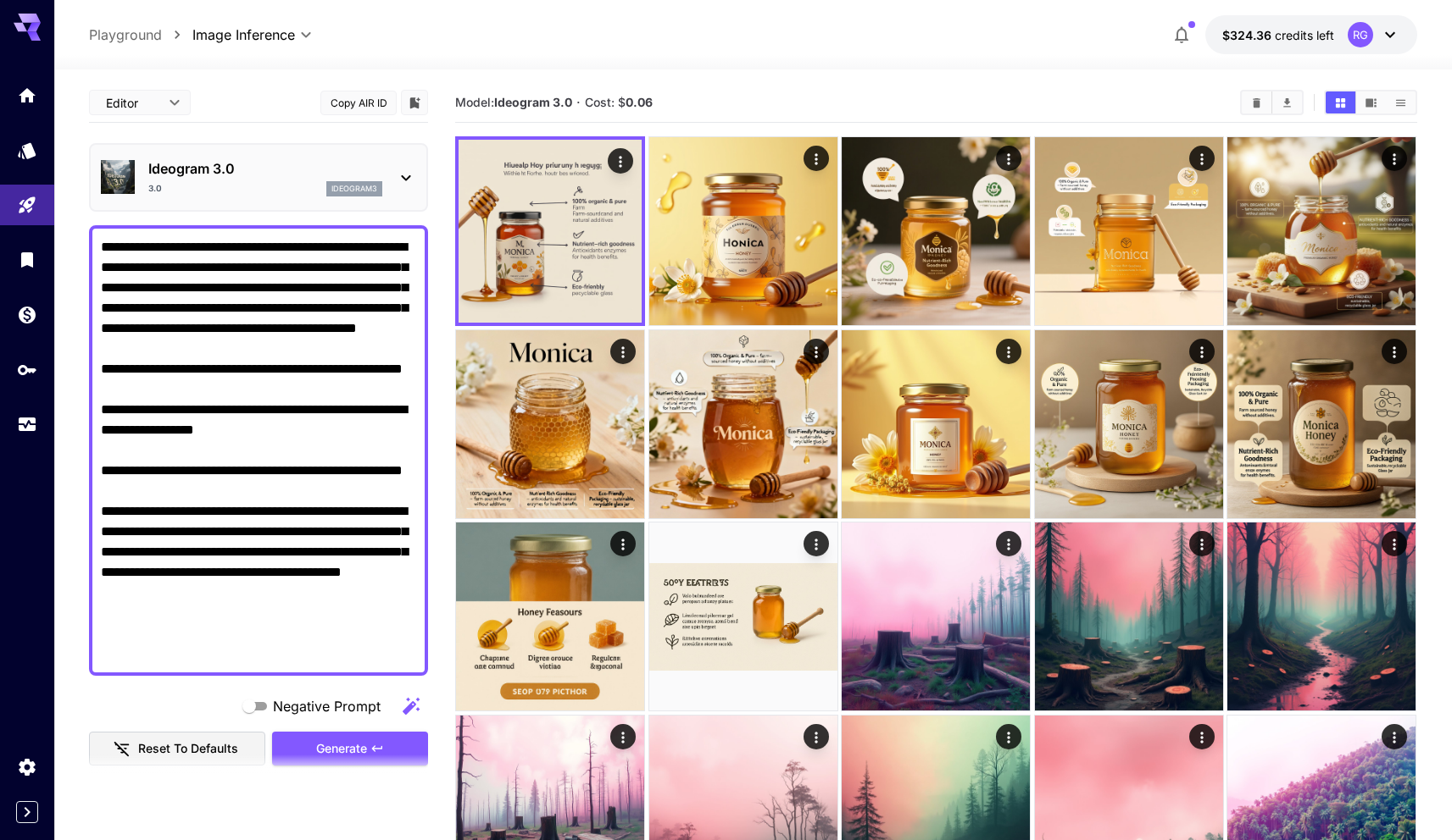
click at [274, 169] on p "Ideogram 3.0" at bounding box center [266, 169] width 234 height 20
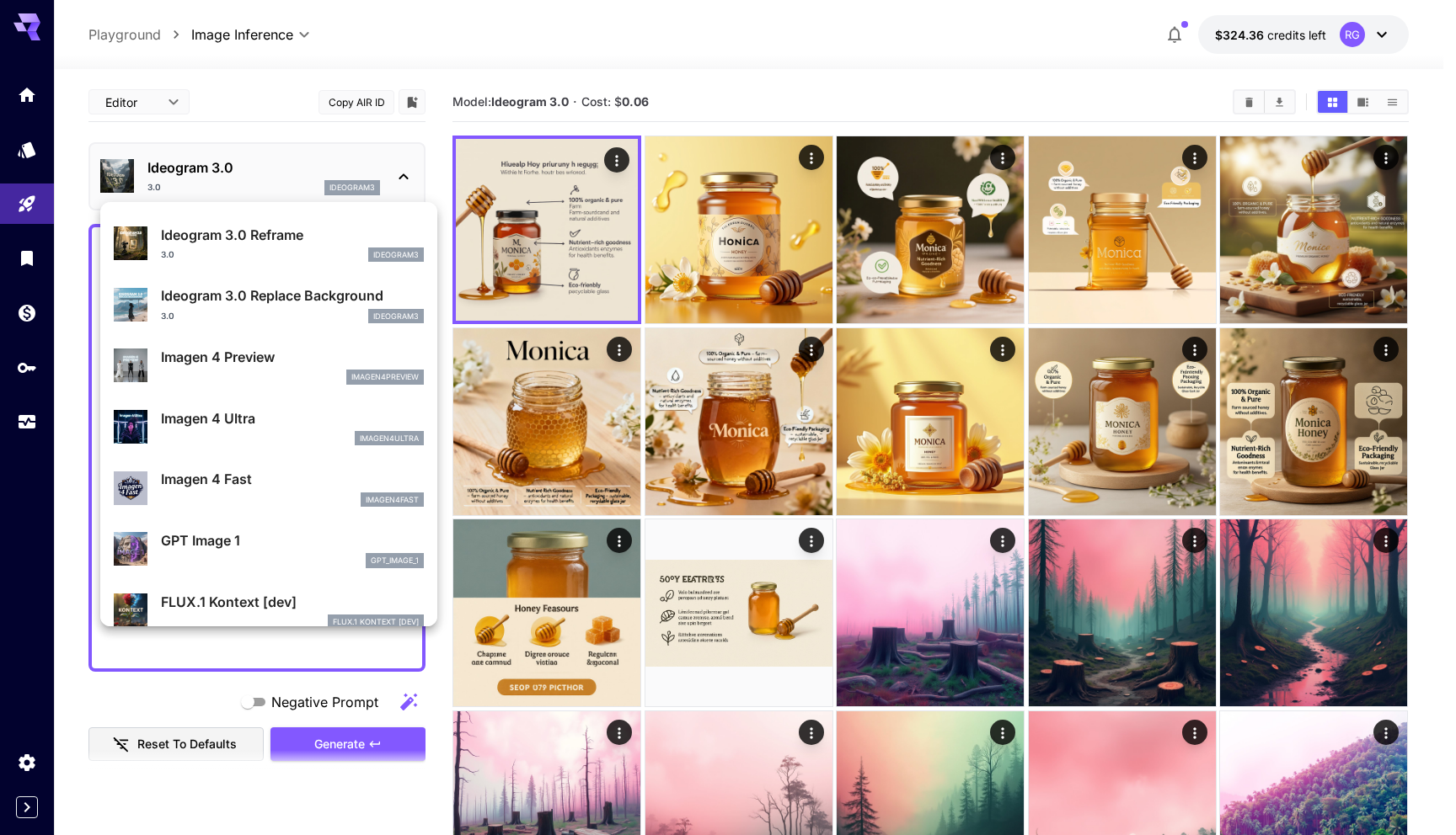
scroll to position [757, 0]
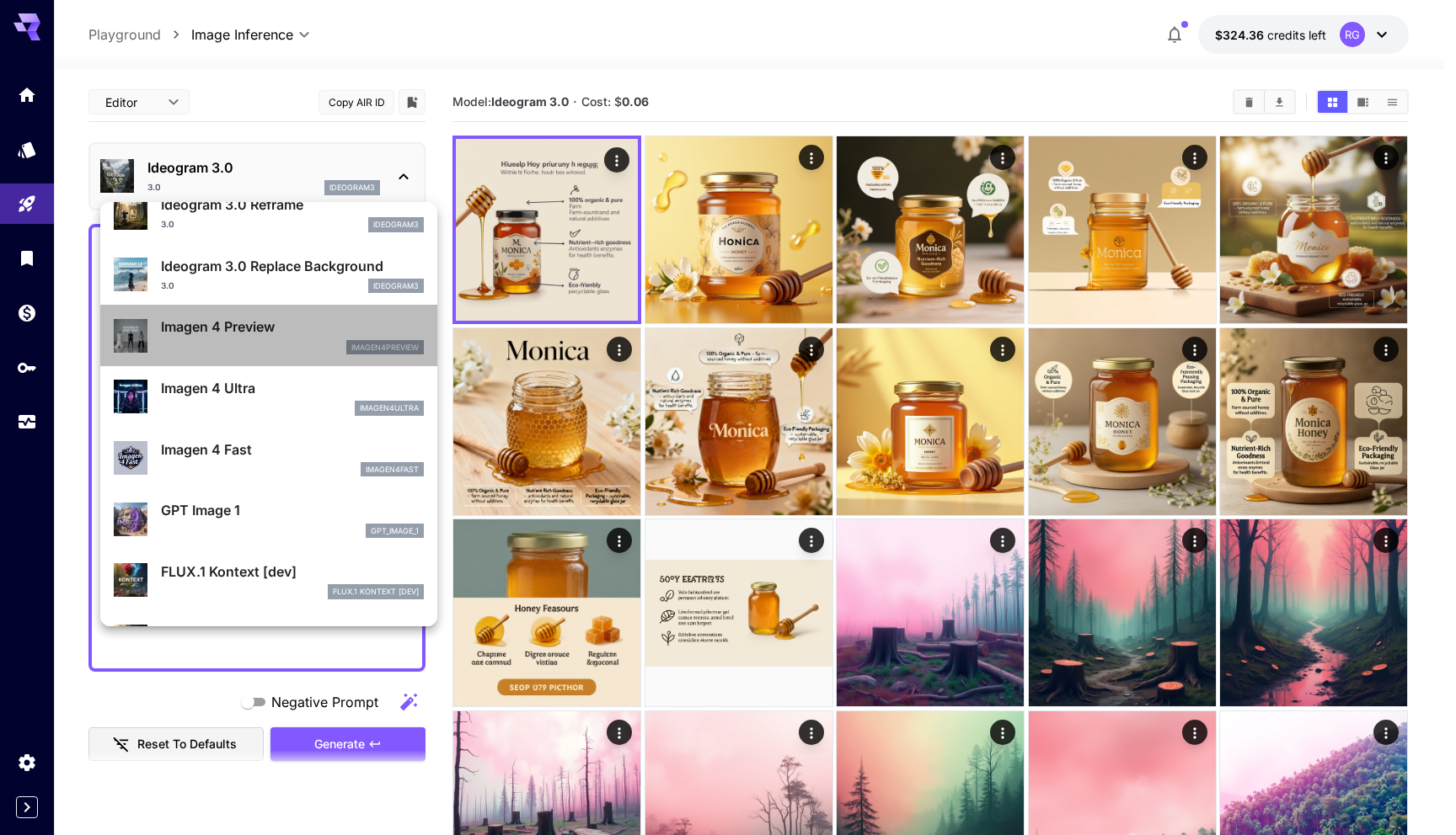
click at [283, 331] on p "Imagen 4 Preview" at bounding box center [293, 327] width 263 height 20
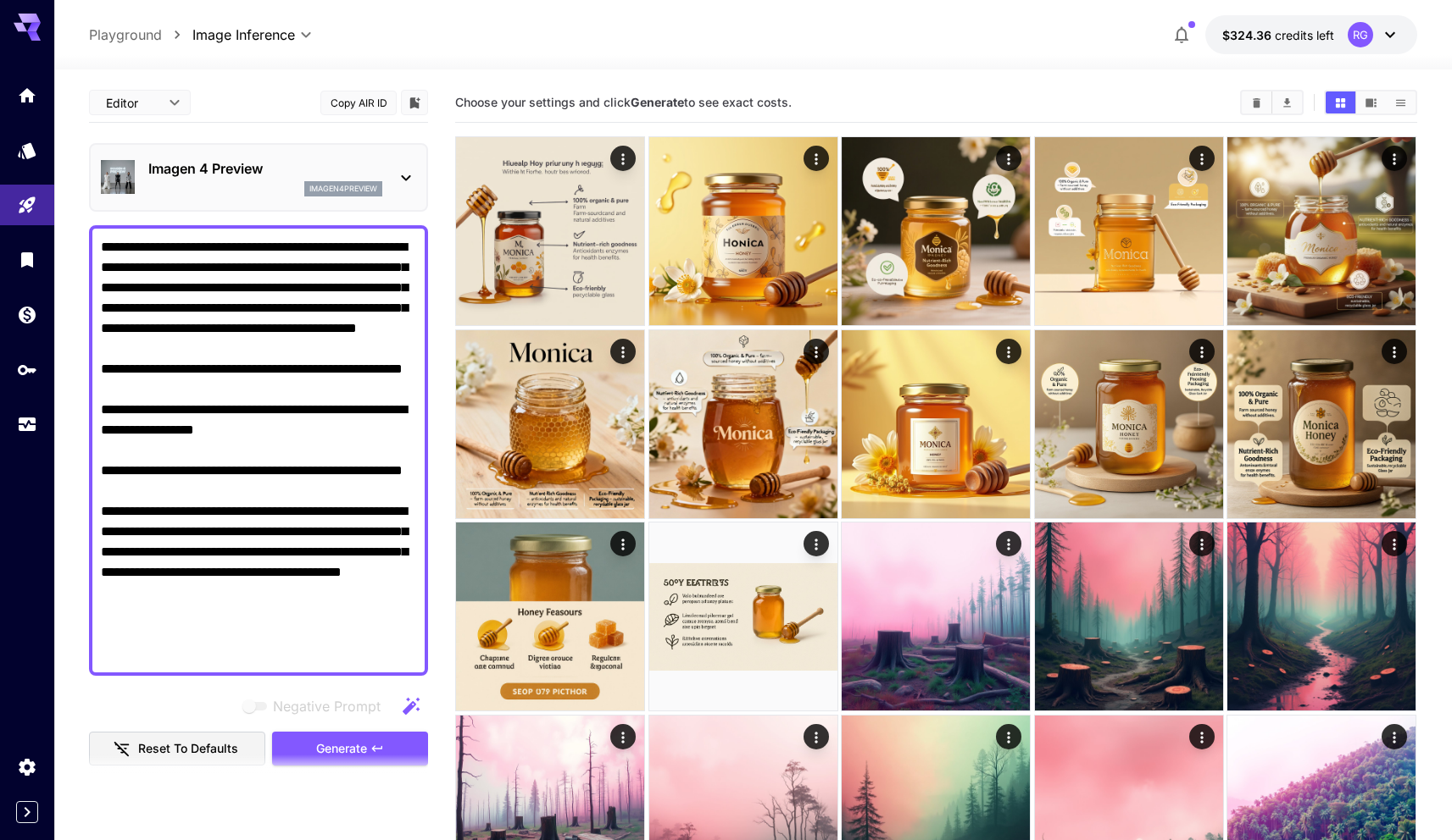
click at [345, 761] on section at bounding box center [258, 776] width 339 height 43
click at [345, 748] on span "Generate" at bounding box center [342, 748] width 51 height 21
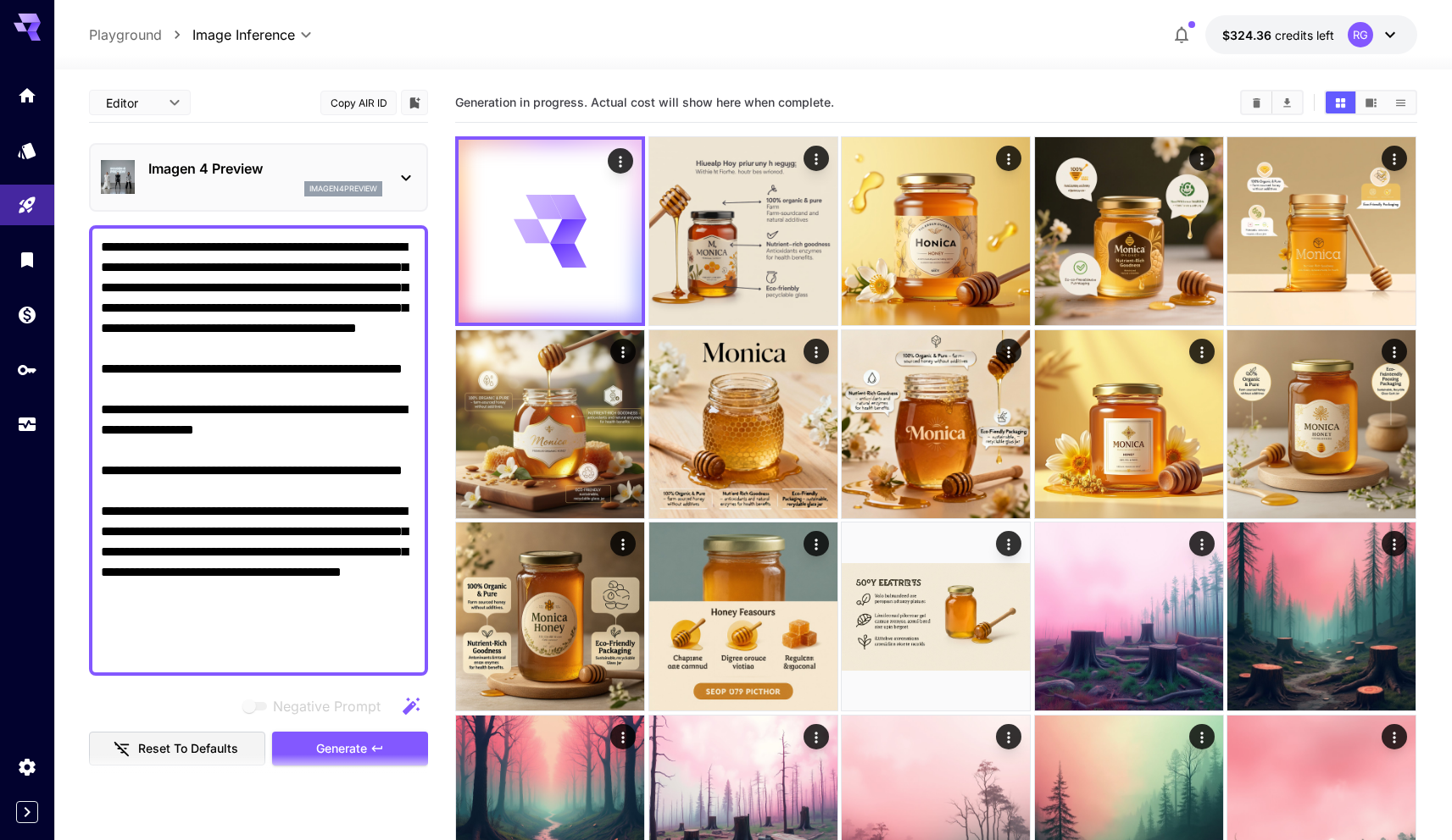
click at [315, 176] on p "Imagen 4 Preview" at bounding box center [266, 169] width 234 height 20
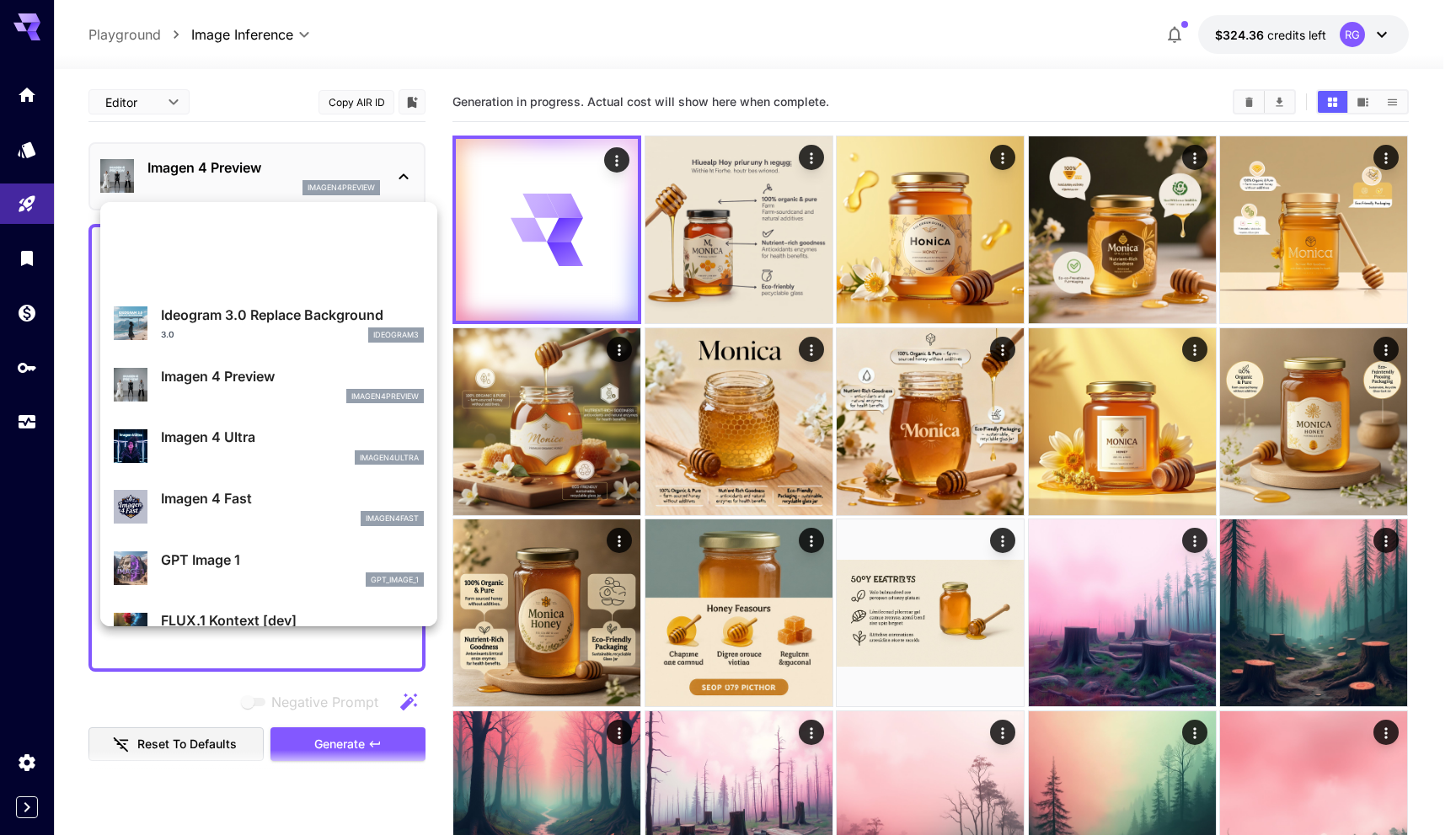
scroll to position [705, 0]
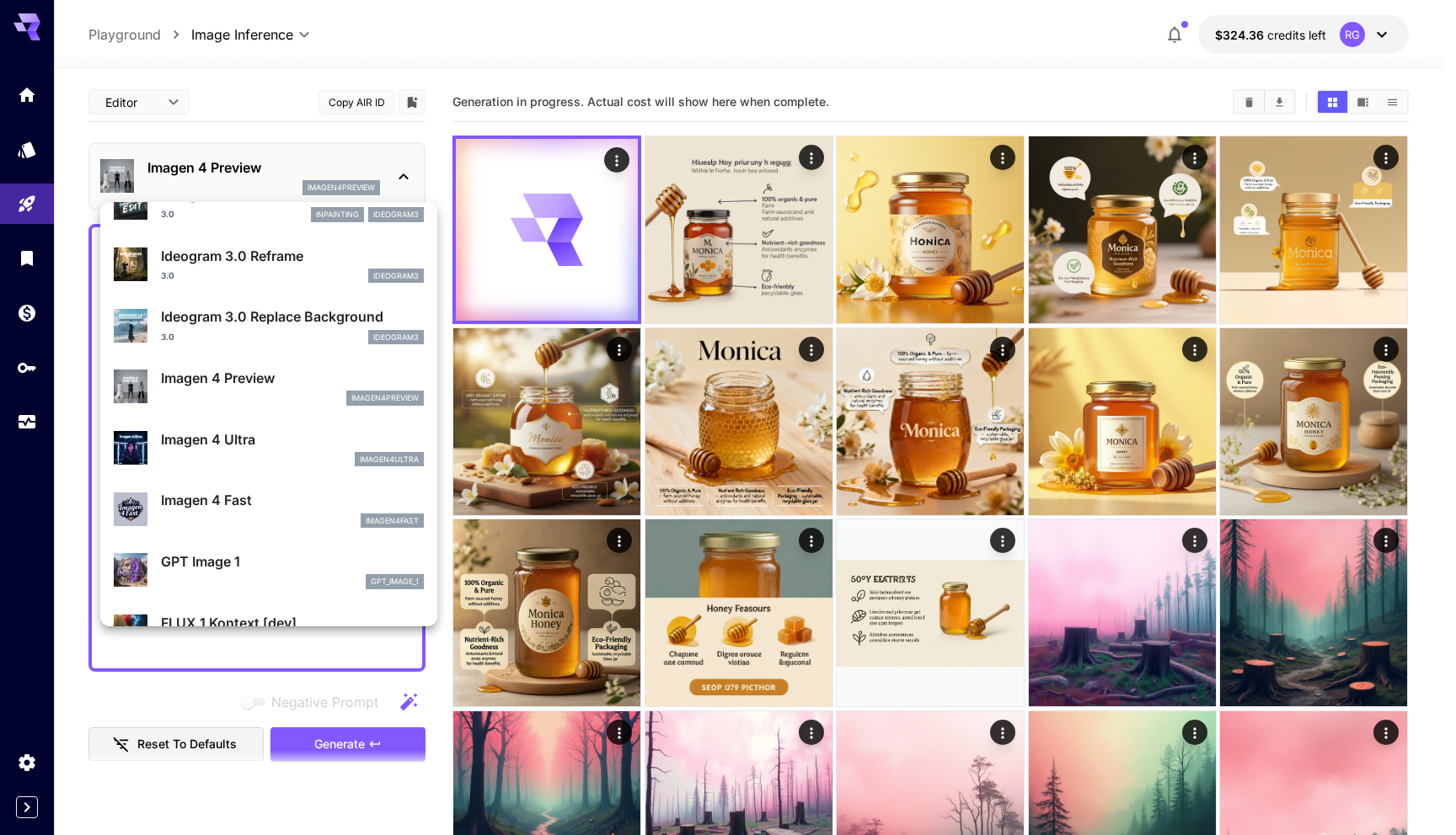
click at [259, 515] on div "imagen4fast" at bounding box center [293, 521] width 263 height 15
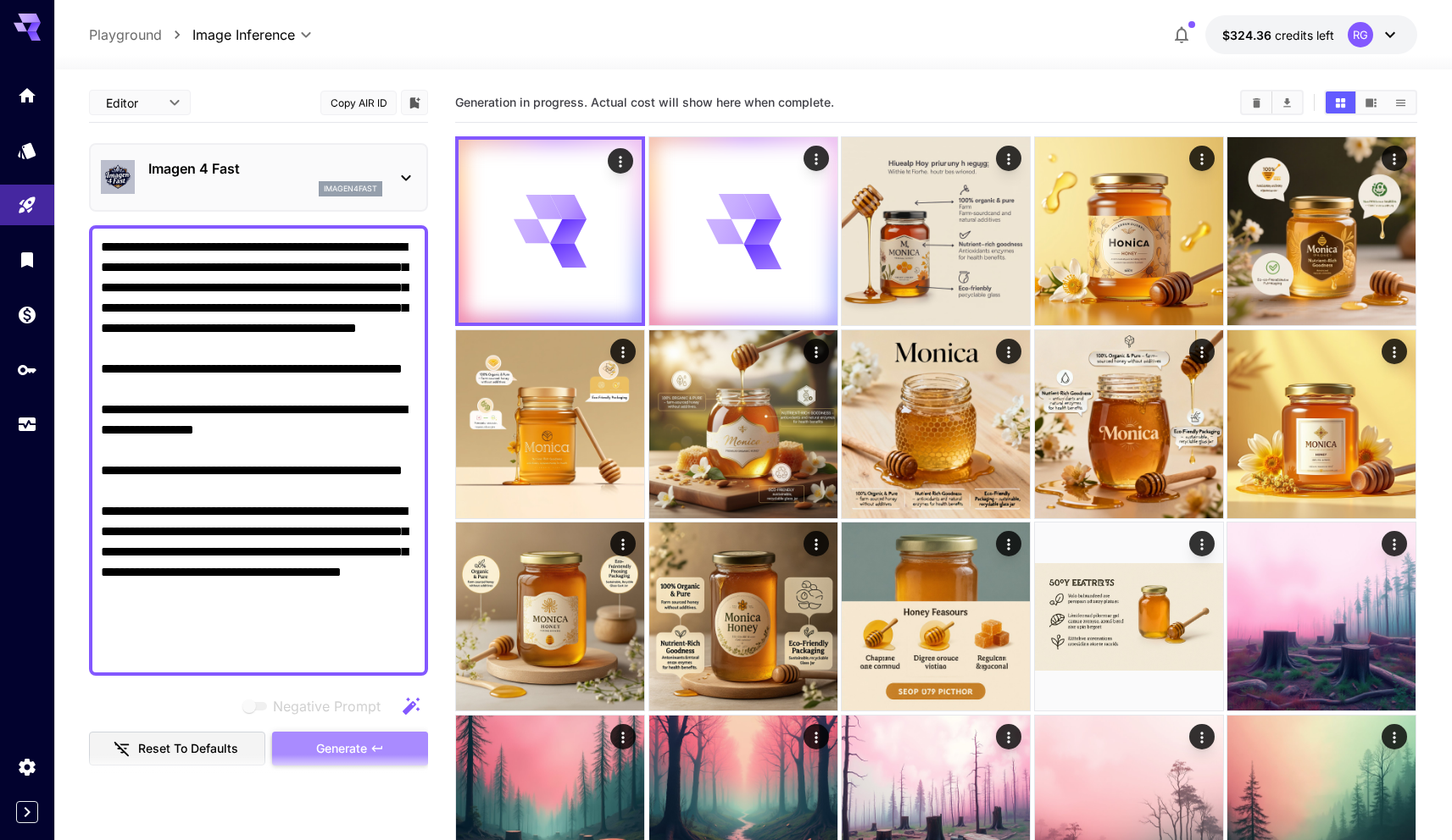
click at [374, 747] on icon "button" at bounding box center [376, 748] width 10 height 6
click at [214, 163] on p "Imagen 4 Fast" at bounding box center [266, 169] width 234 height 20
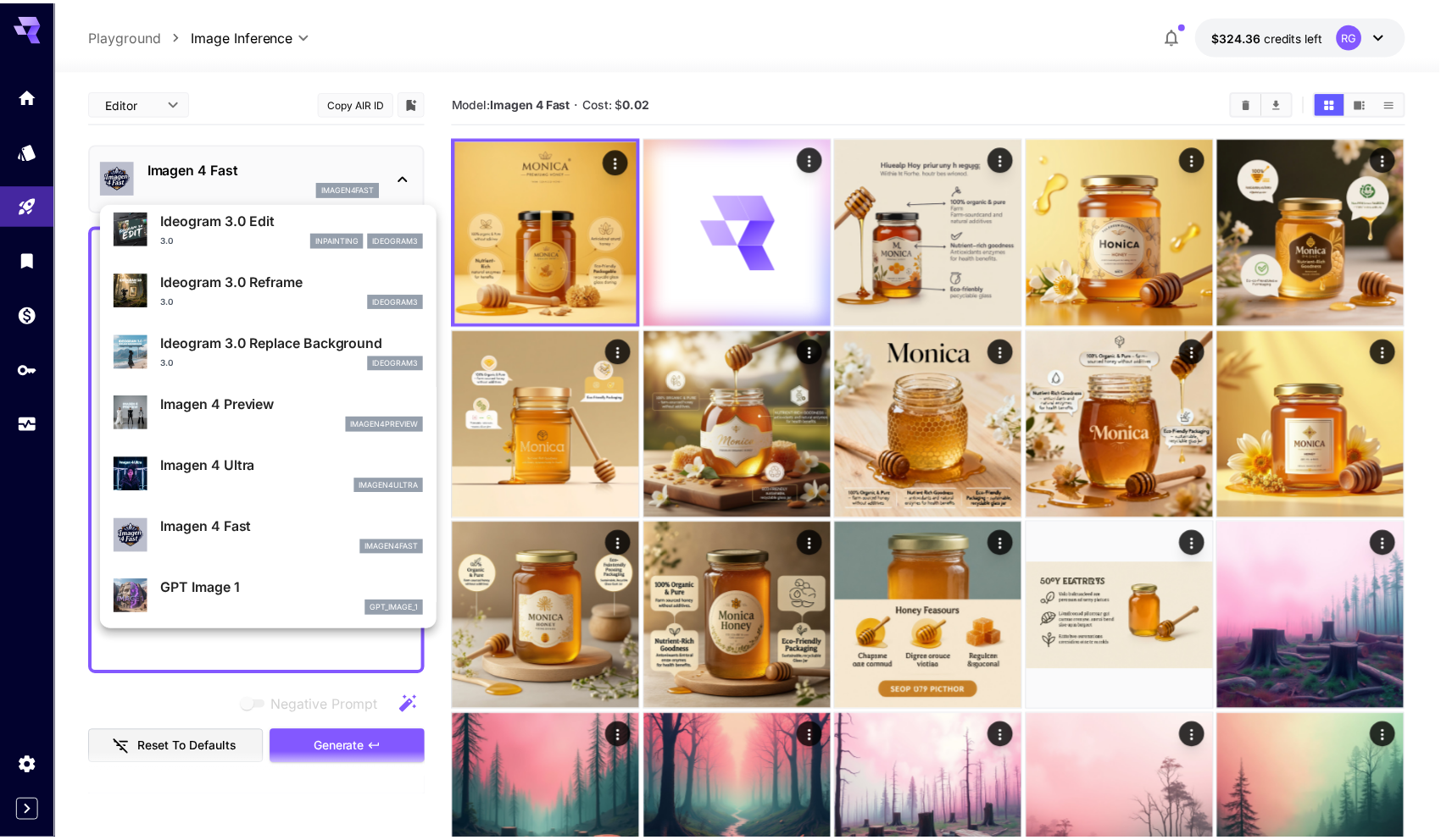
scroll to position [822, 0]
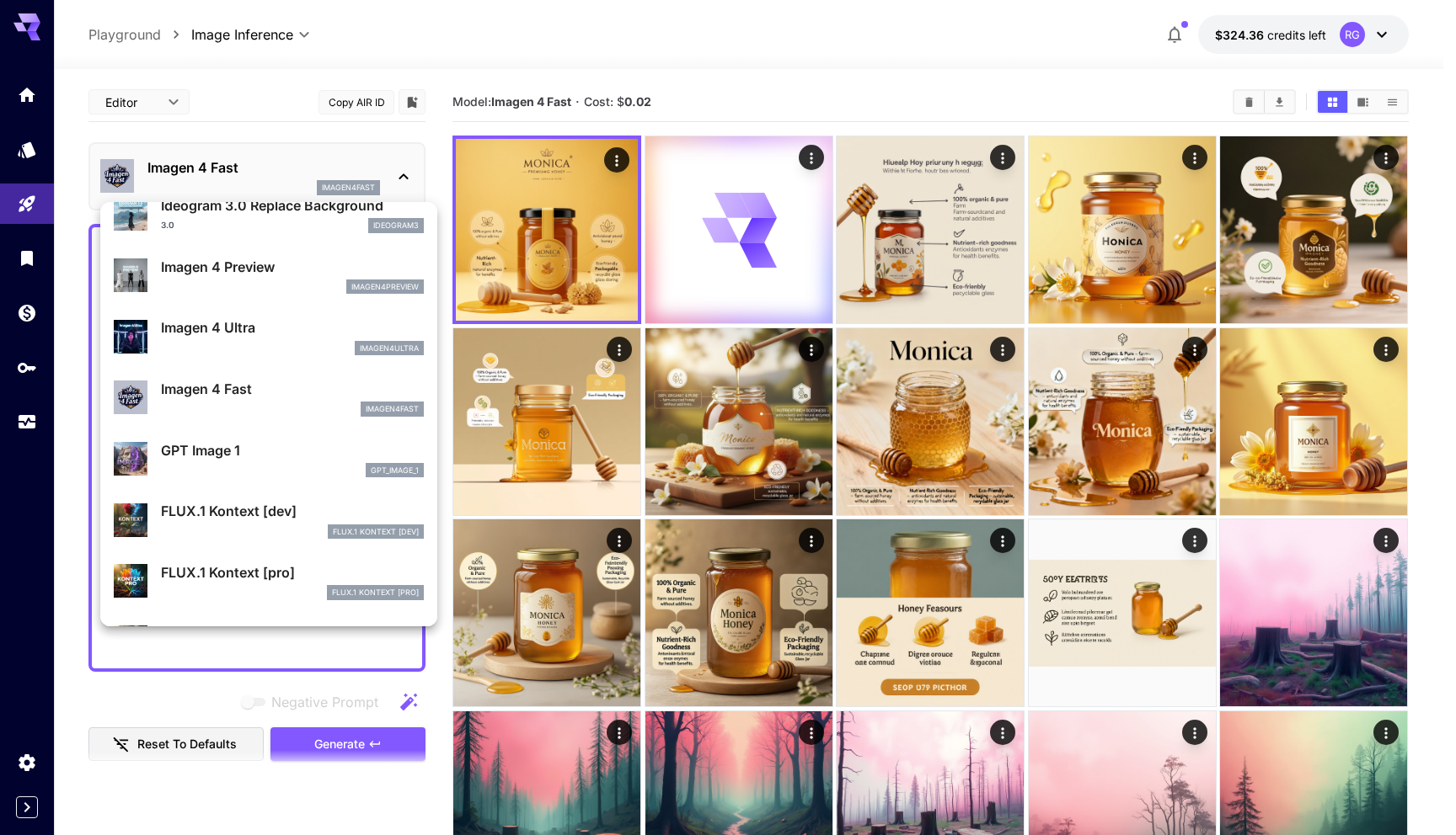
click at [245, 452] on p "GPT Image 1" at bounding box center [293, 450] width 263 height 20
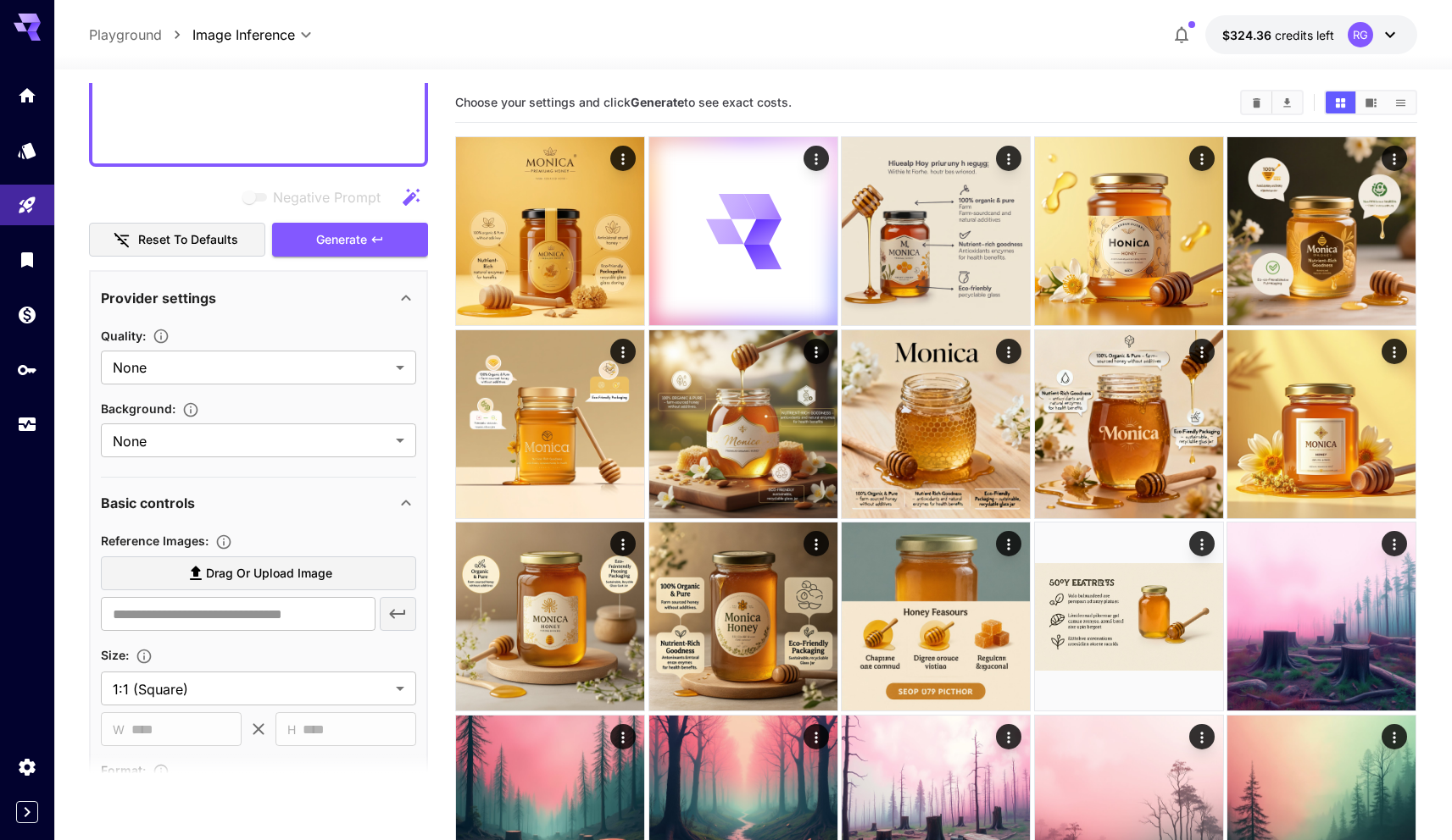
scroll to position [531, 0]
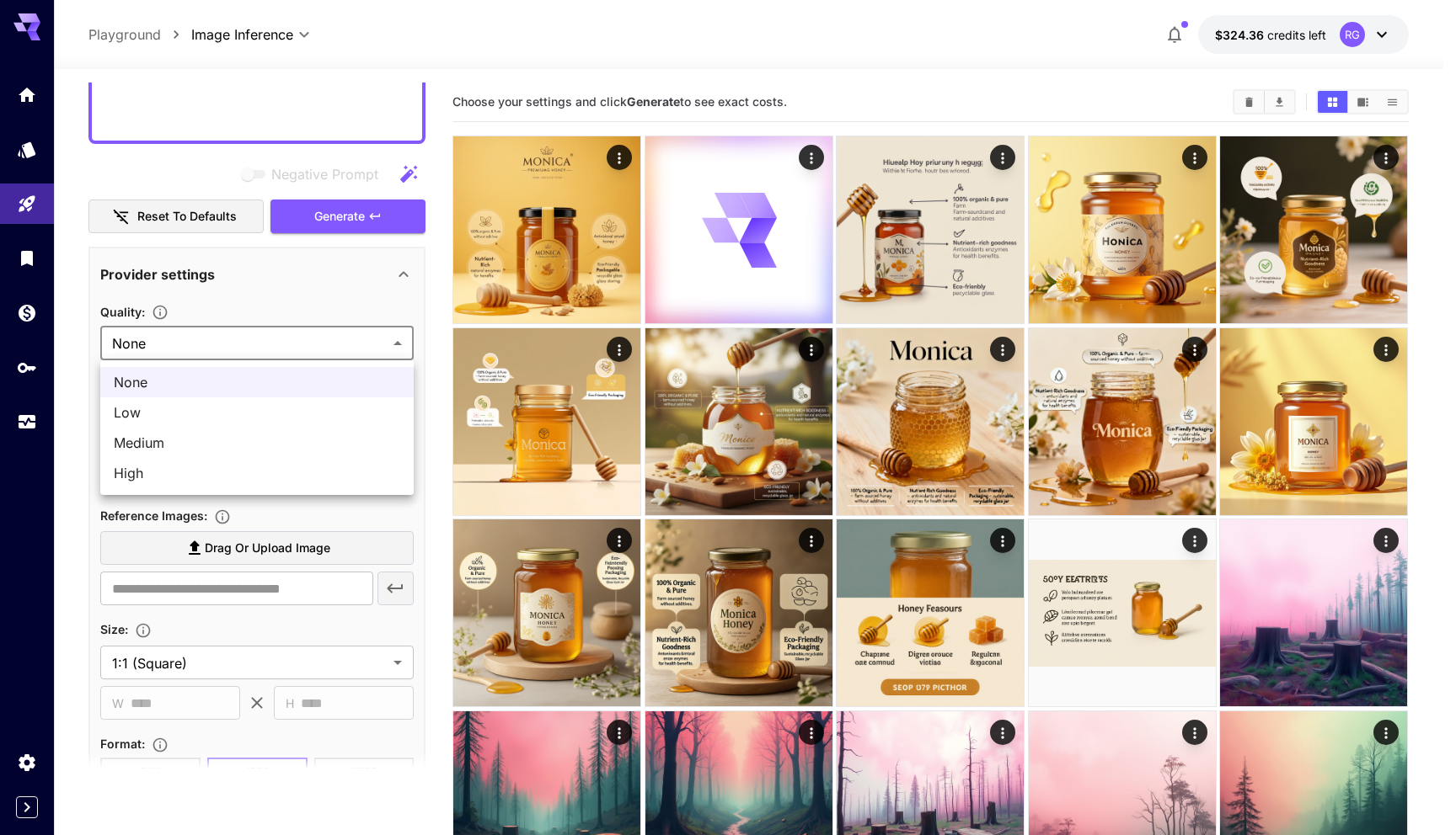
click at [160, 470] on span "High" at bounding box center [257, 473] width 287 height 20
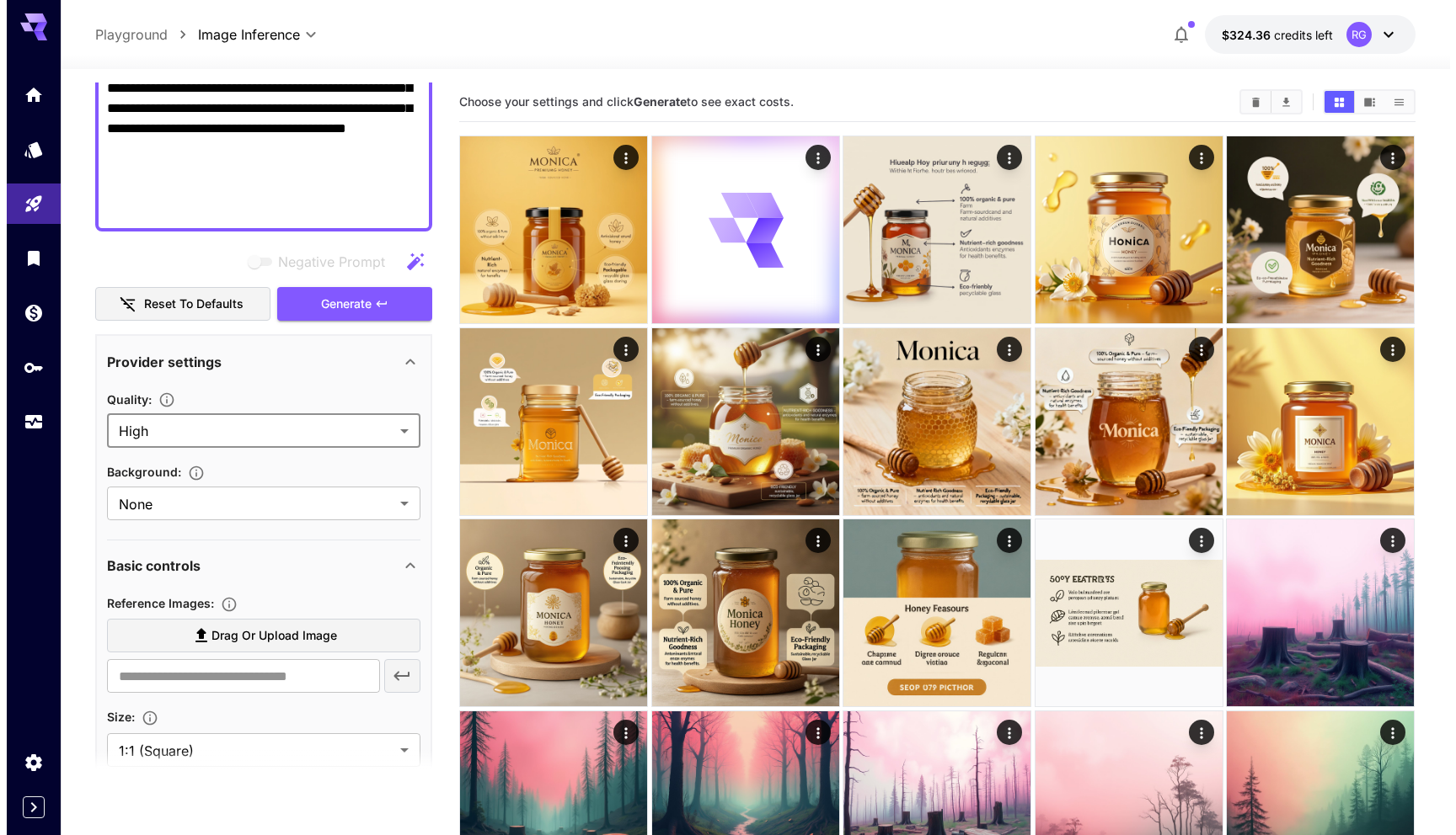
scroll to position [424, 0]
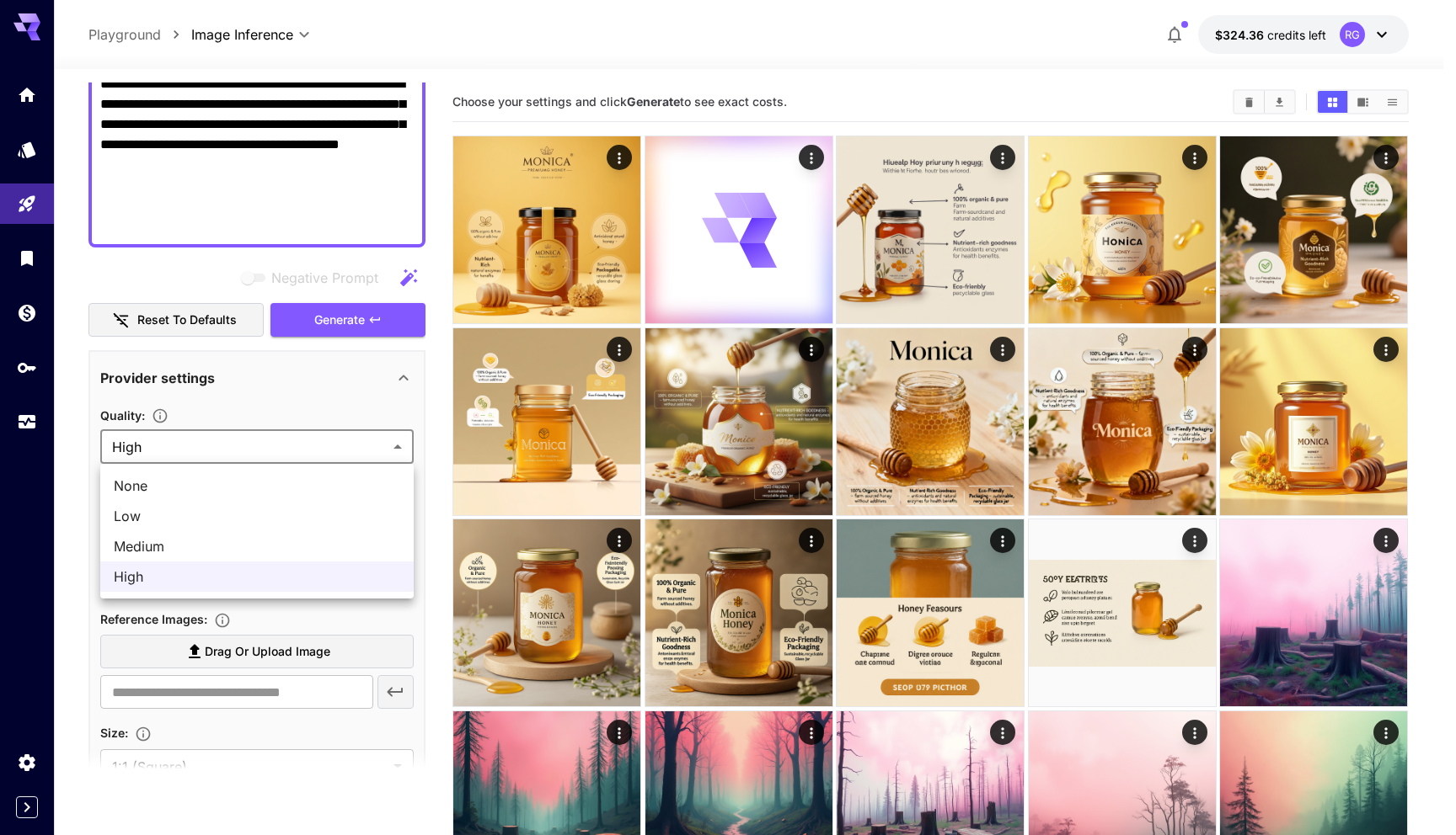
click at [154, 543] on span "Medium" at bounding box center [257, 547] width 287 height 20
type input "******"
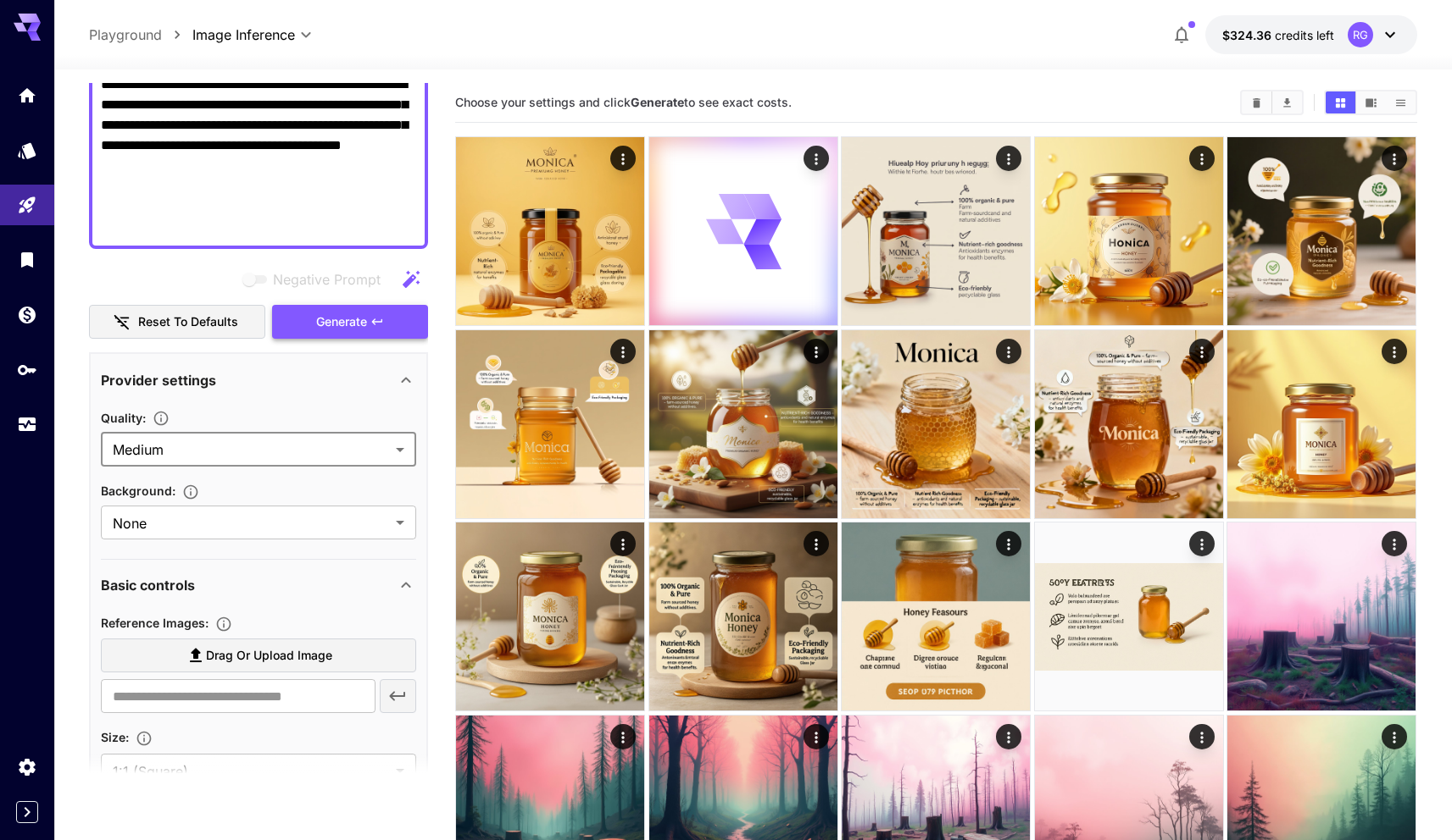
click at [331, 330] on span "Generate" at bounding box center [342, 322] width 51 height 21
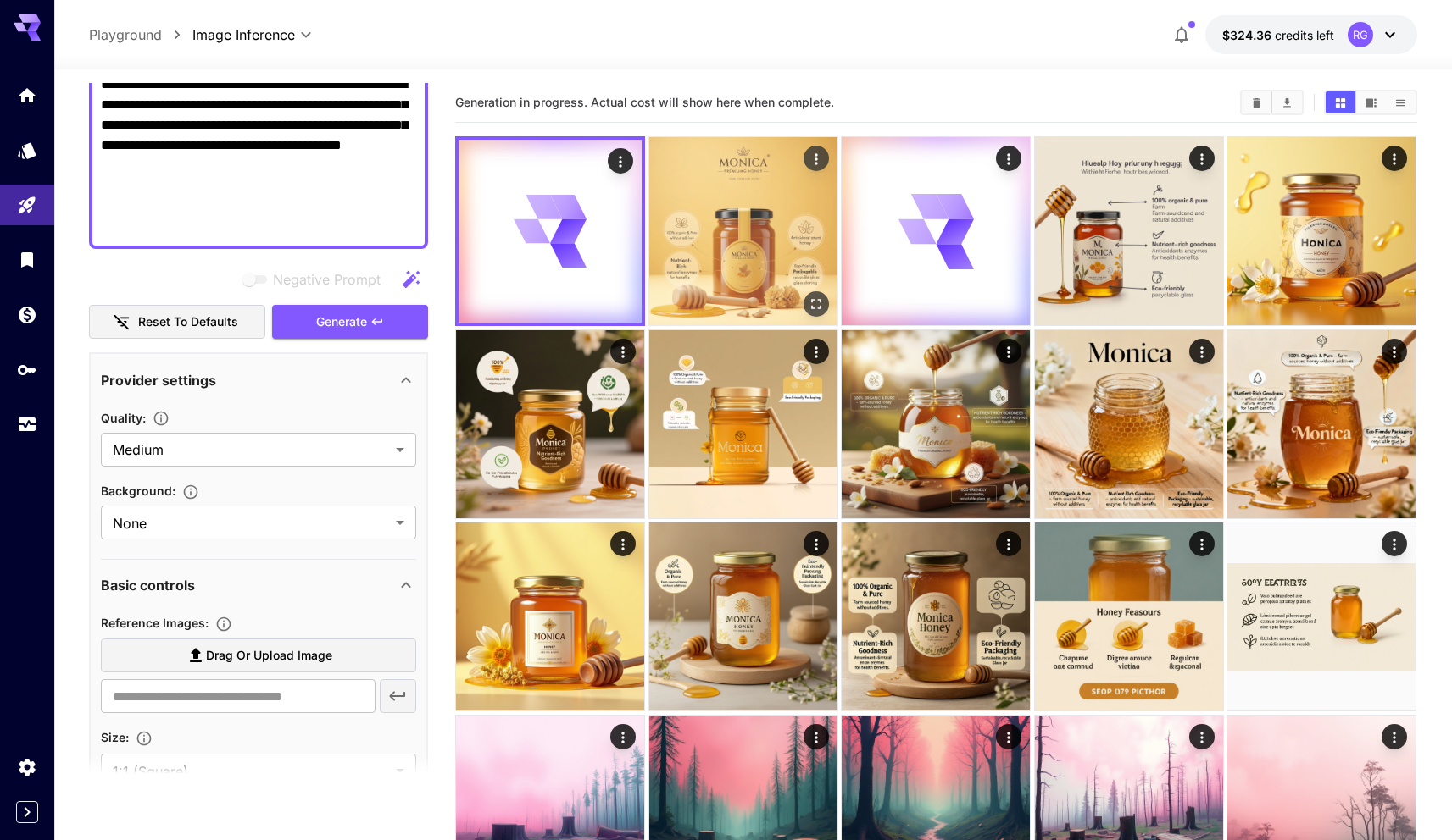
click at [762, 188] on img at bounding box center [743, 231] width 189 height 188
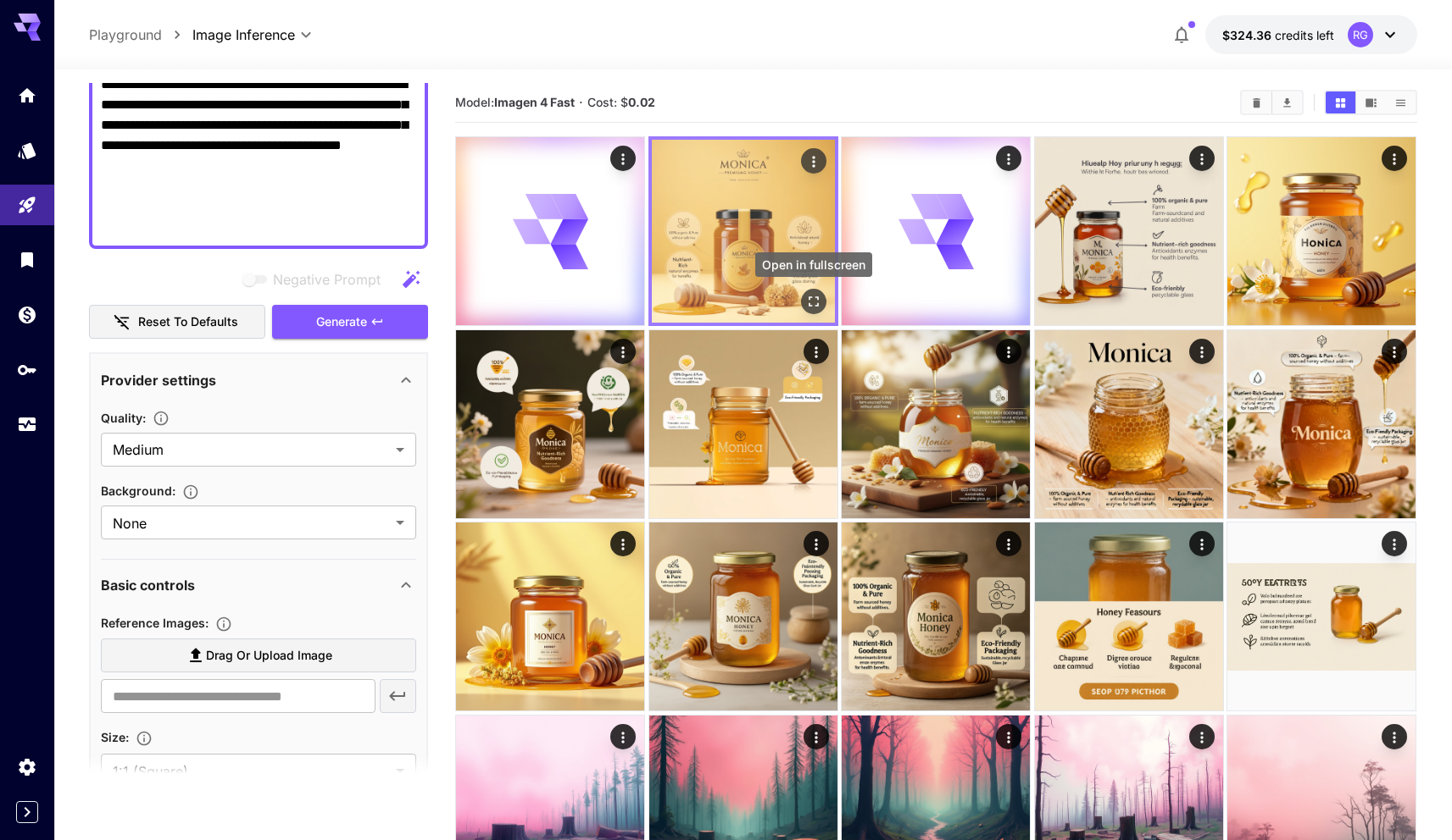
click at [811, 308] on icon "Open in fullscreen" at bounding box center [813, 301] width 17 height 17
click at [789, 210] on img at bounding box center [743, 231] width 183 height 183
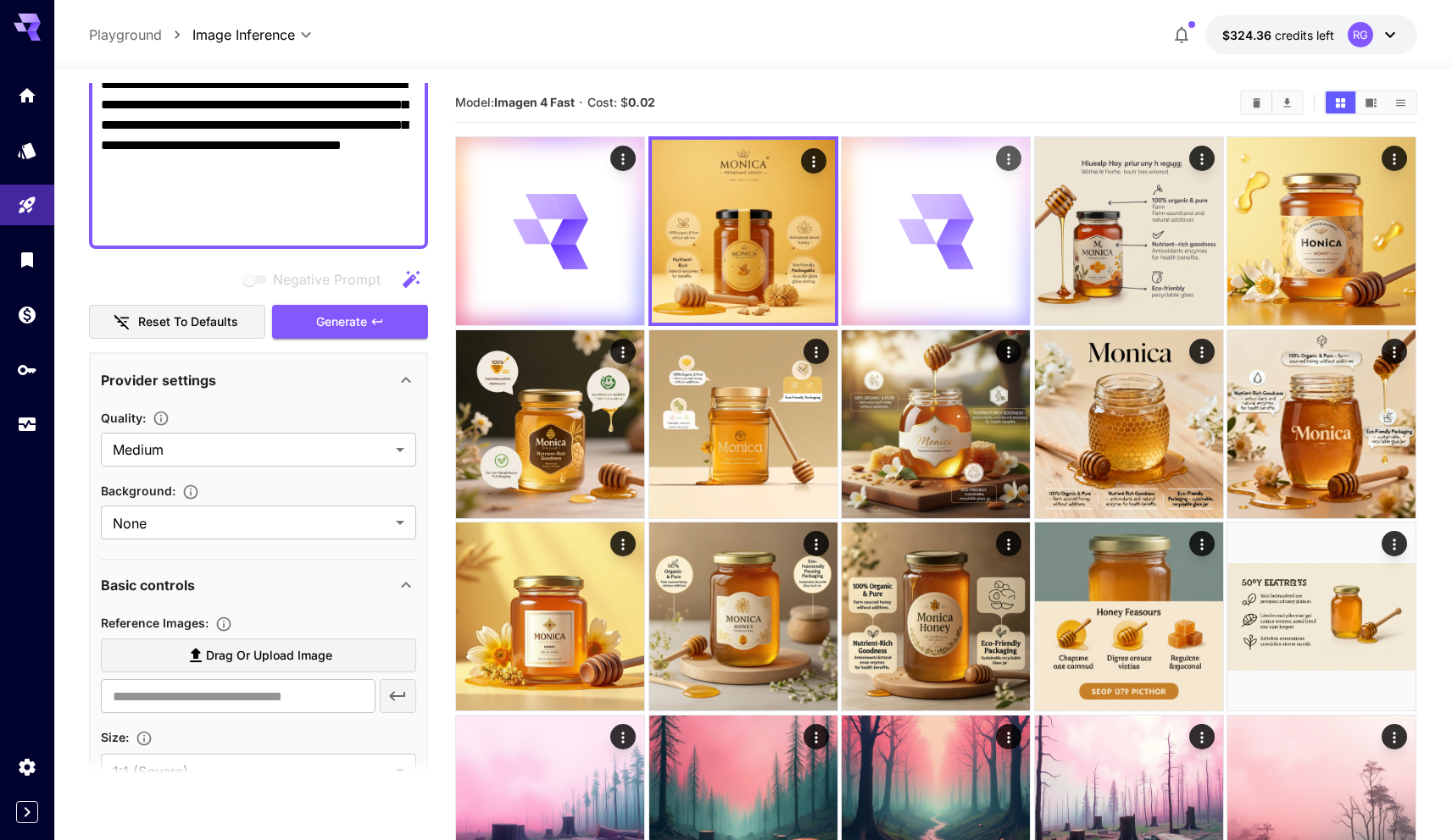
click at [886, 209] on div at bounding box center [935, 231] width 189 height 188
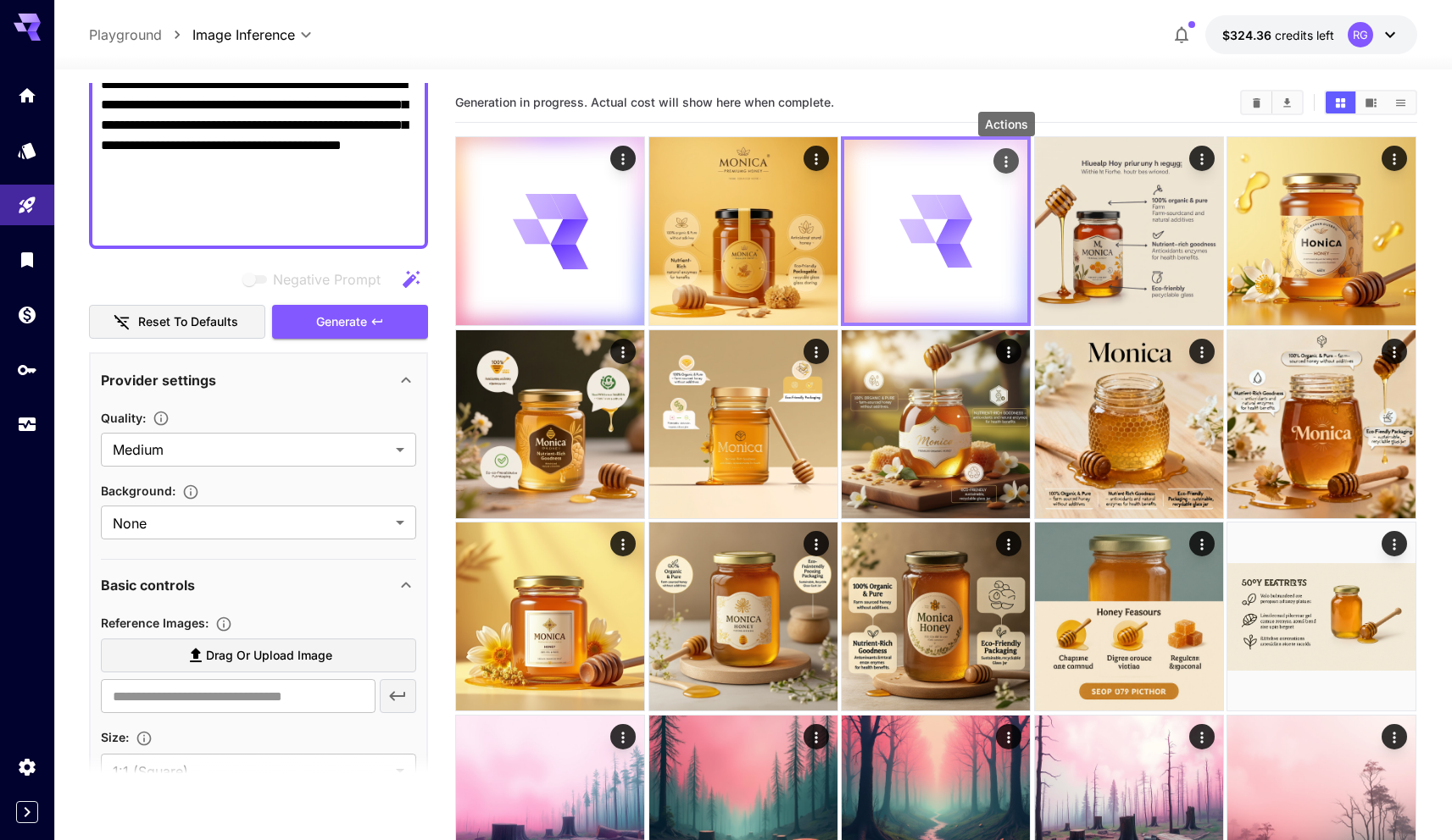
click at [1003, 169] on icon "Actions" at bounding box center [1006, 161] width 17 height 17
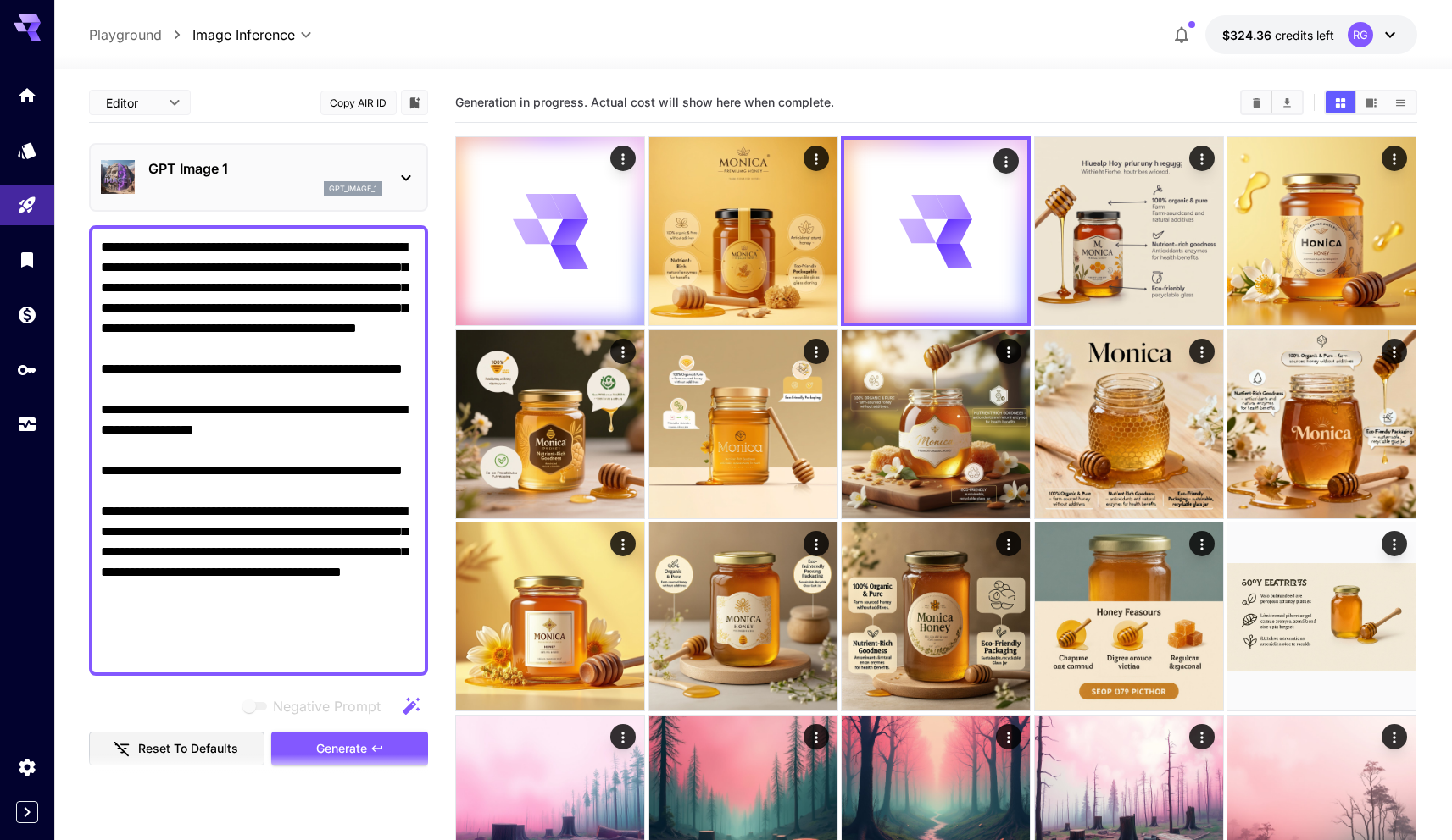
scroll to position [427, 0]
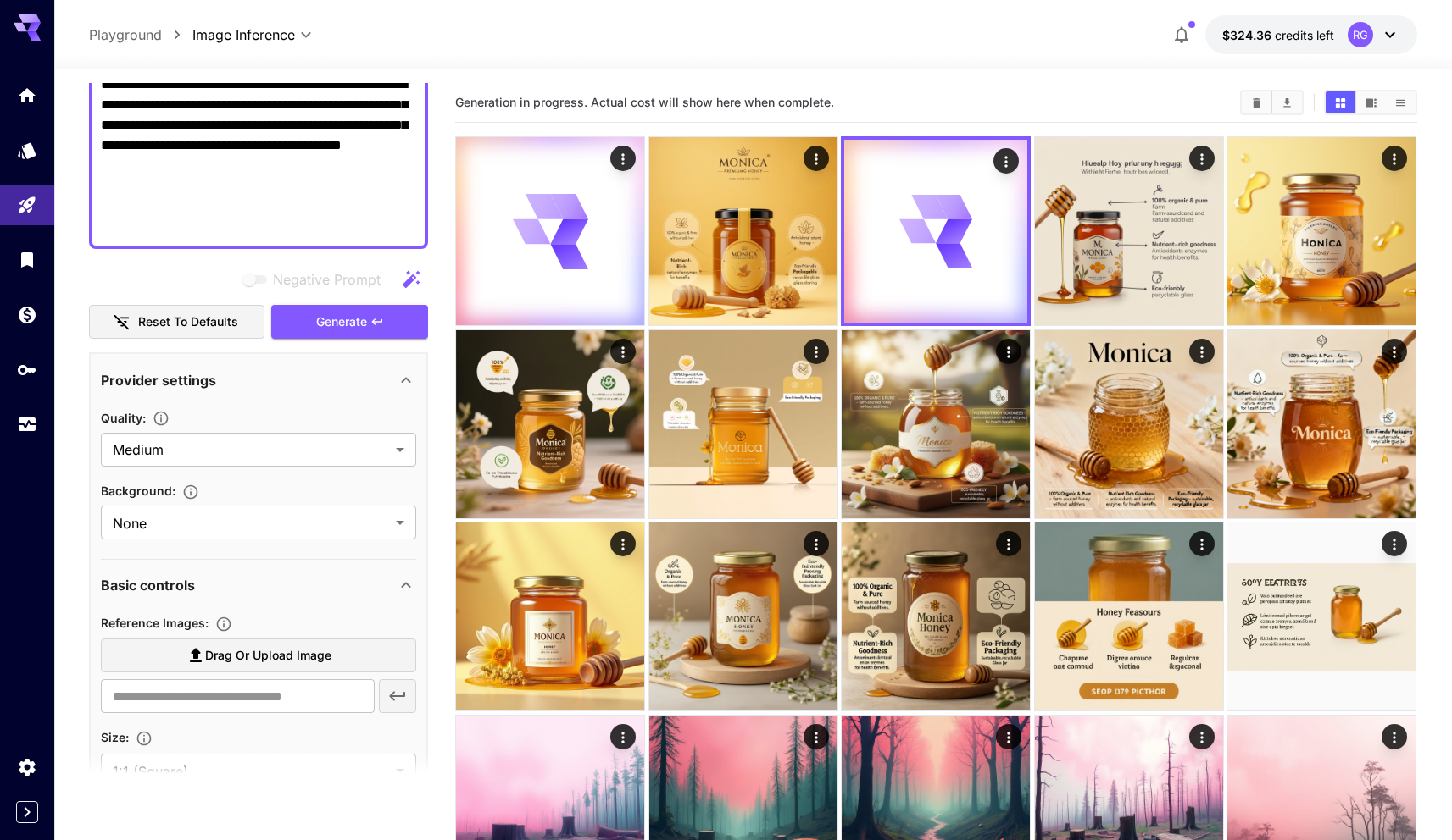
click at [962, 115] on div "Generation in progress. Actual cost will show here when complete." at bounding box center [935, 103] width 962 height 40
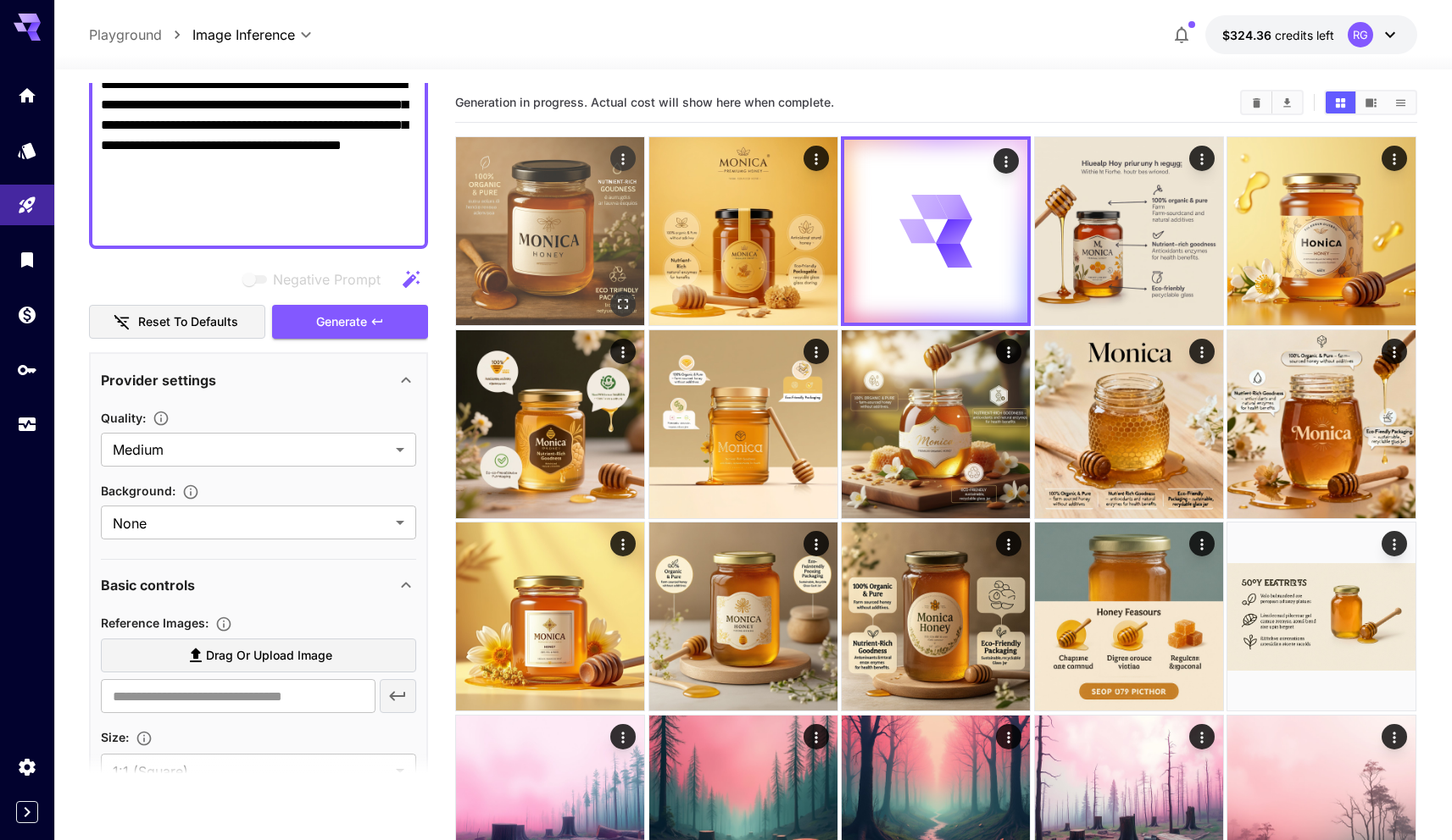
click at [601, 225] on img at bounding box center [550, 231] width 189 height 188
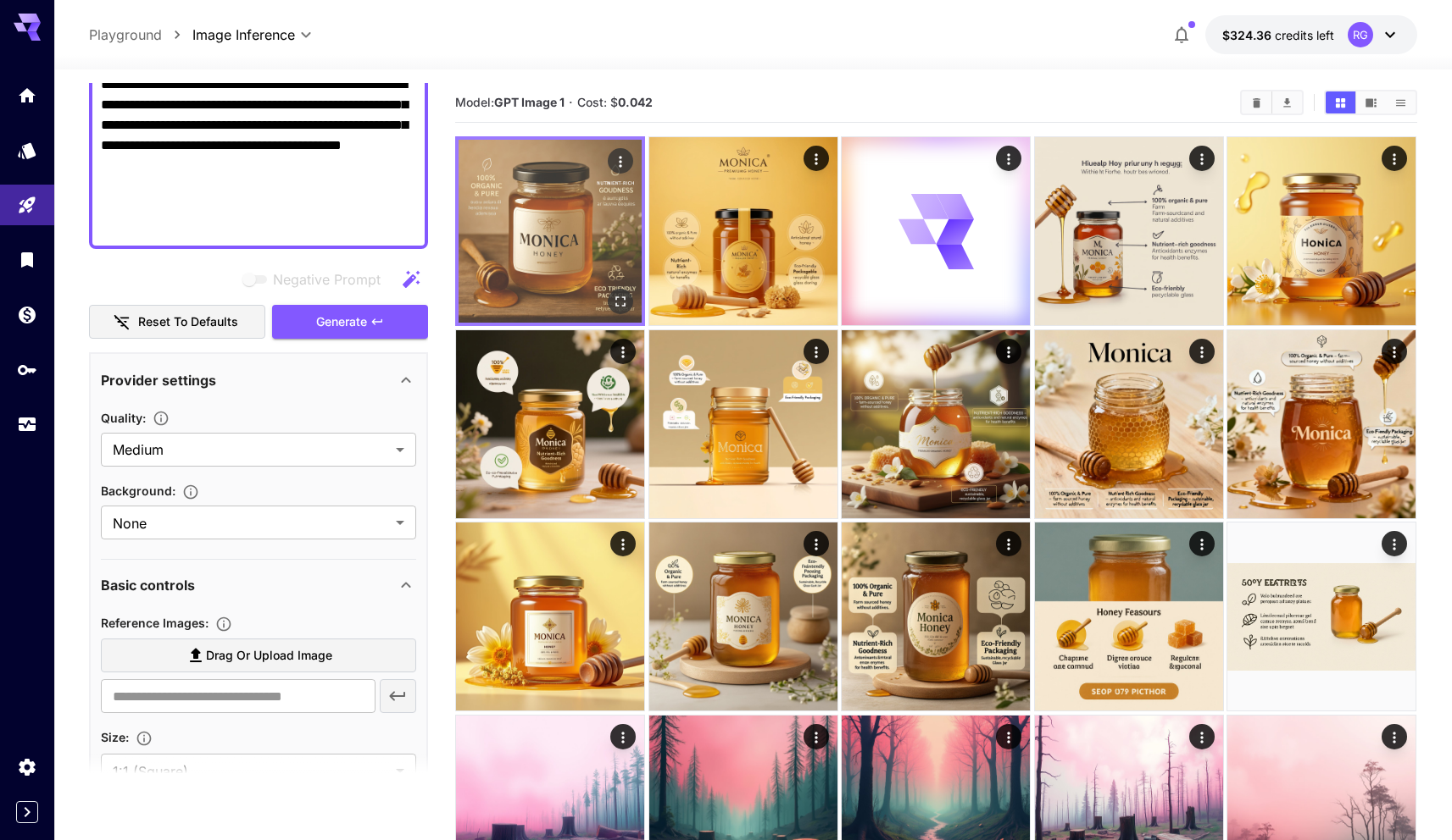
click at [619, 298] on icon "Open in fullscreen" at bounding box center [621, 301] width 17 height 17
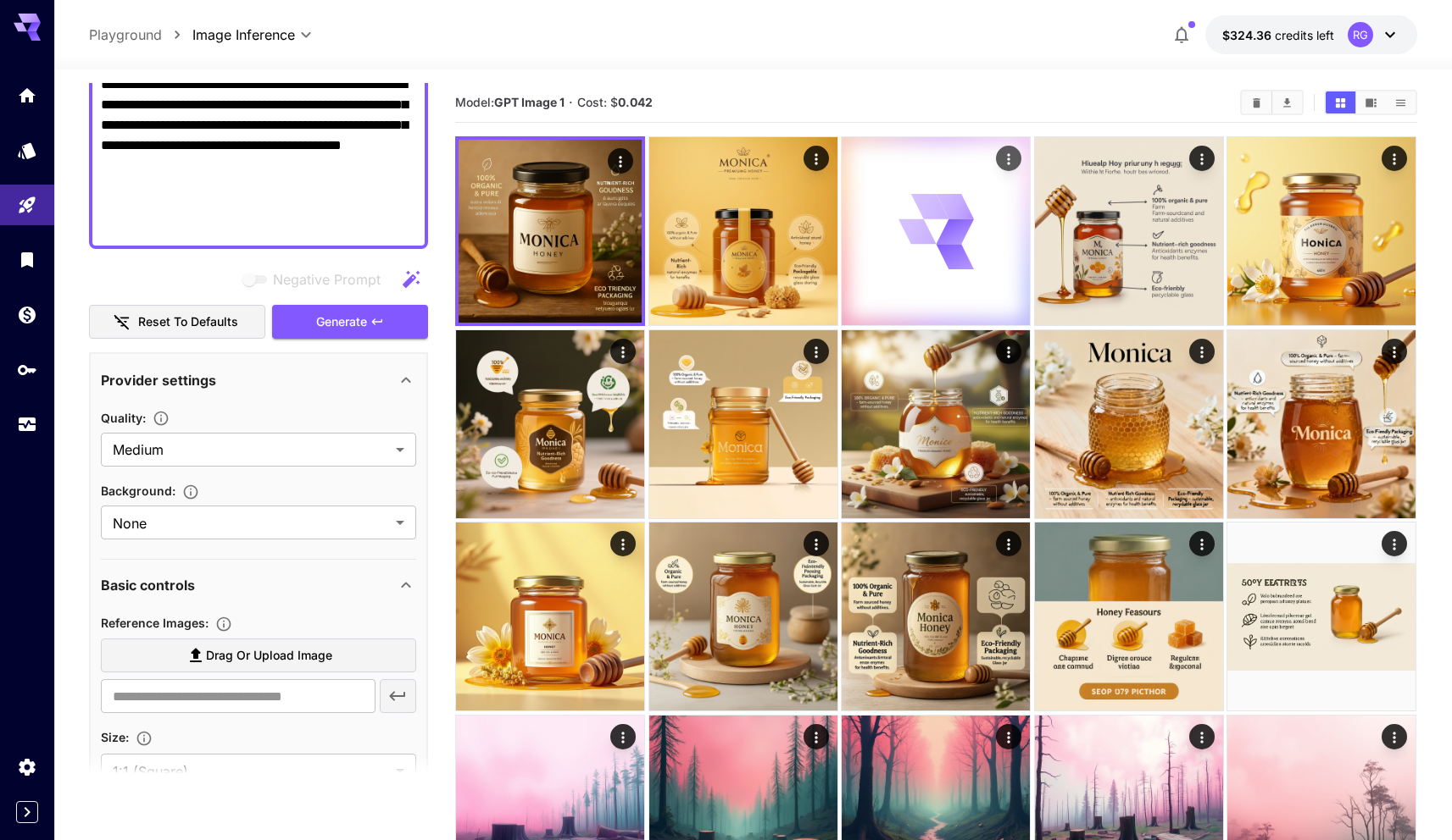
click at [949, 215] on icon at bounding box center [954, 207] width 38 height 25
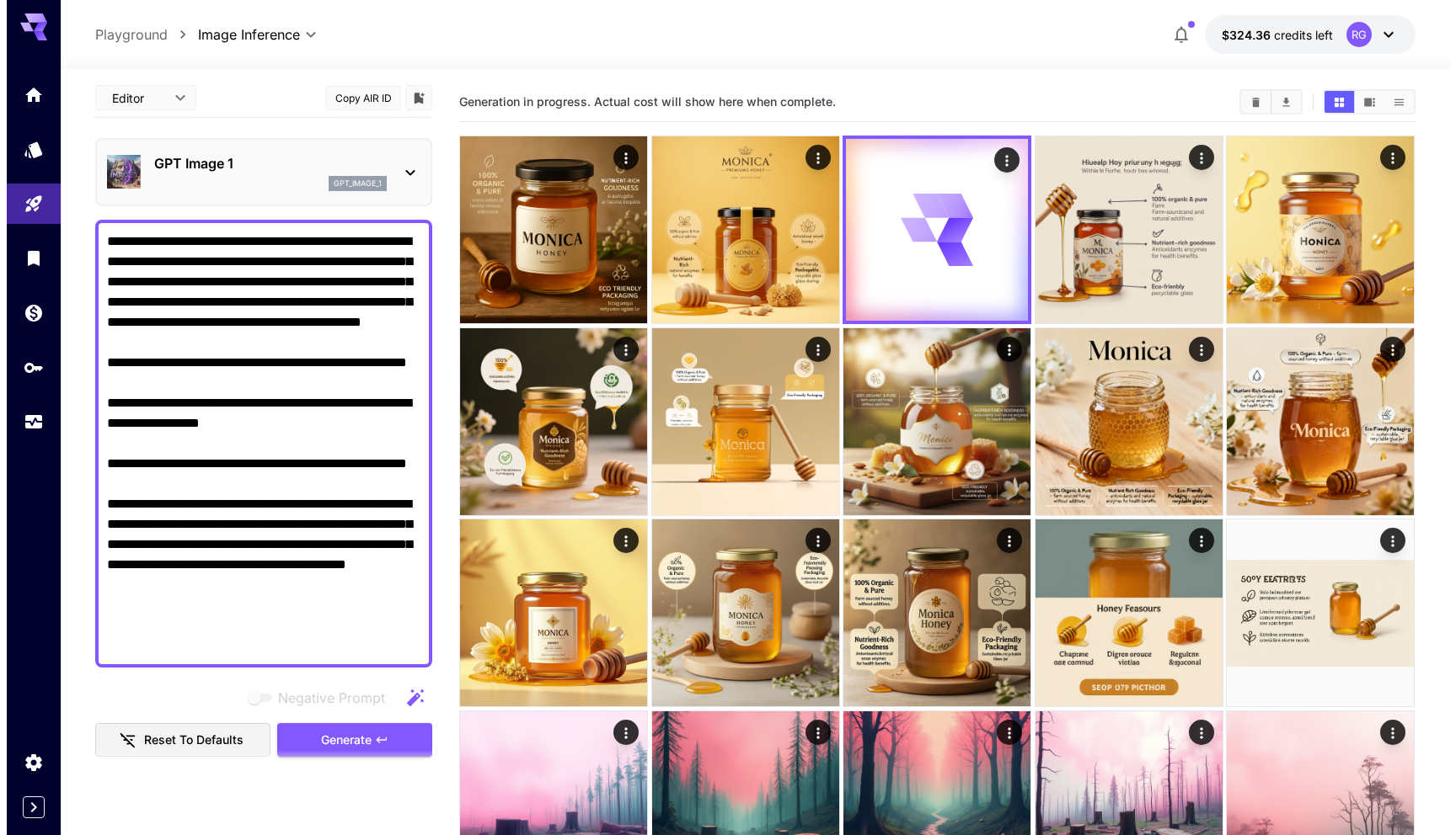
scroll to position [0, 0]
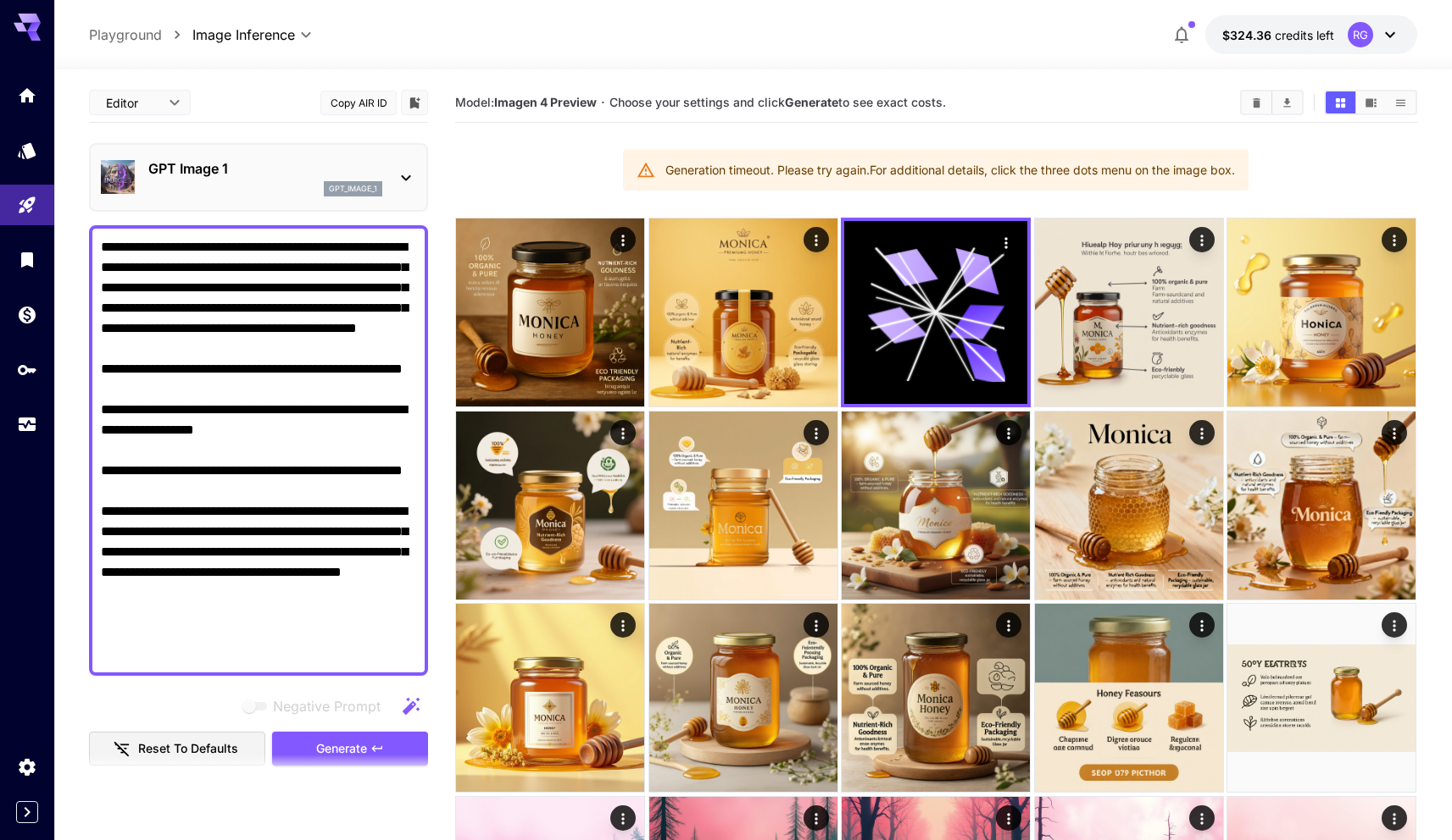
click at [1106, 108] on section "Model: Imagen 4 Preview · Choose your settings and click Generate to see exact …" at bounding box center [840, 102] width 771 height 20
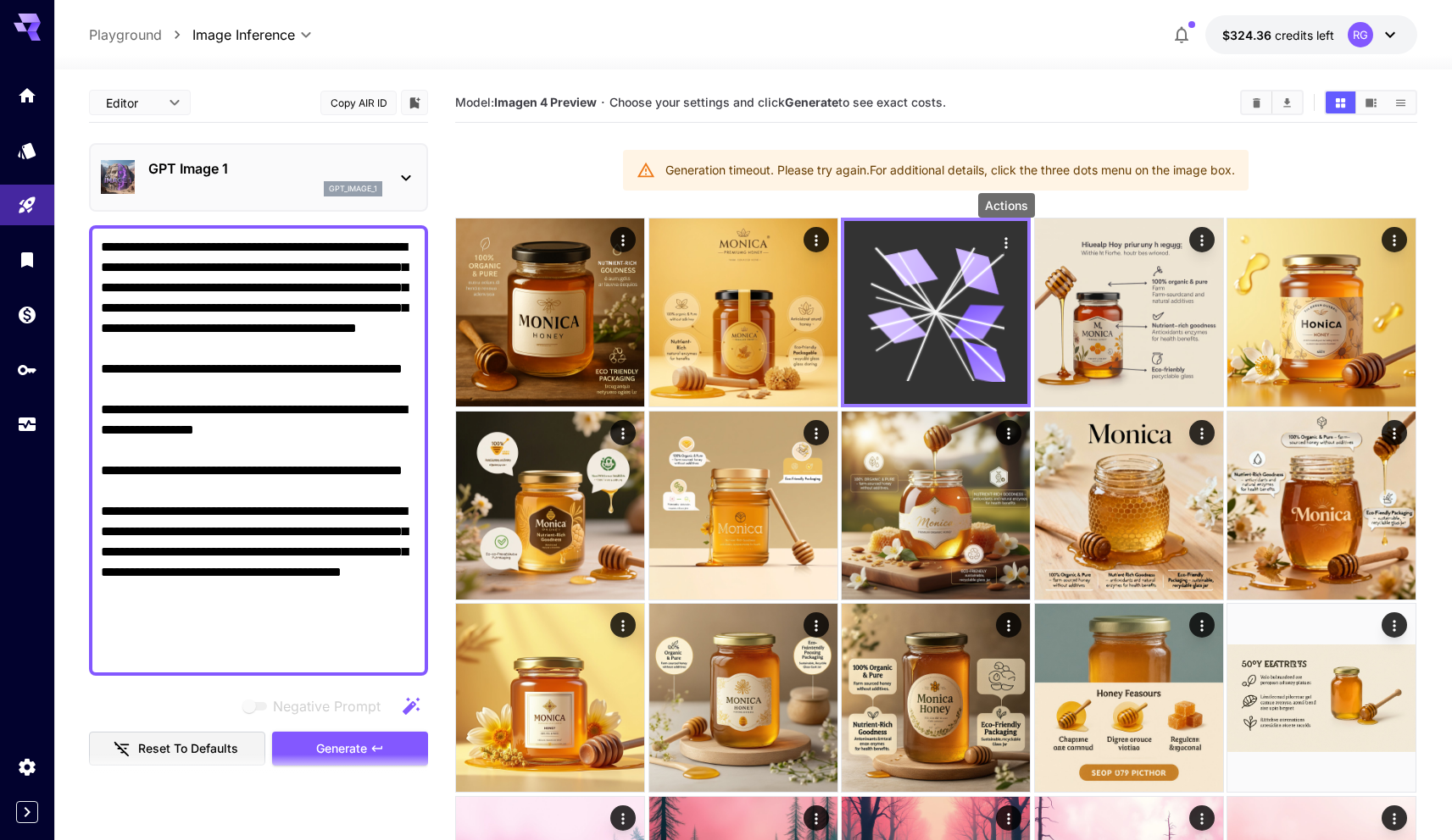
click at [1003, 243] on icon "Actions" at bounding box center [1006, 243] width 17 height 17
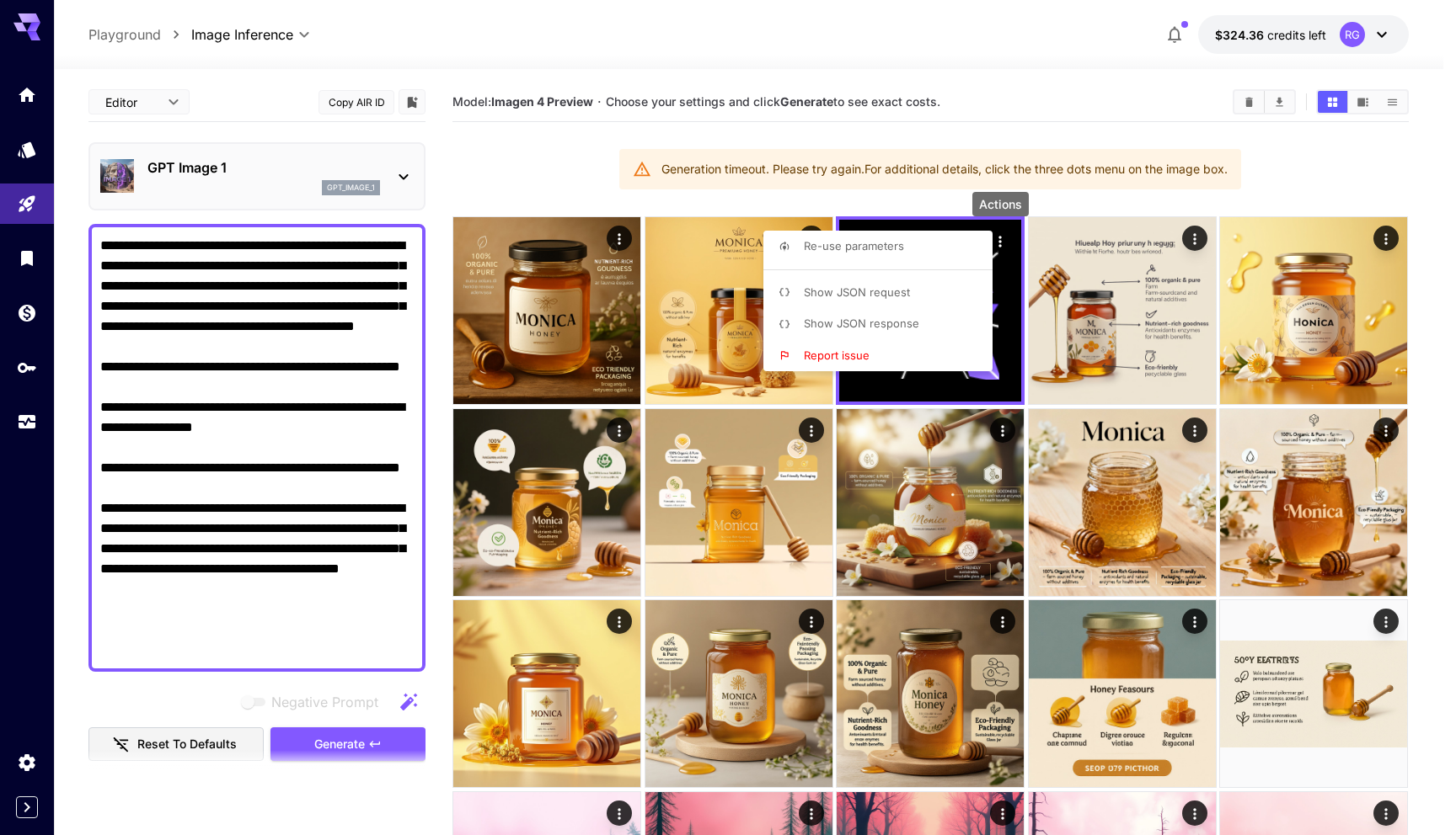
click at [880, 242] on span "Re-use parameters" at bounding box center [853, 246] width 100 height 14
type input "*********"
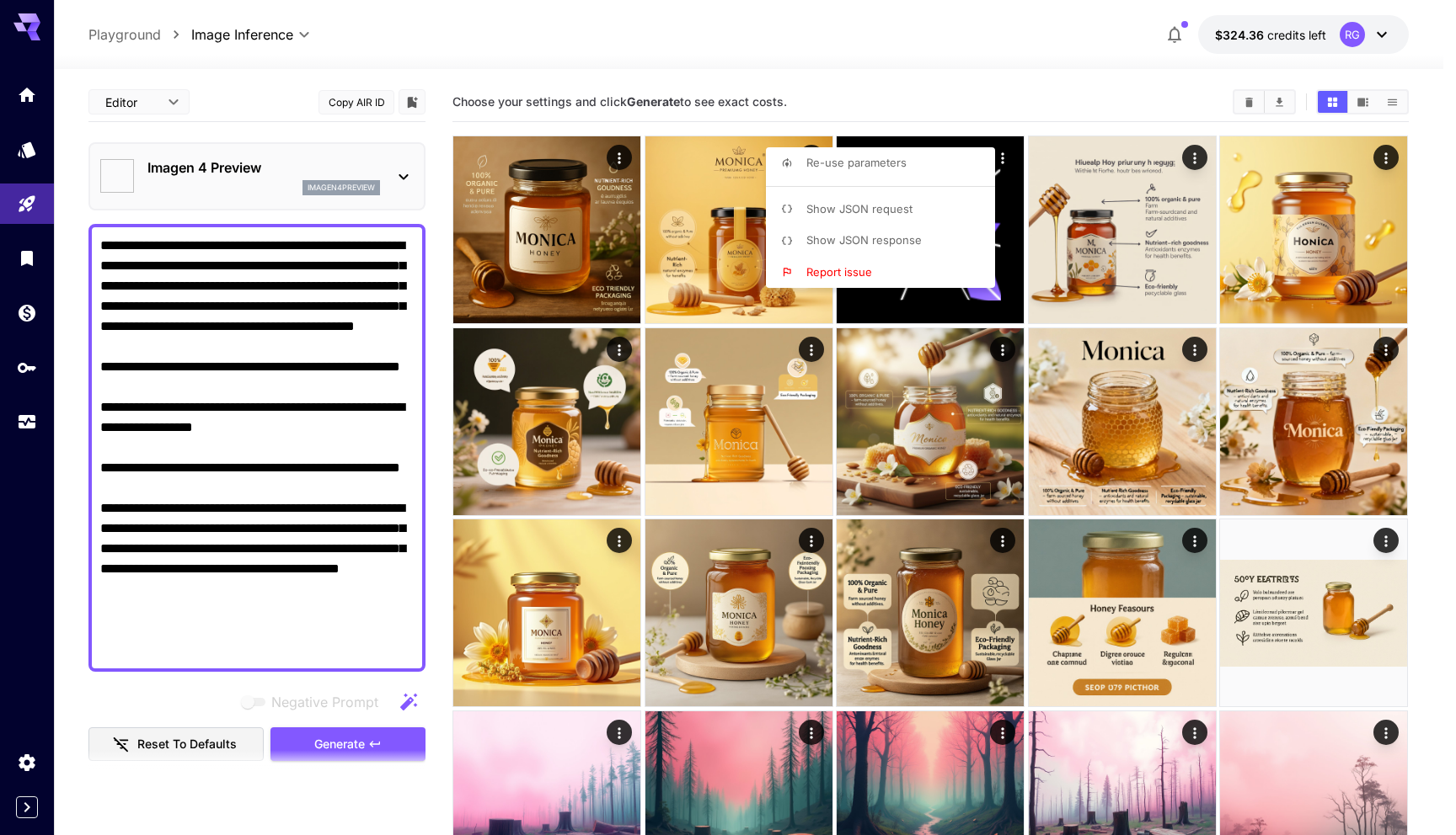
type input "**********"
type input "****"
click at [332, 739] on div at bounding box center [728, 417] width 1456 height 835
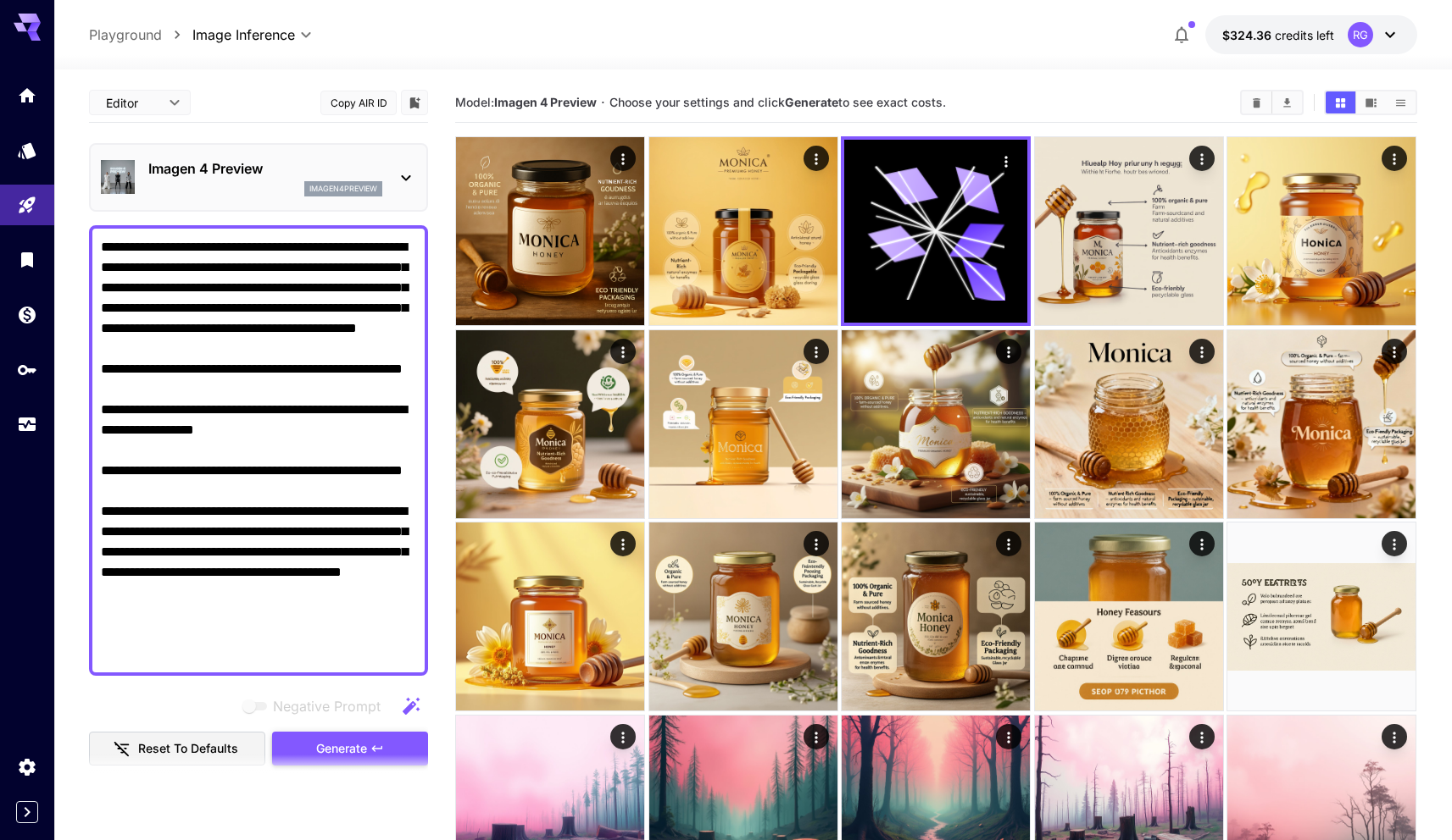
click at [370, 745] on button "Generate" at bounding box center [350, 749] width 156 height 34
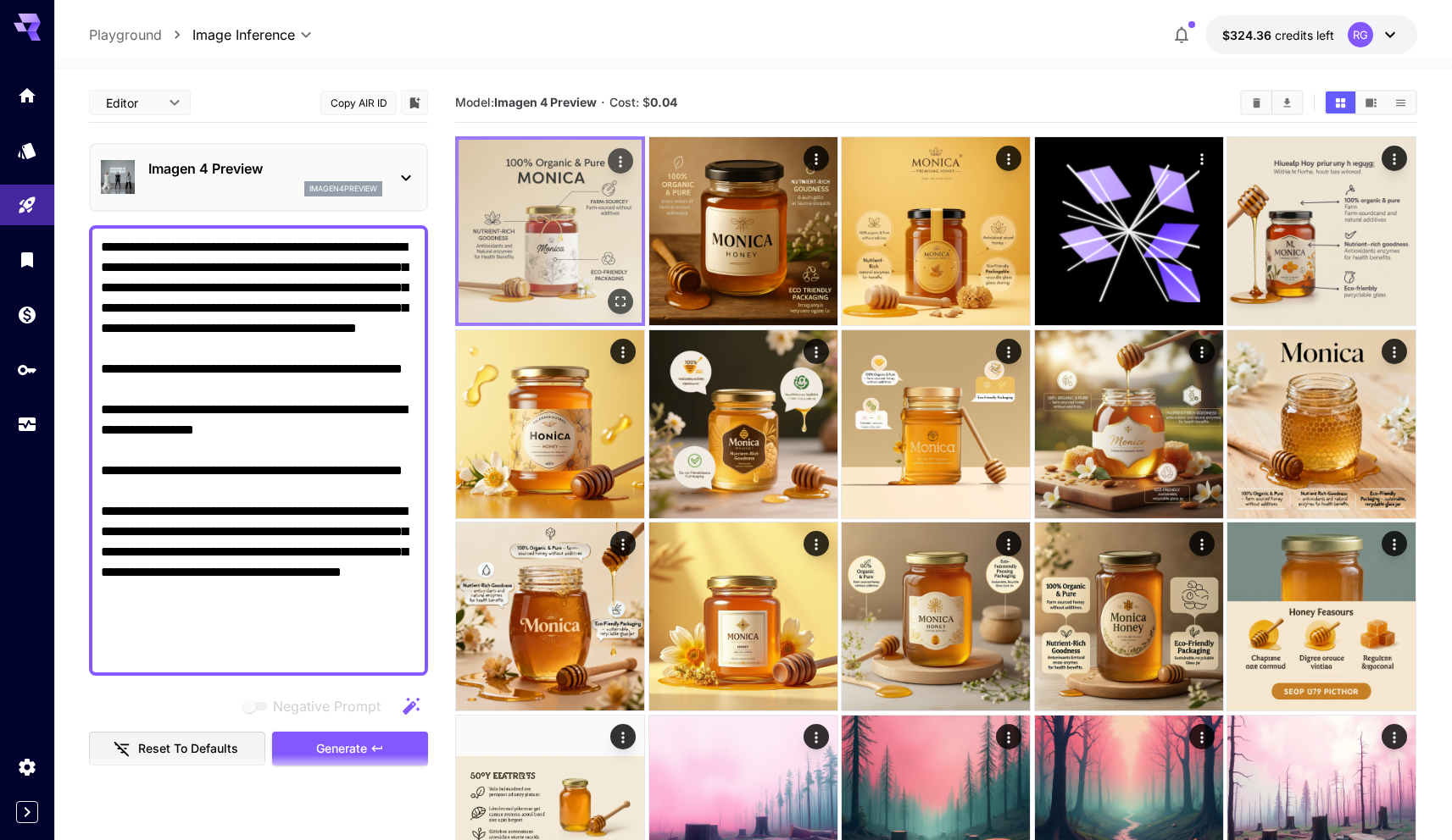
click at [544, 228] on img at bounding box center [550, 231] width 183 height 183
click at [624, 299] on icon "Open in fullscreen" at bounding box center [621, 302] width 10 height 10
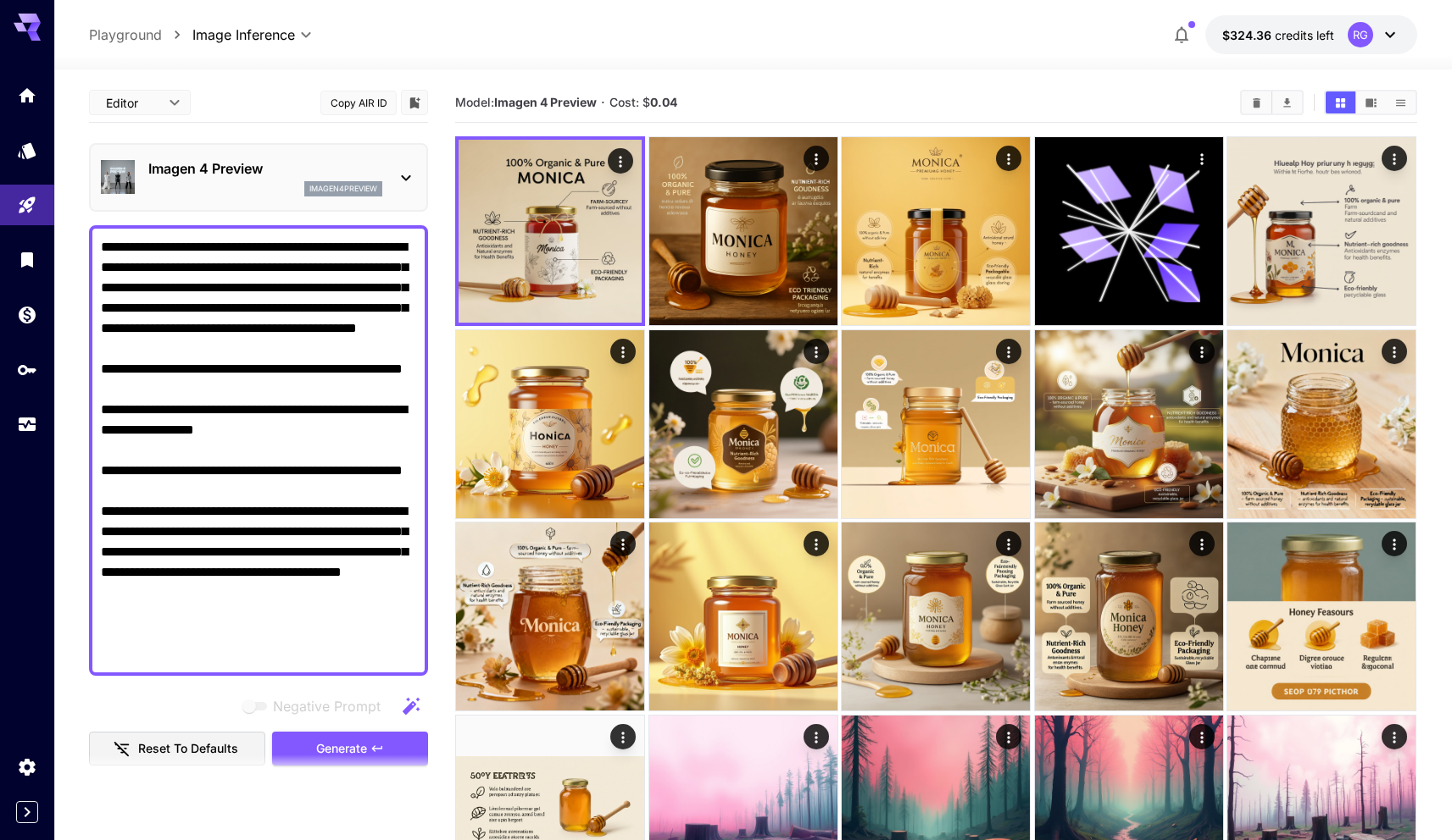
click at [304, 151] on div "Imagen 4 Preview imagen4preview" at bounding box center [258, 177] width 315 height 52
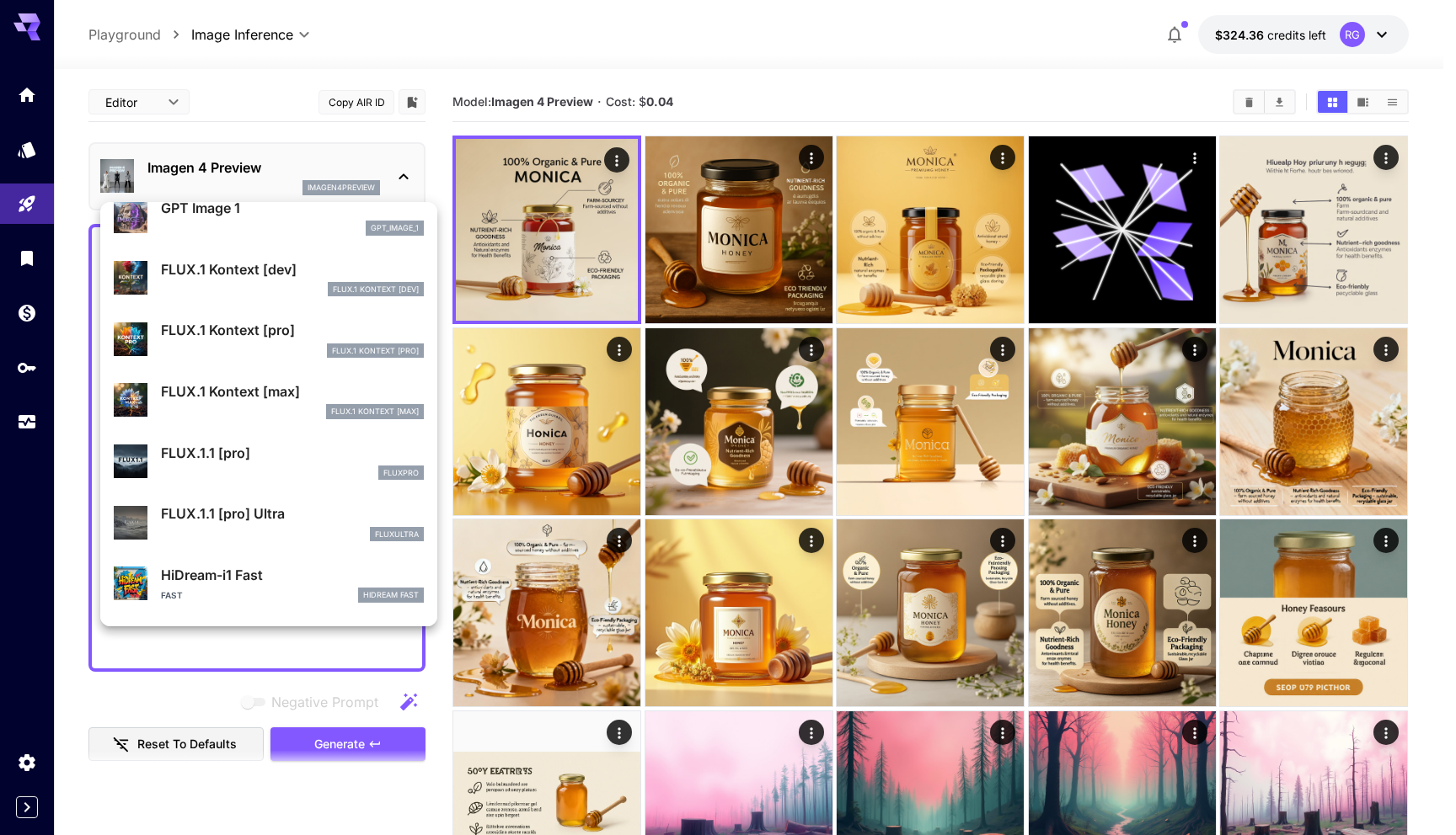
scroll to position [1063, 0]
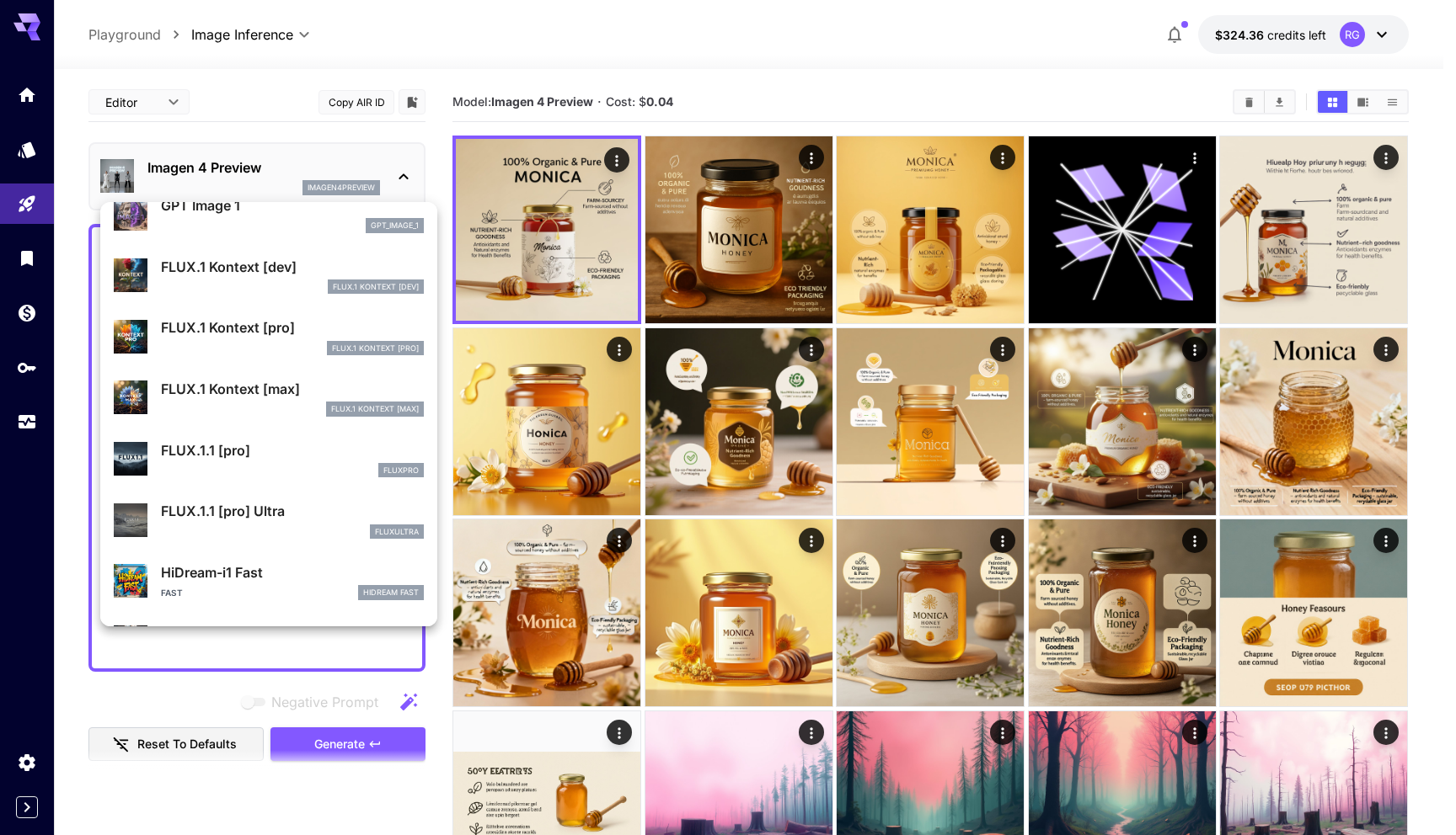
click at [286, 449] on p "FLUX.1.1 [pro]" at bounding box center [293, 450] width 263 height 20
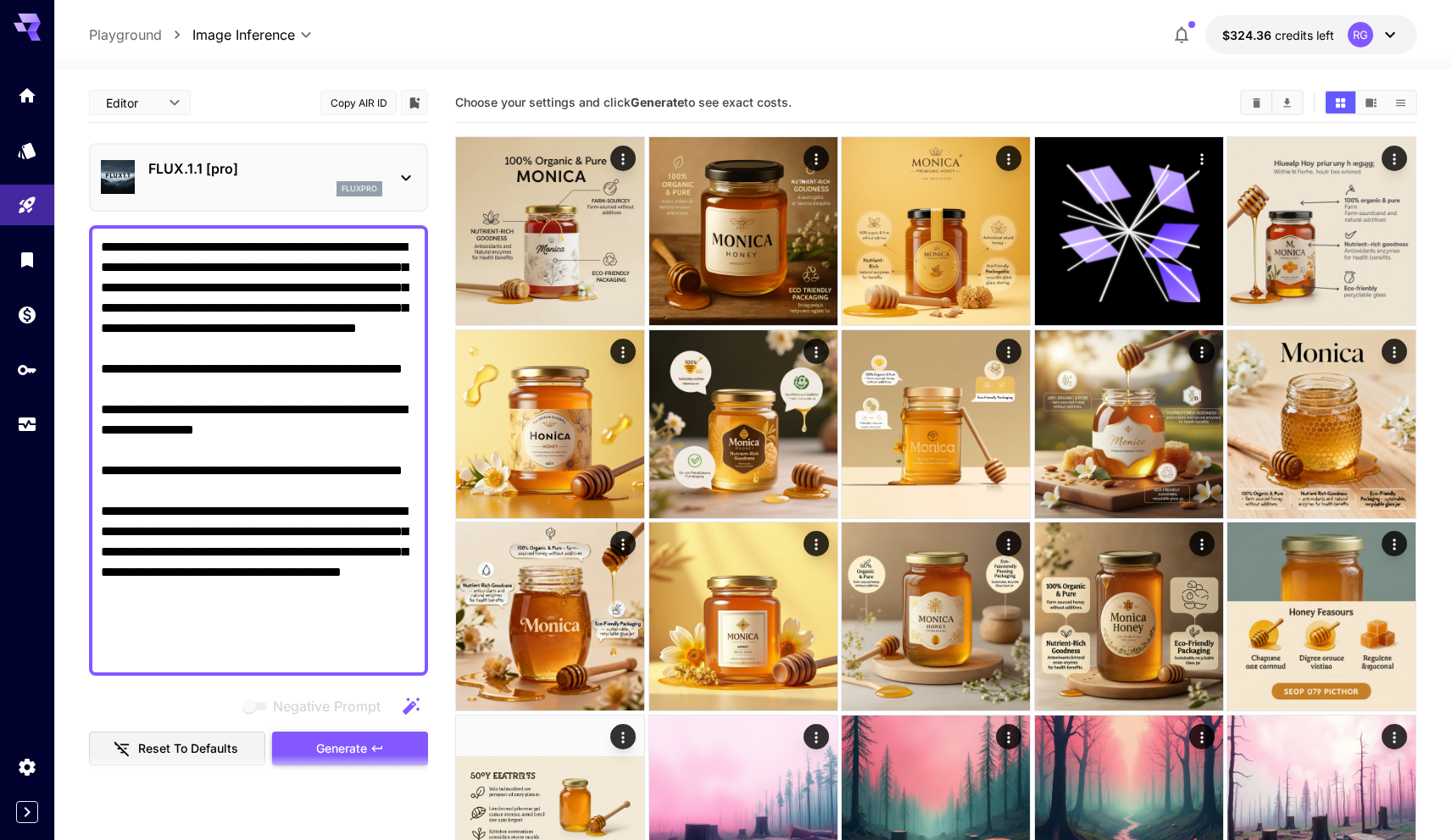
click at [348, 748] on span "Generate" at bounding box center [342, 748] width 51 height 21
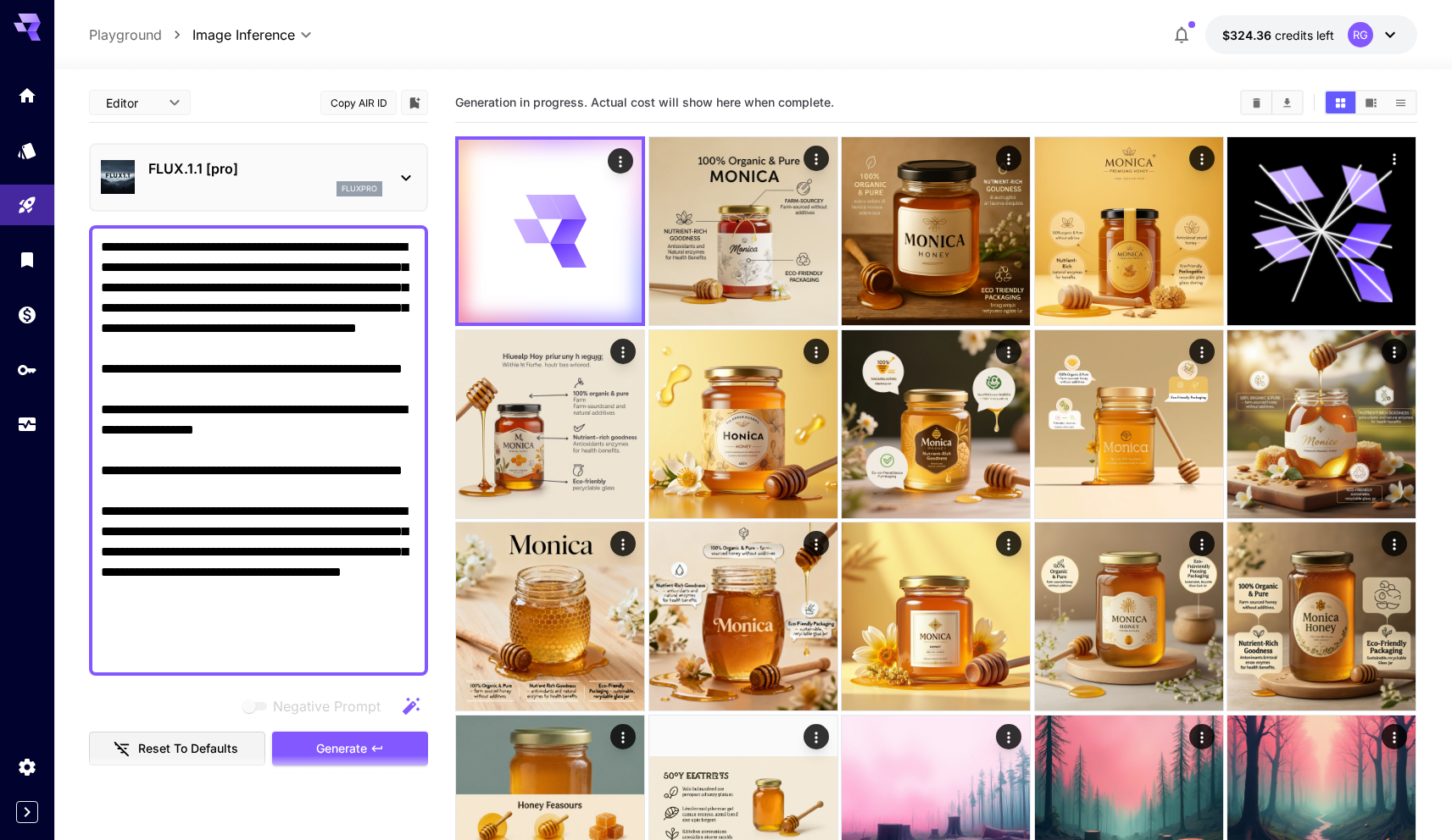
click at [261, 175] on p "FLUX.1.1 [pro]" at bounding box center [266, 169] width 234 height 20
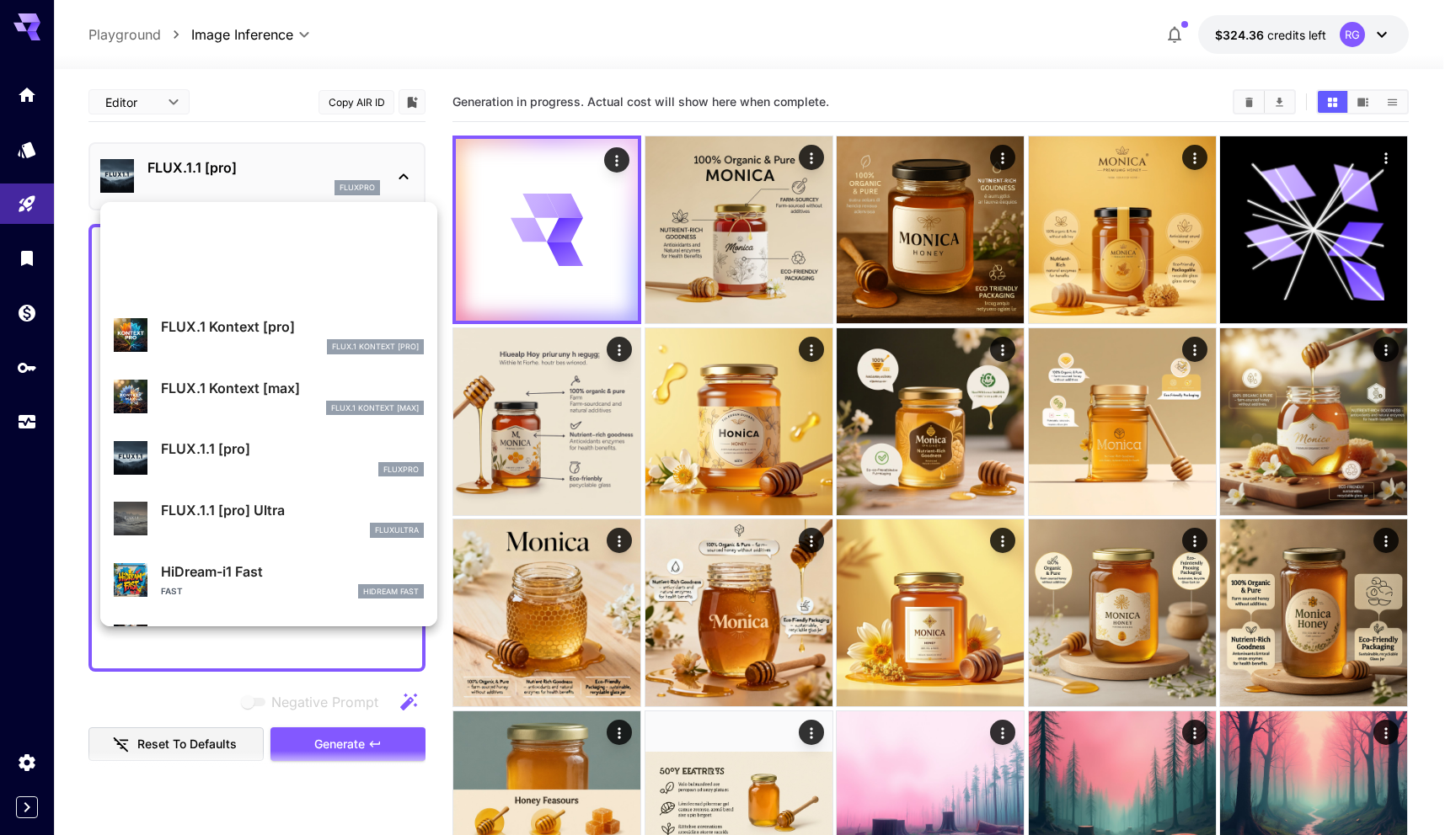
scroll to position [1363, 0]
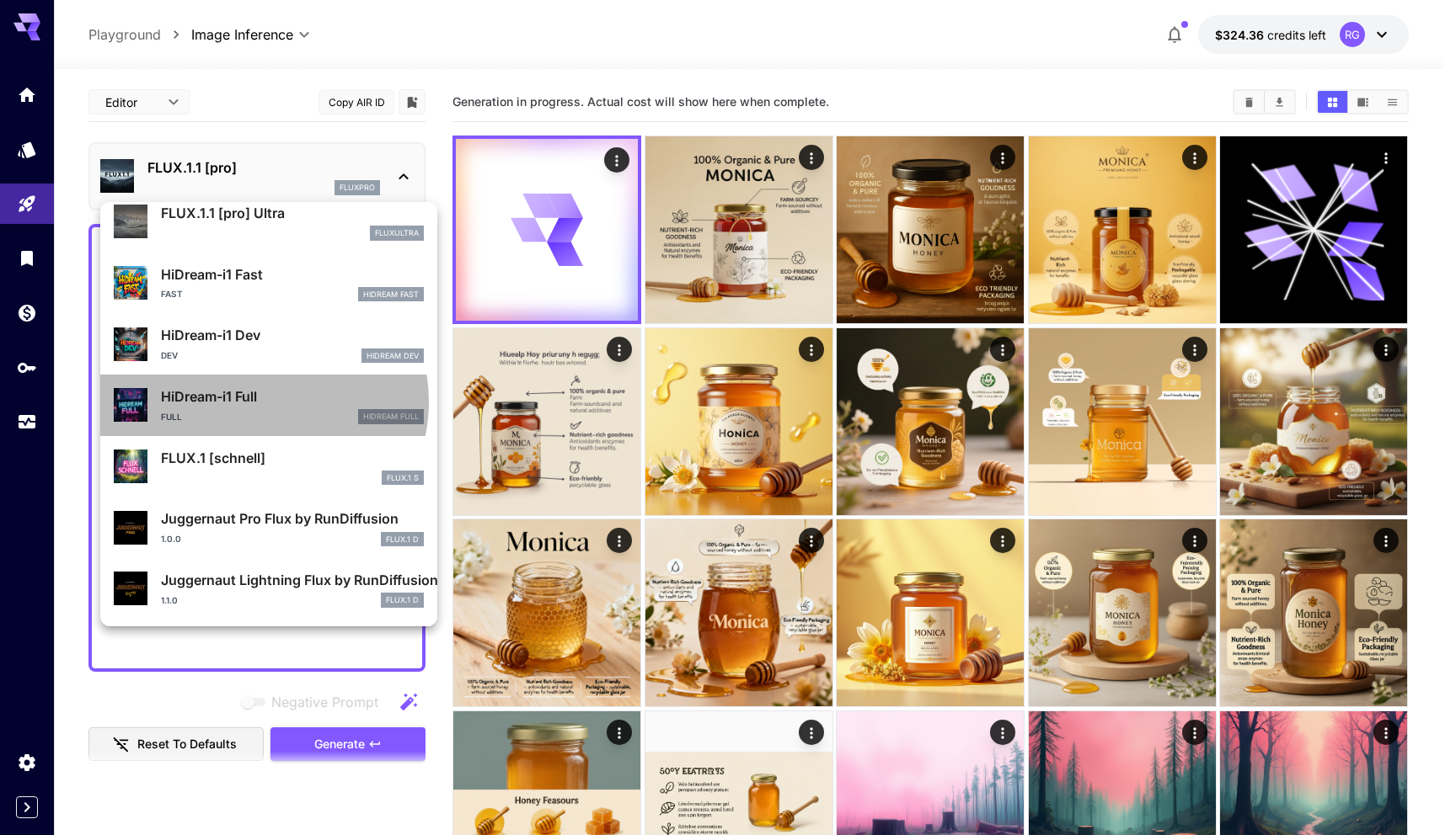
click at [255, 402] on p "HiDream-i1 Full" at bounding box center [293, 396] width 263 height 20
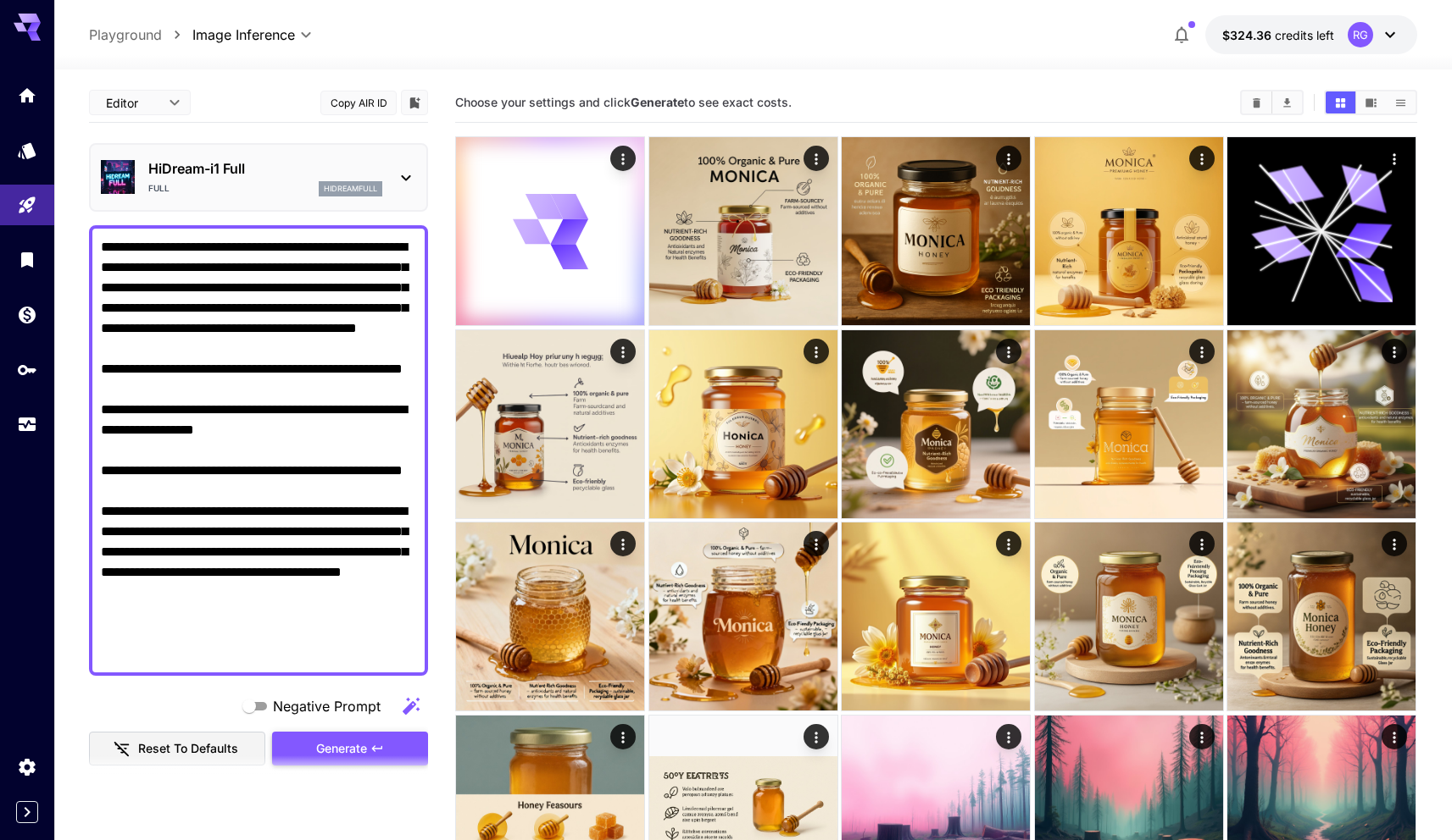
click at [345, 739] on span "Generate" at bounding box center [342, 748] width 51 height 21
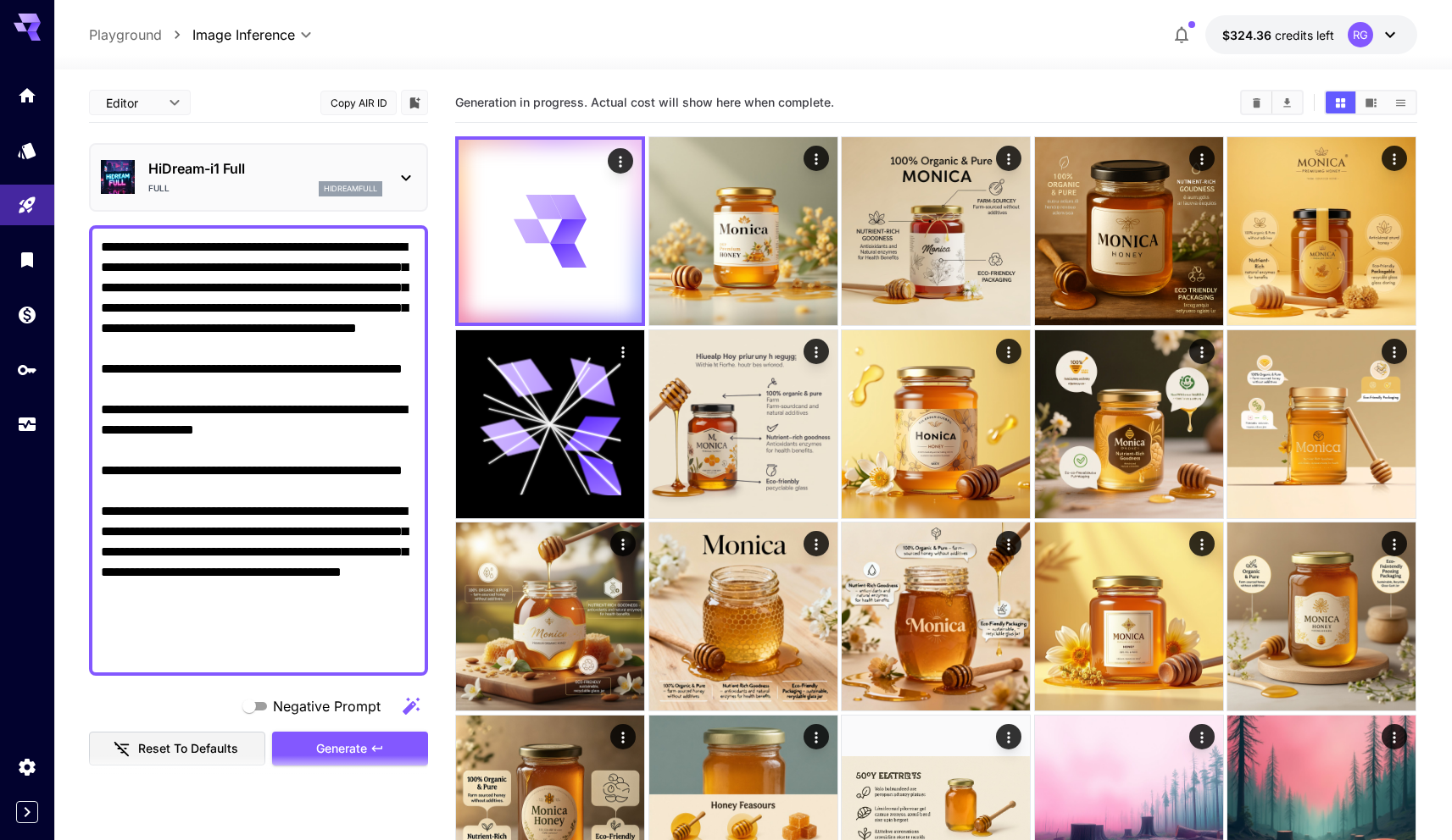
click at [240, 182] on div "Full hidreamfull" at bounding box center [266, 188] width 234 height 15
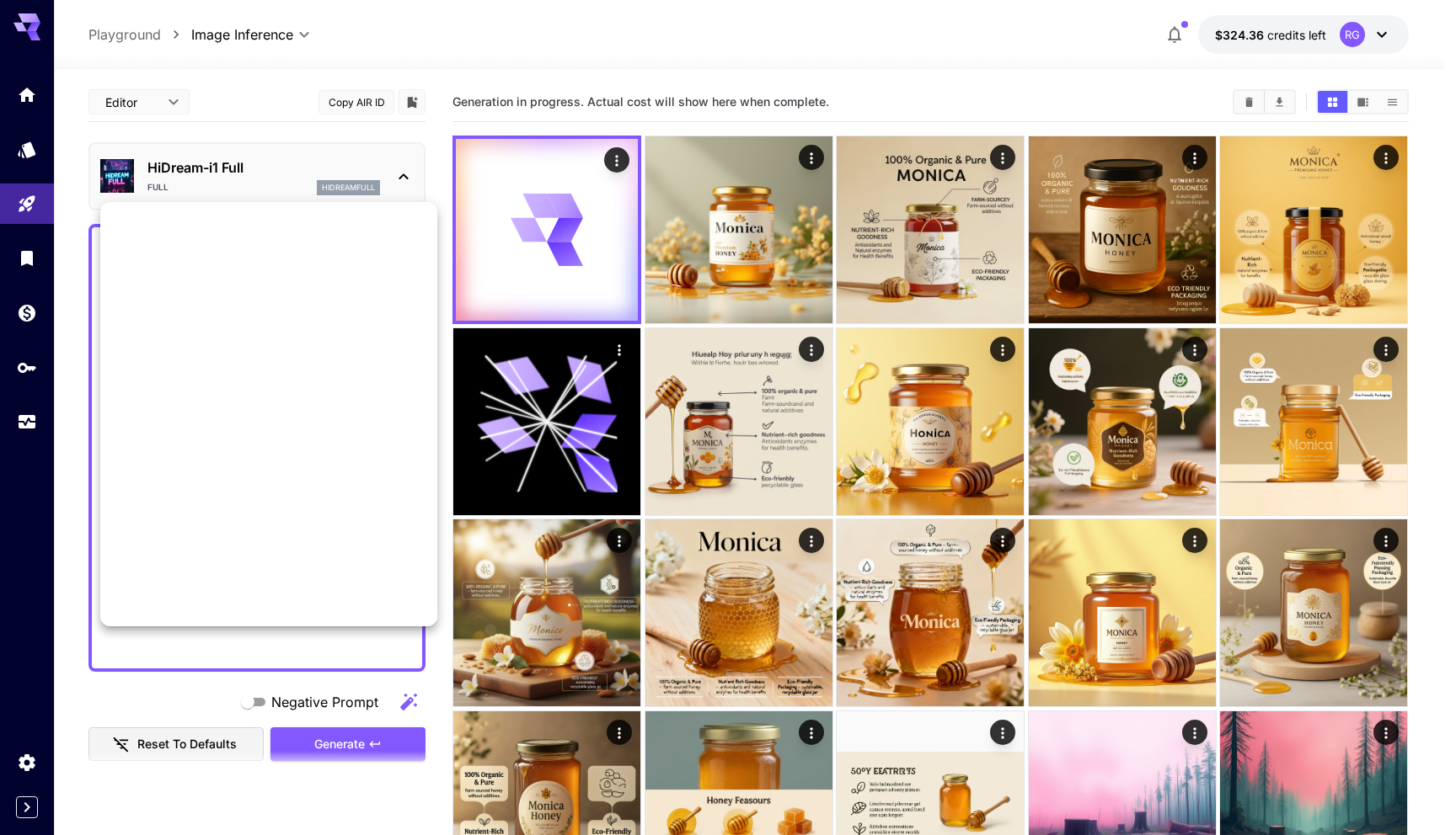
scroll to position [1469, 0]
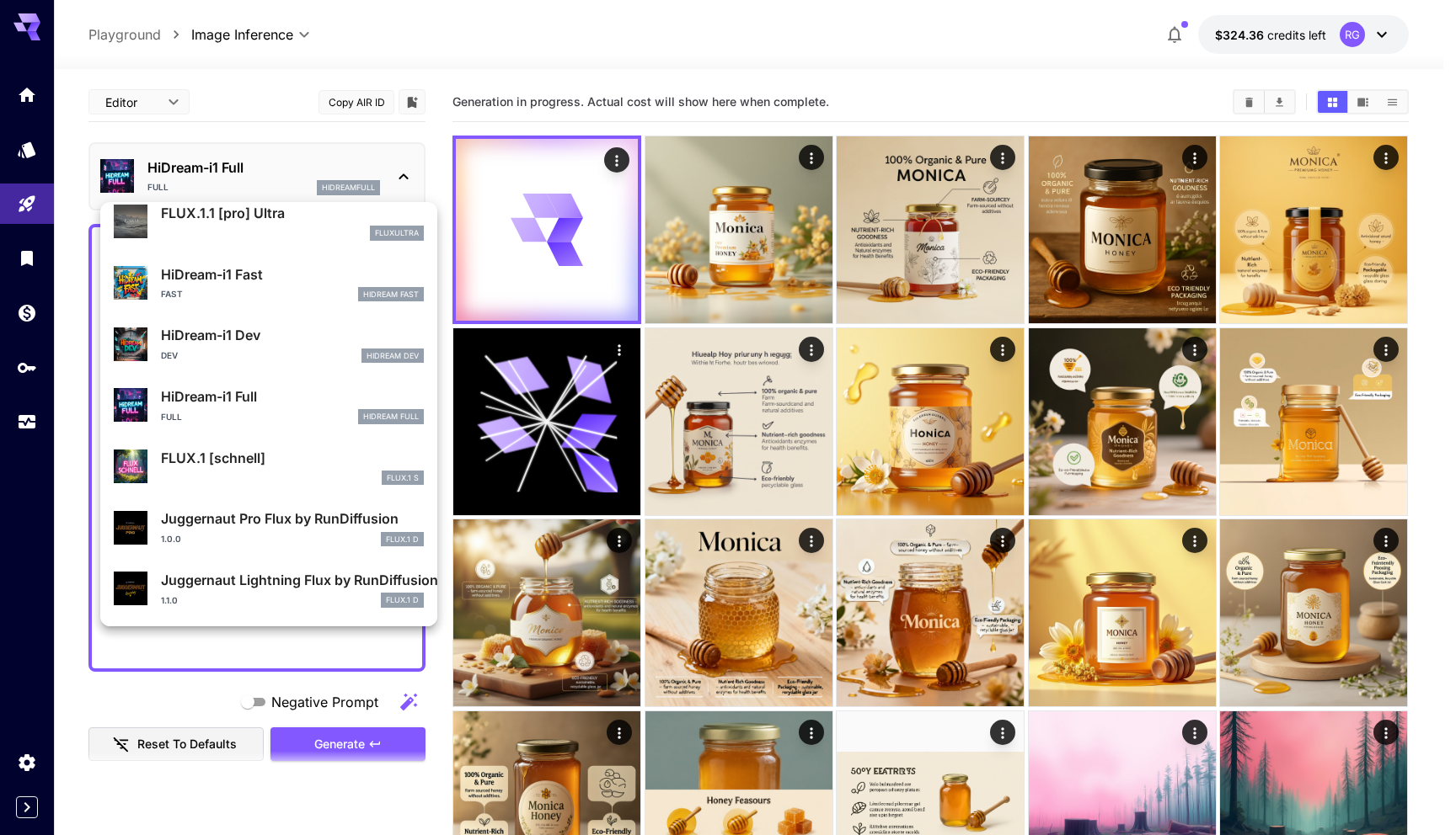
click at [268, 448] on p "FLUX.1 [schnell]" at bounding box center [293, 458] width 263 height 20
type input "*"
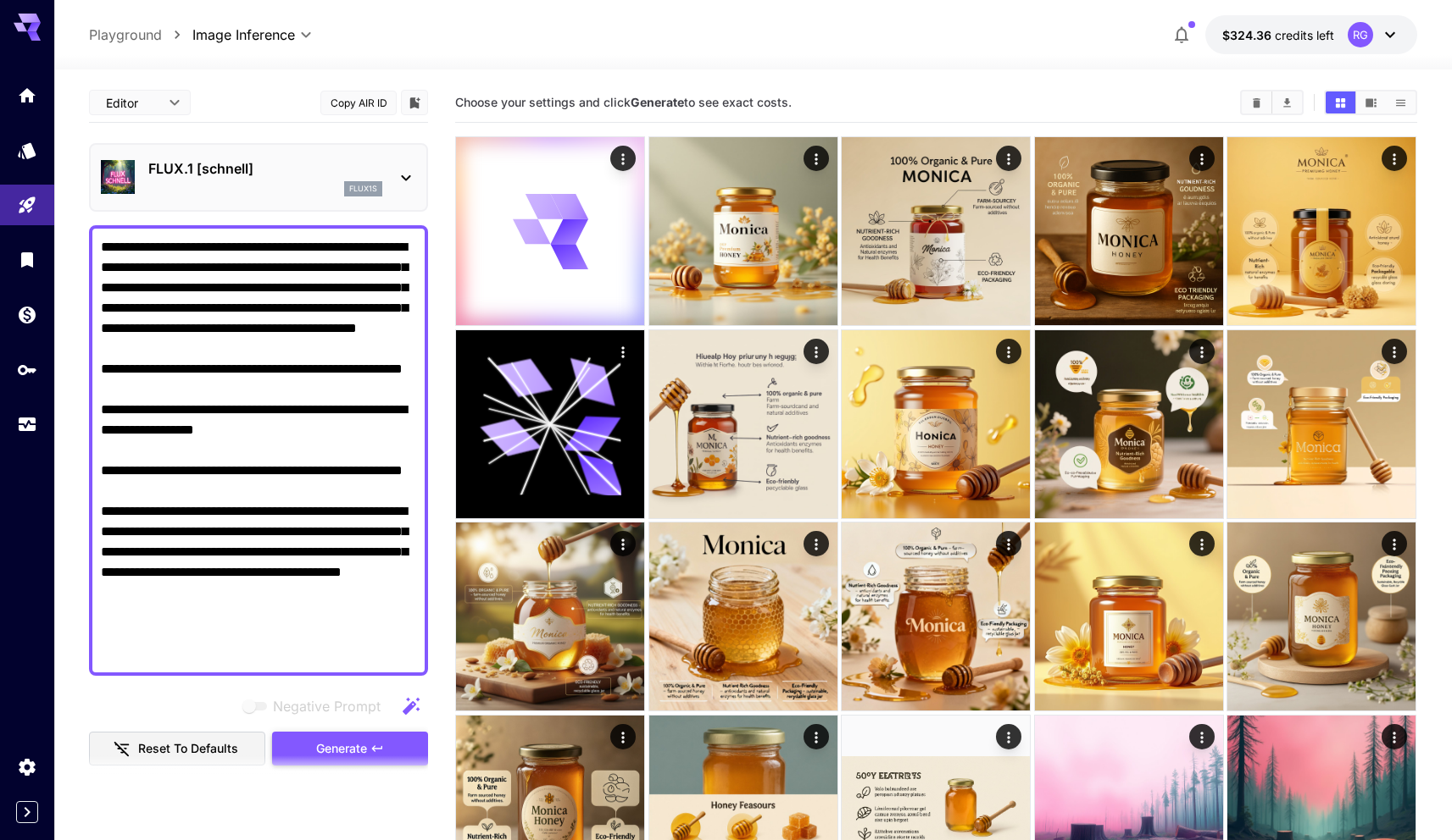
click at [368, 748] on button "Generate" at bounding box center [350, 749] width 156 height 34
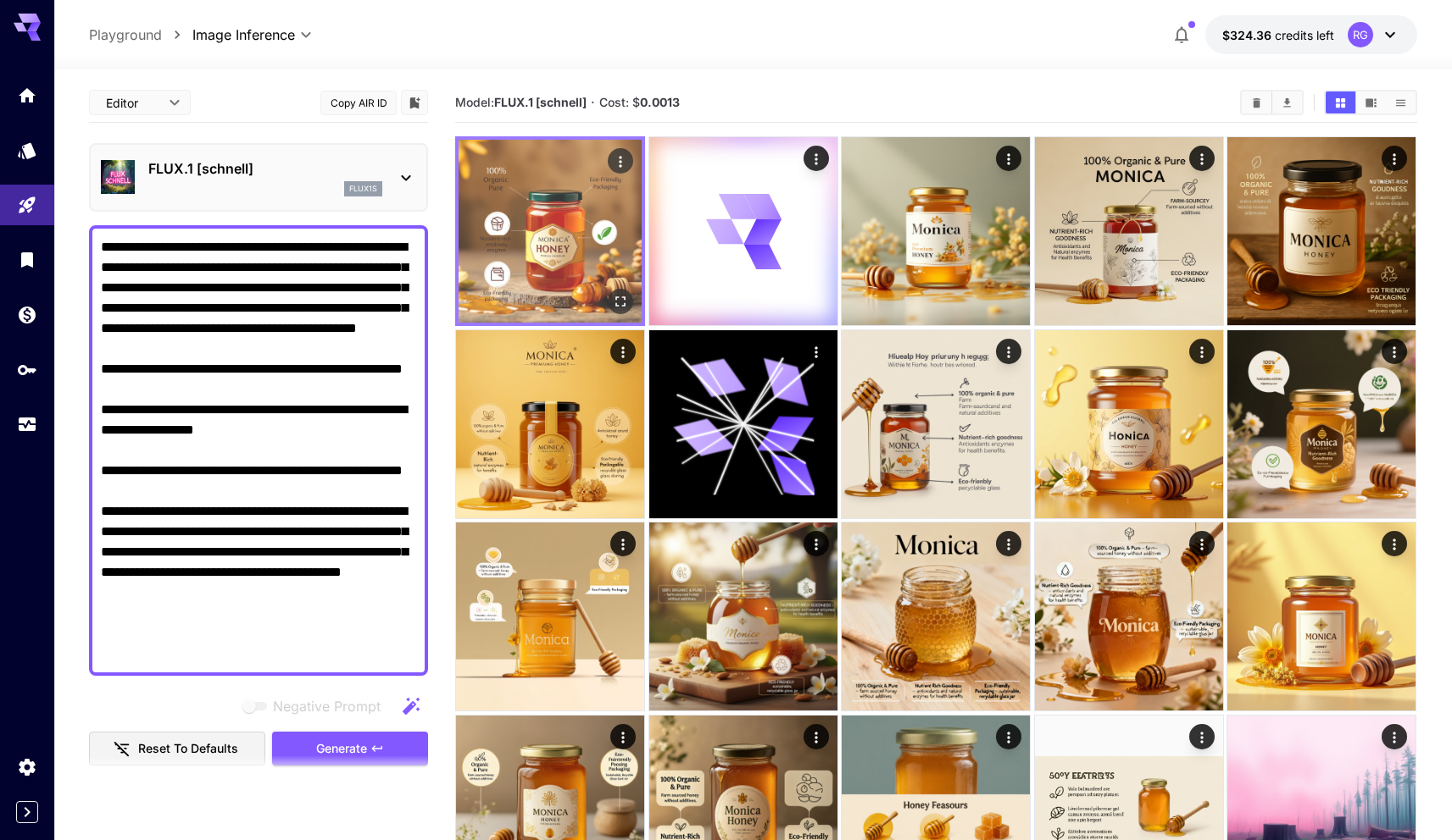
click at [609, 198] on img at bounding box center [550, 231] width 183 height 183
click at [553, 207] on img at bounding box center [550, 231] width 183 height 183
click at [624, 300] on icon "Open in fullscreen" at bounding box center [621, 302] width 10 height 10
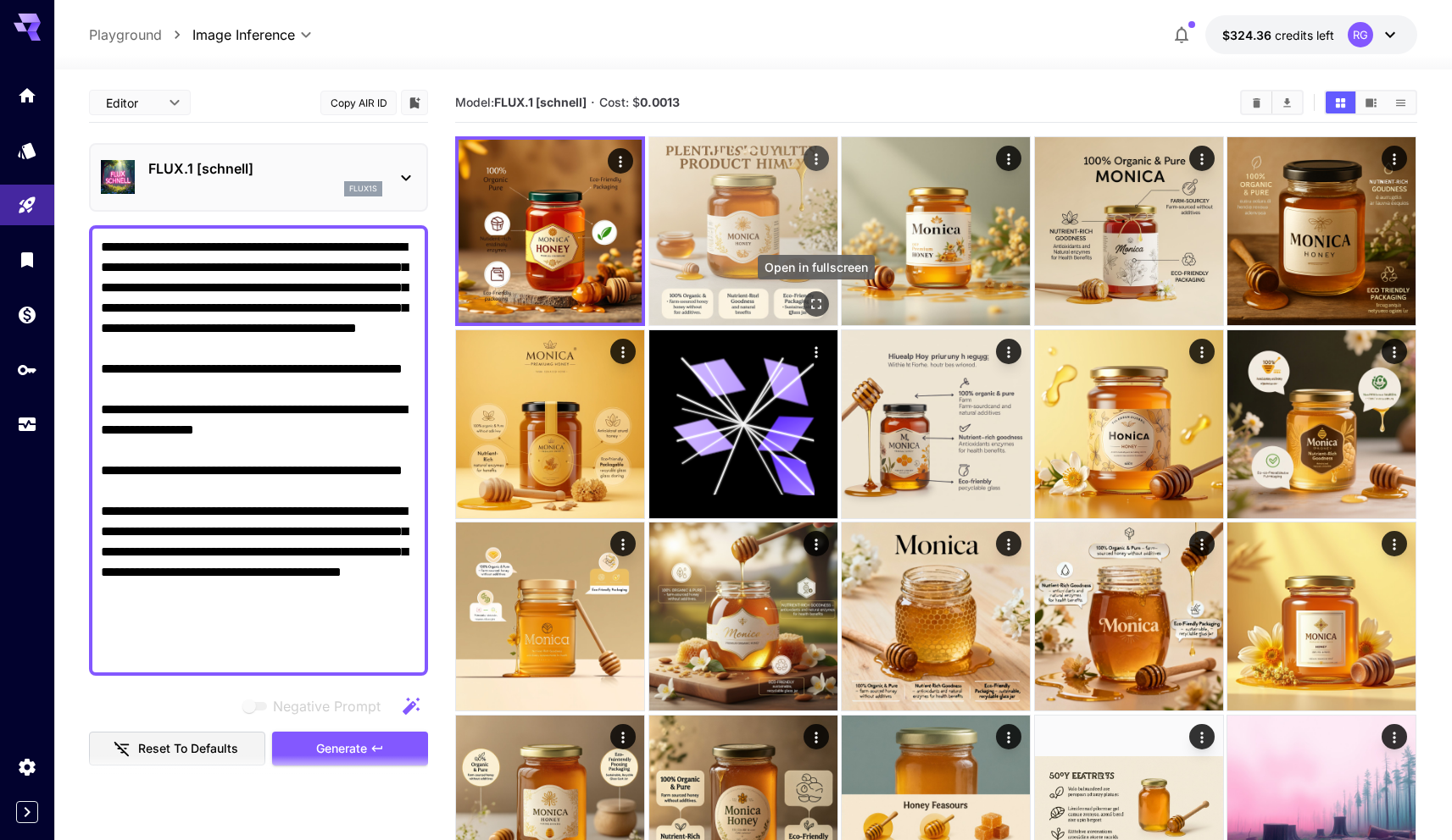
click at [818, 298] on icon "Open in fullscreen" at bounding box center [816, 304] width 17 height 17
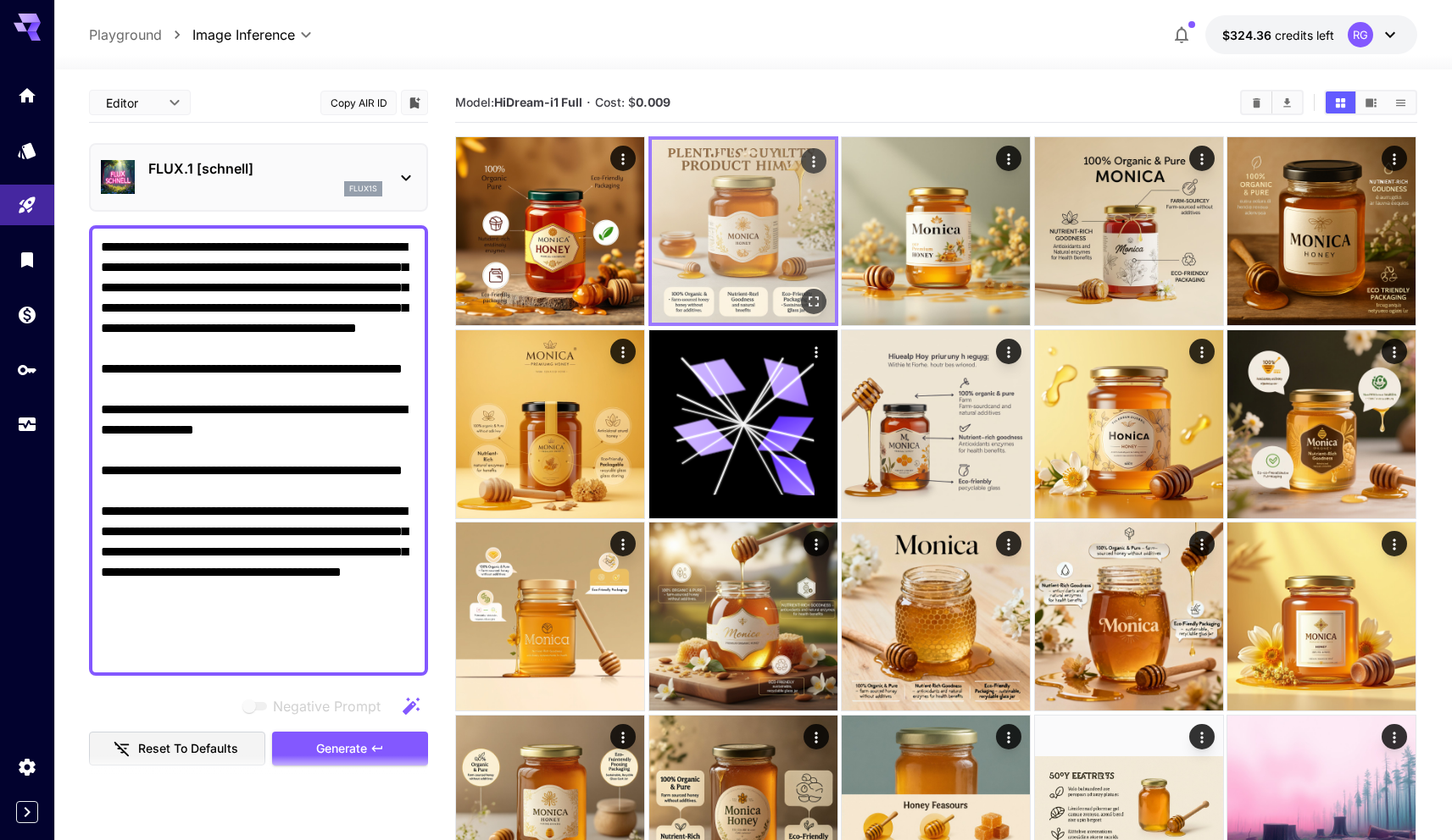
click at [731, 173] on img at bounding box center [743, 231] width 183 height 183
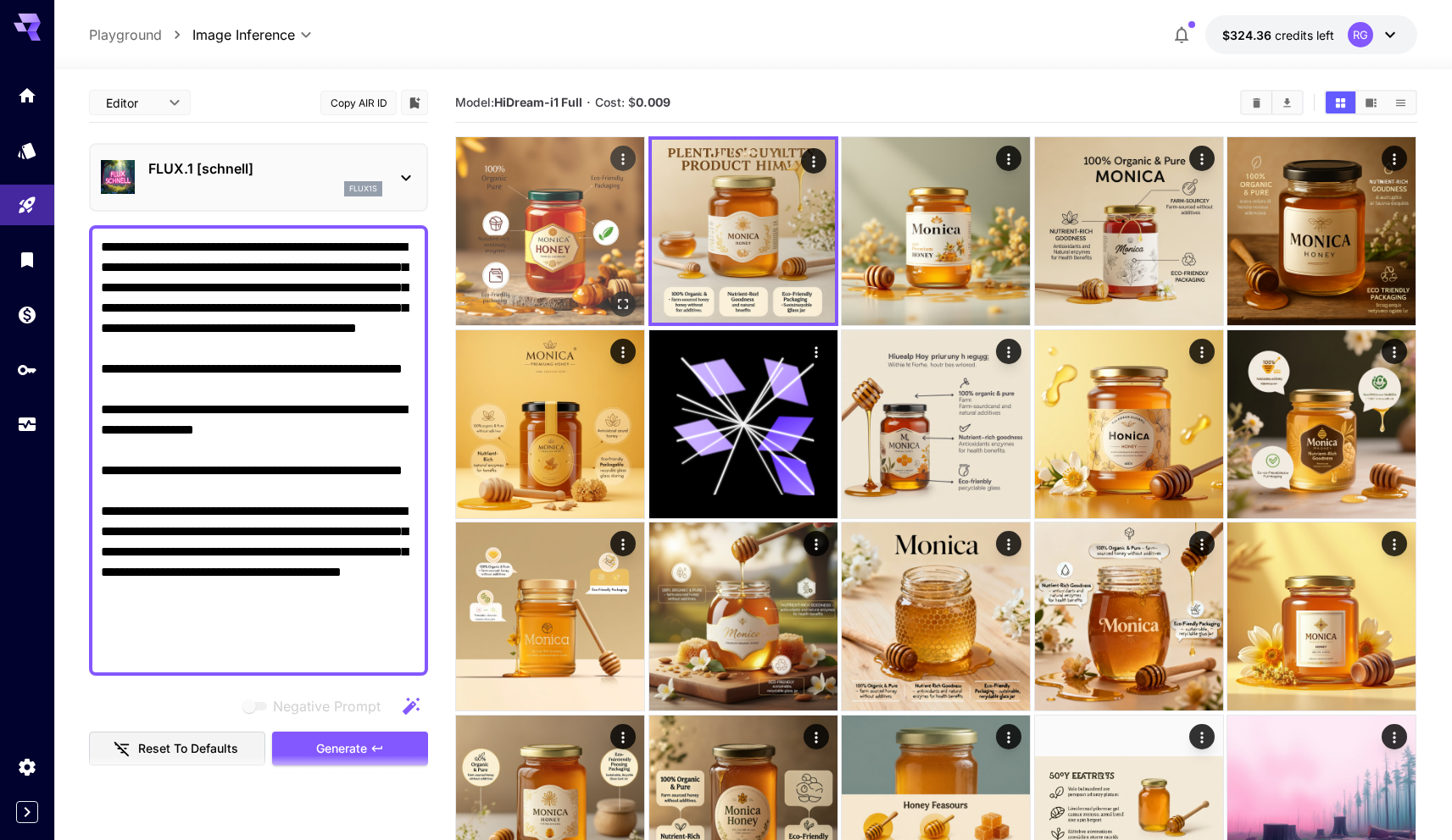
click at [561, 204] on img at bounding box center [550, 231] width 189 height 188
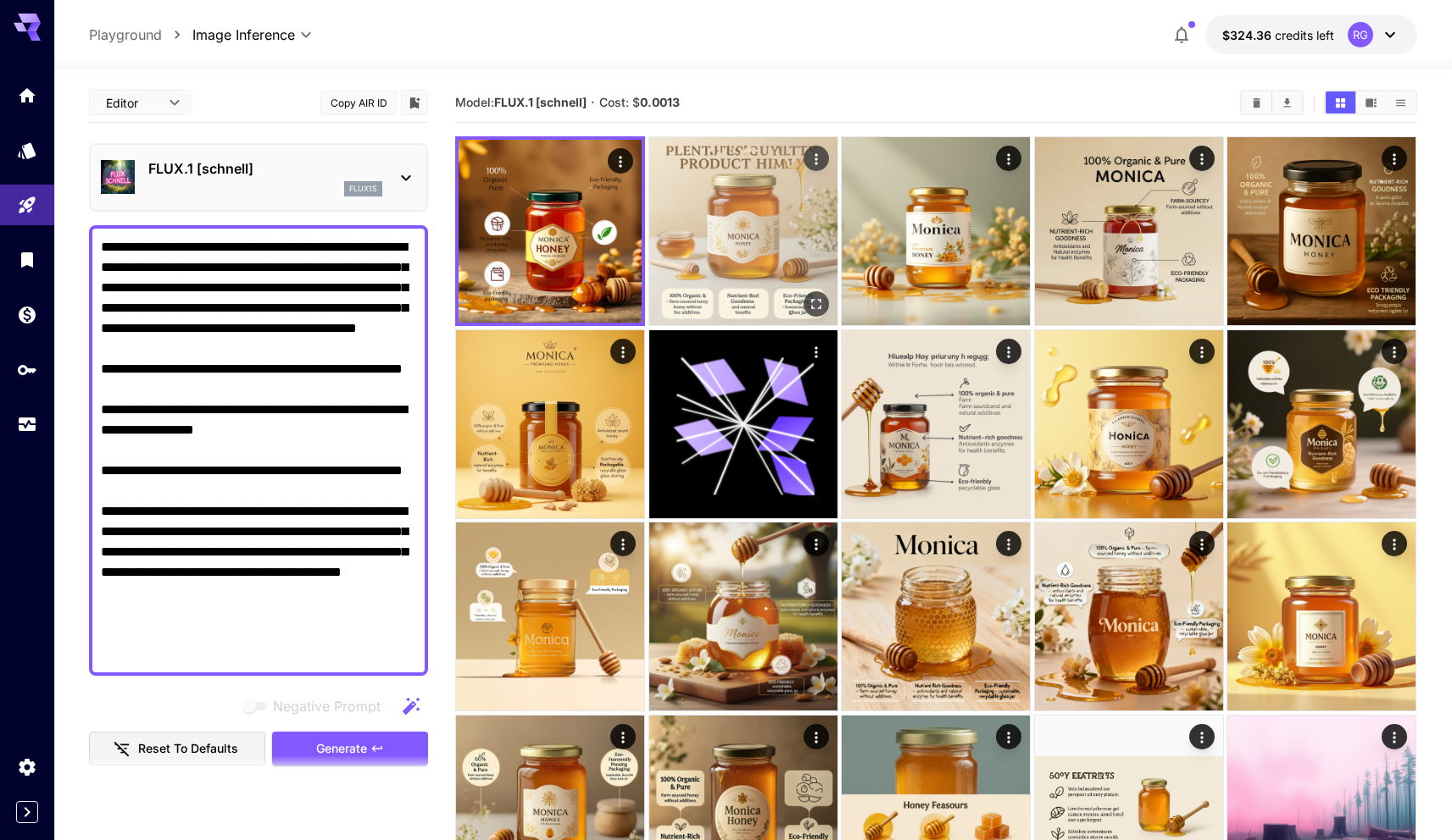
click at [708, 198] on img at bounding box center [743, 231] width 189 height 188
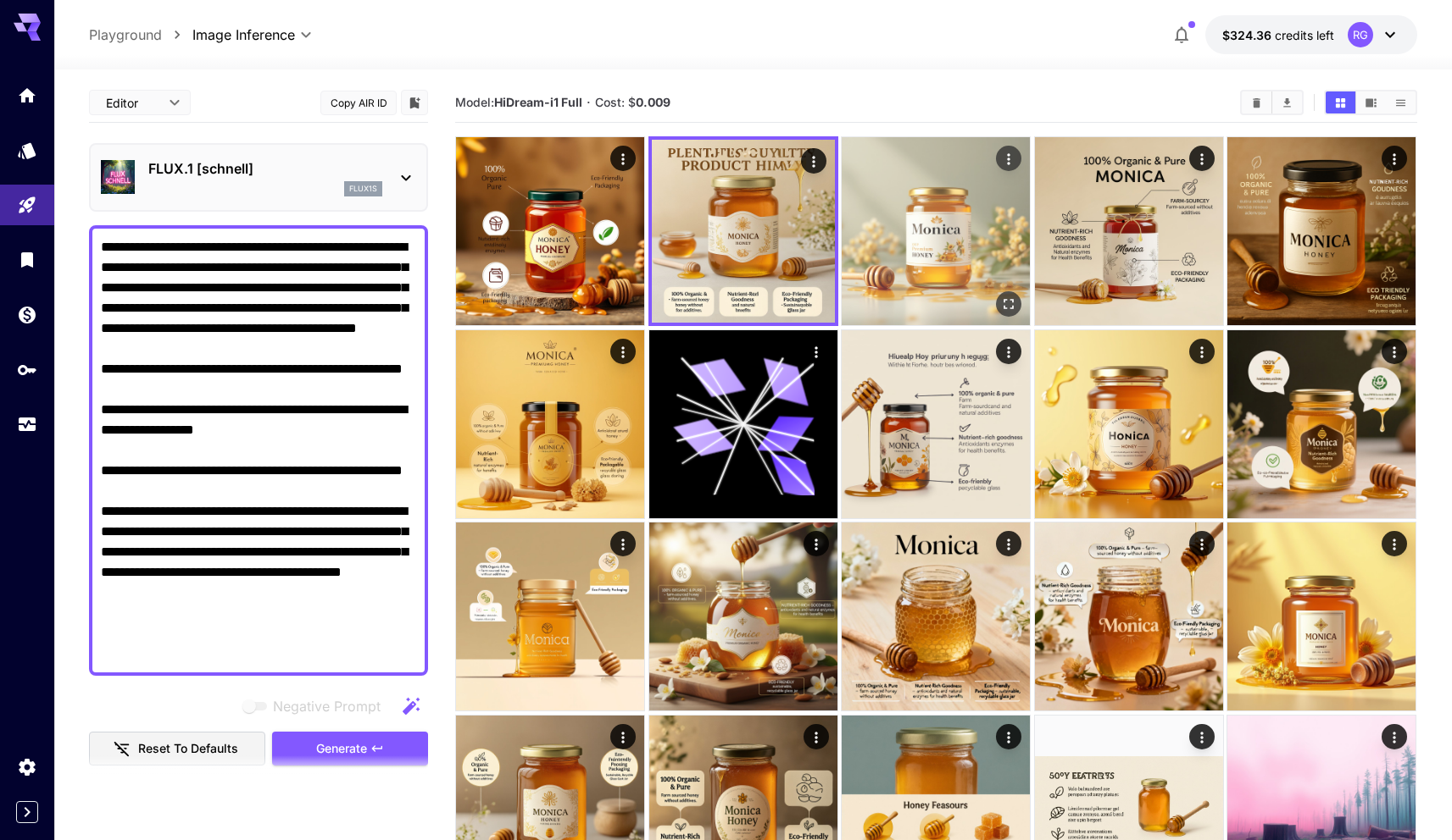
click at [922, 202] on img at bounding box center [935, 231] width 189 height 188
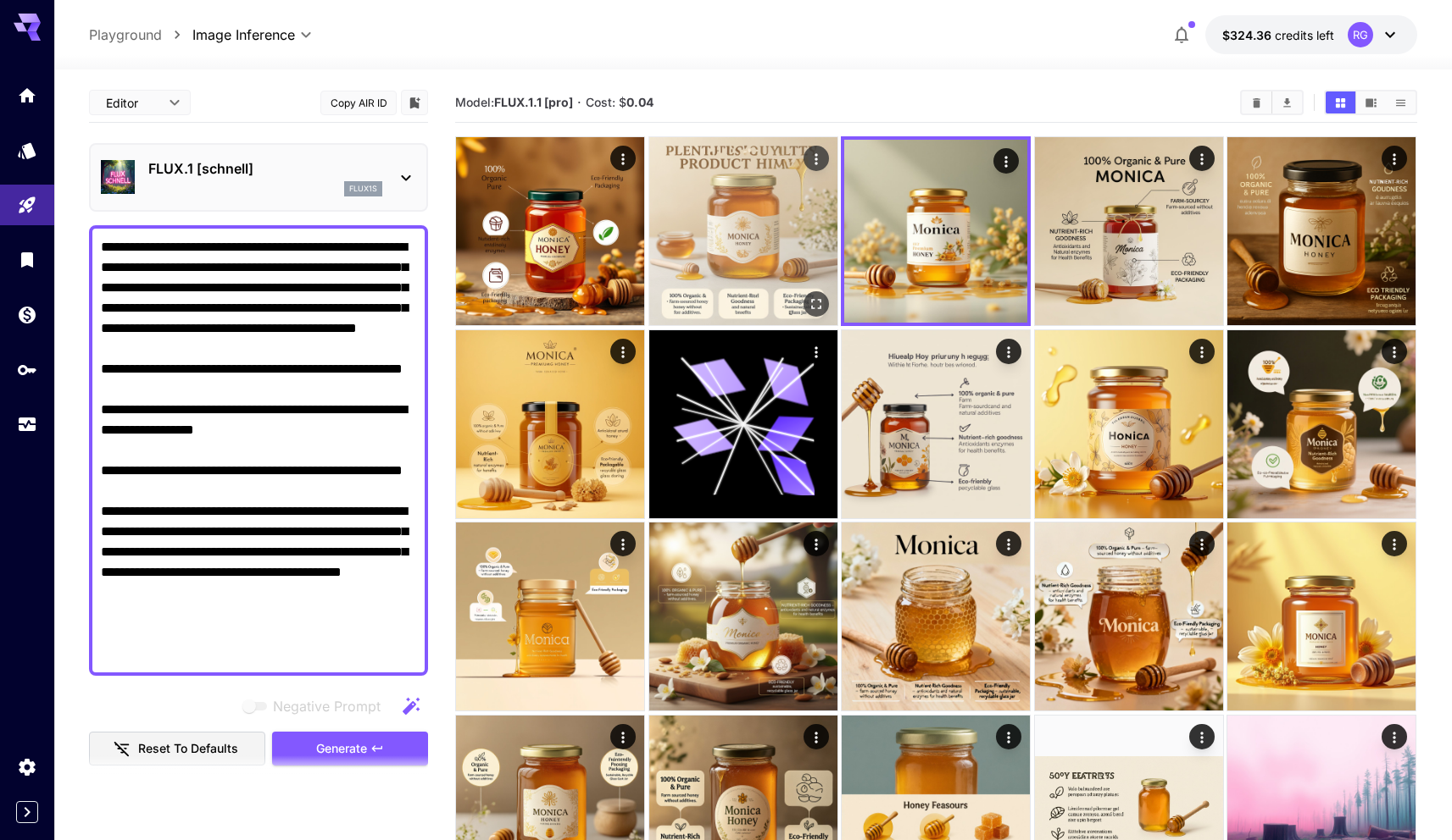
click at [697, 193] on img at bounding box center [743, 231] width 189 height 188
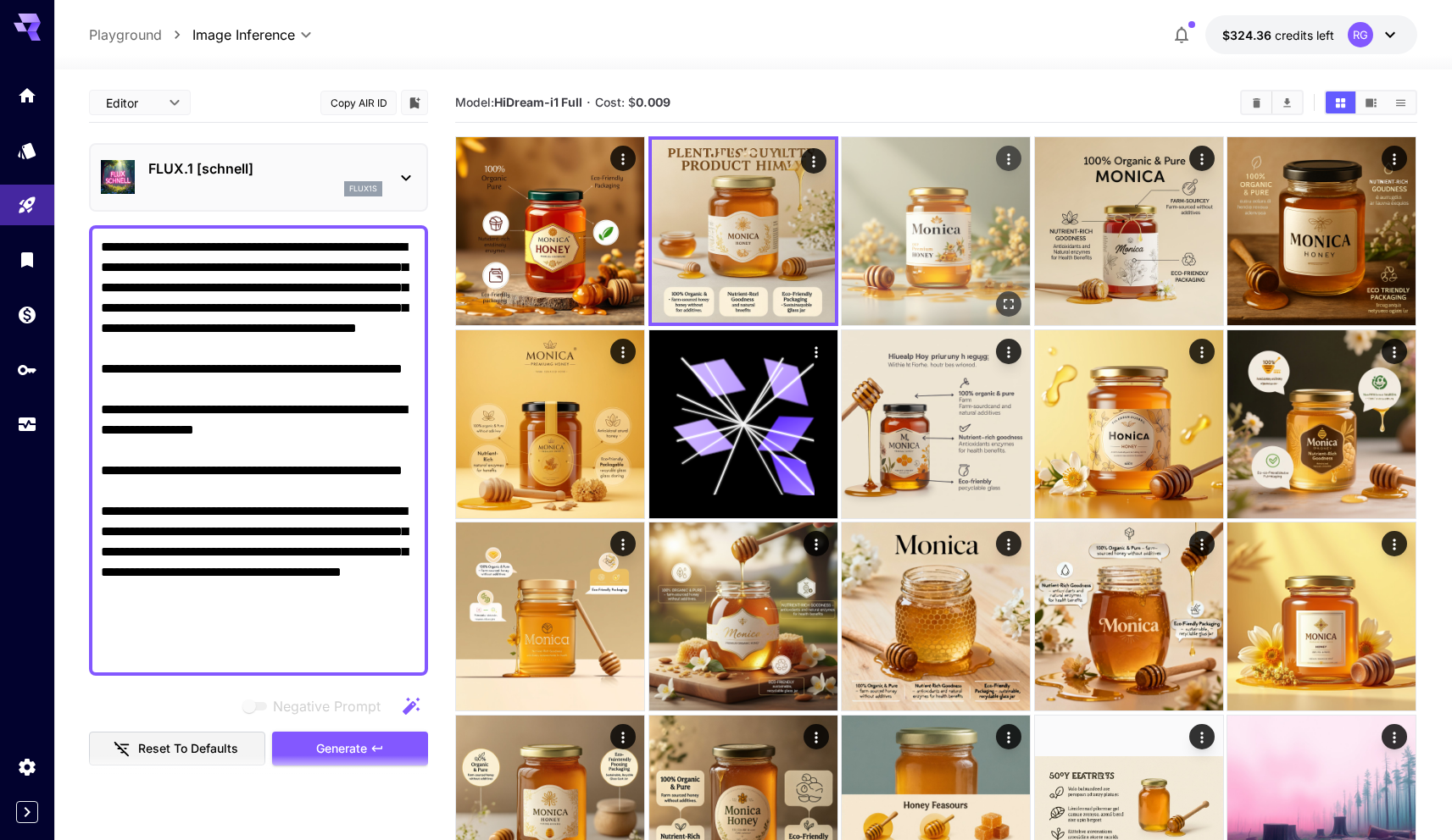
click at [870, 188] on img at bounding box center [935, 231] width 189 height 188
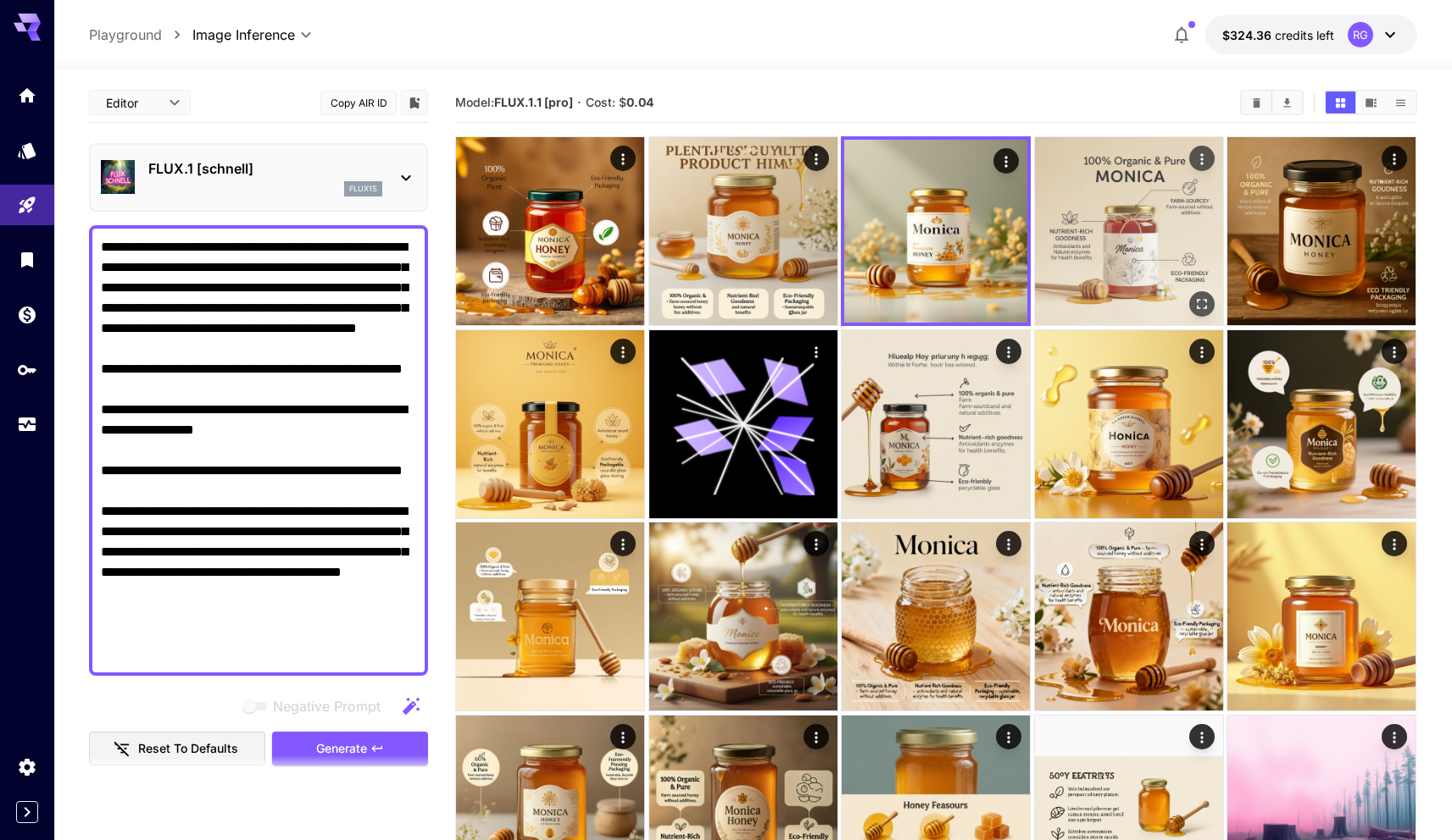
click at [1137, 217] on img at bounding box center [1129, 231] width 189 height 188
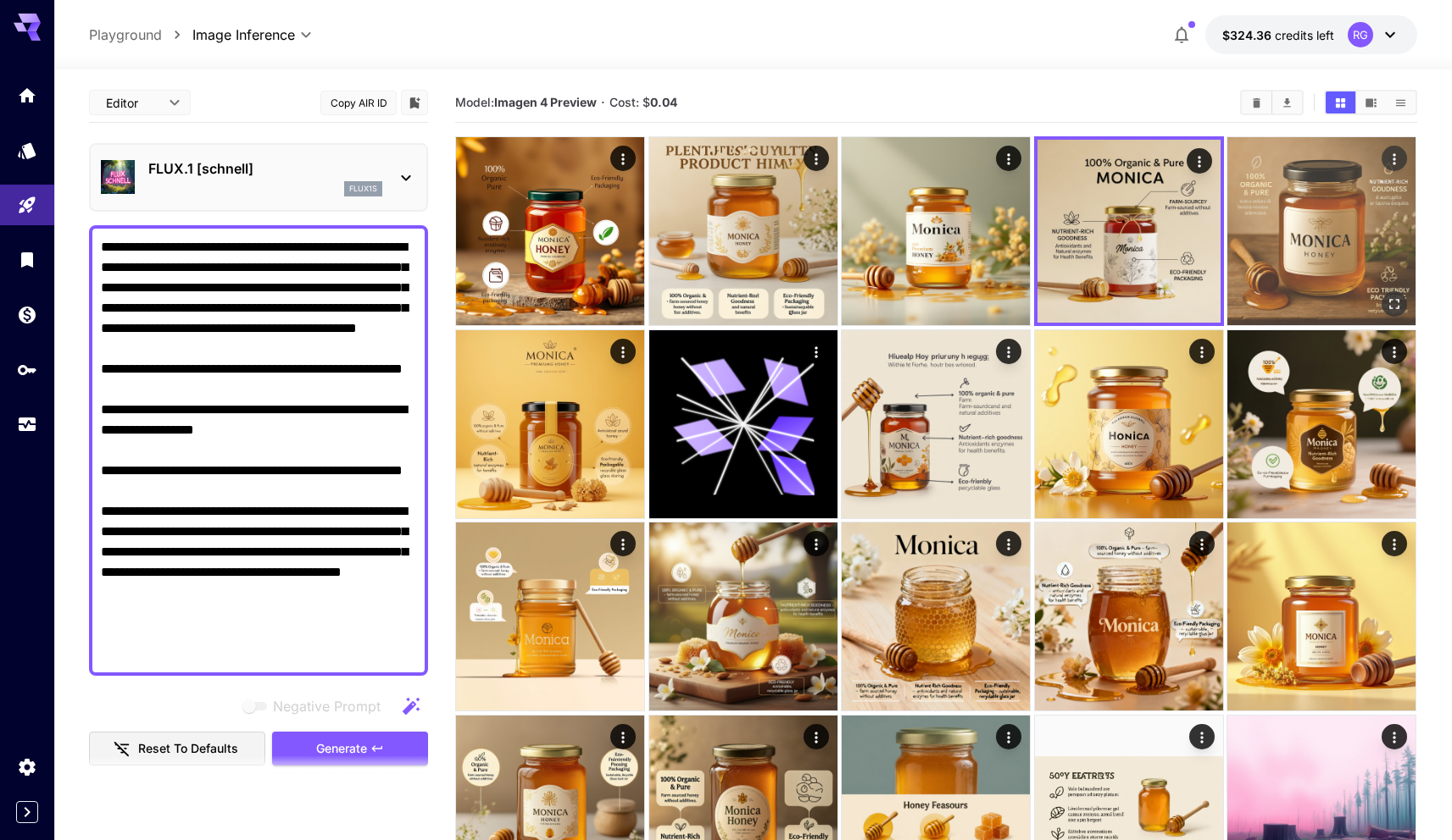
click at [1289, 213] on img at bounding box center [1321, 231] width 189 height 188
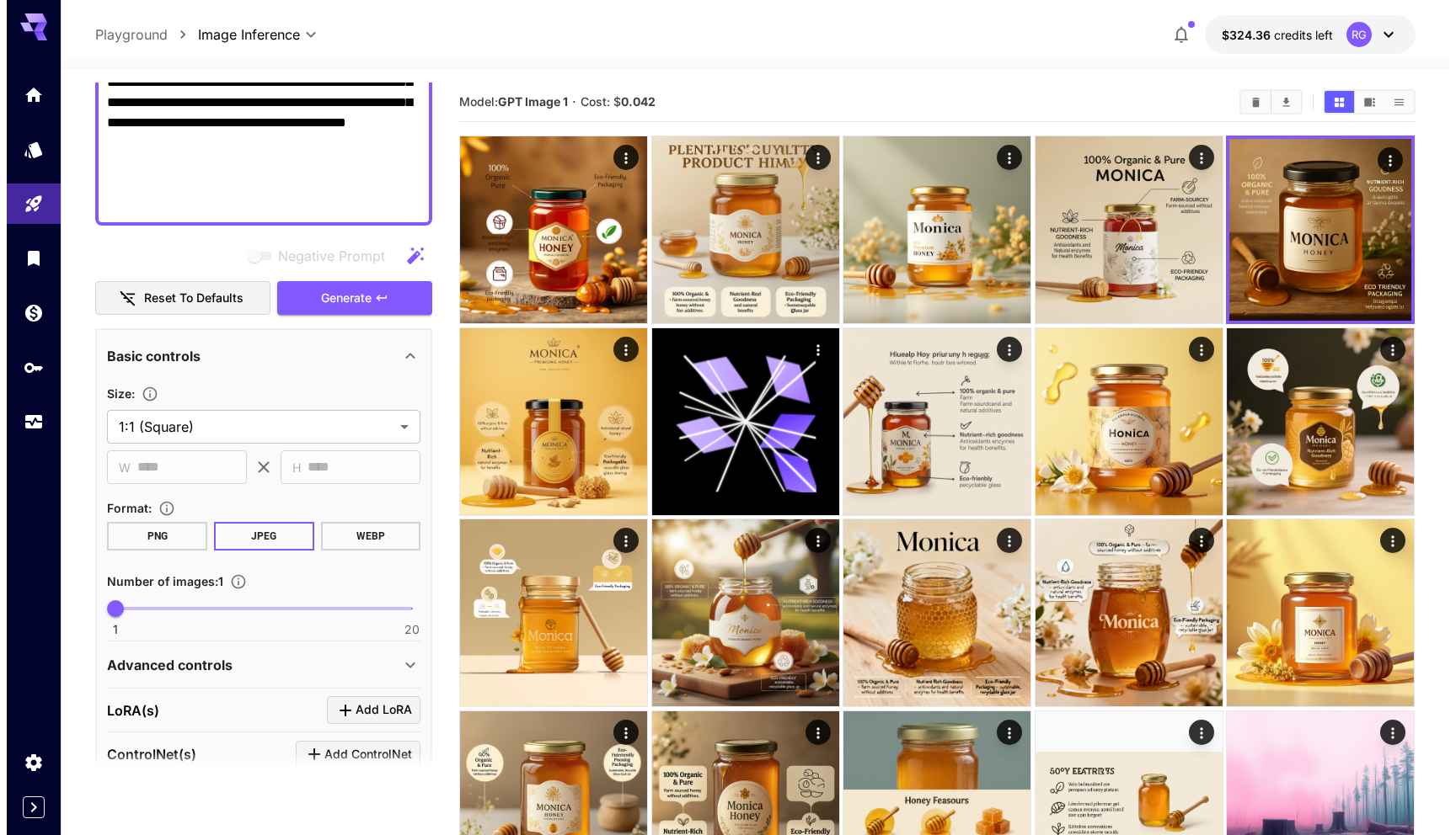
scroll to position [291, 0]
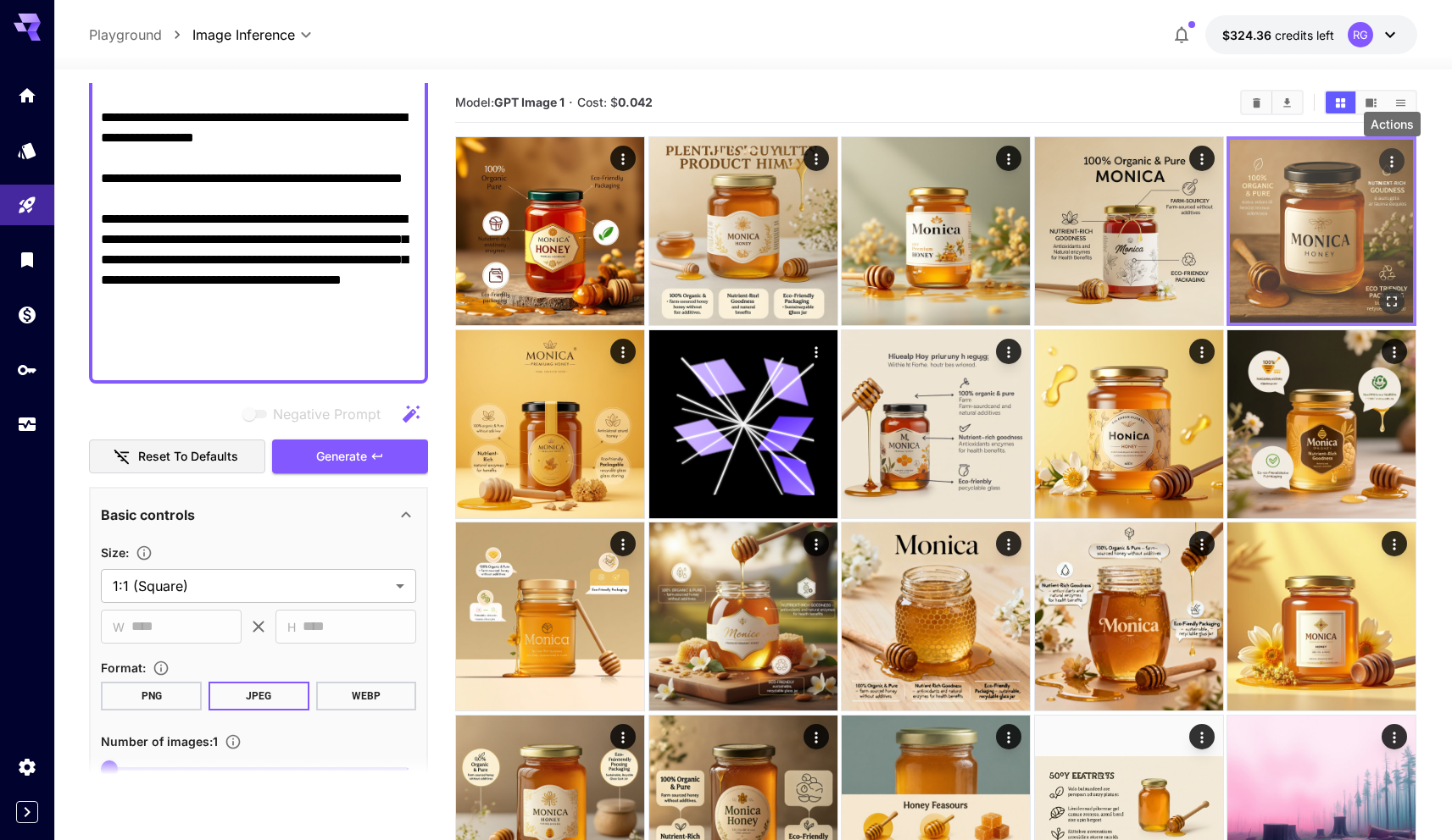
click at [1398, 161] on icon "Actions" at bounding box center [1392, 161] width 17 height 17
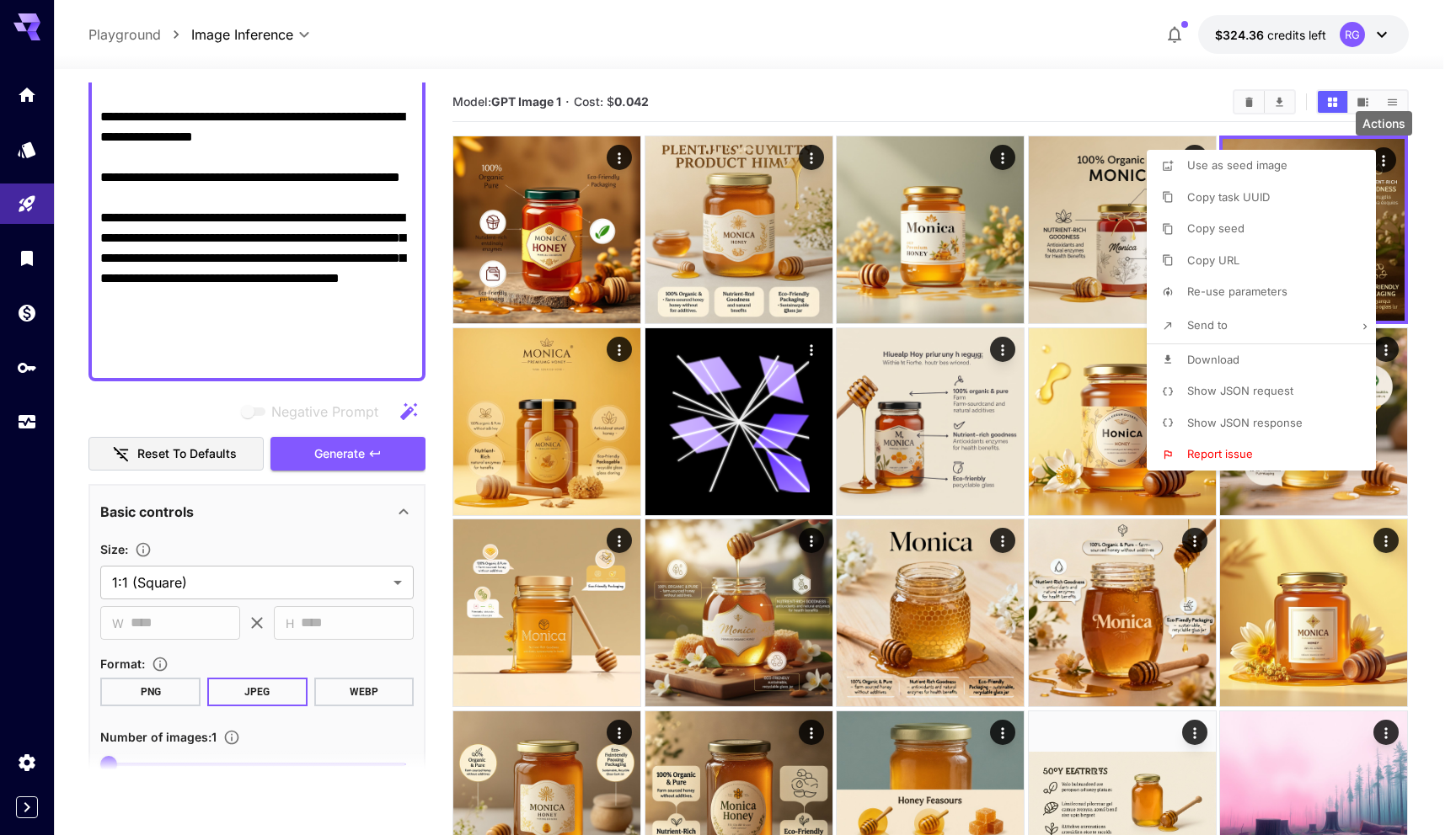
click at [1272, 284] on p "Re-use parameters" at bounding box center [1236, 292] width 100 height 17
type input "*********"
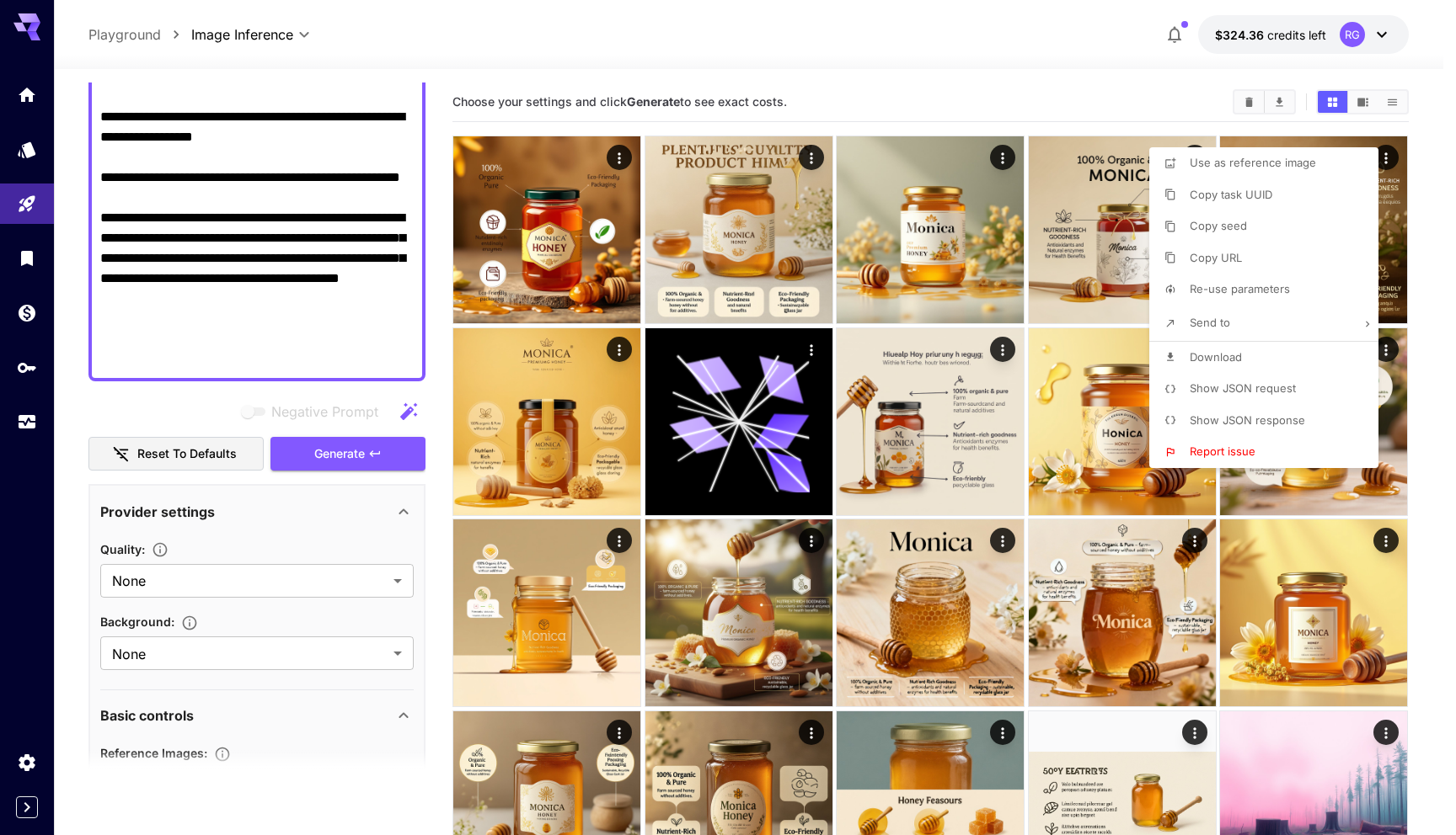
type input "**********"
type input "****"
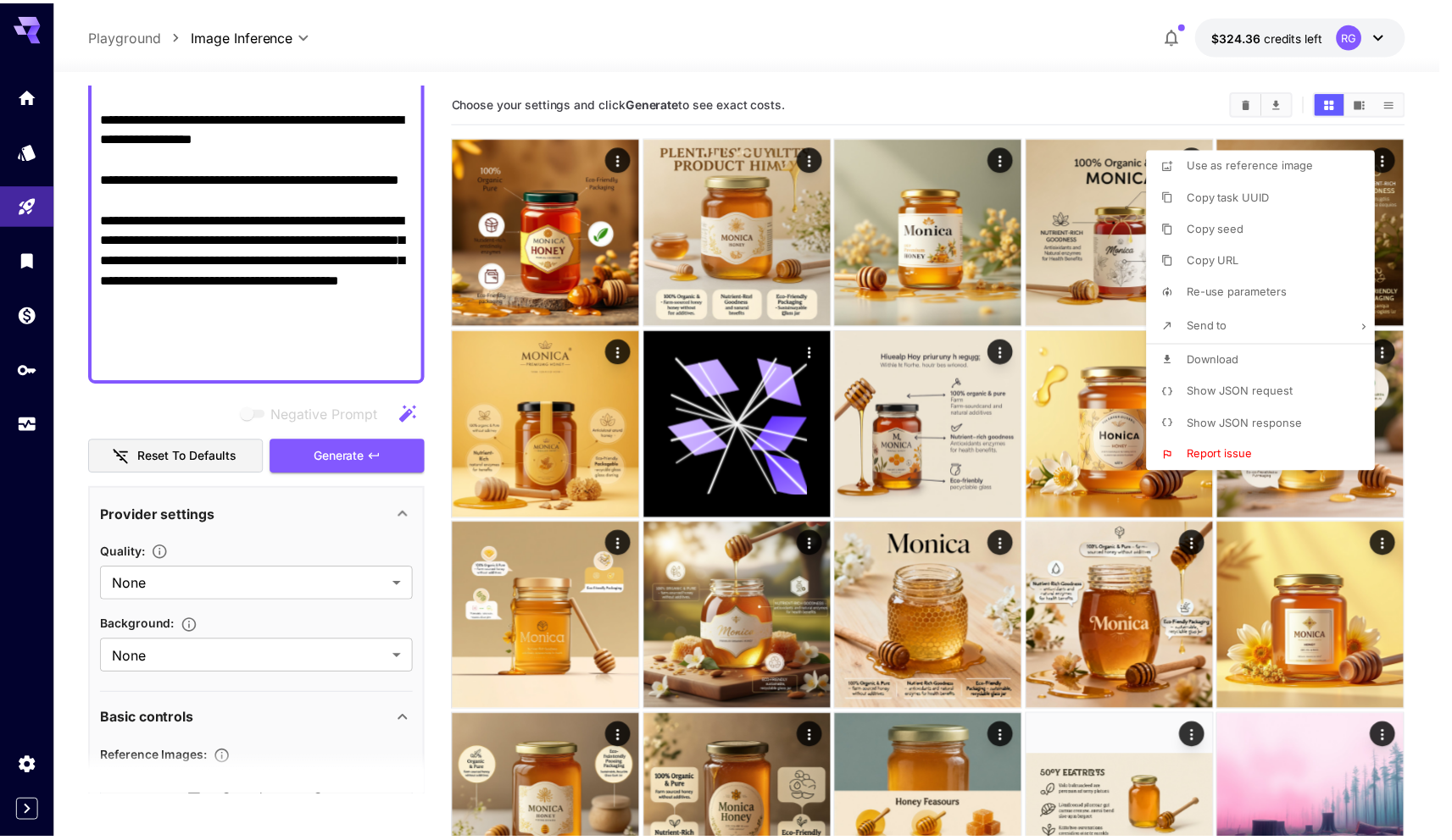
scroll to position [616, 0]
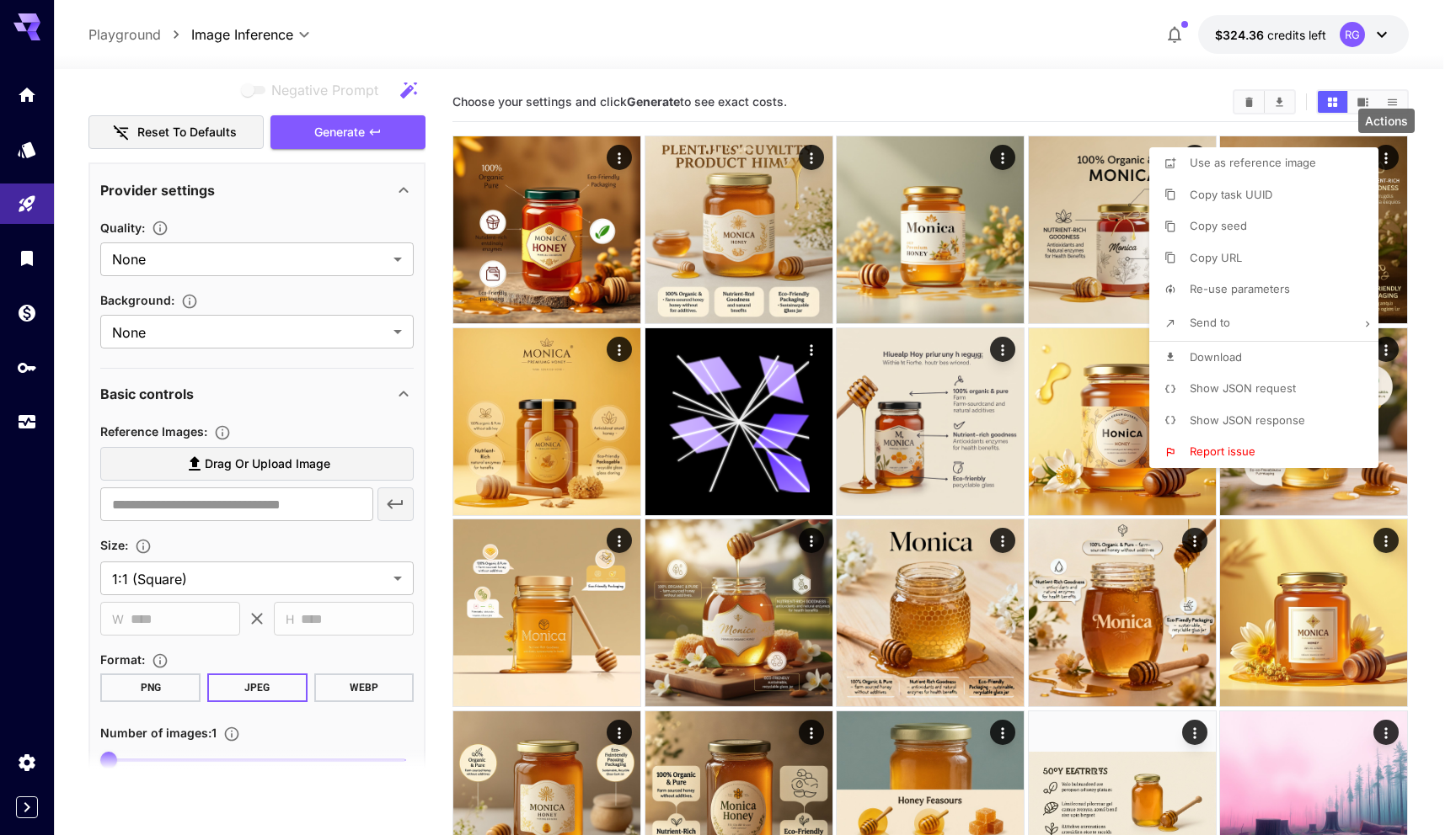
click at [432, 626] on div at bounding box center [728, 417] width 1456 height 835
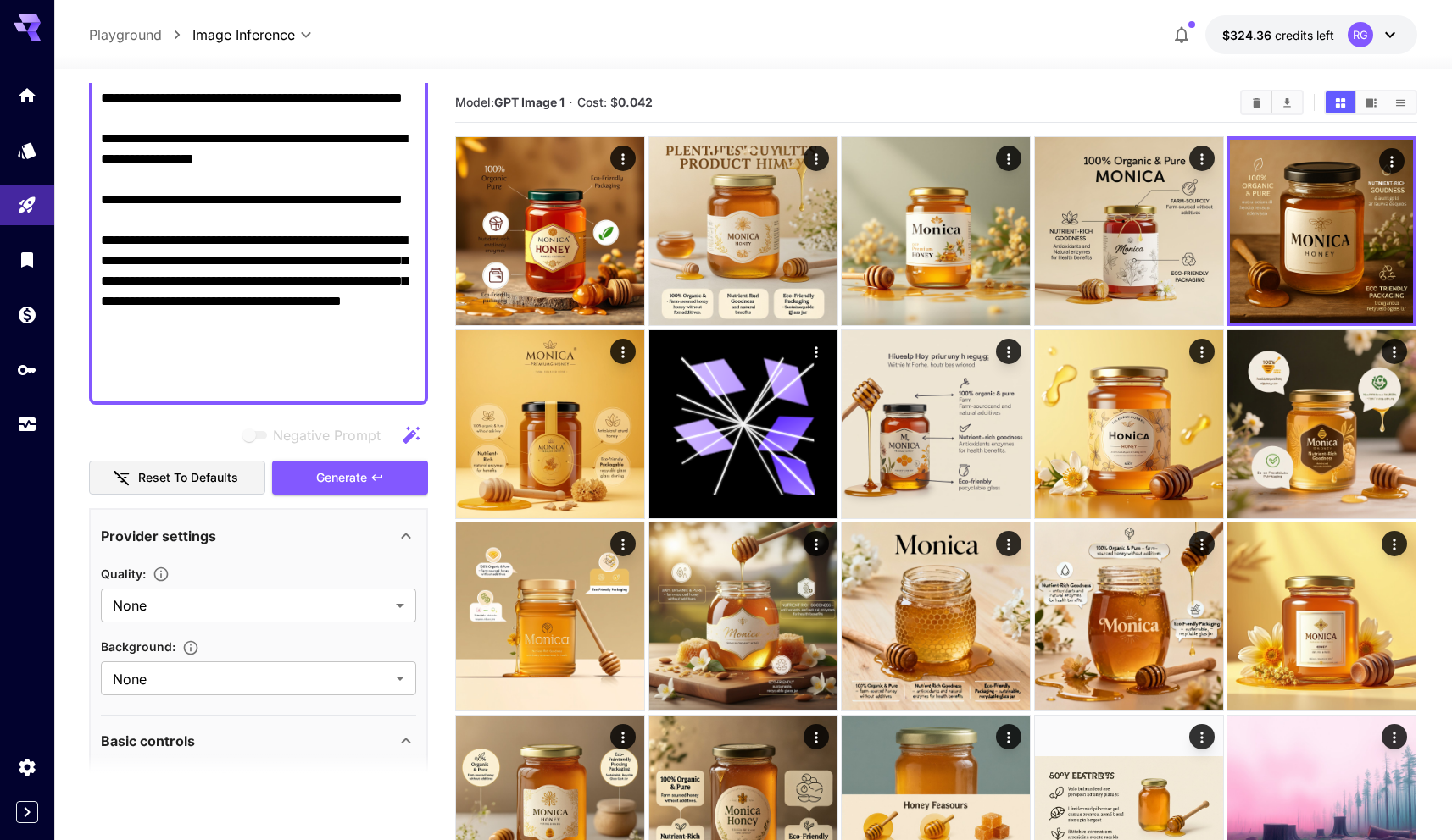
scroll to position [247, 0]
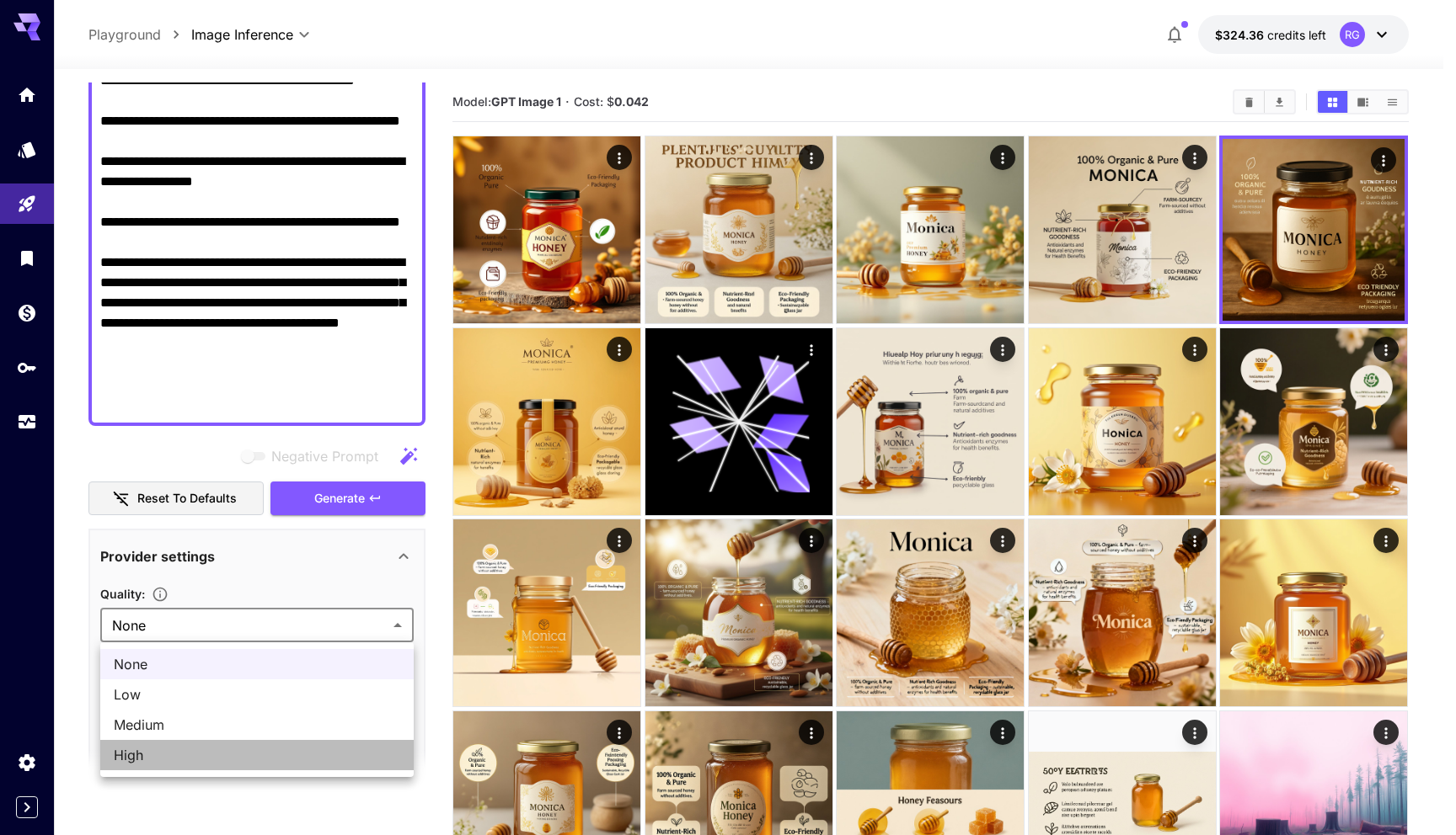
click at [167, 749] on span "High" at bounding box center [257, 755] width 287 height 20
type input "****"
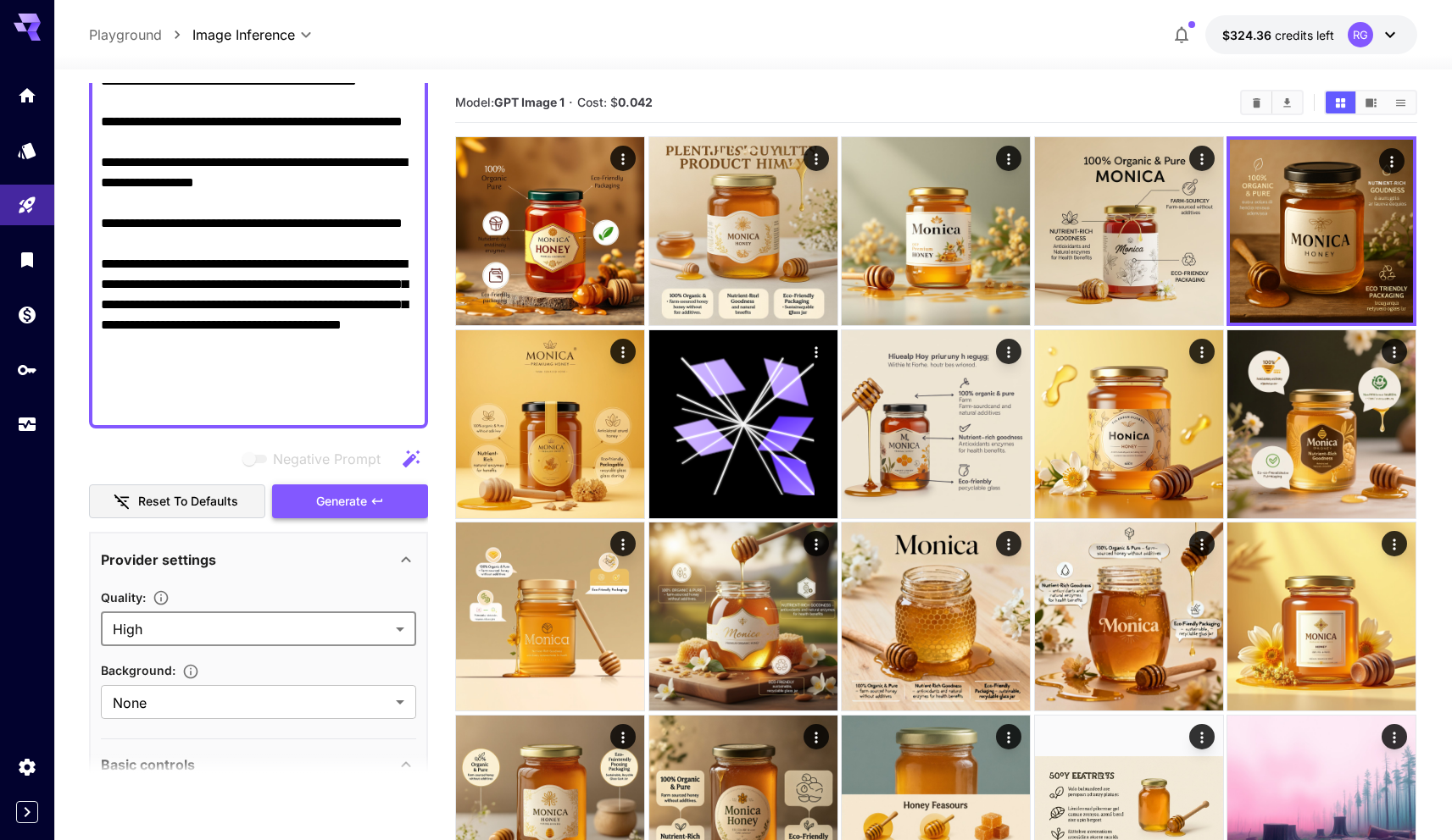
click at [318, 497] on span "Generate" at bounding box center [342, 501] width 51 height 21
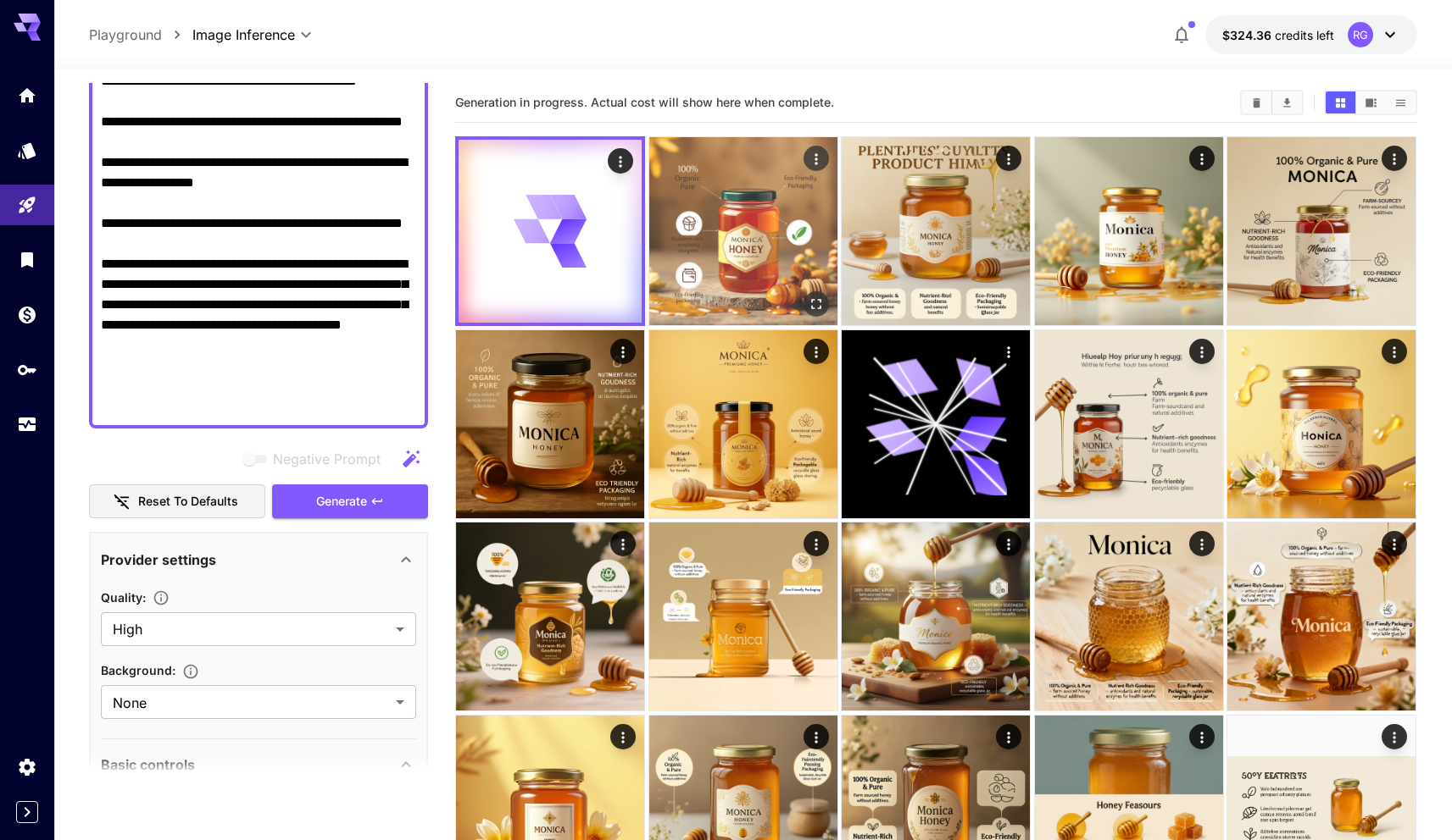
click at [802, 185] on img at bounding box center [743, 231] width 189 height 188
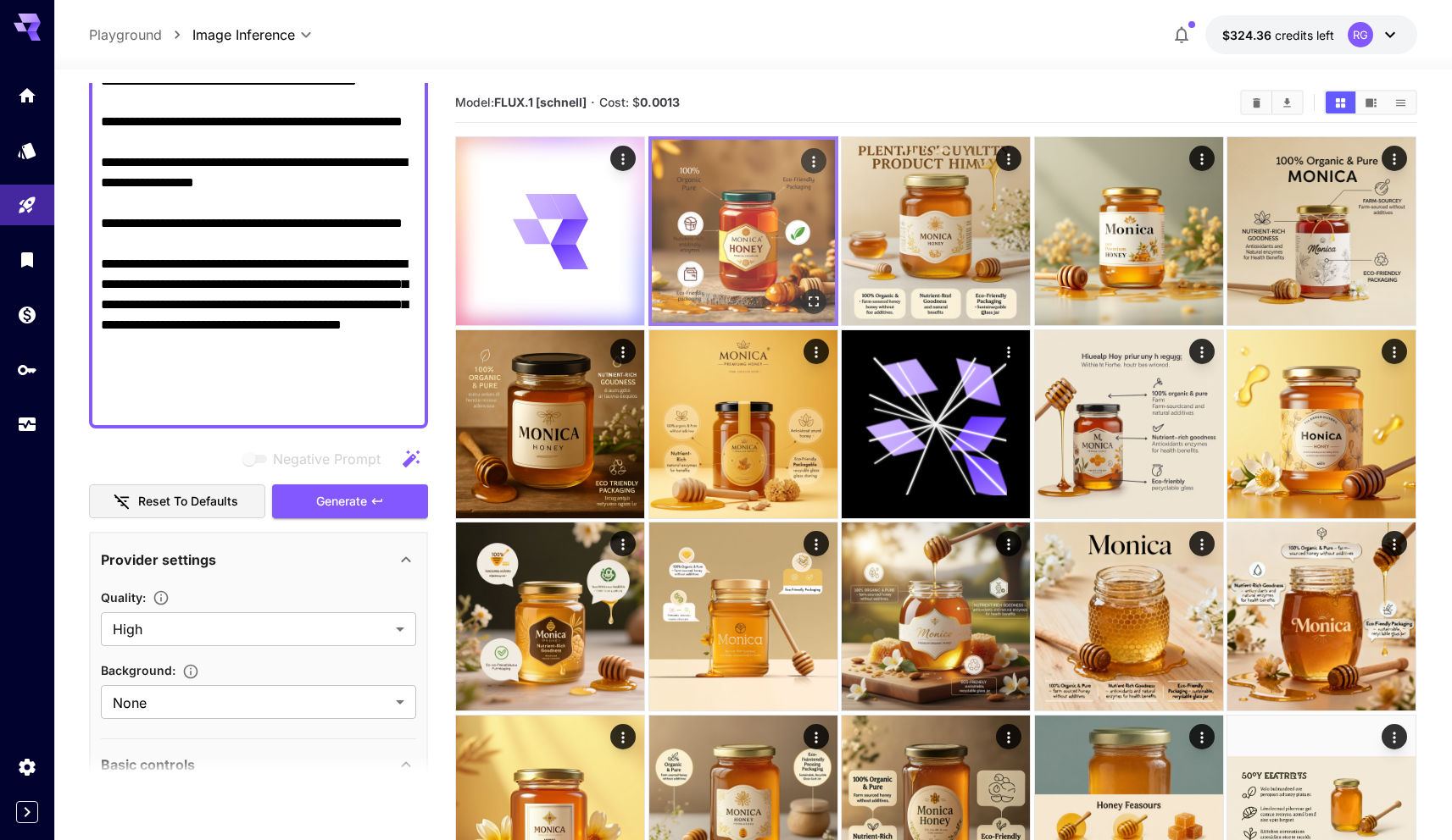
click at [778, 211] on img at bounding box center [743, 231] width 183 height 183
click at [766, 213] on img at bounding box center [743, 231] width 183 height 183
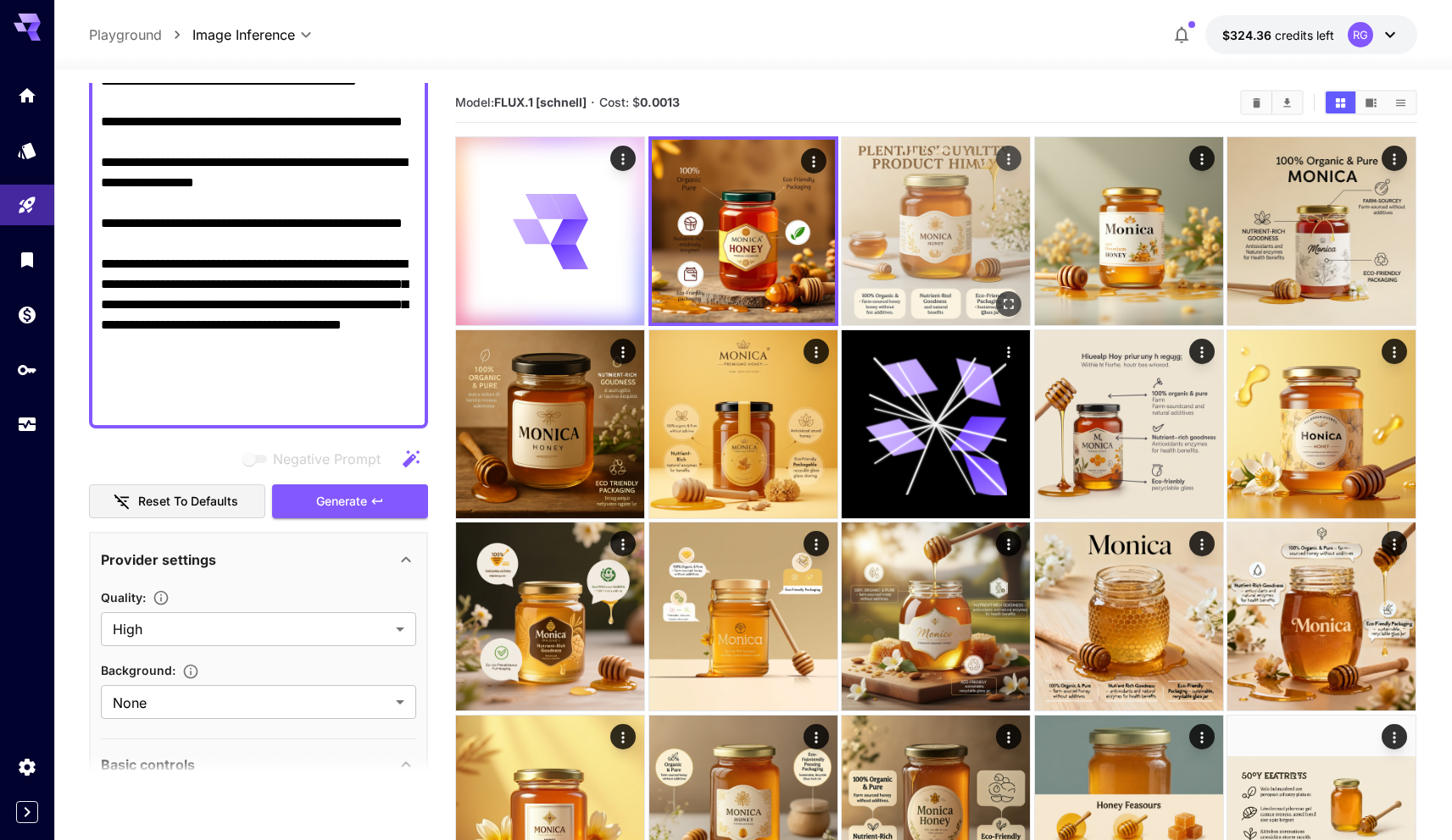
click at [918, 209] on img at bounding box center [935, 231] width 189 height 188
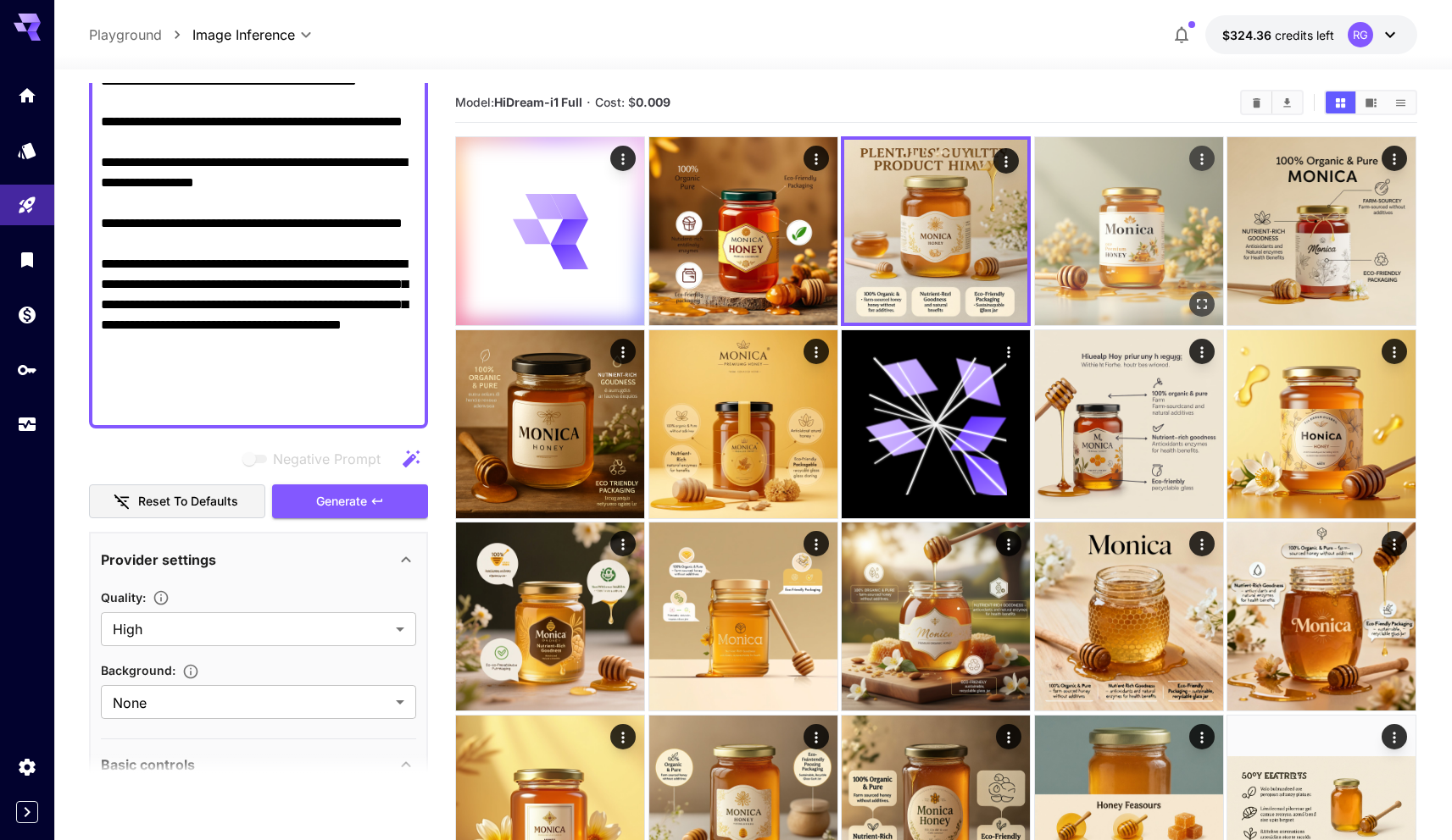
click at [1096, 214] on img at bounding box center [1129, 231] width 189 height 188
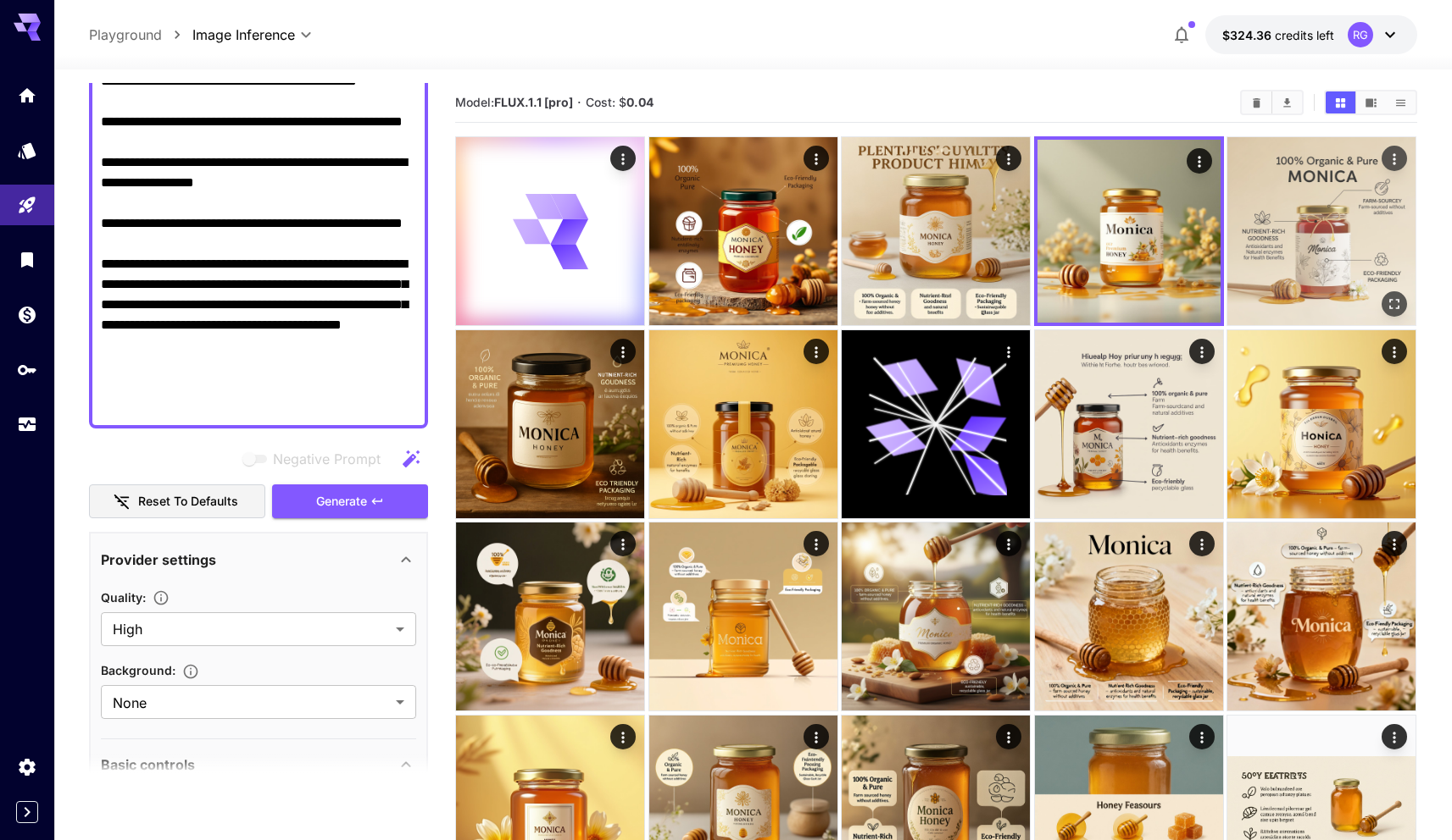
click at [1250, 215] on img at bounding box center [1321, 231] width 189 height 188
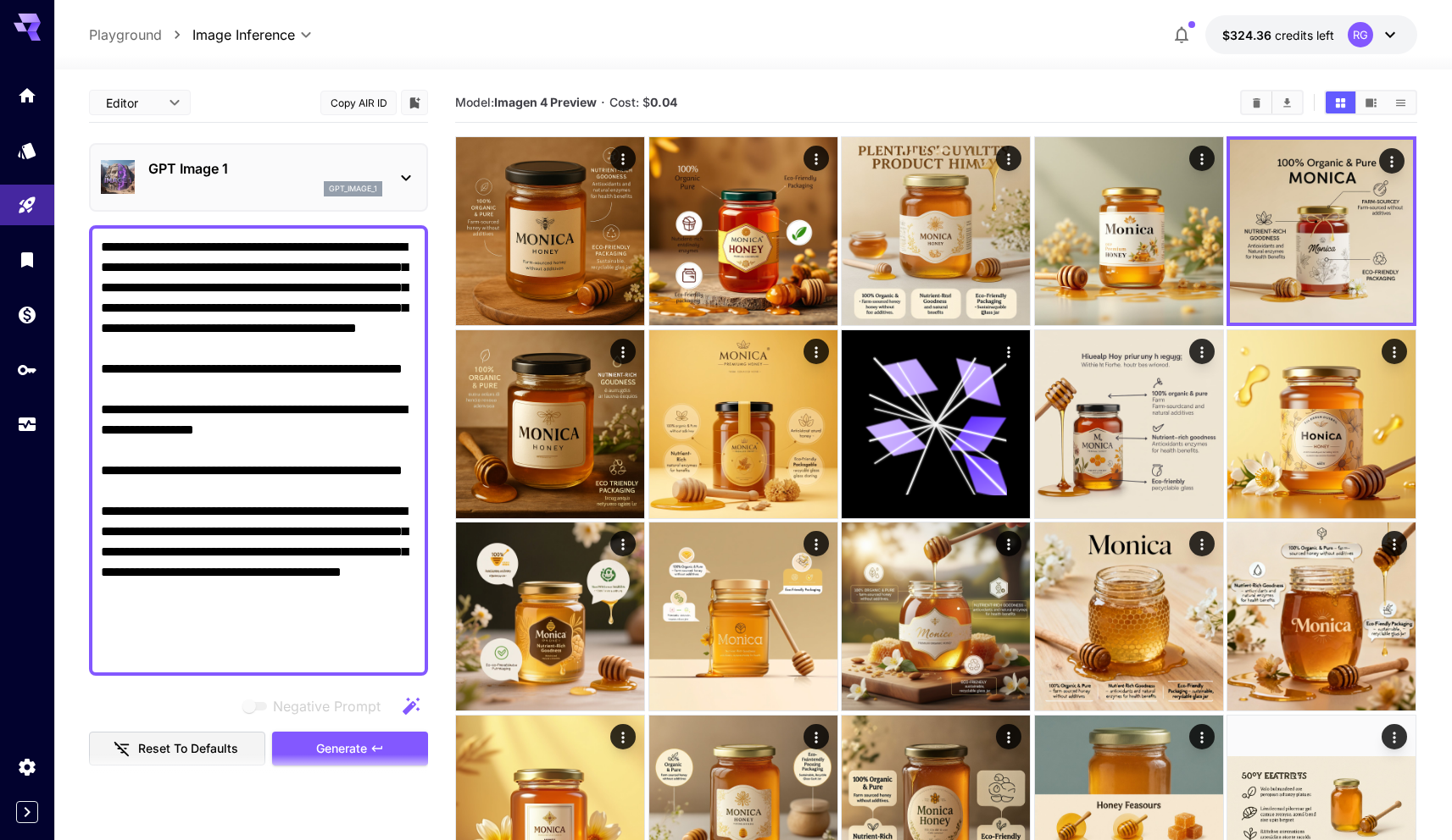
scroll to position [247, 0]
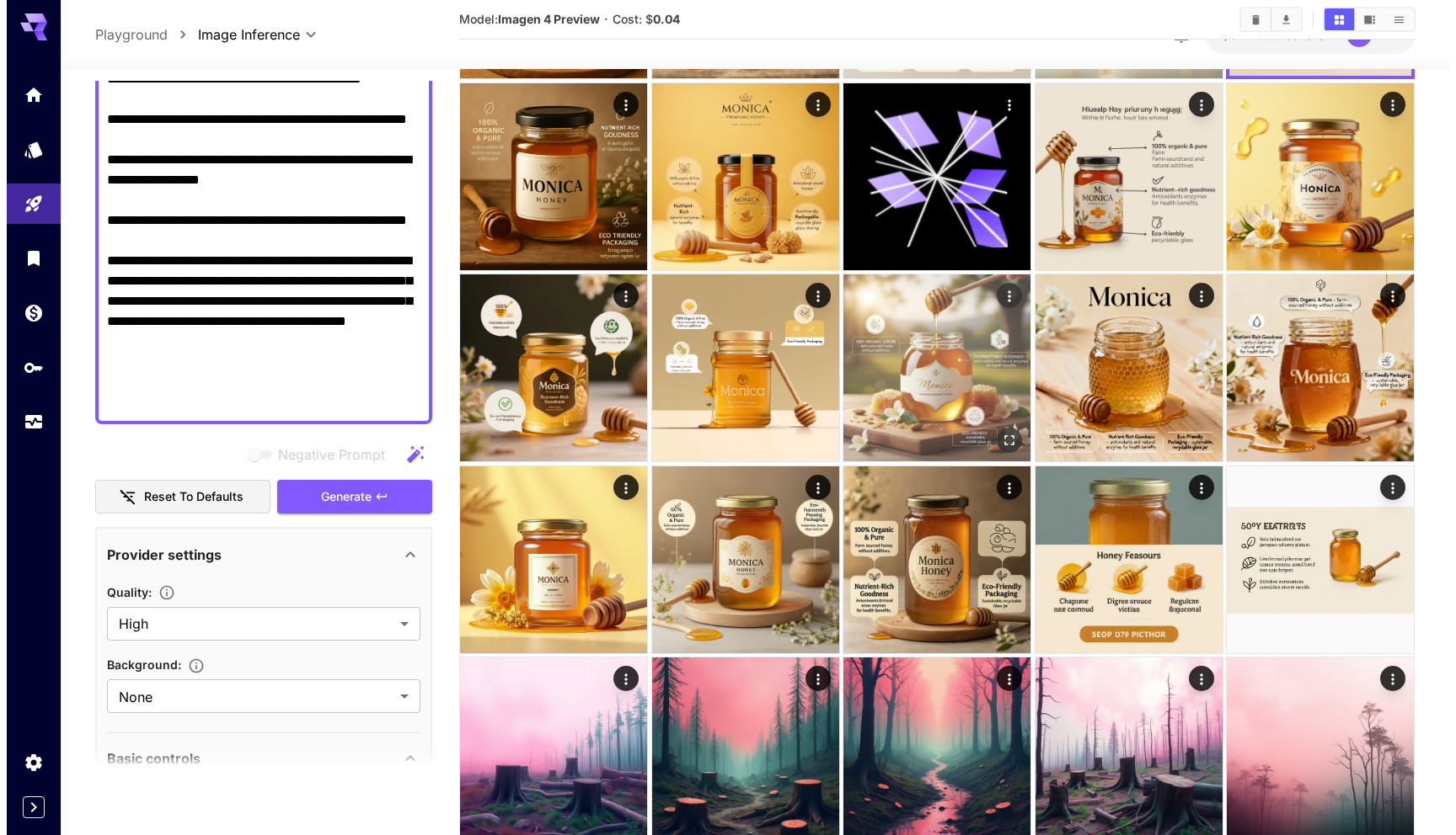
scroll to position [242, 0]
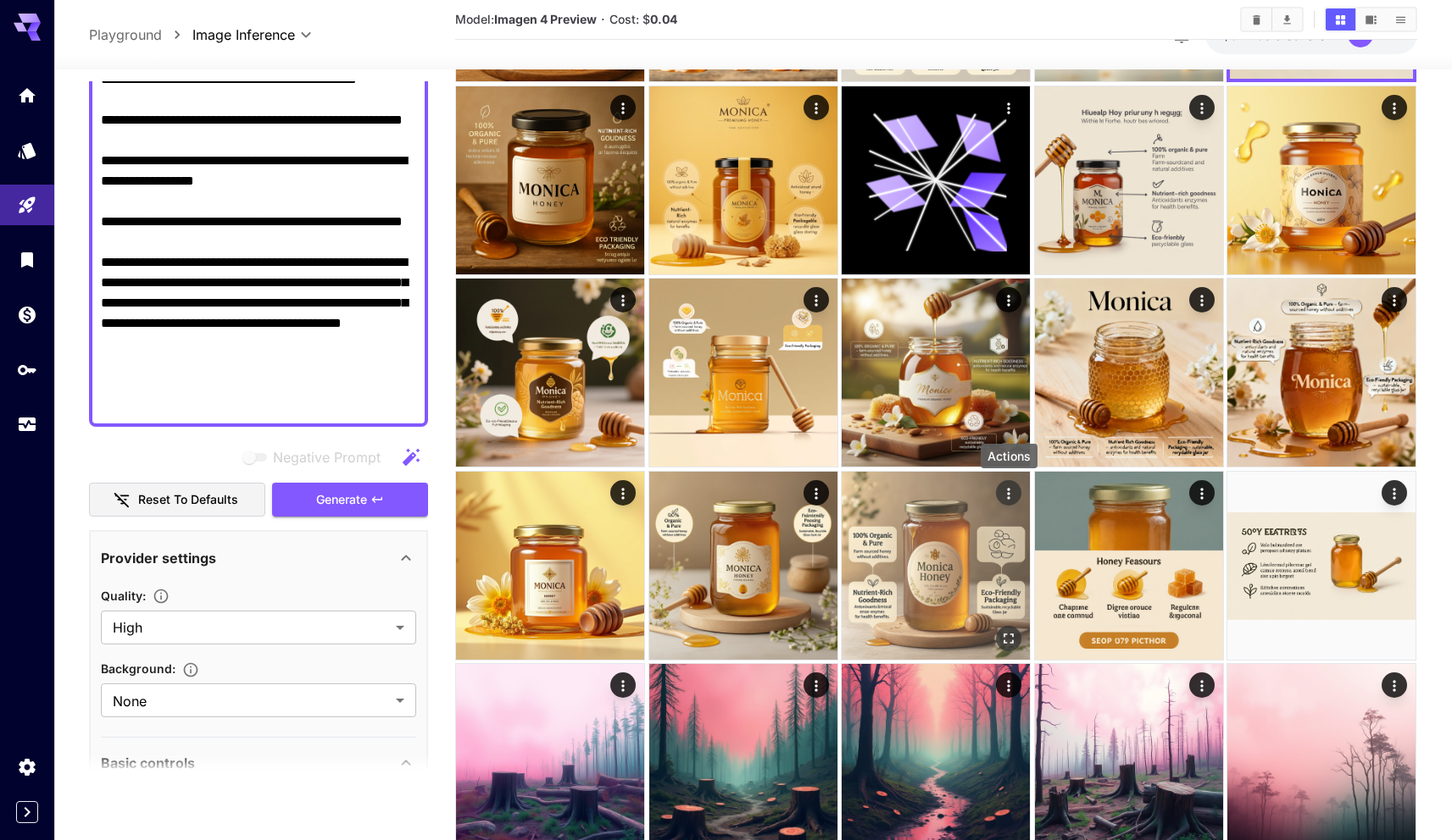
click at [1010, 487] on icon "Actions" at bounding box center [1009, 493] width 17 height 17
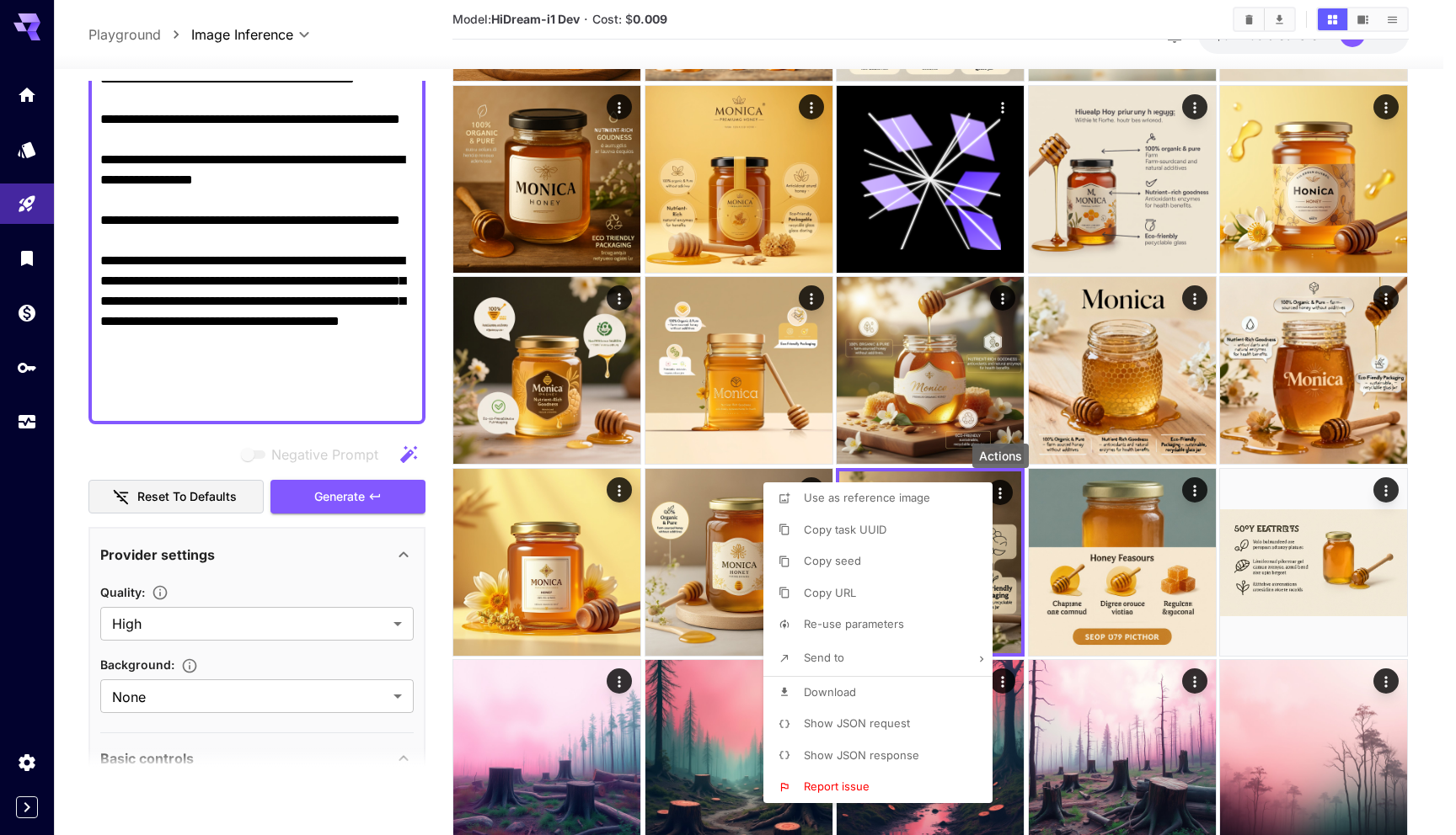
click at [897, 720] on span "Show JSON request" at bounding box center [857, 723] width 106 height 14
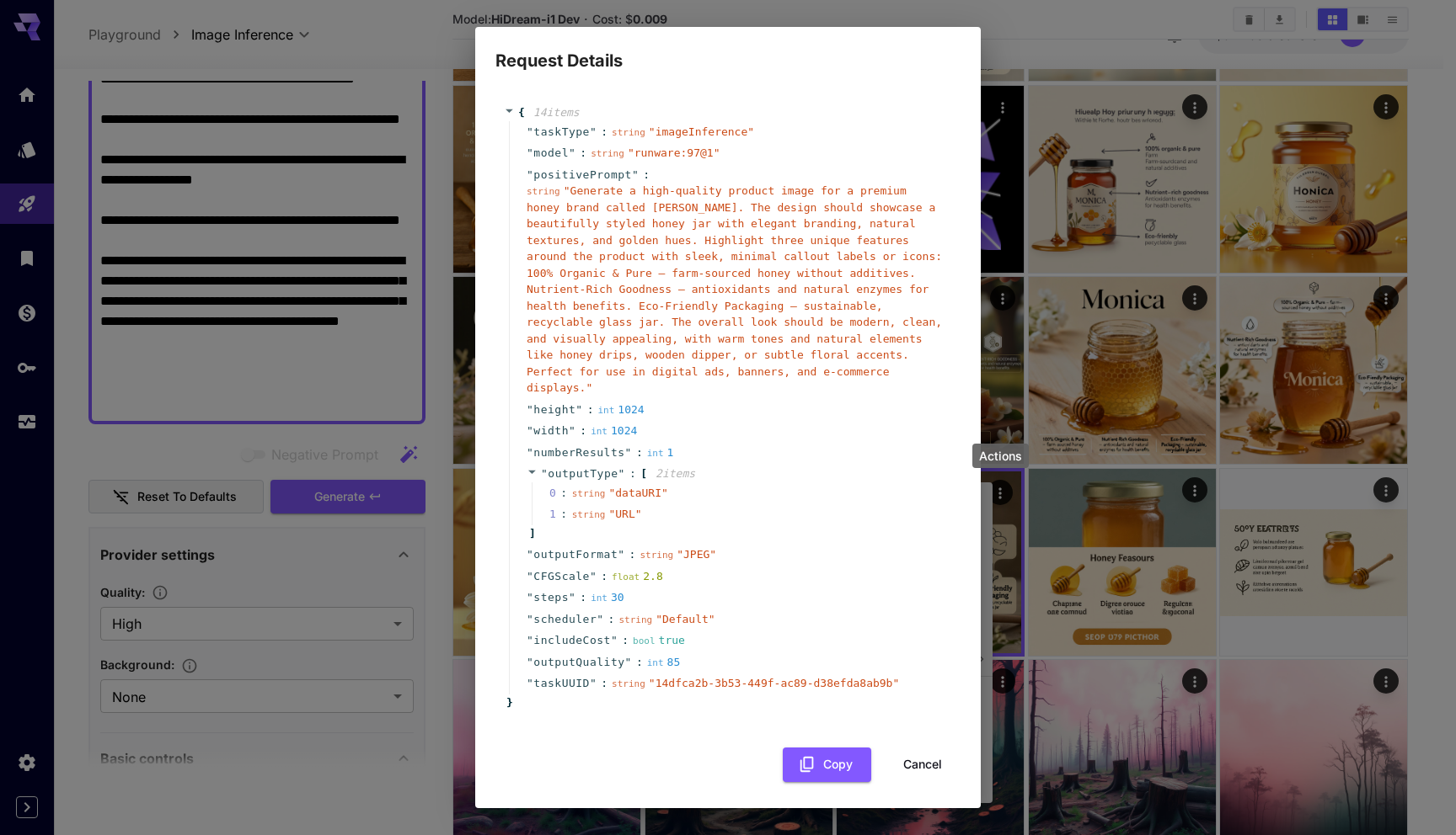
click at [796, 564] on div "" outputFormat " : string " JPEG "" at bounding box center [731, 555] width 443 height 22
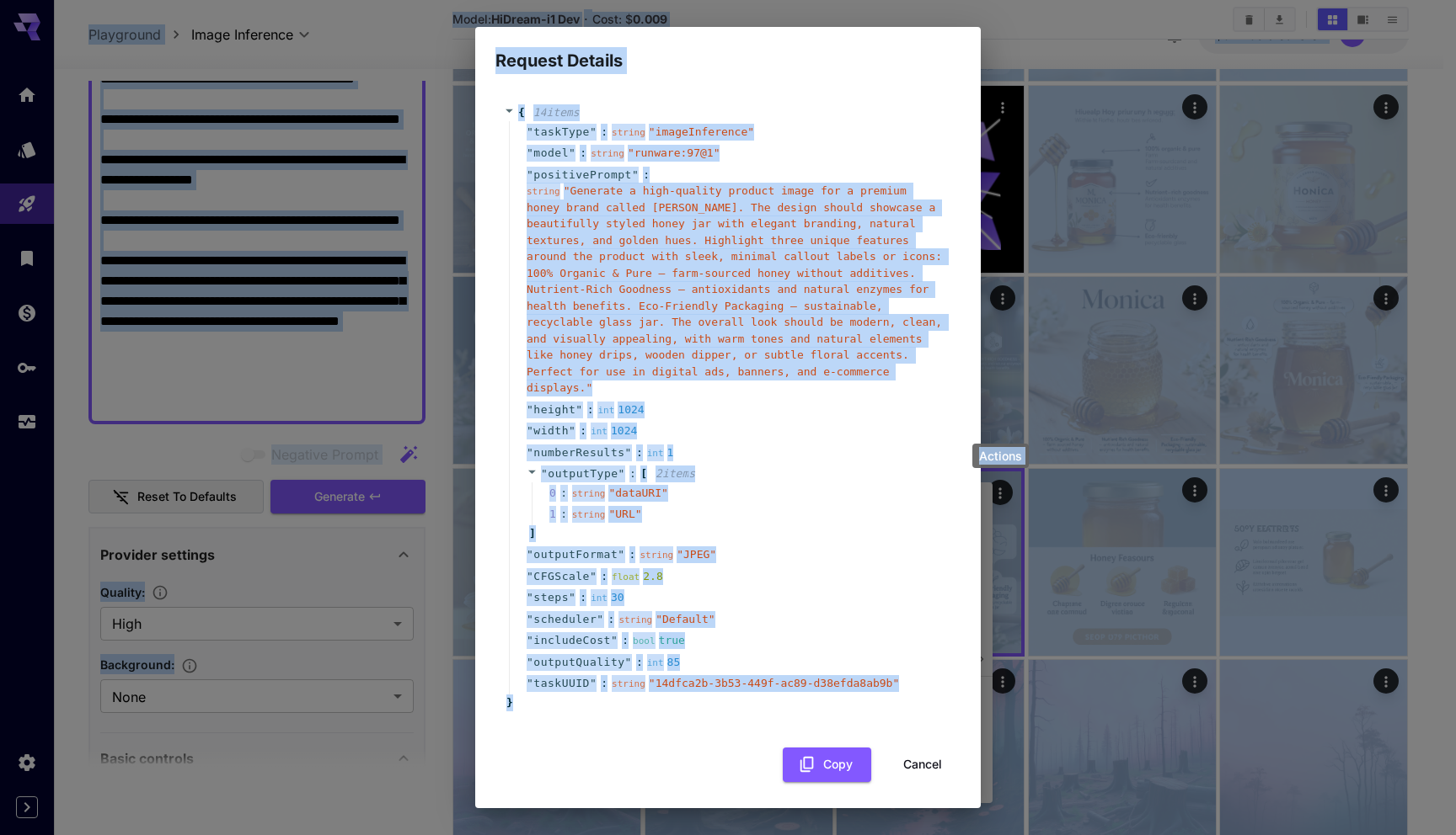
click at [799, 649] on div "" includeCost " : bool true" at bounding box center [731, 640] width 443 height 22
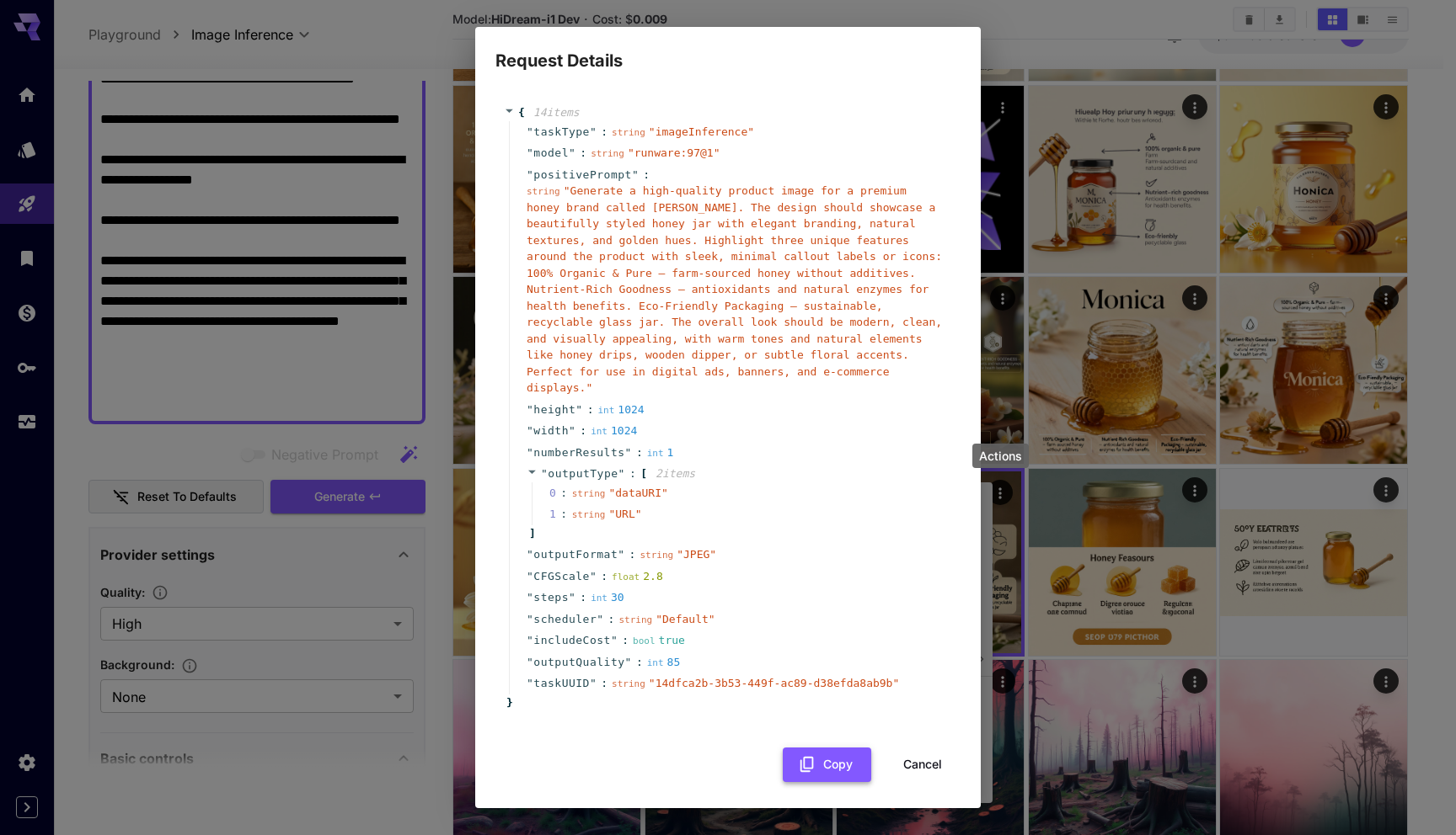
click at [819, 767] on button "Copy" at bounding box center [827, 765] width 88 height 34
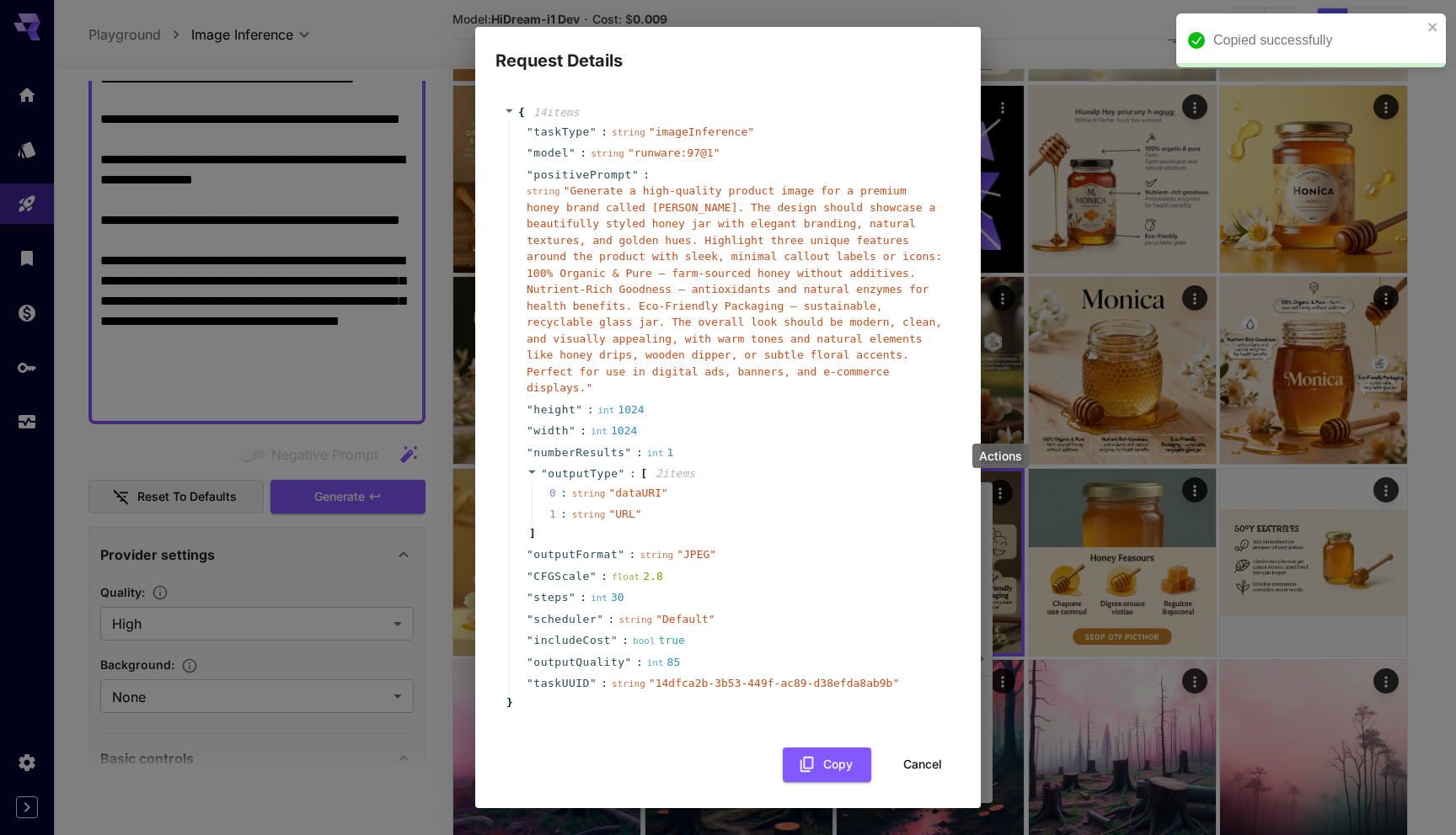
click at [804, 607] on div "" steps " : int 30" at bounding box center [731, 598] width 443 height 22
click at [1041, 421] on div "Request Details { 14 item s " taskType " : string " imageInference " " model " …" at bounding box center [728, 417] width 1456 height 835
